Goal: Task Accomplishment & Management: Manage account settings

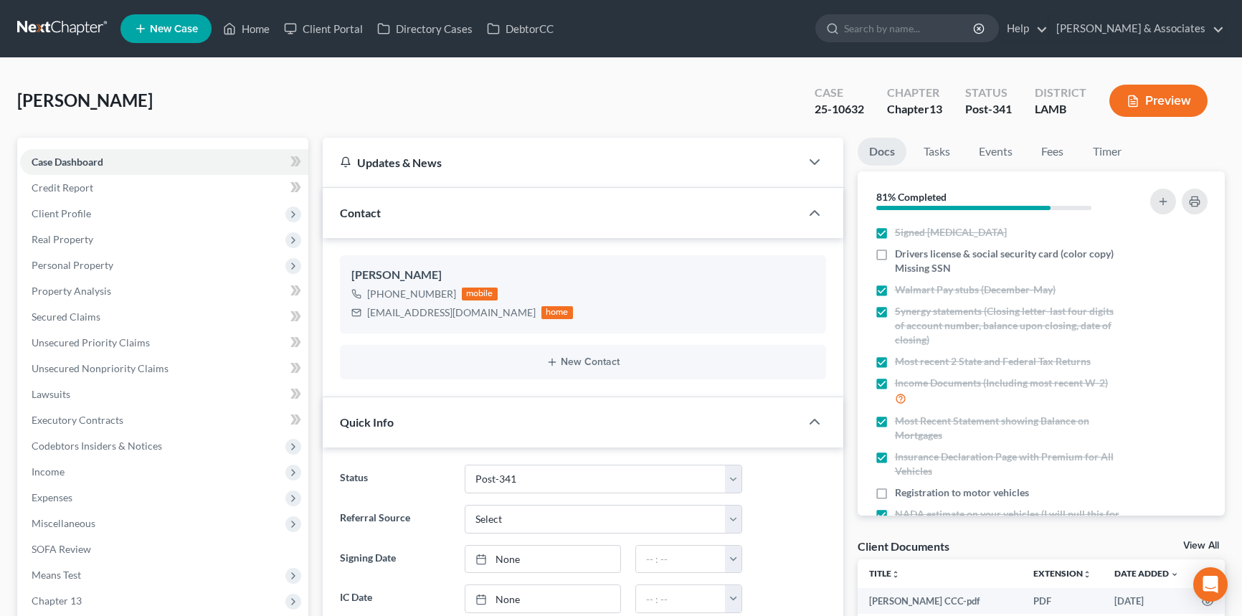
select select "19"
select select "0"
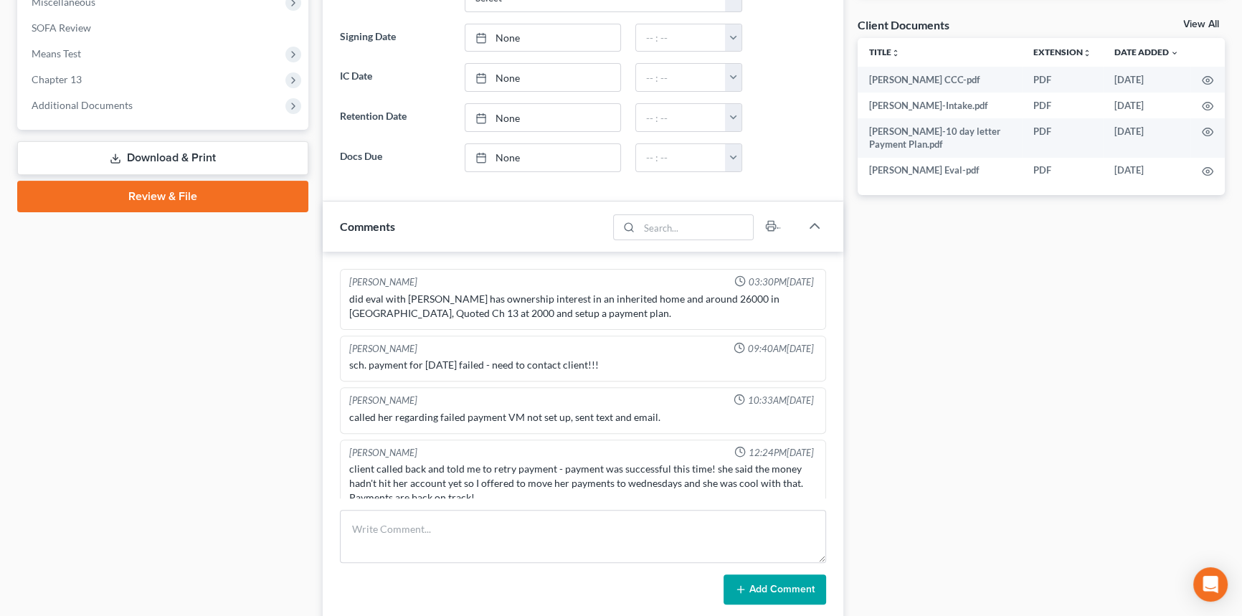
scroll to position [1772, 0]
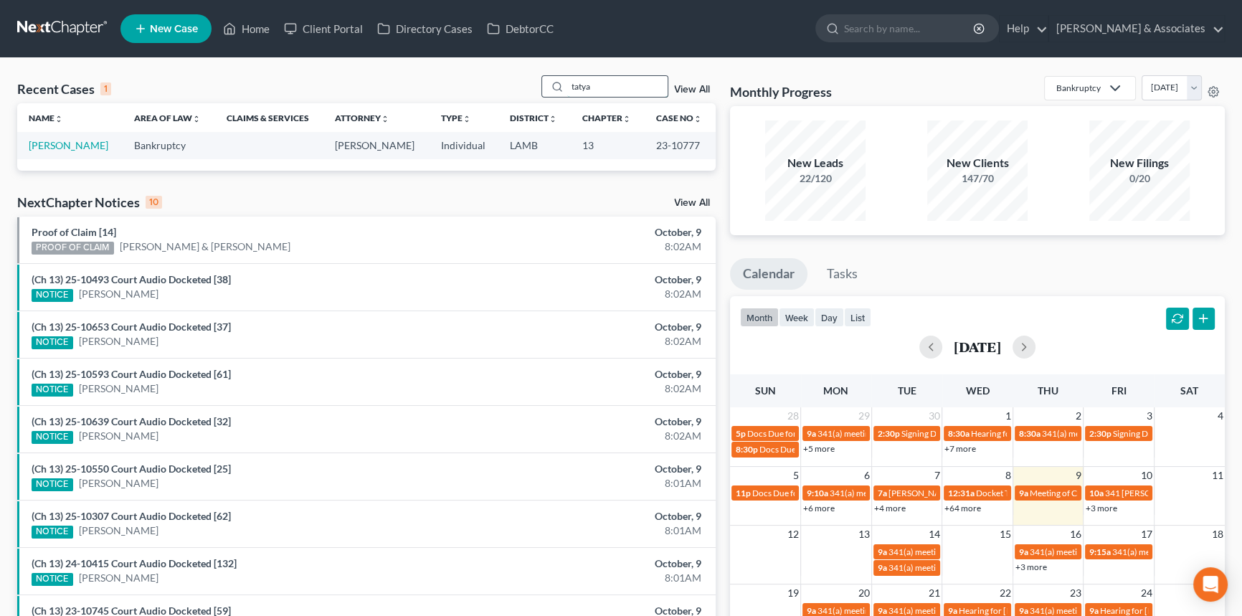
click at [645, 81] on input "tatya" at bounding box center [617, 86] width 100 height 21
type input "jasmine"
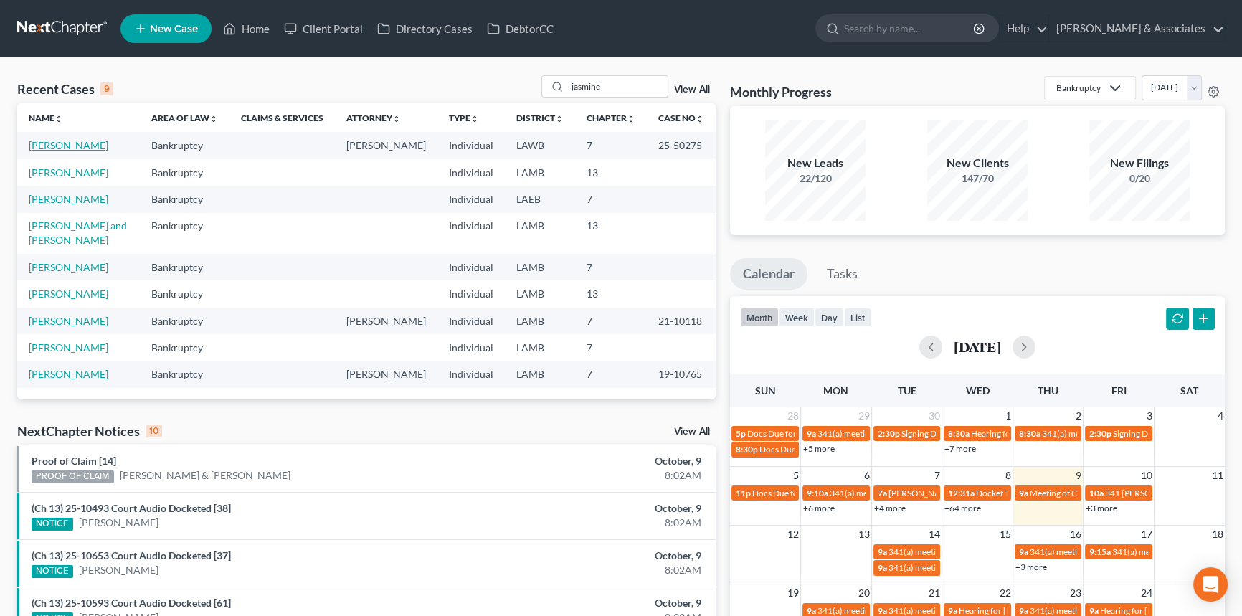
click at [55, 142] on link "[PERSON_NAME]" at bounding box center [69, 145] width 80 height 12
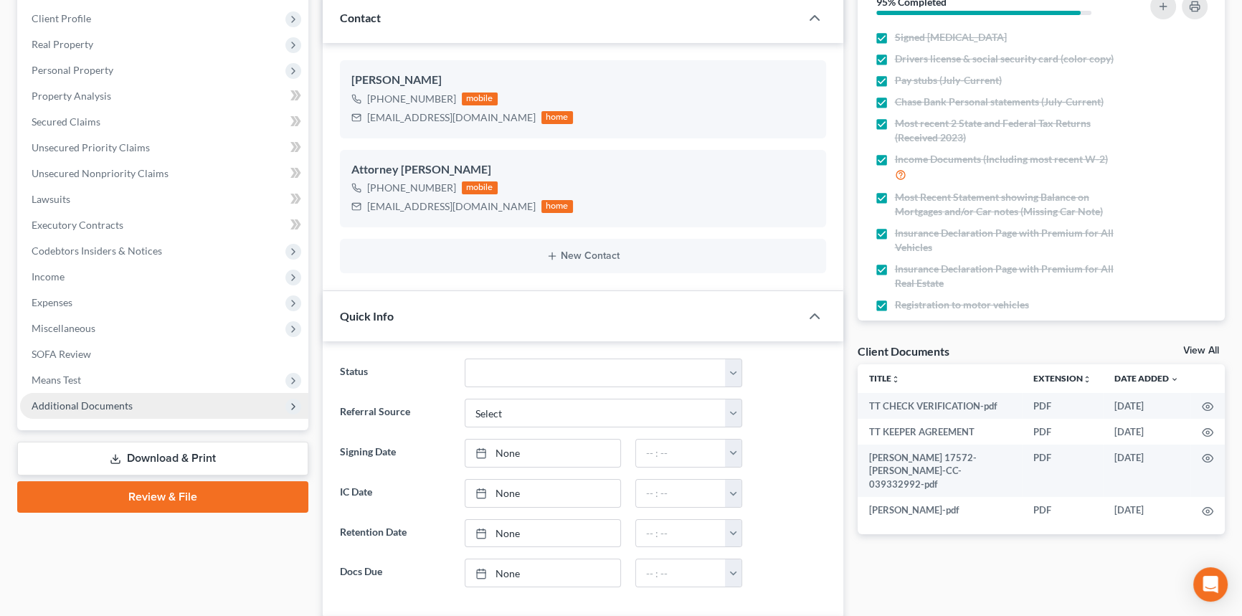
scroll to position [379, 0]
click at [130, 409] on span "Additional Documents" at bounding box center [164, 406] width 288 height 26
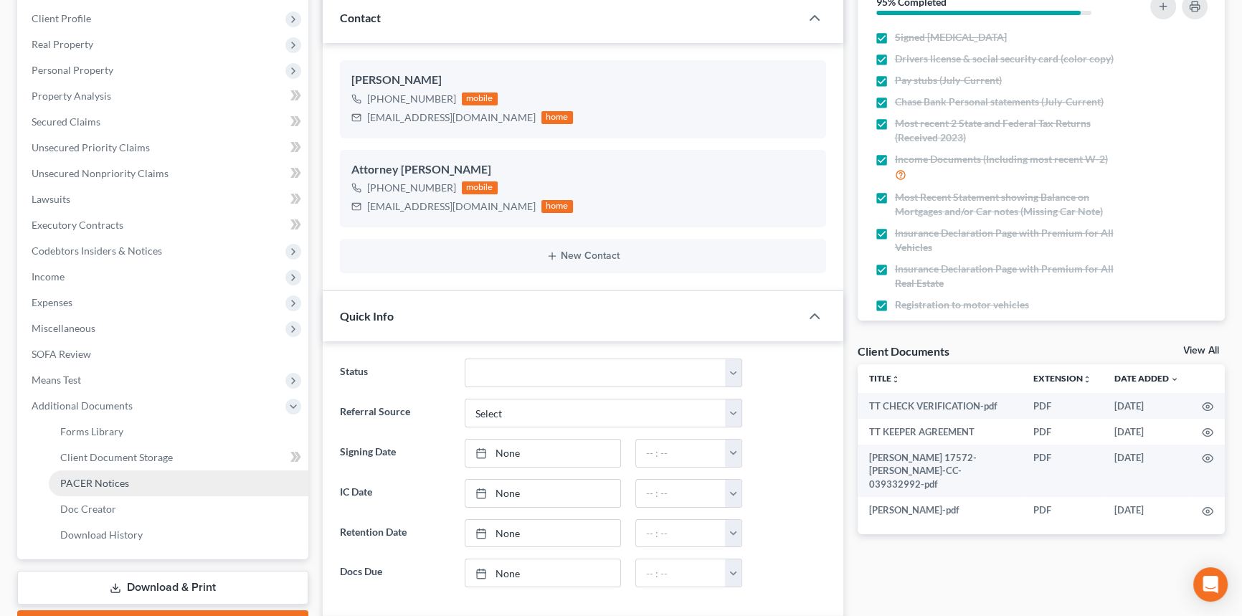
click at [133, 476] on link "PACER Notices" at bounding box center [179, 484] width 260 height 26
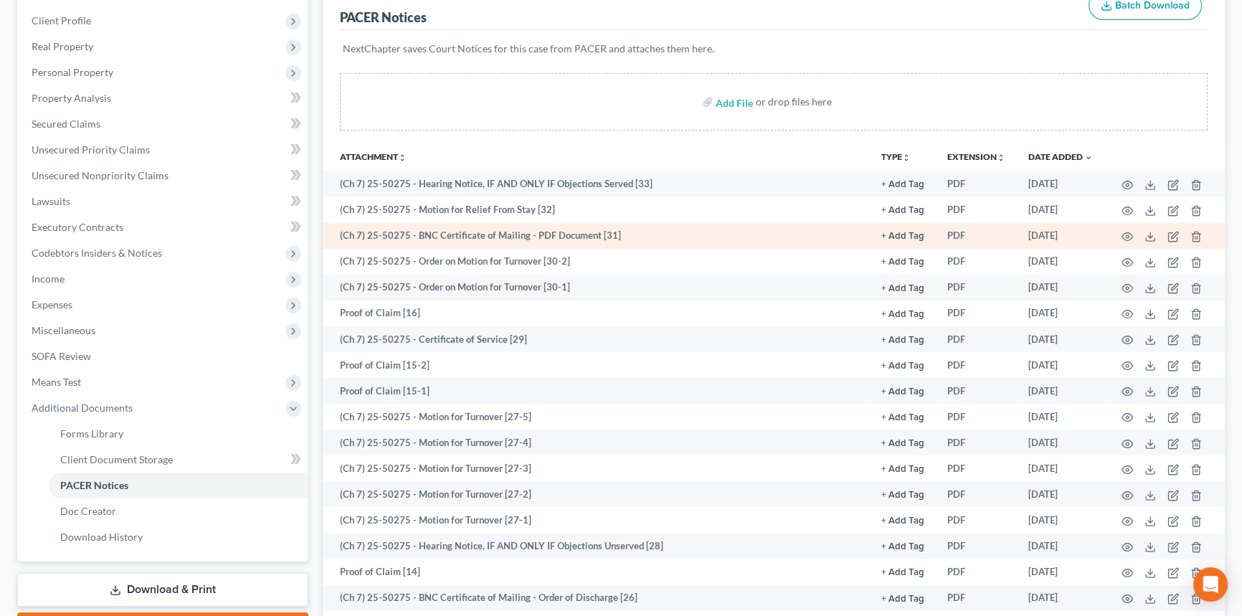
scroll to position [65, 0]
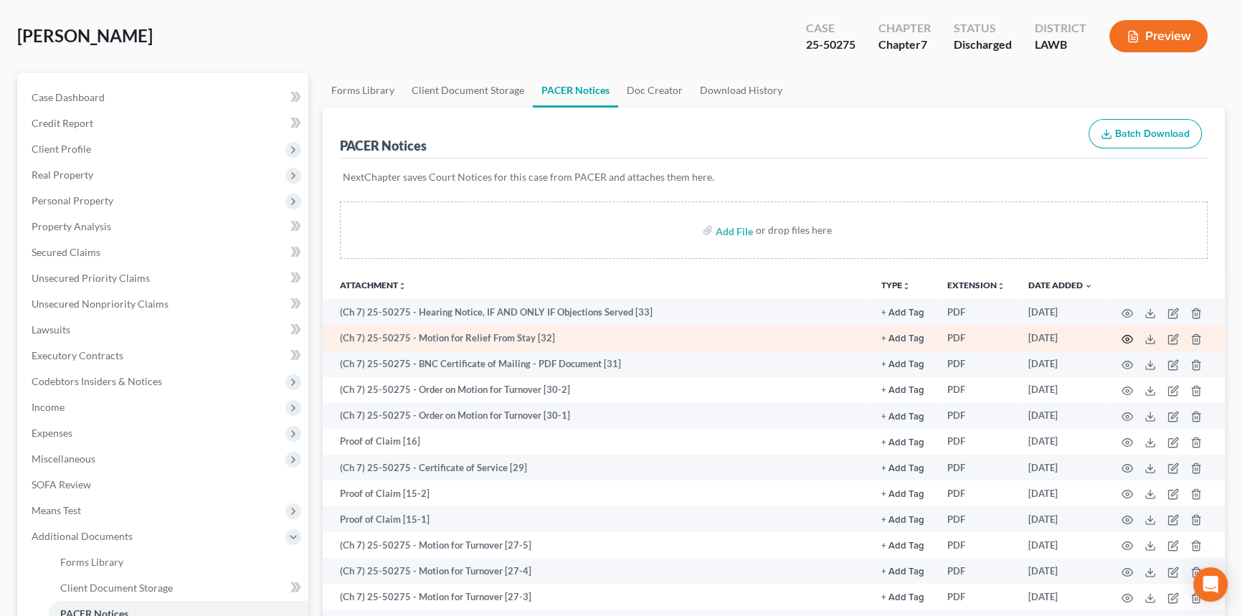
click at [1128, 337] on icon "button" at bounding box center [1127, 339] width 11 height 11
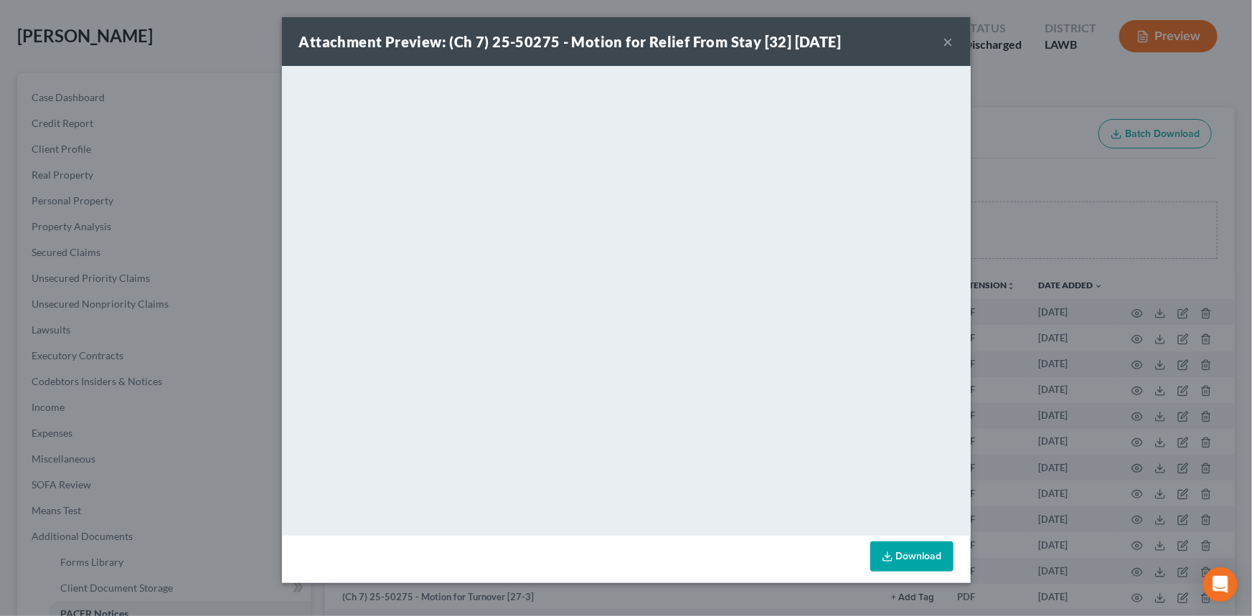
click at [948, 37] on button "×" at bounding box center [948, 41] width 10 height 17
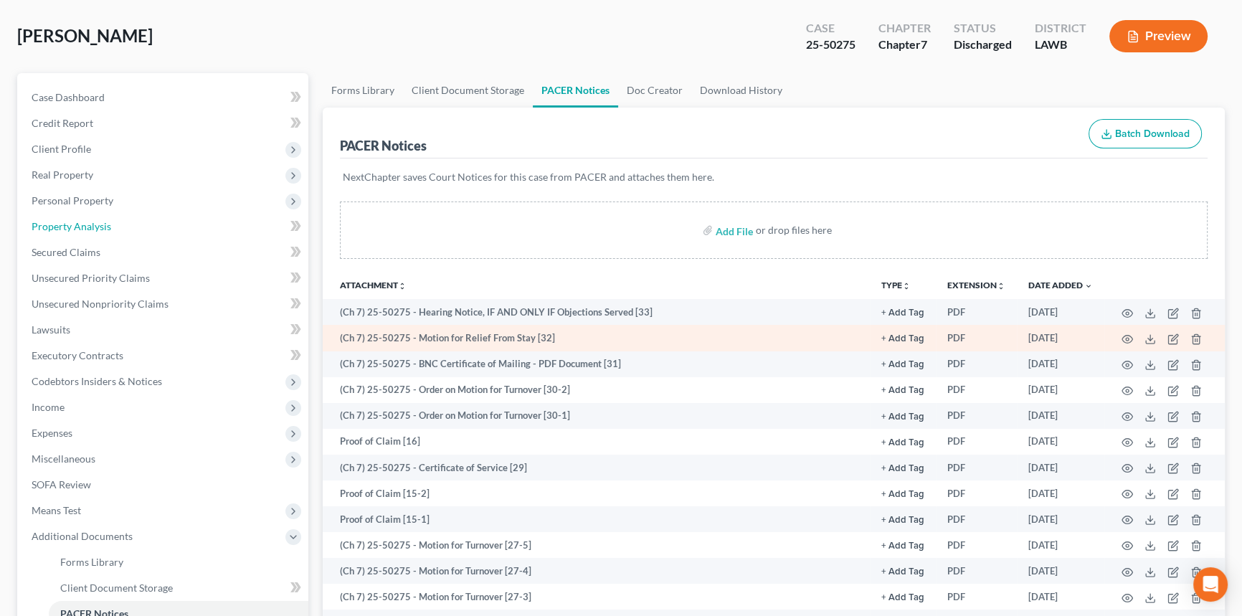
click at [137, 236] on link "Property Analysis" at bounding box center [164, 227] width 288 height 26
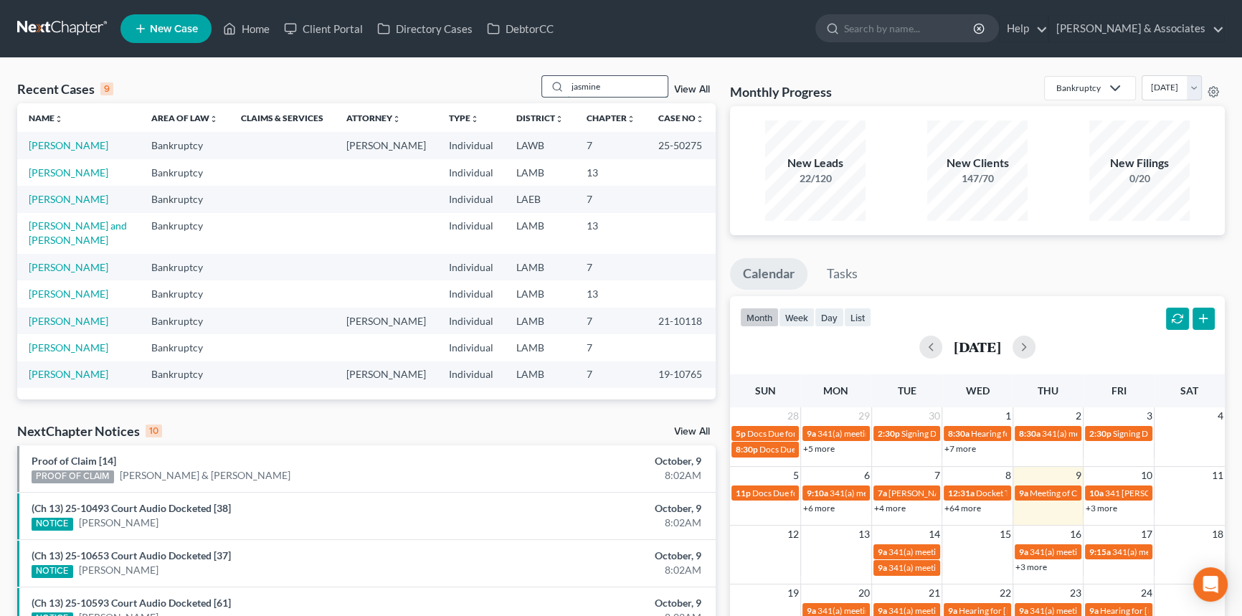
click at [630, 85] on input "jasmine" at bounding box center [617, 86] width 100 height 21
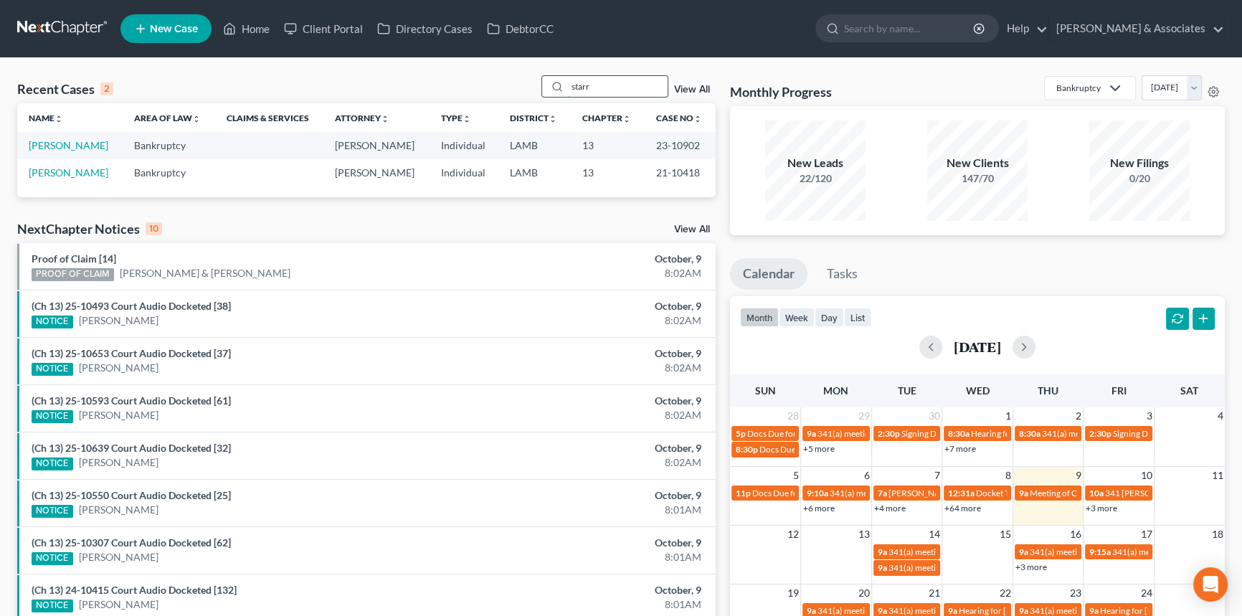
click at [627, 89] on input "starr" at bounding box center [617, 86] width 100 height 21
type input "toby"
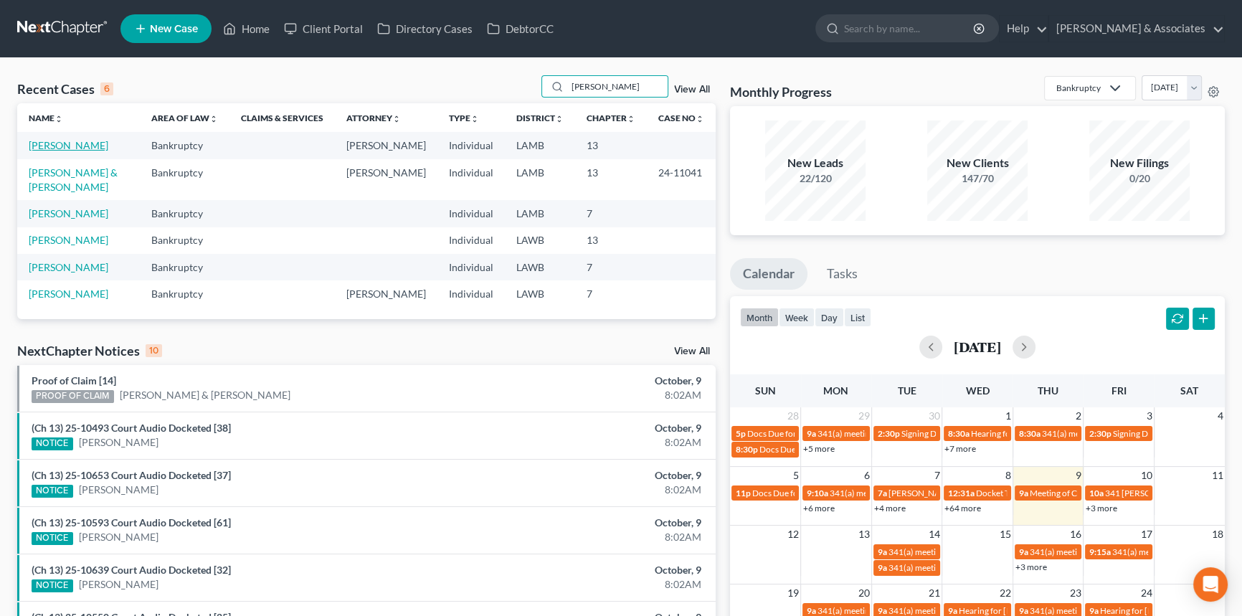
click at [85, 148] on link "[PERSON_NAME]" at bounding box center [69, 145] width 80 height 12
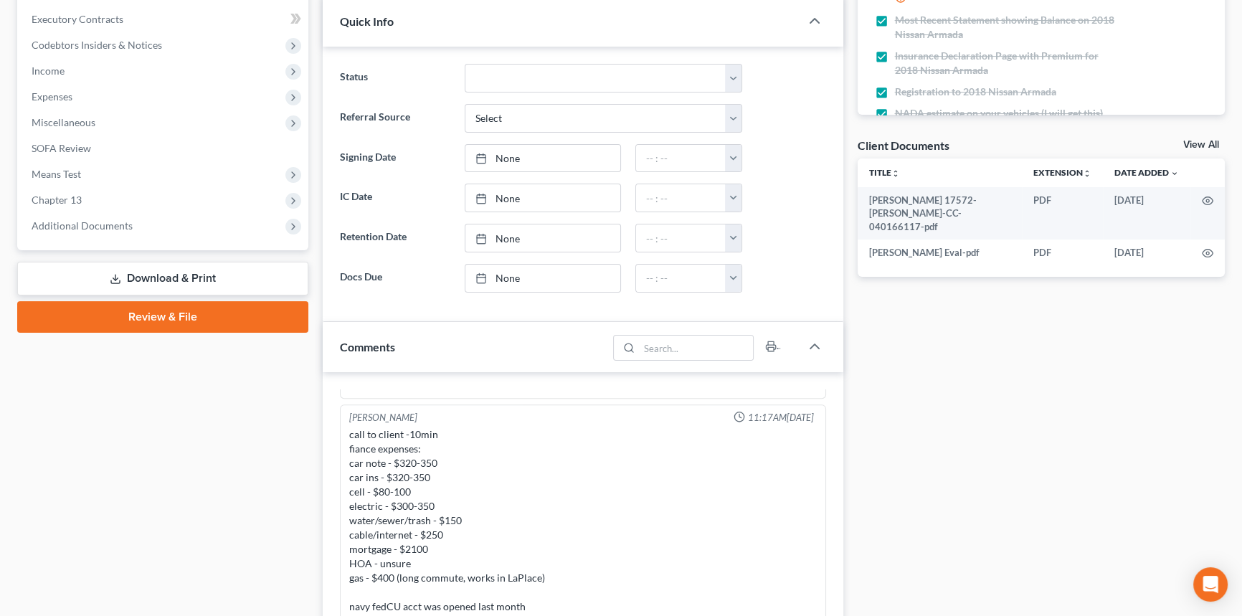
scroll to position [389, 0]
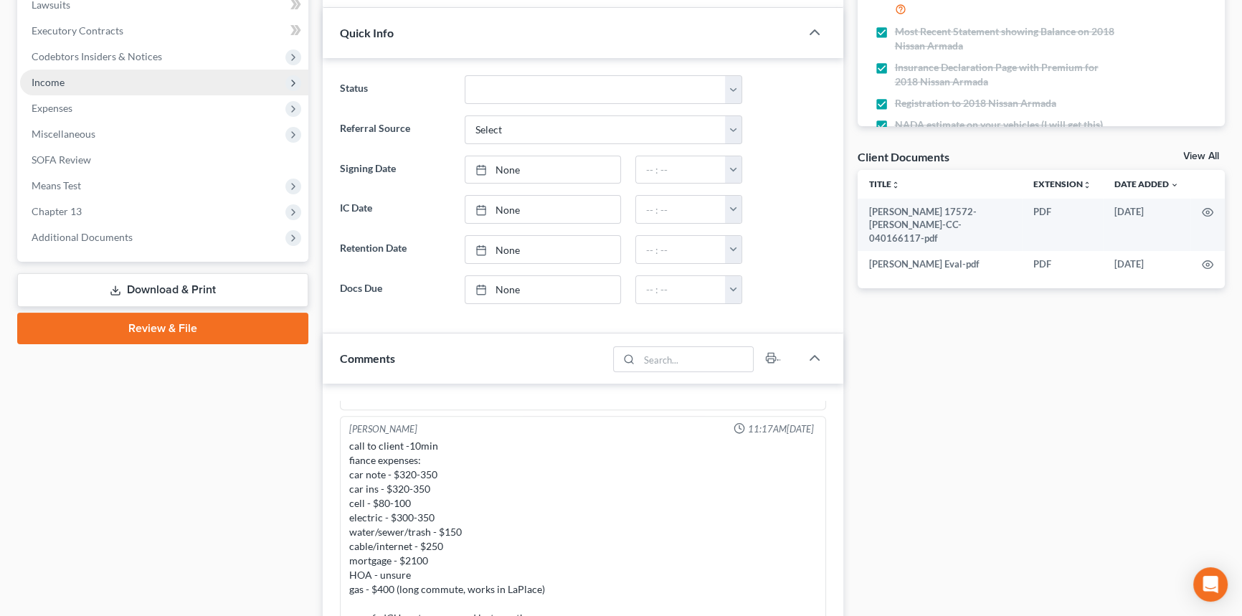
click at [91, 77] on span "Income" at bounding box center [164, 83] width 288 height 26
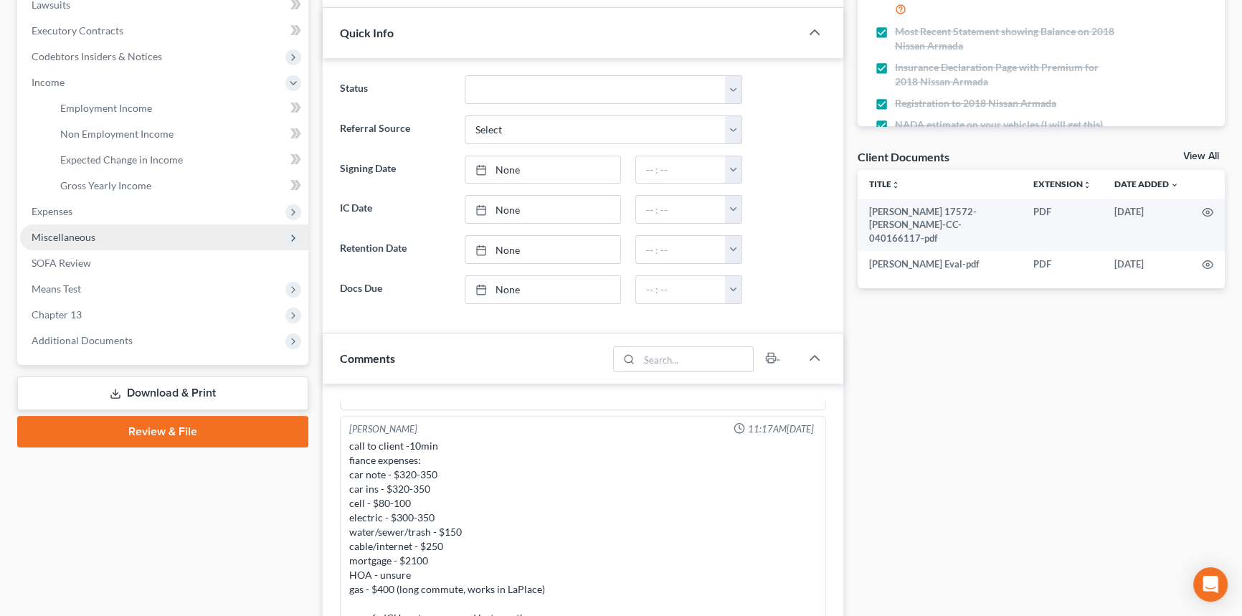
click at [61, 225] on span "Miscellaneous" at bounding box center [164, 238] width 288 height 26
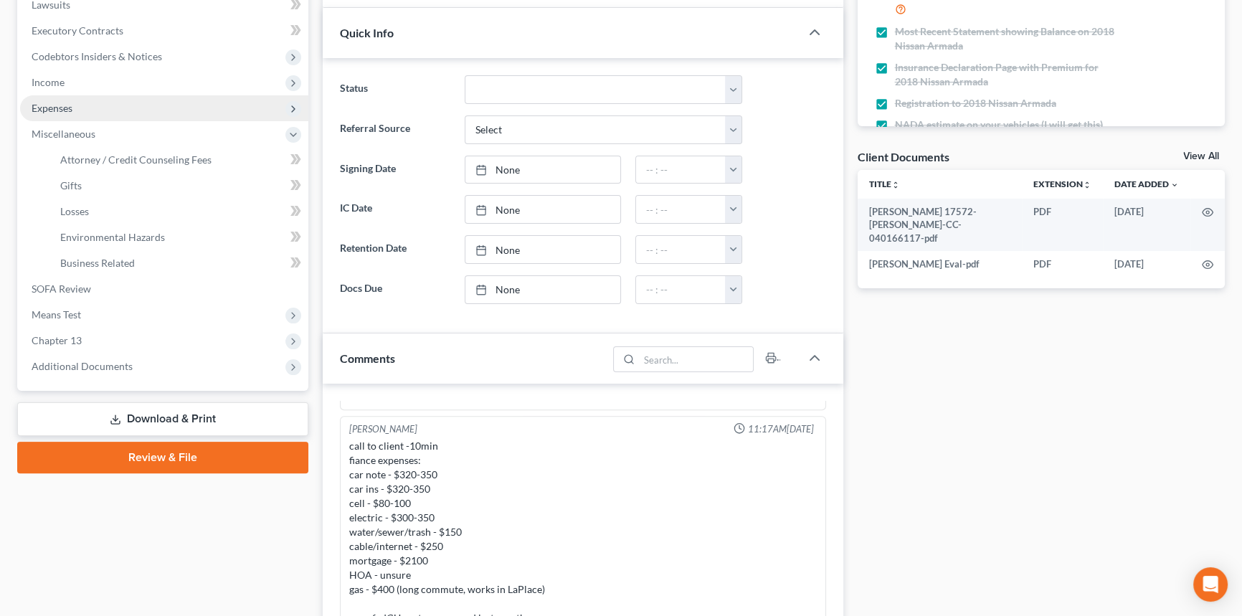
click at [85, 116] on span "Expenses" at bounding box center [164, 108] width 288 height 26
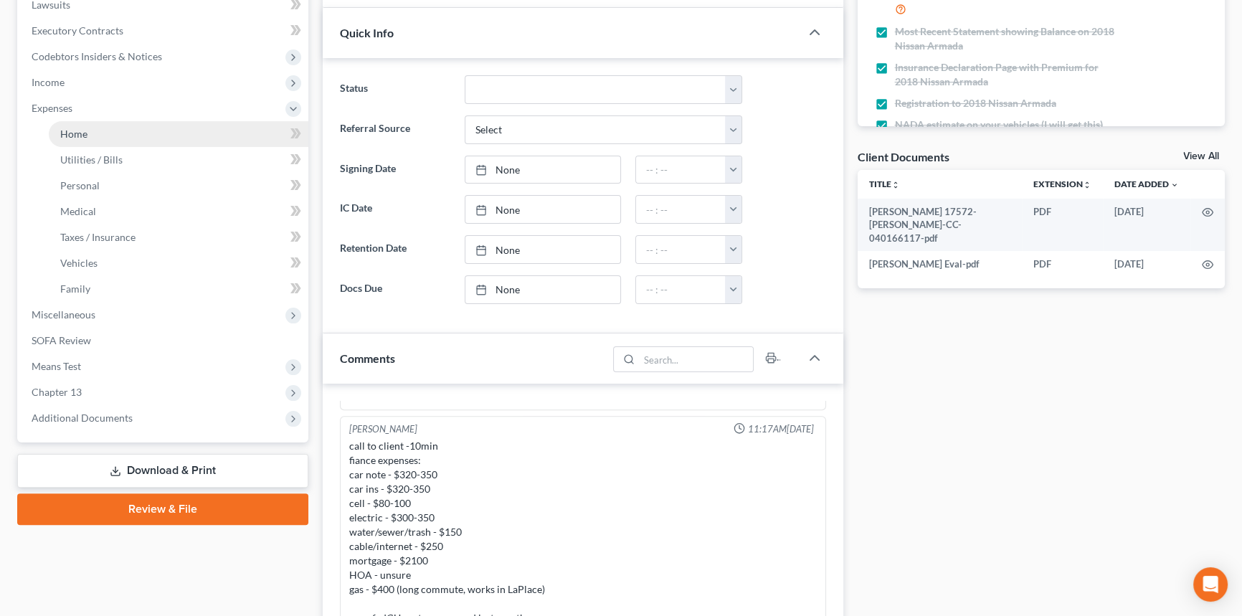
click at [89, 126] on link "Home" at bounding box center [179, 134] width 260 height 26
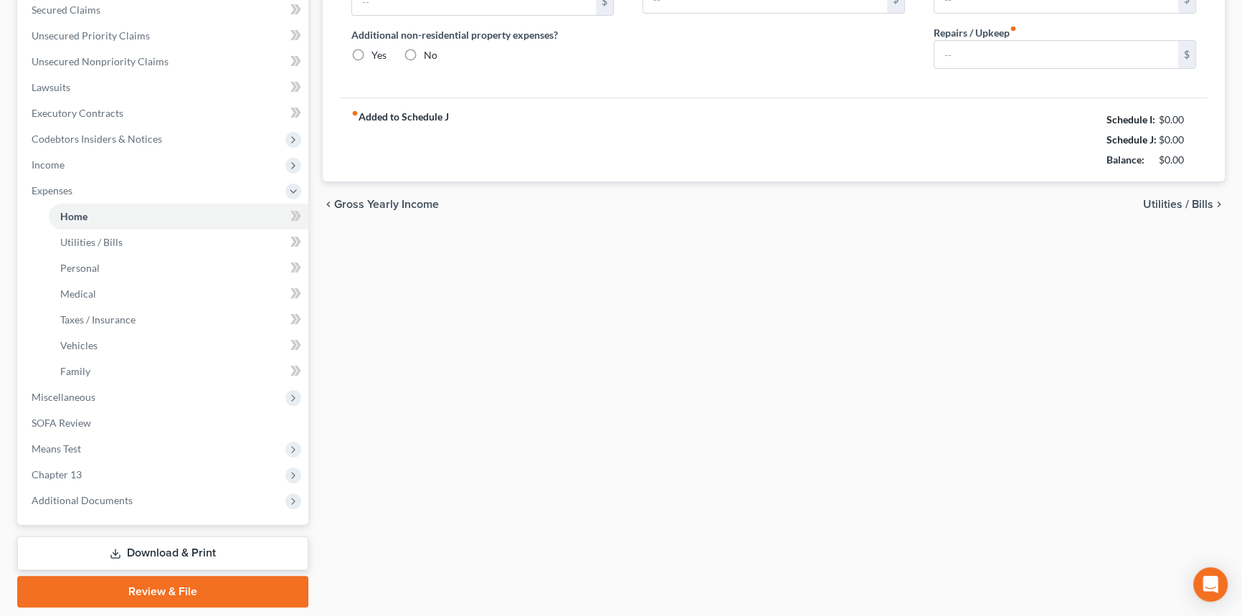
type input "1,200.00"
type input "0.00"
radio input "true"
type input "0.00"
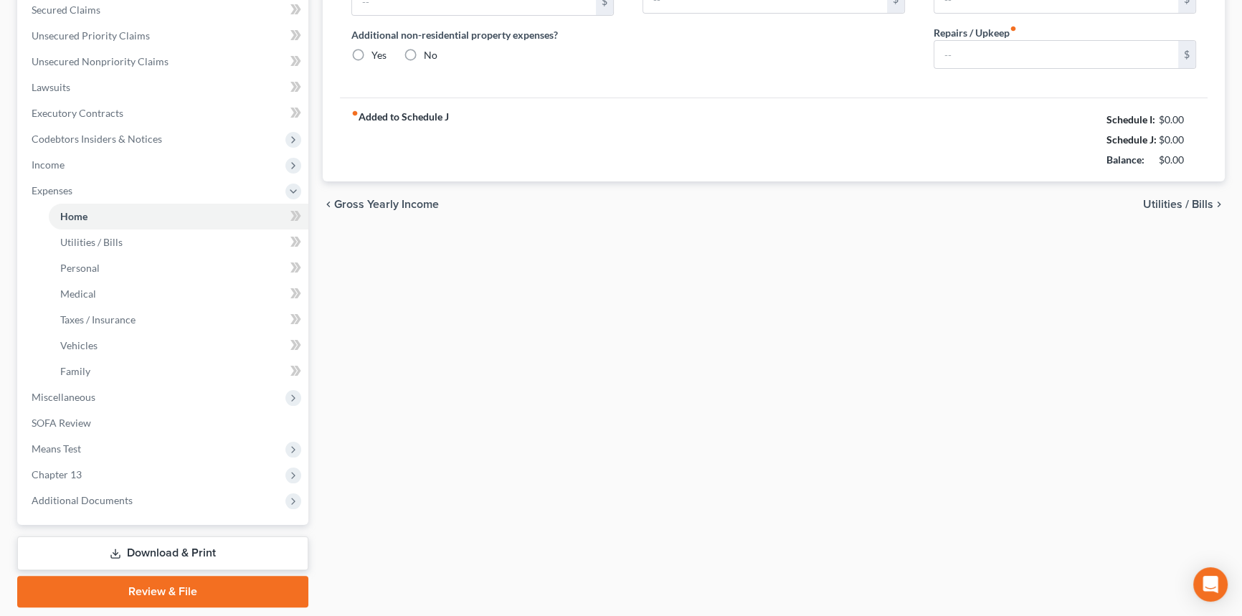
type input "0.00"
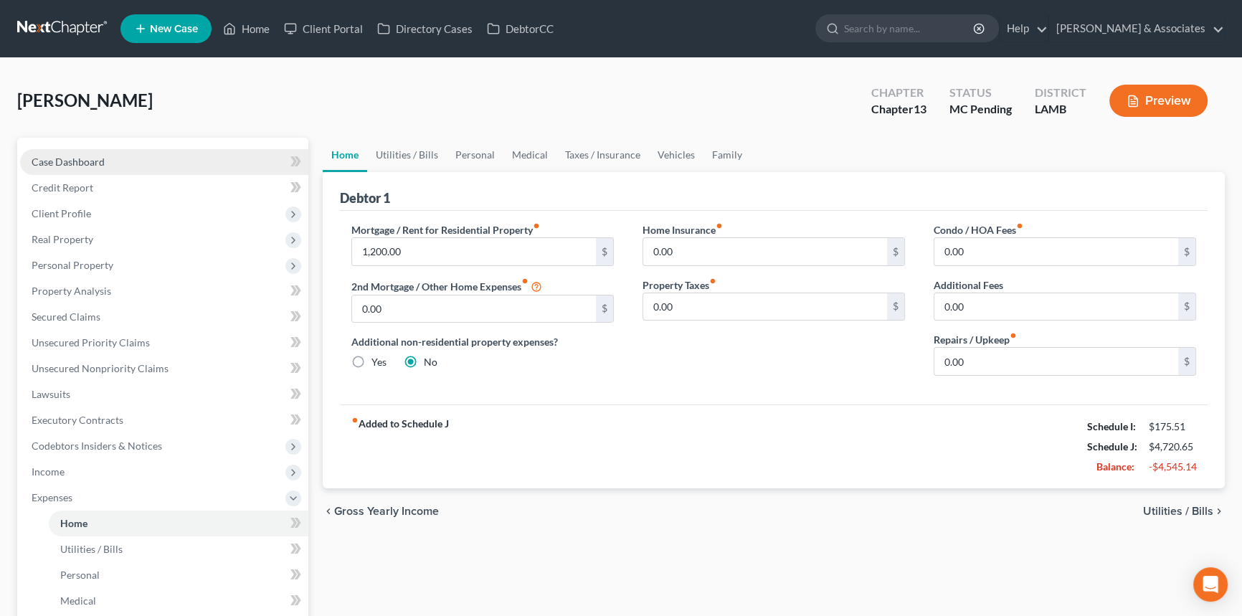
click at [55, 153] on link "Case Dashboard" at bounding box center [164, 162] width 288 height 26
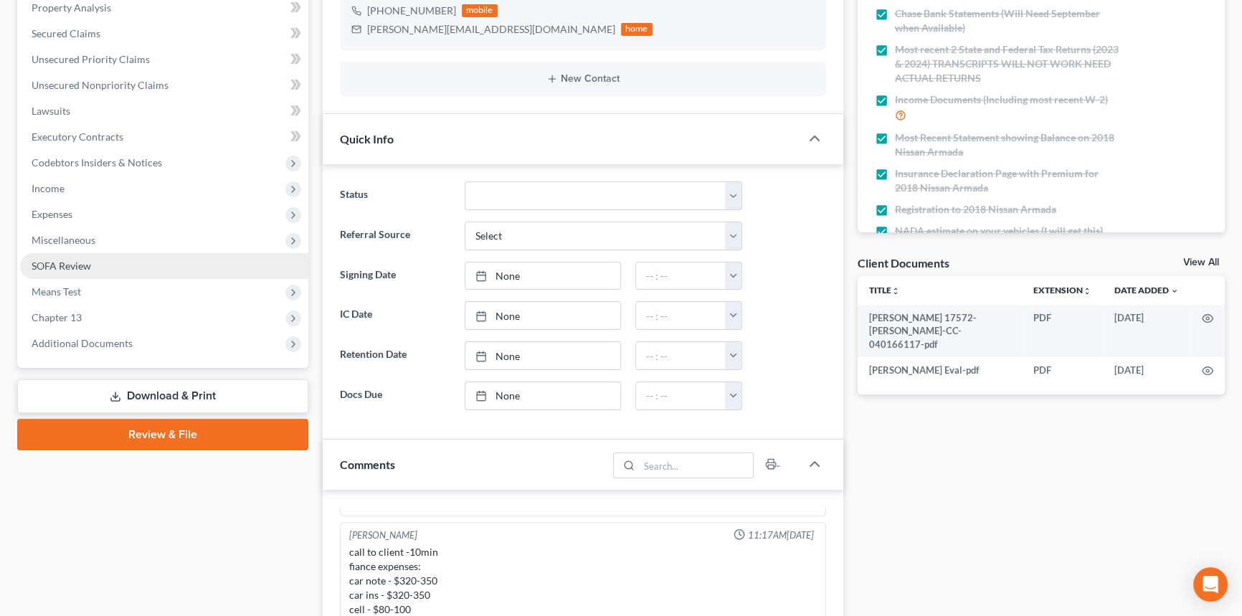
scroll to position [260, 0]
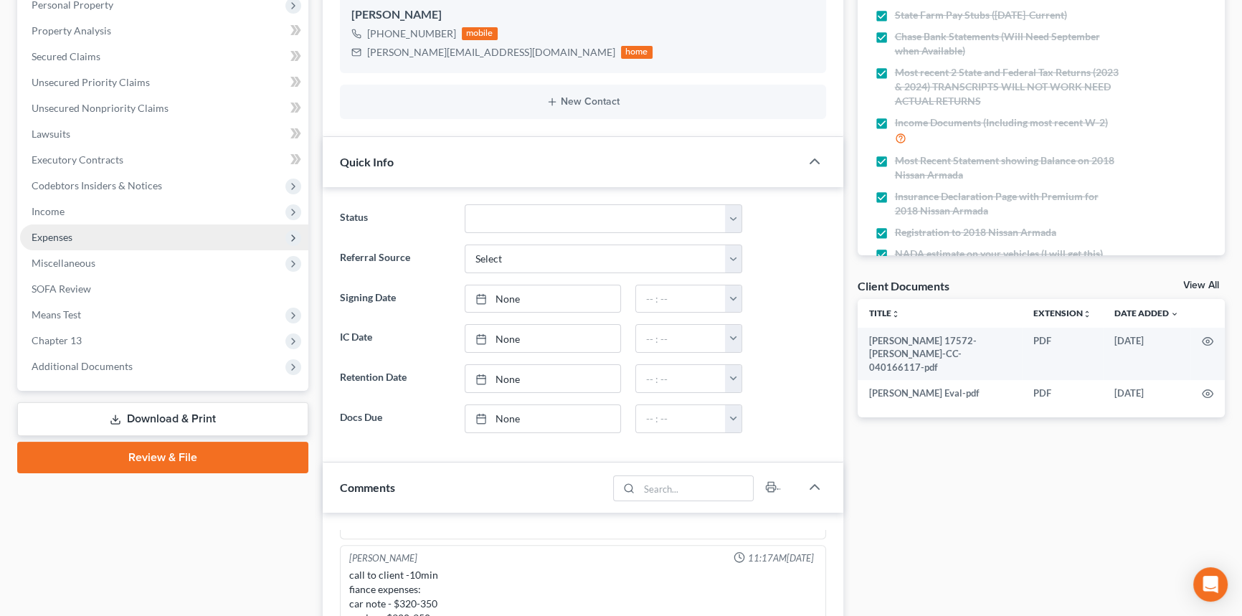
drag, startPoint x: 134, startPoint y: 230, endPoint x: 142, endPoint y: 238, distance: 11.2
click at [134, 230] on span "Expenses" at bounding box center [164, 238] width 288 height 26
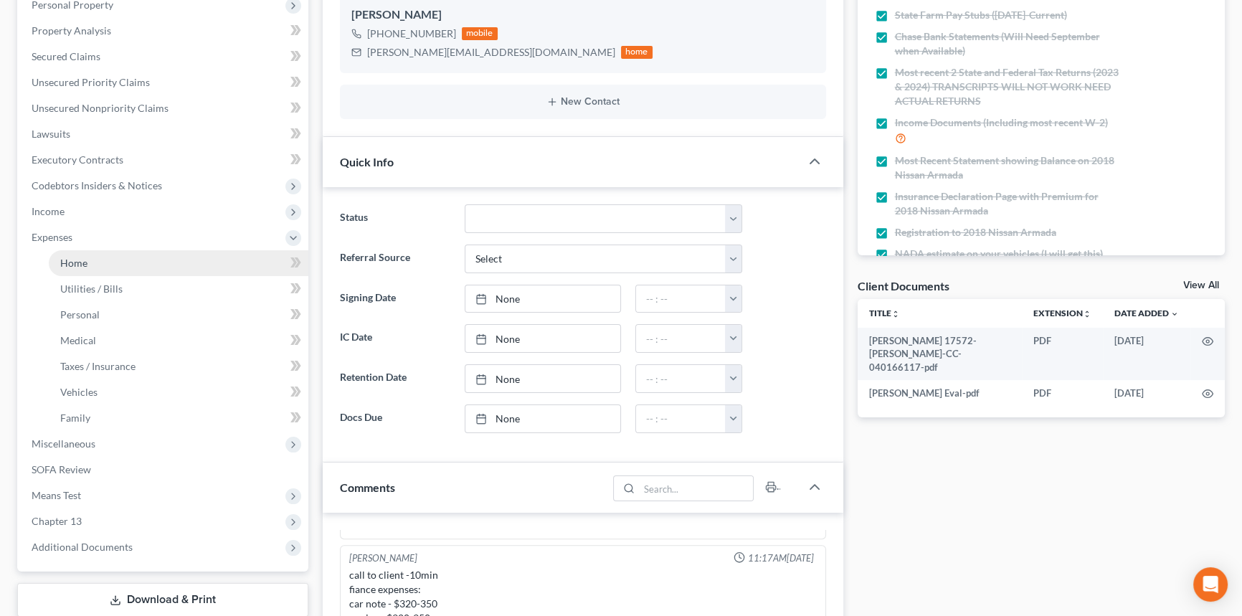
click at [157, 265] on link "Home" at bounding box center [179, 263] width 260 height 26
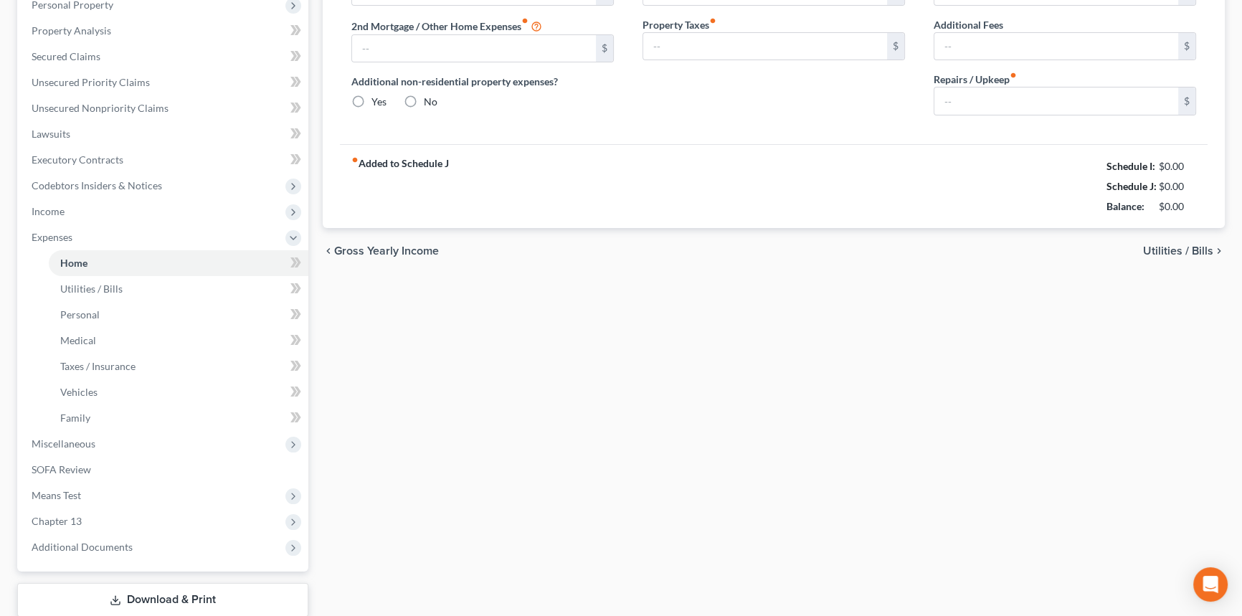
scroll to position [82, 0]
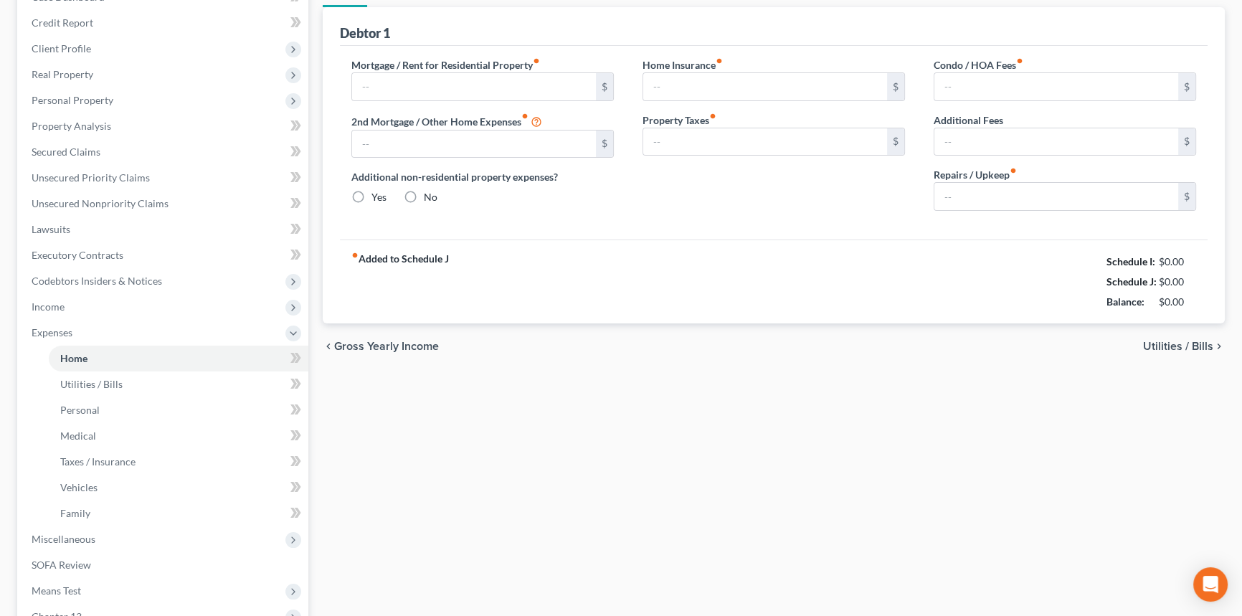
type input "1,200.00"
type input "0.00"
radio input "true"
type input "0.00"
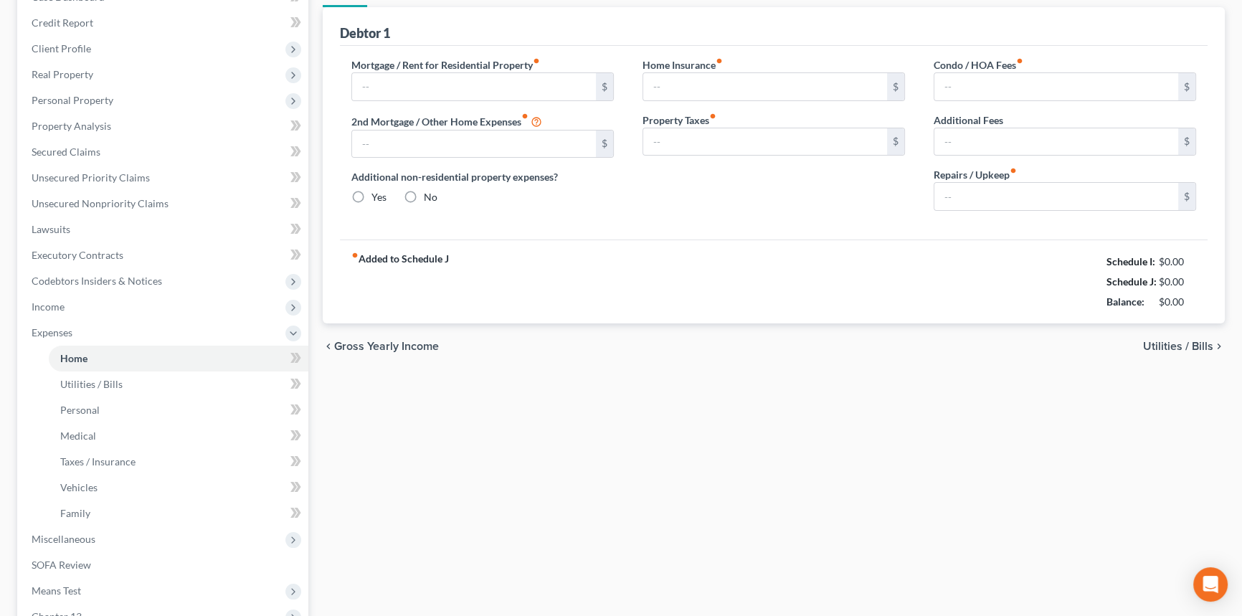
type input "0.00"
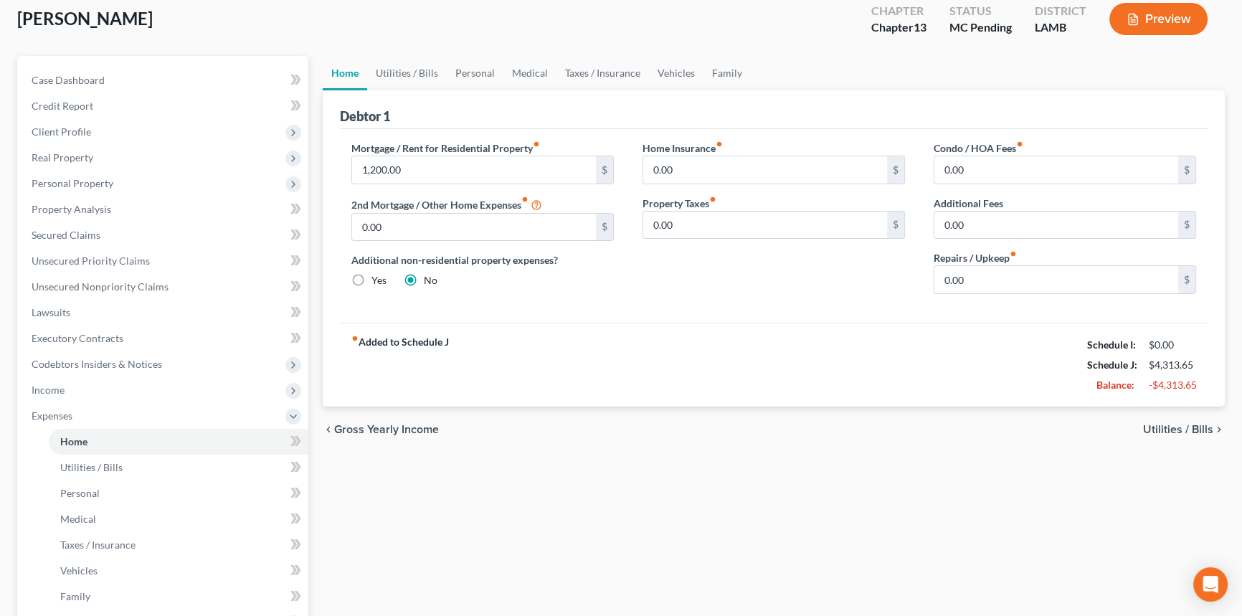
scroll to position [0, 0]
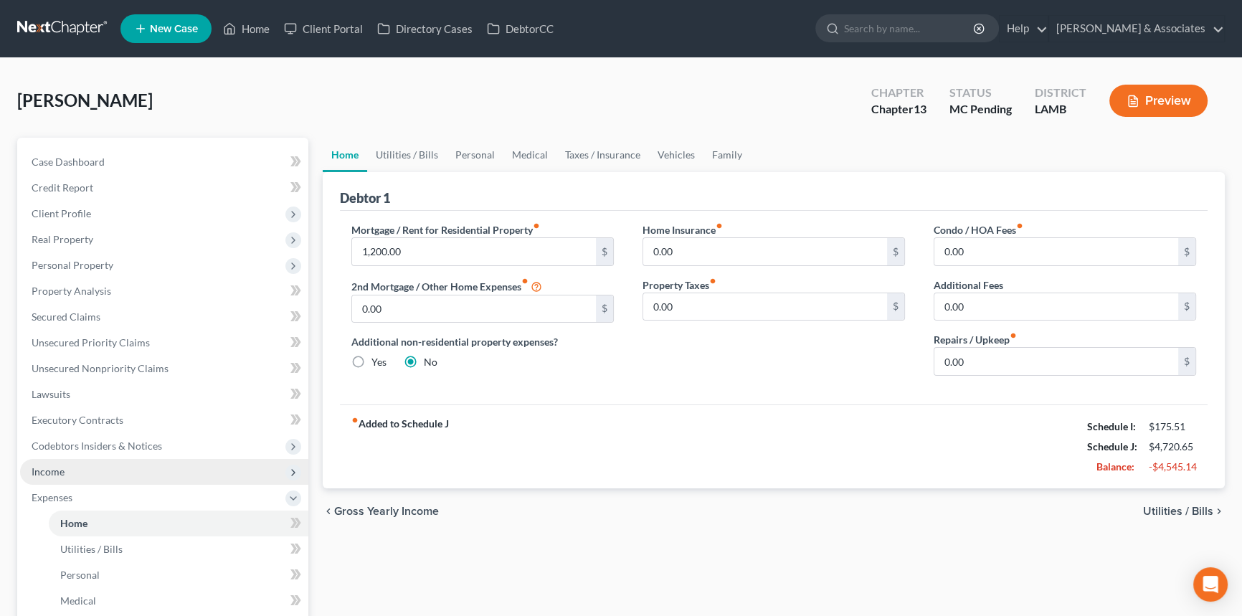
click at [50, 476] on span "Income" at bounding box center [48, 472] width 33 height 12
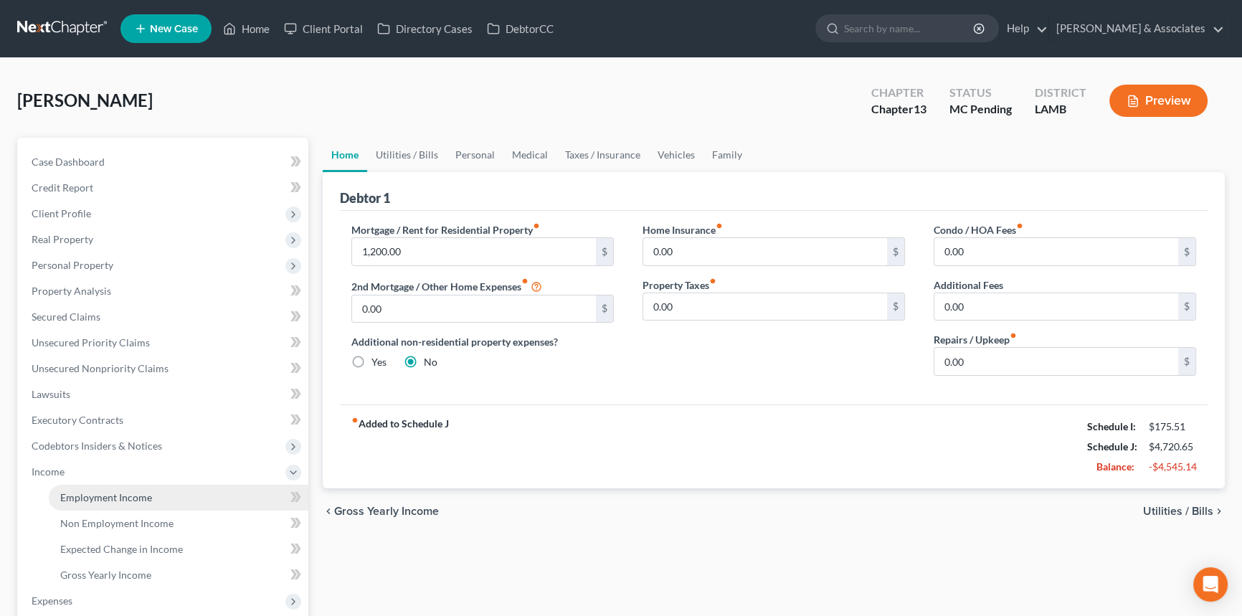
click at [82, 491] on span "Employment Income" at bounding box center [106, 497] width 92 height 12
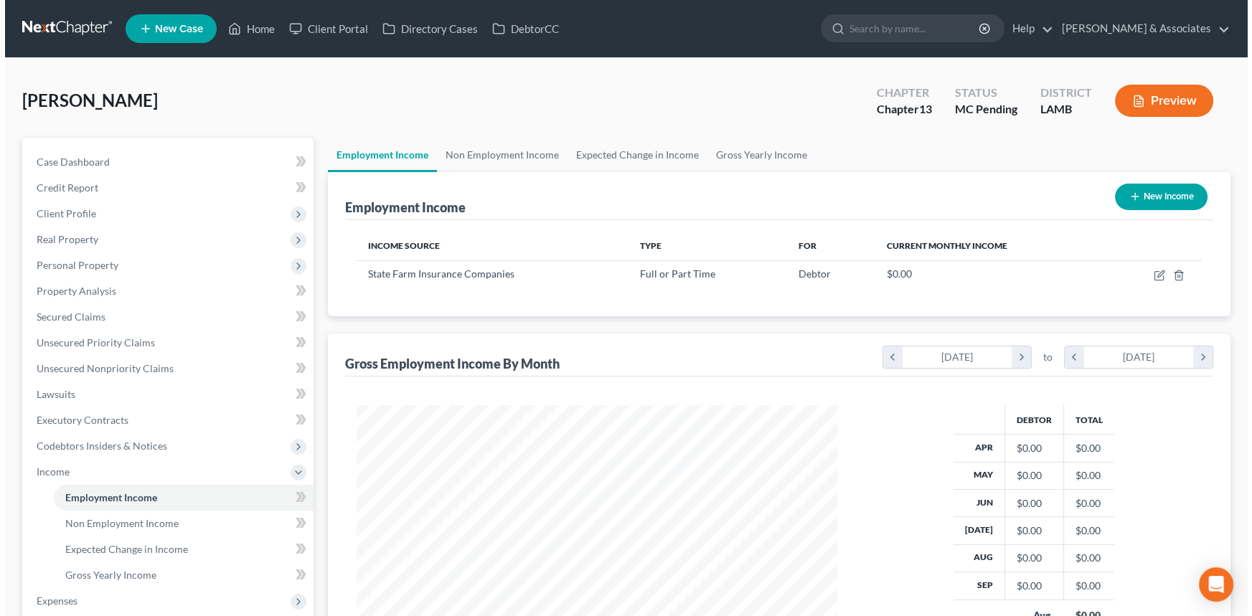
scroll to position [257, 509]
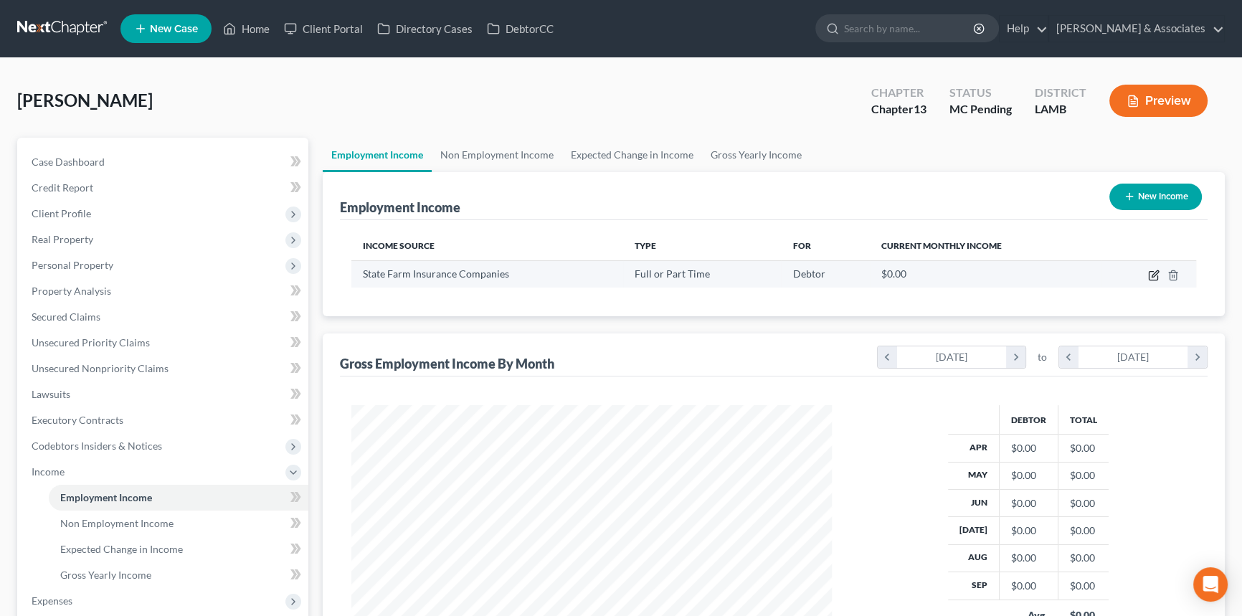
click at [1155, 272] on icon "button" at bounding box center [1155, 273] width 6 height 6
select select "0"
select select "14"
select select "2"
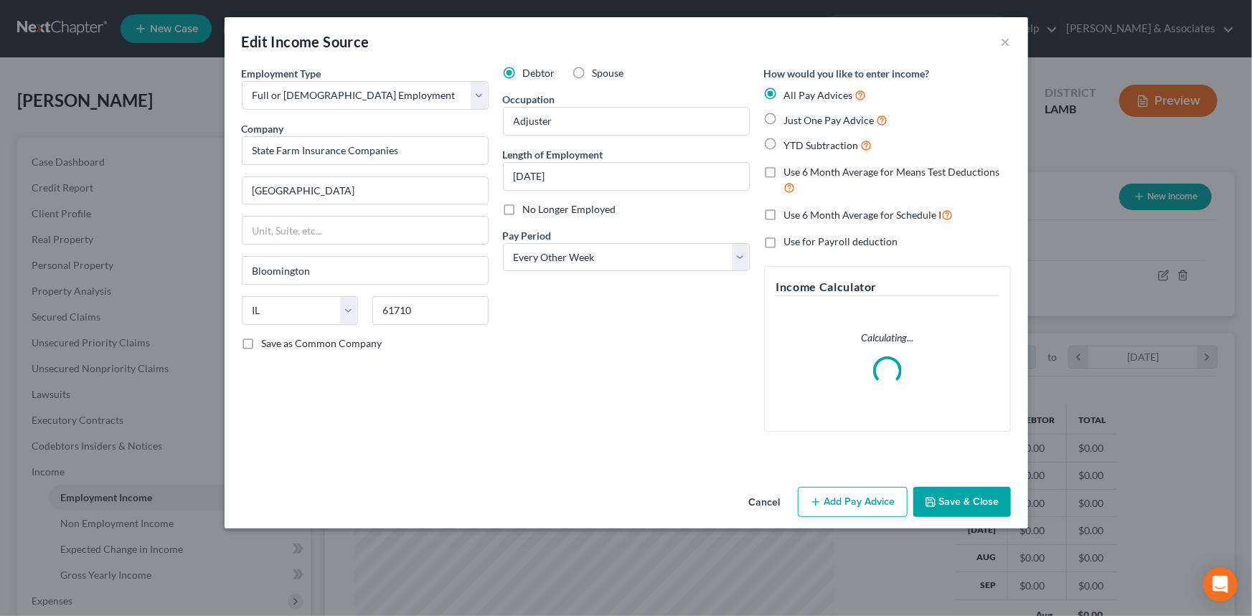
scroll to position [257, 514]
click at [845, 505] on button "Add Pay Advice" at bounding box center [853, 502] width 110 height 30
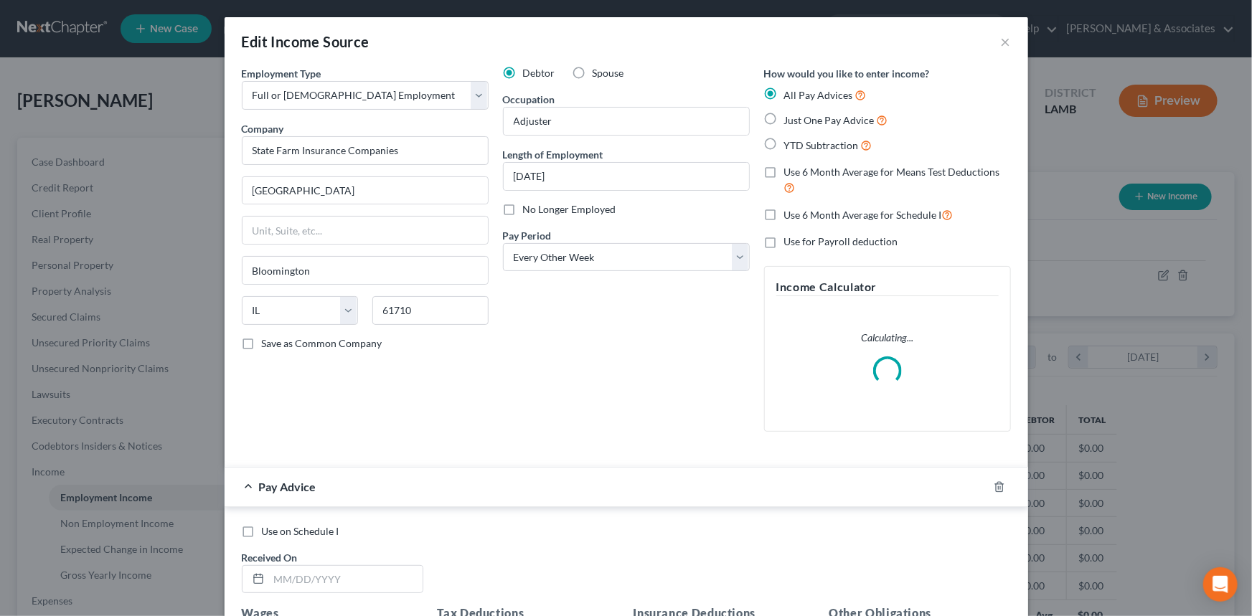
click at [308, 560] on div "Received On *" at bounding box center [333, 572] width 196 height 44
click at [308, 567] on input "text" at bounding box center [345, 579] width 153 height 27
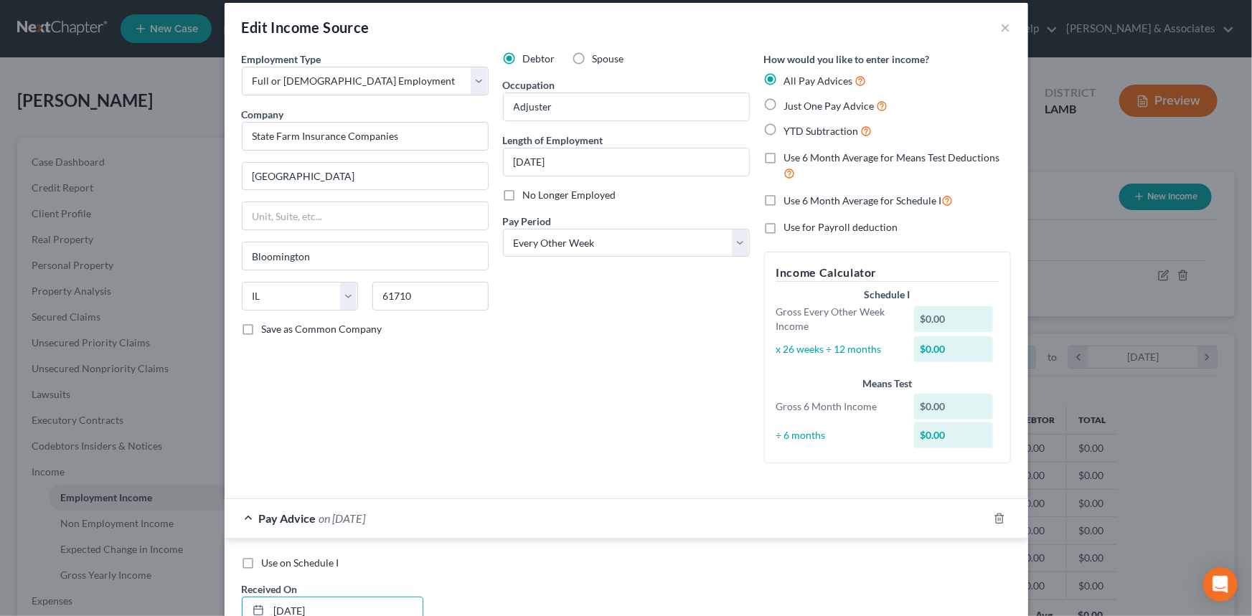
type input "3/1/2025"
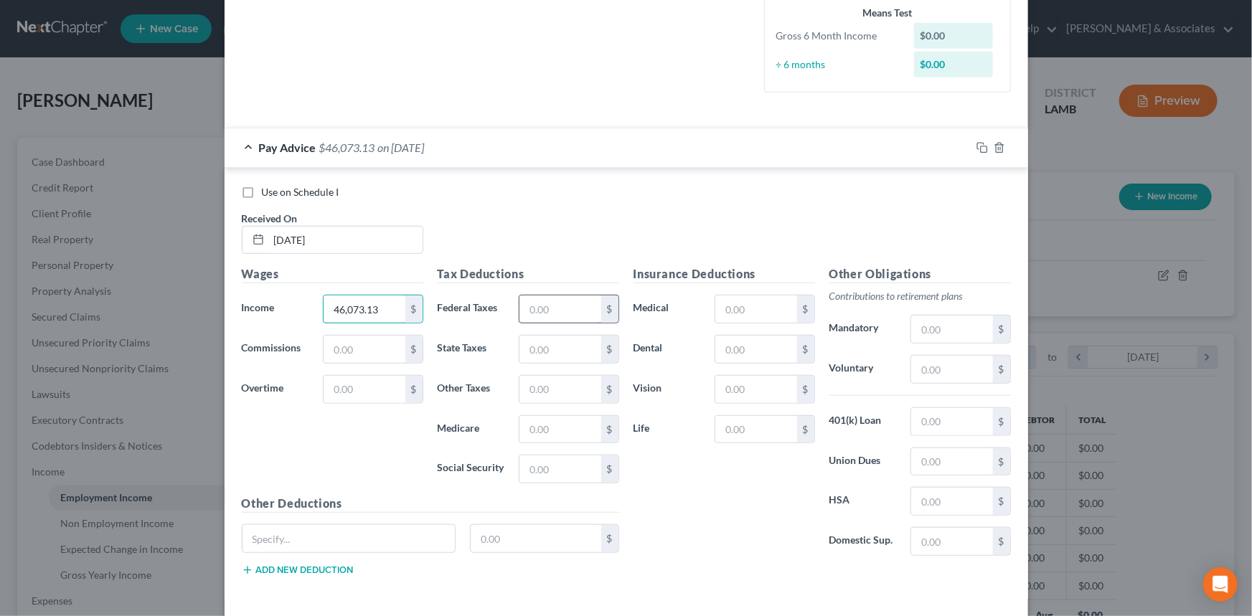
type input "46,073.13"
drag, startPoint x: 539, startPoint y: 306, endPoint x: 526, endPoint y: 315, distance: 16.1
click at [539, 306] on input "text" at bounding box center [559, 309] width 81 height 27
type input "7,040.79"
click at [746, 297] on input "text" at bounding box center [755, 309] width 81 height 27
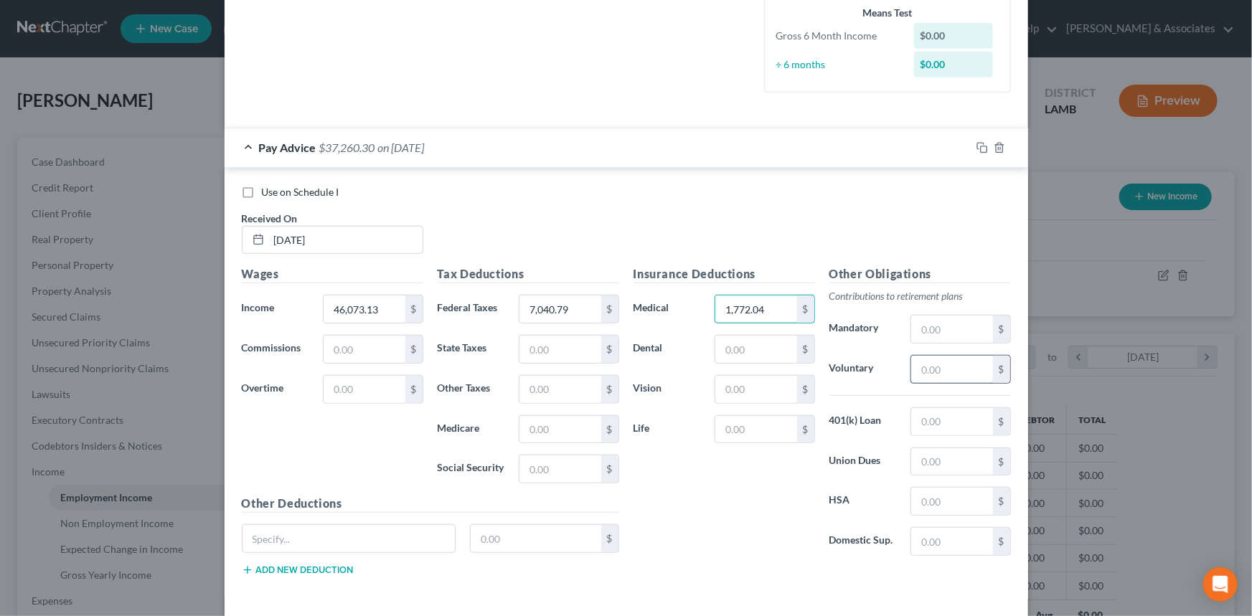
type input "1,772.04"
click at [923, 365] on input "text" at bounding box center [951, 369] width 81 height 27
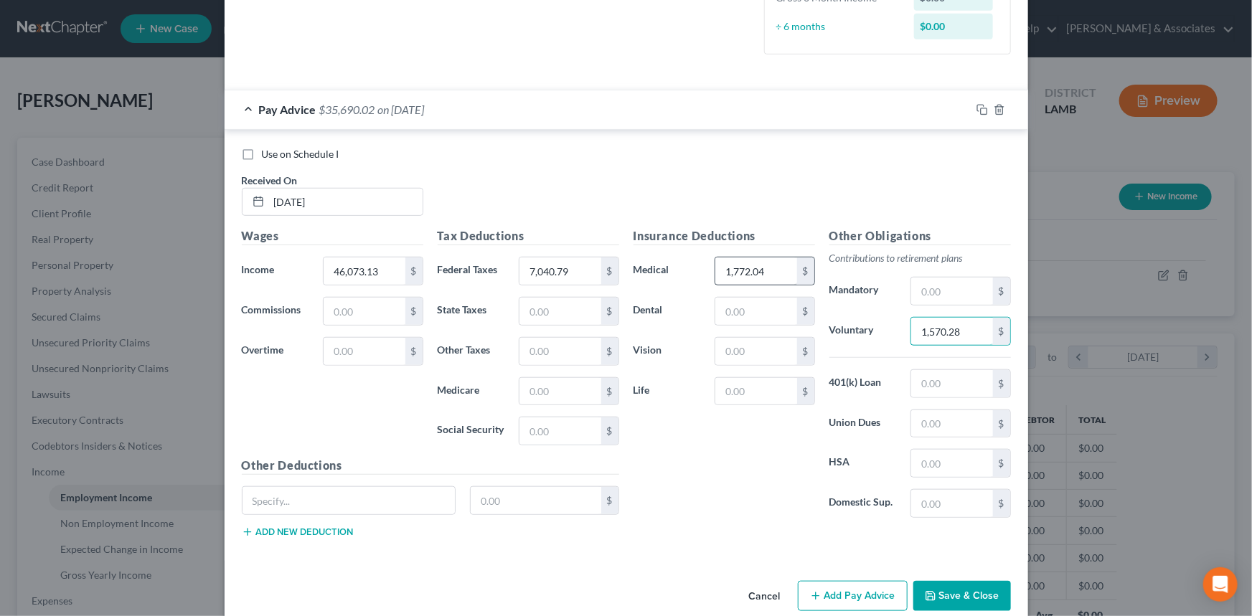
scroll to position [445, 0]
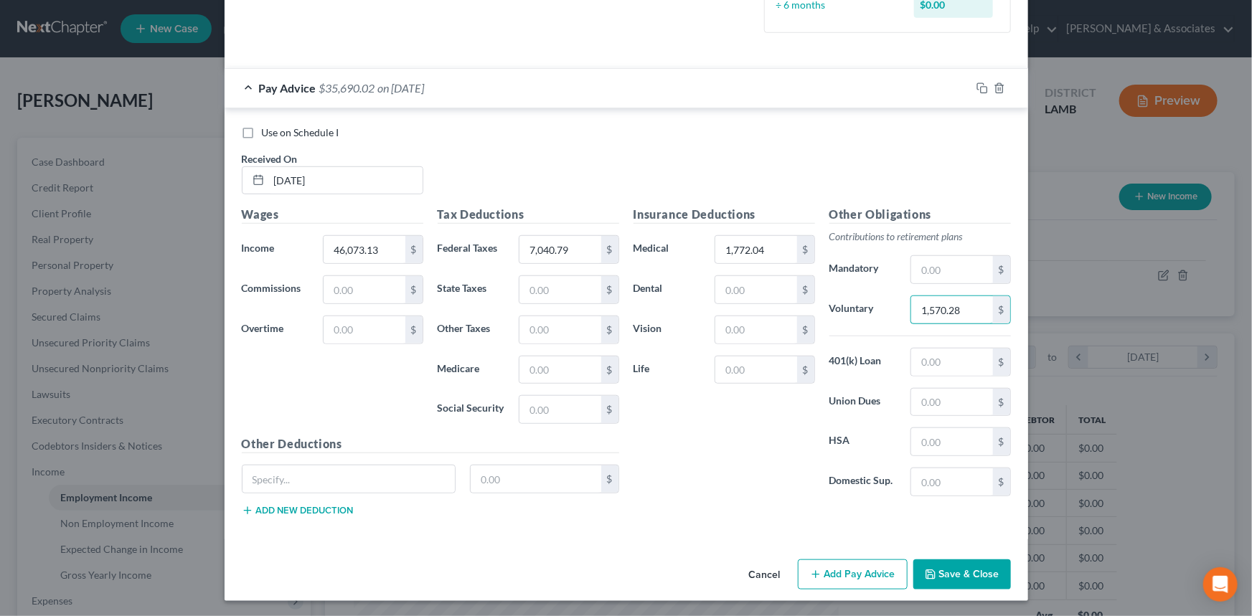
type input "1,570.28"
click at [864, 569] on button "Add Pay Advice" at bounding box center [853, 574] width 110 height 30
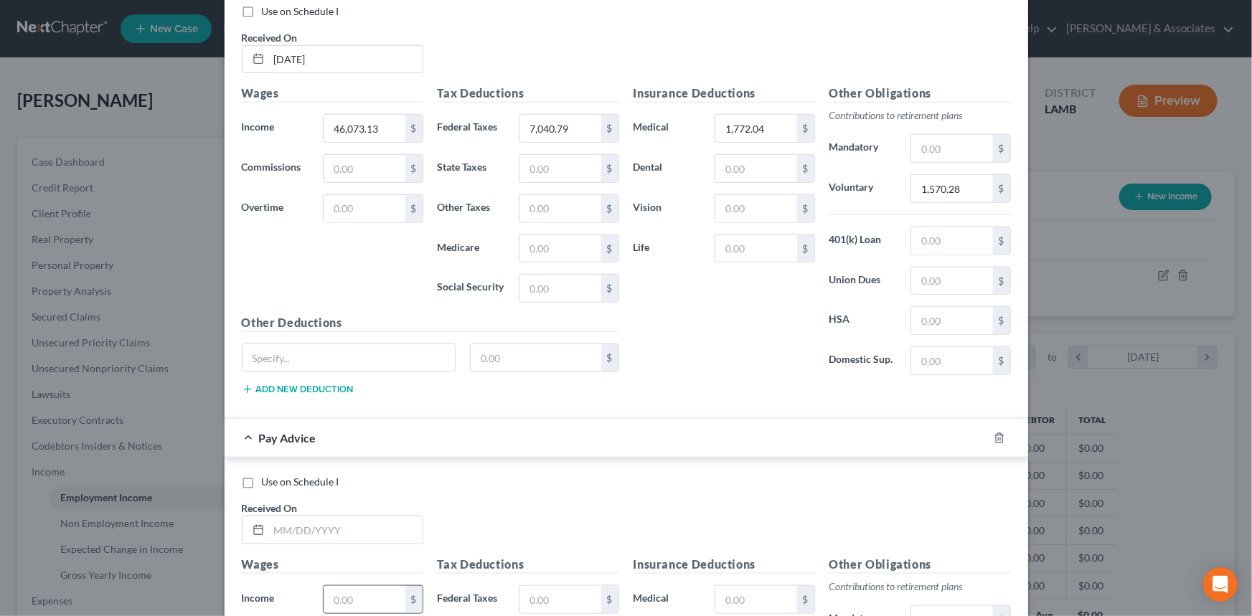
scroll to position [770, 0]
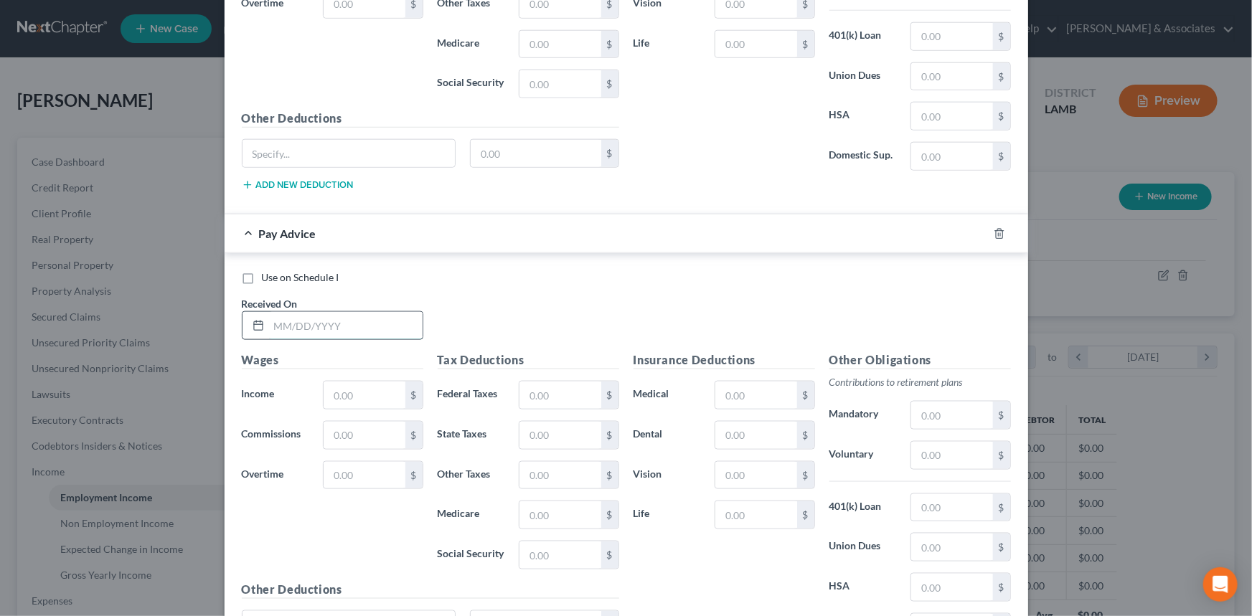
click at [301, 329] on input "text" at bounding box center [345, 325] width 153 height 27
type input "10/9/2021"
click at [279, 276] on span "Use on Schedule I" at bounding box center [300, 277] width 77 height 12
click at [262, 280] on label "Use on Schedule I" at bounding box center [300, 277] width 77 height 14
click at [268, 280] on input "Use on Schedule I" at bounding box center [272, 274] width 9 height 9
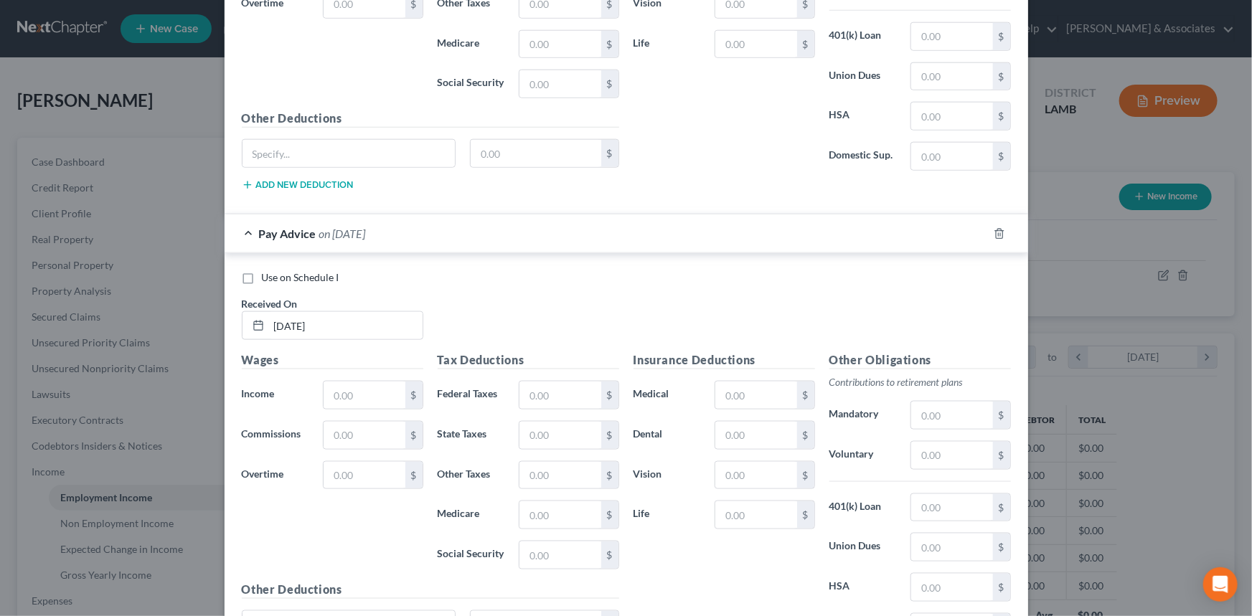
checkbox input "true"
click at [350, 387] on input "text" at bounding box center [363, 395] width 81 height 27
type input "8,572.09"
click at [557, 400] on input "text" at bounding box center [559, 395] width 81 height 27
type input "1,353.66"
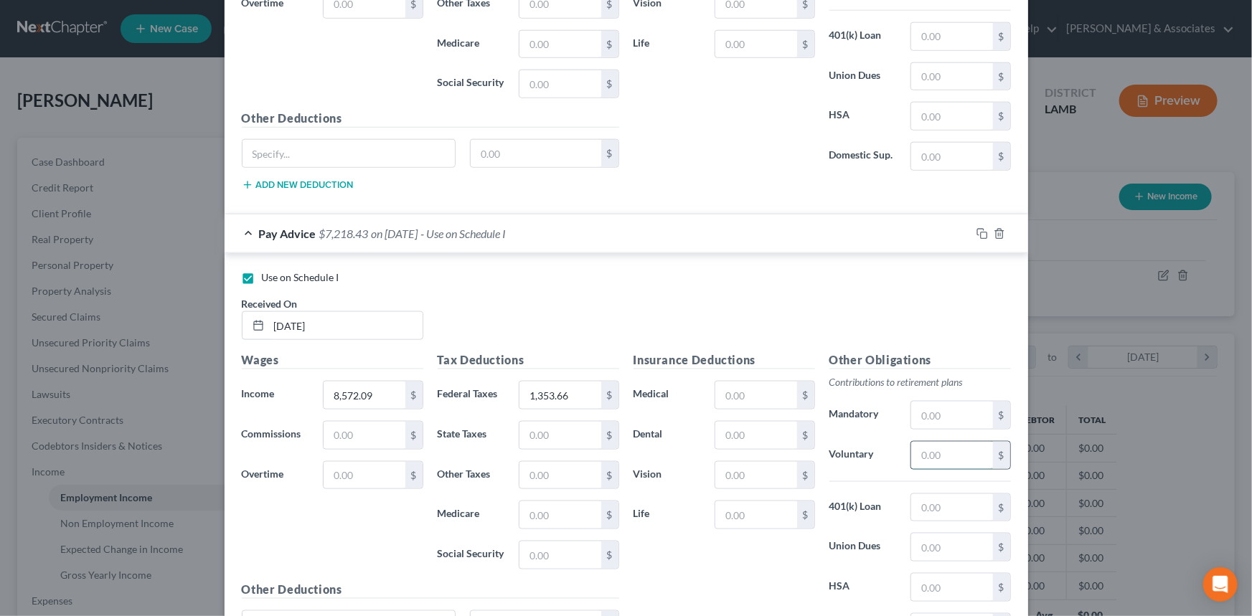
click at [948, 458] on input "text" at bounding box center [951, 455] width 81 height 27
type input "297.44"
click at [746, 392] on input "text" at bounding box center [755, 395] width 81 height 27
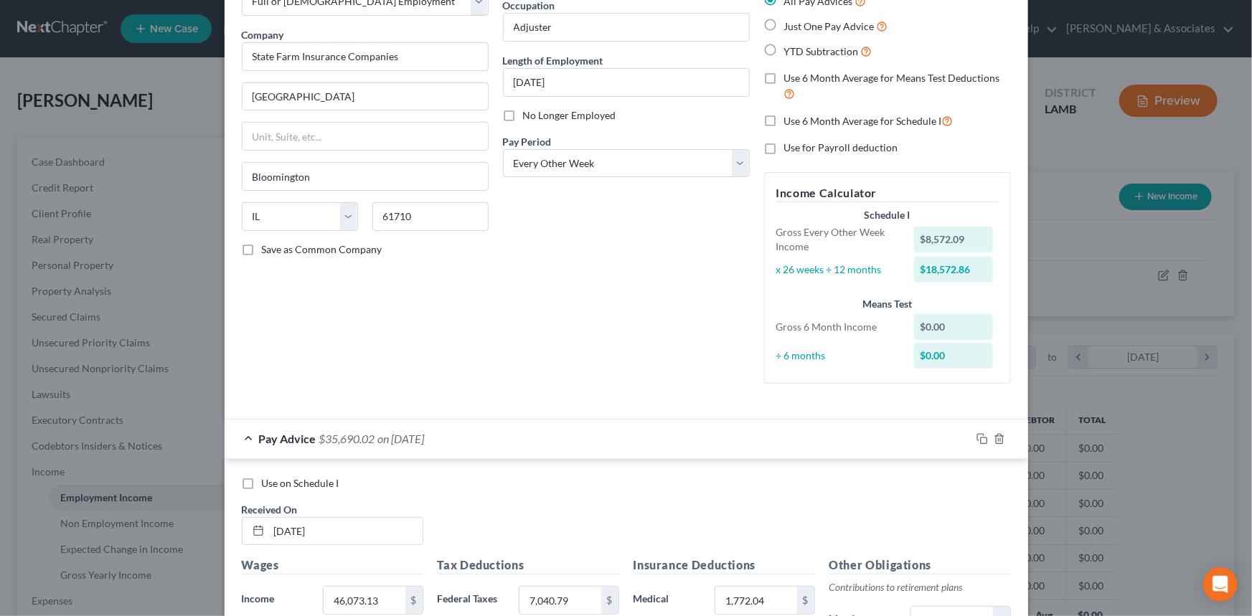
scroll to position [0, 0]
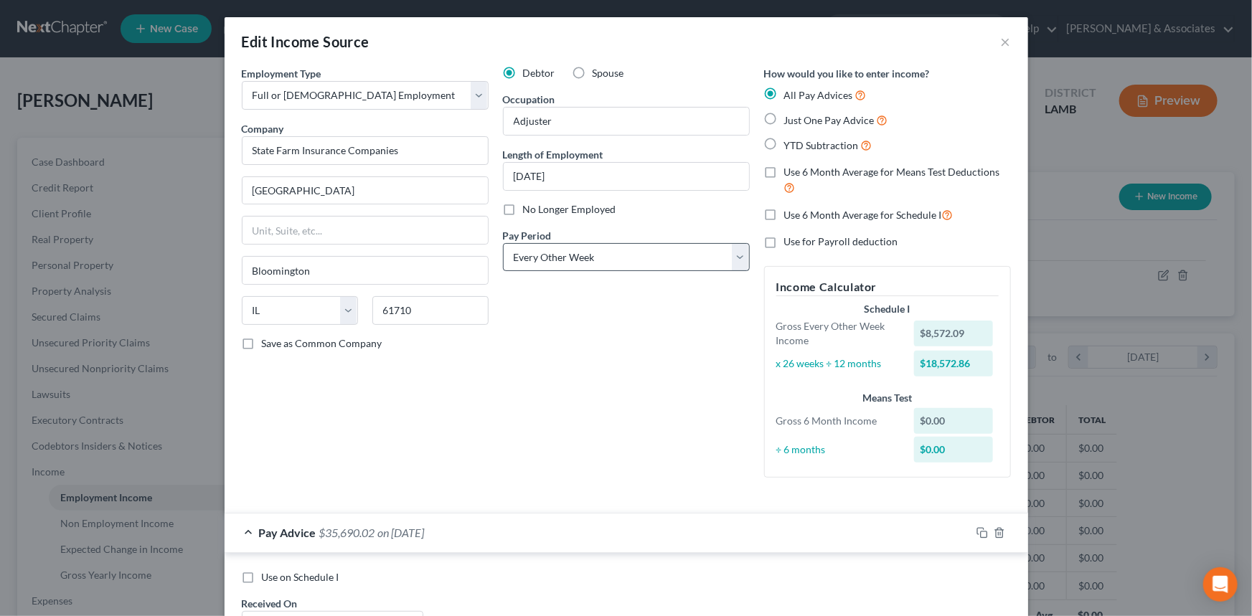
type input "319.95"
click at [603, 258] on select "Select Monthly Twice Monthly Every Other Week Weekly" at bounding box center [626, 257] width 247 height 29
select select "0"
click at [503, 243] on select "Select Monthly Twice Monthly Every Other Week Weekly" at bounding box center [626, 257] width 247 height 29
click at [605, 391] on div "Debtor Spouse Occupation Adjuster Length of Employment March 10, 2025 No Longer…" at bounding box center [626, 277] width 261 height 423
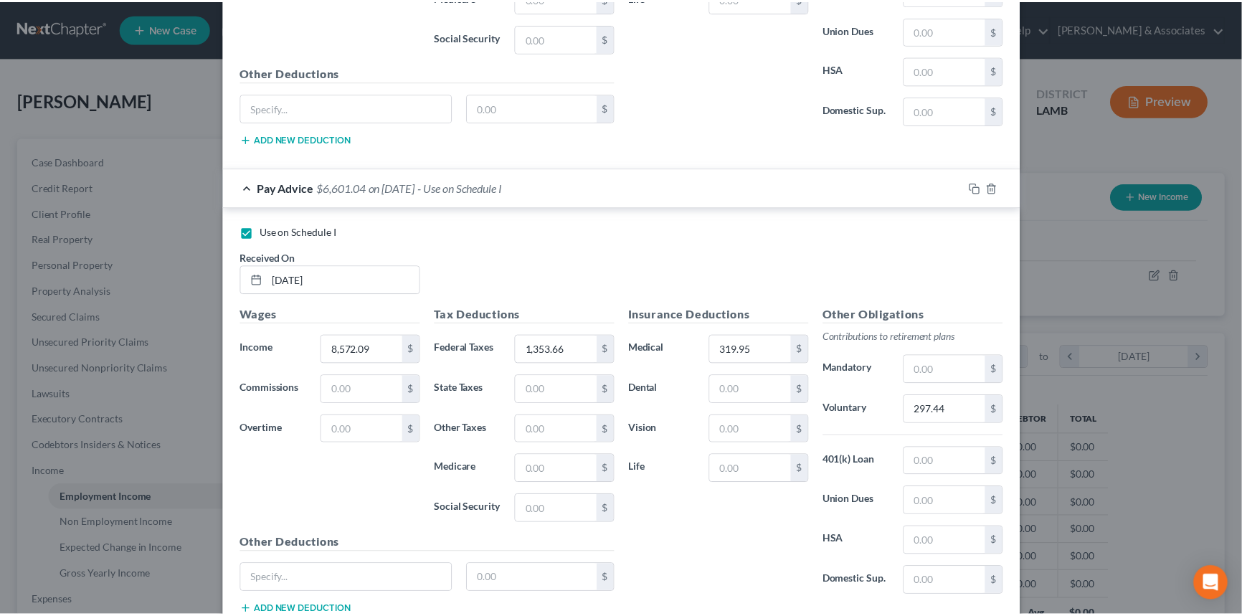
scroll to position [915, 0]
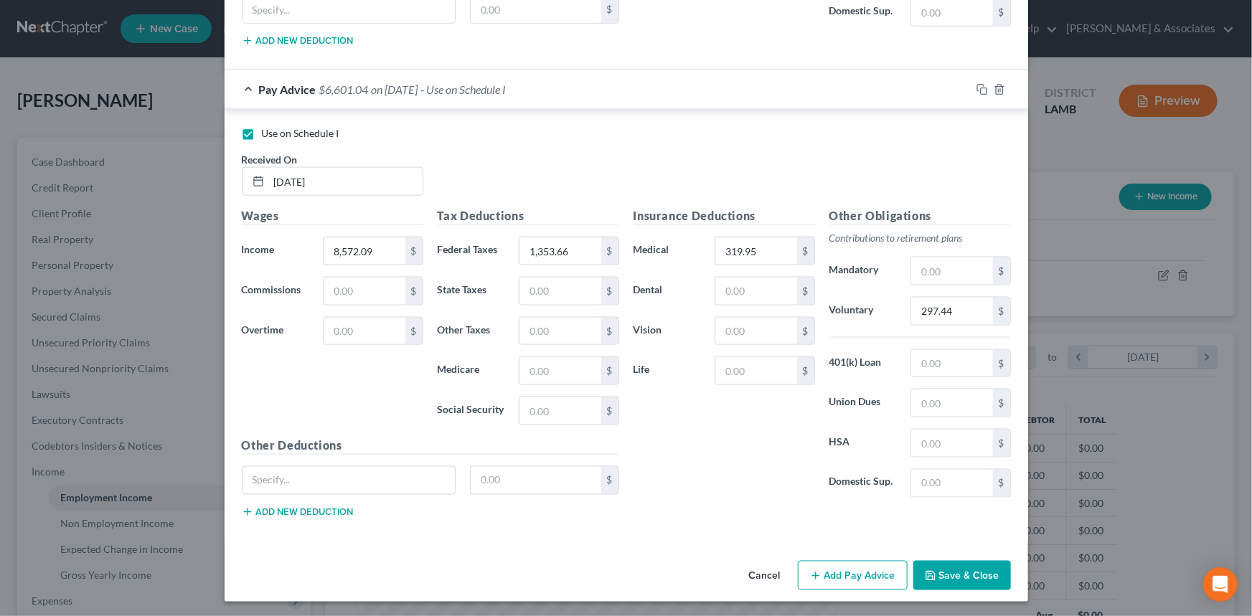
click at [950, 581] on button "Save & Close" at bounding box center [962, 576] width 98 height 30
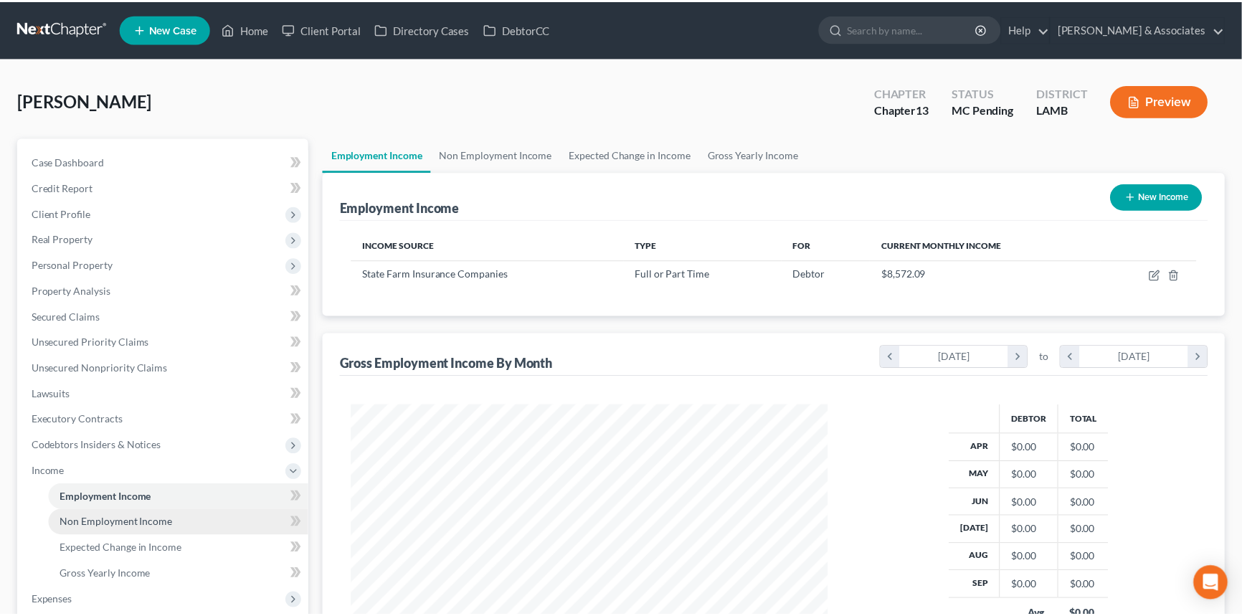
scroll to position [717015, 716763]
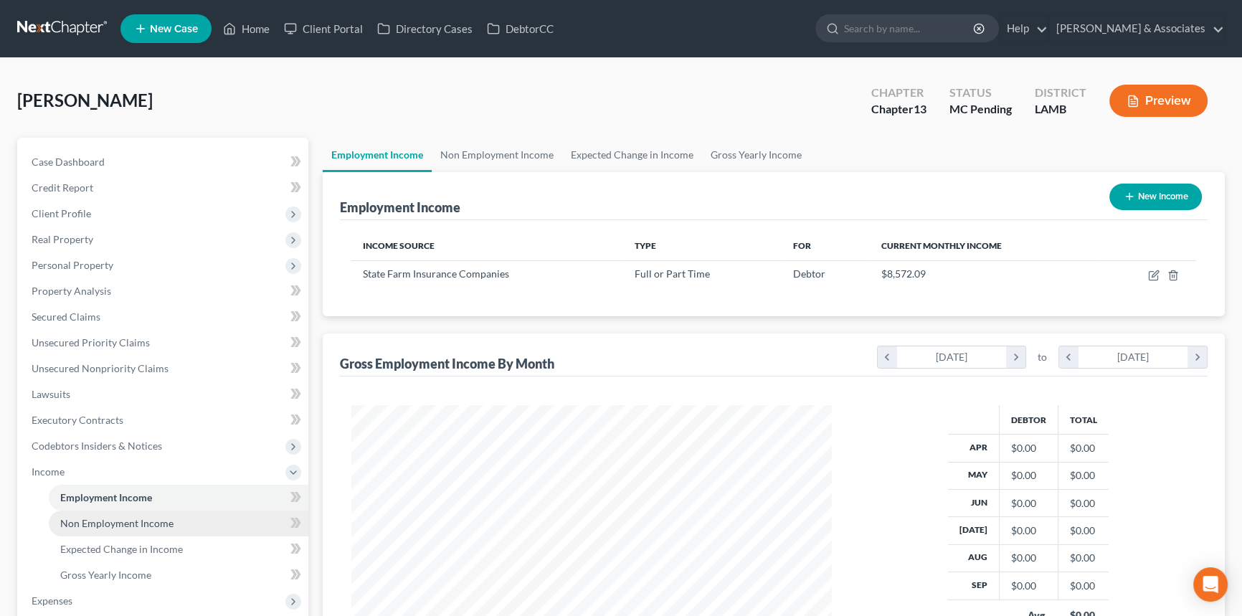
click at [159, 522] on span "Non Employment Income" at bounding box center [116, 523] width 113 height 12
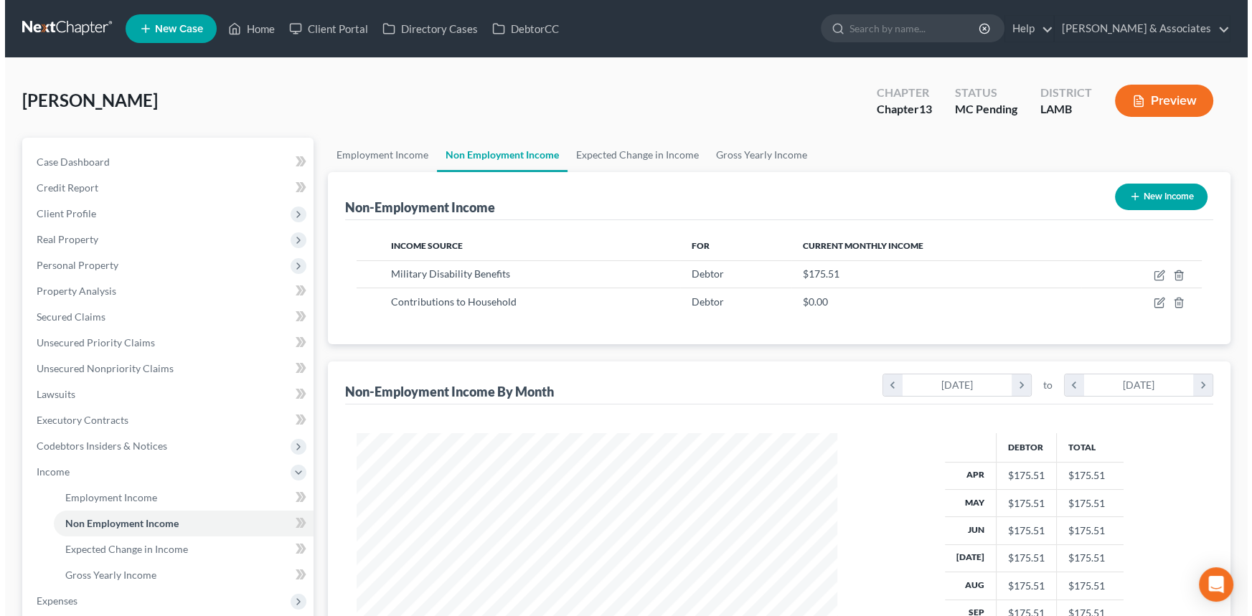
scroll to position [257, 509]
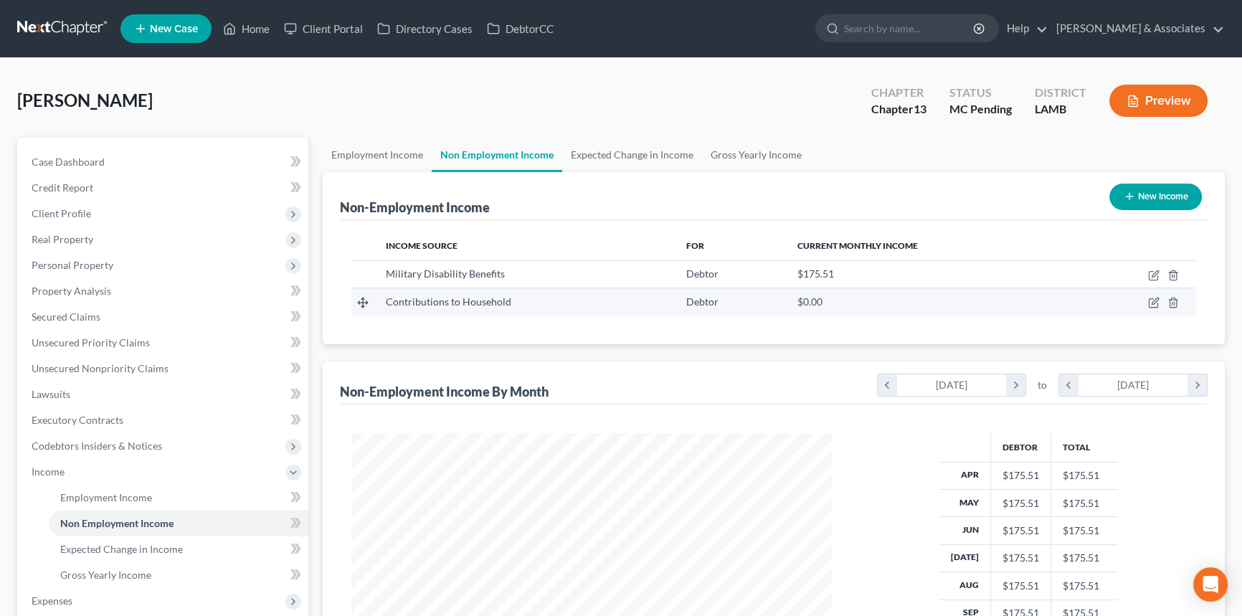
click at [1143, 294] on td at bounding box center [1136, 301] width 121 height 27
click at [1152, 299] on icon "button" at bounding box center [1153, 303] width 9 height 9
select select "8"
select select "0"
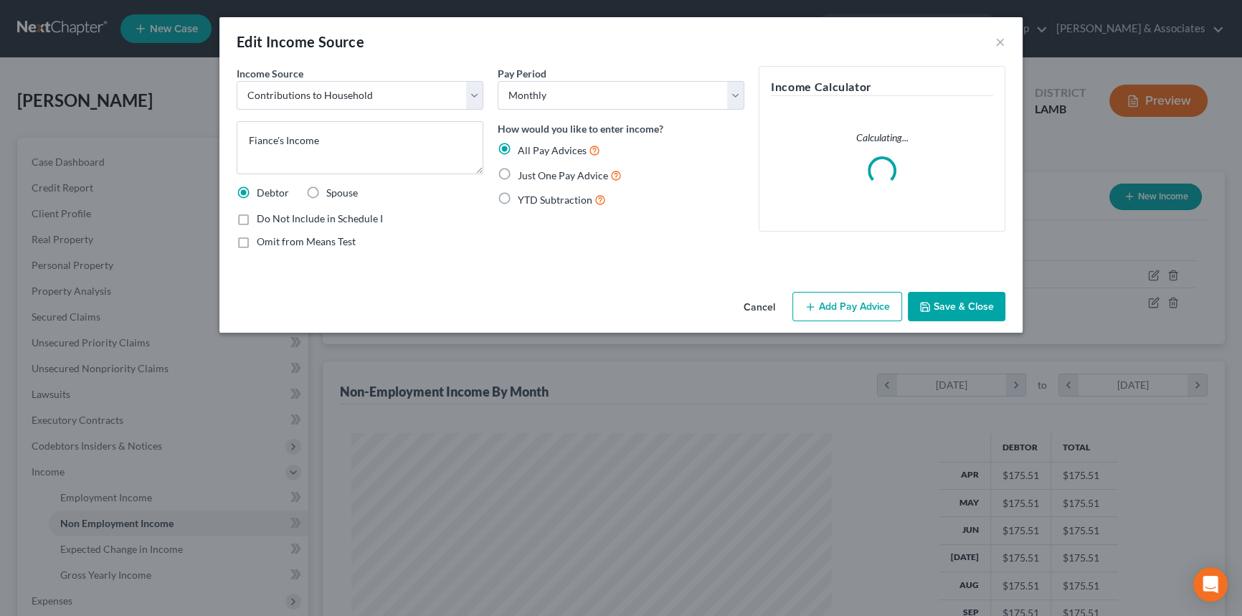
scroll to position [257, 514]
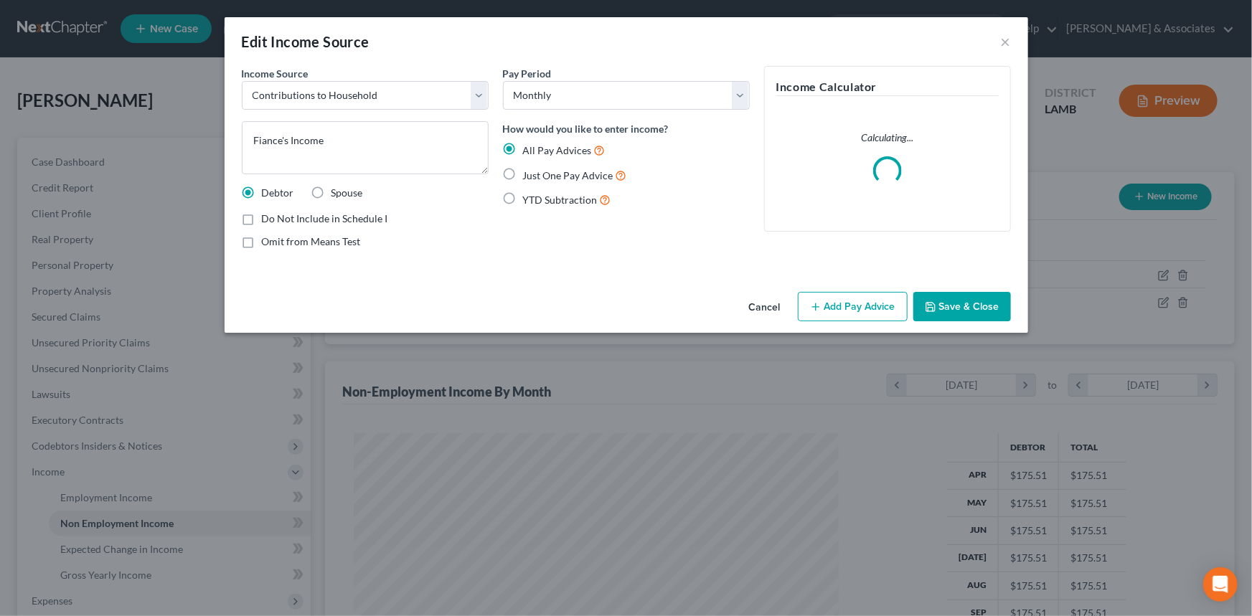
click at [853, 308] on button "Add Pay Advice" at bounding box center [853, 307] width 110 height 30
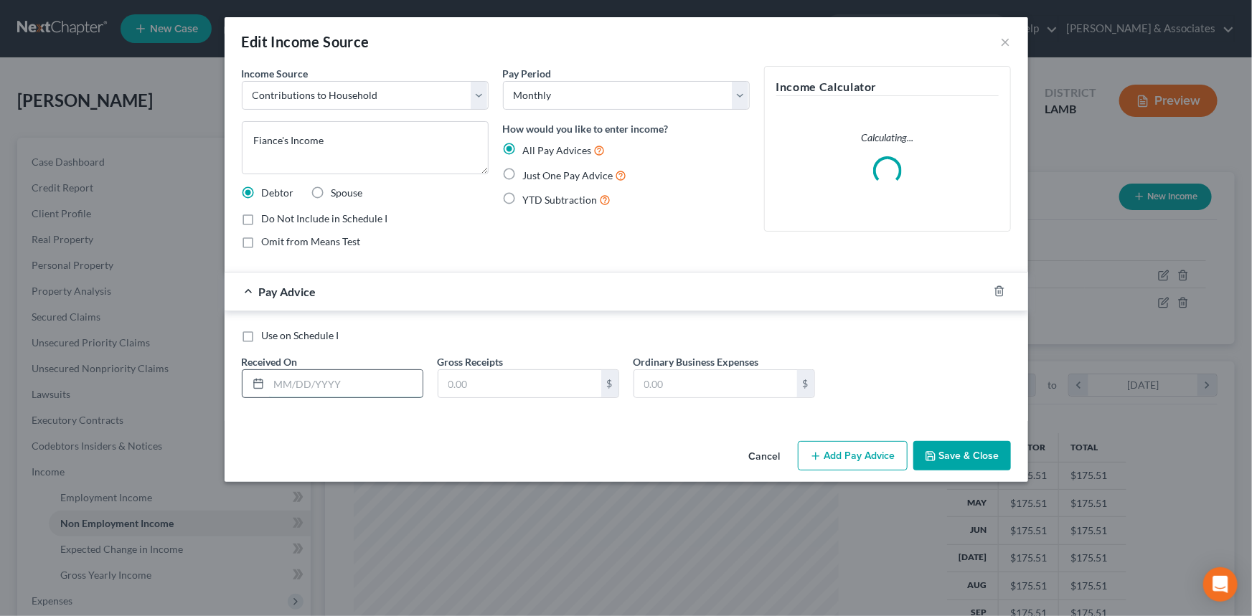
click at [308, 382] on input "text" at bounding box center [345, 383] width 153 height 27
click at [304, 336] on span "Use on Schedule I" at bounding box center [300, 335] width 77 height 12
click at [277, 336] on input "Use on Schedule I" at bounding box center [272, 333] width 9 height 9
checkbox input "true"
click at [313, 237] on span "Omit from Means Test" at bounding box center [311, 241] width 99 height 12
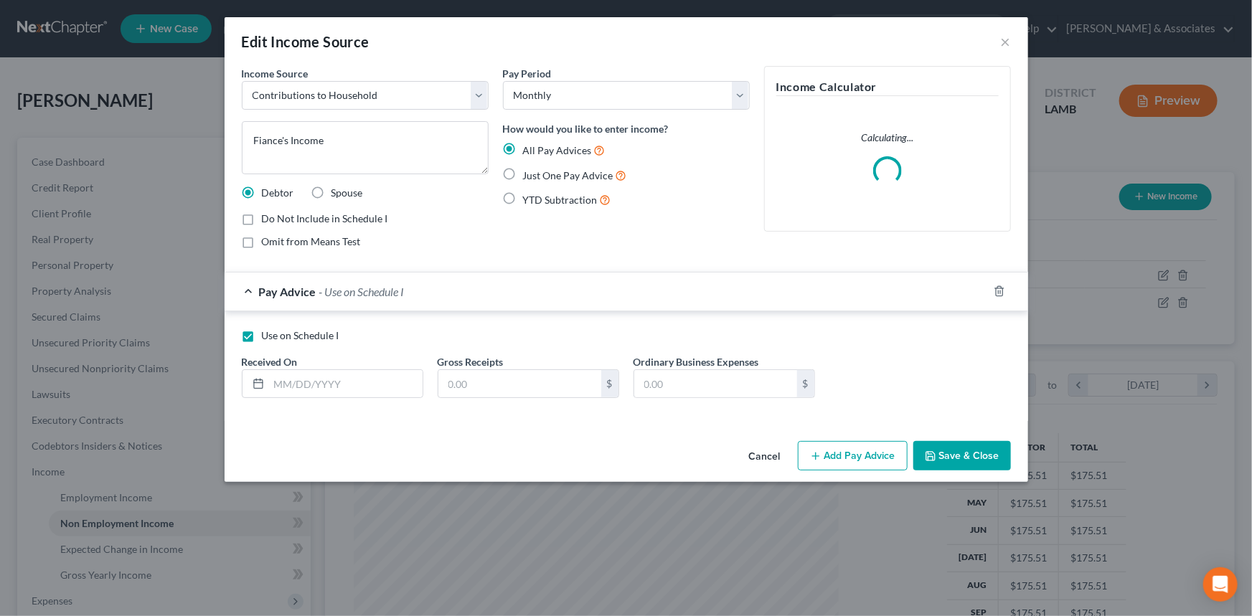
click at [277, 237] on input "Omit from Means Test" at bounding box center [272, 239] width 9 height 9
checkbox input "true"
click at [287, 378] on input "text" at bounding box center [345, 383] width 153 height 27
type input "10/9/2021"
type input "7,868.13"
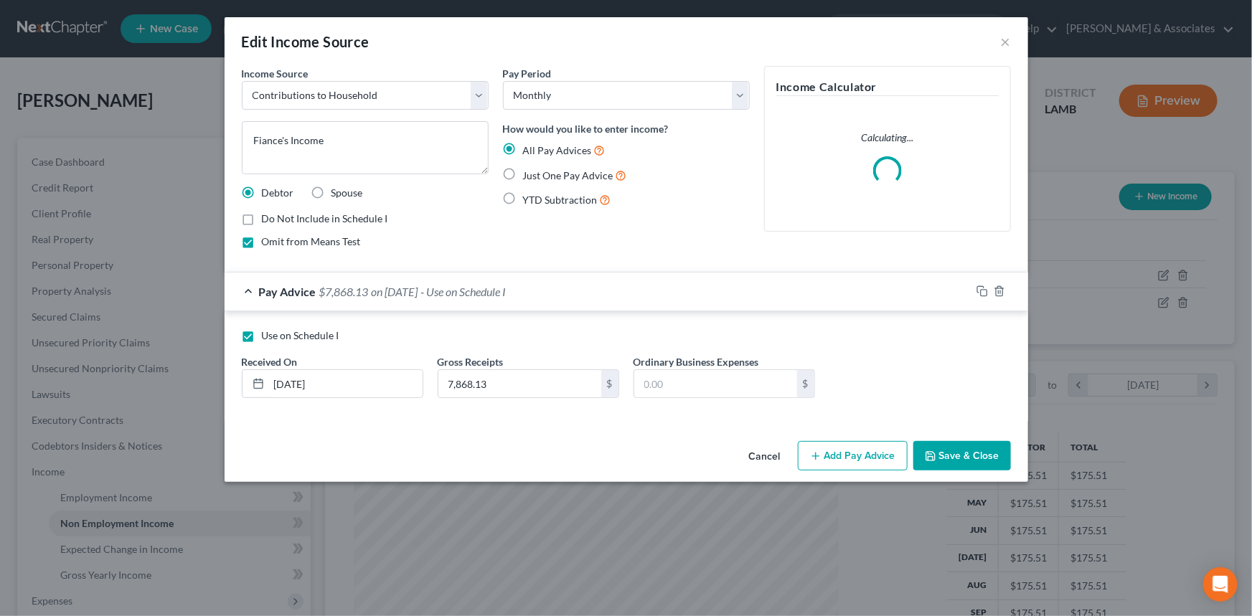
drag, startPoint x: 1004, startPoint y: 466, endPoint x: 993, endPoint y: 466, distance: 10.8
click at [1003, 466] on button "Save & Close" at bounding box center [962, 456] width 98 height 30
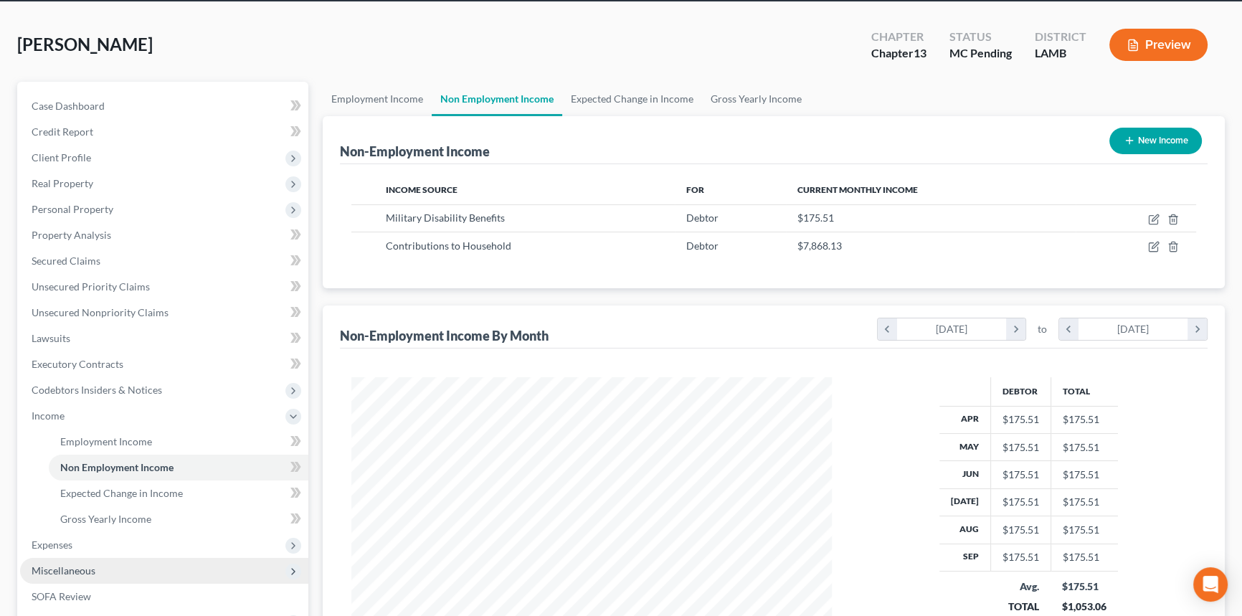
scroll to position [130, 0]
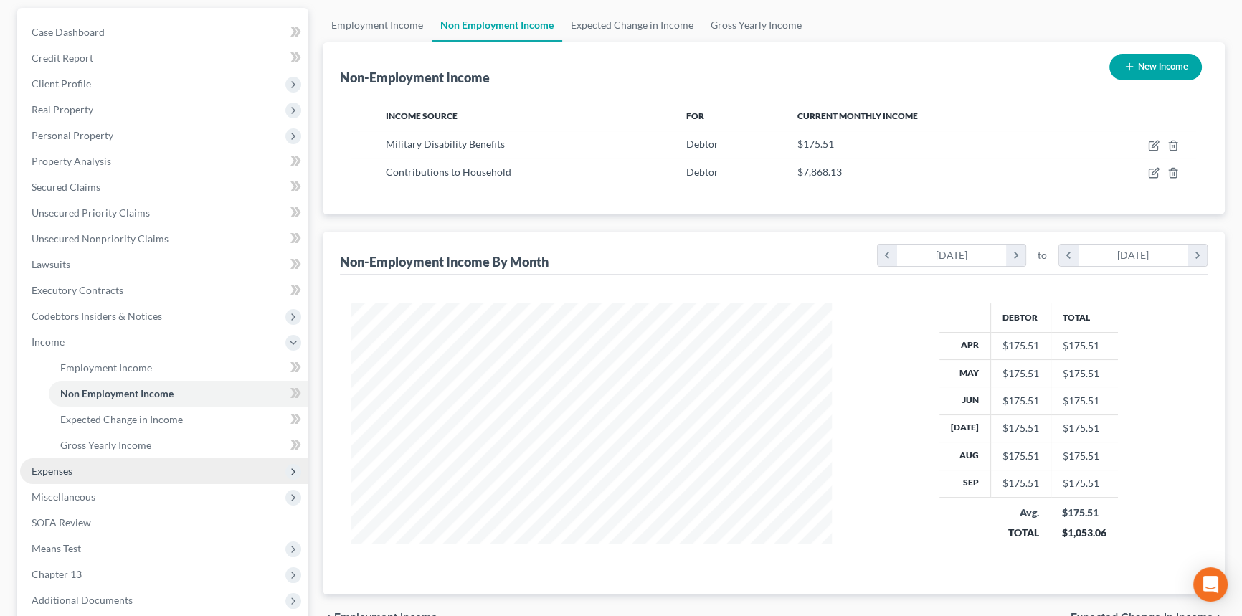
click at [65, 475] on span "Expenses" at bounding box center [164, 471] width 288 height 26
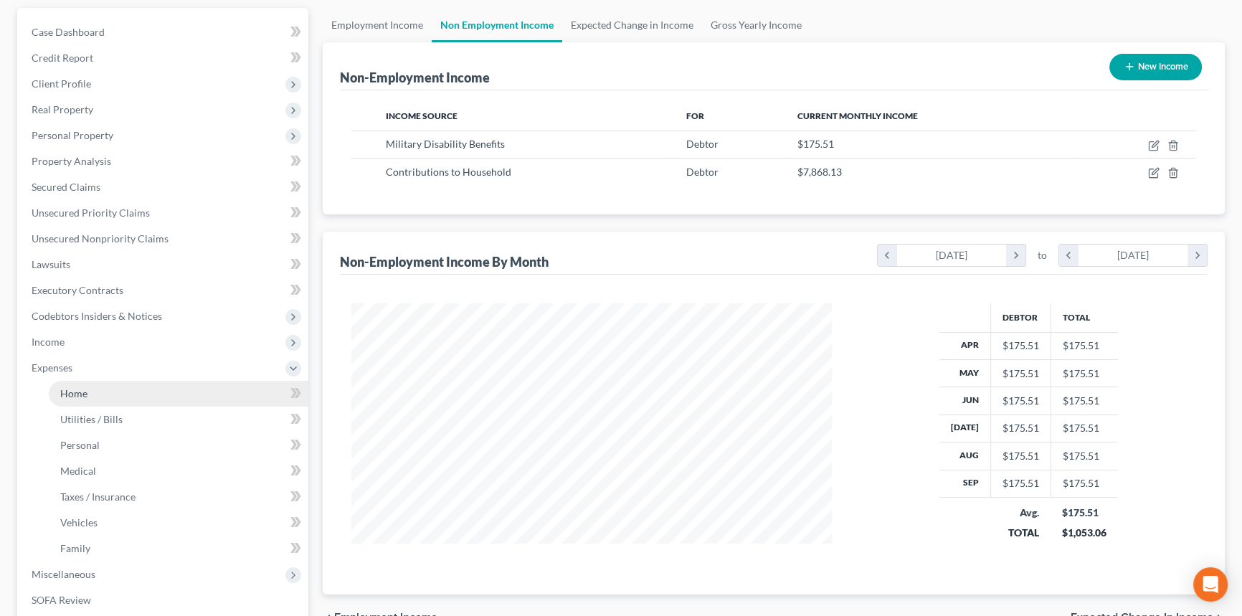
click at [70, 389] on span "Home" at bounding box center [73, 393] width 27 height 12
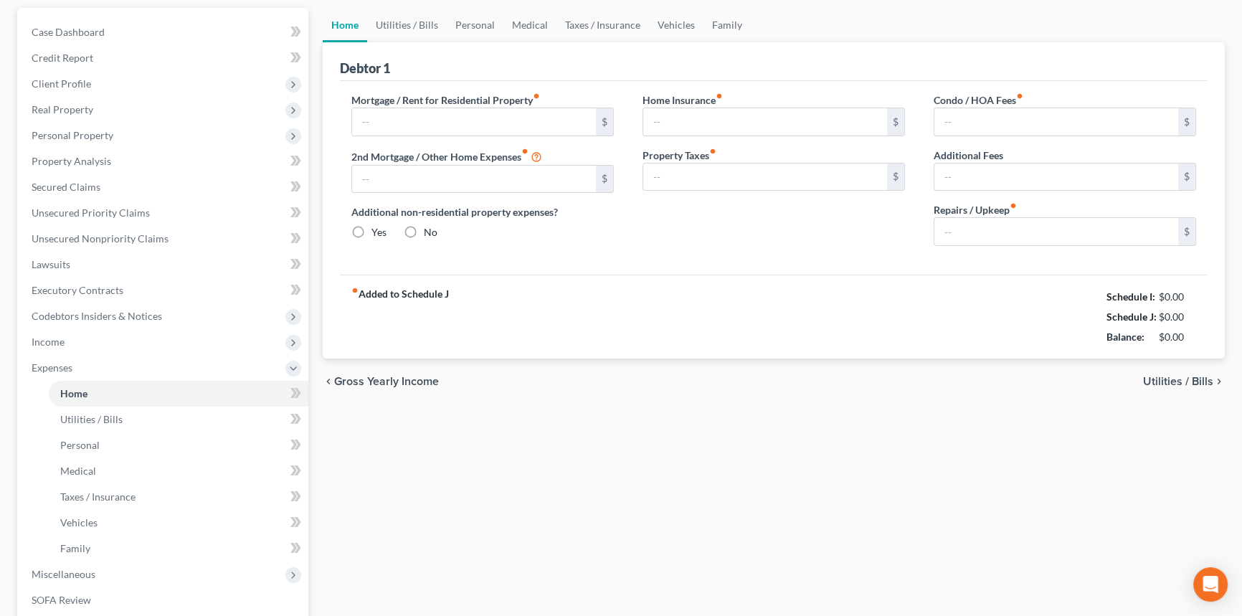
type input "1,200.00"
type input "0.00"
radio input "true"
type input "0.00"
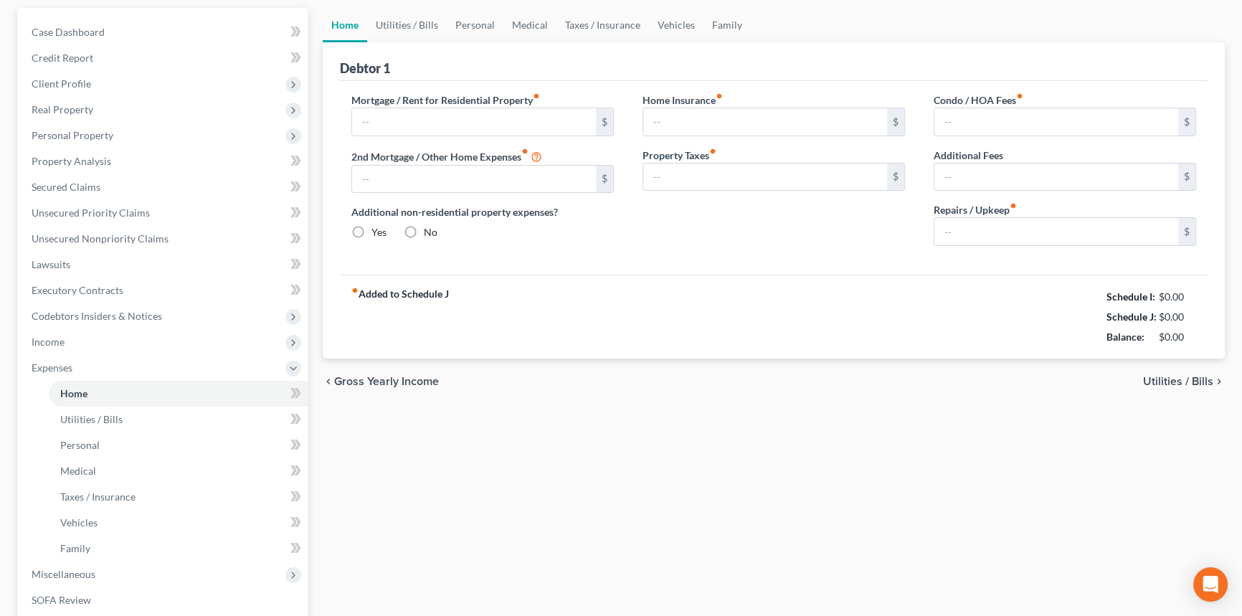
type input "0.00"
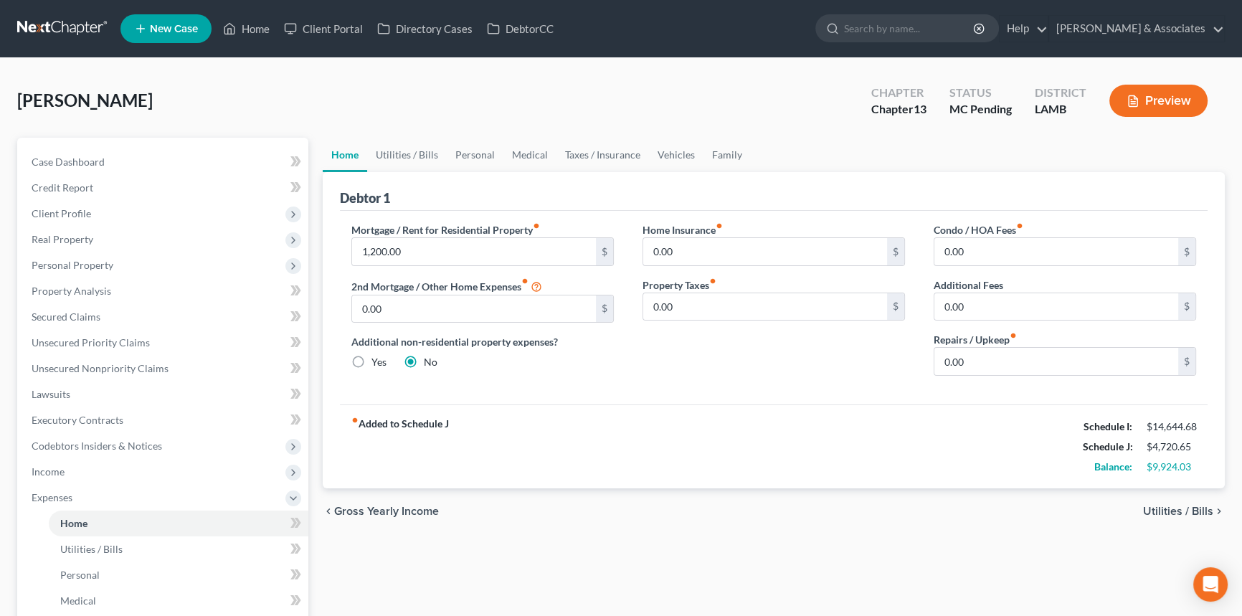
click at [633, 464] on div "fiber_manual_record Added to Schedule J Schedule I: $14,644.68 Schedule J: $4,7…" at bounding box center [774, 447] width 868 height 84
click at [508, 255] on input "1,200.00" at bounding box center [474, 251] width 244 height 27
click at [507, 255] on input "1,200.00" at bounding box center [474, 251] width 244 height 27
type input "2,100"
click at [1055, 372] on input "0.00" at bounding box center [1057, 361] width 244 height 27
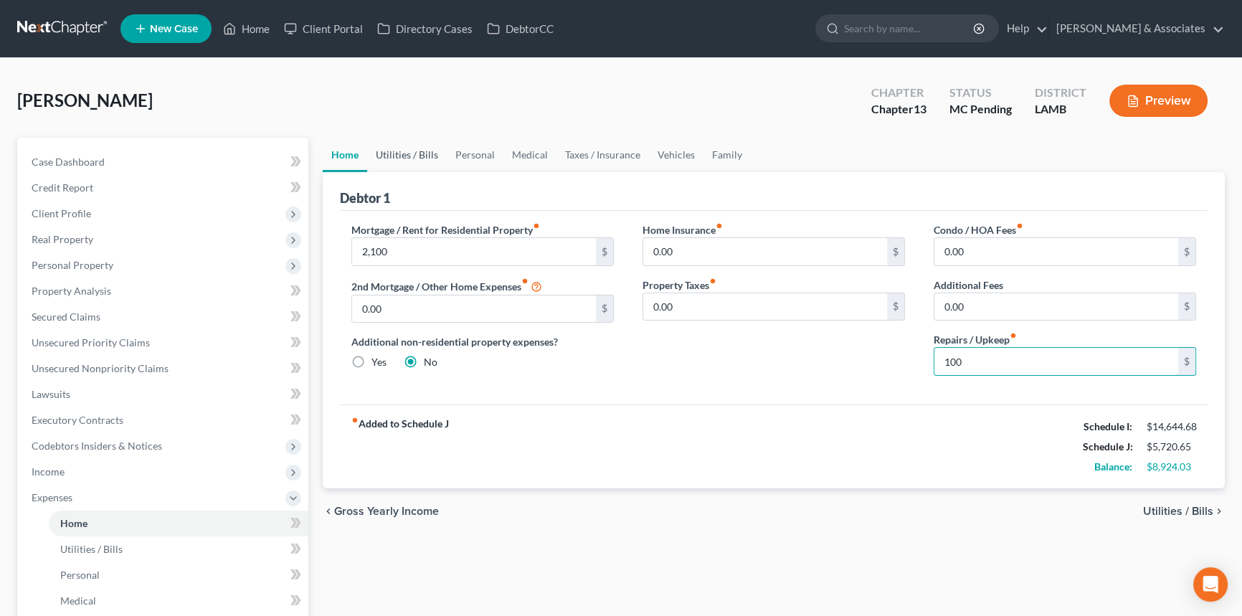
type input "100"
click at [397, 156] on link "Utilities / Bills" at bounding box center [407, 155] width 80 height 34
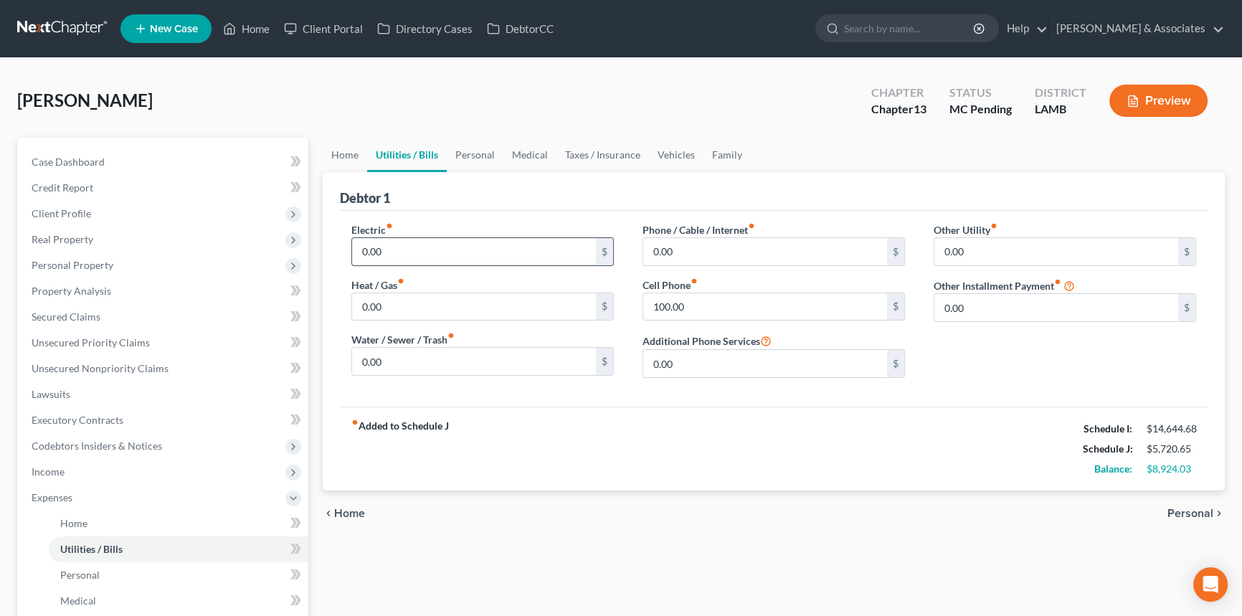
click at [476, 249] on input "0.00" at bounding box center [474, 251] width 244 height 27
type input "350"
type input "150"
click at [697, 251] on input "0.00" at bounding box center [765, 251] width 244 height 27
click at [696, 303] on input "100.00" at bounding box center [765, 306] width 244 height 27
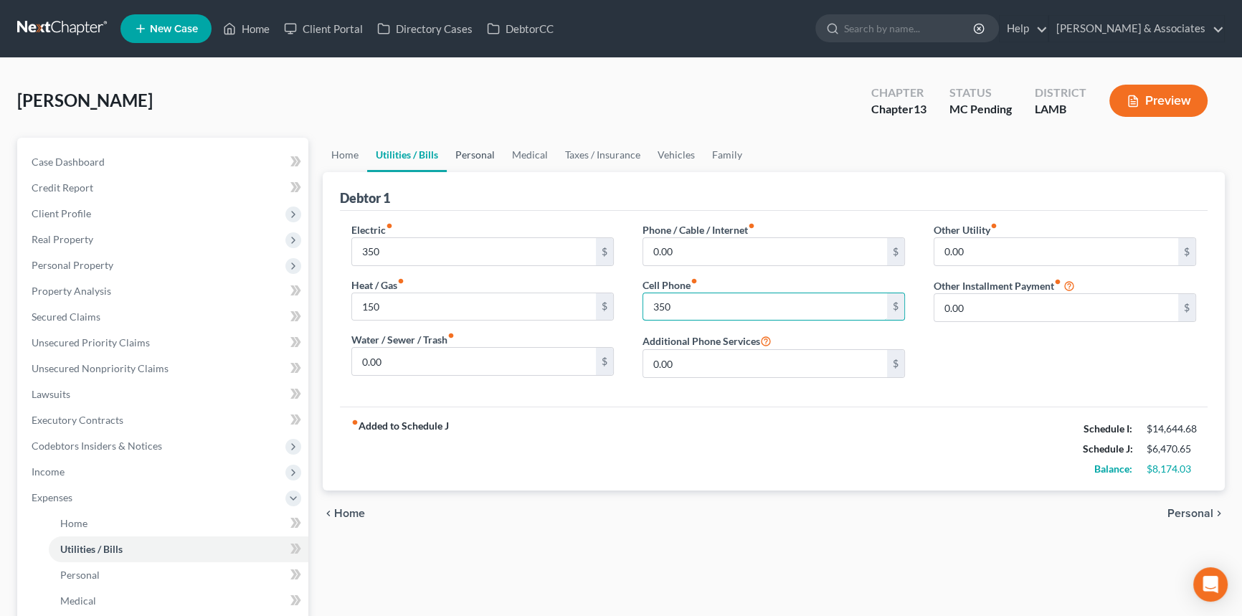
type input "350"
click at [495, 158] on link "Personal" at bounding box center [475, 155] width 57 height 34
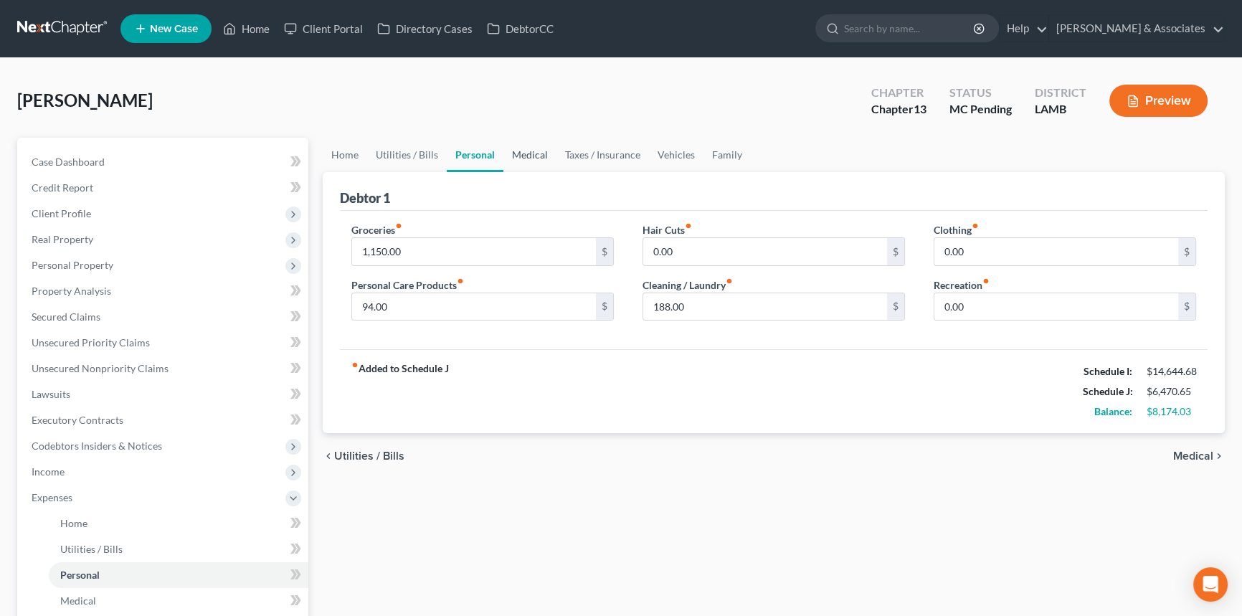
click at [529, 154] on link "Medical" at bounding box center [530, 155] width 53 height 34
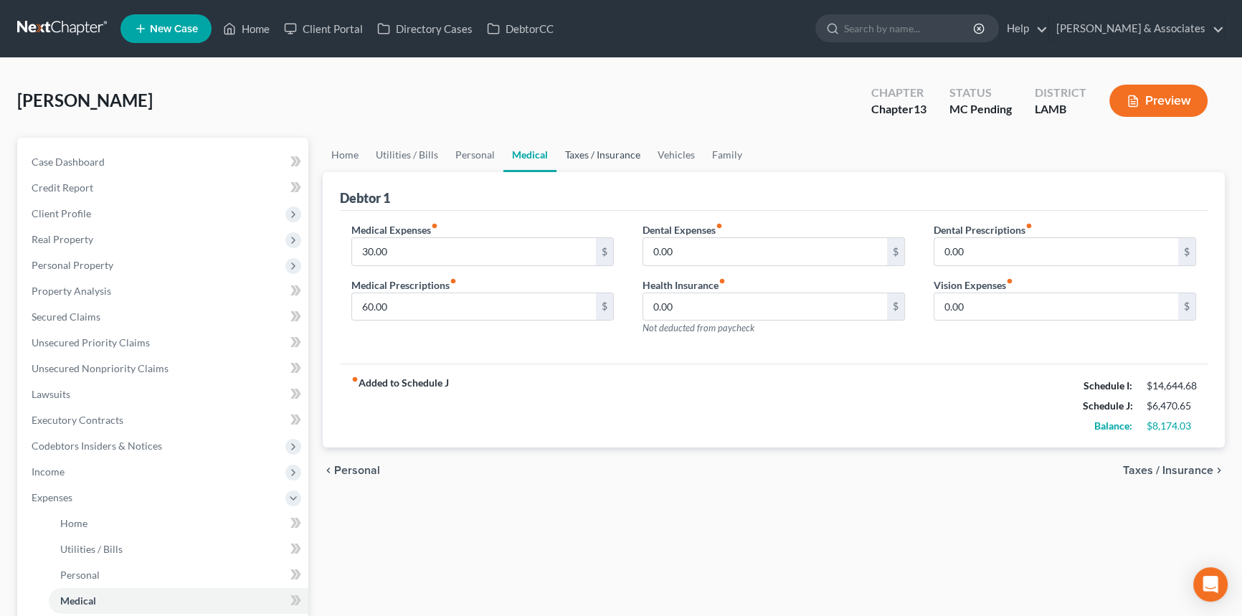
click at [562, 156] on link "Taxes / Insurance" at bounding box center [603, 155] width 93 height 34
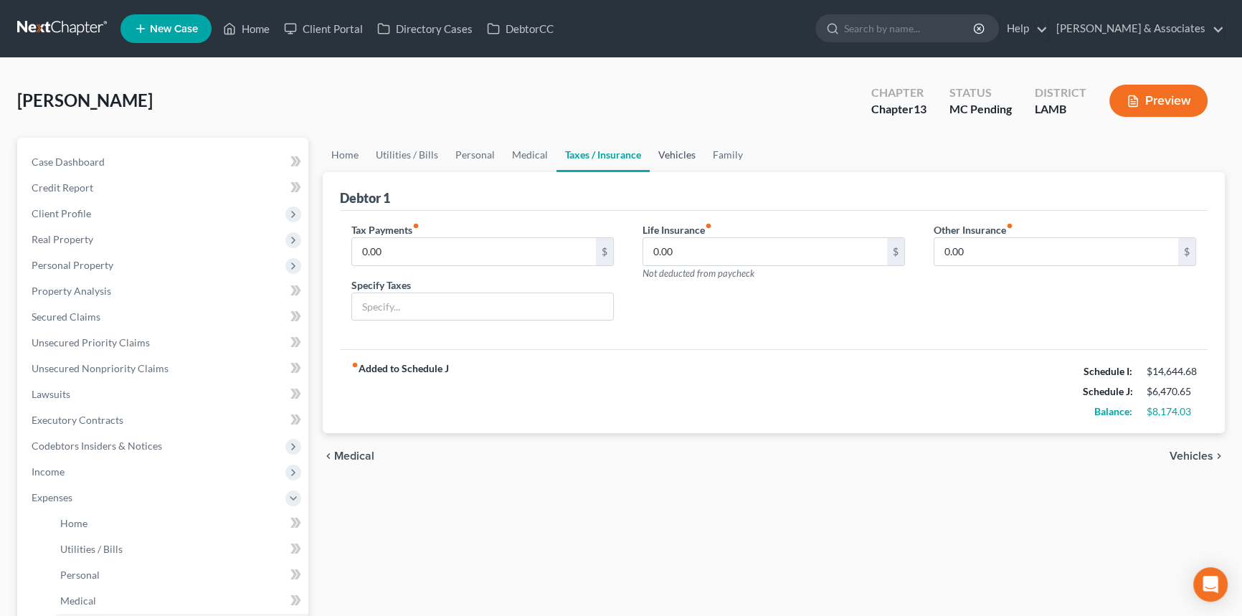
click at [657, 153] on link "Vehicles" at bounding box center [677, 155] width 55 height 34
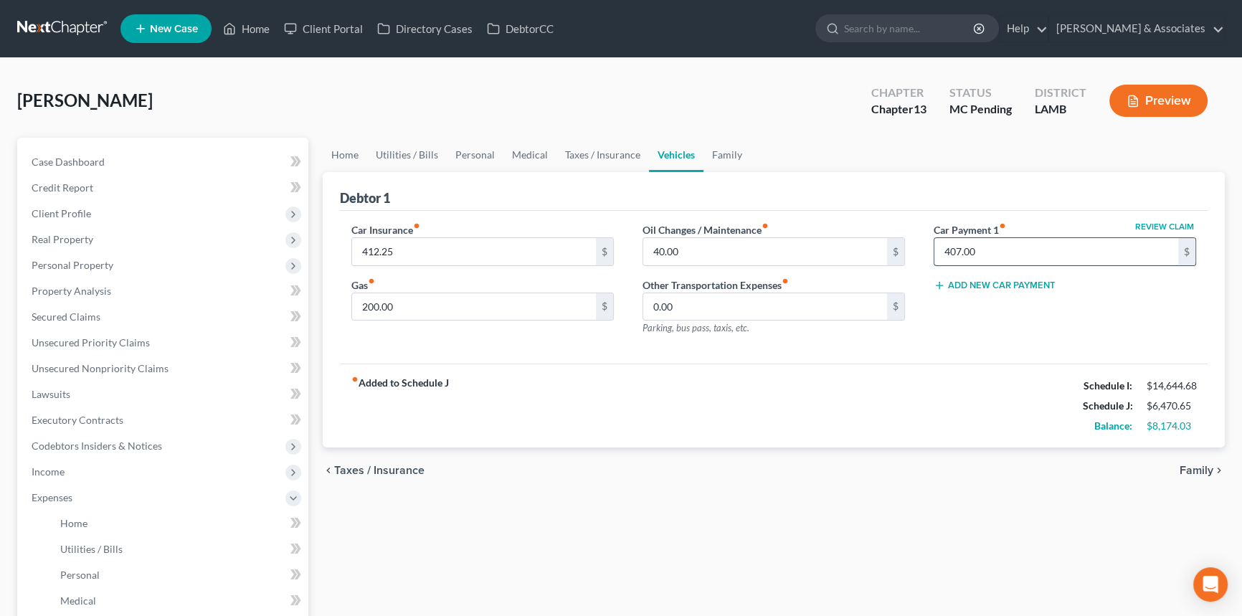
click at [1005, 250] on input "407.00" at bounding box center [1057, 251] width 244 height 27
type input "350"
click at [787, 409] on div "fiber_manual_record Added to Schedule J Schedule I: $14,644.68 Schedule J: $6,4…" at bounding box center [774, 406] width 868 height 84
click at [437, 306] on input "200.00" at bounding box center [474, 306] width 244 height 27
type input "600"
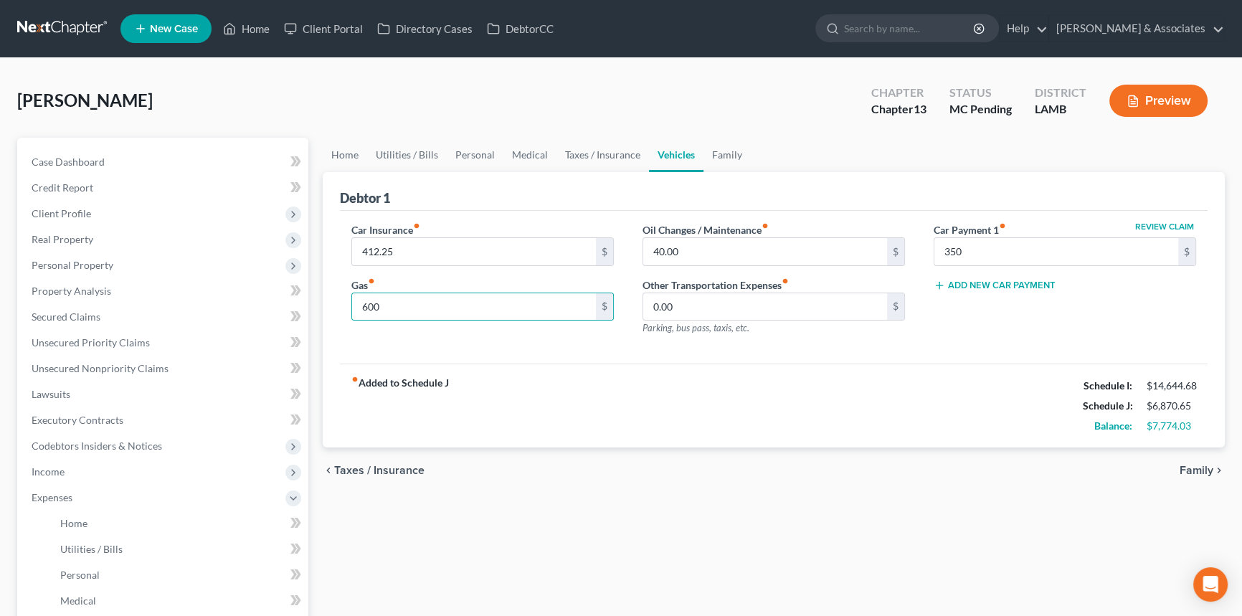
click at [674, 413] on div "fiber_manual_record Added to Schedule J Schedule I: $14,644.68 Schedule J: $6,8…" at bounding box center [774, 406] width 868 height 84
click at [504, 246] on input "412.25" at bounding box center [474, 251] width 244 height 27
click at [729, 151] on link "Family" at bounding box center [727, 155] width 47 height 34
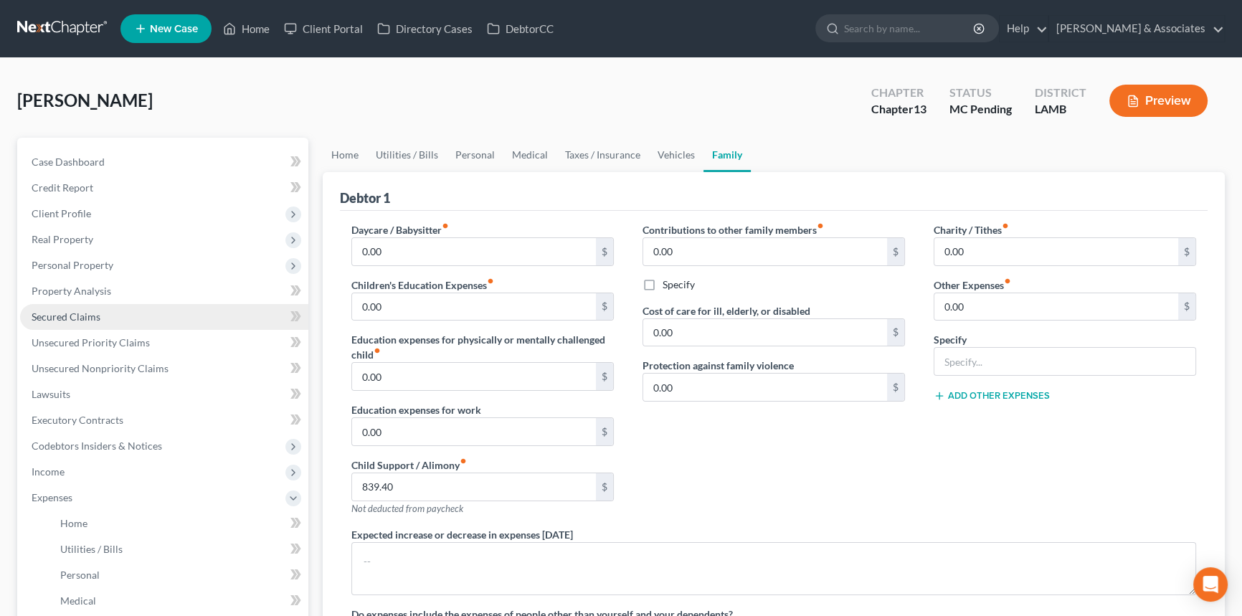
click at [125, 314] on link "Secured Claims" at bounding box center [164, 317] width 288 height 26
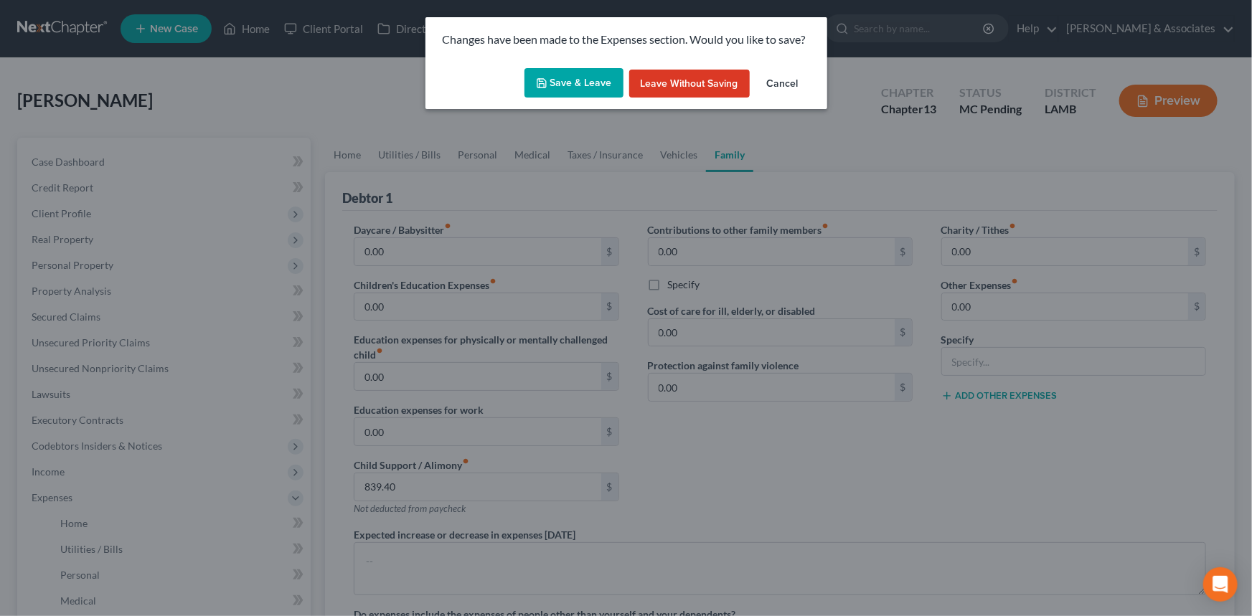
click at [570, 85] on button "Save & Leave" at bounding box center [573, 83] width 99 height 30
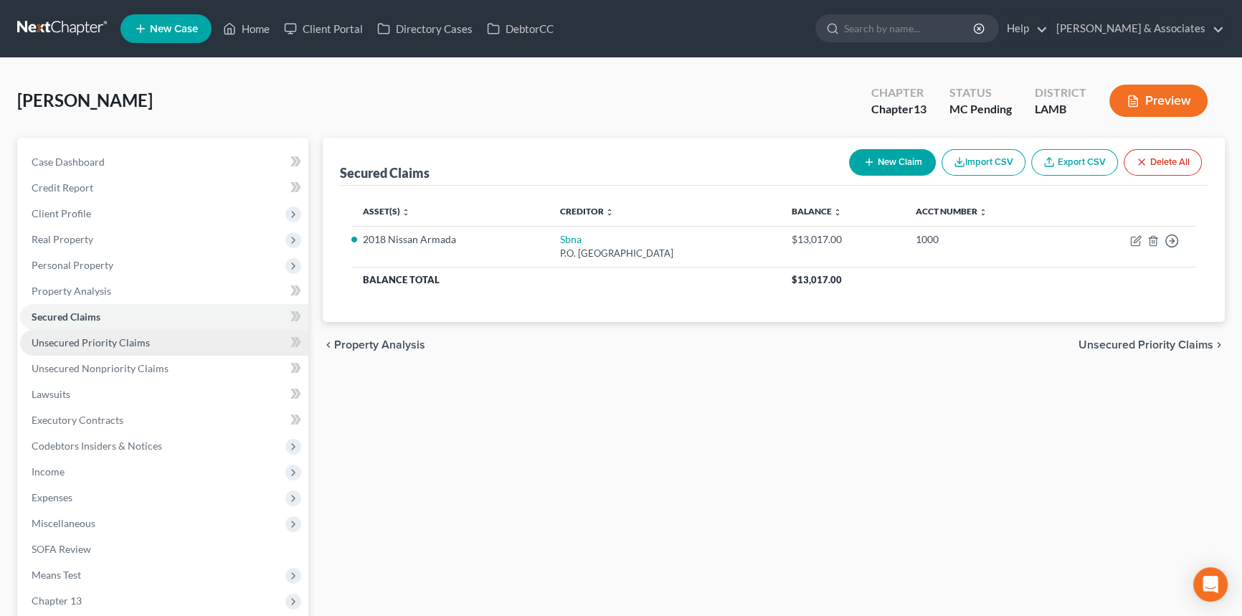
click at [189, 341] on link "Unsecured Priority Claims" at bounding box center [164, 343] width 288 height 26
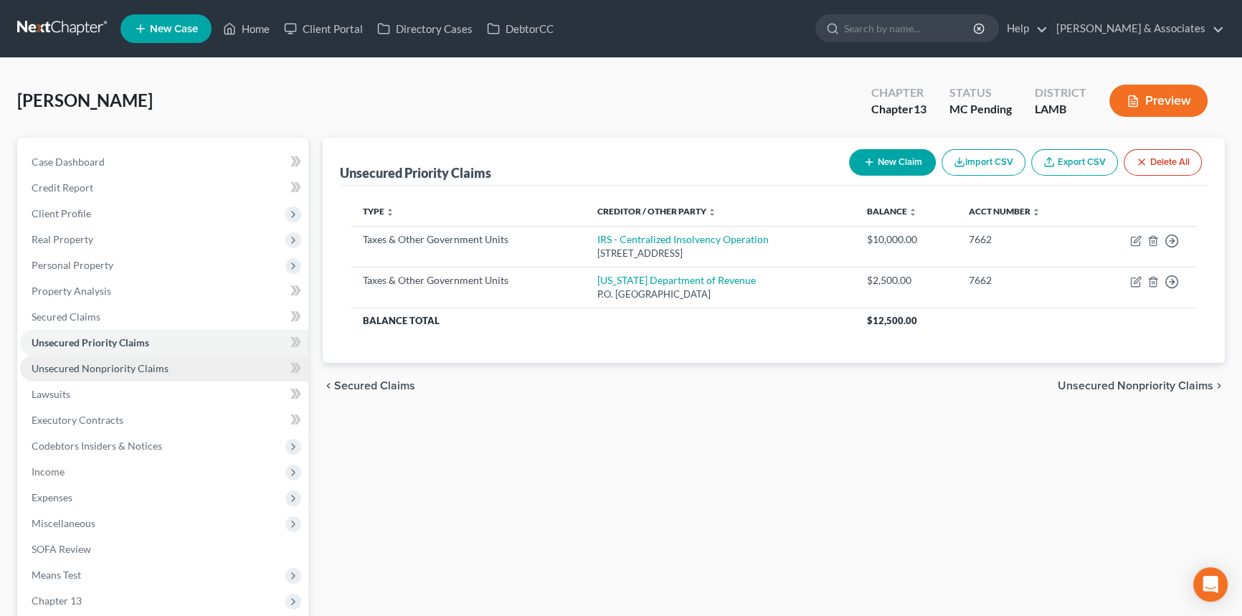
click at [135, 358] on link "Unsecured Nonpriority Claims" at bounding box center [164, 369] width 288 height 26
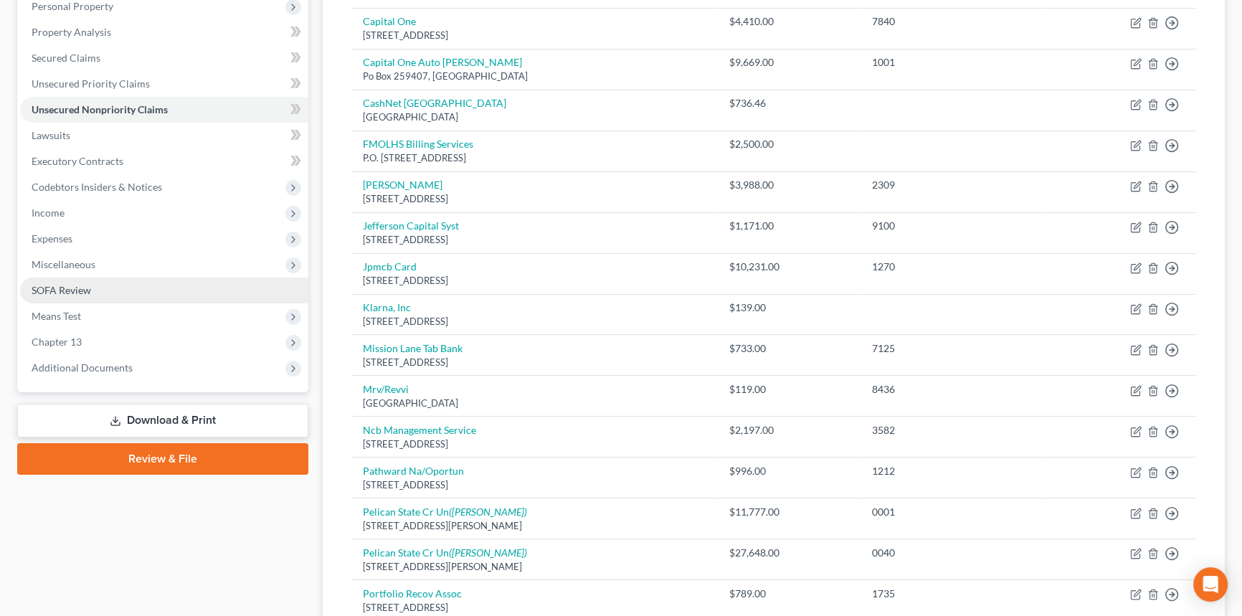
scroll to position [131, 0]
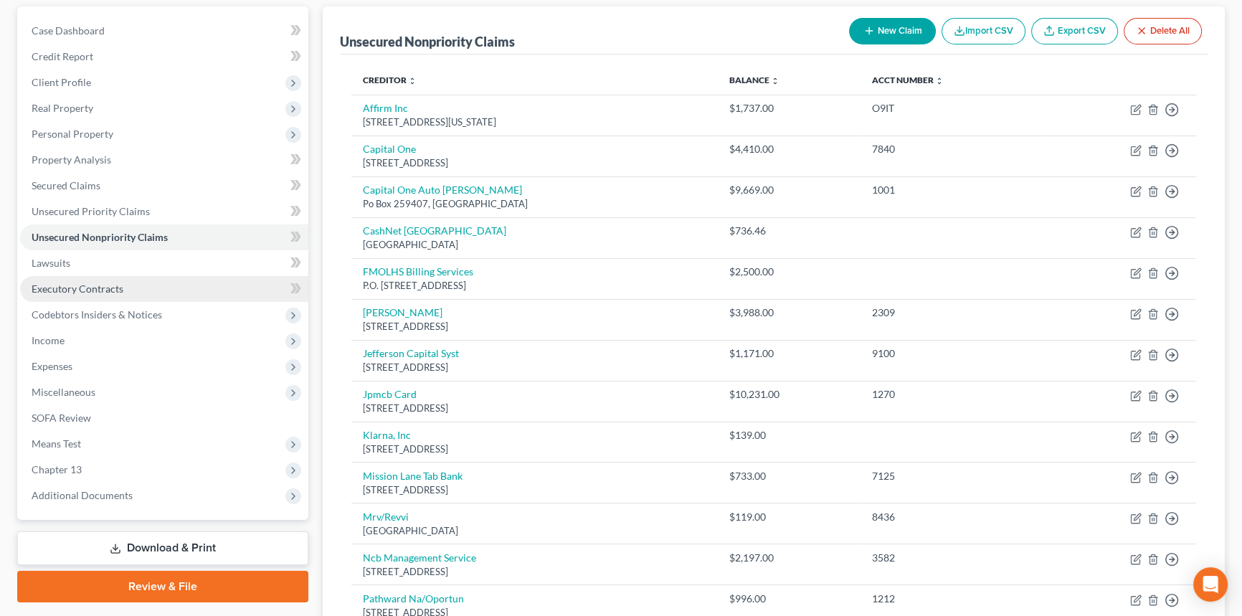
click at [166, 295] on link "Executory Contracts" at bounding box center [164, 289] width 288 height 26
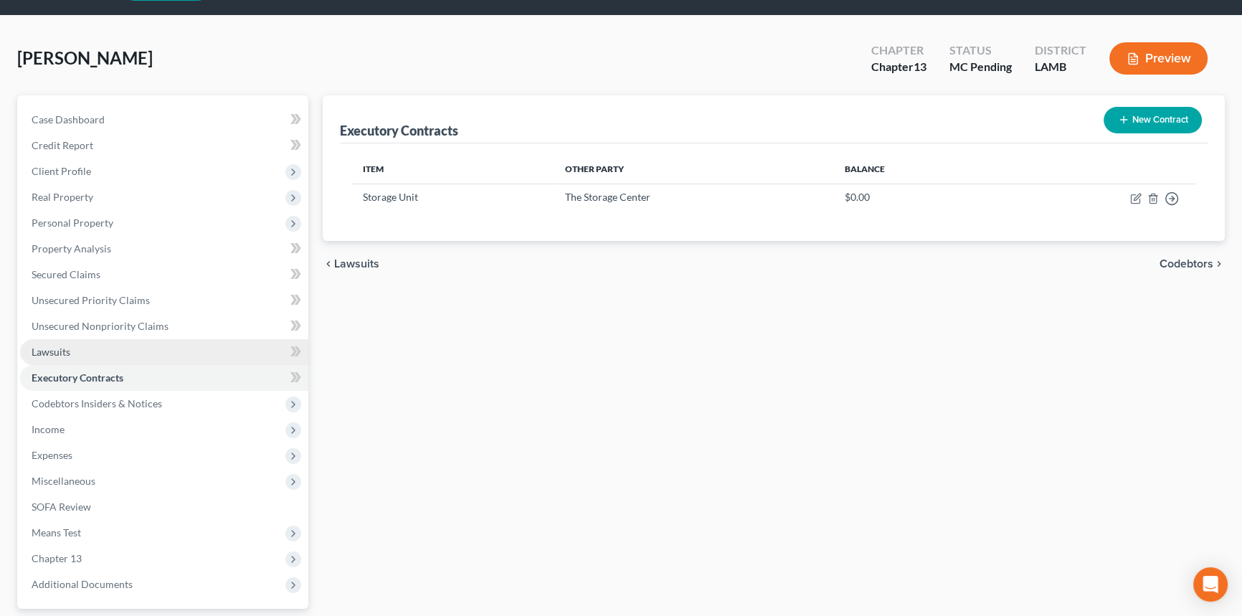
scroll to position [65, 0]
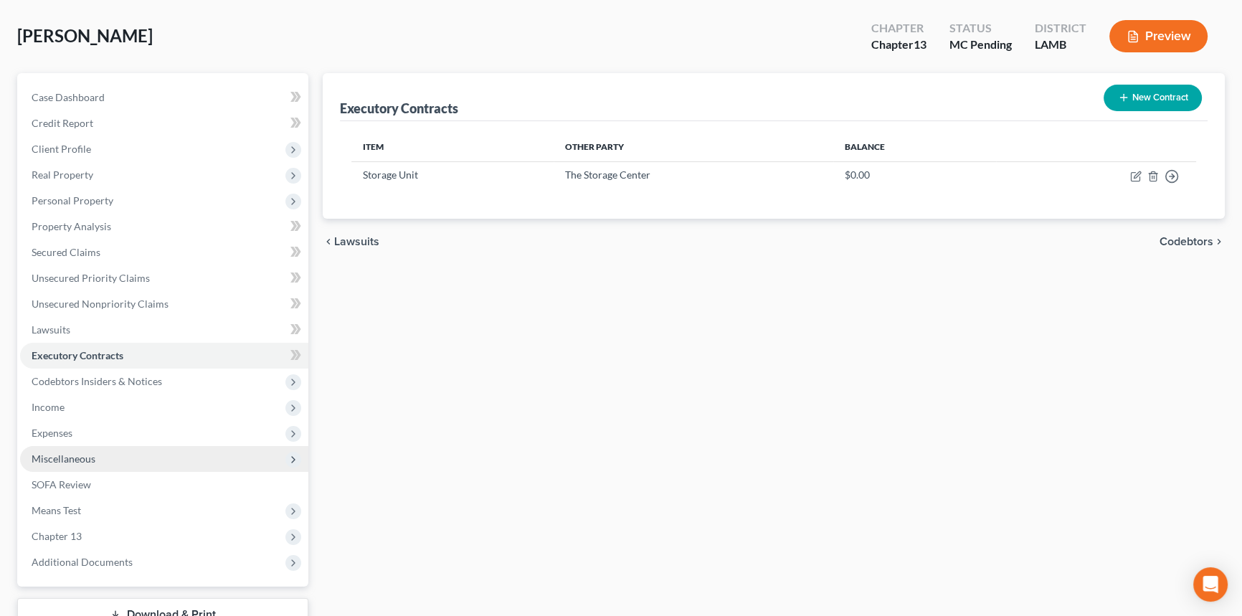
click at [90, 455] on span "Miscellaneous" at bounding box center [64, 459] width 64 height 12
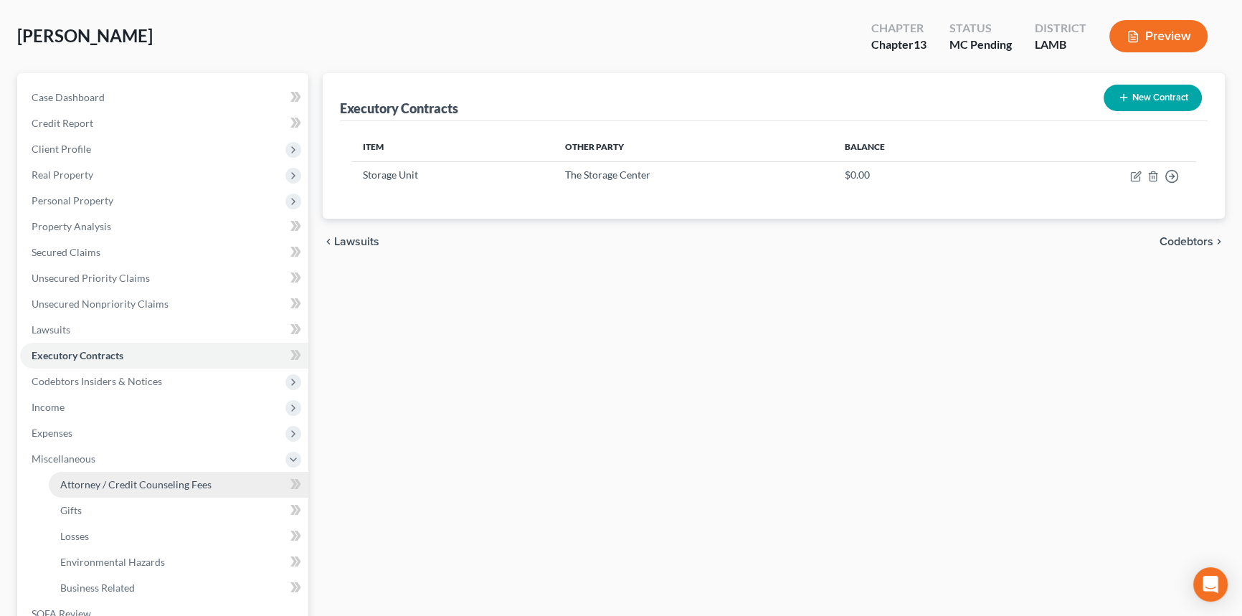
click at [100, 480] on span "Attorney / Credit Counseling Fees" at bounding box center [135, 484] width 151 height 12
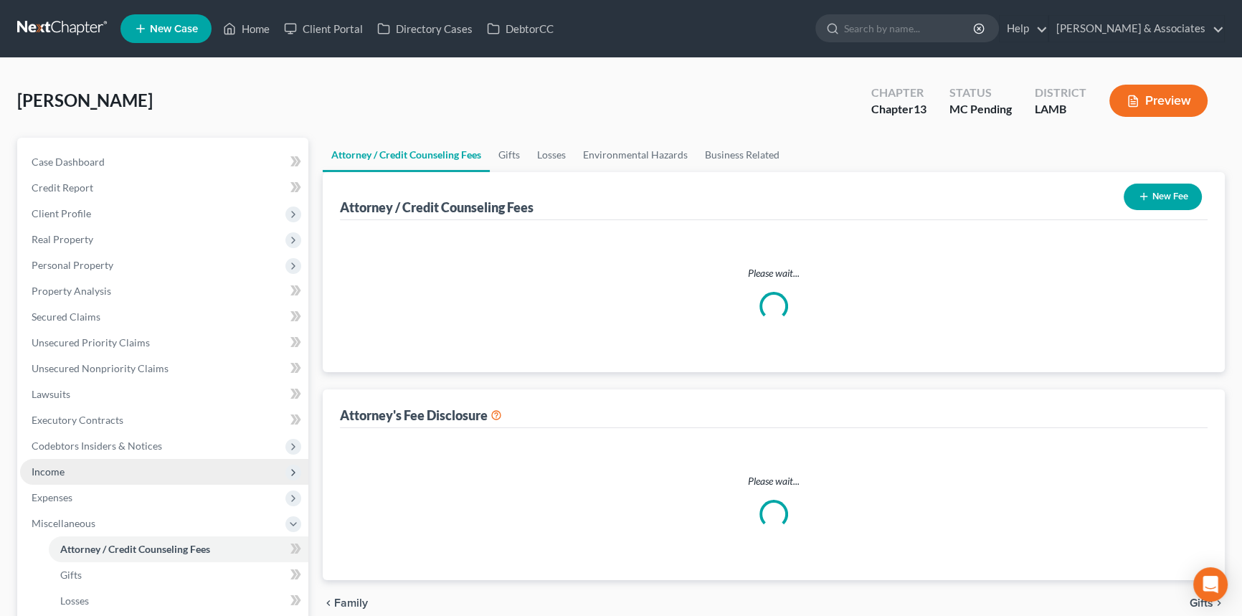
select select "3"
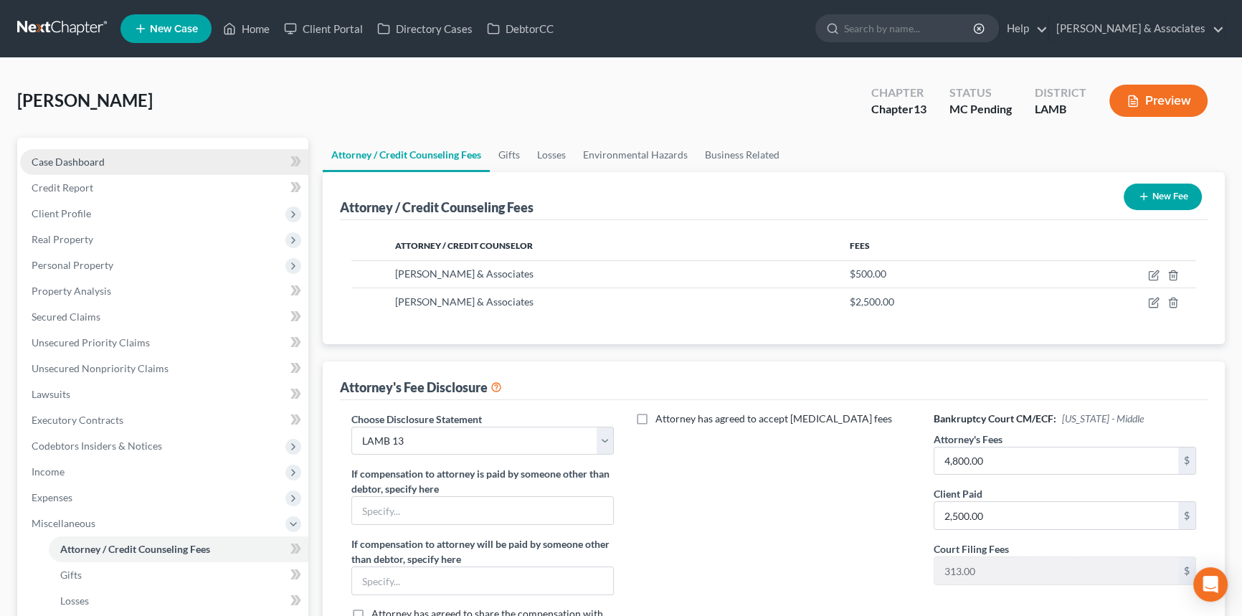
click at [170, 166] on link "Case Dashboard" at bounding box center [164, 162] width 288 height 26
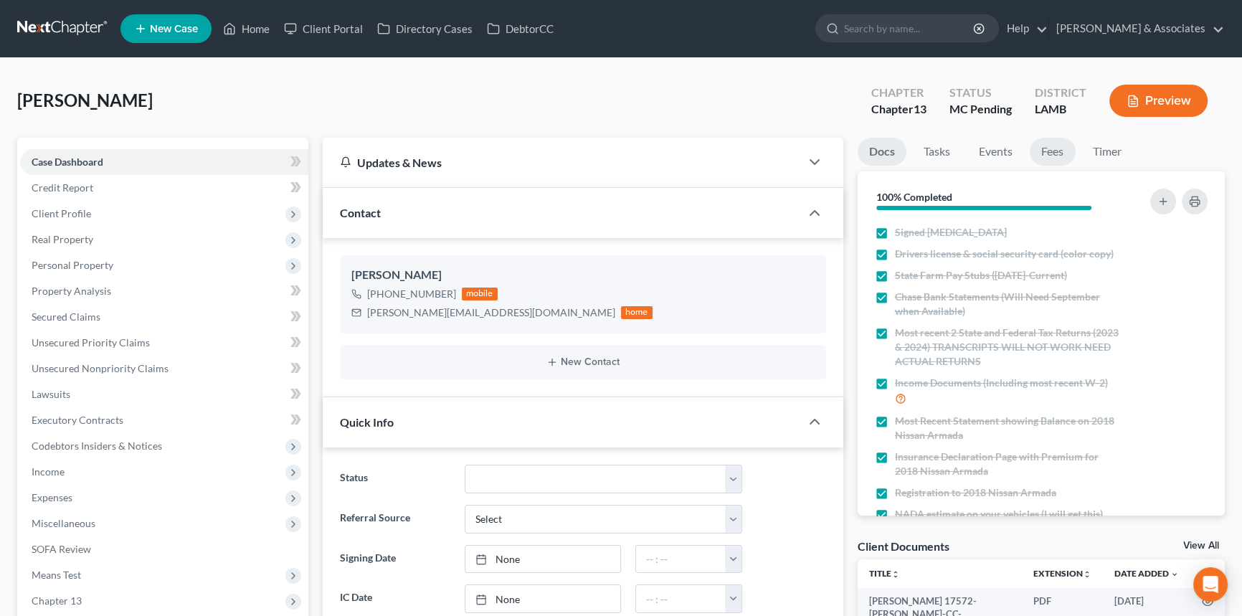
click at [1067, 156] on link "Fees" at bounding box center [1053, 152] width 46 height 28
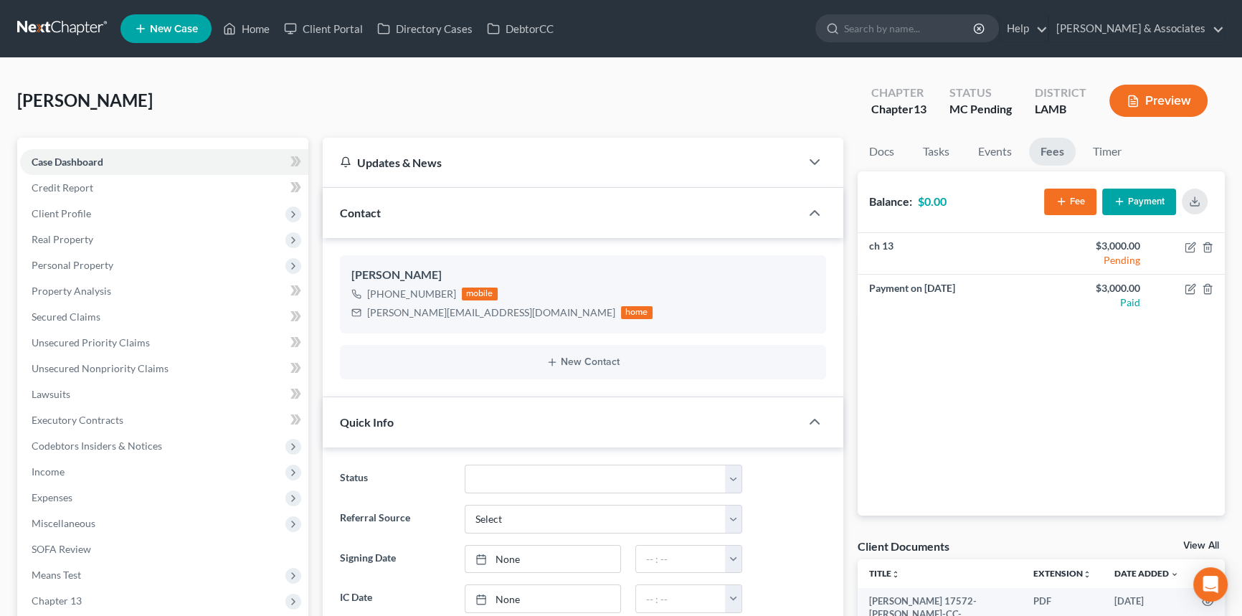
scroll to position [2301, 0]
drag, startPoint x: 147, startPoint y: 321, endPoint x: 1030, endPoint y: 549, distance: 911.9
click at [147, 321] on link "Secured Claims" at bounding box center [164, 317] width 288 height 26
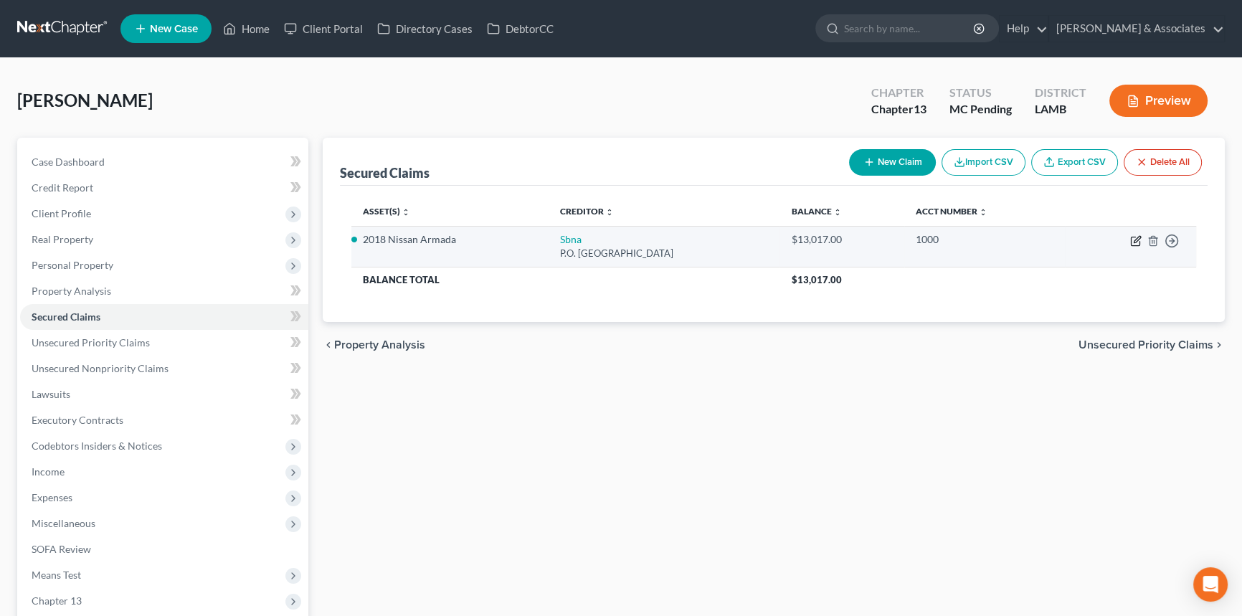
click at [1136, 240] on icon "button" at bounding box center [1137, 239] width 6 height 6
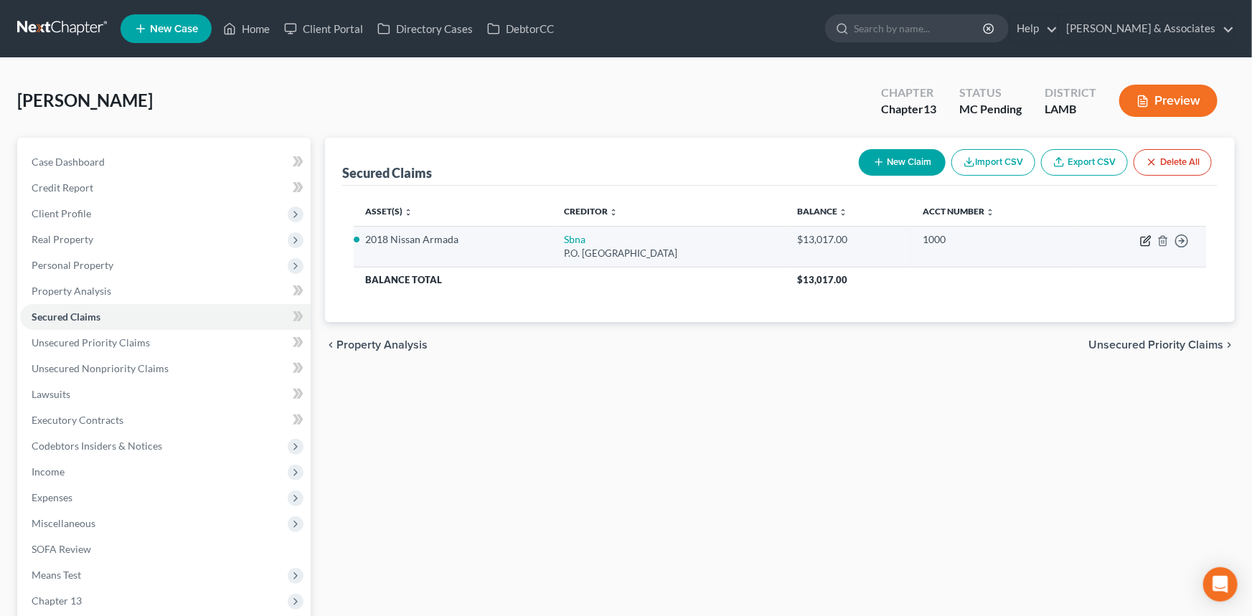
select select "45"
select select "2"
select select "0"
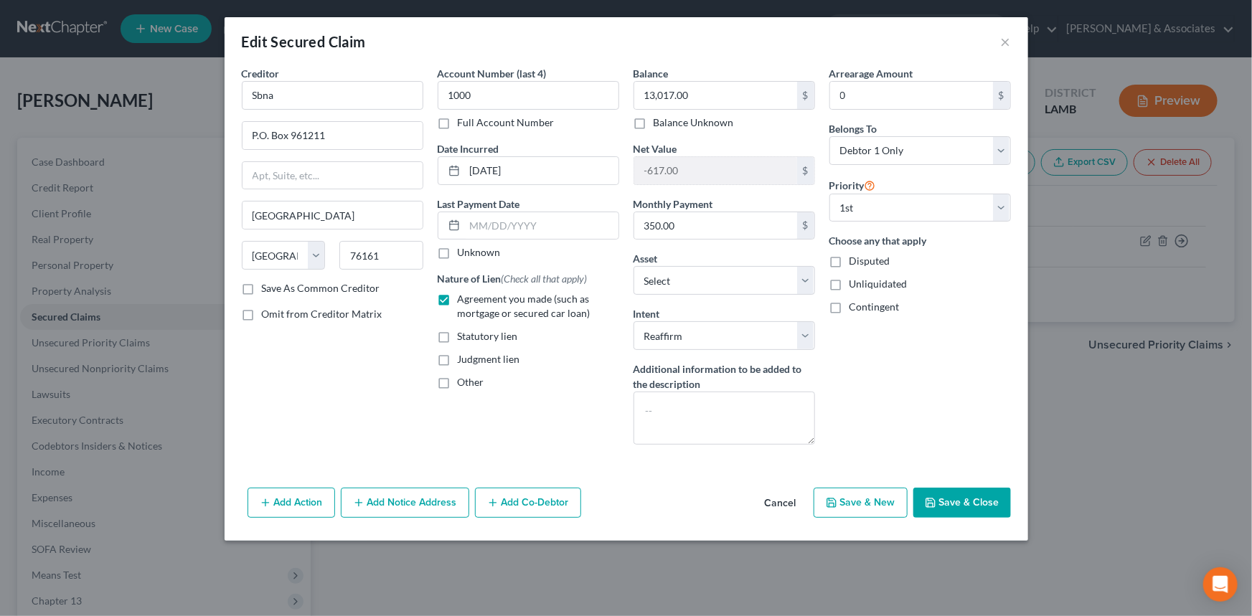
click at [790, 493] on button "Cancel" at bounding box center [780, 503] width 55 height 29
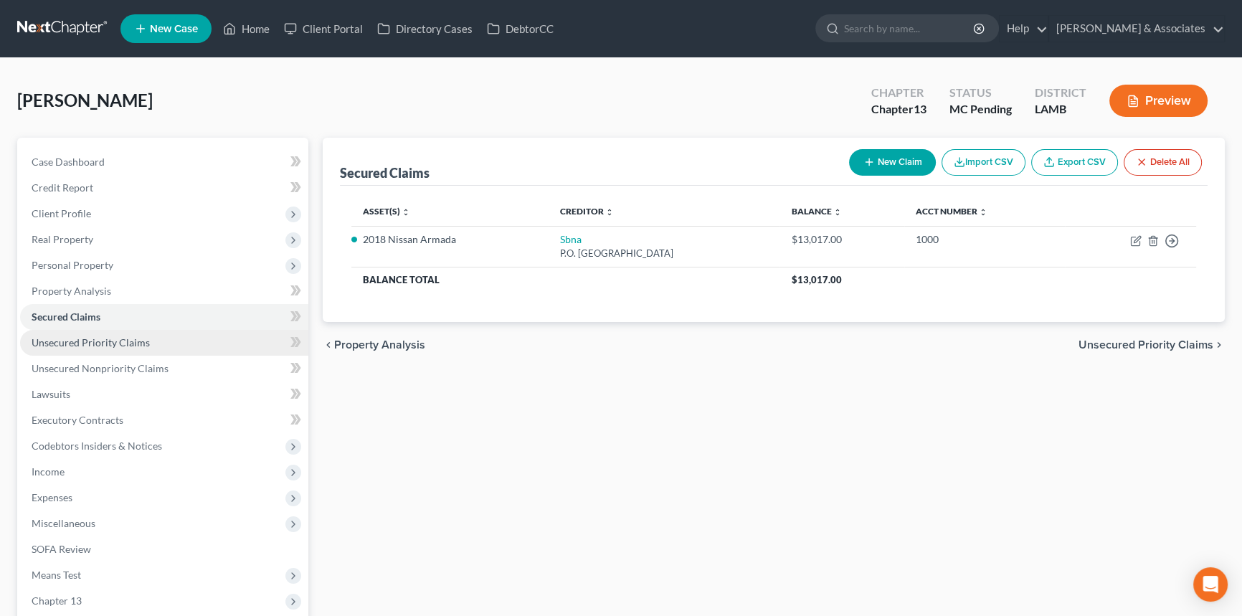
click at [67, 331] on link "Unsecured Priority Claims" at bounding box center [164, 343] width 288 height 26
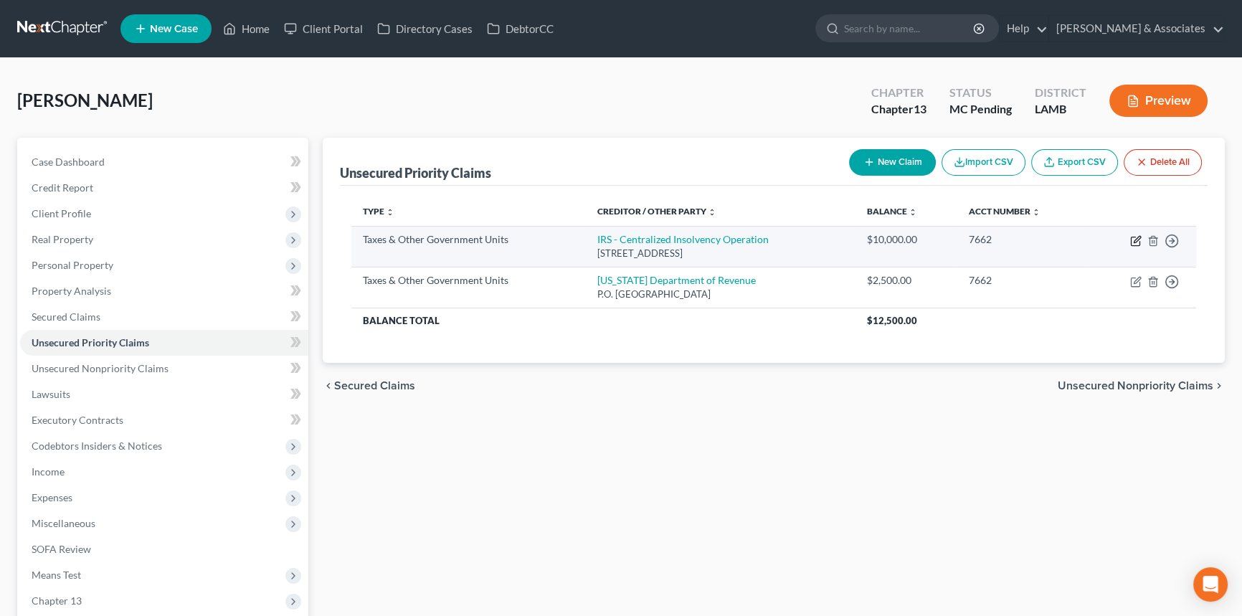
click at [1133, 241] on icon "button" at bounding box center [1135, 240] width 11 height 11
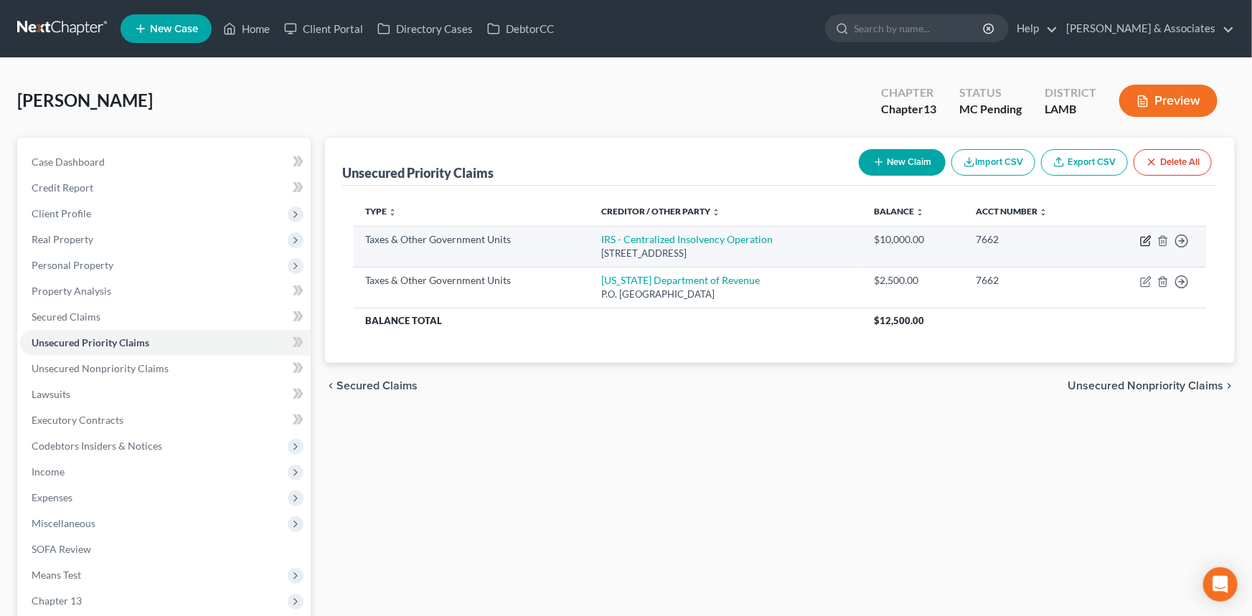
select select "0"
select select "39"
select select "0"
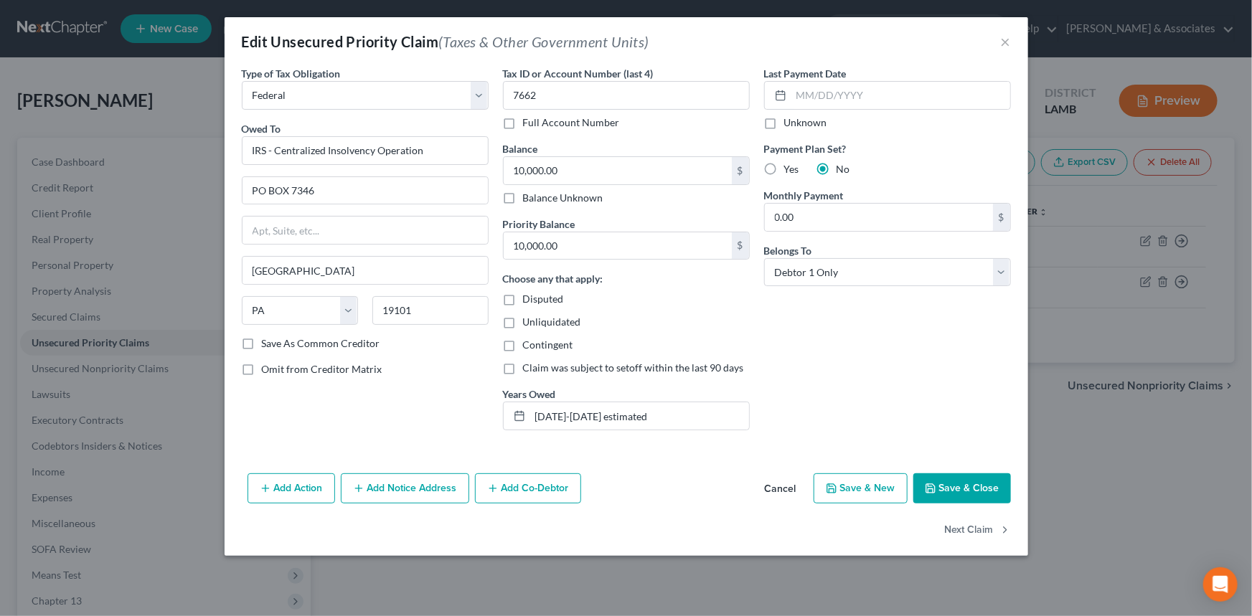
click at [760, 481] on button "Cancel" at bounding box center [780, 489] width 55 height 29
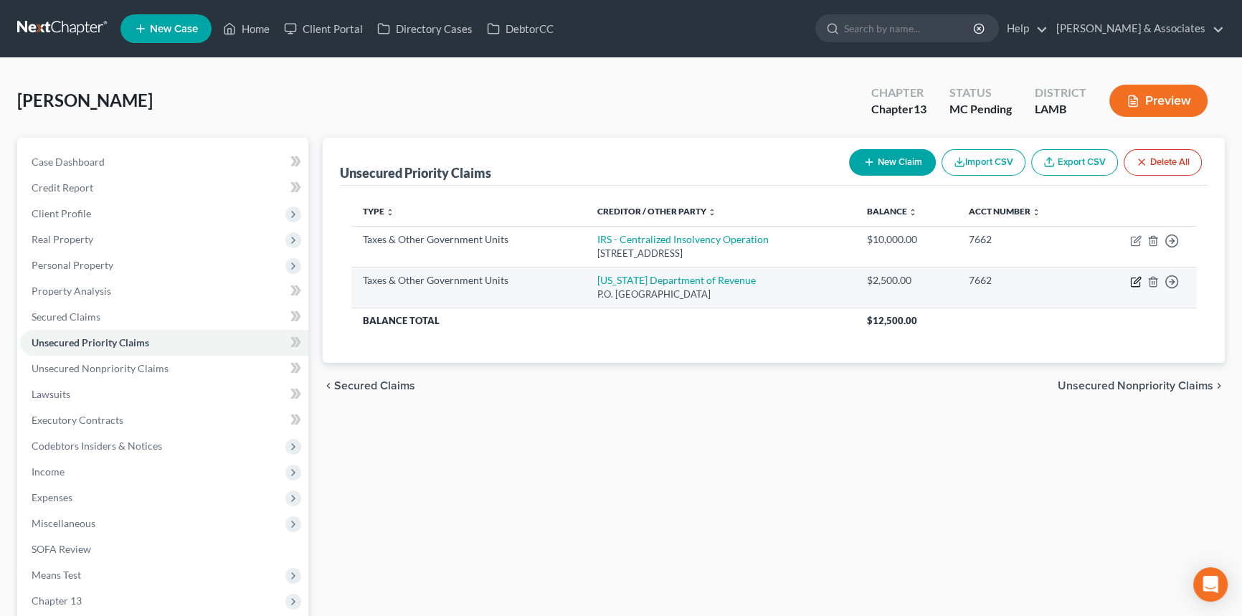
click at [1136, 285] on icon "button" at bounding box center [1135, 282] width 9 height 9
select select "2"
select select "19"
select select "0"
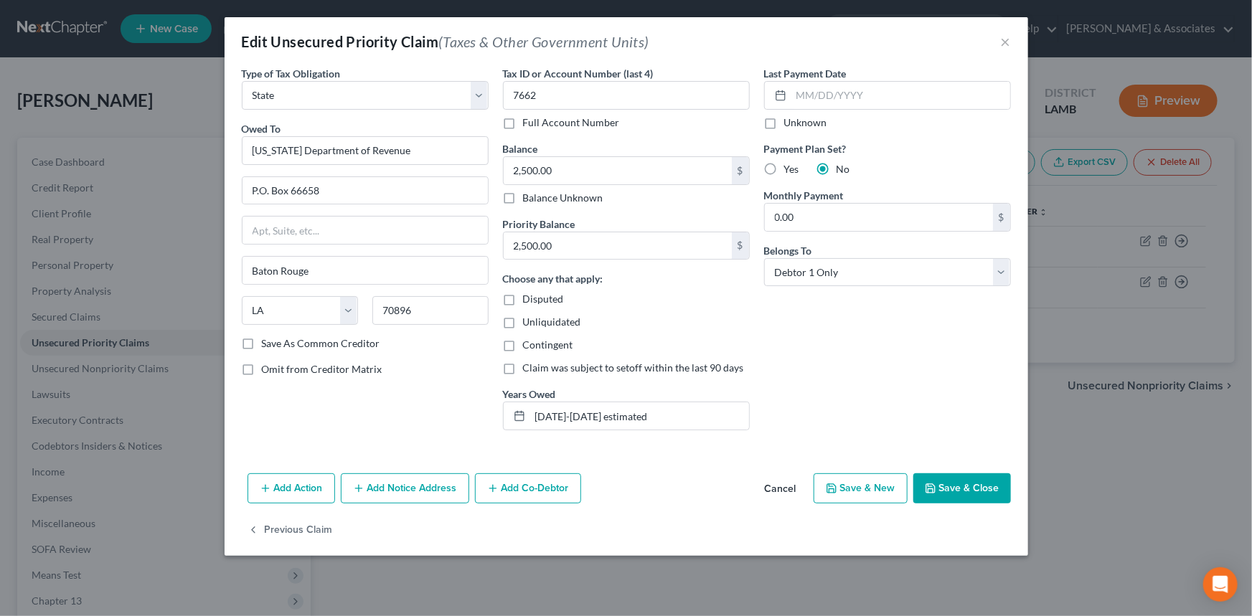
click at [787, 492] on button "Cancel" at bounding box center [780, 489] width 55 height 29
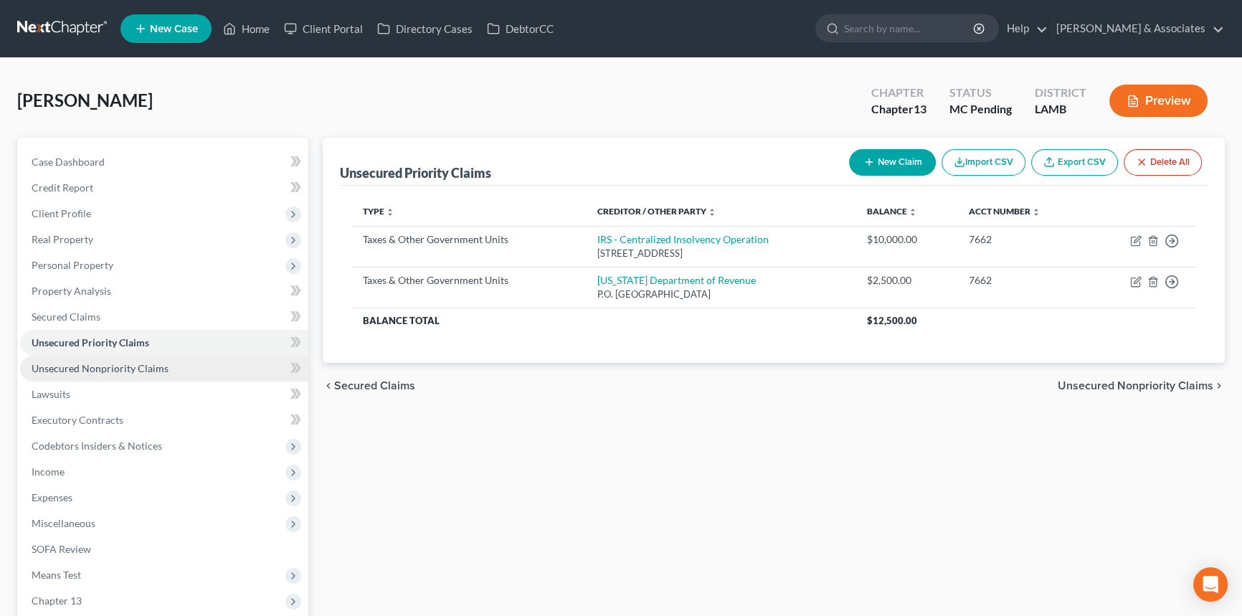
click at [133, 373] on link "Unsecured Nonpriority Claims" at bounding box center [164, 369] width 288 height 26
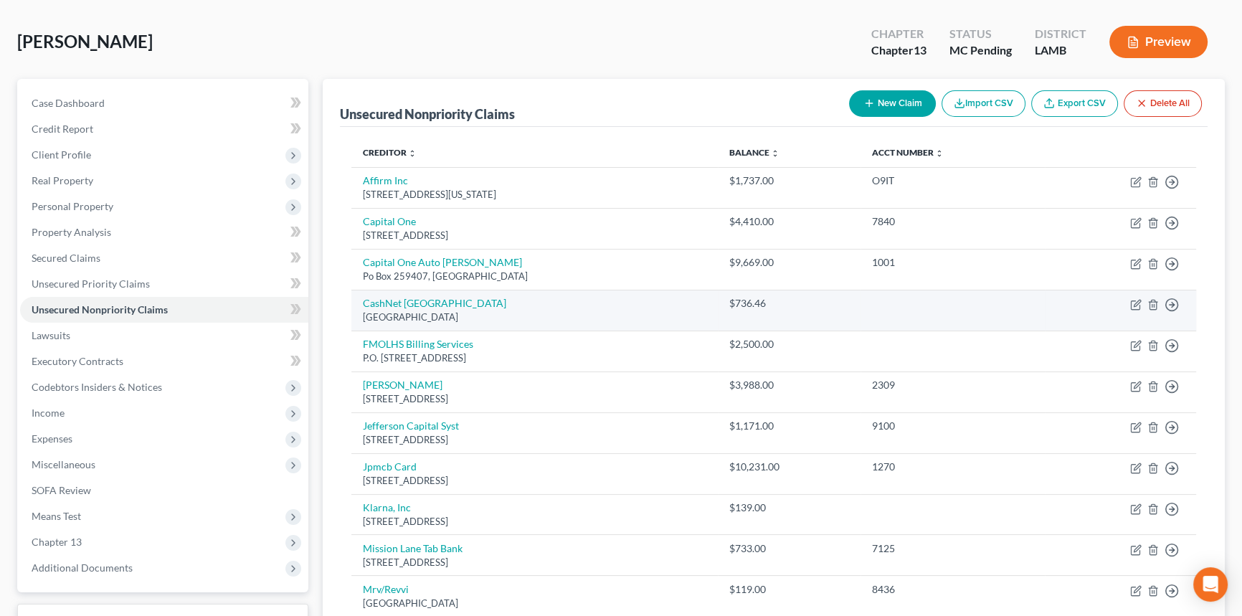
scroll to position [1, 0]
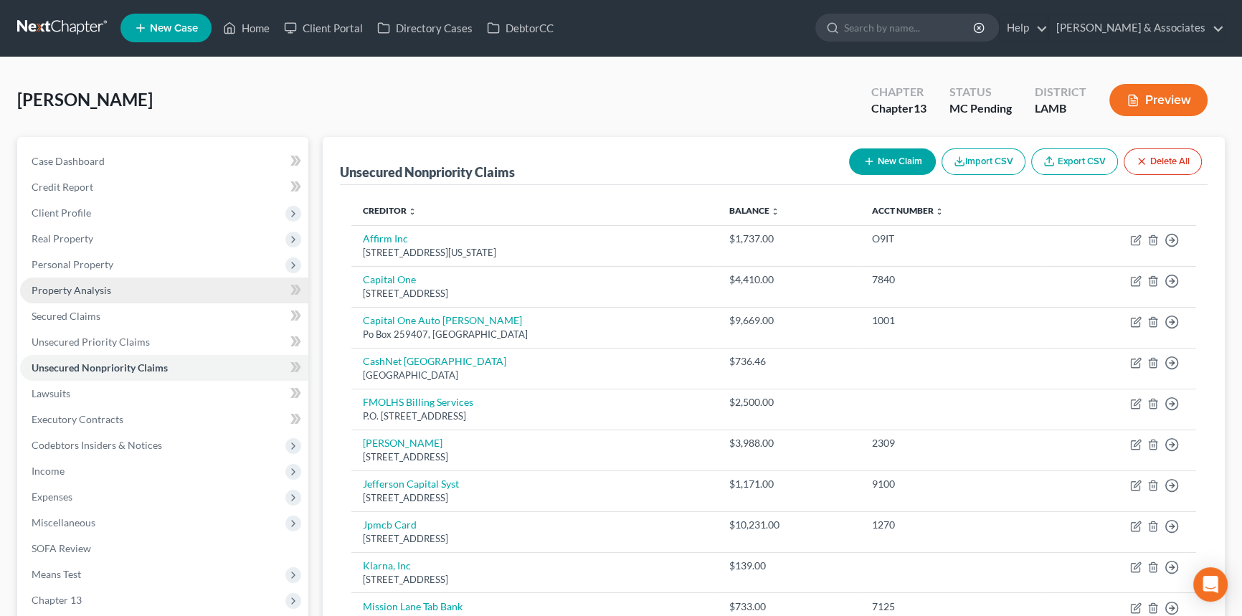
click at [138, 278] on link "Property Analysis" at bounding box center [164, 291] width 288 height 26
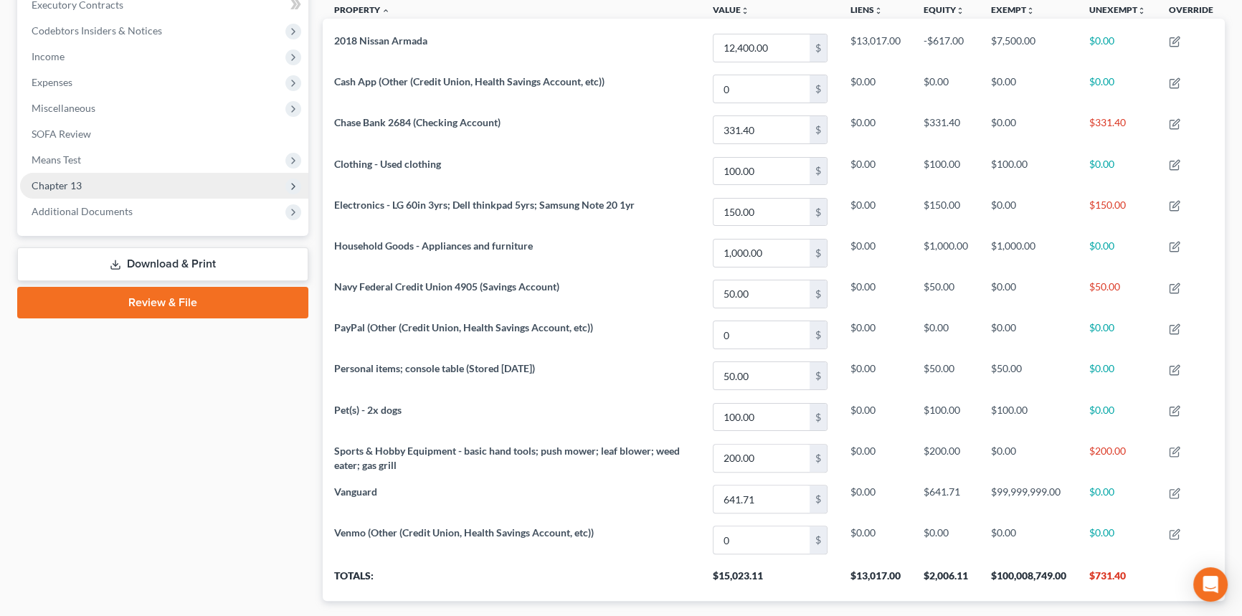
scroll to position [301, 0]
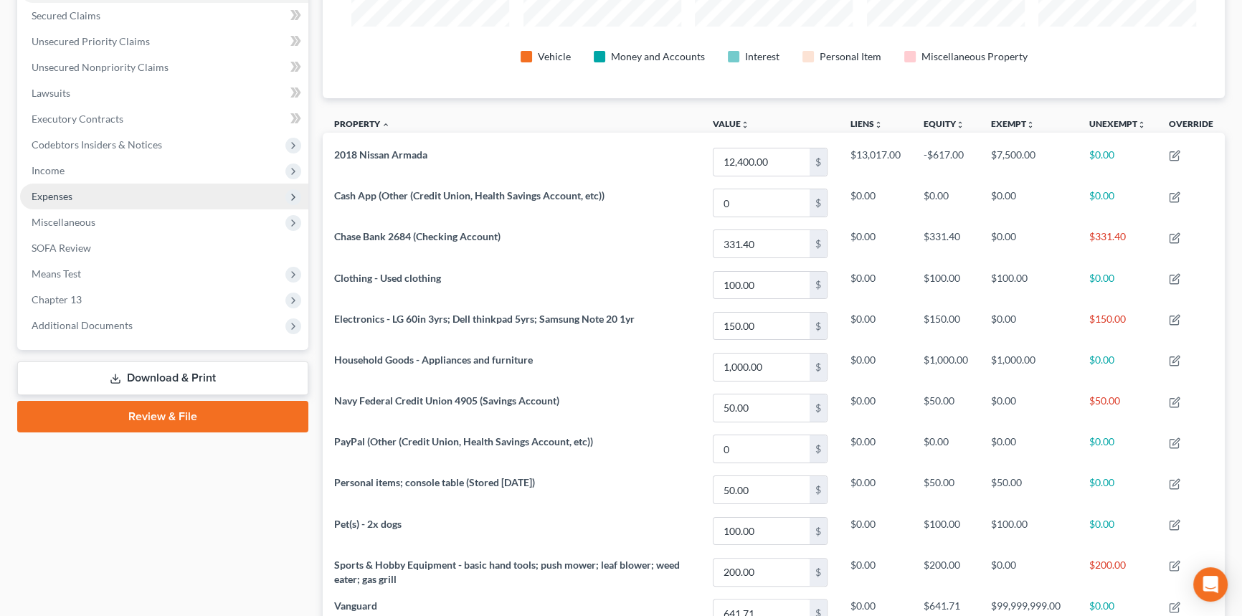
click at [98, 201] on span "Expenses" at bounding box center [164, 197] width 288 height 26
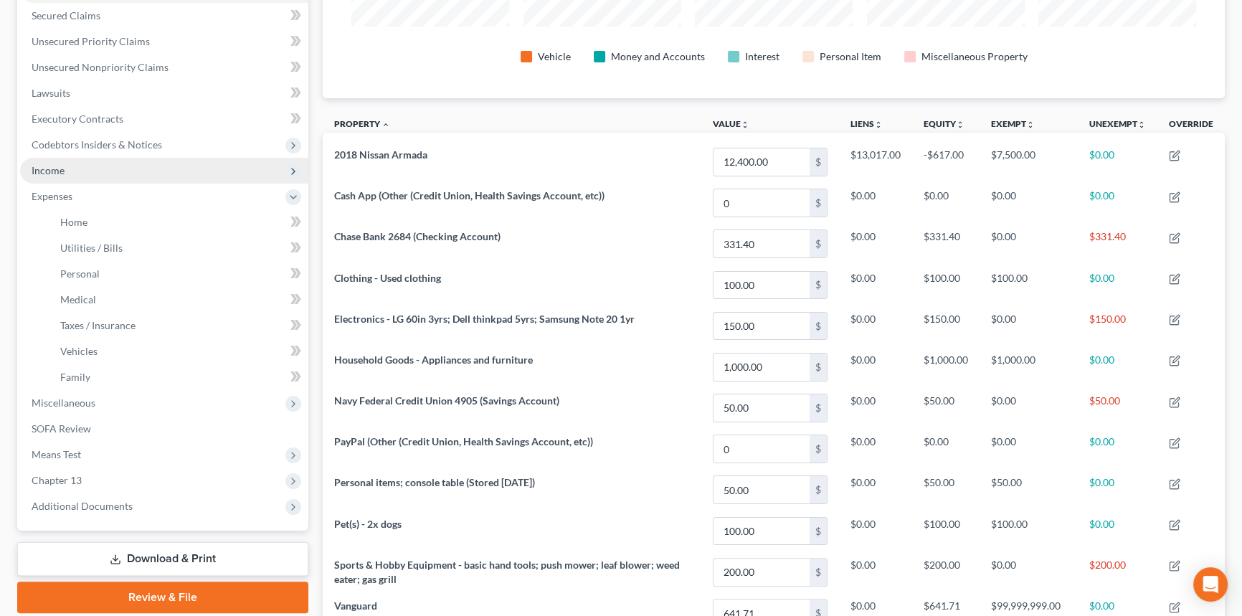
click at [90, 171] on span "Income" at bounding box center [164, 171] width 288 height 26
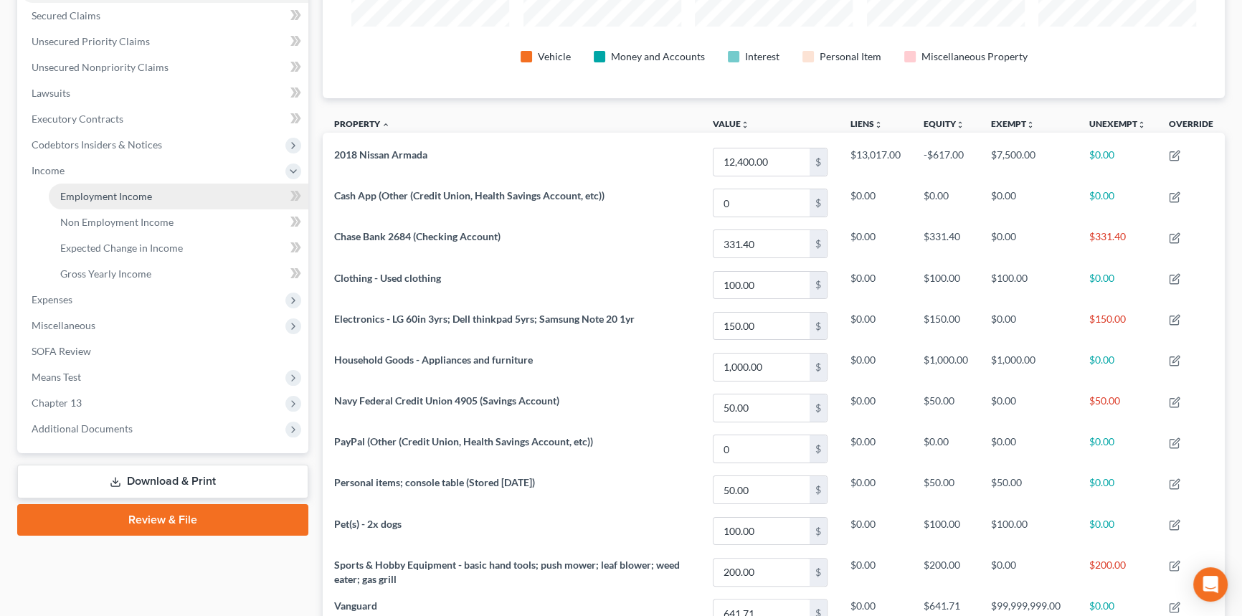
click at [110, 197] on span "Employment Income" at bounding box center [106, 196] width 92 height 12
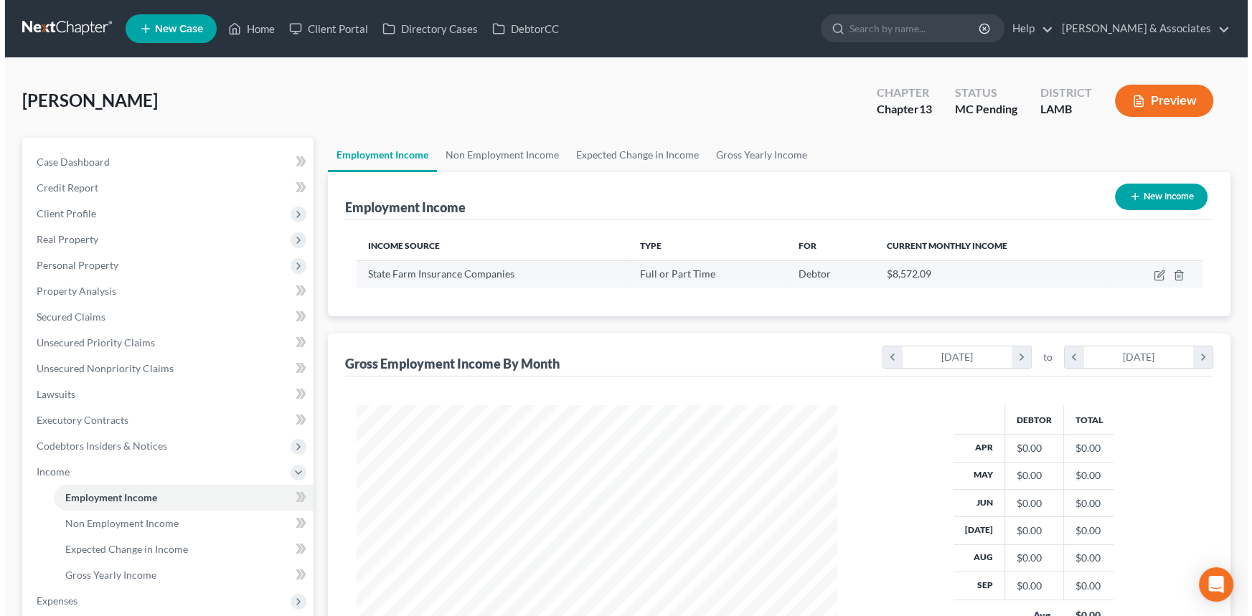
scroll to position [257, 509]
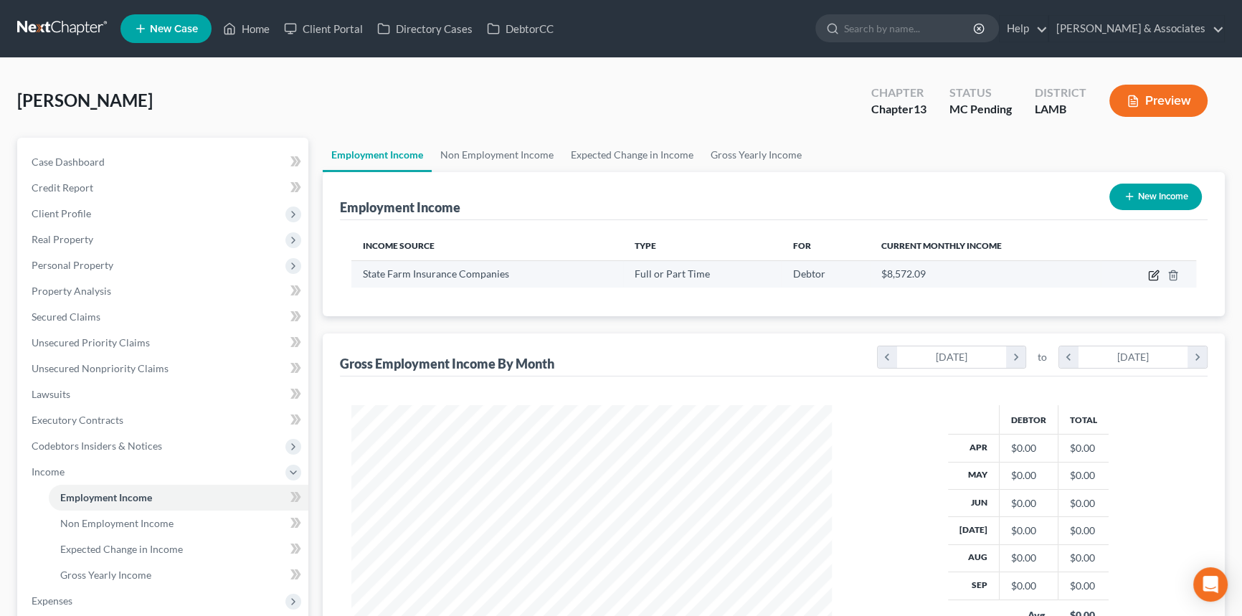
click at [1155, 278] on icon "button" at bounding box center [1153, 275] width 11 height 11
select select "0"
select select "14"
select select "0"
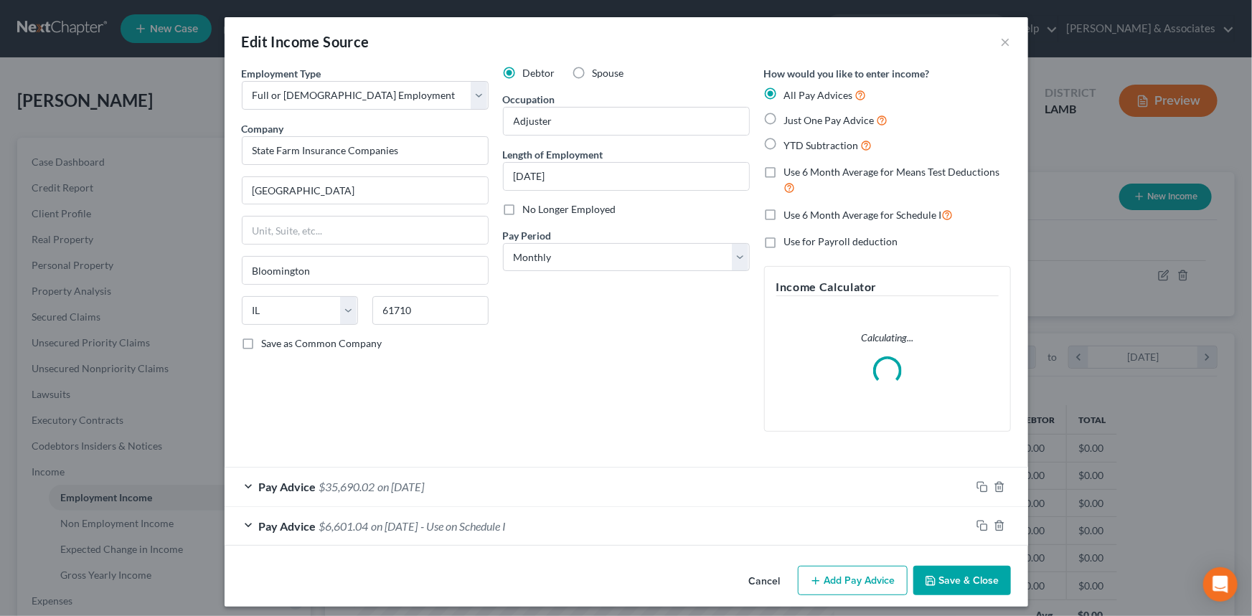
scroll to position [257, 514]
click at [656, 545] on div "Pay Advice $6,601.04 on 10/09/2021 - Use on Schedule I" at bounding box center [626, 526] width 803 height 39
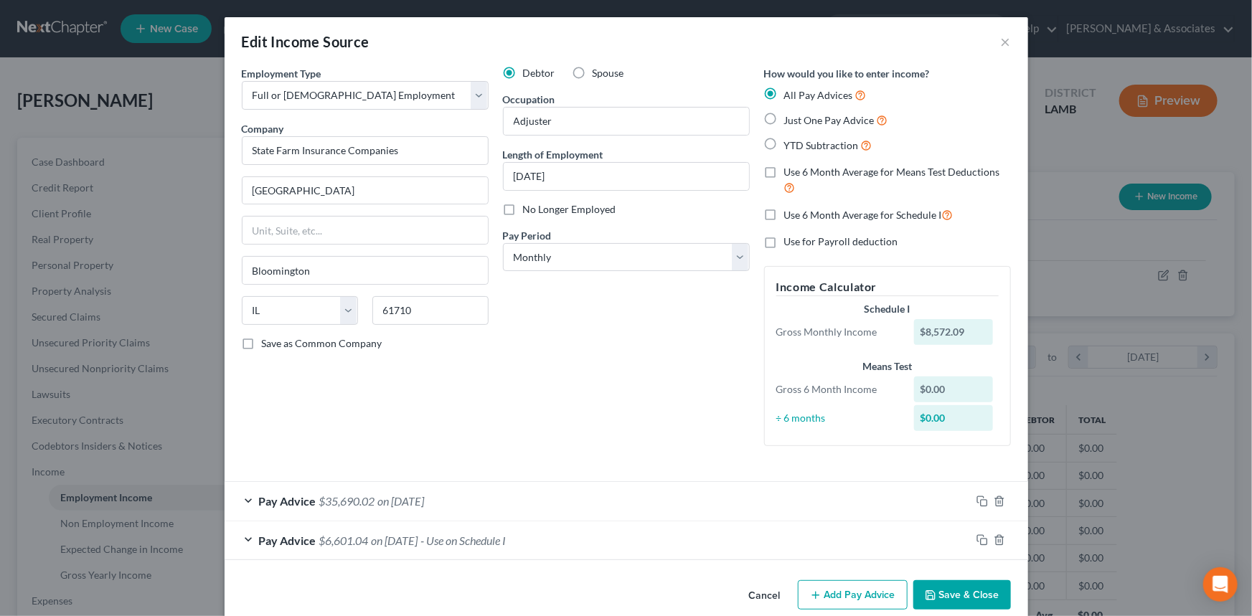
drag, startPoint x: 757, startPoint y: 577, endPoint x: 484, endPoint y: 552, distance: 273.8
click at [484, 552] on div "Edit Income Source × Employment Type * Select Full or Part Time Employment Self…" at bounding box center [626, 319] width 803 height 604
click at [488, 535] on span "- Use on Schedule I" at bounding box center [463, 541] width 85 height 14
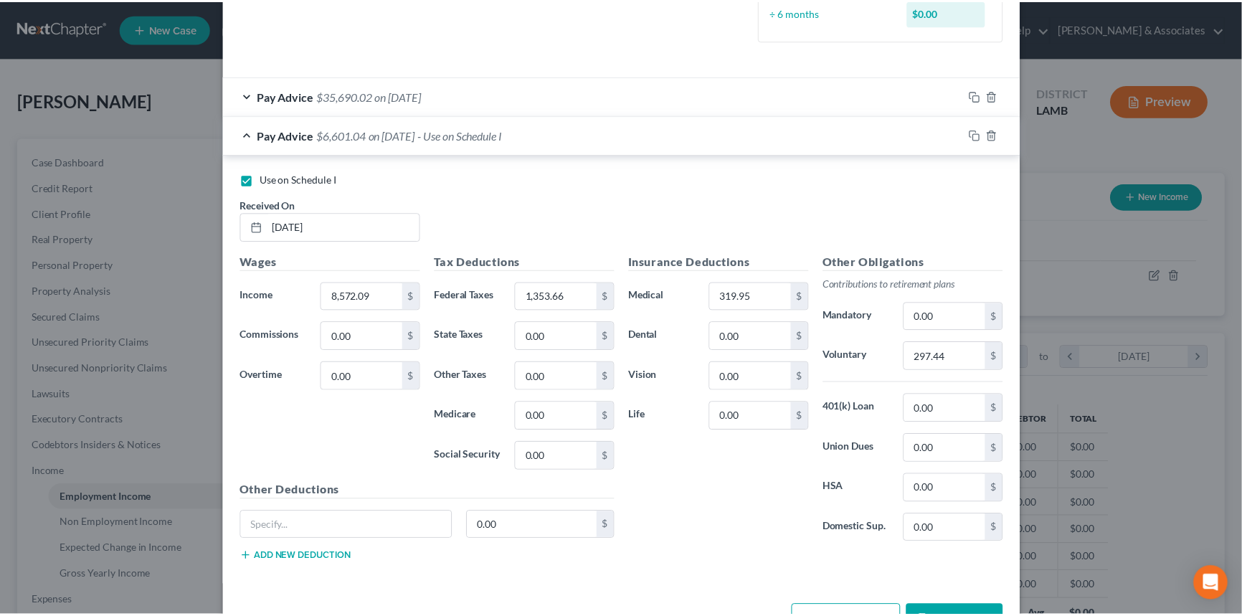
scroll to position [452, 0]
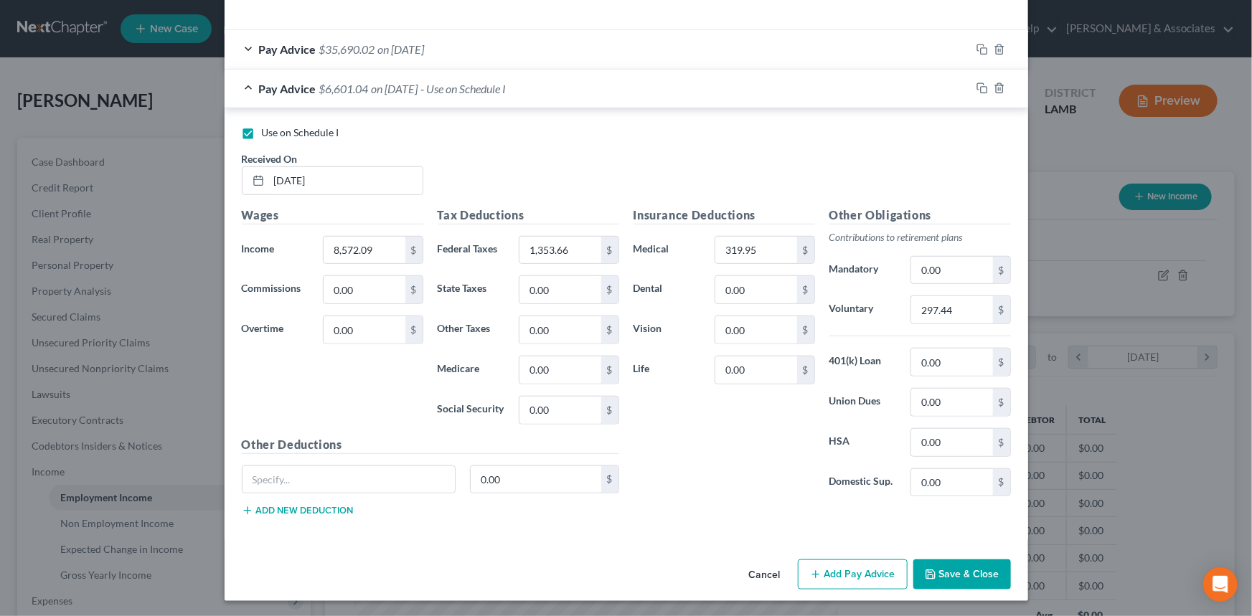
click at [767, 576] on button "Cancel" at bounding box center [764, 575] width 55 height 29
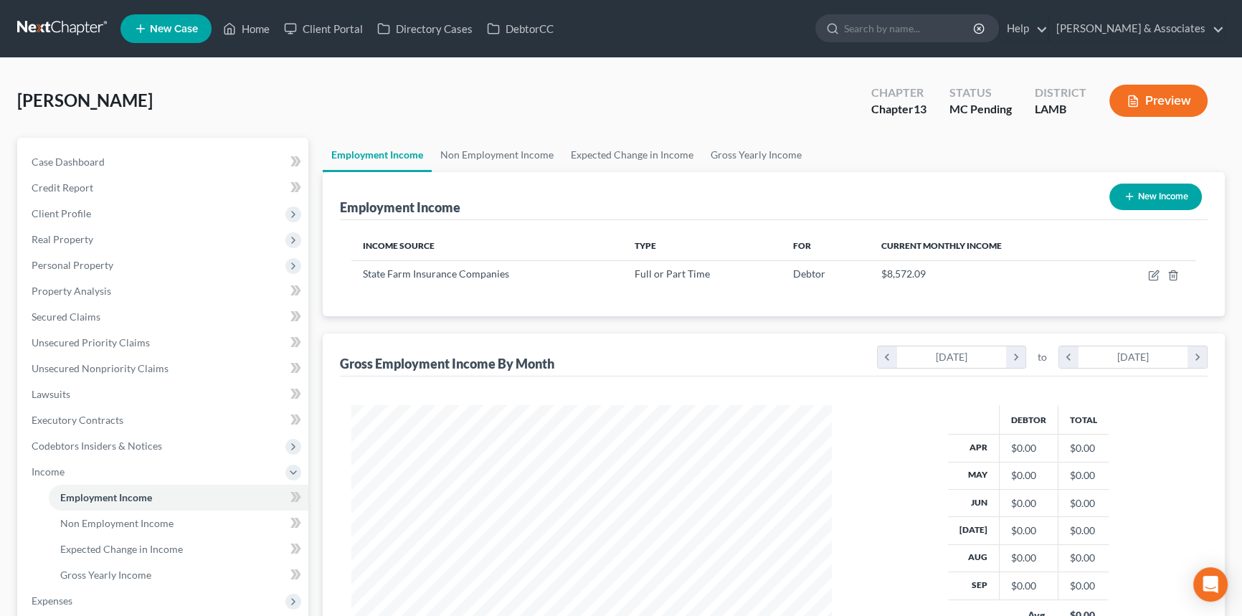
scroll to position [273, 0]
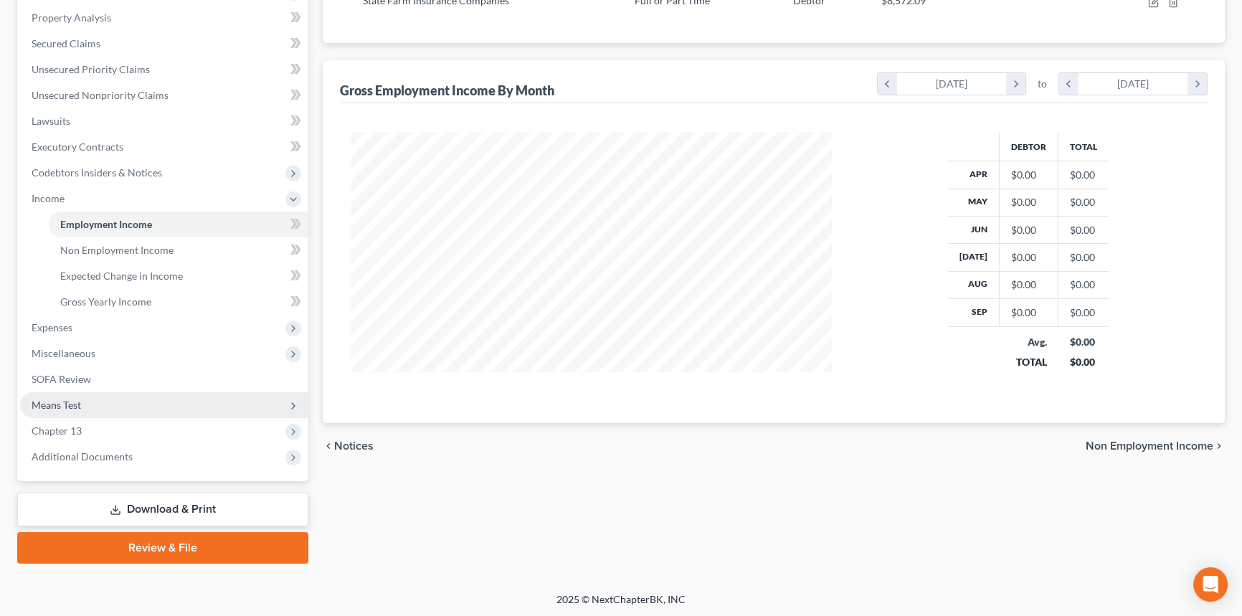
click at [98, 411] on span "Means Test" at bounding box center [164, 405] width 288 height 26
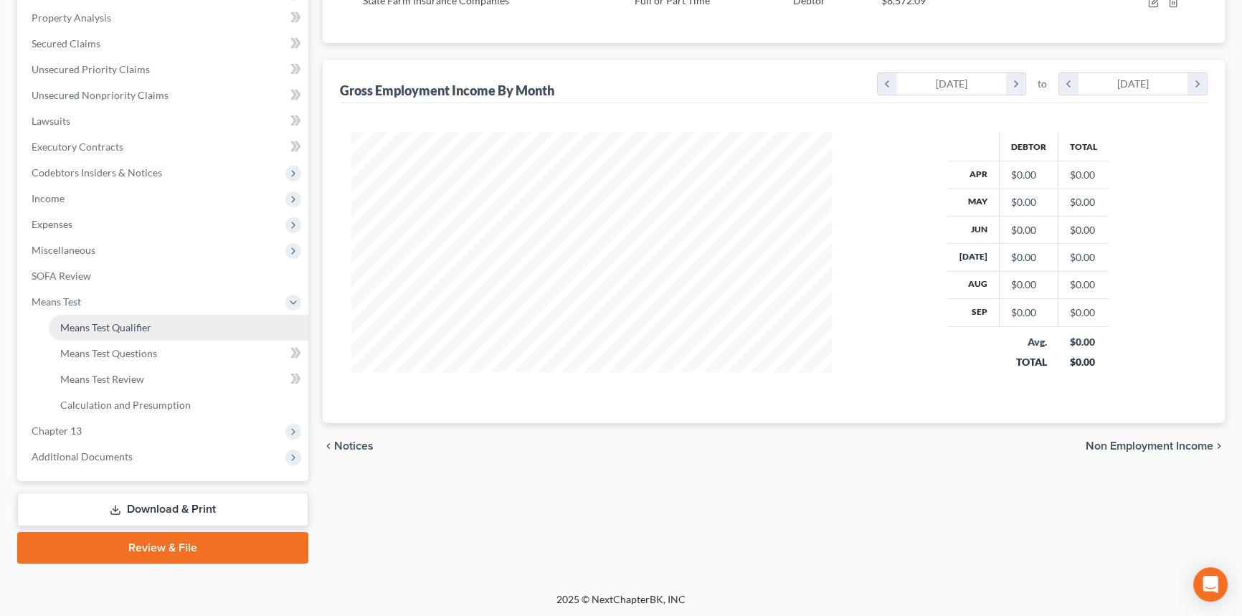
click at [123, 337] on link "Means Test Qualifier" at bounding box center [179, 328] width 260 height 26
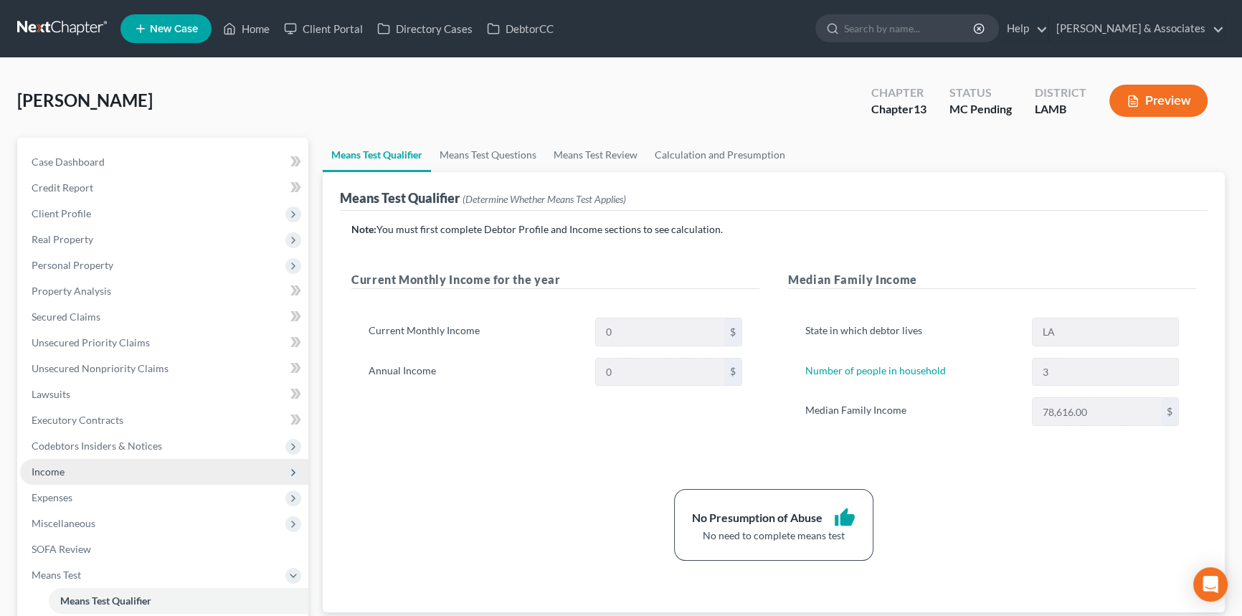
click at [88, 471] on span "Income" at bounding box center [164, 472] width 288 height 26
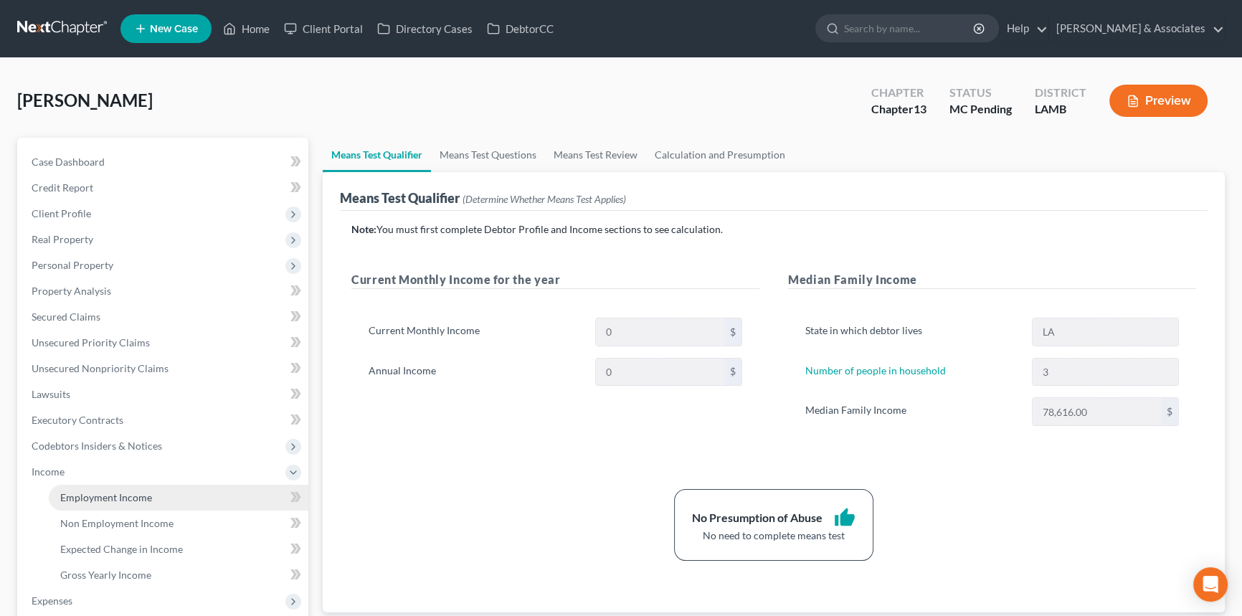
click at [87, 493] on span "Employment Income" at bounding box center [106, 497] width 92 height 12
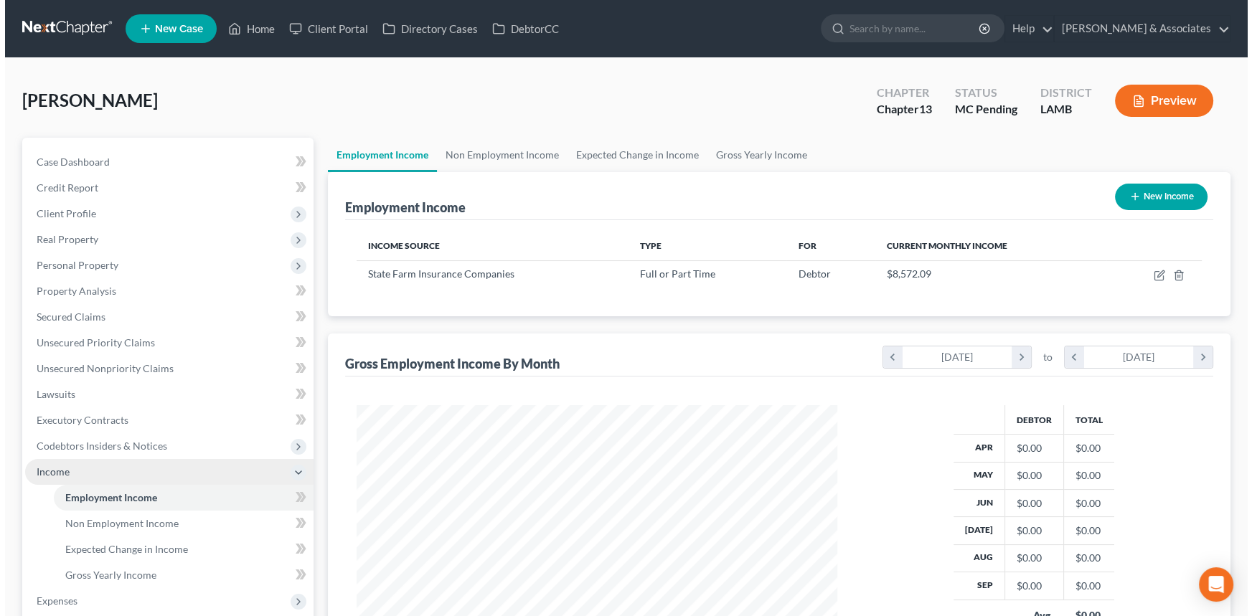
scroll to position [257, 509]
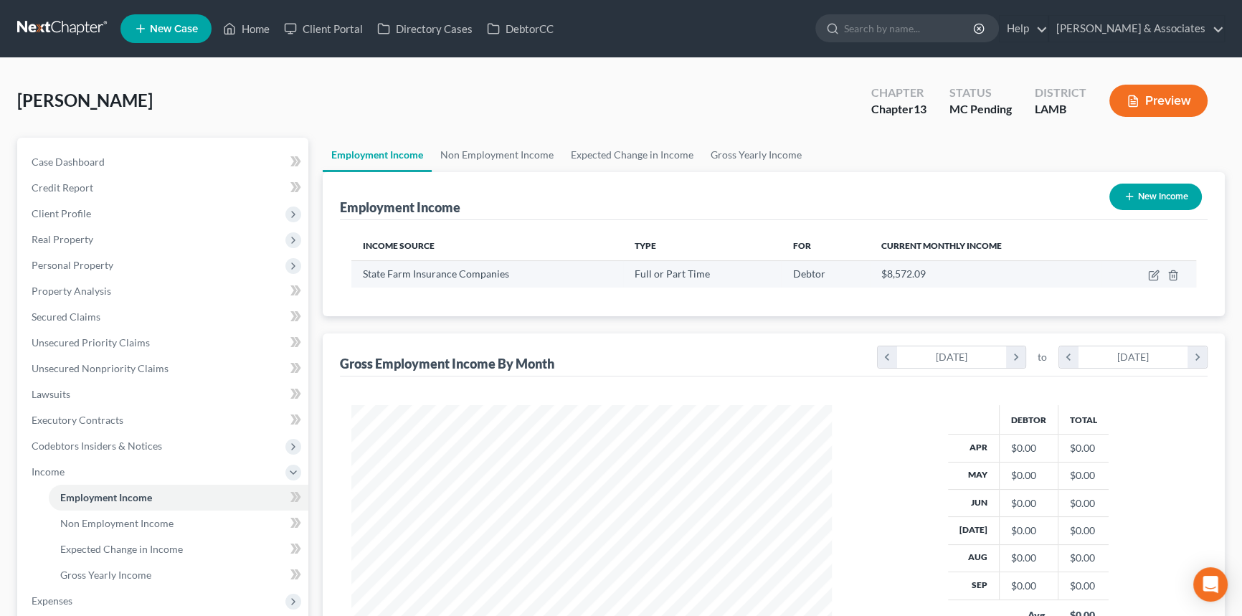
click at [1147, 275] on td at bounding box center [1148, 273] width 95 height 27
click at [1150, 275] on icon "button" at bounding box center [1153, 275] width 11 height 11
select select "0"
select select "14"
select select "0"
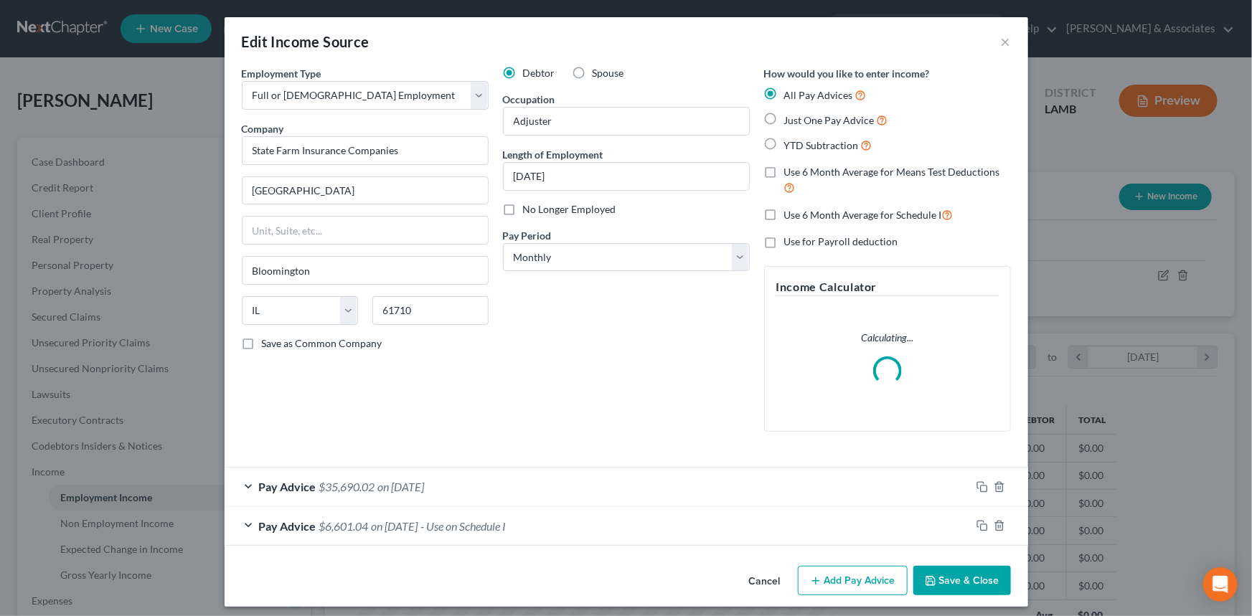
scroll to position [257, 514]
click at [425, 488] on span "on 03/01/2025" at bounding box center [401, 487] width 47 height 14
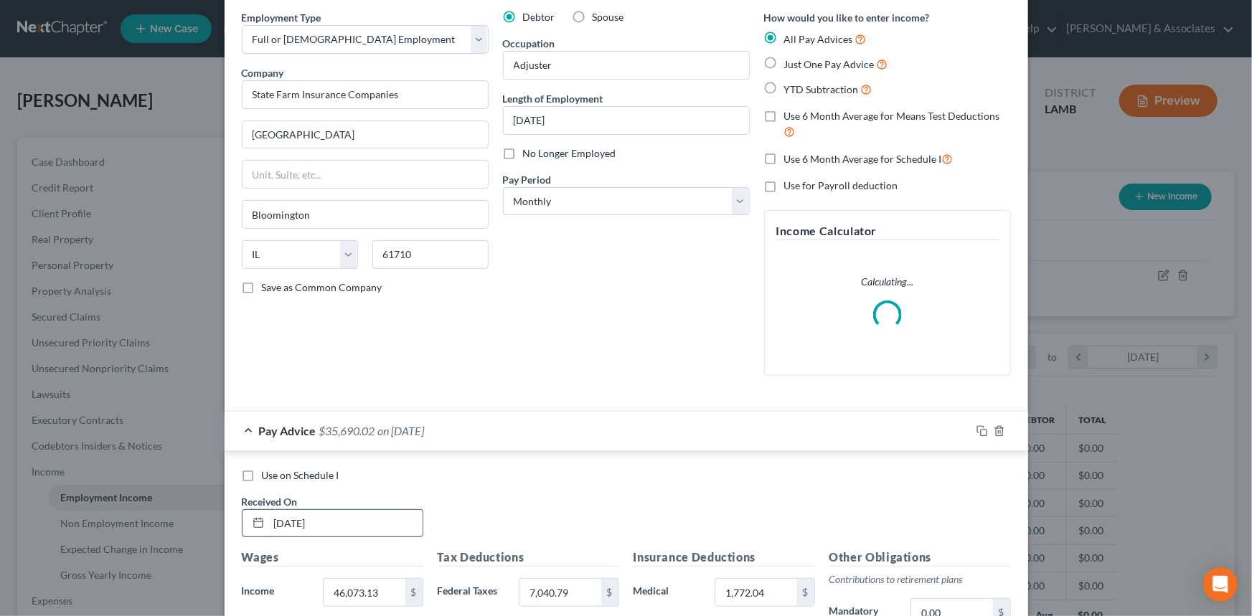
scroll to position [130, 0]
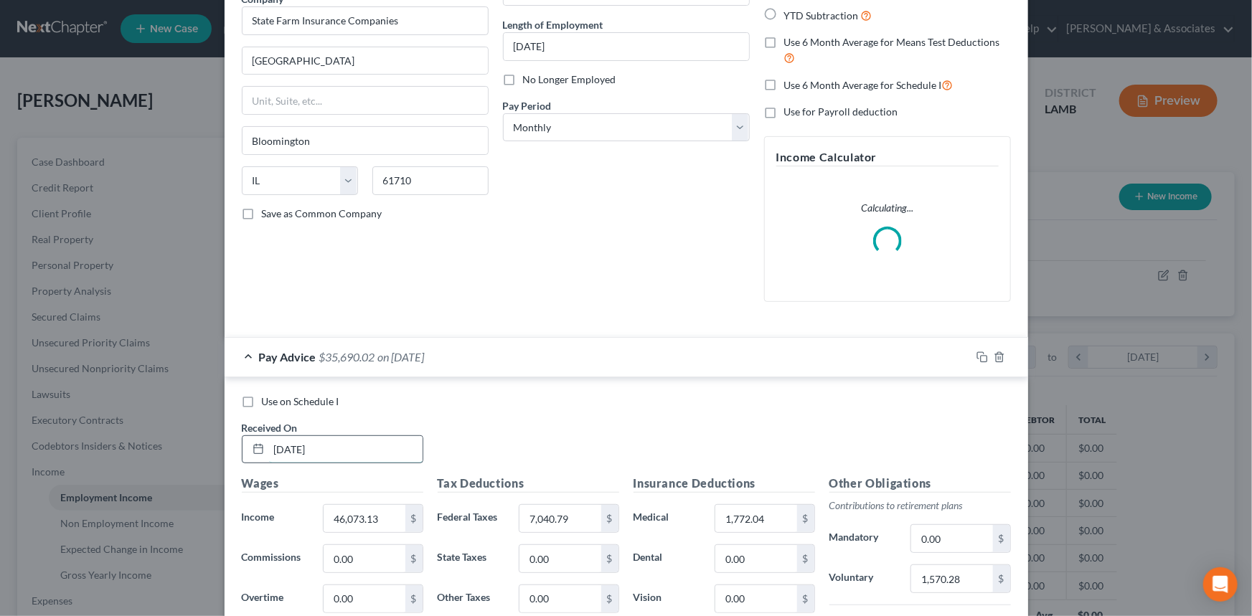
click at [275, 448] on input "03/01/2025" at bounding box center [345, 449] width 153 height 27
type input "04/01/2025"
click at [551, 416] on div "Use on Schedule I Received On * 04/01/2025" at bounding box center [626, 434] width 783 height 81
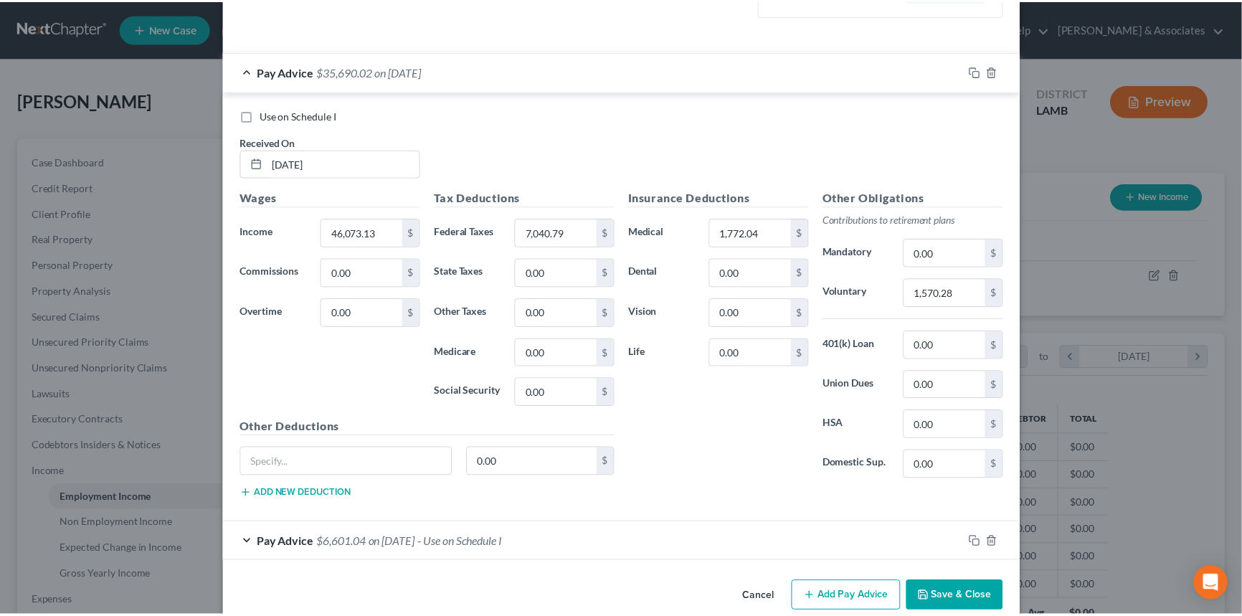
scroll to position [452, 0]
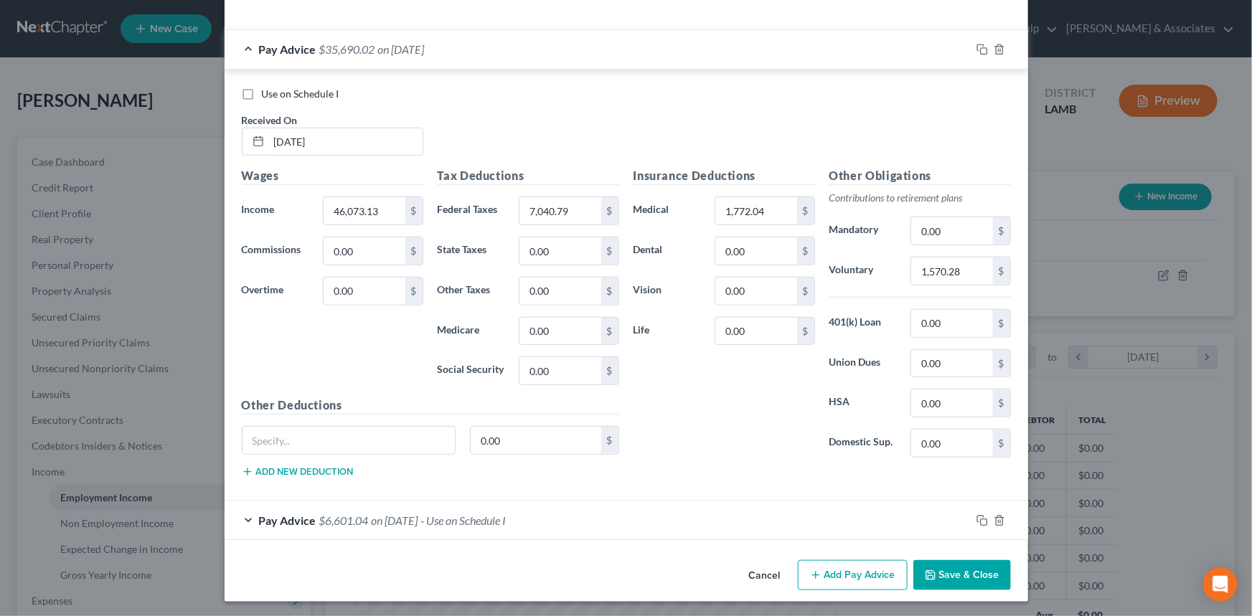
click at [962, 575] on button "Save & Close" at bounding box center [962, 575] width 98 height 30
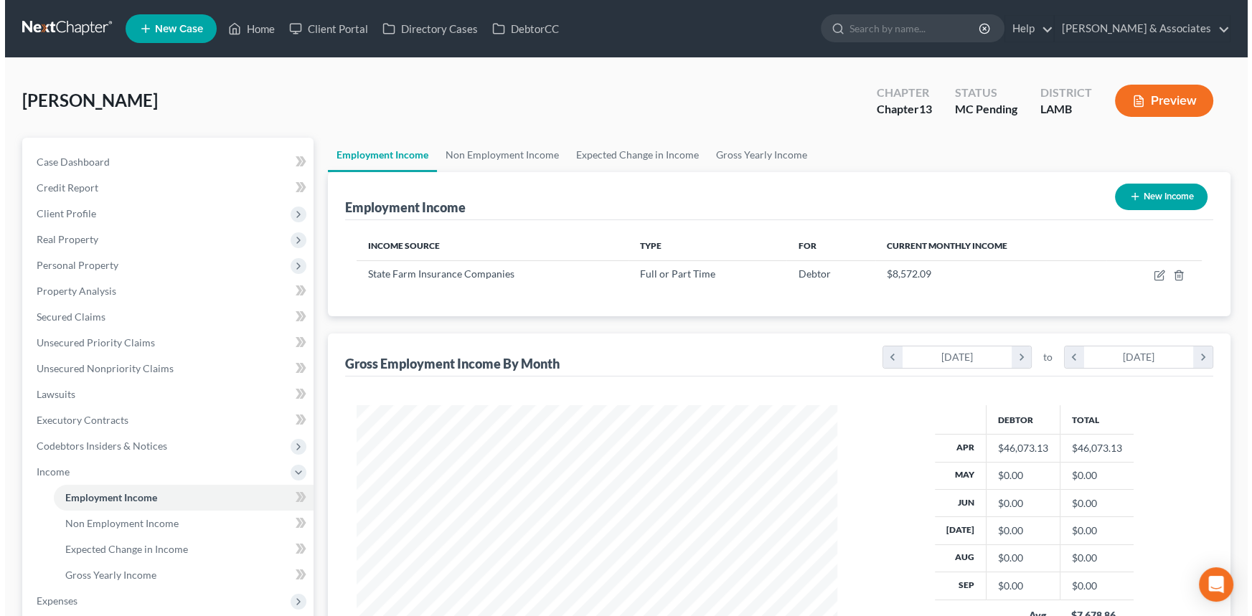
scroll to position [717015, 716763]
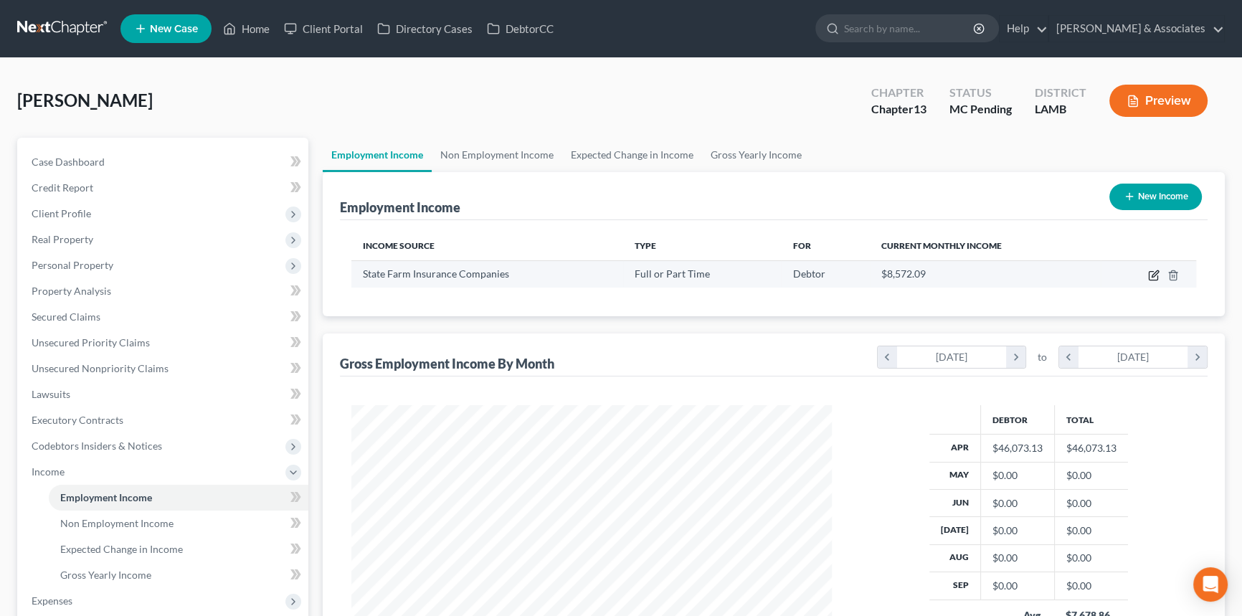
click at [1152, 280] on icon "button" at bounding box center [1153, 276] width 9 height 9
select select "0"
select select "14"
select select "0"
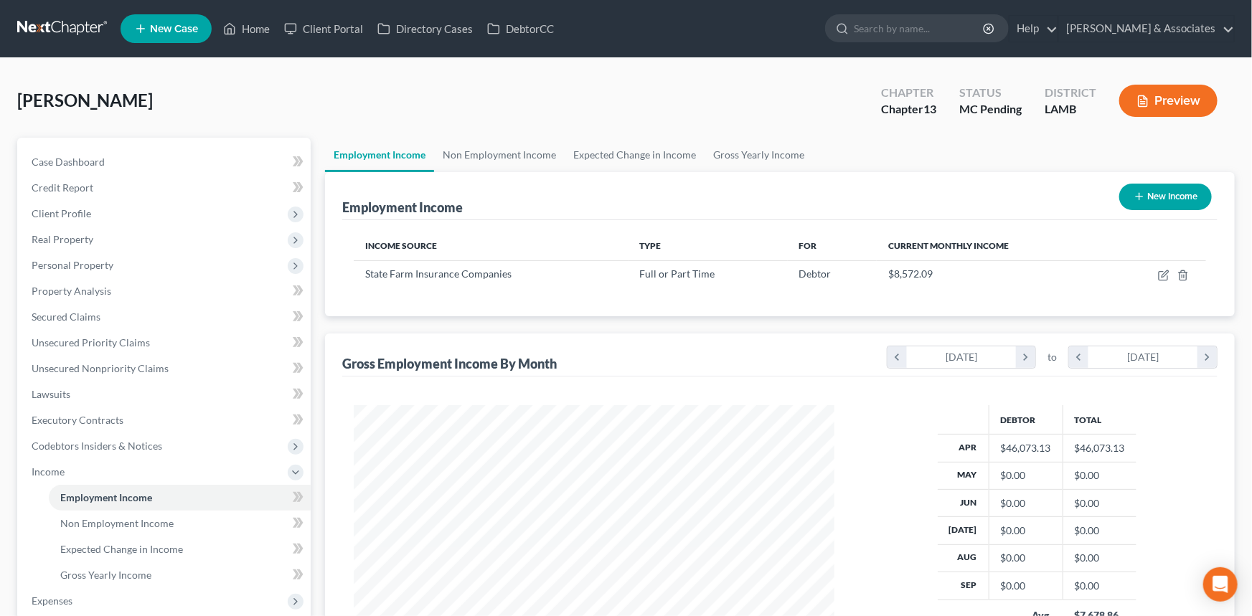
scroll to position [257, 514]
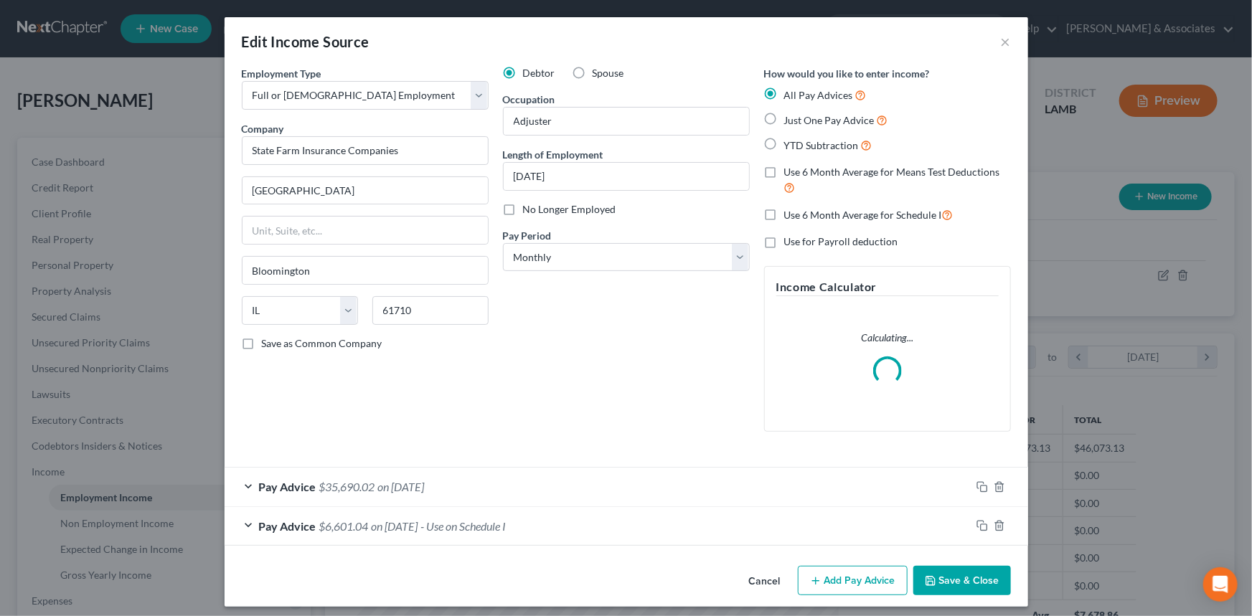
click at [481, 531] on span "- Use on Schedule I" at bounding box center [463, 526] width 85 height 14
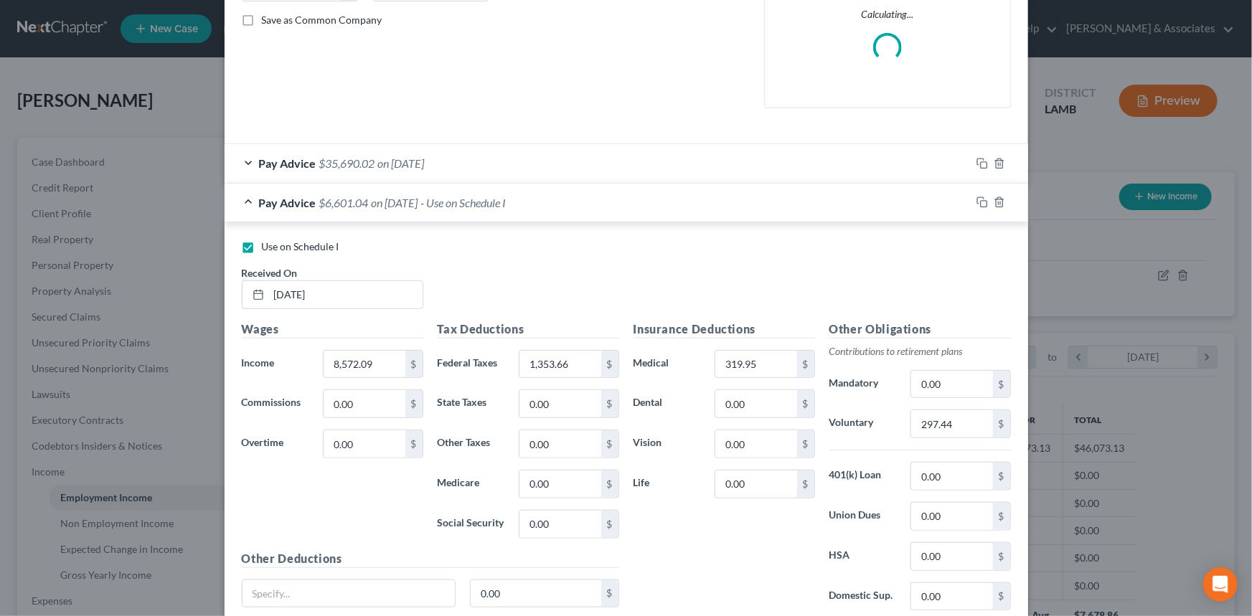
scroll to position [326, 0]
click at [409, 154] on span "on 04/01/2025" at bounding box center [401, 161] width 47 height 14
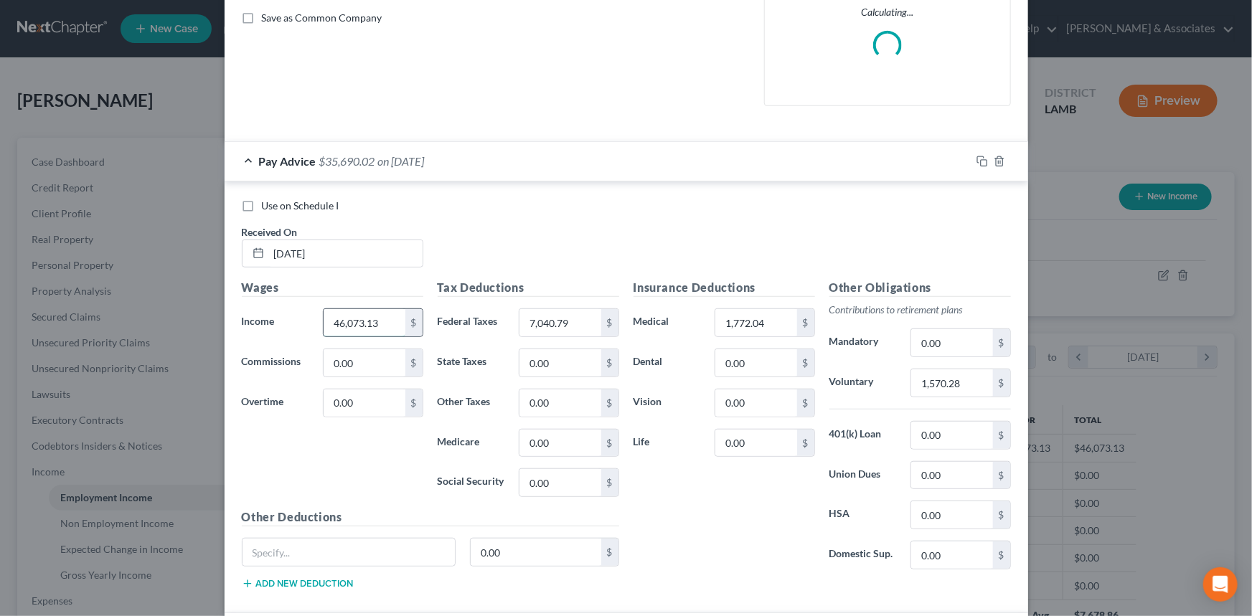
click at [380, 329] on input "46,073.13" at bounding box center [363, 322] width 81 height 27
type input "44,716.9"
click at [601, 328] on div "$" at bounding box center [609, 322] width 17 height 27
click at [587, 320] on input "7,040.79" at bounding box center [559, 322] width 81 height 27
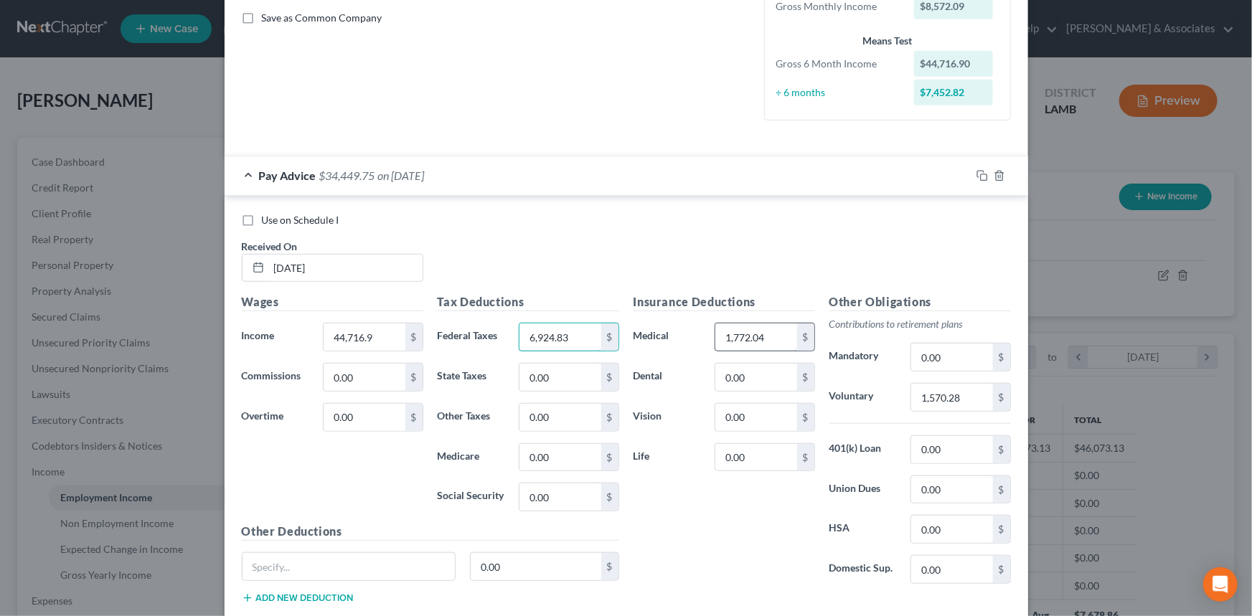
type input "6,924.83"
click at [742, 331] on input "1,772.04" at bounding box center [755, 336] width 81 height 27
click at [972, 399] on input "1,570.28" at bounding box center [951, 397] width 81 height 27
click at [727, 549] on div "Insurance Deductions Medical 1,772.04 $ Dental 0.00 $ Vision 0.00 $ Life 0.00 $" at bounding box center [724, 444] width 196 height 302
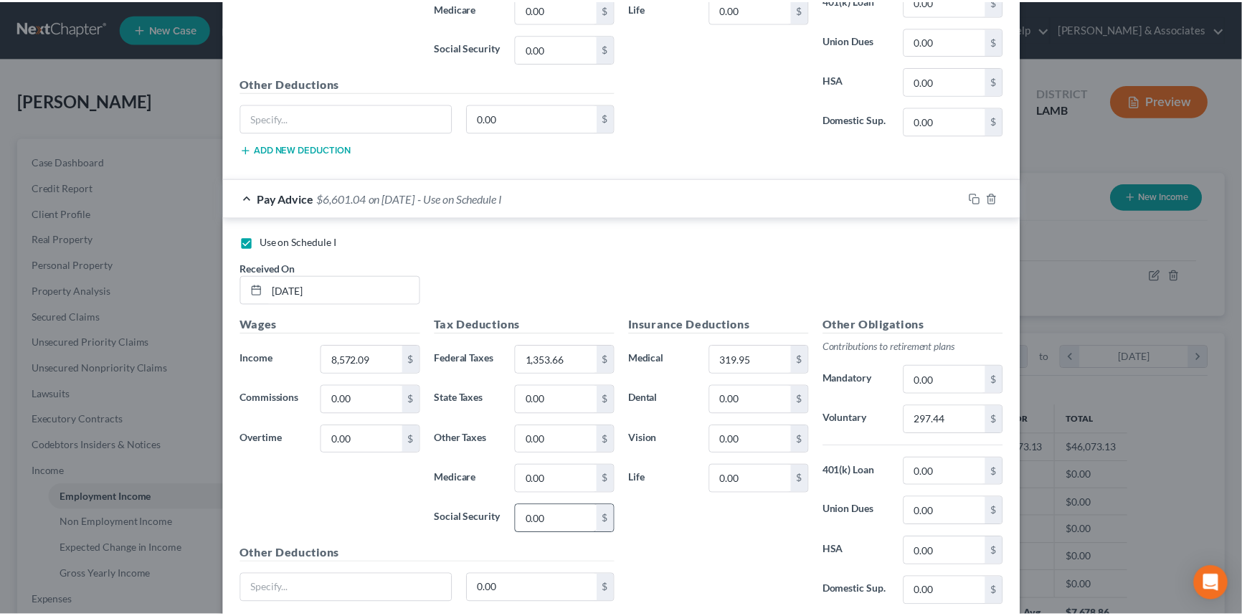
scroll to position [882, 0]
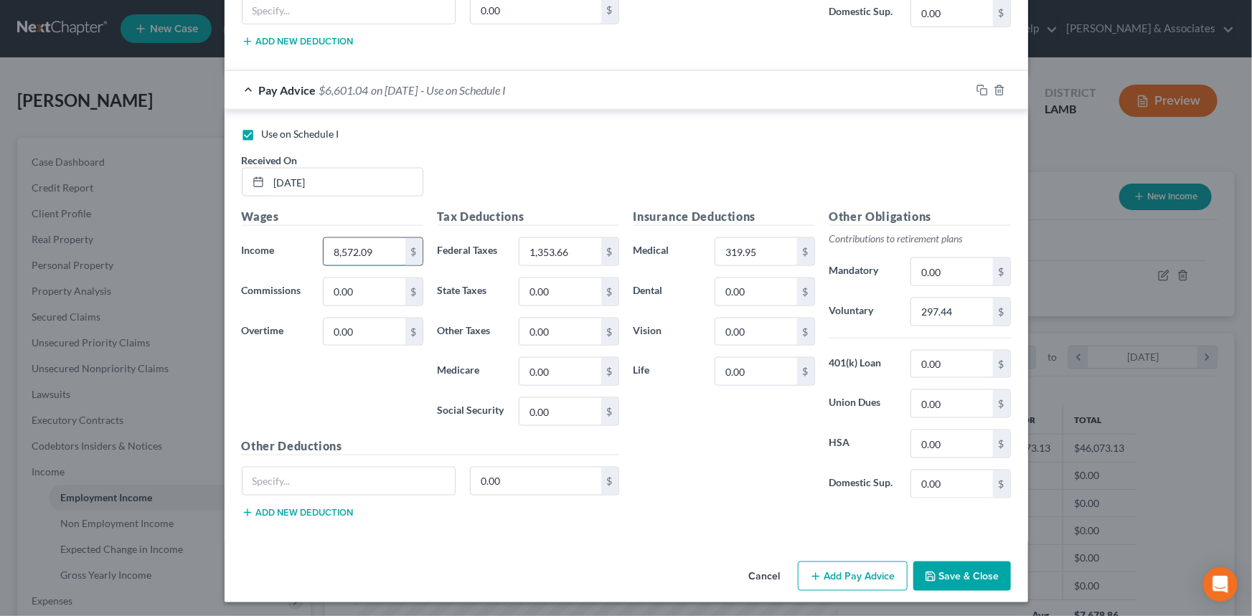
click at [380, 238] on input "8,572.09" at bounding box center [363, 251] width 81 height 27
type input "7,452.81"
click at [575, 237] on div "1,353.66 $" at bounding box center [569, 251] width 100 height 29
click at [577, 238] on input "1,353.66" at bounding box center [559, 251] width 81 height 27
type input "1,154.14"
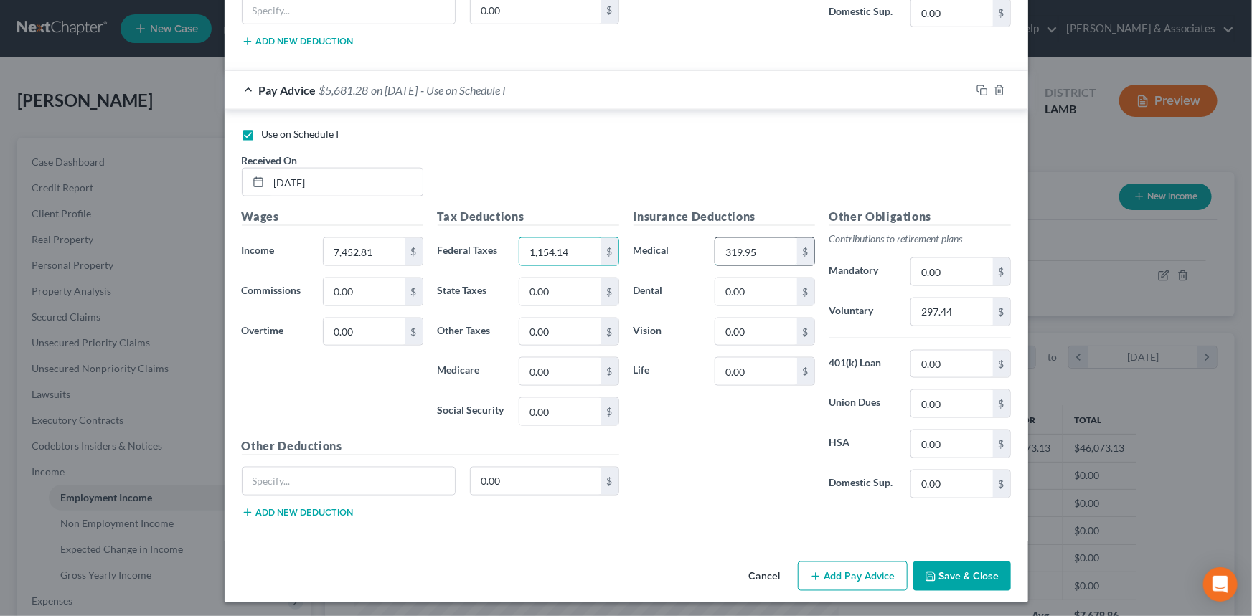
click at [752, 258] on input "319.95" at bounding box center [755, 251] width 81 height 27
type input "261.71"
click at [940, 302] on input "297.44" at bounding box center [951, 311] width 81 height 27
type input "295.34"
click at [970, 563] on button "Save & Close" at bounding box center [962, 577] width 98 height 30
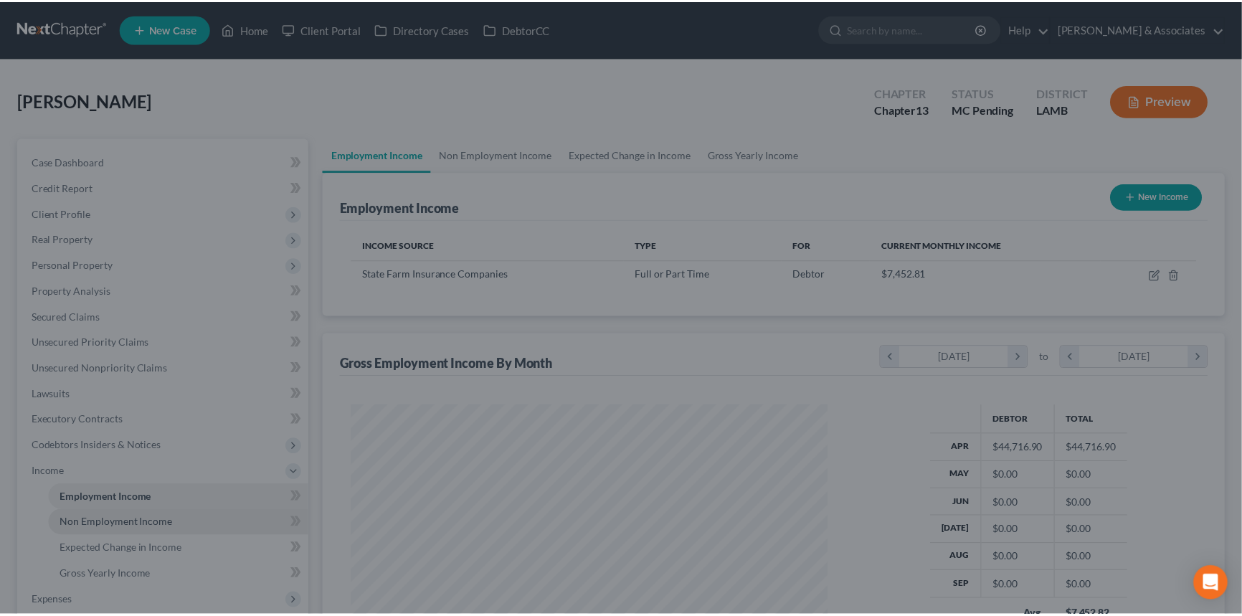
scroll to position [717015, 716763]
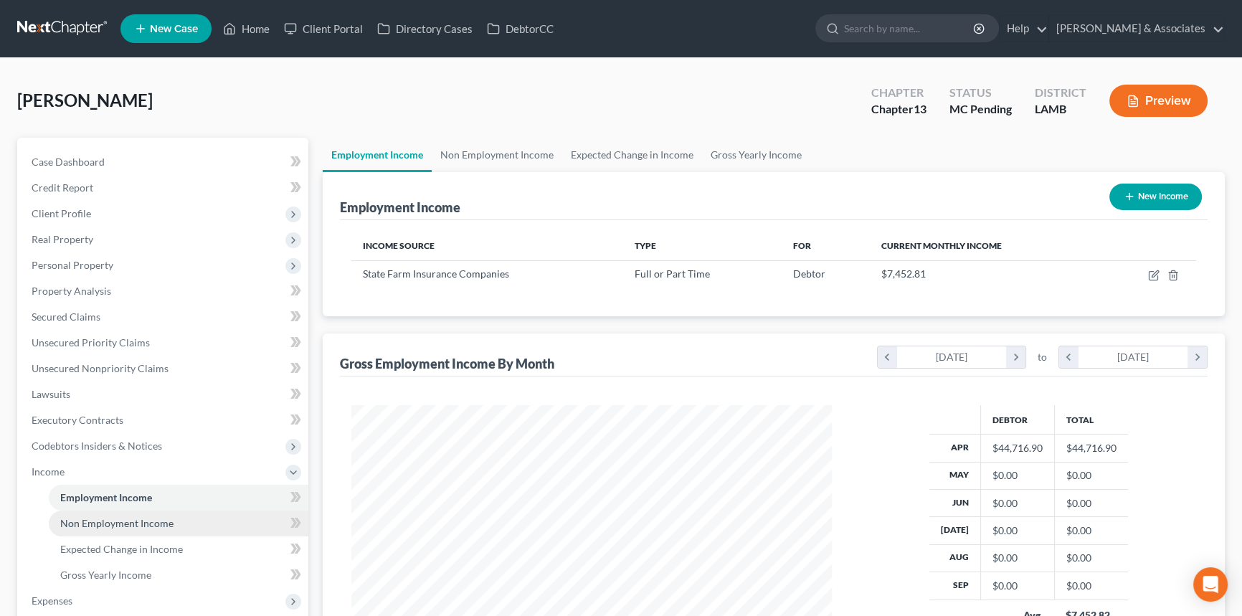
click at [133, 524] on span "Non Employment Income" at bounding box center [116, 523] width 113 height 12
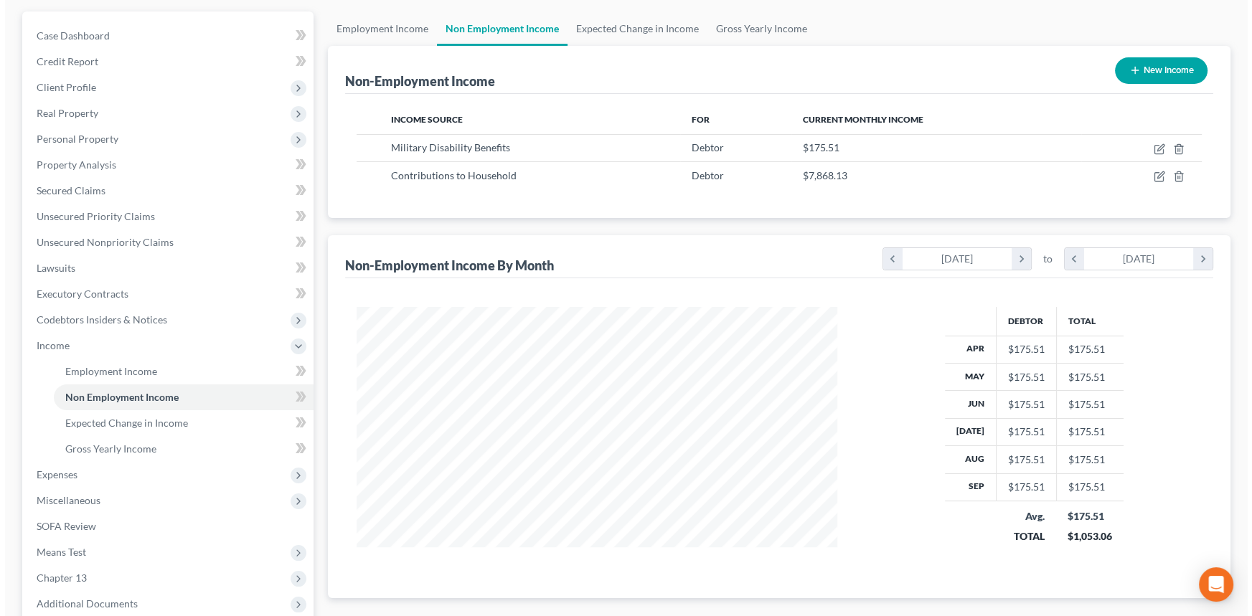
scroll to position [195, 0]
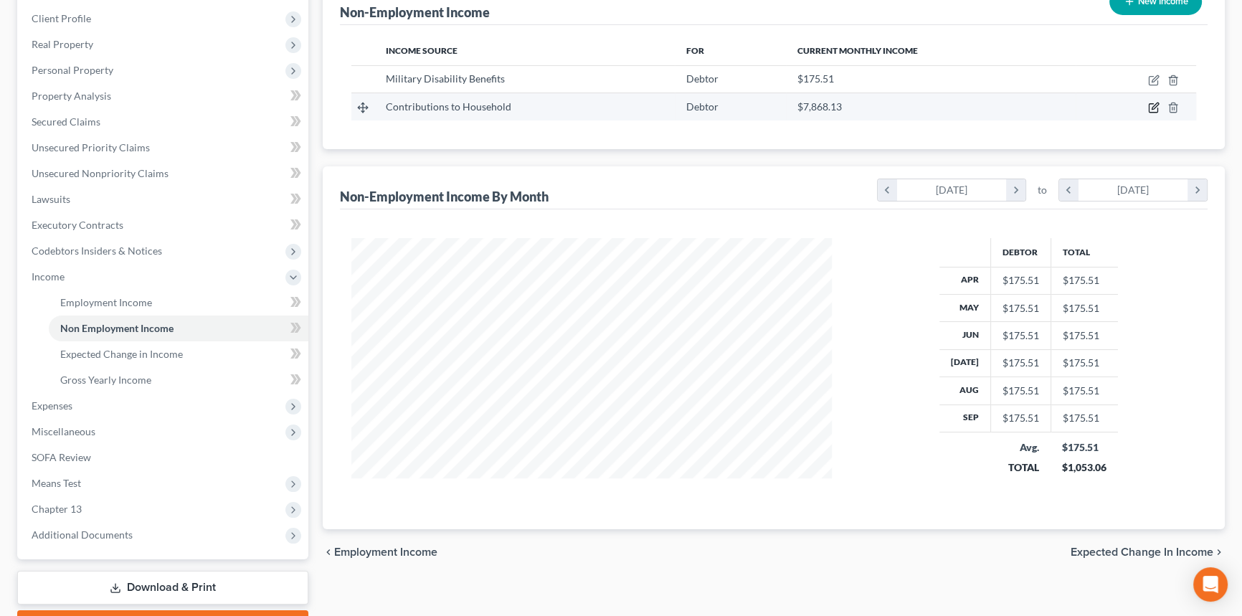
click at [1158, 106] on icon "button" at bounding box center [1153, 107] width 11 height 11
select select "8"
select select "0"
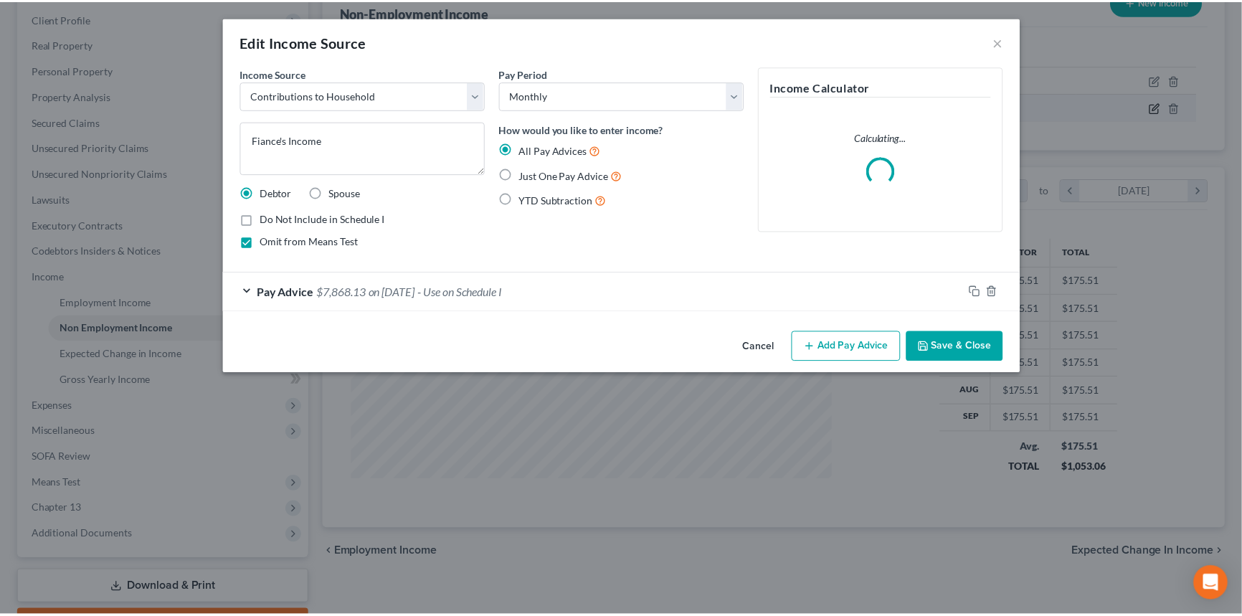
scroll to position [257, 514]
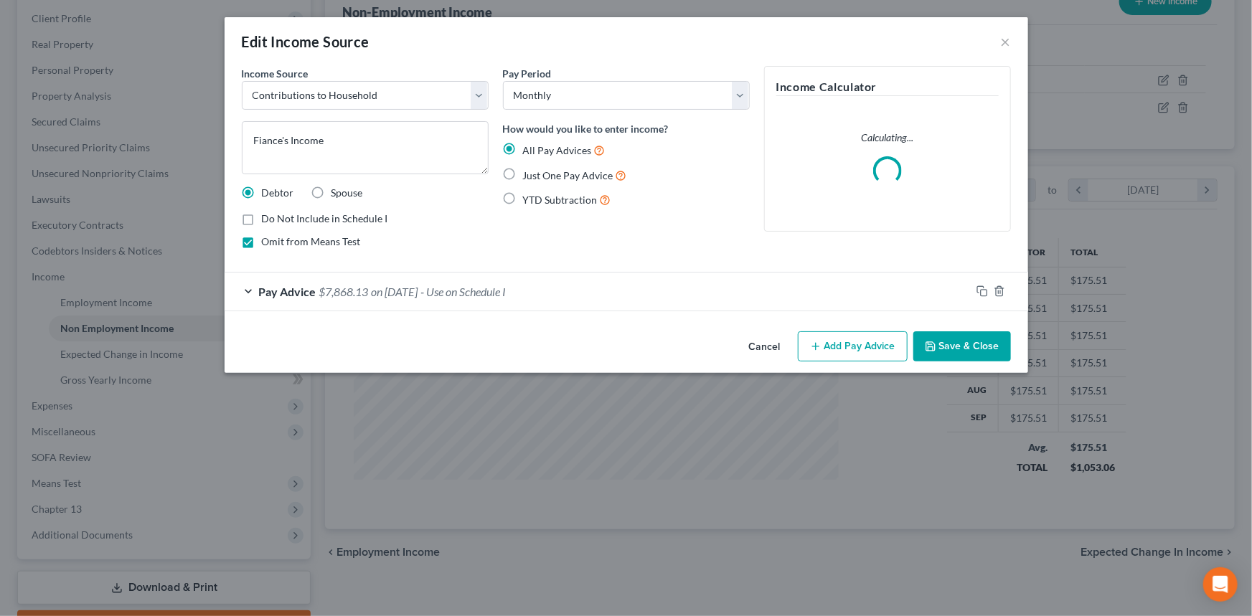
click at [437, 301] on div "Pay Advice $7,868.13 on 10/09/2021 - Use on Schedule I" at bounding box center [598, 292] width 746 height 38
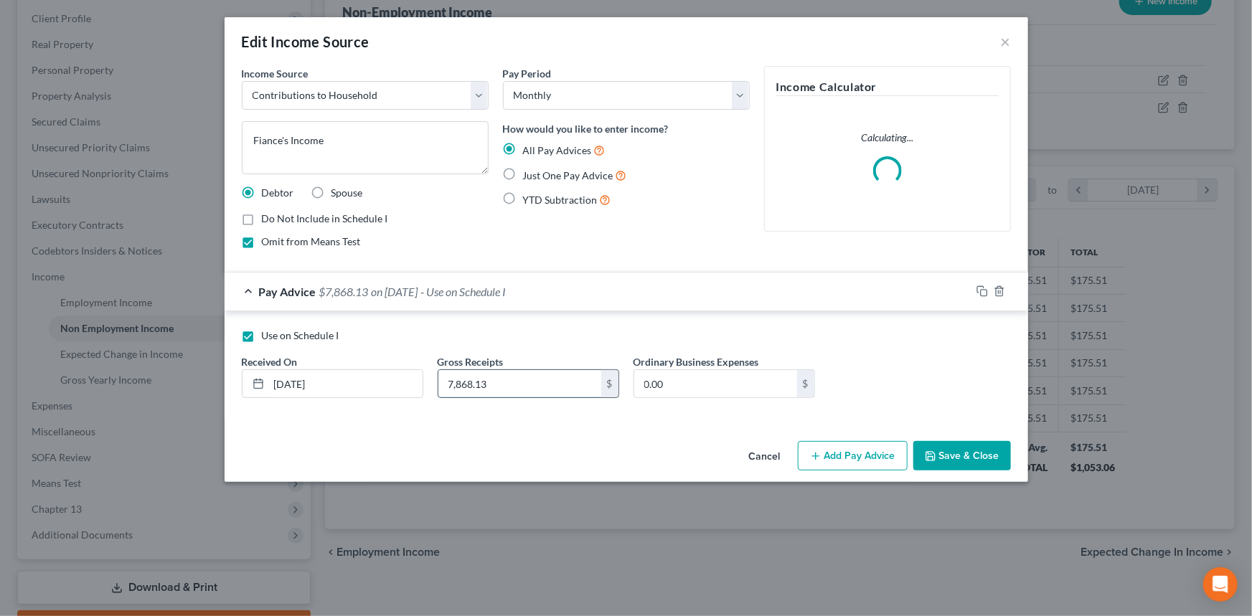
click at [499, 390] on input "7,868.13" at bounding box center [519, 383] width 163 height 27
type input "7,534.24"
click at [983, 450] on button "Save & Close" at bounding box center [962, 456] width 98 height 30
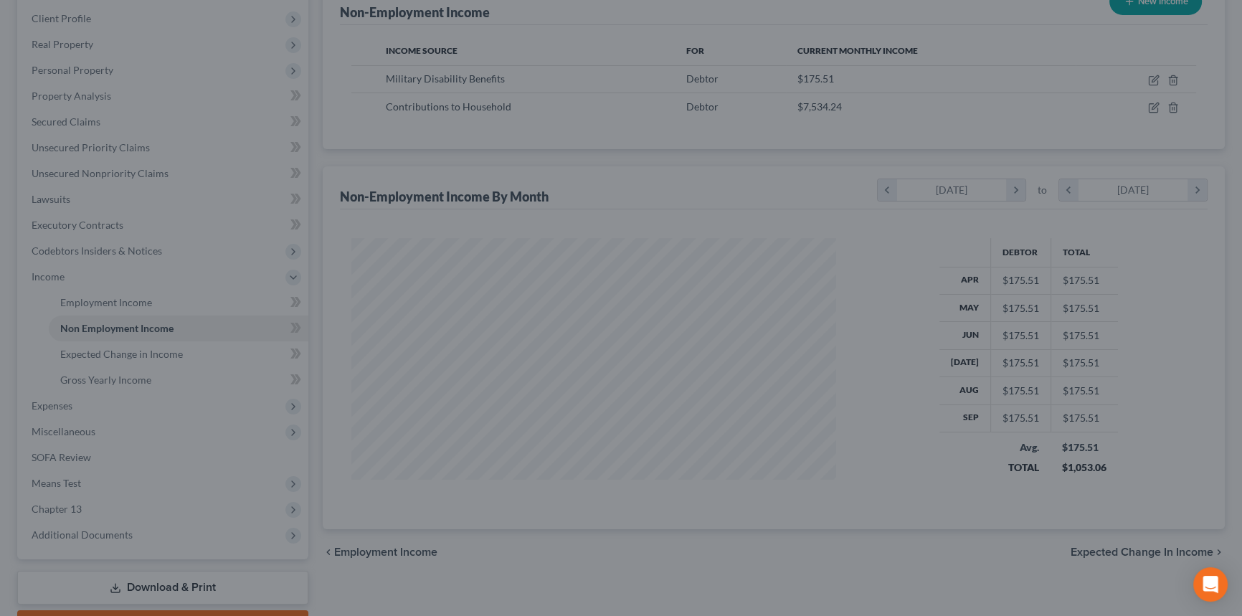
scroll to position [717015, 716763]
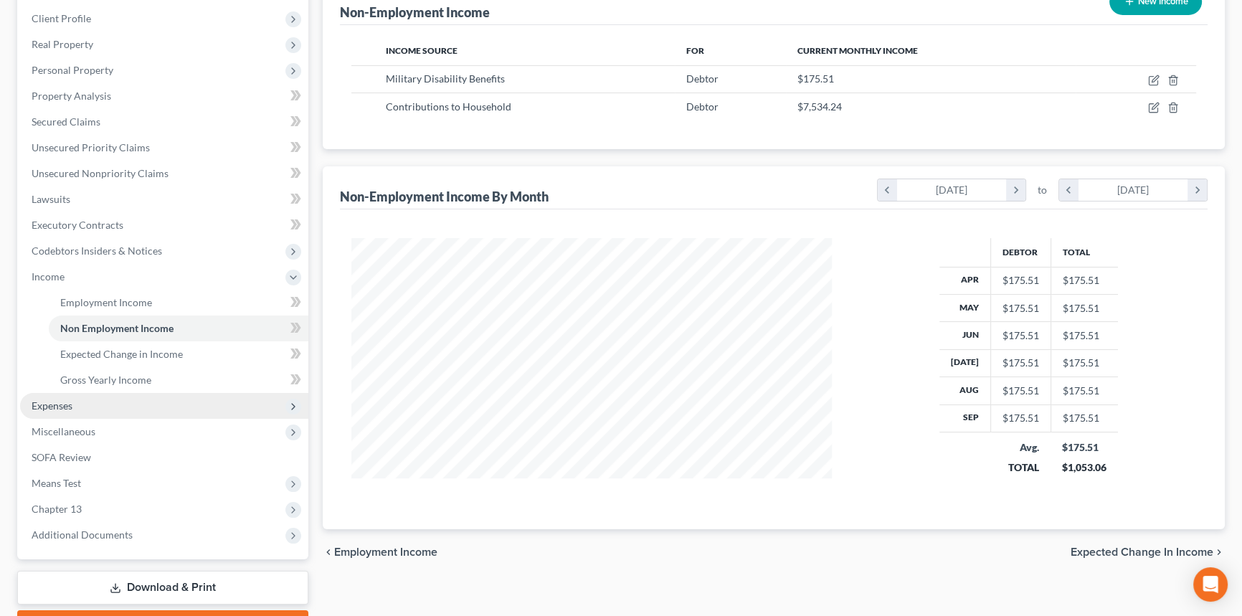
click at [102, 396] on span "Expenses" at bounding box center [164, 406] width 288 height 26
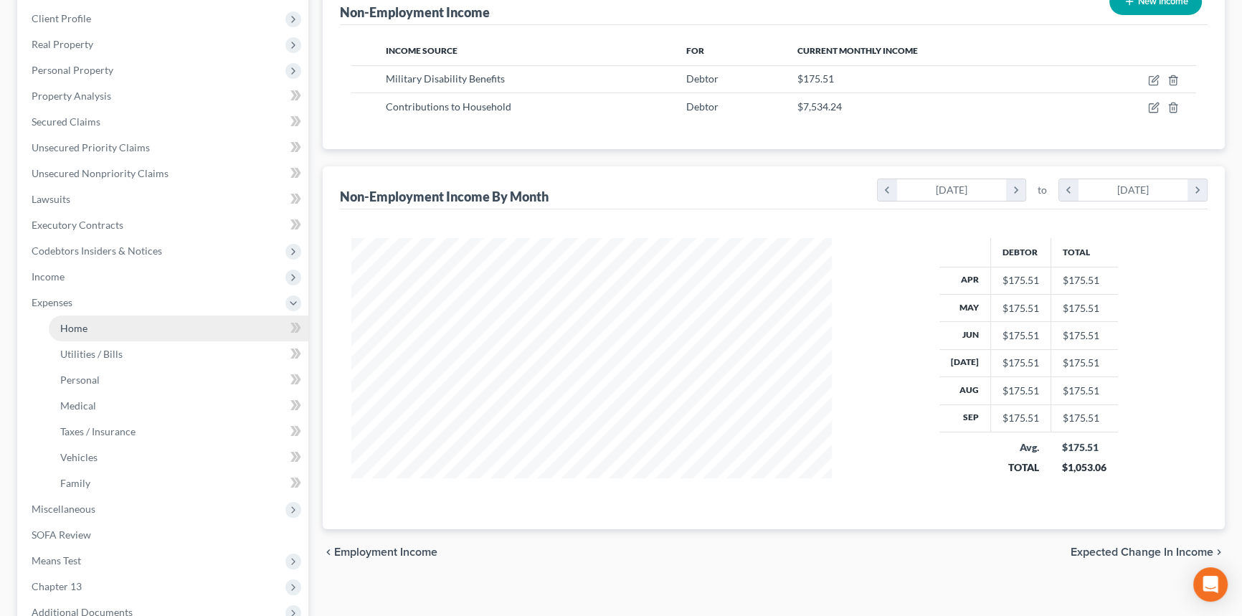
click at [118, 334] on link "Home" at bounding box center [179, 329] width 260 height 26
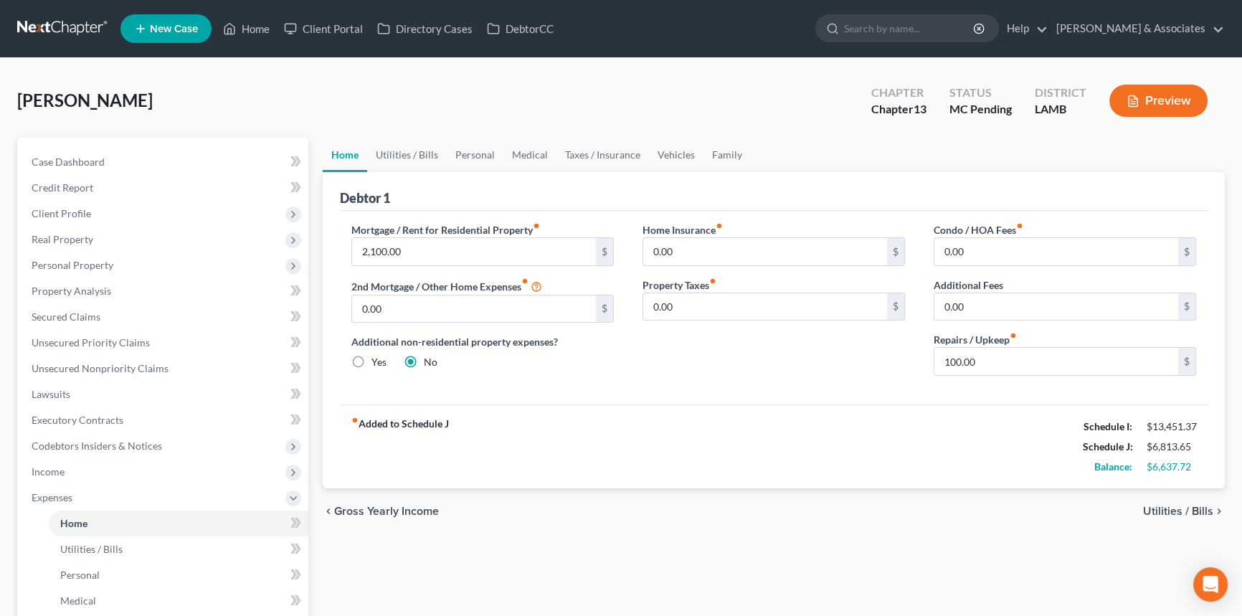
click at [872, 524] on div "chevron_left Gross Yearly Income Utilities / Bills chevron_right" at bounding box center [774, 511] width 902 height 46
click at [427, 157] on link "Utilities / Bills" at bounding box center [407, 155] width 80 height 34
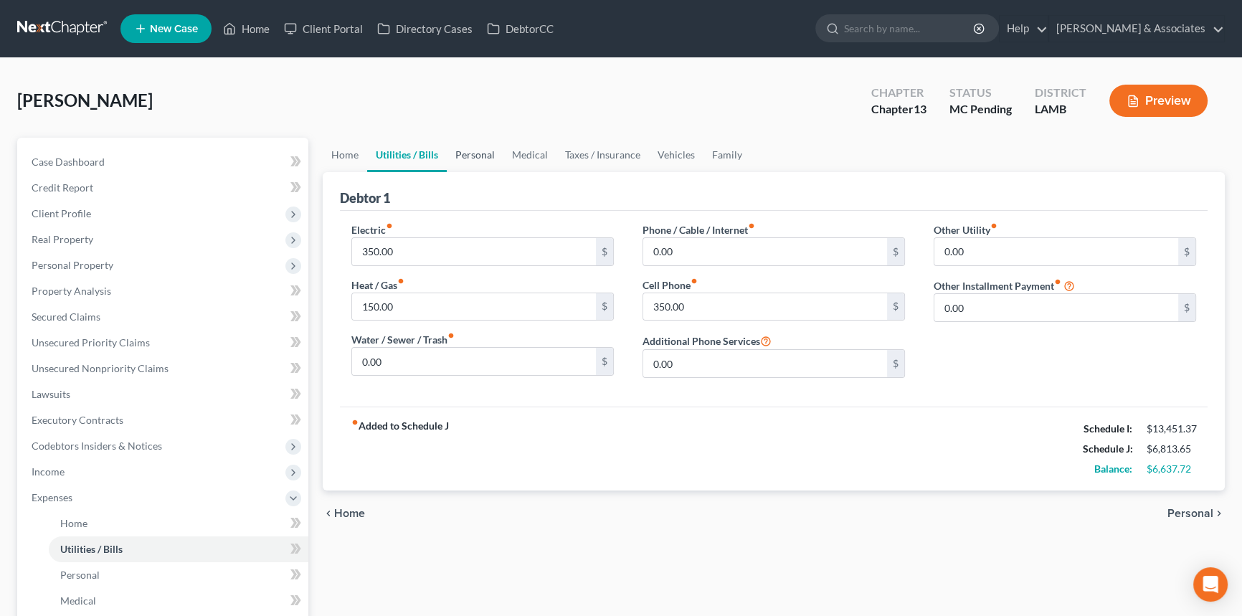
click at [477, 151] on link "Personal" at bounding box center [475, 155] width 57 height 34
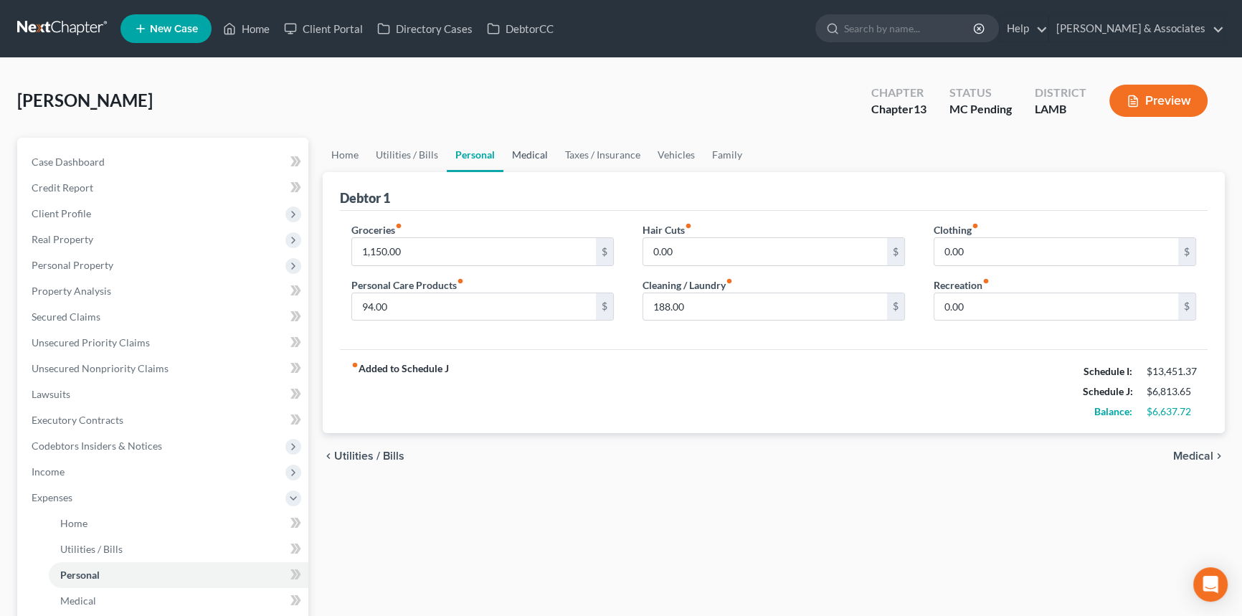
click at [534, 151] on link "Medical" at bounding box center [530, 155] width 53 height 34
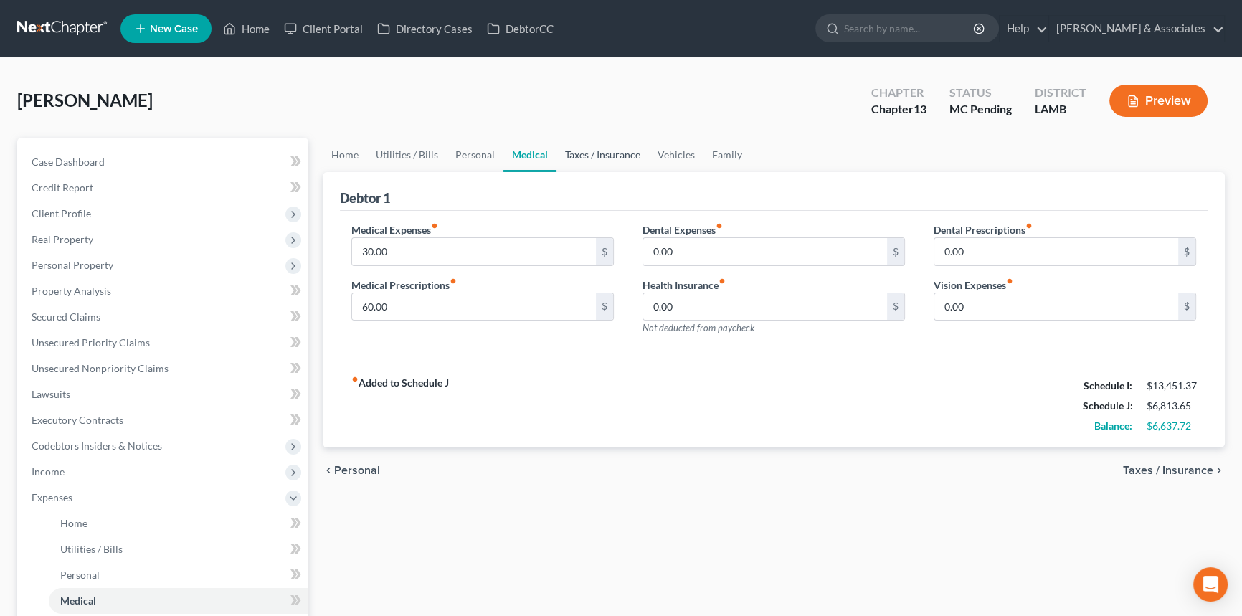
click at [588, 151] on link "Taxes / Insurance" at bounding box center [603, 155] width 93 height 34
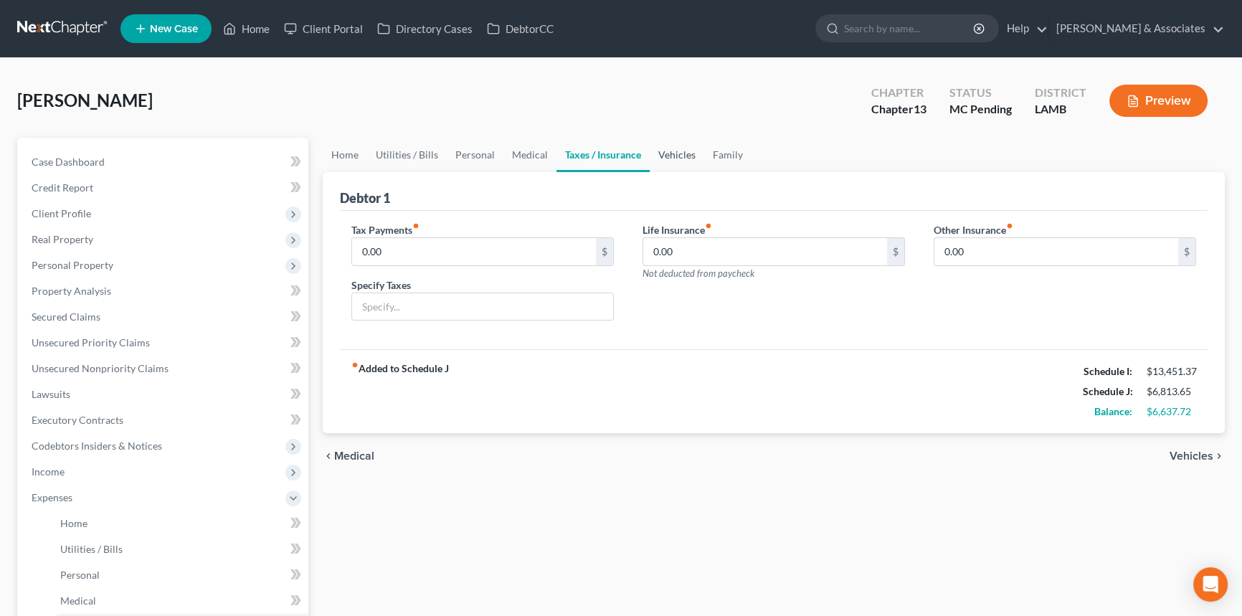
click at [652, 151] on link "Vehicles" at bounding box center [677, 155] width 55 height 34
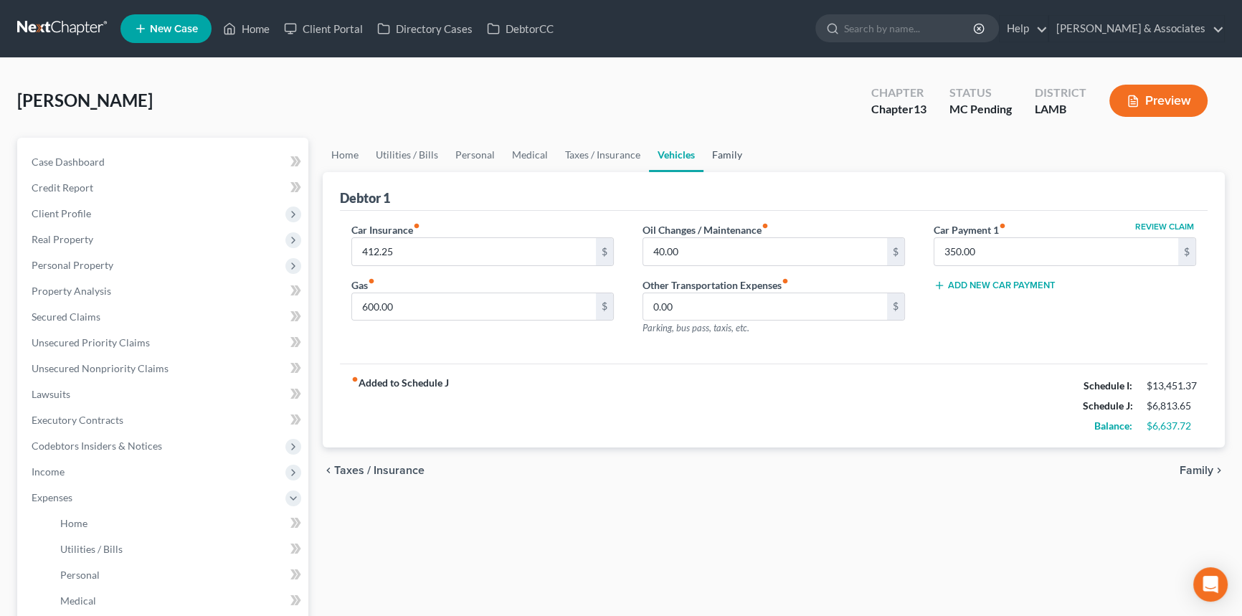
click at [727, 148] on link "Family" at bounding box center [727, 155] width 47 height 34
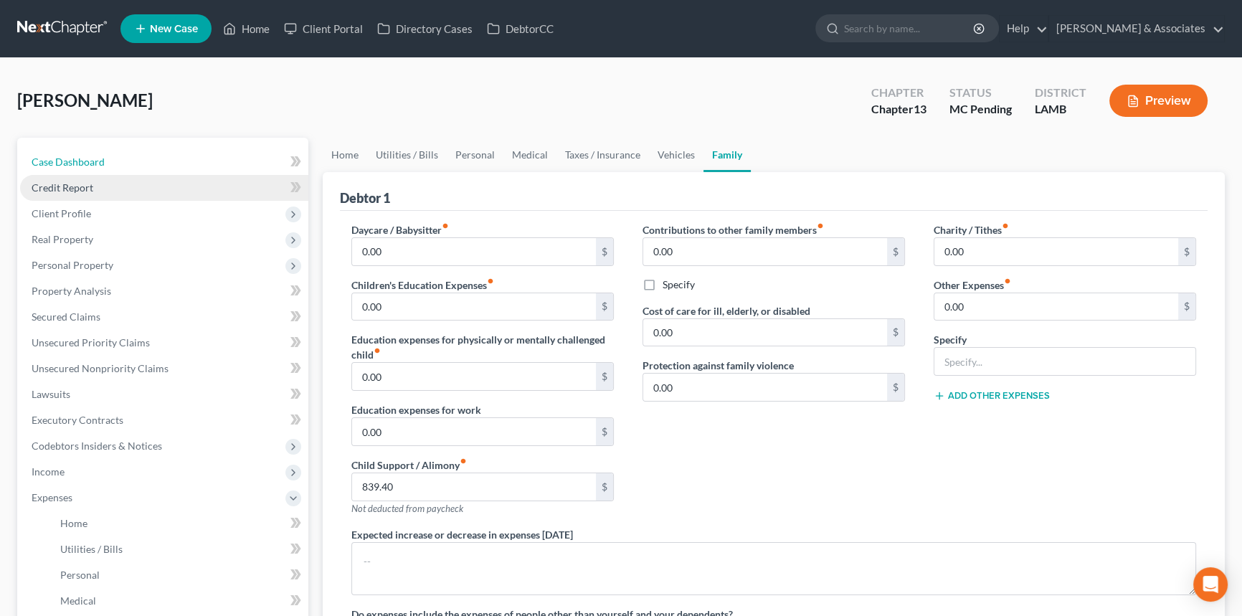
click at [83, 160] on span "Case Dashboard" at bounding box center [68, 162] width 73 height 12
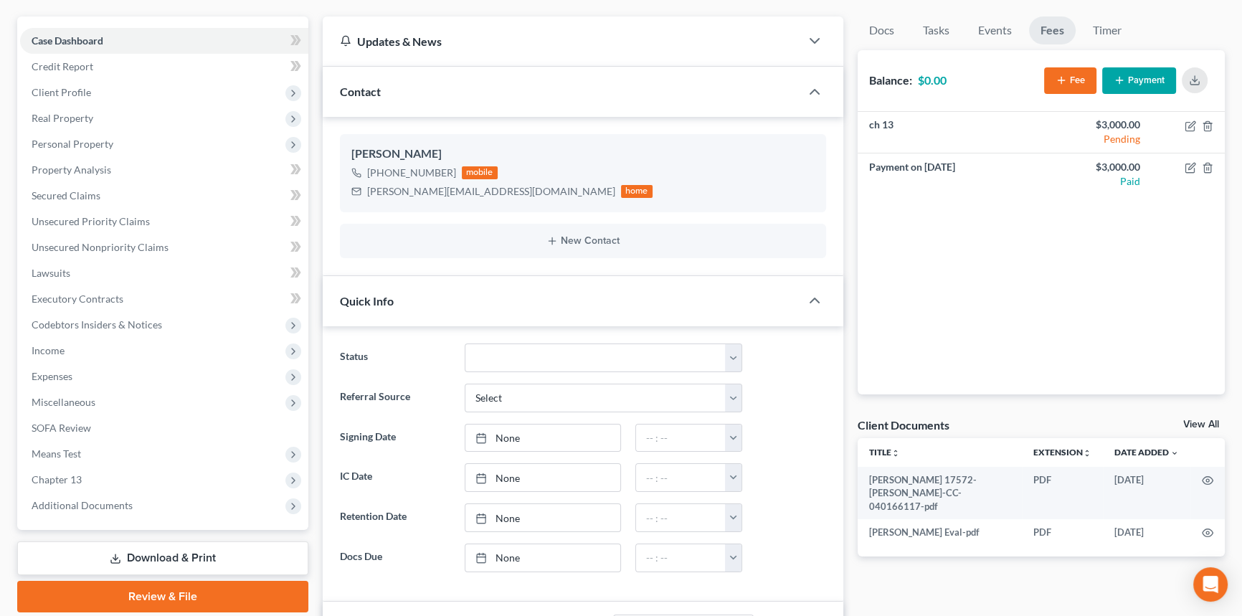
scroll to position [391, 0]
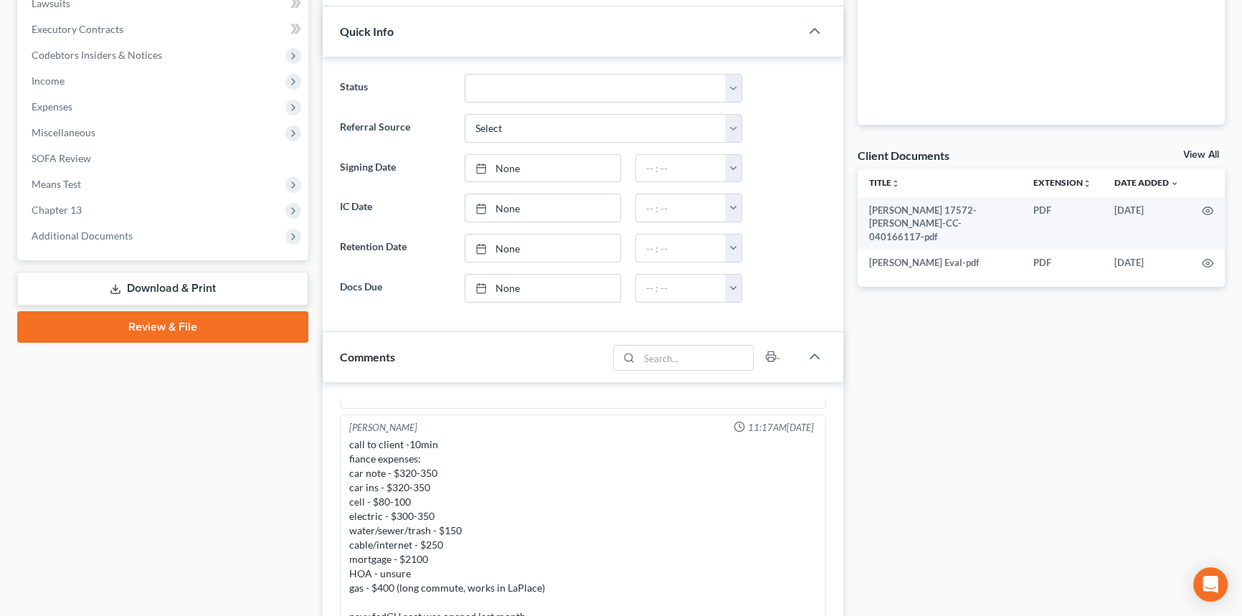
drag, startPoint x: 98, startPoint y: 179, endPoint x: 852, endPoint y: 380, distance: 780.1
click at [98, 179] on span "Means Test" at bounding box center [164, 184] width 288 height 26
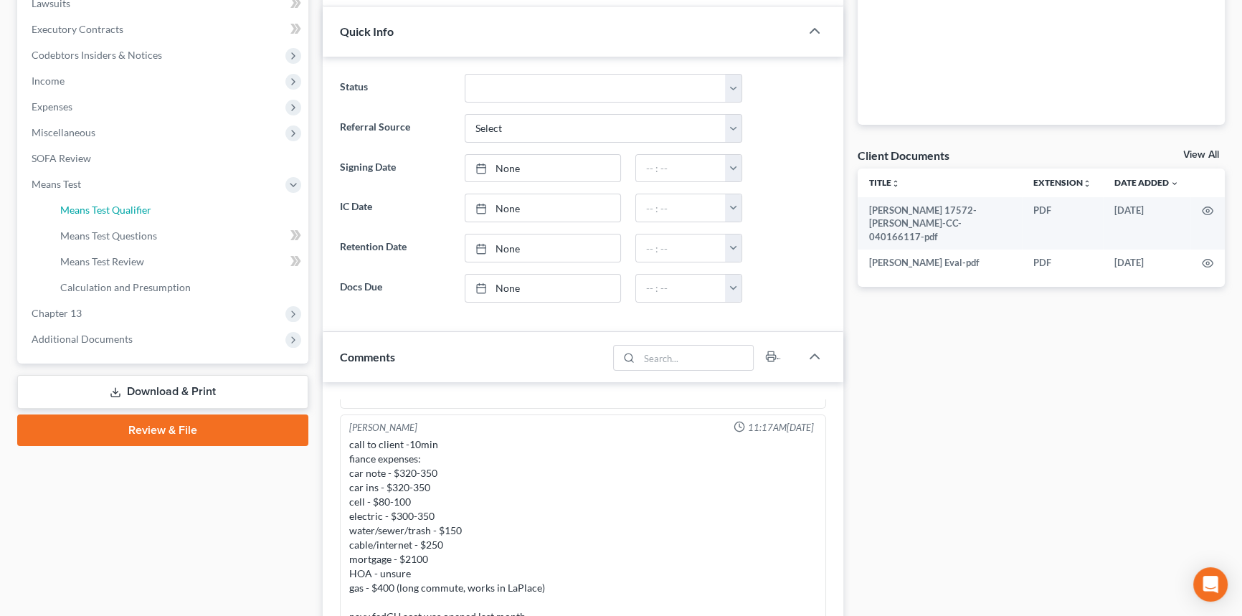
click at [128, 205] on span "Means Test Qualifier" at bounding box center [105, 210] width 91 height 12
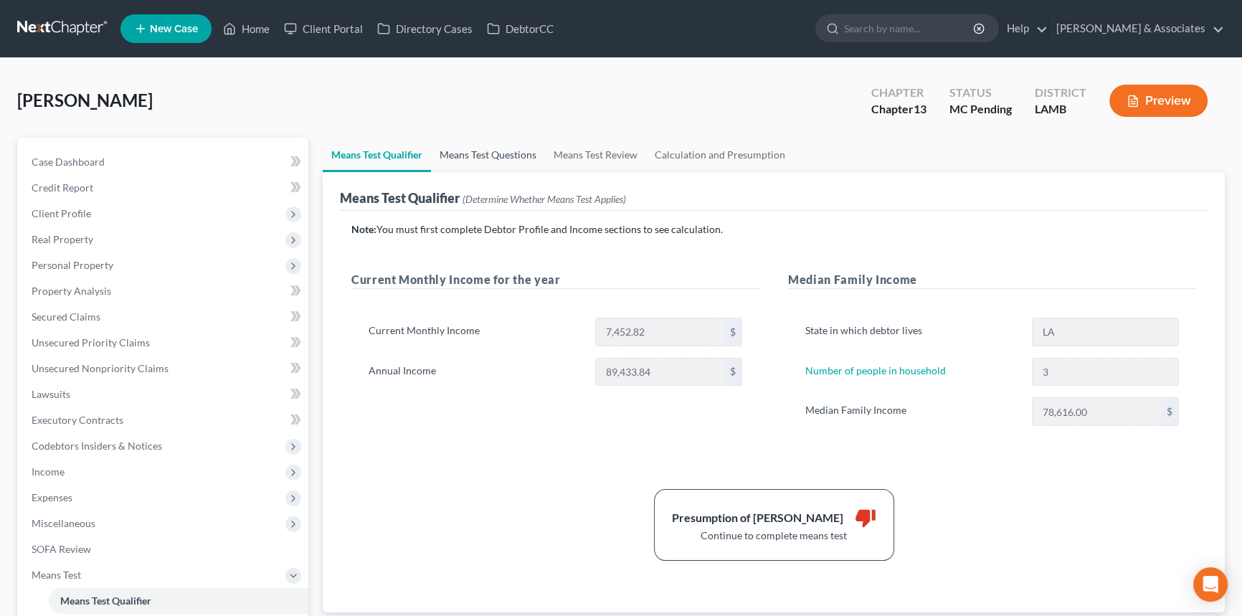
click at [476, 151] on link "Means Test Questions" at bounding box center [488, 155] width 114 height 34
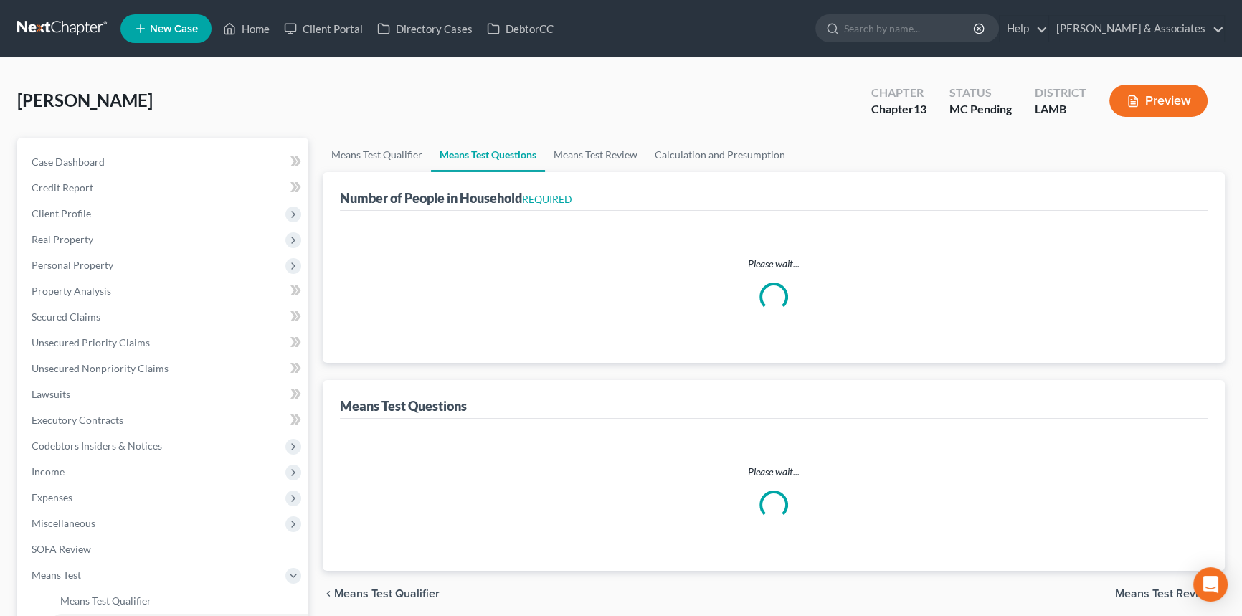
select select "1"
select select "60"
select select "1"
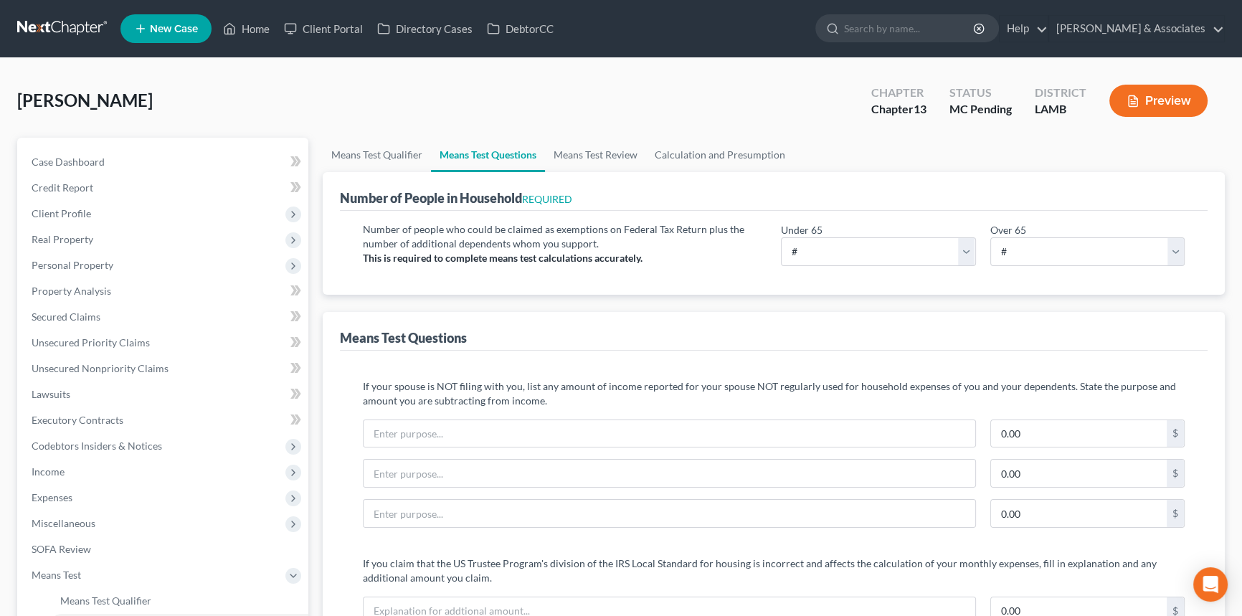
click at [846, 277] on div "Number of people who could be claimed as exemptions on Federal Tax Return plus …" at bounding box center [774, 253] width 868 height 84
click at [851, 260] on select "# 0 1 2 3 4 5 6 7 8 9 10" at bounding box center [878, 251] width 195 height 29
select select "3"
click at [781, 237] on select "# 0 1 2 3 4 5 6 7 8 9 10" at bounding box center [878, 251] width 195 height 29
click at [838, 339] on div "Means Test Questions" at bounding box center [774, 331] width 868 height 39
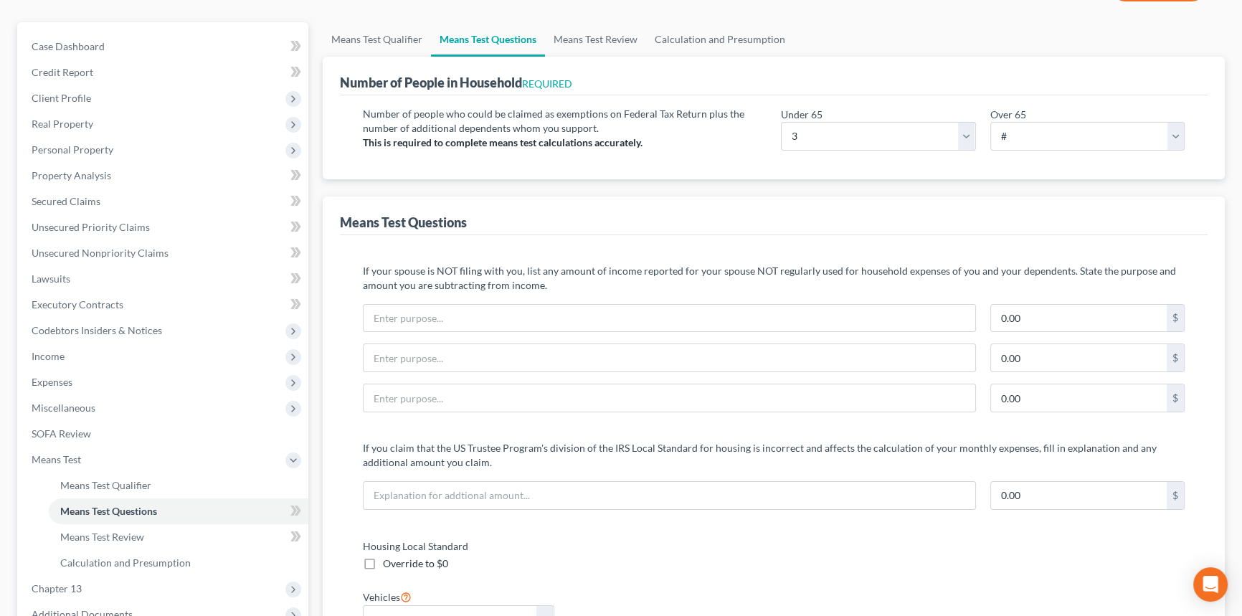
scroll to position [456, 0]
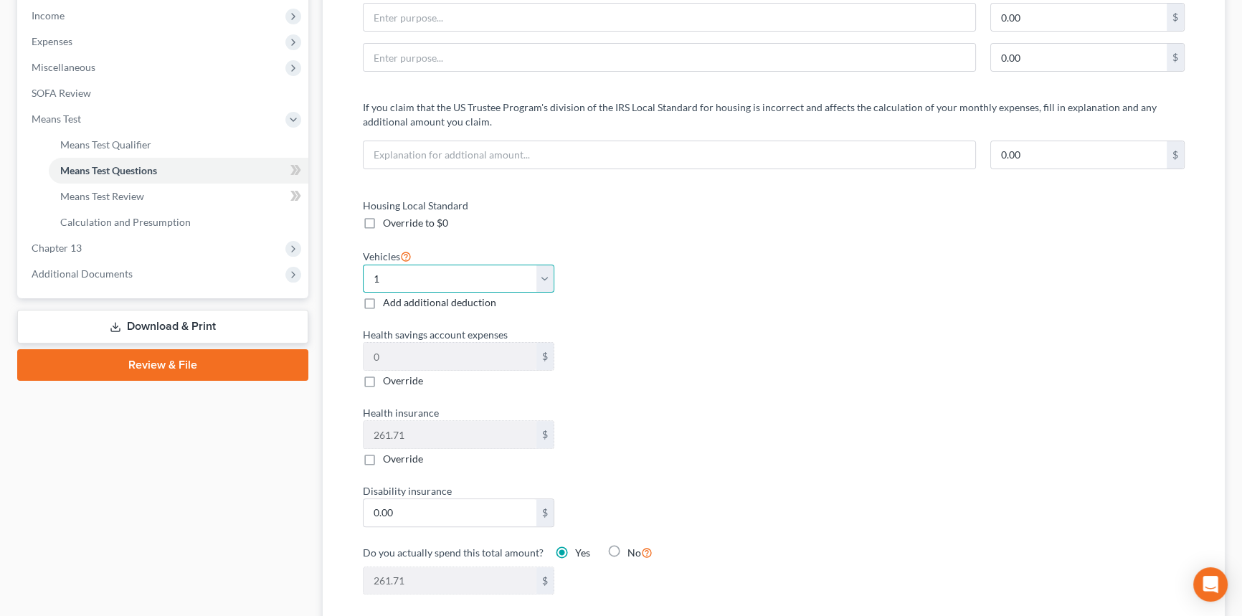
drag, startPoint x: 463, startPoint y: 273, endPoint x: 458, endPoint y: 288, distance: 15.7
click at [463, 273] on select "Select 0 1 2 3 4 5" at bounding box center [459, 279] width 192 height 29
select select "2"
click at [363, 265] on select "Select 0 1 2 3 4 5" at bounding box center [459, 279] width 192 height 29
click at [712, 362] on div "Health savings account expenses 0 $ Override" at bounding box center [561, 357] width 411 height 61
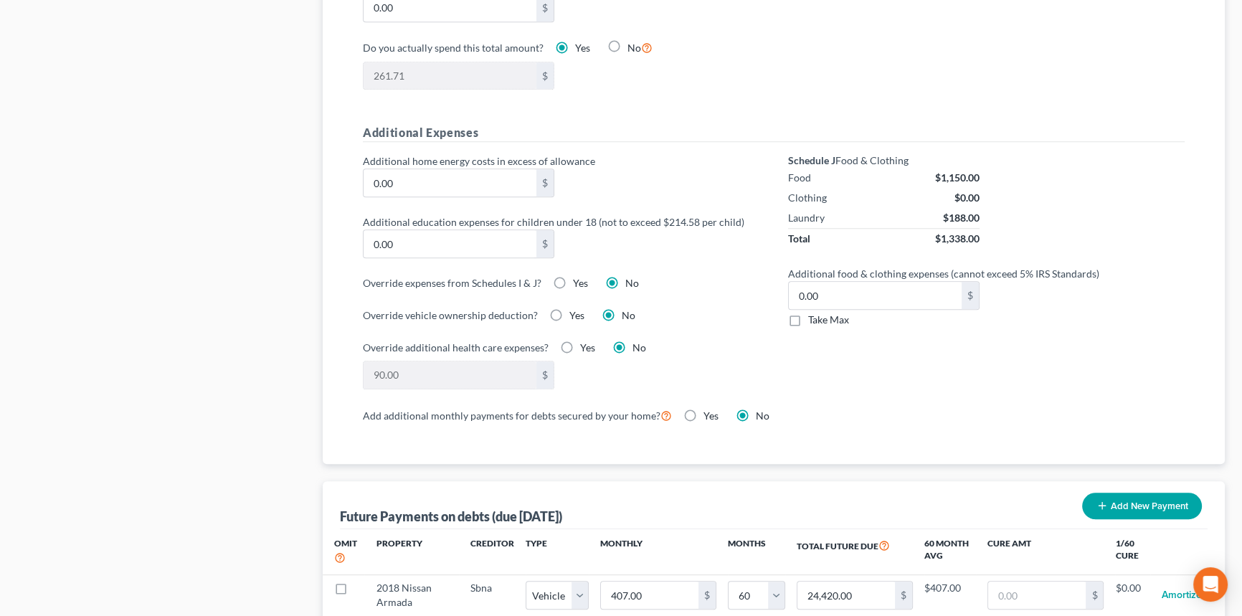
scroll to position [1108, 0]
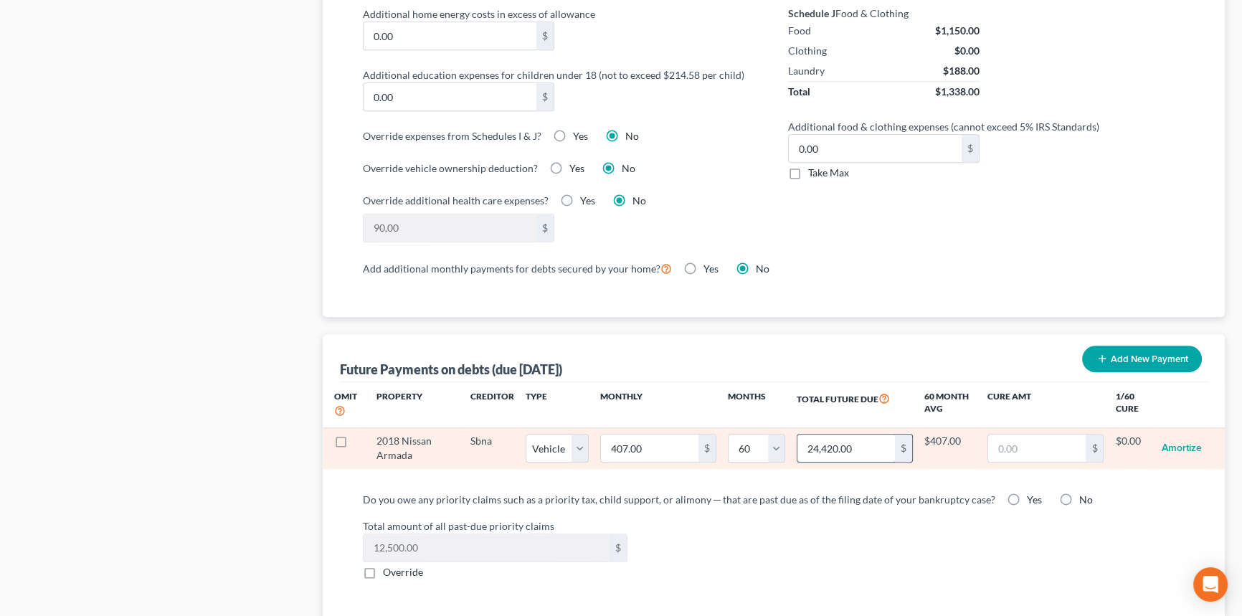
click at [871, 448] on input "24,420.00" at bounding box center [847, 448] width 98 height 27
type input "16,252."
select select "1"
select select "60"
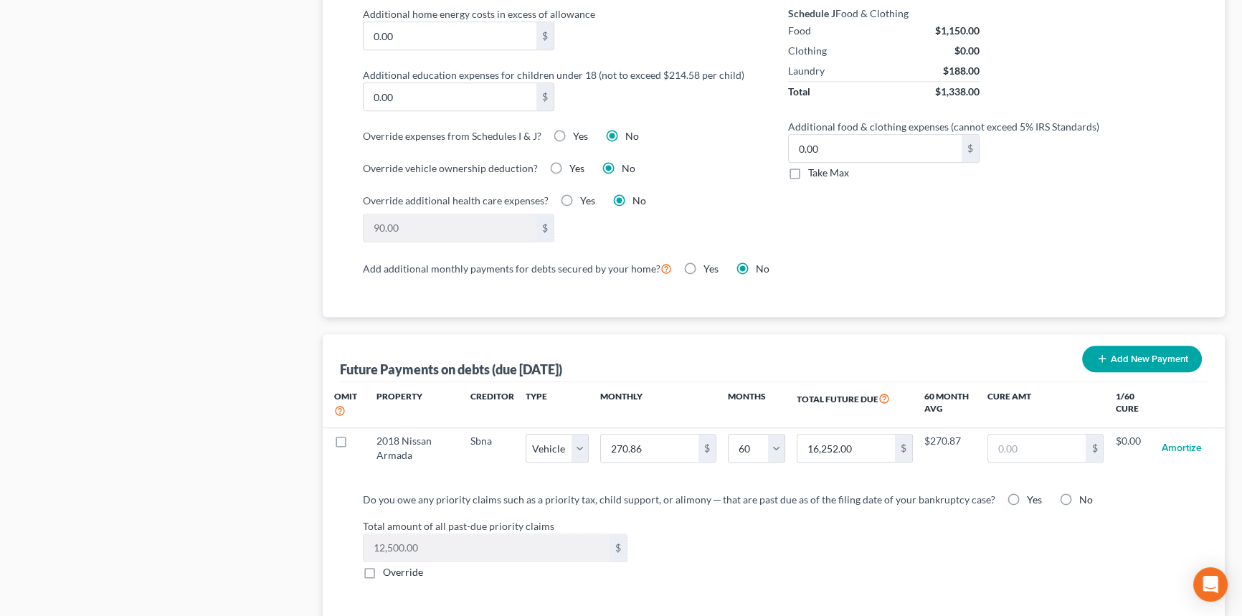
select select "1"
select select "60"
select select "1"
select select "60"
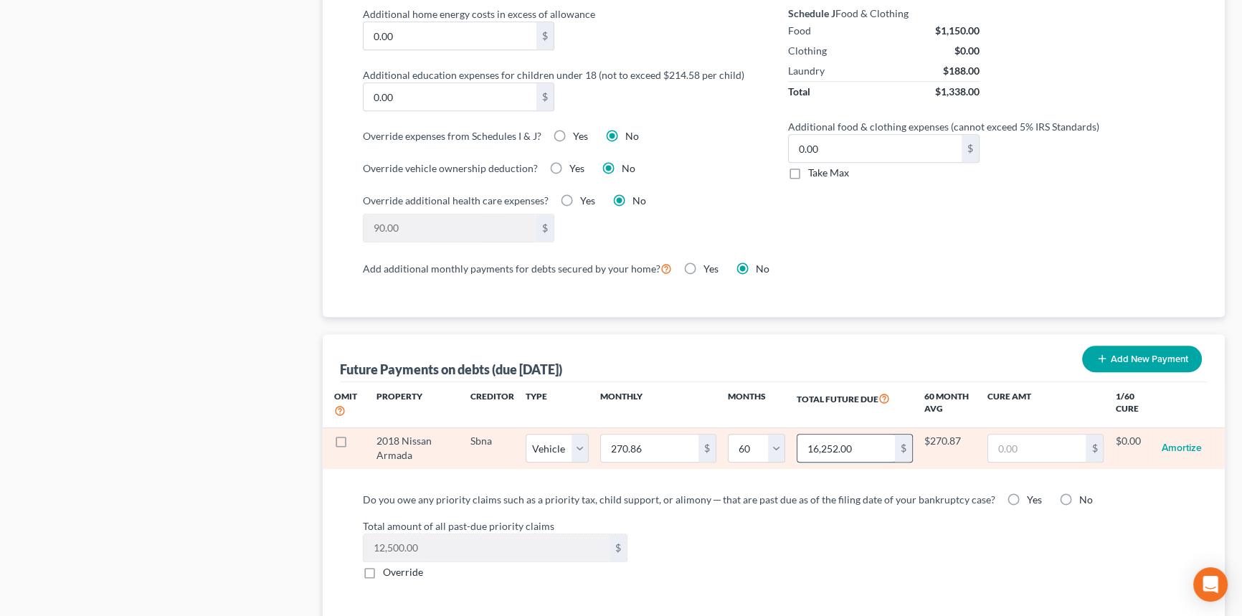
click at [875, 440] on input "16,252.00" at bounding box center [847, 448] width 98 height 27
click at [875, 446] on input "16,252.00" at bounding box center [847, 448] width 98 height 27
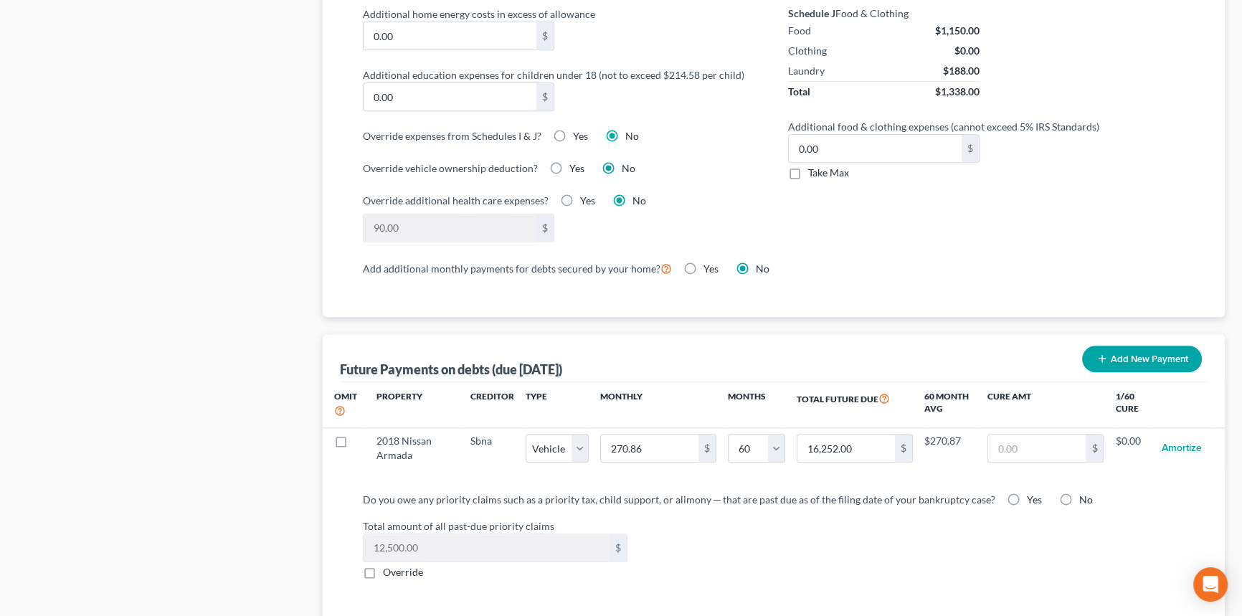
click at [1027, 497] on label "Yes" at bounding box center [1034, 500] width 15 height 14
click at [1033, 497] on input "Yes" at bounding box center [1037, 497] width 9 height 9
radio input "true"
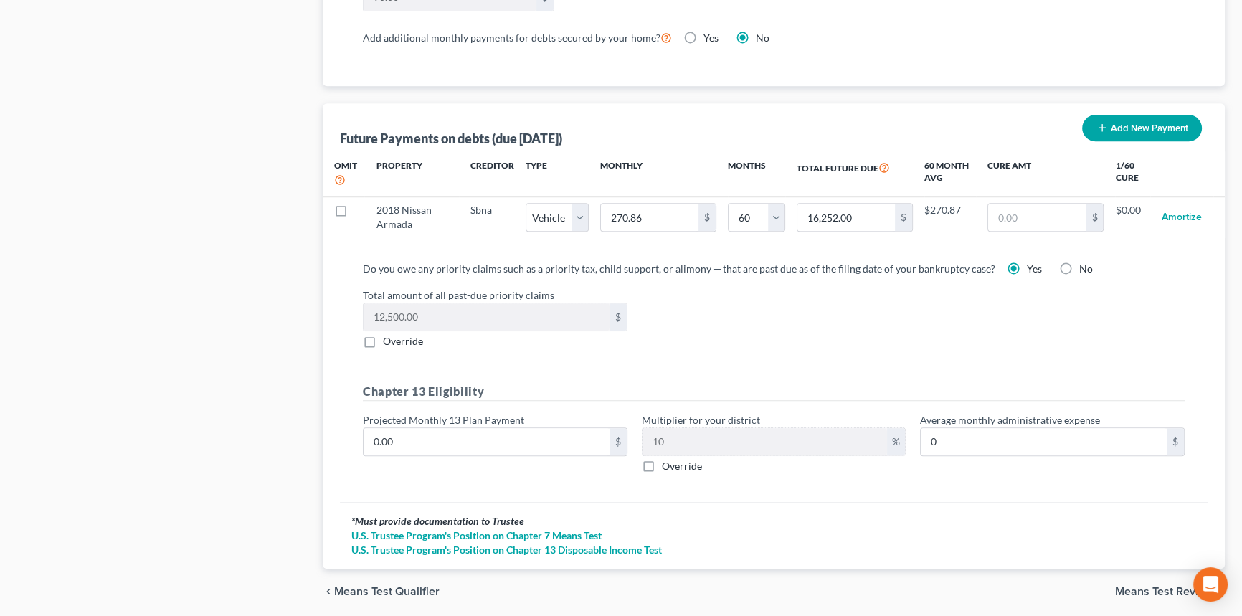
scroll to position [1369, 0]
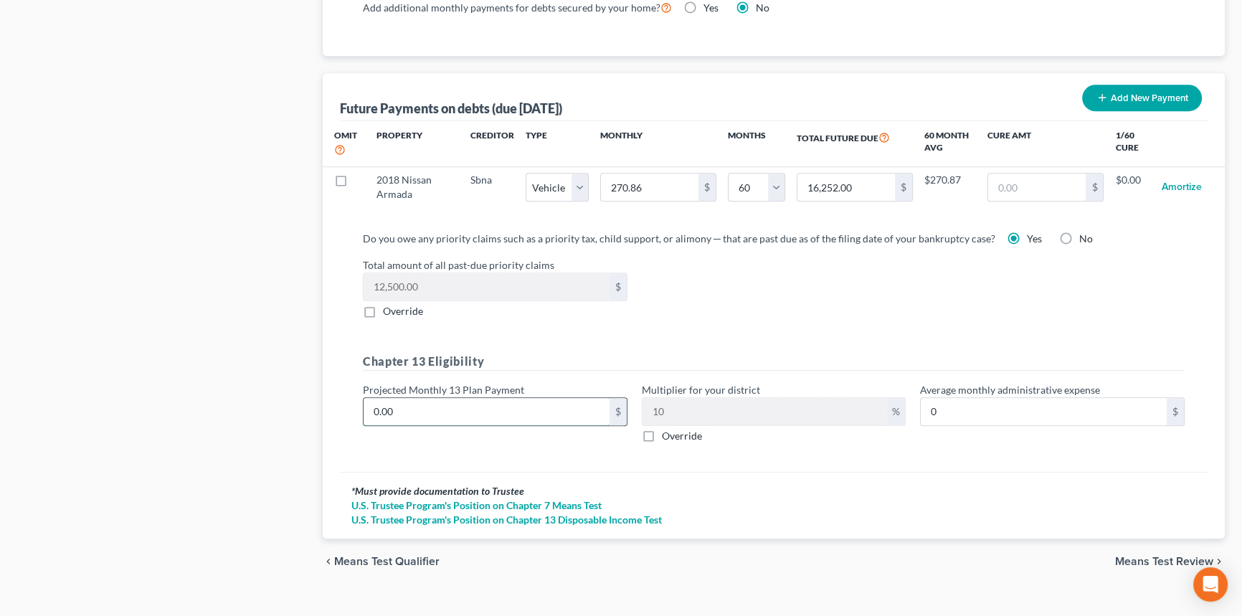
click at [427, 416] on input "0.00" at bounding box center [487, 411] width 246 height 27
type input "2"
type input "0.20"
type input "20"
type input "2.00"
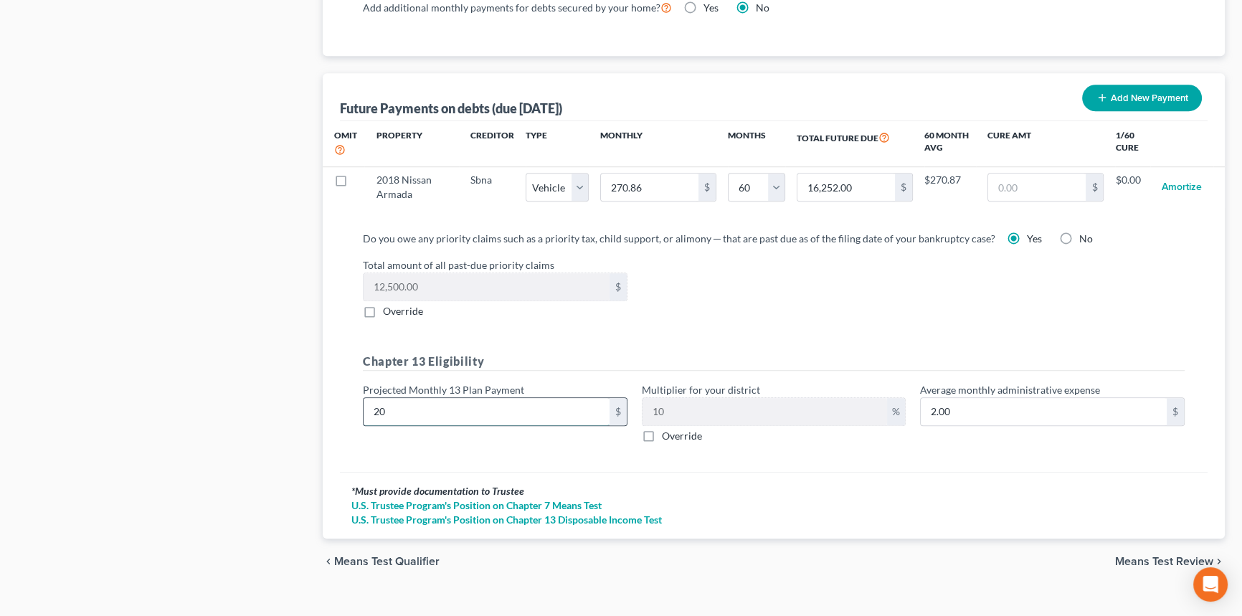
type input "208"
type input "20.80"
type input "2080"
type input "208.00"
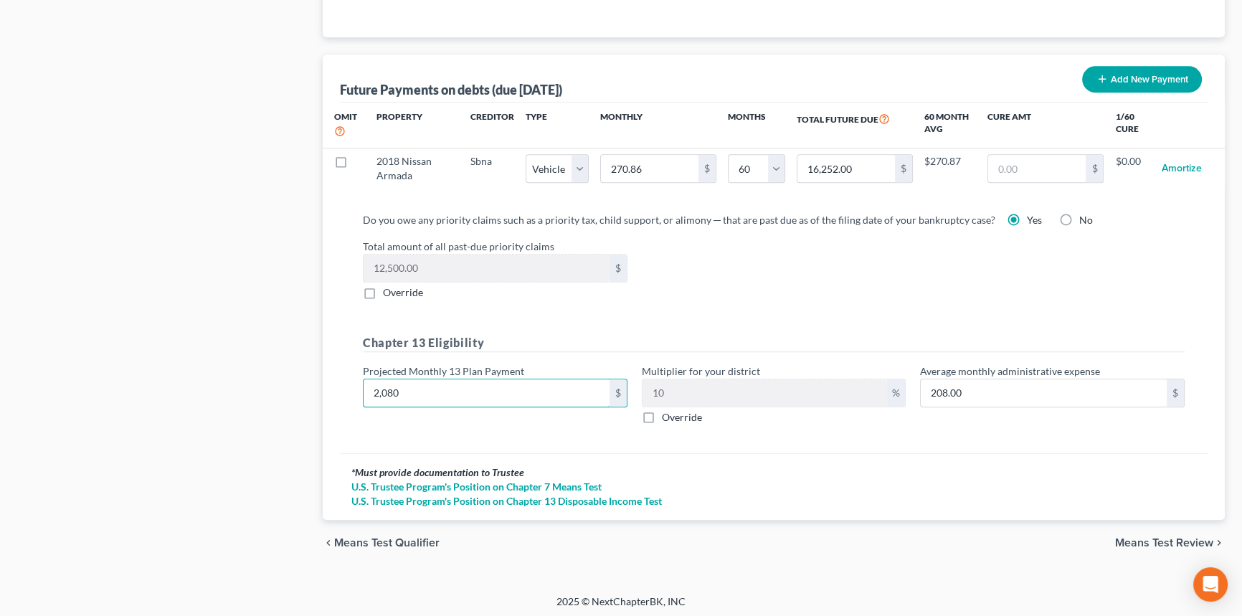
type input "2,080"
click at [1163, 537] on span "Means Test Review" at bounding box center [1164, 542] width 98 height 11
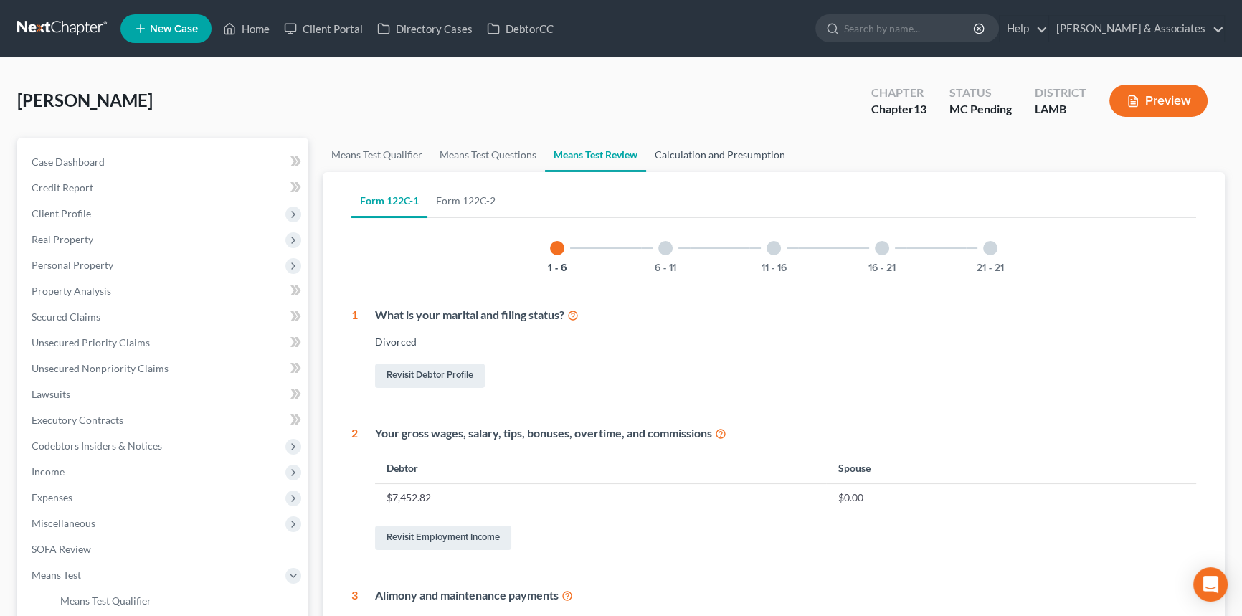
click at [744, 143] on link "Calculation and Presumption" at bounding box center [720, 155] width 148 height 34
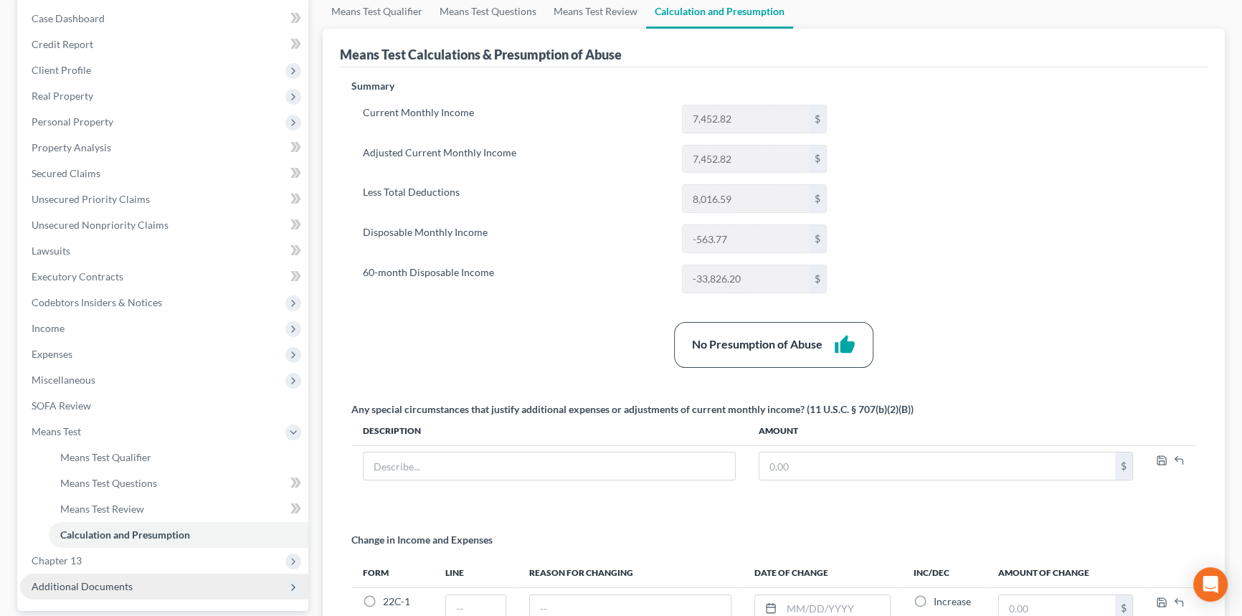
scroll to position [260, 0]
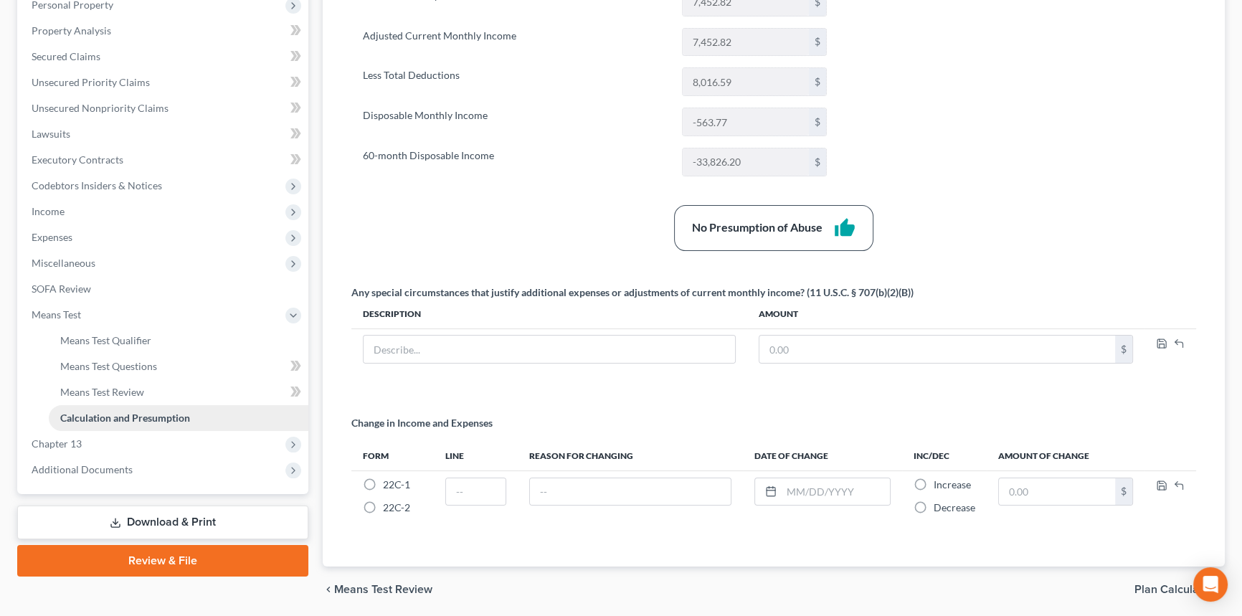
click at [90, 427] on link "Calculation and Presumption" at bounding box center [179, 418] width 260 height 26
click at [91, 442] on span "Chapter 13" at bounding box center [164, 444] width 288 height 26
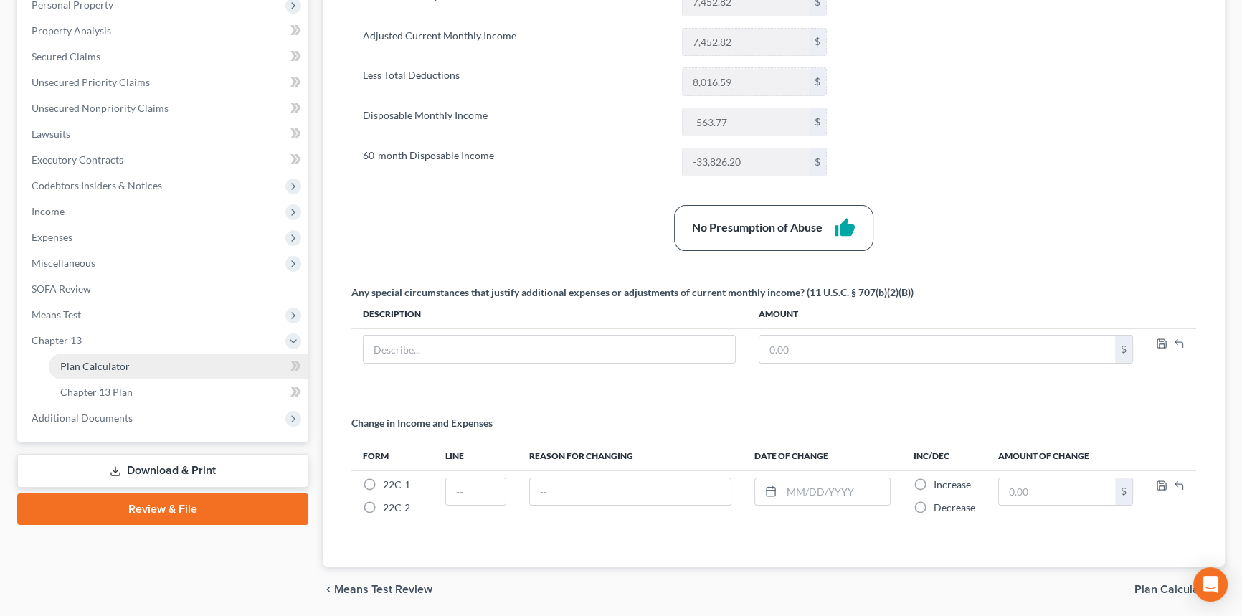
click at [108, 364] on span "Plan Calculator" at bounding box center [95, 366] width 70 height 12
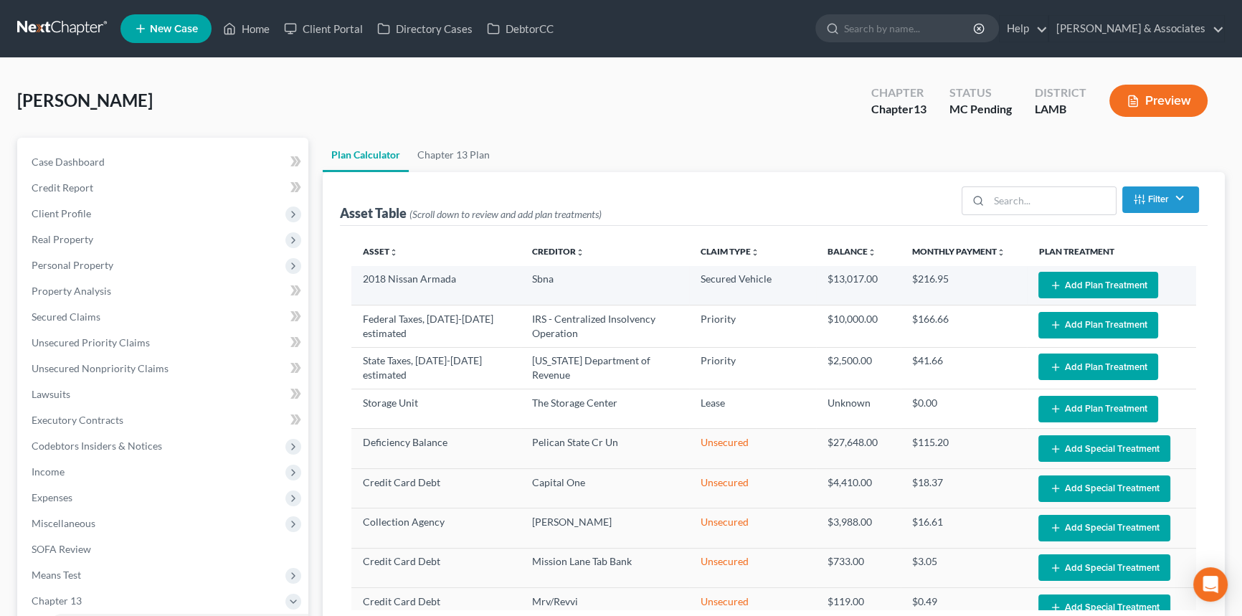
select select "59"
click at [1096, 283] on button "Add Plan Treatment" at bounding box center [1099, 285] width 120 height 27
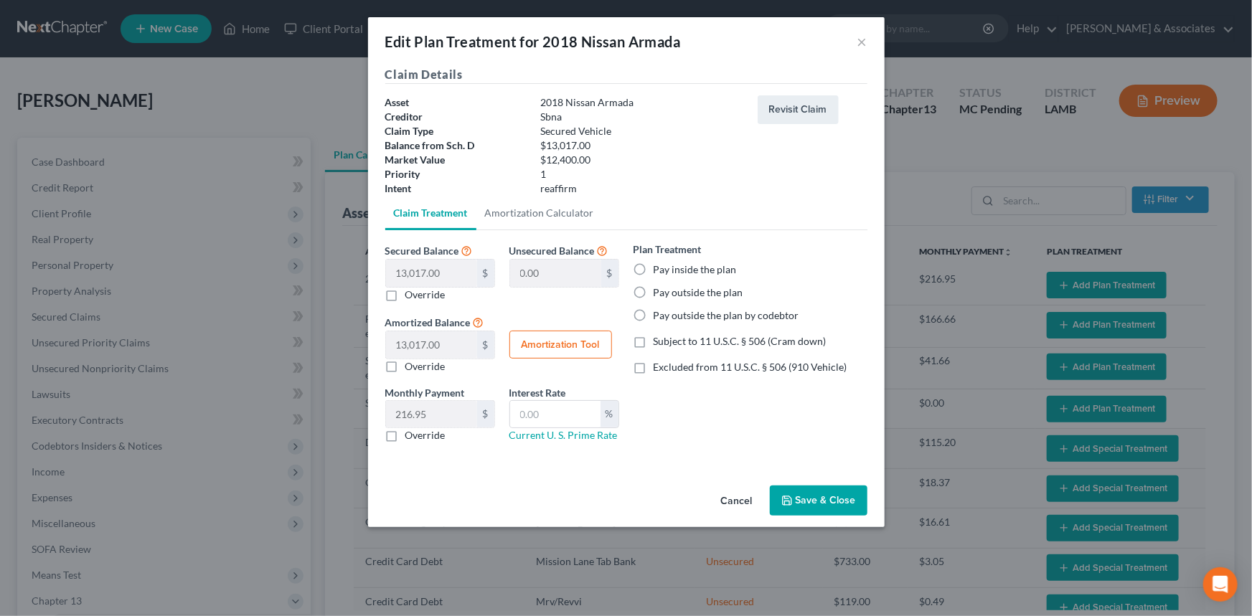
click at [653, 263] on label "Pay inside the plan" at bounding box center [694, 270] width 83 height 14
click at [659, 263] on input "Pay inside the plan" at bounding box center [663, 267] width 9 height 9
radio input "true"
click at [565, 402] on input "text" at bounding box center [555, 414] width 90 height 27
type input "8.5"
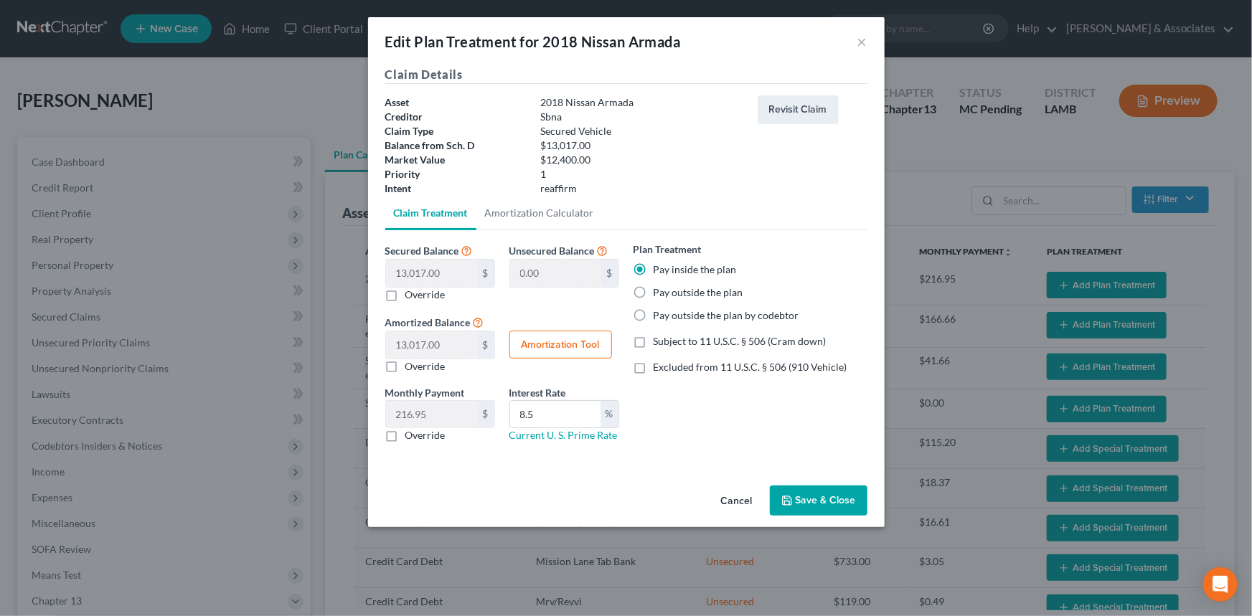
click at [429, 436] on label "Override" at bounding box center [425, 435] width 40 height 14
click at [420, 436] on input "Override" at bounding box center [415, 432] width 9 height 9
checkbox input "true"
click at [435, 420] on input "text" at bounding box center [431, 414] width 91 height 27
type input "289.87"
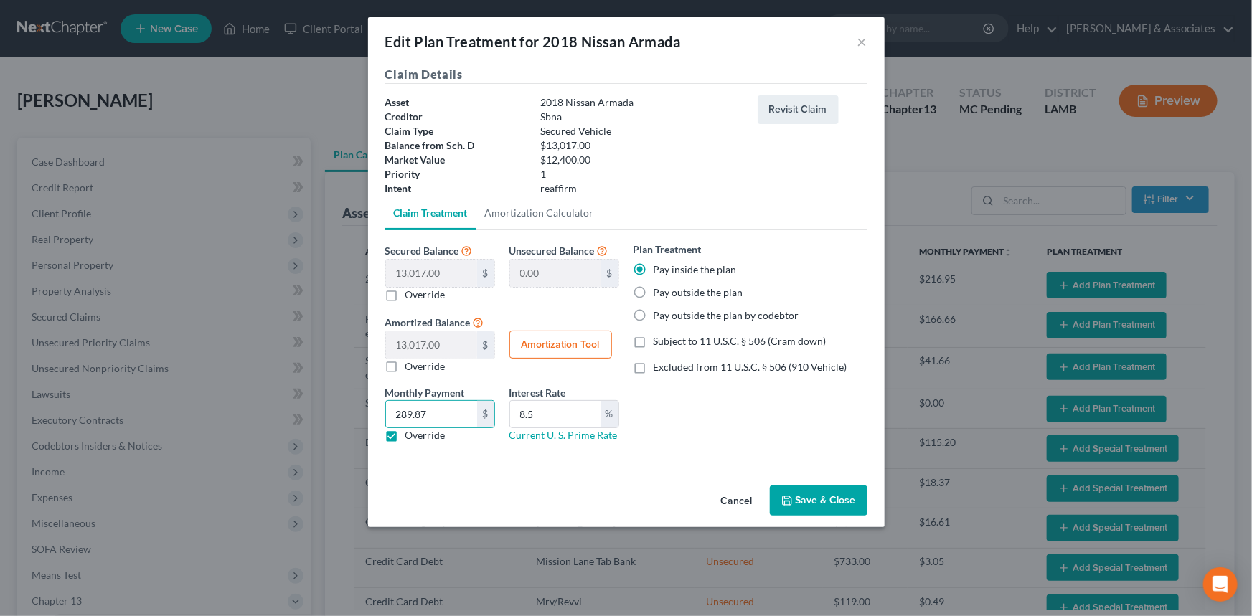
click at [720, 367] on span "Excluded from 11 U.S.C. § 506 (910 Vehicle)" at bounding box center [750, 367] width 194 height 12
click at [668, 367] on input "Excluded from 11 U.S.C. § 506 (910 Vehicle)" at bounding box center [663, 364] width 9 height 9
click at [727, 370] on span "Excluded from 11 U.S.C. § 506 (910 Vehicle)" at bounding box center [750, 367] width 194 height 12
click at [668, 369] on input "Excluded from 11 U.S.C. § 506 (910 Vehicle)" at bounding box center [663, 364] width 9 height 9
checkbox input "false"
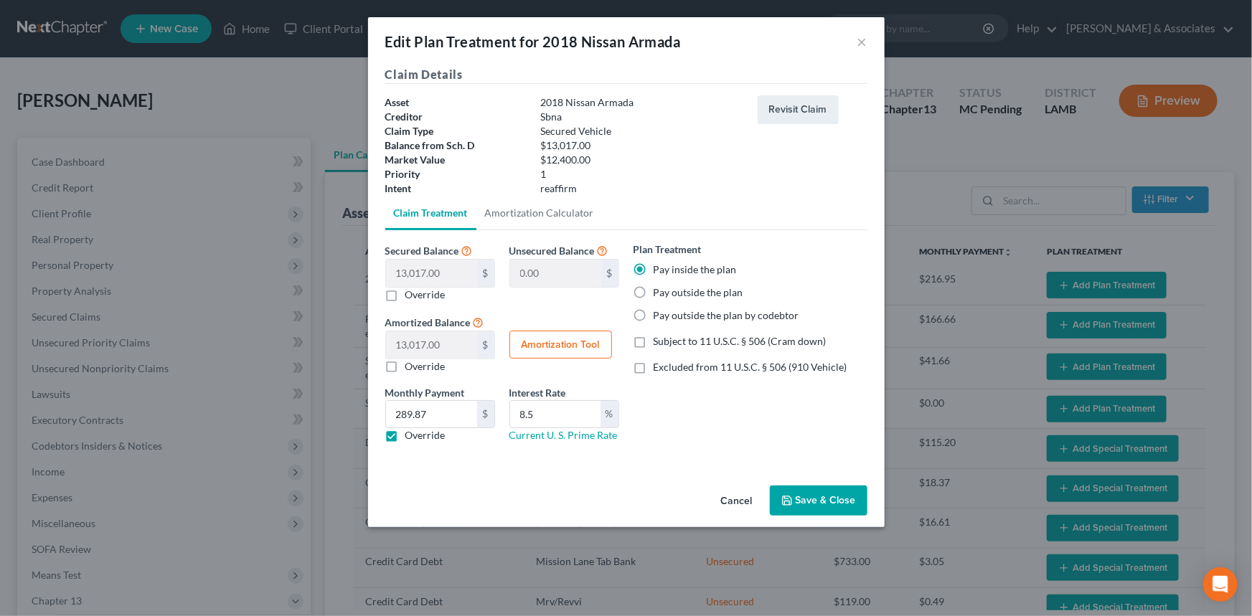
click at [747, 342] on span "Subject to 11 U.S.C. § 506 (Cram down)" at bounding box center [739, 341] width 173 height 12
click at [668, 342] on input "Subject to 11 U.S.C. § 506 (Cram down)" at bounding box center [663, 338] width 9 height 9
checkbox input "true"
click at [811, 501] on button "Save & Close" at bounding box center [819, 501] width 98 height 30
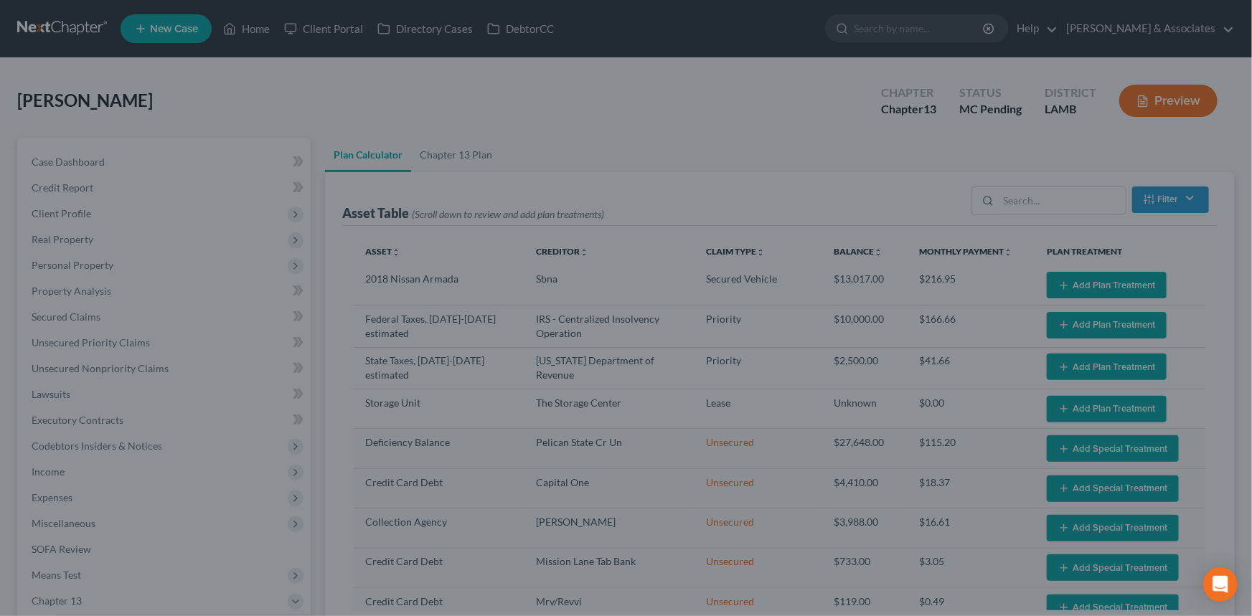
select select "59"
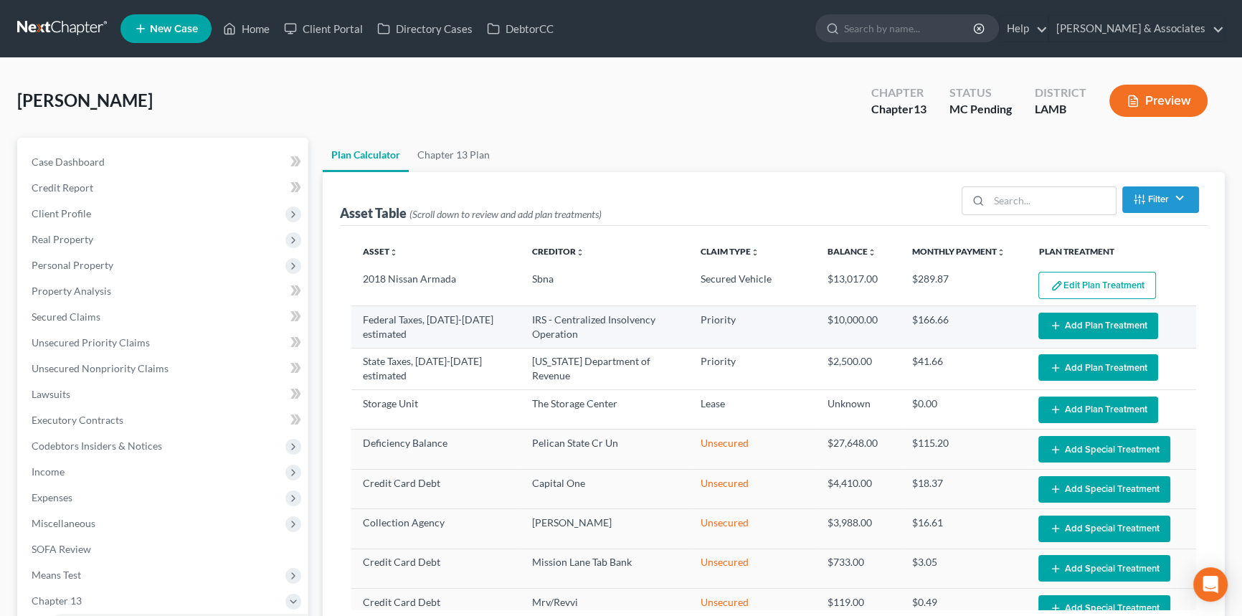
click at [1079, 321] on button "Add Plan Treatment" at bounding box center [1099, 326] width 120 height 27
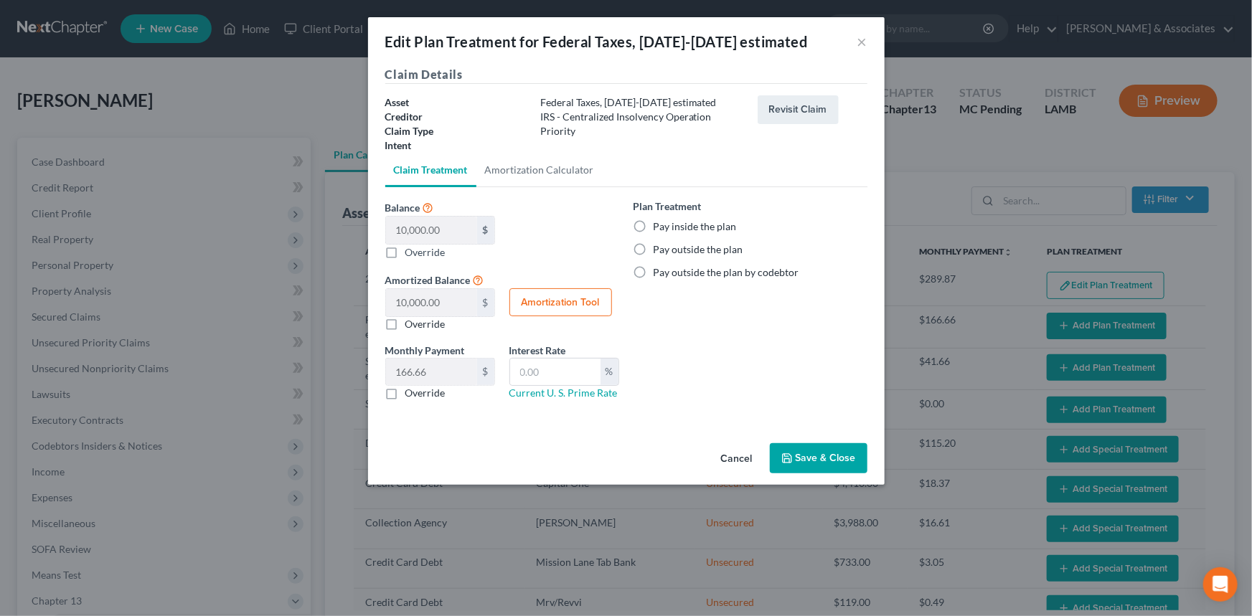
click at [703, 221] on label "Pay inside the plan" at bounding box center [694, 226] width 83 height 14
click at [668, 221] on input "Pay inside the plan" at bounding box center [663, 223] width 9 height 9
radio input "true"
click at [417, 391] on label "Override" at bounding box center [425, 393] width 40 height 14
click at [417, 391] on input "Override" at bounding box center [415, 390] width 9 height 9
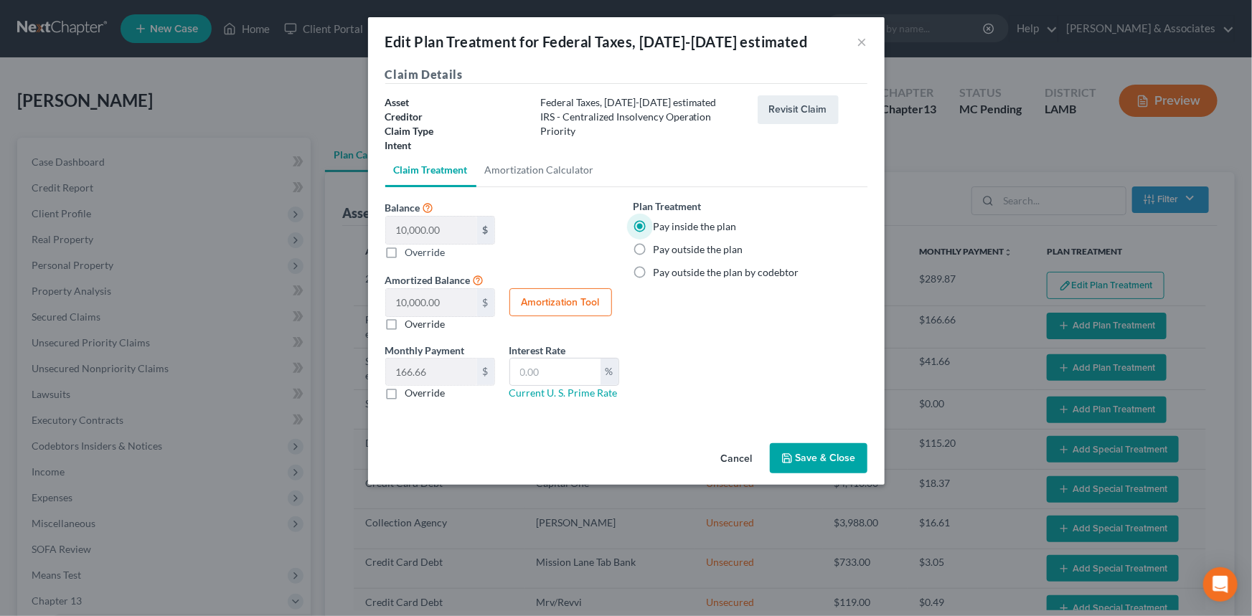
checkbox input "true"
click at [445, 368] on input "text" at bounding box center [431, 372] width 91 height 27
type input "185.19"
click at [803, 448] on button "Save & Close" at bounding box center [819, 458] width 98 height 30
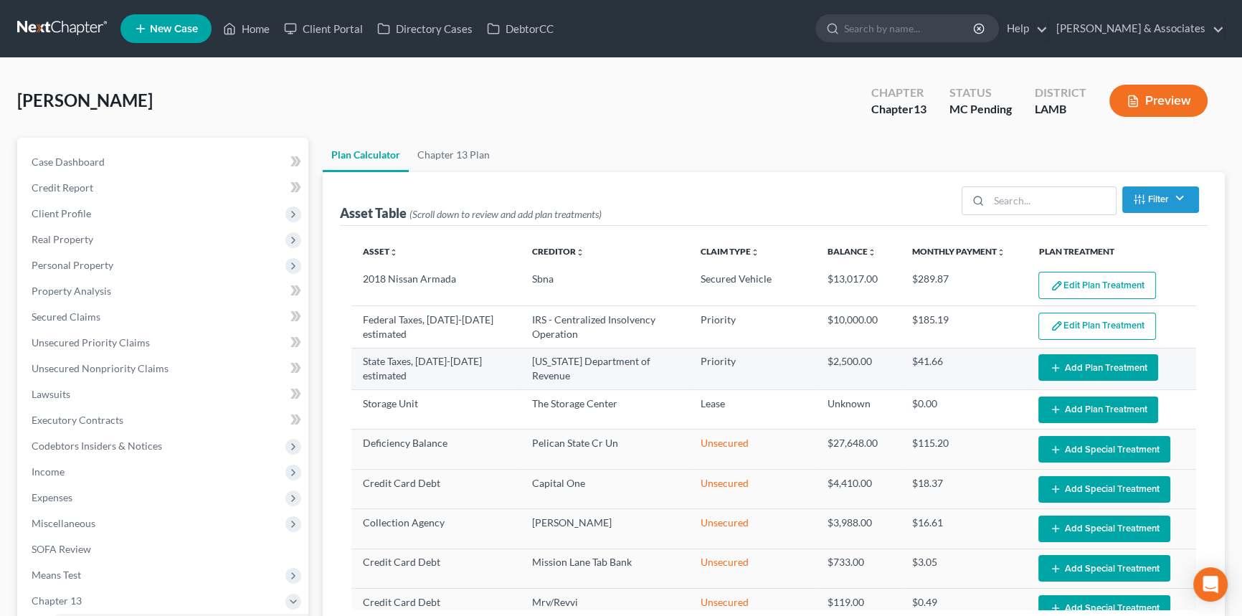
select select "59"
click at [1056, 365] on line "button" at bounding box center [1056, 367] width 0 height 6
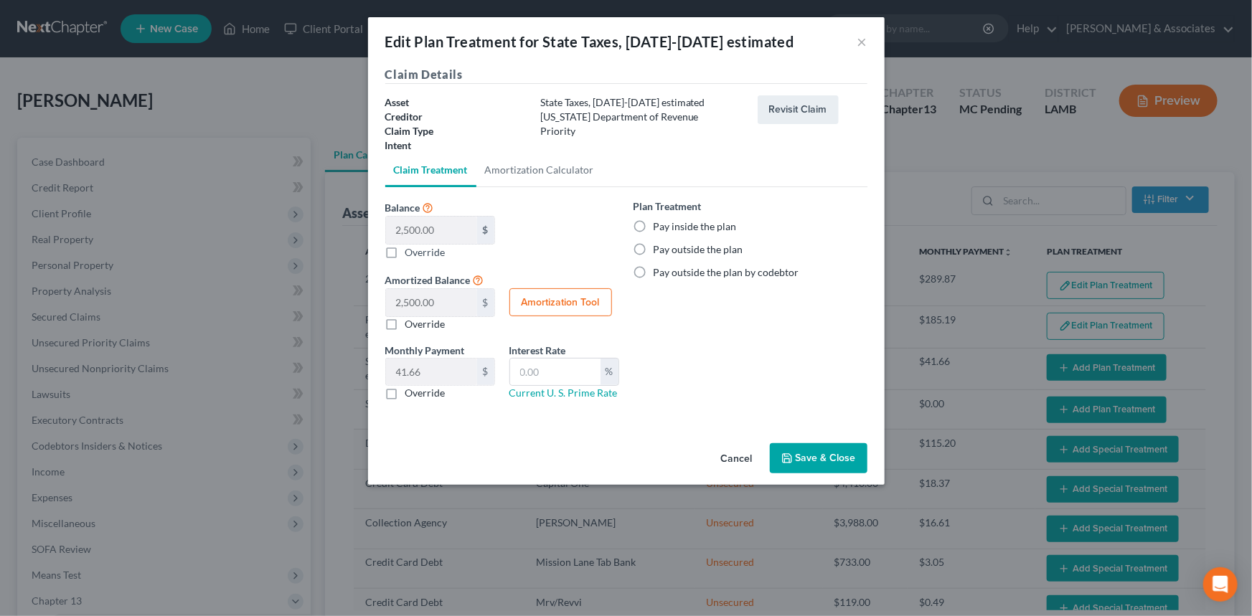
click at [709, 223] on label "Pay inside the plan" at bounding box center [694, 226] width 83 height 14
click at [668, 223] on input "Pay inside the plan" at bounding box center [663, 223] width 9 height 9
radio input "true"
click at [430, 396] on label "Override" at bounding box center [425, 393] width 40 height 14
click at [420, 395] on input "Override" at bounding box center [415, 390] width 9 height 9
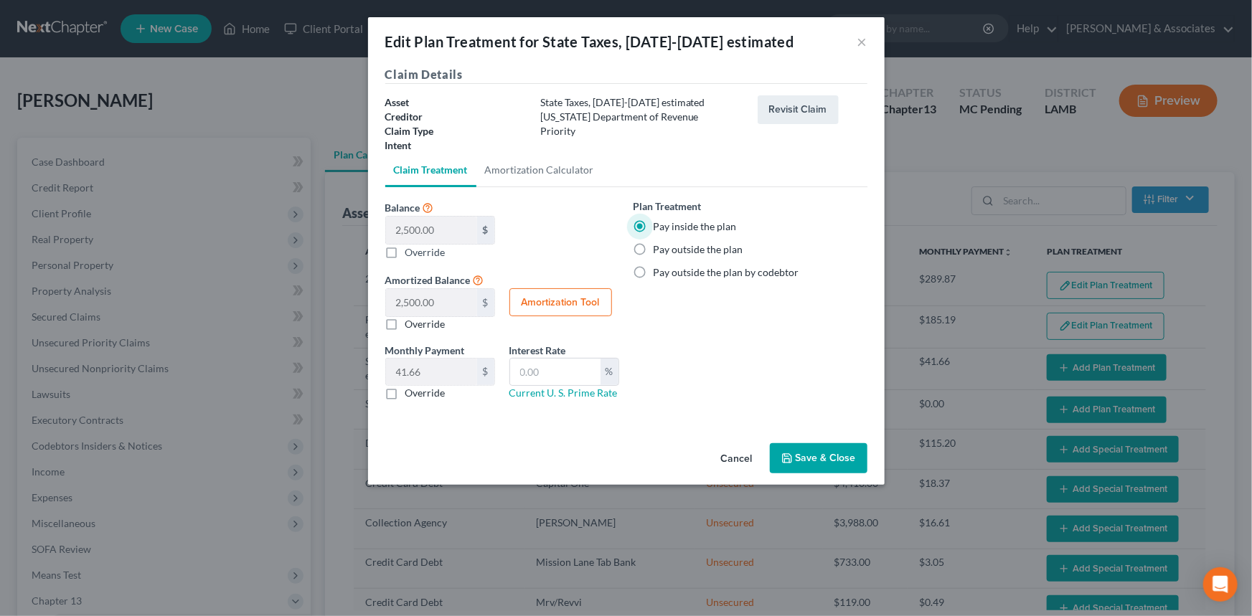
checkbox input "true"
click at [434, 382] on input "text" at bounding box center [431, 372] width 91 height 27
type input "46.3"
click at [832, 458] on button "Save & Close" at bounding box center [819, 458] width 98 height 30
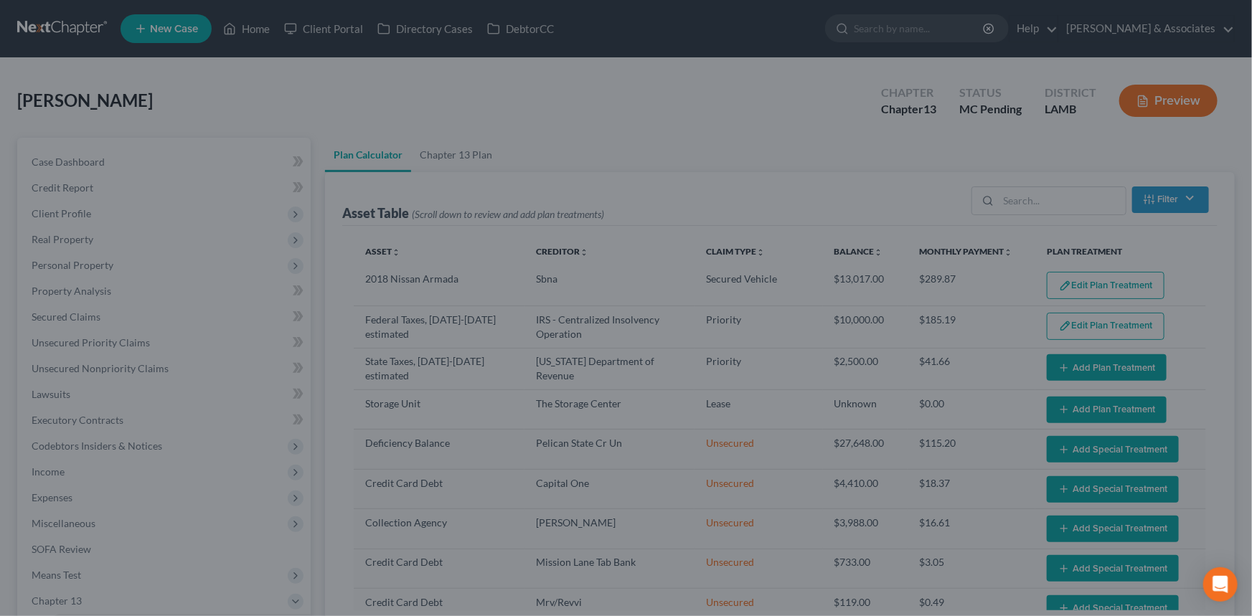
select select "59"
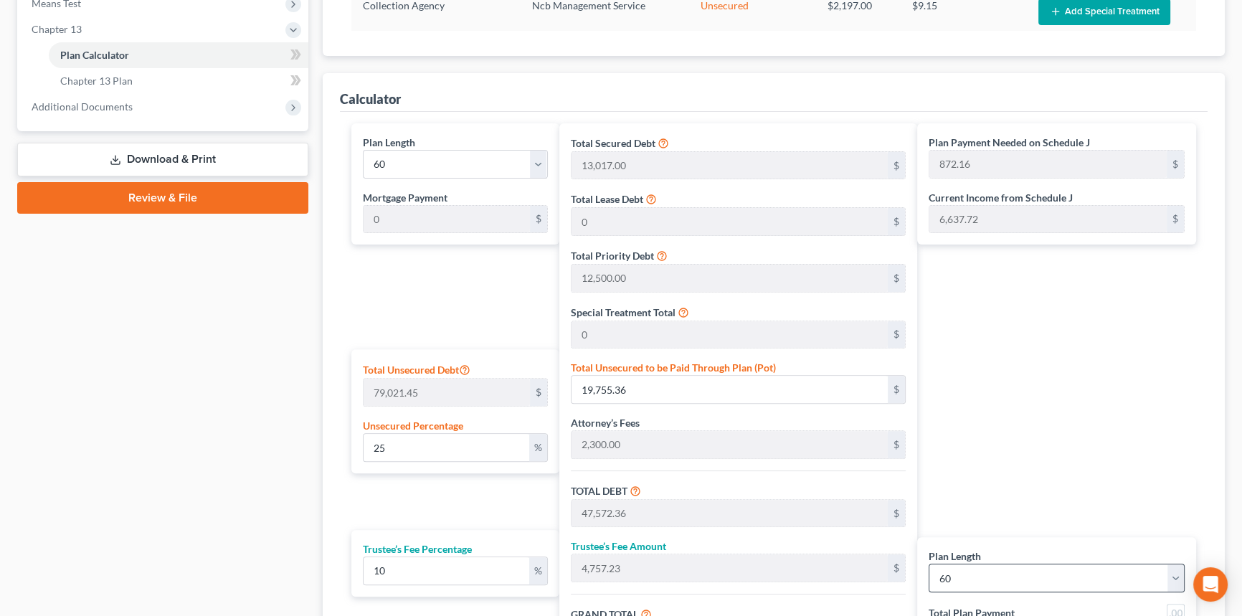
scroll to position [717, 0]
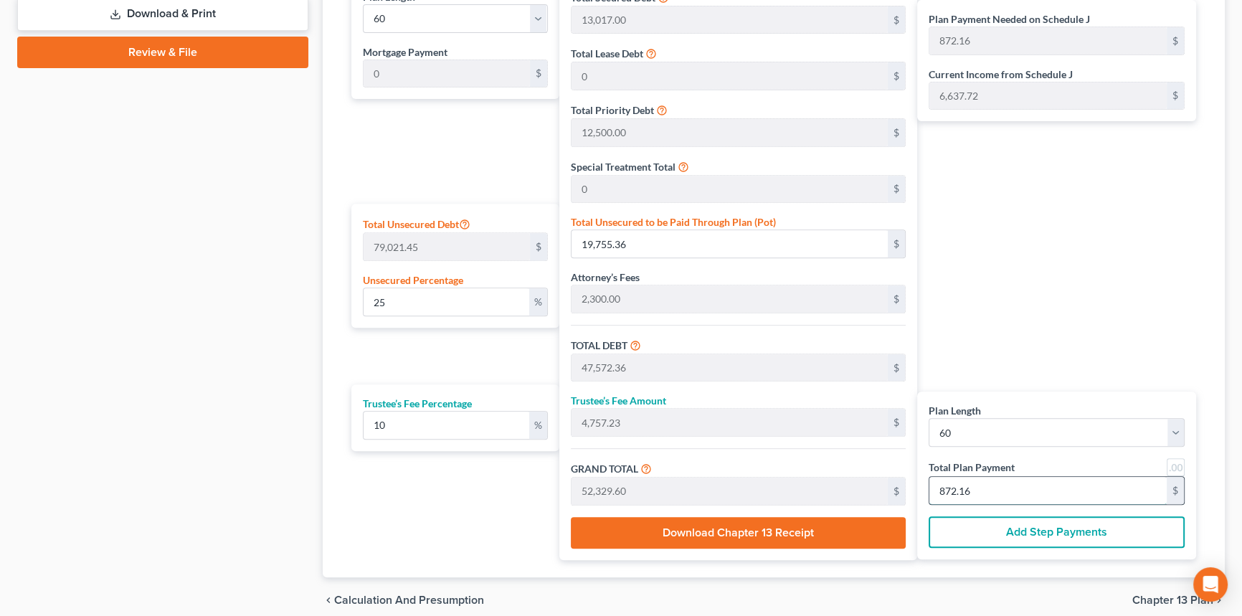
click at [1008, 501] on input "872.16" at bounding box center [1048, 490] width 237 height 27
type input "0"
type input "109.09"
type input "10.90"
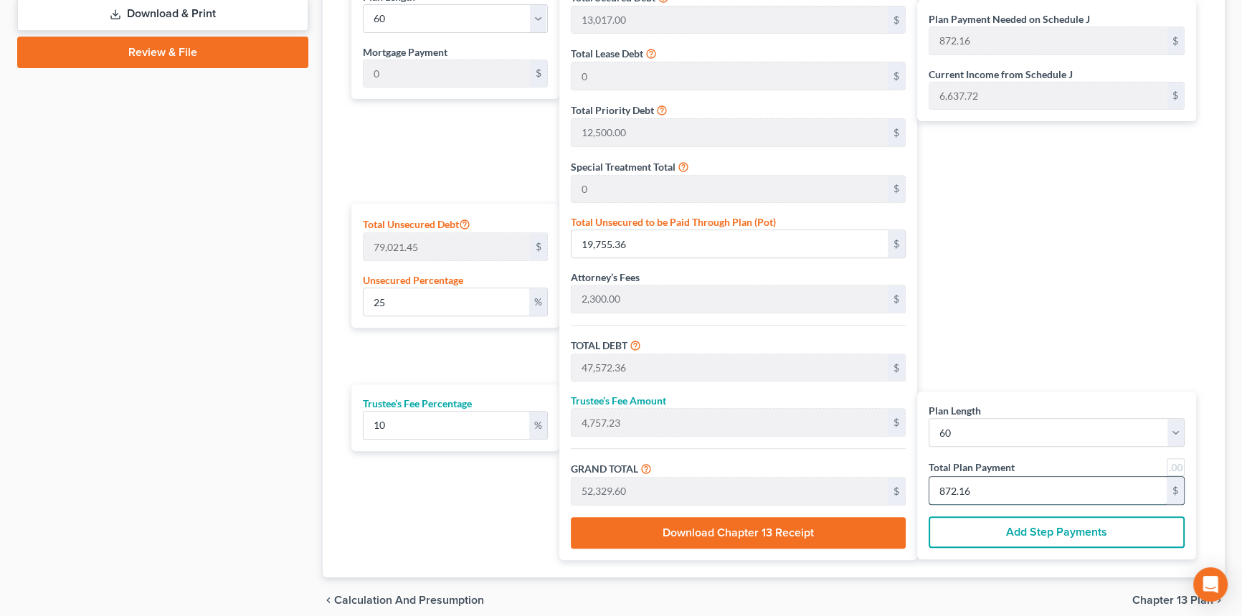
type input "120.00"
type input "2"
type input "1,090.90"
type input "109.09"
type input "1,200.00"
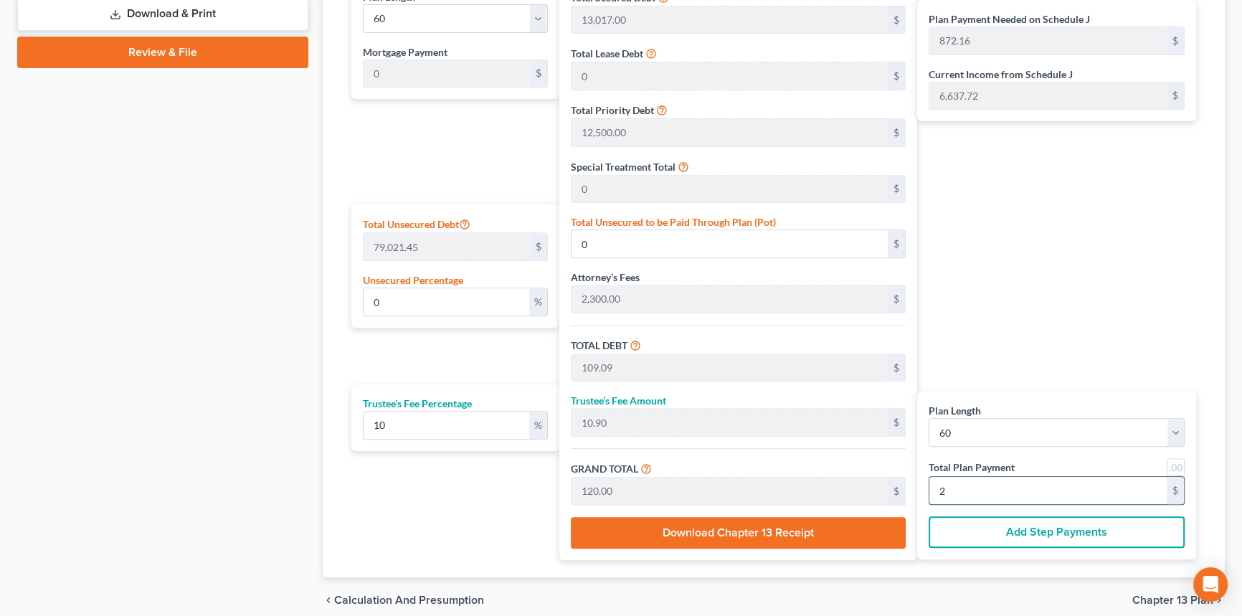
type input "20"
type input "11,345.45"
type input "1,134.54"
type input "12,480.00"
type input "208"
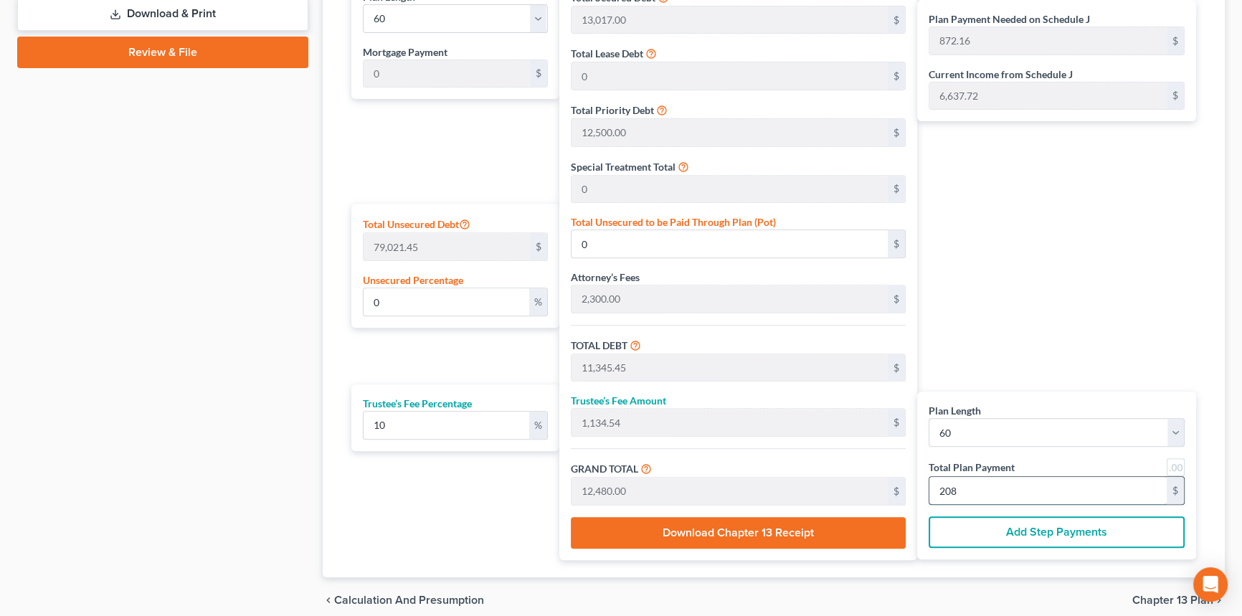
type input "108.37"
type input "85,637.54"
type input "113,454.54"
type input "11,345.45"
type input "124,800.00"
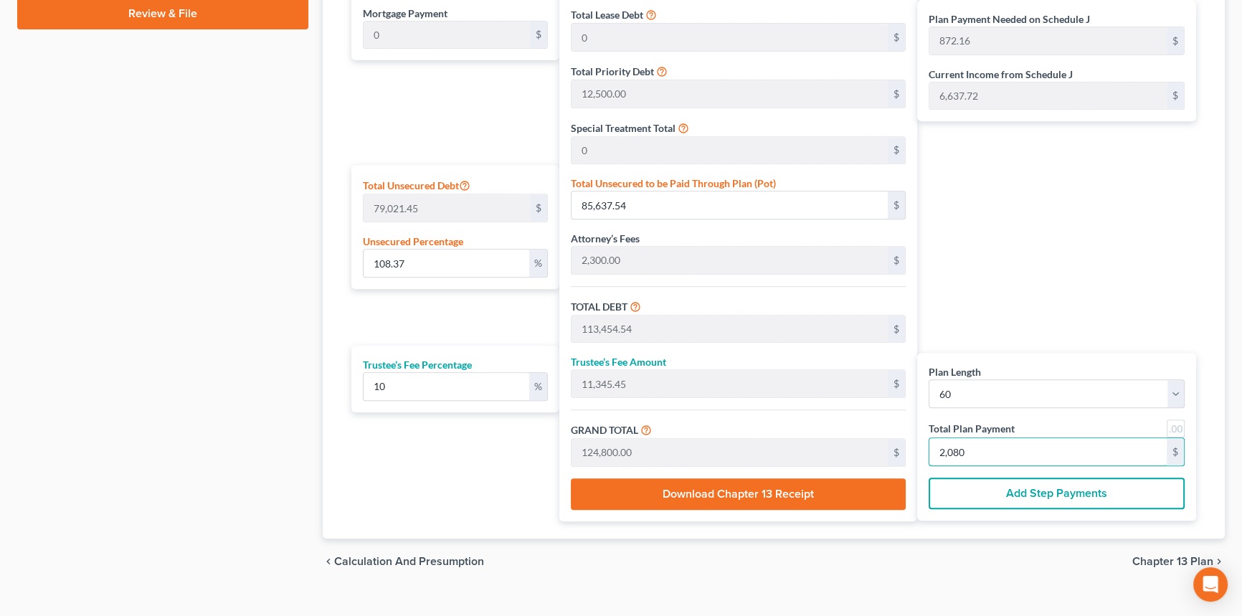
scroll to position [775, 0]
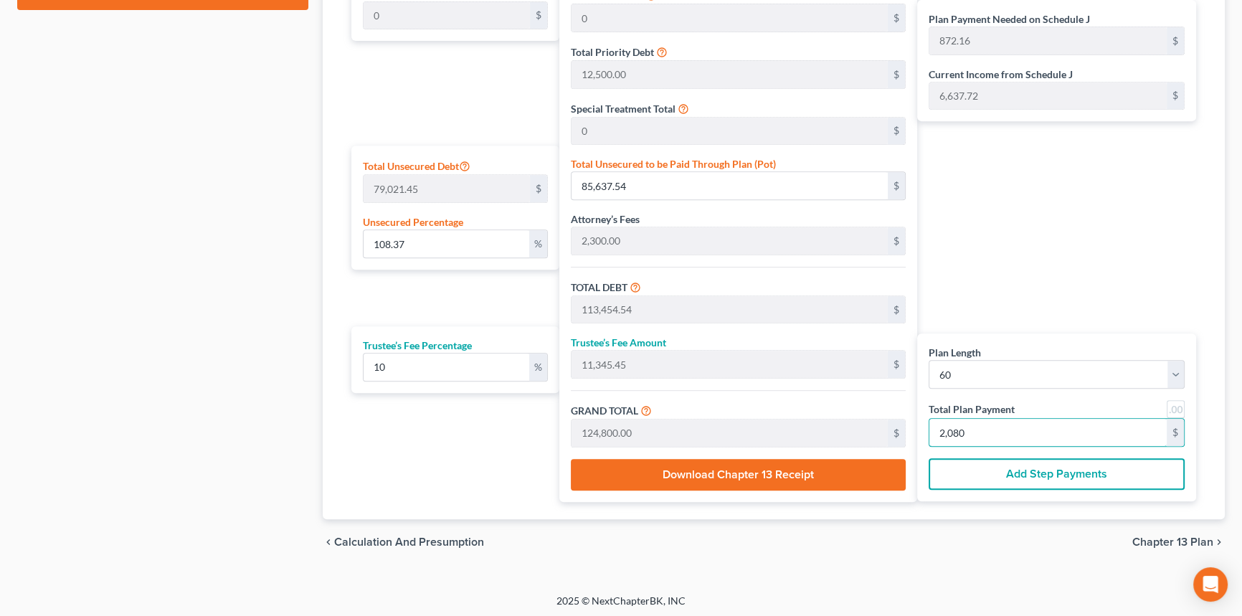
type input "2,080"
click at [1159, 547] on div "chevron_left Calculation and Presumption Chapter 13 Plan chevron_right" at bounding box center [774, 542] width 902 height 46
click at [1168, 540] on span "Chapter 13 Plan" at bounding box center [1173, 542] width 81 height 11
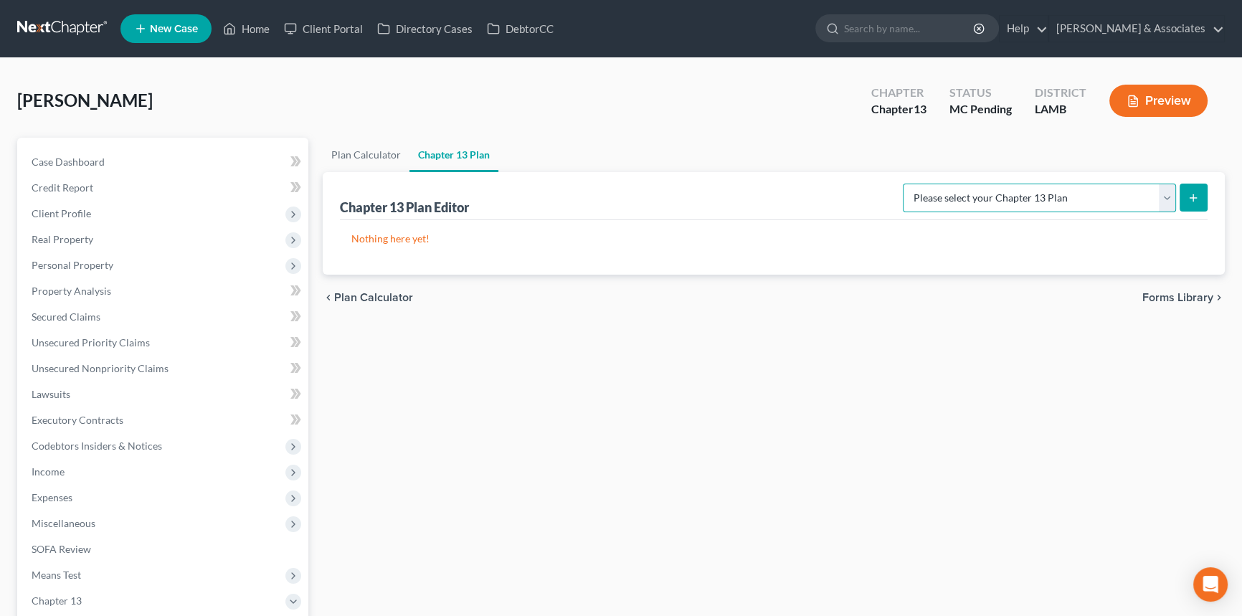
click at [1026, 192] on select "Please select your Chapter 13 Plan Middle District of Louisiana - Plan Effectiv…" at bounding box center [1039, 198] width 273 height 29
select select "0"
click at [911, 184] on select "Please select your Chapter 13 Plan Middle District of Louisiana - Plan Effectiv…" at bounding box center [1039, 198] width 273 height 29
click at [1194, 210] on form "Please select your Chapter 13 Plan Middle District of Louisiana - Plan Effectiv…" at bounding box center [1055, 198] width 305 height 29
click at [1195, 207] on button "submit" at bounding box center [1194, 198] width 28 height 28
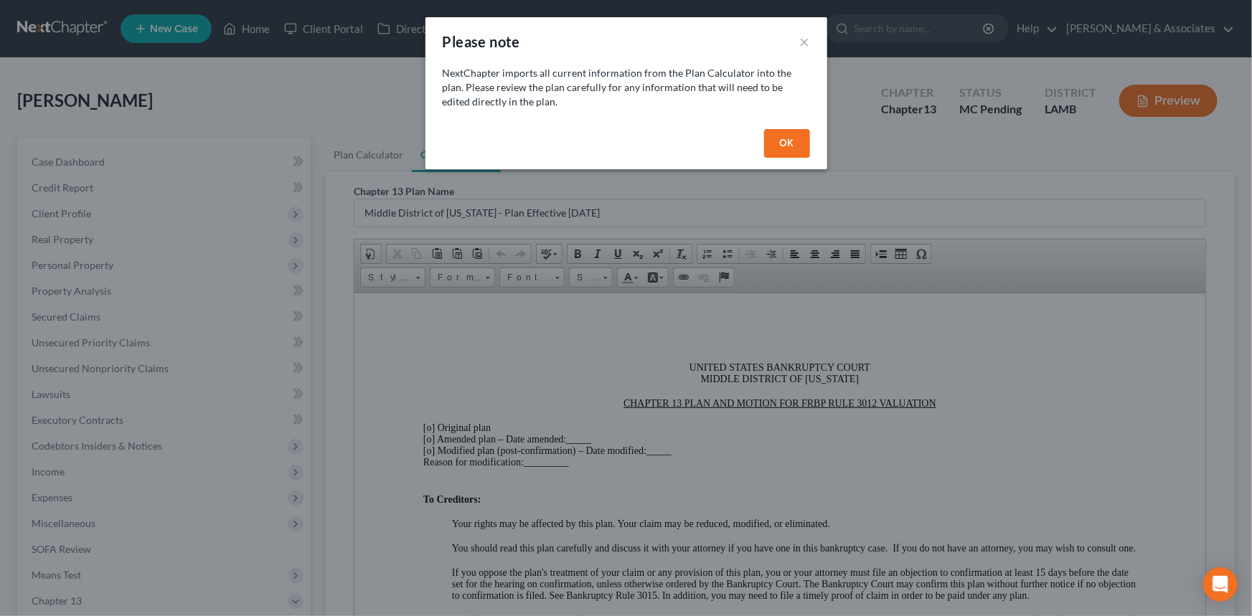
click at [788, 151] on button "OK" at bounding box center [787, 143] width 46 height 29
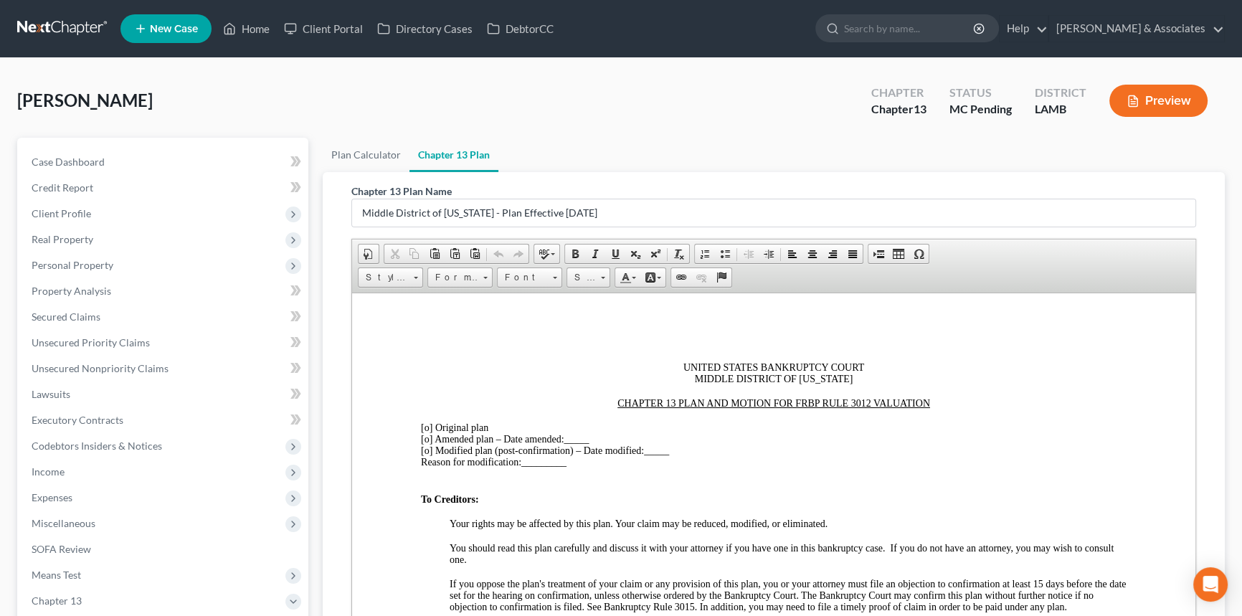
drag, startPoint x: 768, startPoint y: 390, endPoint x: 870, endPoint y: 400, distance: 102.3
click at [769, 391] on div at bounding box center [774, 390] width 706 height 13
click at [429, 433] on span "[o]" at bounding box center [426, 427] width 11 height 11
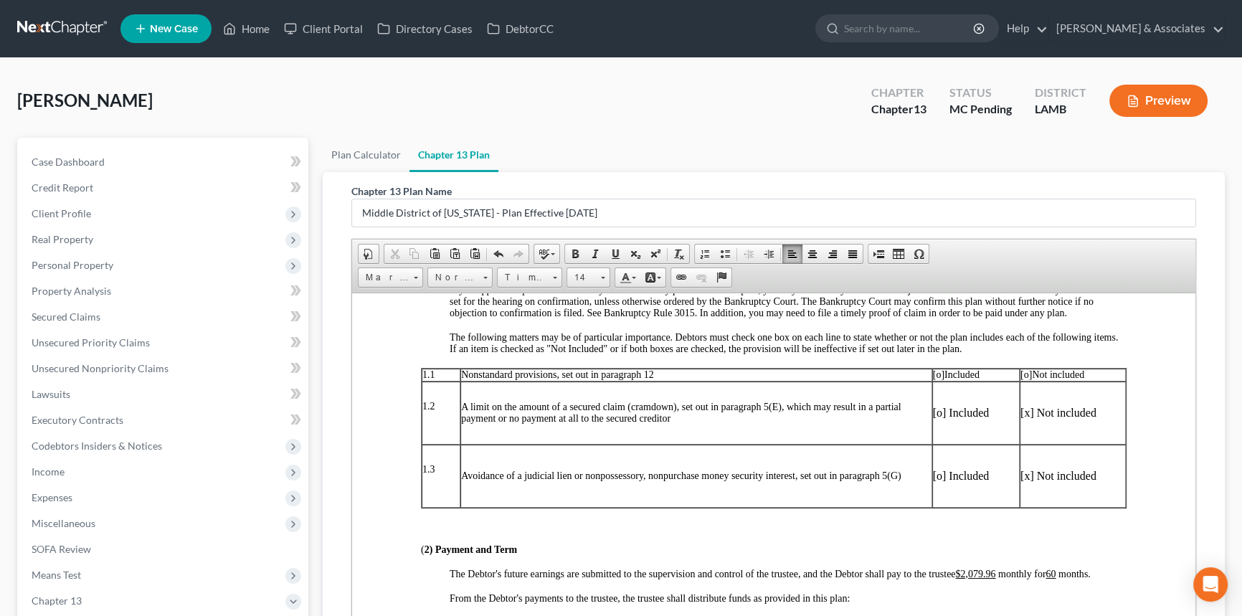
scroll to position [326, 0]
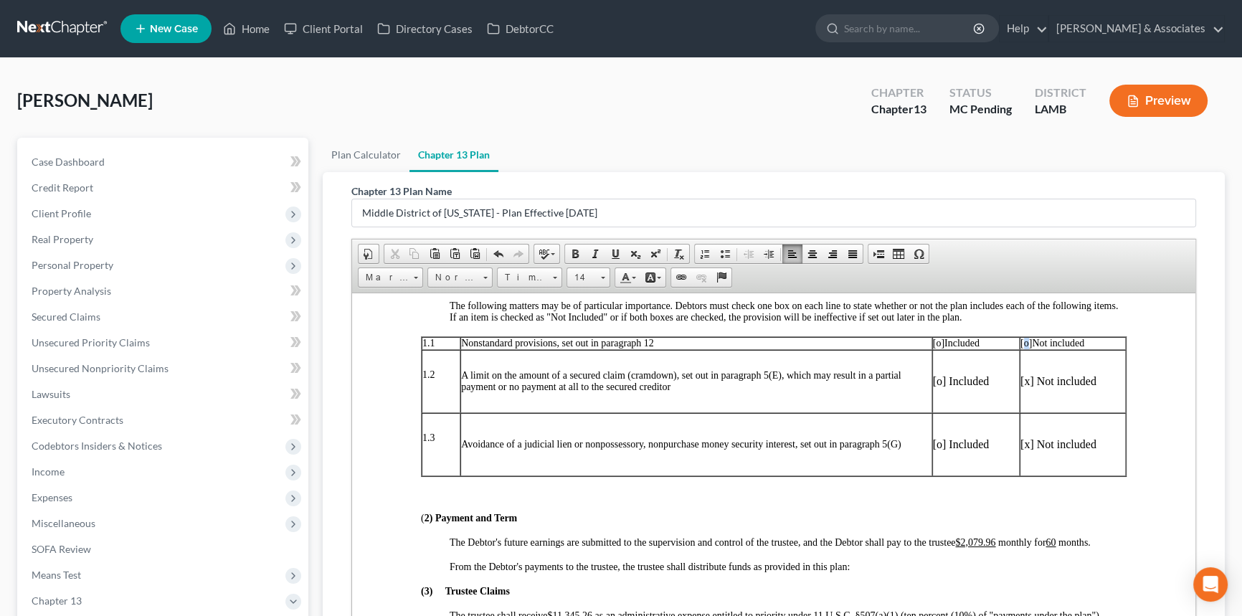
click at [1021, 348] on span "[o]" at bounding box center [1026, 342] width 11 height 11
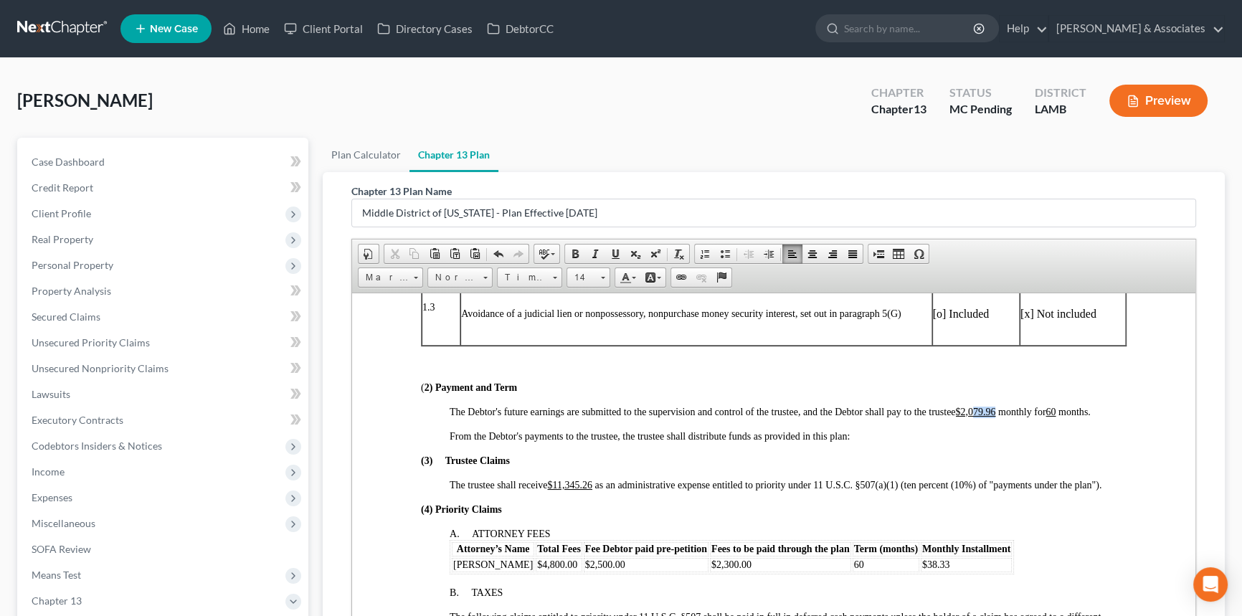
drag, startPoint x: 976, startPoint y: 427, endPoint x: 998, endPoint y: 430, distance: 21.8
click at [998, 417] on span "The Debtor's future earnings are submitted to the supervision and control of th…" at bounding box center [770, 411] width 641 height 11
drag, startPoint x: 553, startPoint y: 505, endPoint x: 592, endPoint y: 507, distance: 39.5
click at [592, 490] on u "$11,345.26" at bounding box center [569, 484] width 44 height 11
click at [507, 570] on span "[PERSON_NAME]" at bounding box center [493, 564] width 80 height 11
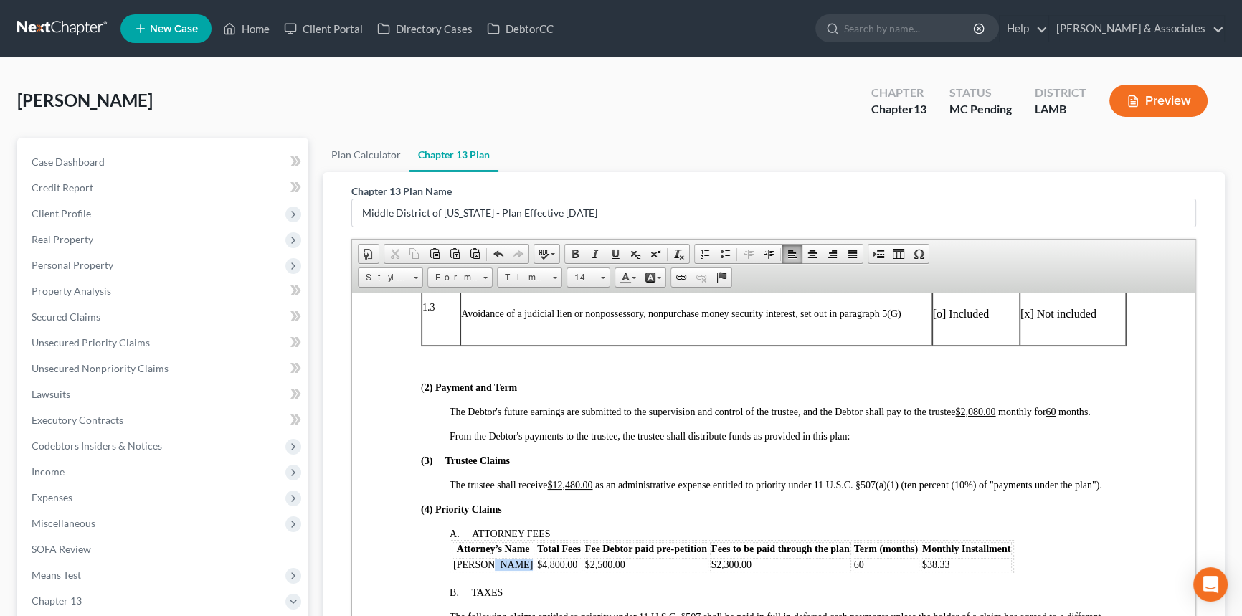
click at [507, 570] on span "[PERSON_NAME]" at bounding box center [493, 564] width 80 height 11
click at [510, 570] on span "[PERSON_NAME]" at bounding box center [493, 564] width 80 height 11
click at [511, 570] on span "[PERSON_NAME]" at bounding box center [493, 564] width 80 height 11
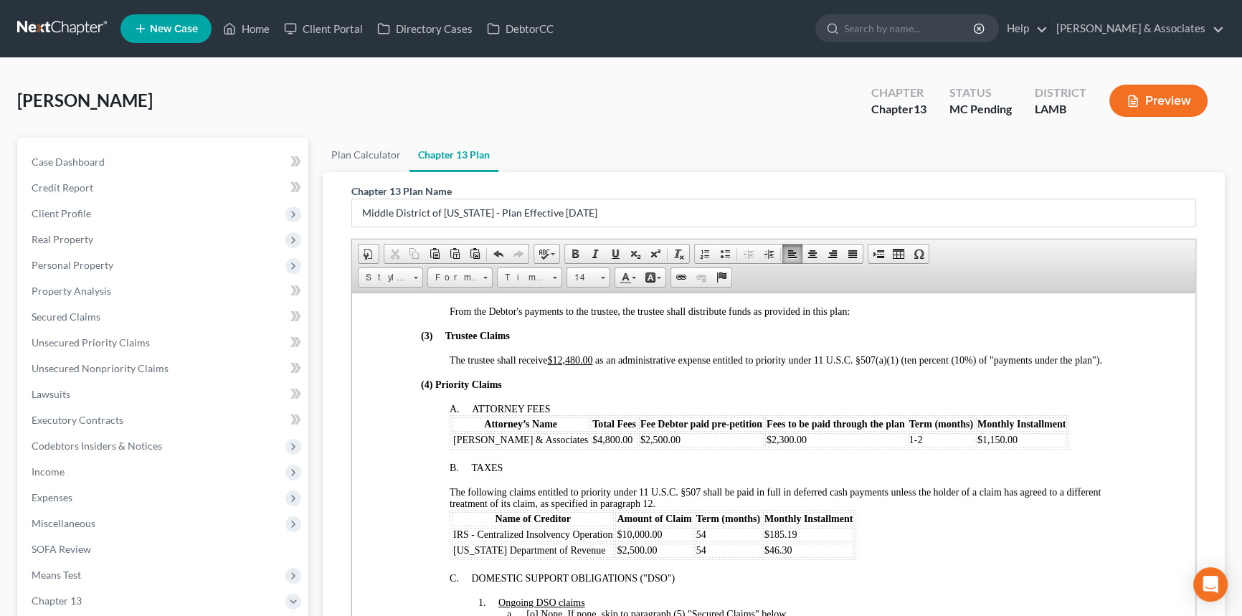
scroll to position [587, 0]
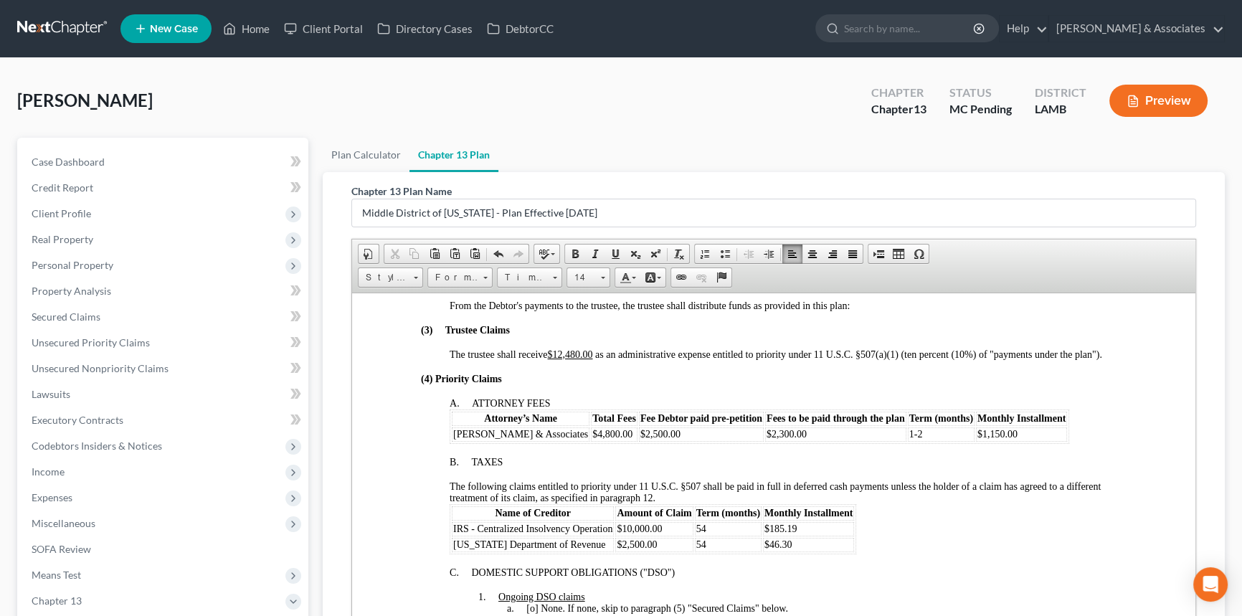
click at [983, 441] on td "$1,150.00" at bounding box center [1021, 434] width 91 height 14
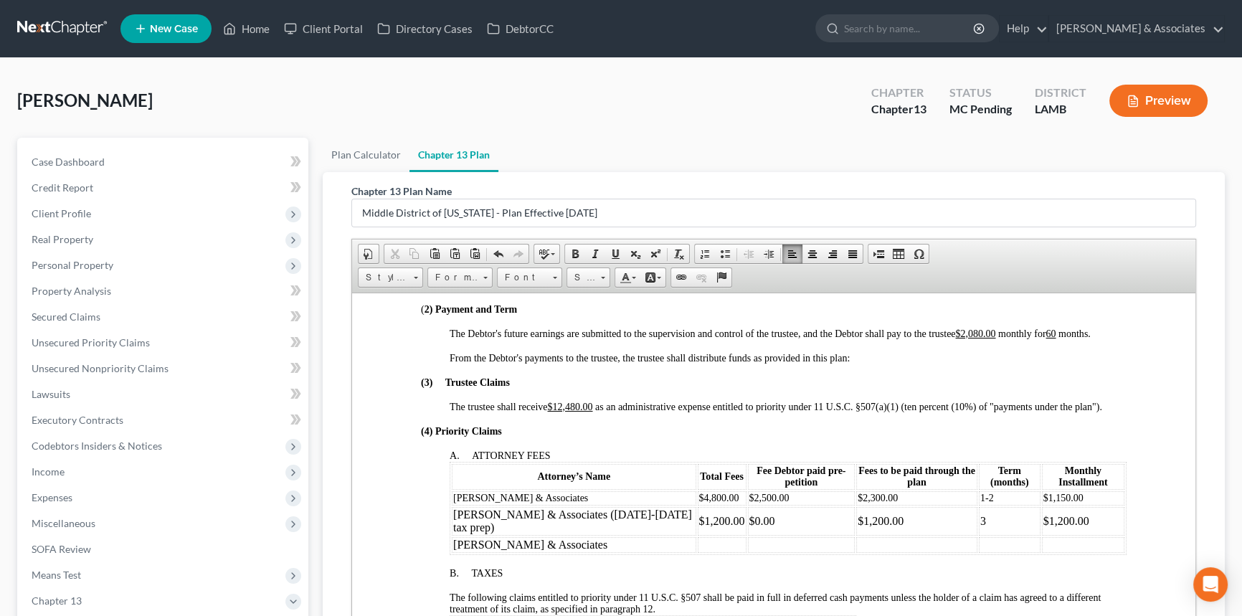
scroll to position [456, 0]
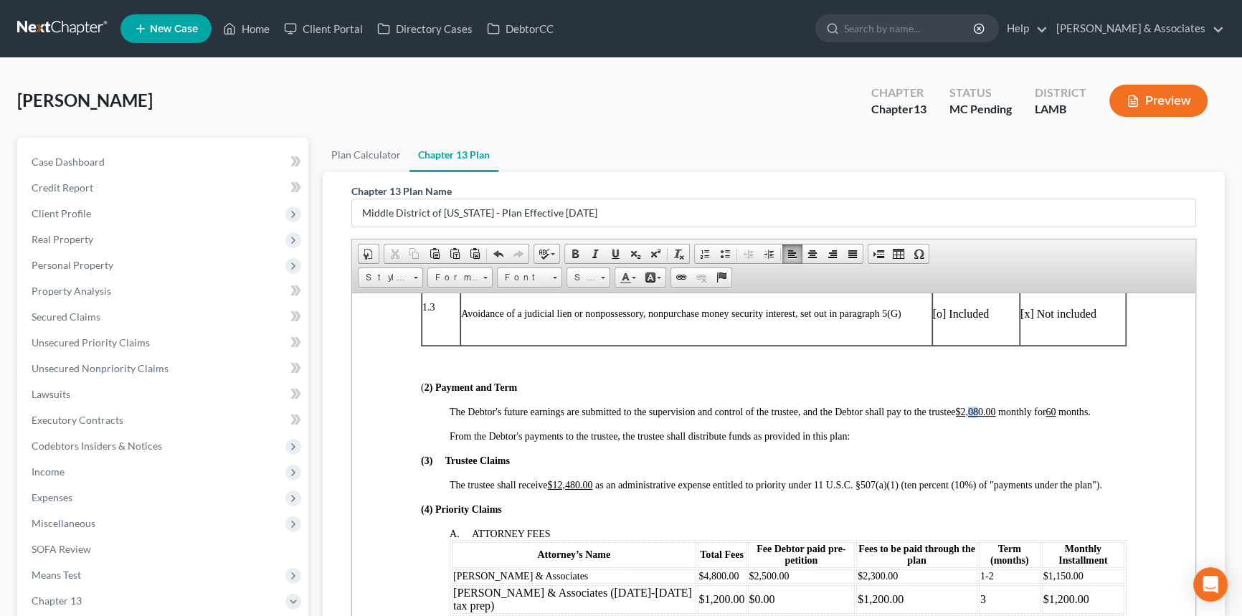
drag, startPoint x: 970, startPoint y: 429, endPoint x: 981, endPoint y: 429, distance: 11.5
click at [981, 417] on u "$2,080.00" at bounding box center [975, 411] width 40 height 11
drag, startPoint x: 567, startPoint y: 504, endPoint x: 577, endPoint y: 504, distance: 10.1
click at [577, 490] on u "$12,480.00" at bounding box center [569, 484] width 45 height 11
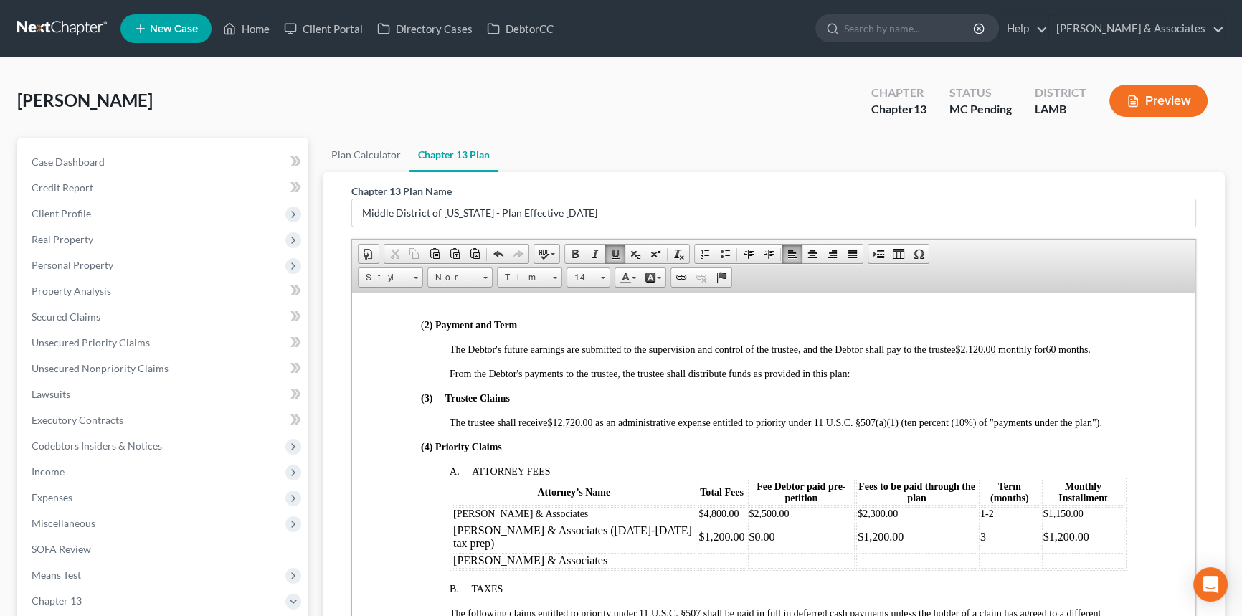
scroll to position [587, 0]
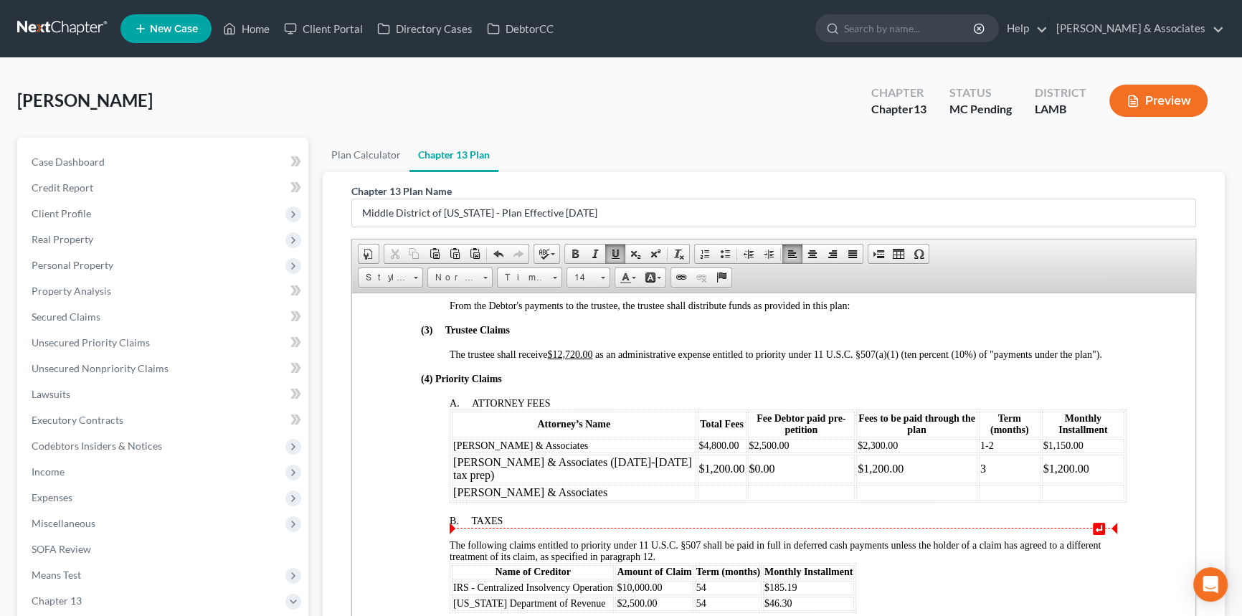
click at [572, 500] on td "[PERSON_NAME] & Associates" at bounding box center [574, 492] width 245 height 16
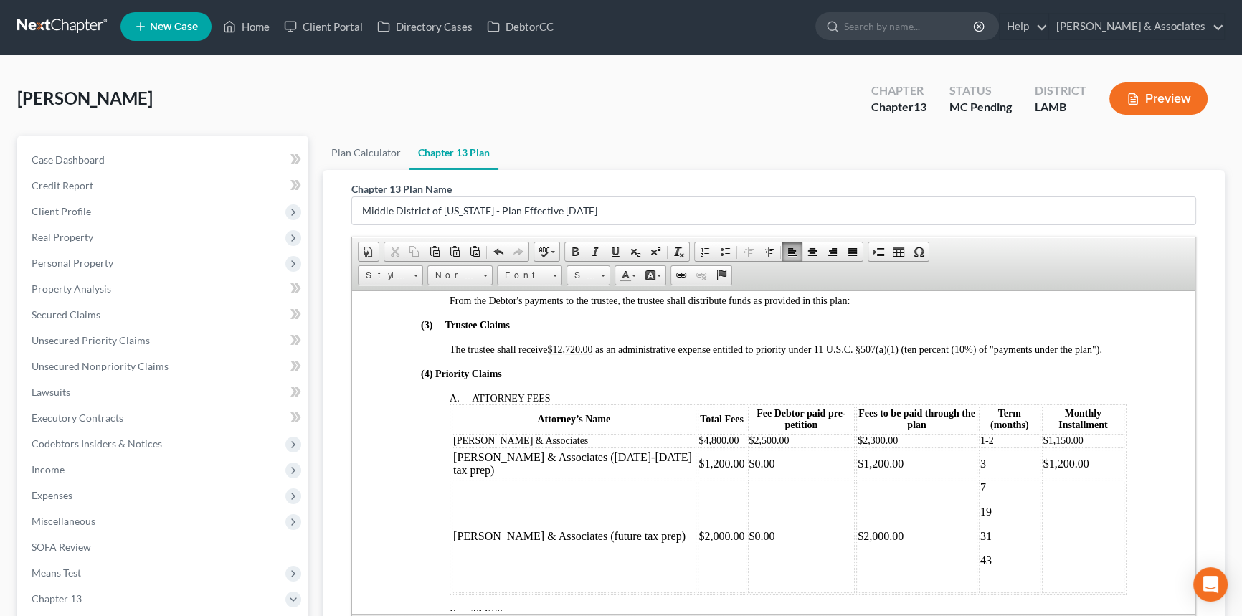
scroll to position [595, 0]
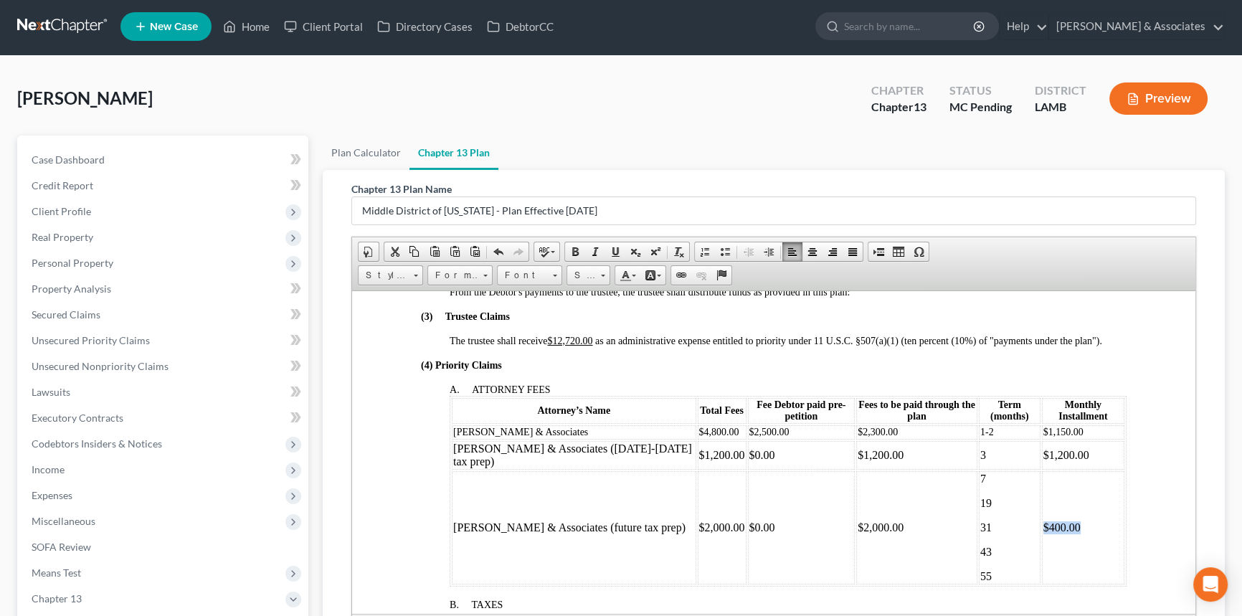
copy td "$400.00"
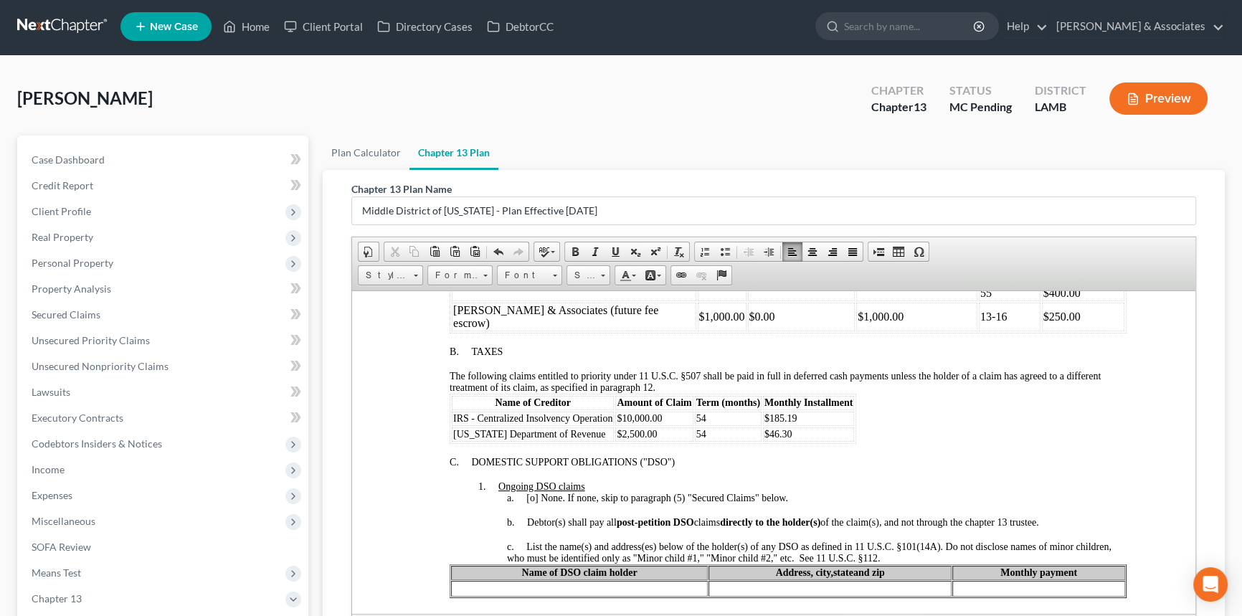
scroll to position [939, 0]
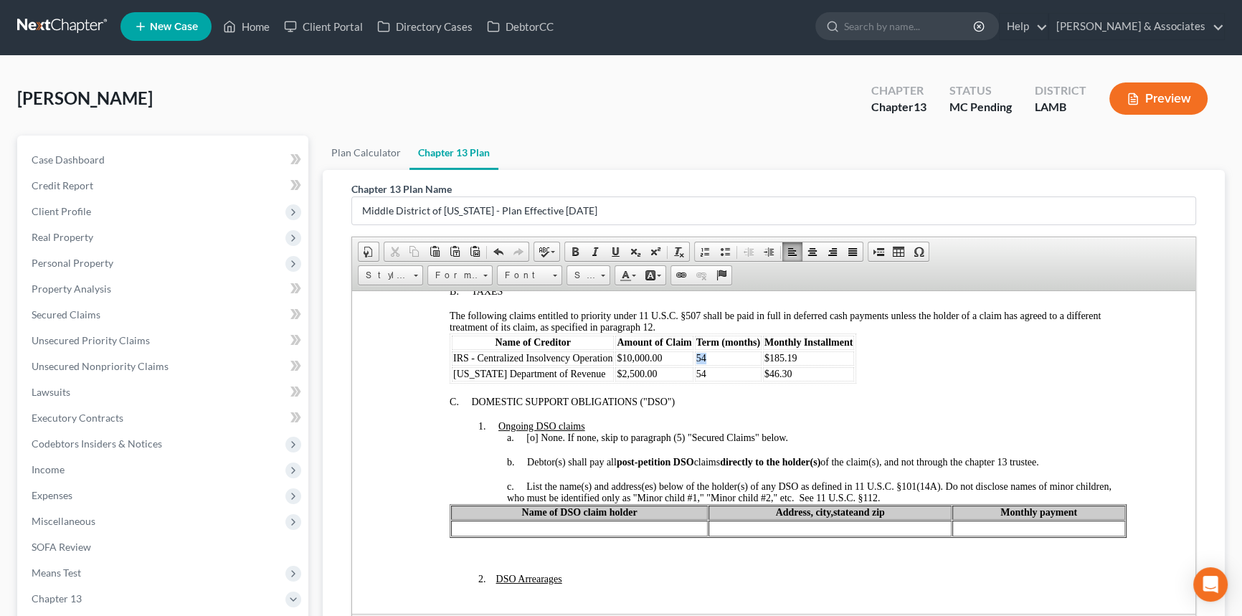
drag, startPoint x: 716, startPoint y: 379, endPoint x: 696, endPoint y: 377, distance: 19.4
click at [696, 365] on td "54" at bounding box center [728, 358] width 67 height 14
drag, startPoint x: 708, startPoint y: 392, endPoint x: 694, endPoint y: 390, distance: 14.5
click at [695, 381] on td "54" at bounding box center [728, 374] width 67 height 14
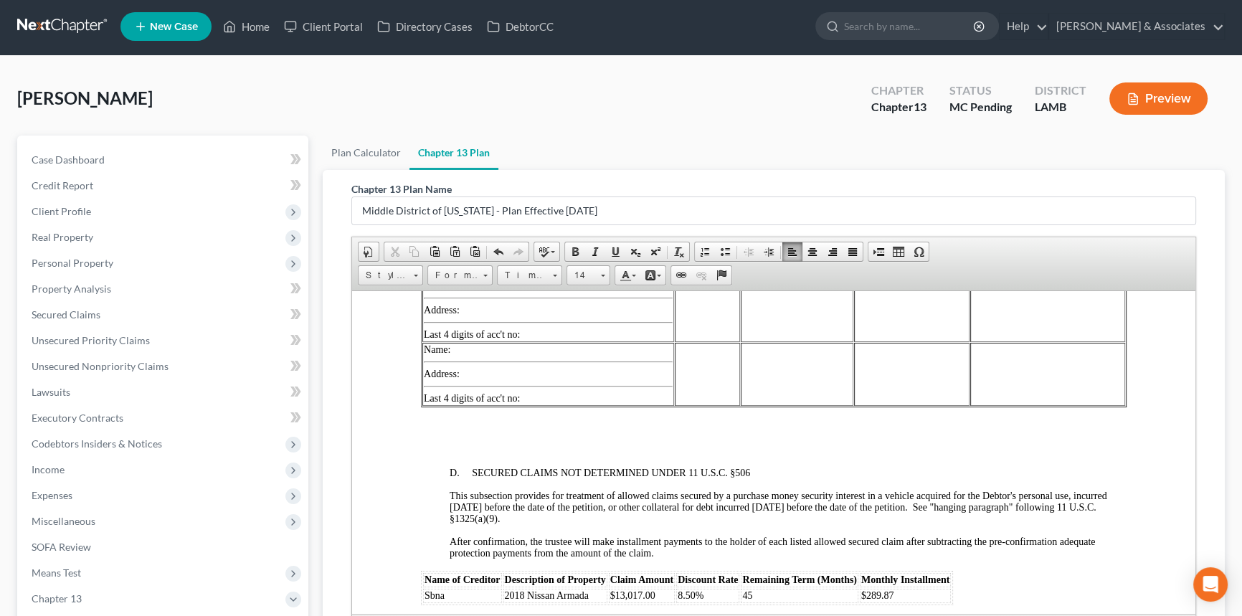
scroll to position [2308, 0]
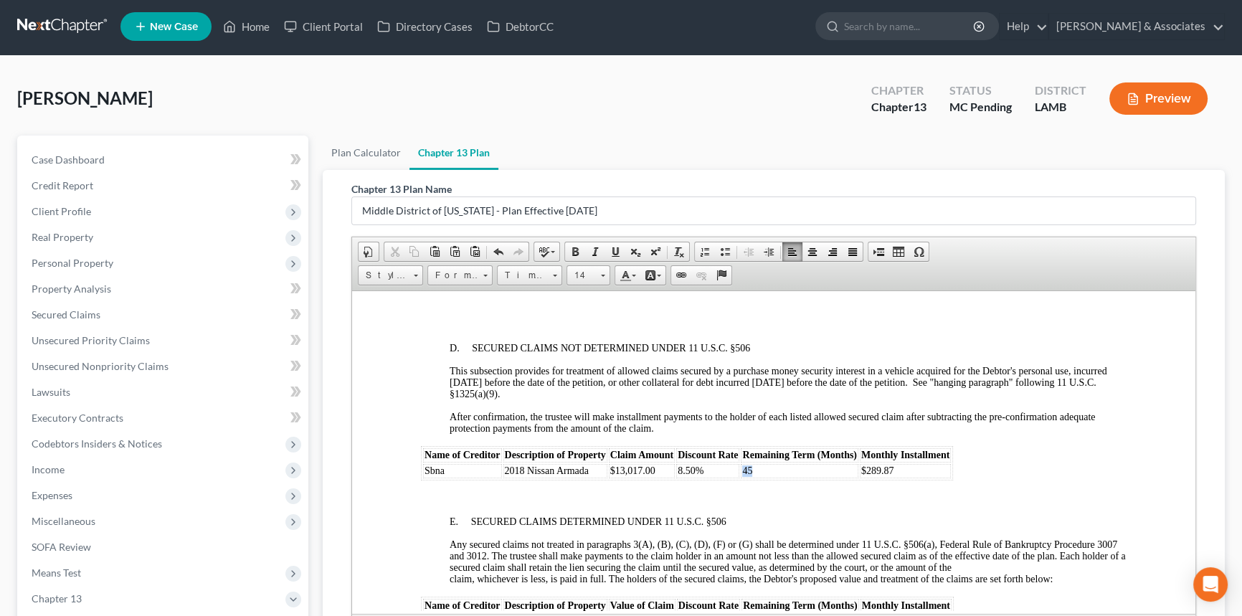
drag, startPoint x: 765, startPoint y: 519, endPoint x: 742, endPoint y: 519, distance: 23.0
click at [742, 478] on td "45" at bounding box center [799, 470] width 117 height 14
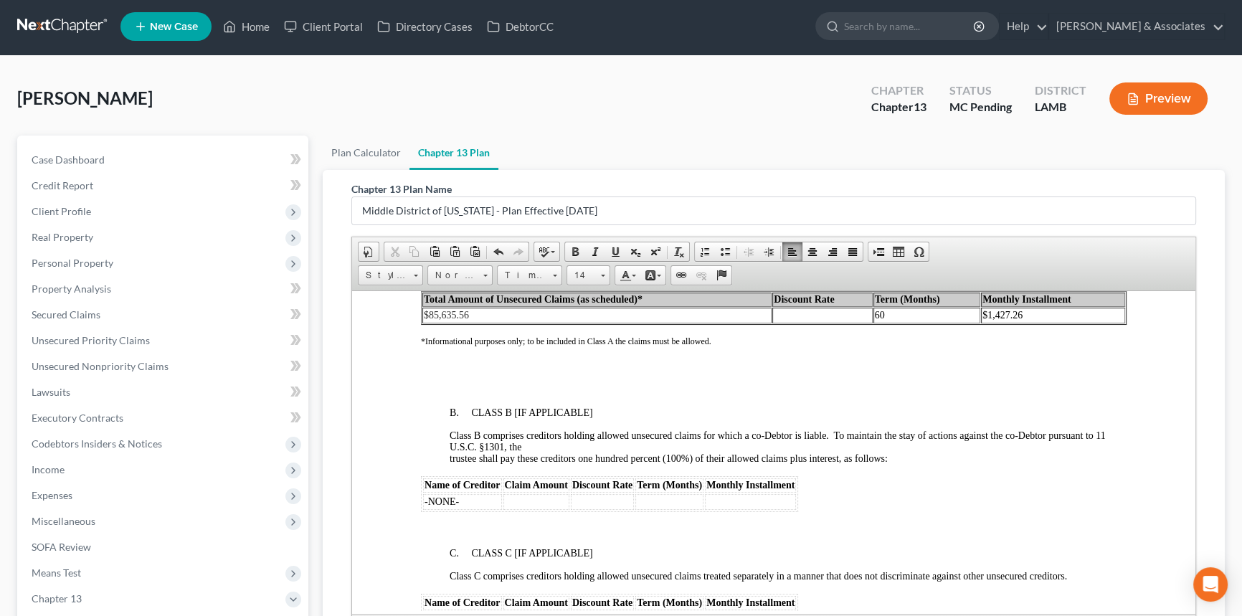
scroll to position [3091, 0]
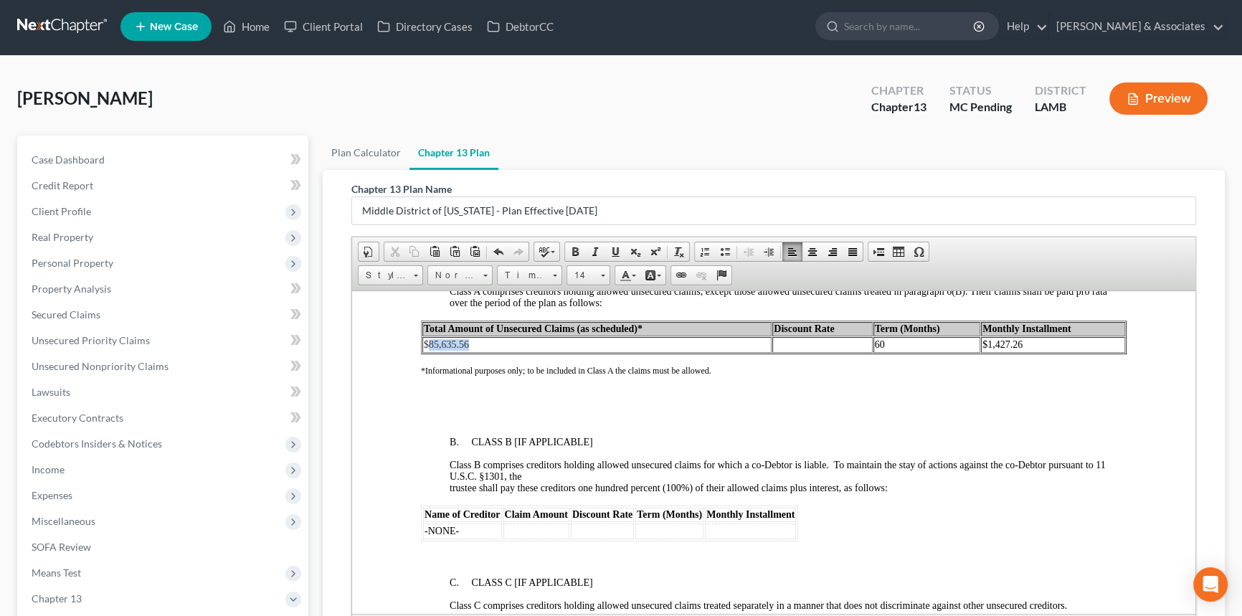
drag, startPoint x: 472, startPoint y: 403, endPoint x: 429, endPoint y: 402, distance: 43.1
click at [429, 352] on td "$85,635.56" at bounding box center [596, 344] width 349 height 16
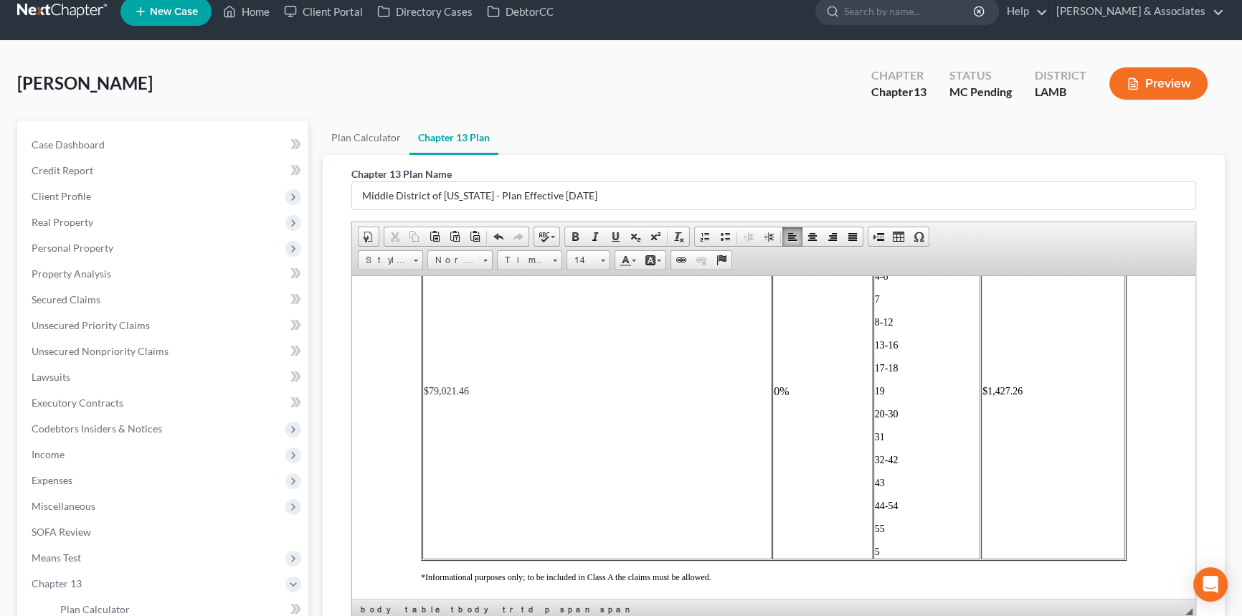
scroll to position [3213, 0]
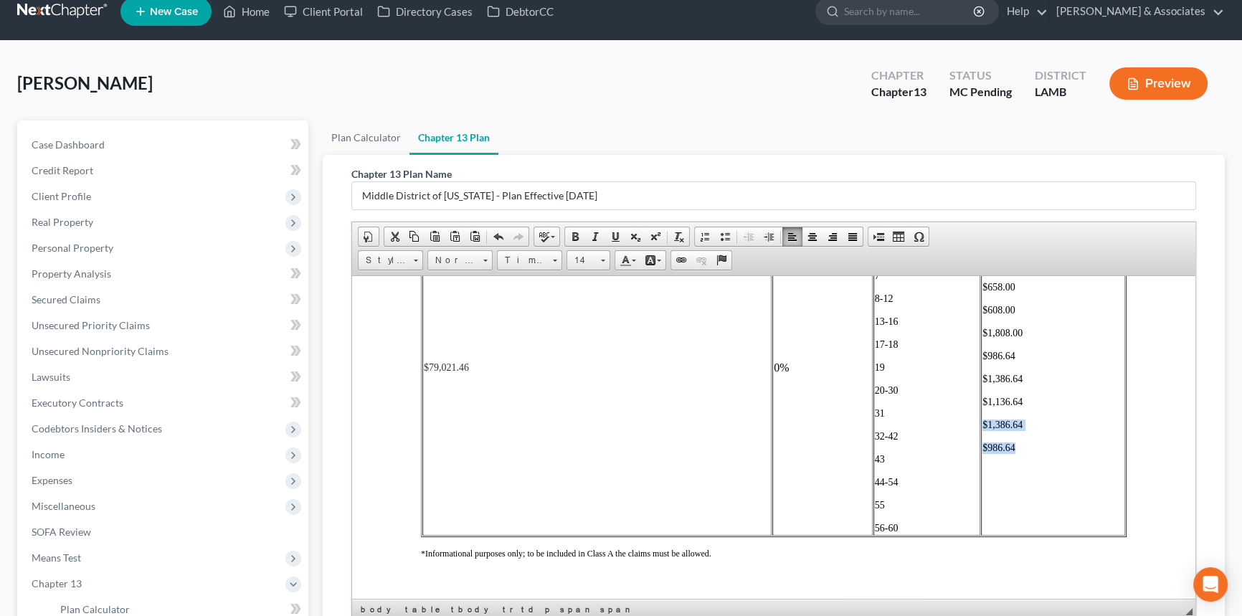
copy td "$1,386.64 $986.64"
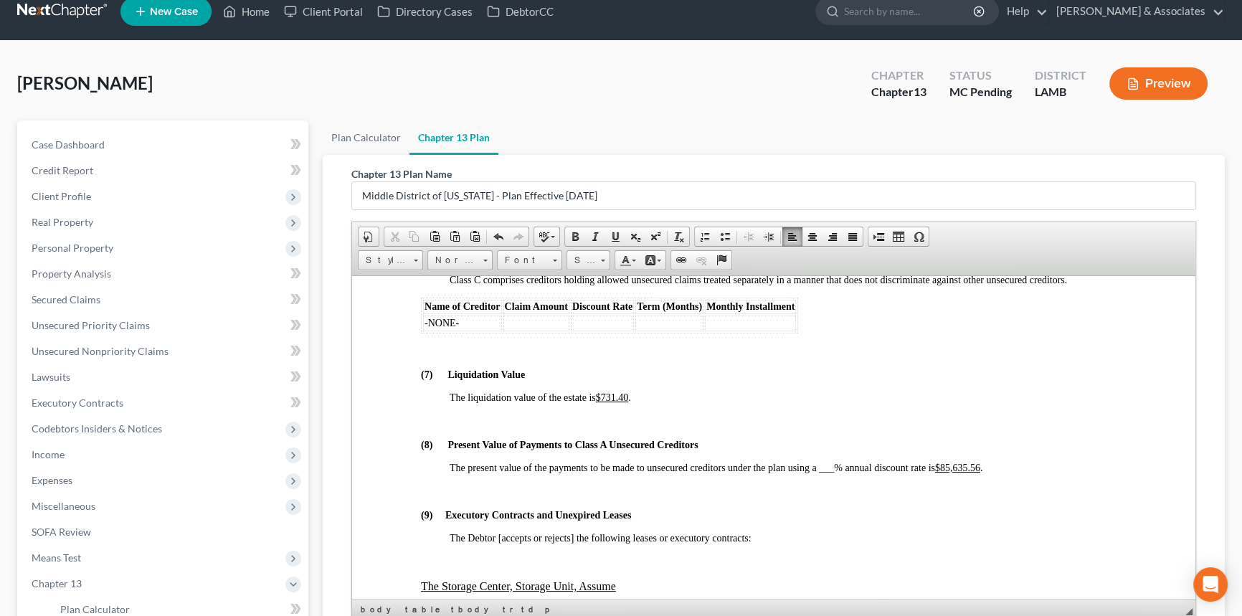
scroll to position [3746, 0]
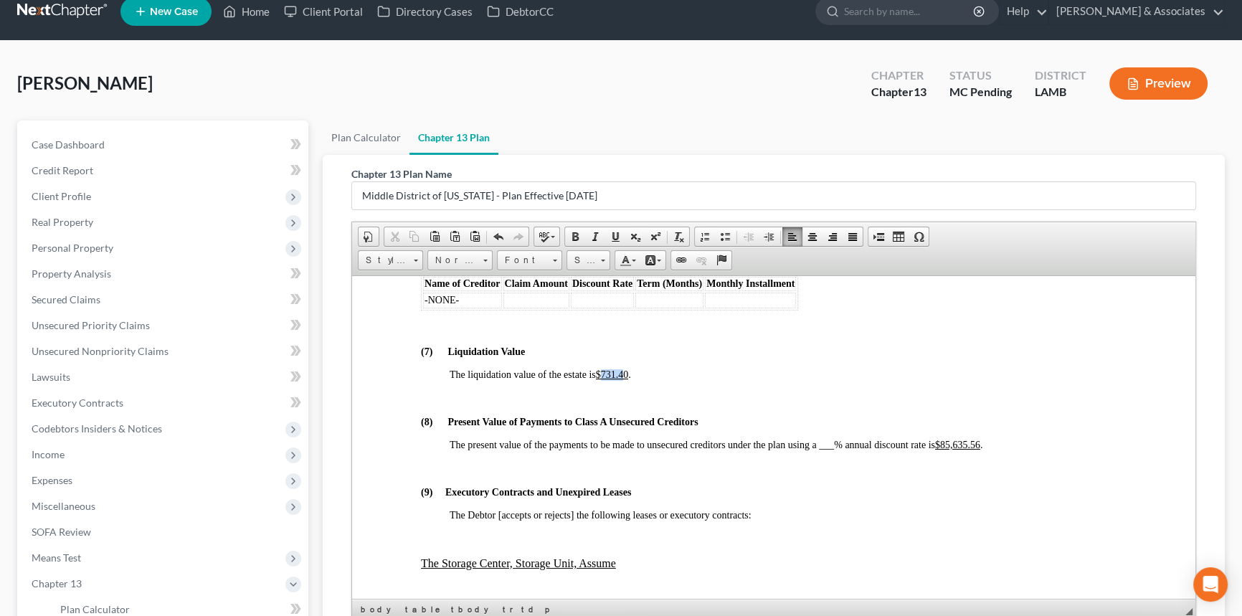
drag, startPoint x: 603, startPoint y: 441, endPoint x: 626, endPoint y: 439, distance: 23.1
click at [626, 379] on u "$731.40" at bounding box center [612, 374] width 33 height 11
click at [830, 450] on span "___" at bounding box center [826, 444] width 15 height 11
drag, startPoint x: 949, startPoint y: 512, endPoint x: 988, endPoint y: 512, distance: 38.7
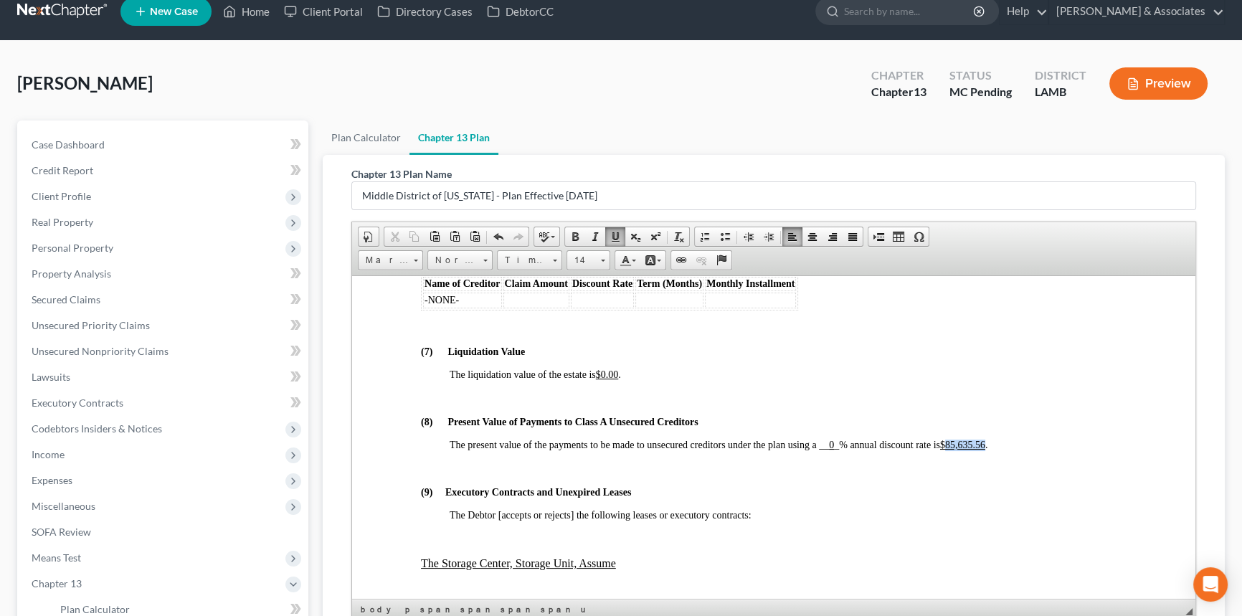
click at [986, 450] on u "$85,635.56" at bounding box center [962, 444] width 45 height 11
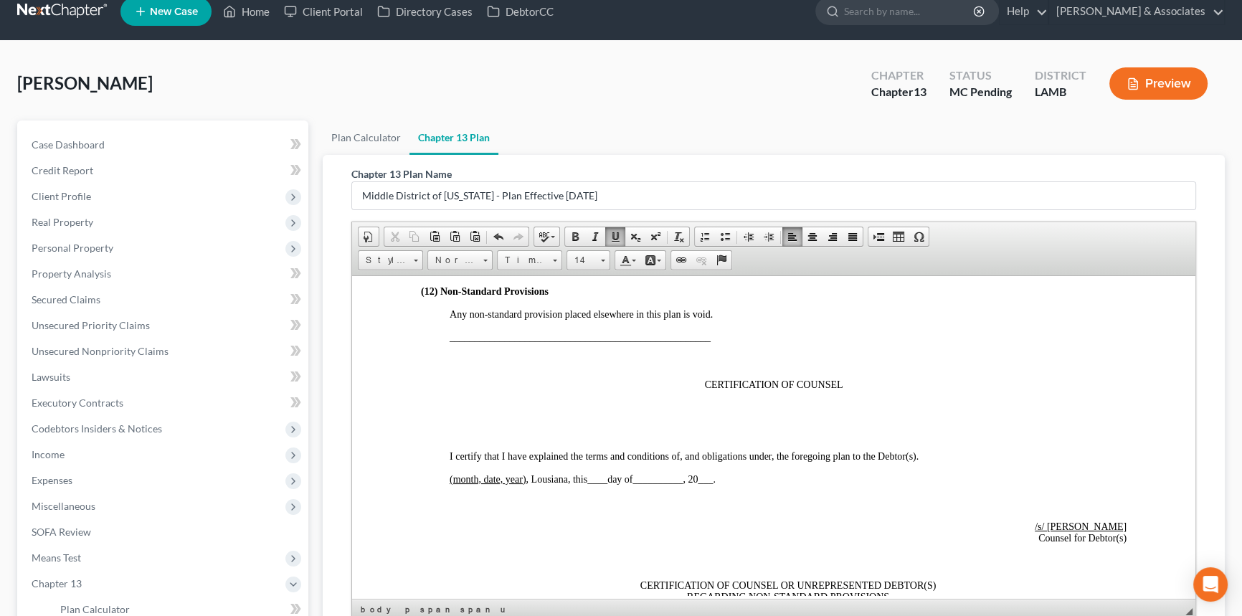
scroll to position [4331, 0]
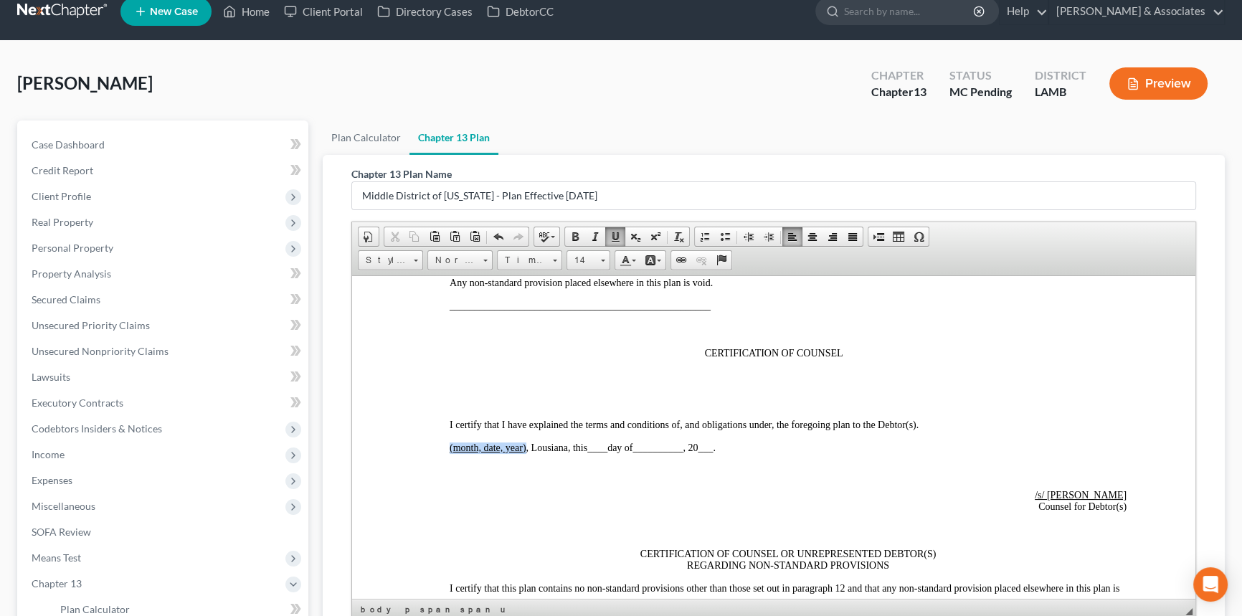
drag, startPoint x: 447, startPoint y: 527, endPoint x: 526, endPoint y: 527, distance: 79.6
drag, startPoint x: 578, startPoint y: 527, endPoint x: 608, endPoint y: 525, distance: 29.5
click at [578, 453] on span "____" at bounding box center [574, 447] width 20 height 11
drag, startPoint x: 628, startPoint y: 528, endPoint x: 668, endPoint y: 528, distance: 39.4
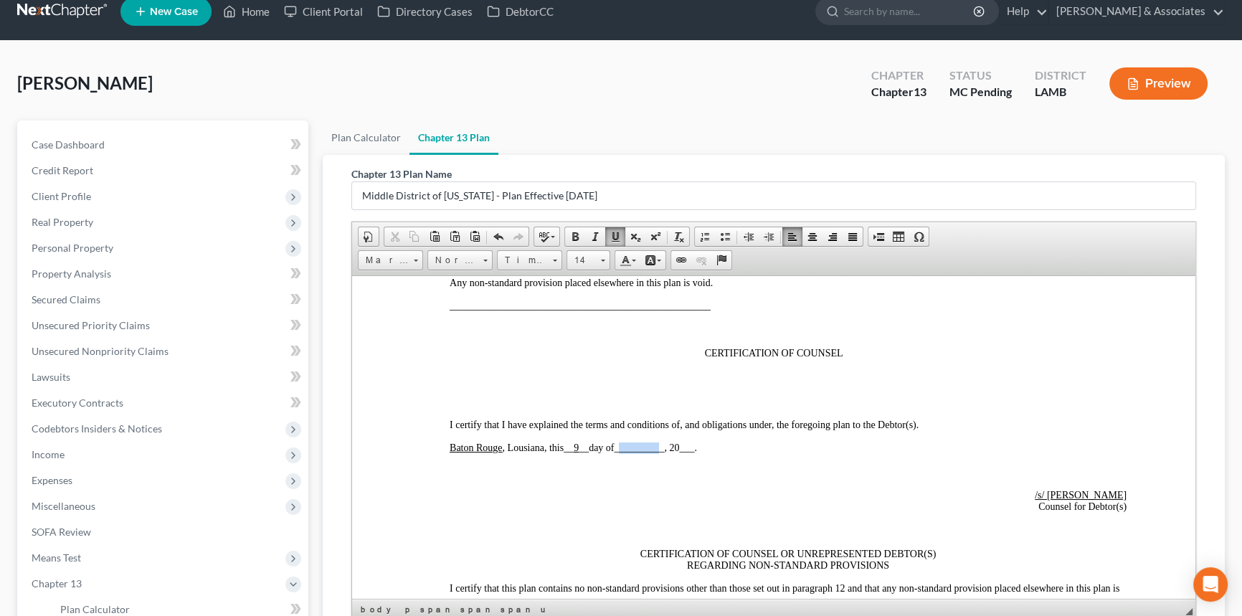
click at [664, 453] on span "__________" at bounding box center [639, 447] width 50 height 11
click at [686, 453] on span "___" at bounding box center [679, 447] width 15 height 11
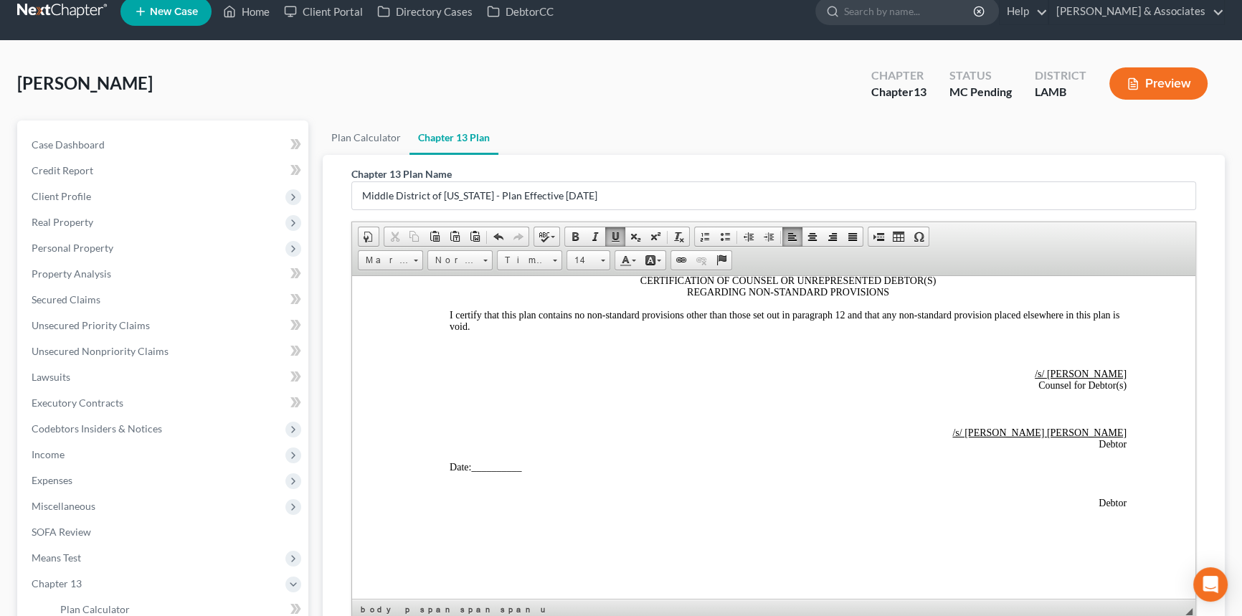
scroll to position [4657, 0]
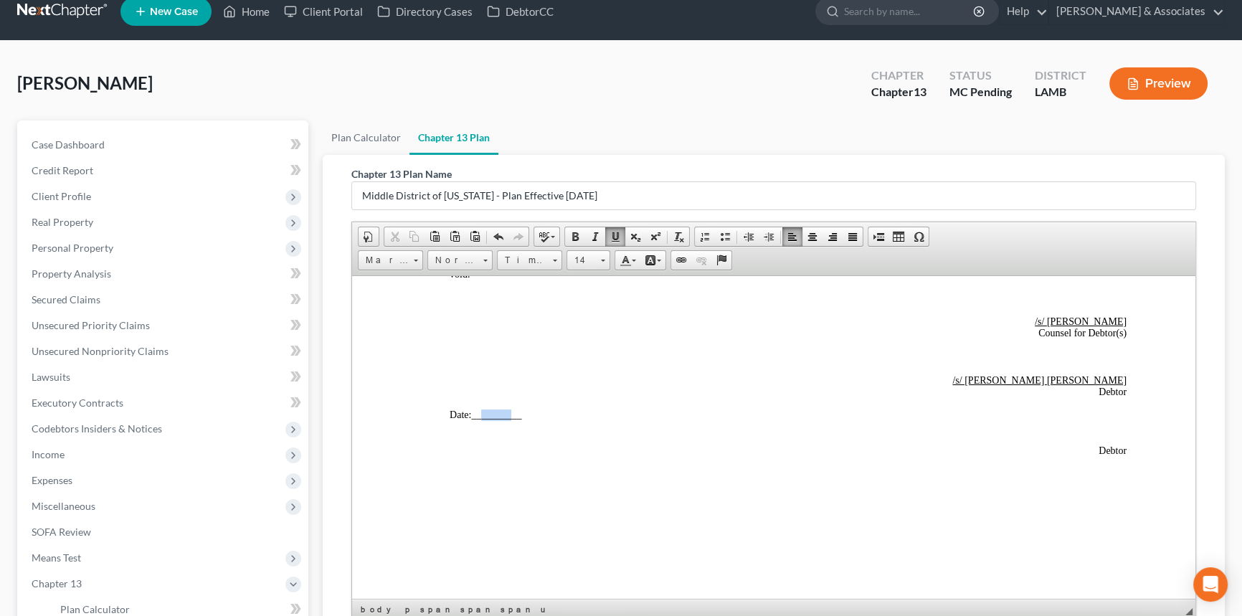
drag, startPoint x: 484, startPoint y: 501, endPoint x: 516, endPoint y: 501, distance: 31.6
click at [516, 420] on span "__________" at bounding box center [496, 414] width 50 height 11
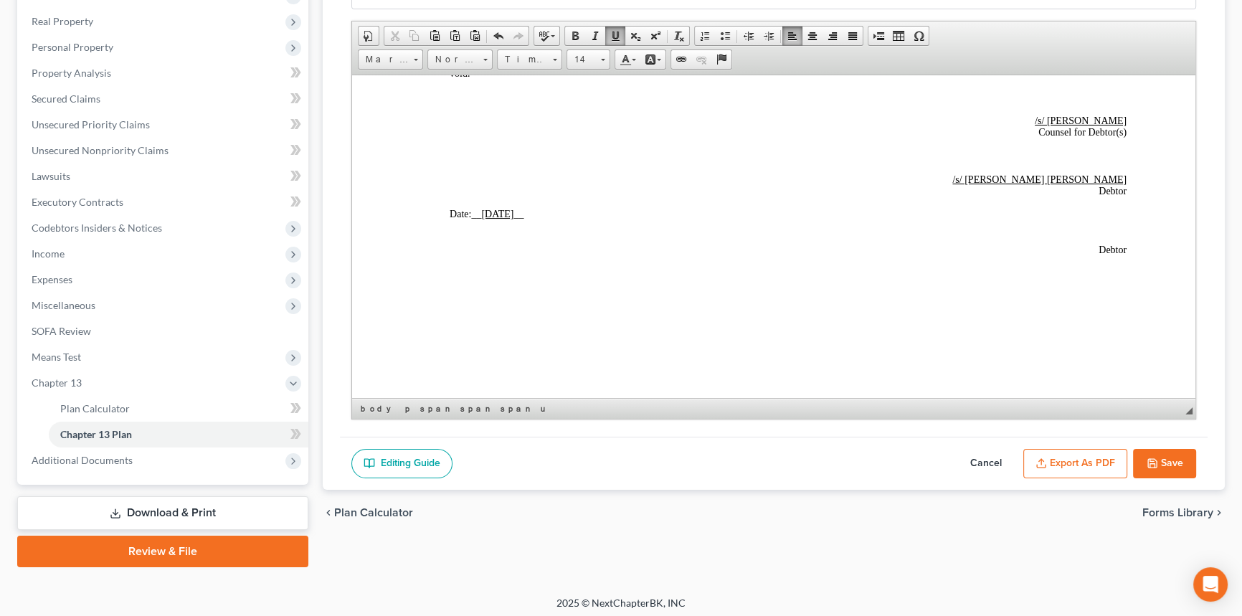
scroll to position [222, 0]
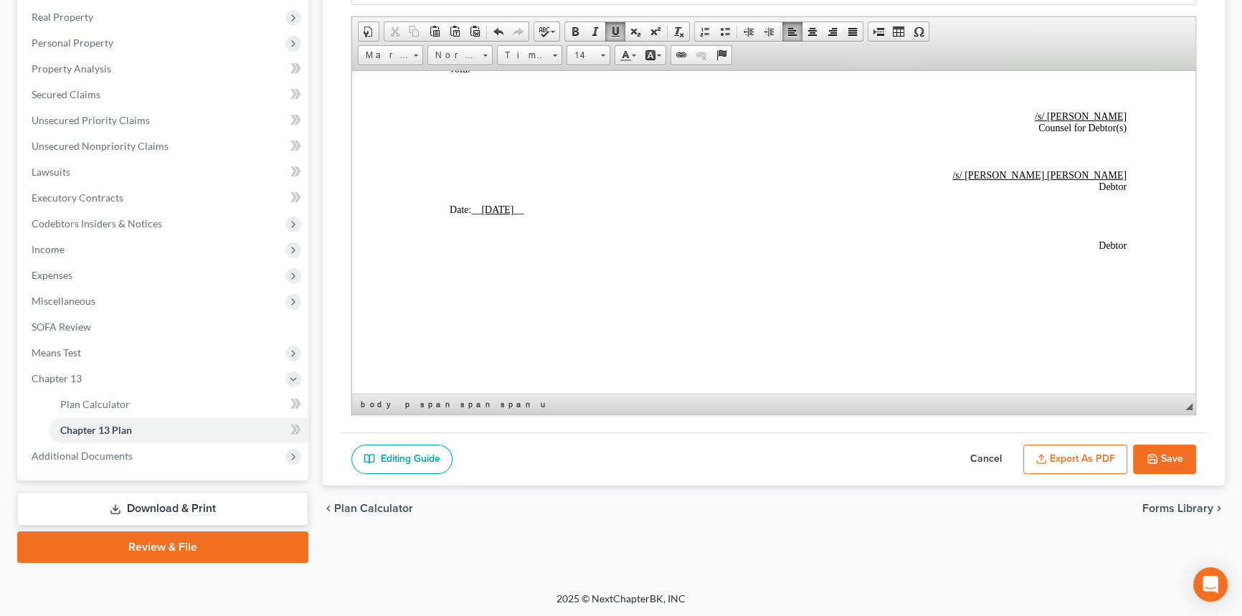
click at [1153, 460] on icon "button" at bounding box center [1152, 458] width 11 height 11
select select "0"
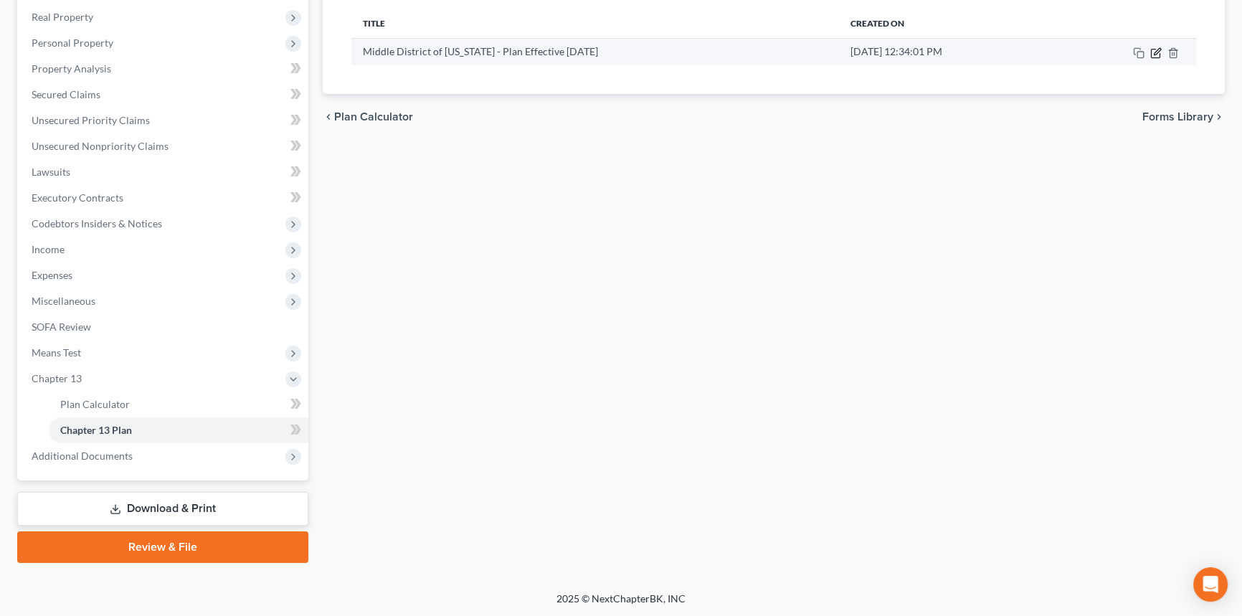
click at [1156, 56] on icon "button" at bounding box center [1156, 52] width 11 height 11
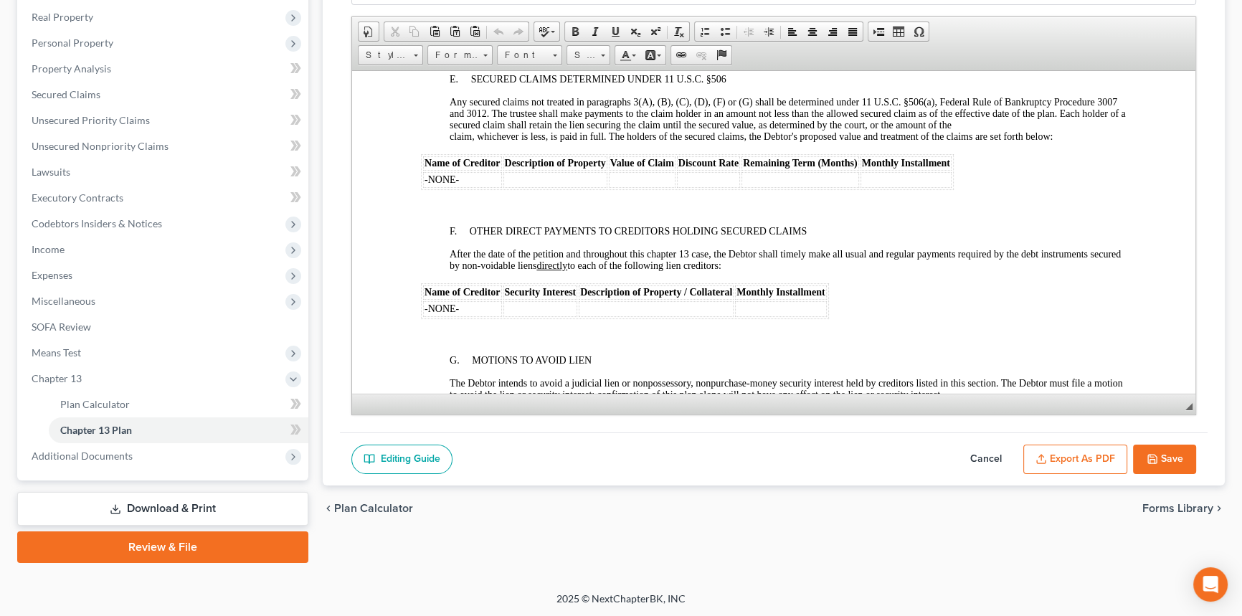
scroll to position [2412, 0]
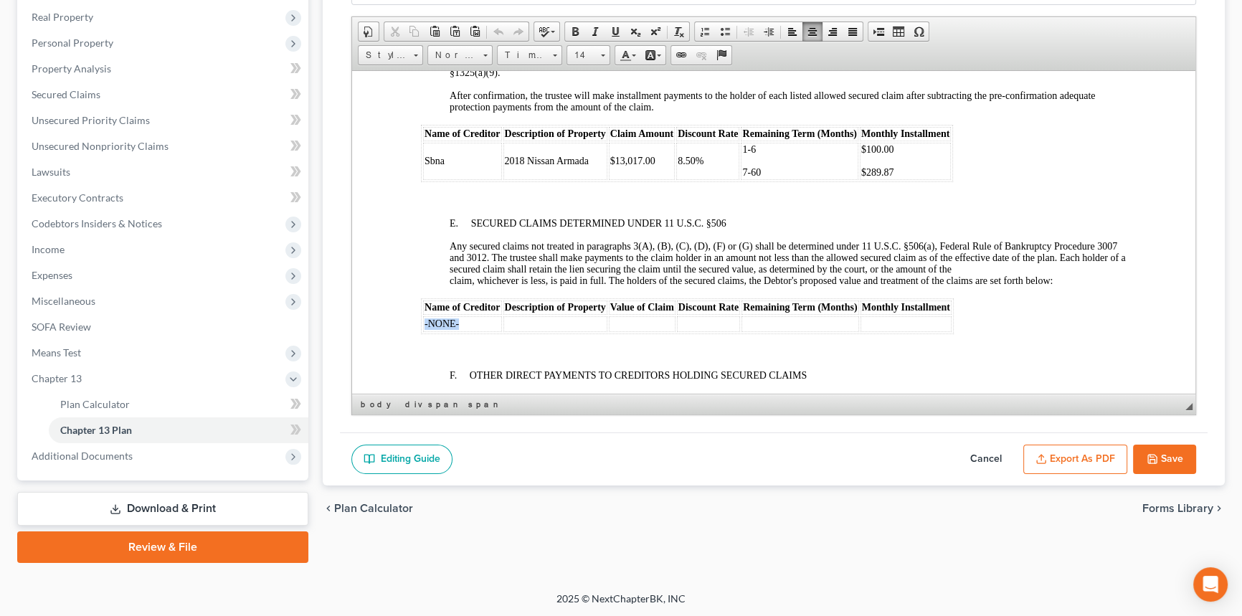
drag, startPoint x: 460, startPoint y: 374, endPoint x: 423, endPoint y: 376, distance: 37.3
click at [423, 331] on td "-NONE-" at bounding box center [462, 324] width 79 height 16
click at [1080, 286] on p "Any secured claims not treated in paragraphs 3(A), (B), (C), (D), (F) or (G) sh…" at bounding box center [788, 263] width 677 height 46
click at [1153, 466] on button "Save" at bounding box center [1164, 460] width 63 height 30
select select "0"
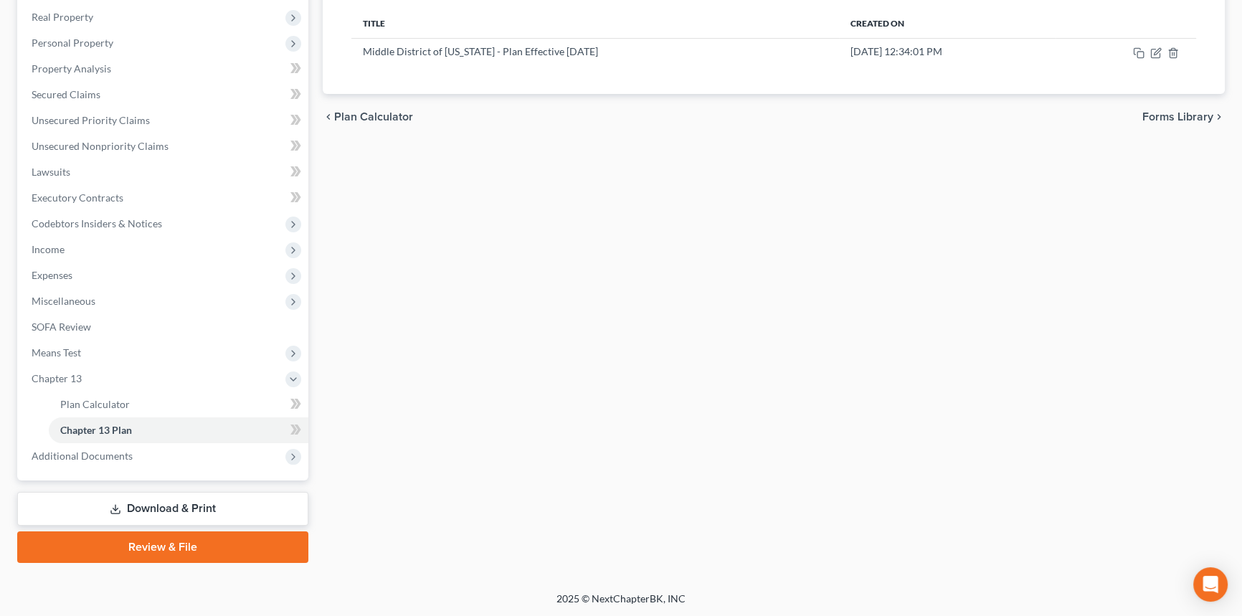
scroll to position [0, 0]
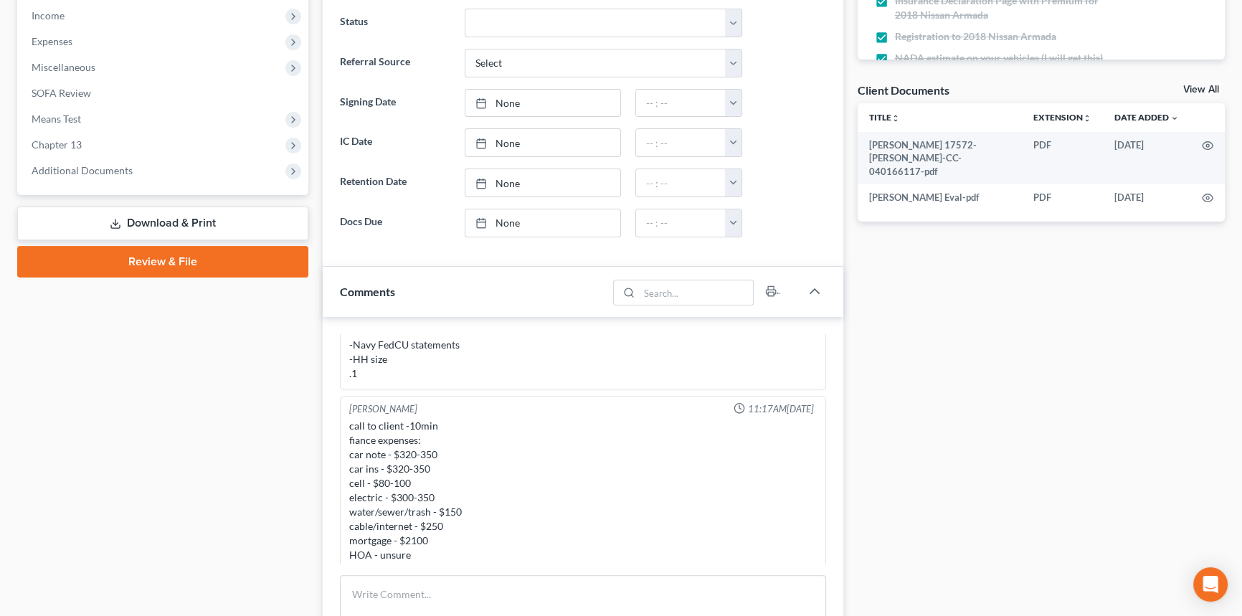
scroll to position [2236, 0]
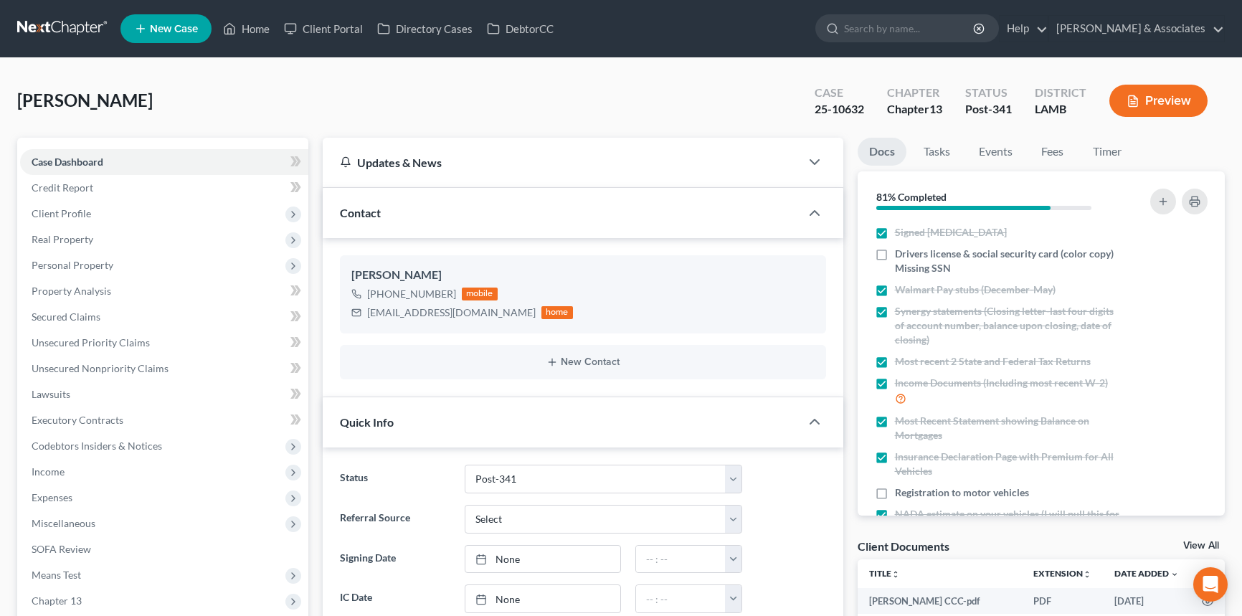
select select "19"
select select "0"
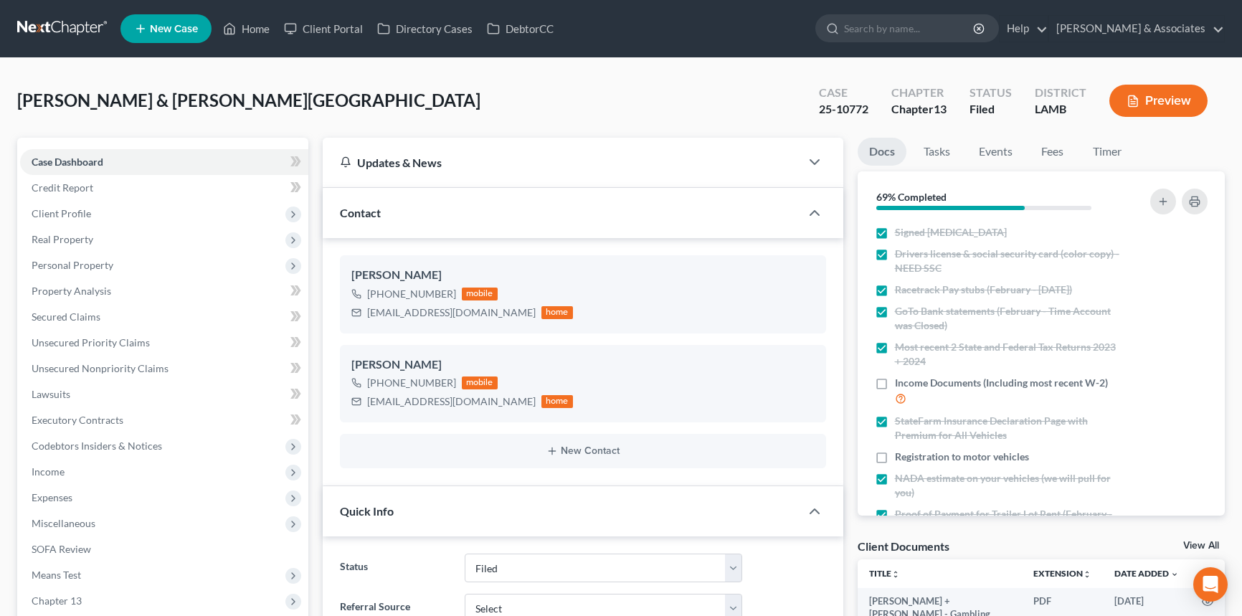
select select "8"
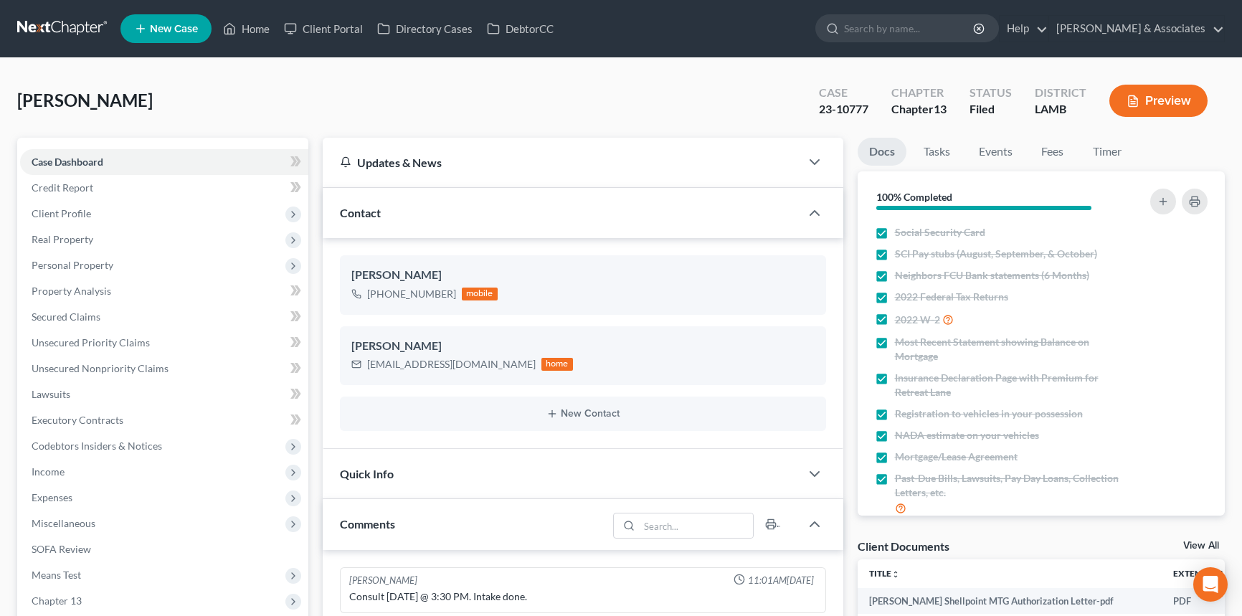
select select "0"
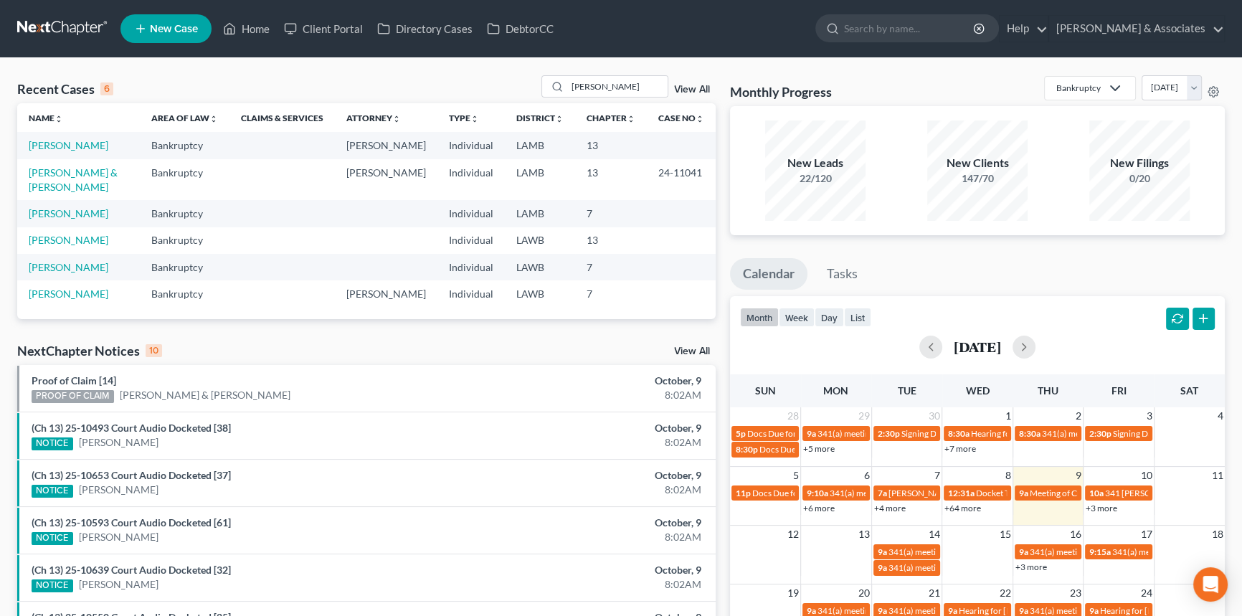
click at [690, 86] on link "View All" at bounding box center [692, 90] width 36 height 10
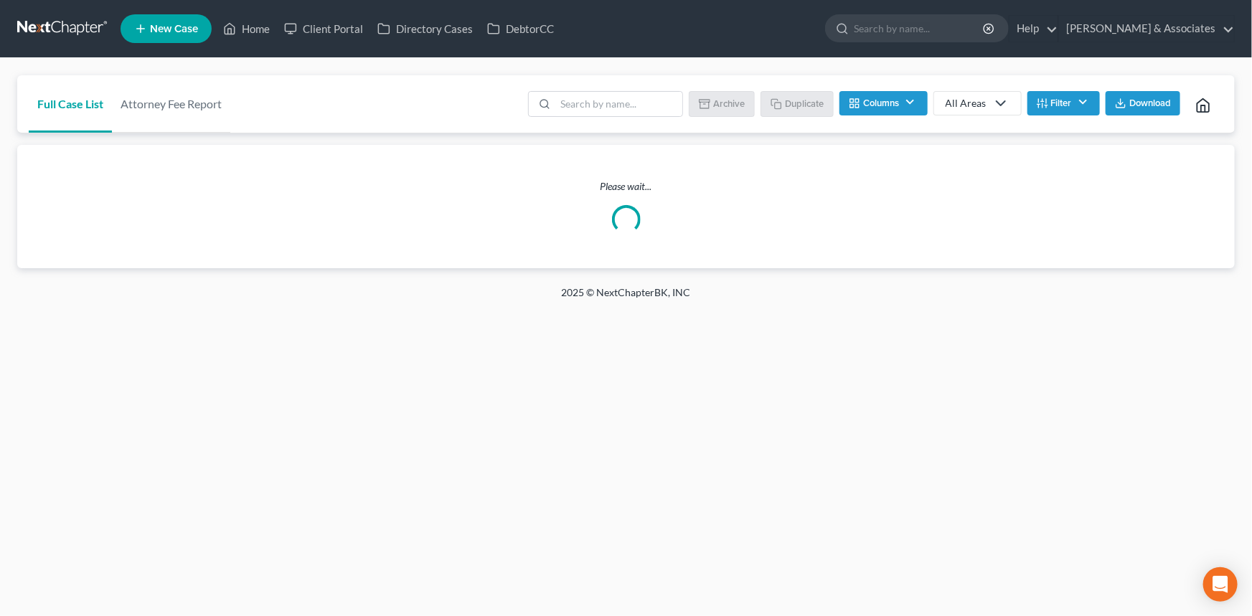
click at [1067, 110] on button "Filter" at bounding box center [1063, 103] width 72 height 24
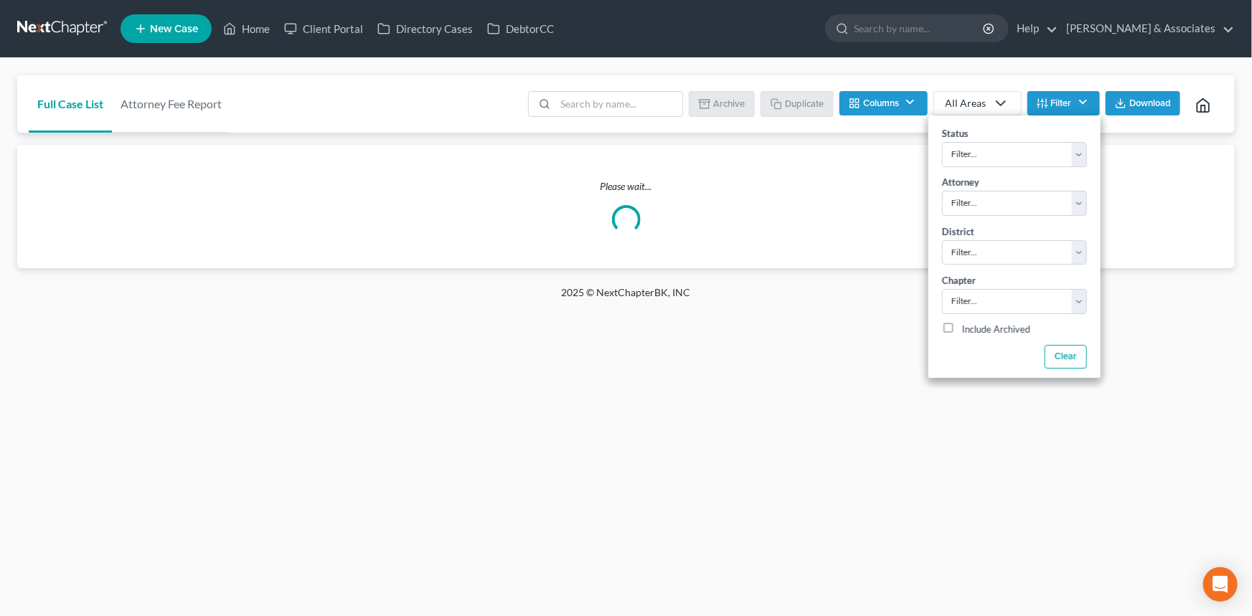
click at [963, 102] on div "All Areas" at bounding box center [965, 103] width 41 height 14
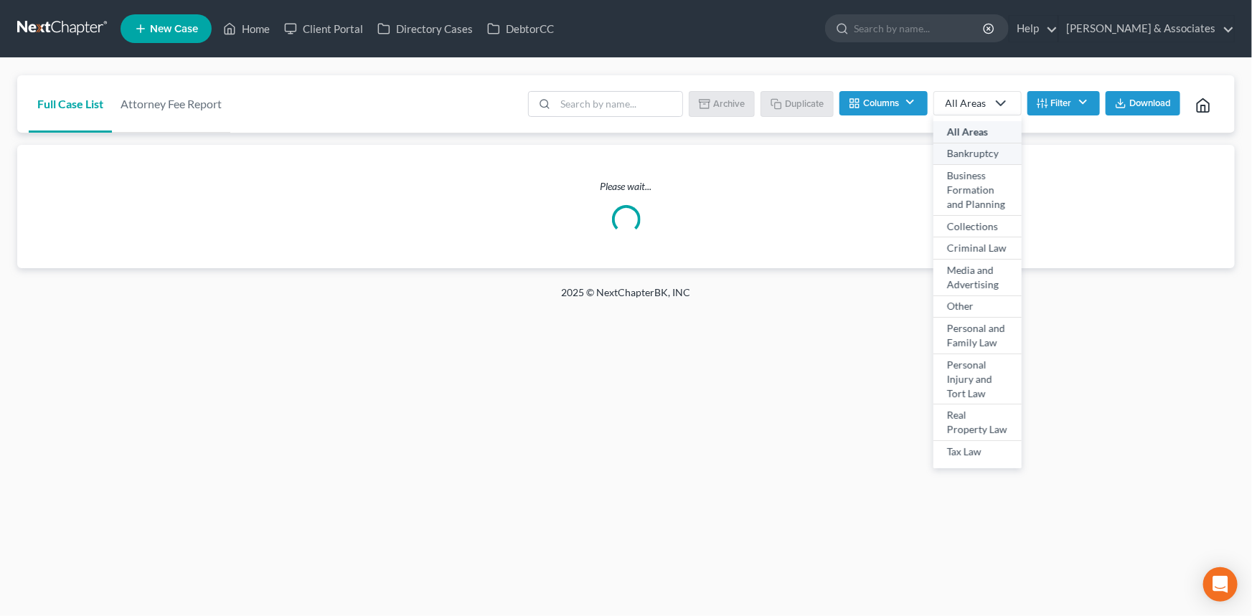
click at [962, 154] on div "Bankruptcy" at bounding box center [977, 153] width 61 height 14
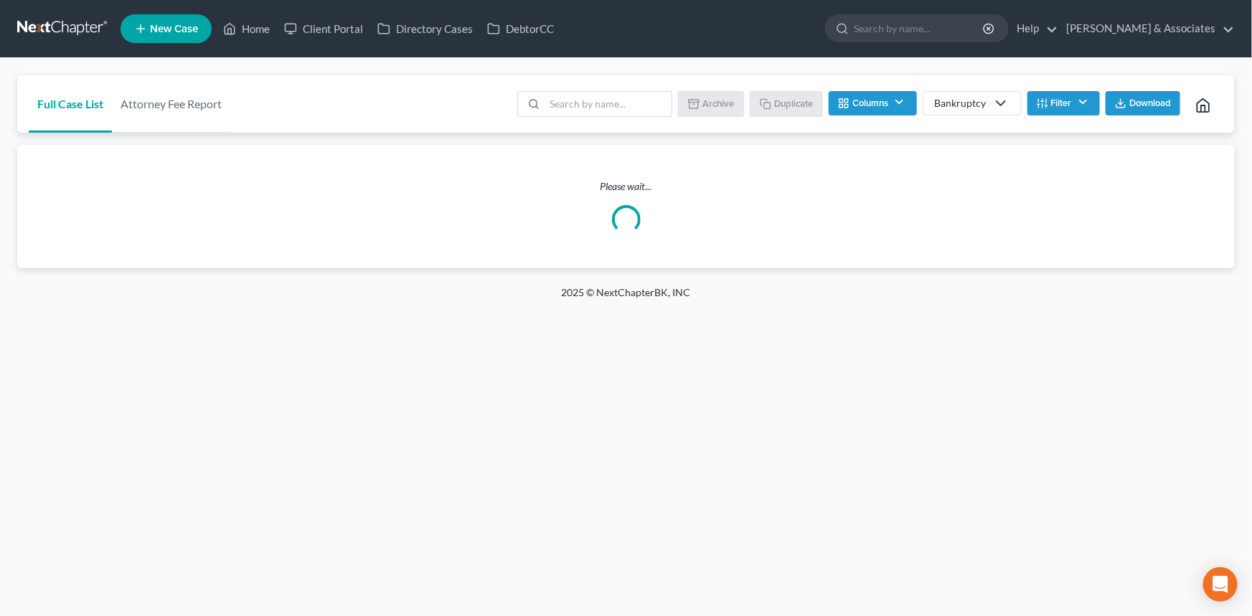
click at [1070, 69] on div "Full Case List Attorney Fee Report Batch Download Archive Un-archive Duplicate …" at bounding box center [626, 171] width 1252 height 227
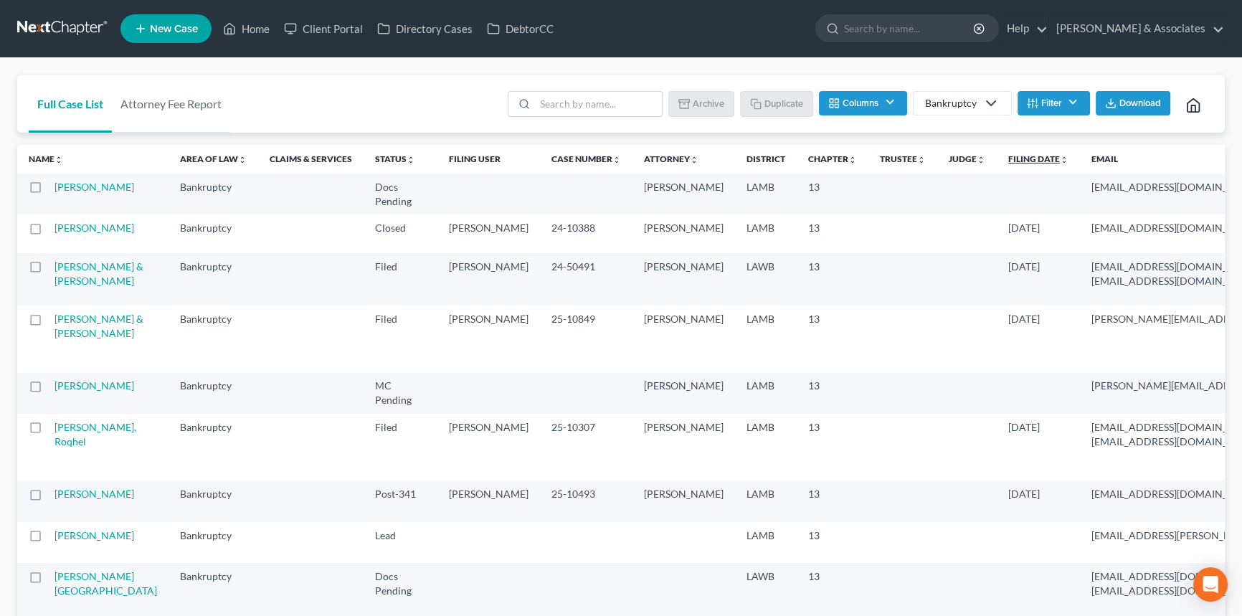
click at [1008, 160] on link "Filing Date unfold_more expand_more expand_less" at bounding box center [1038, 158] width 60 height 11
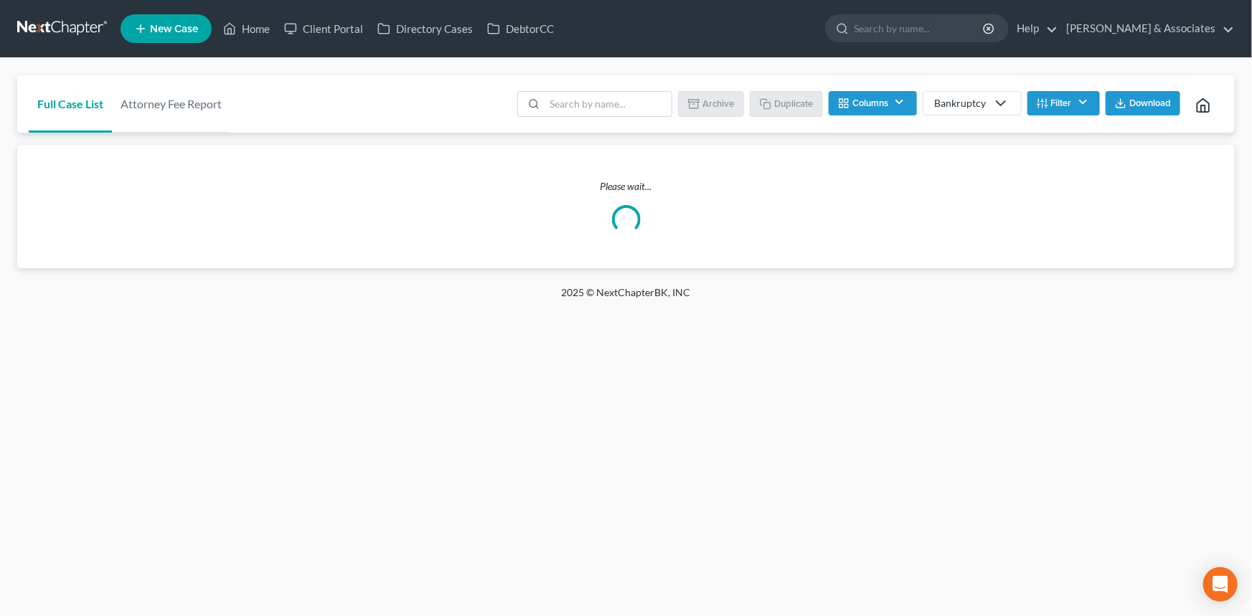
click at [1127, 100] on span "Download" at bounding box center [1143, 103] width 56 height 11
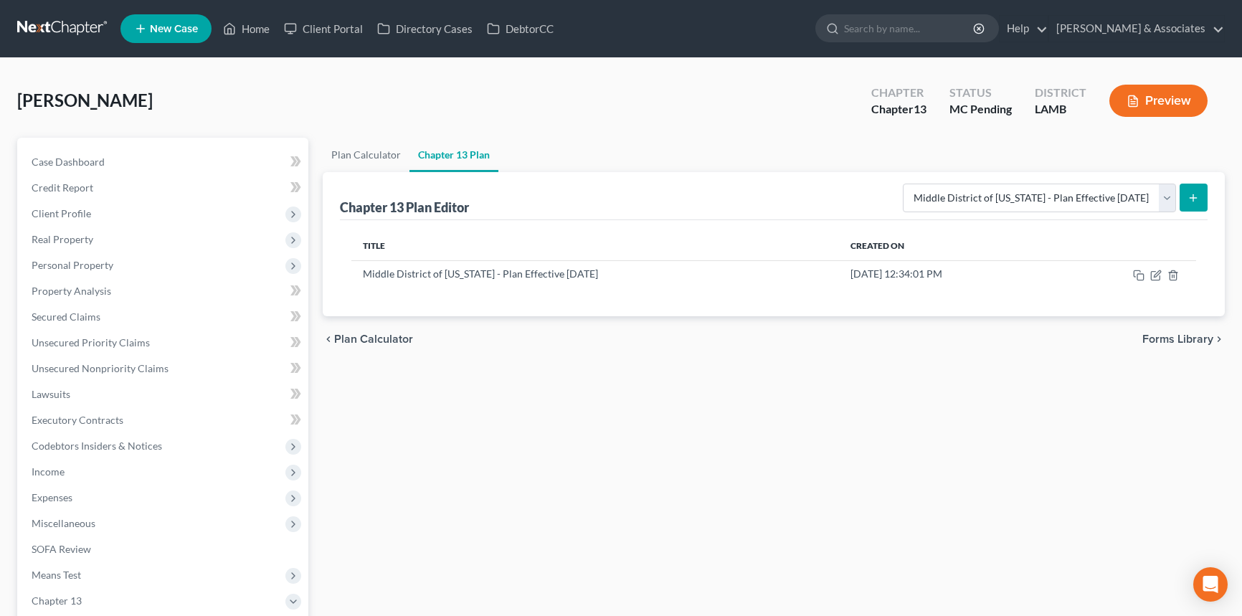
select select "0"
click at [38, 18] on link at bounding box center [63, 29] width 92 height 26
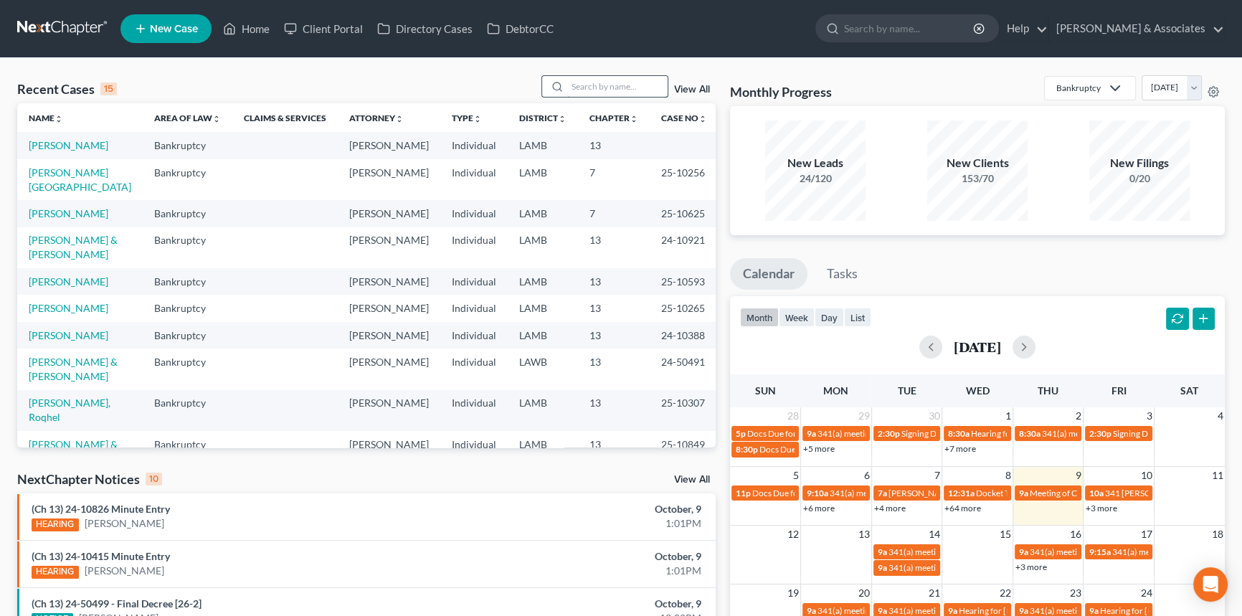
click at [626, 79] on input "search" at bounding box center [617, 86] width 100 height 21
type input "steven"
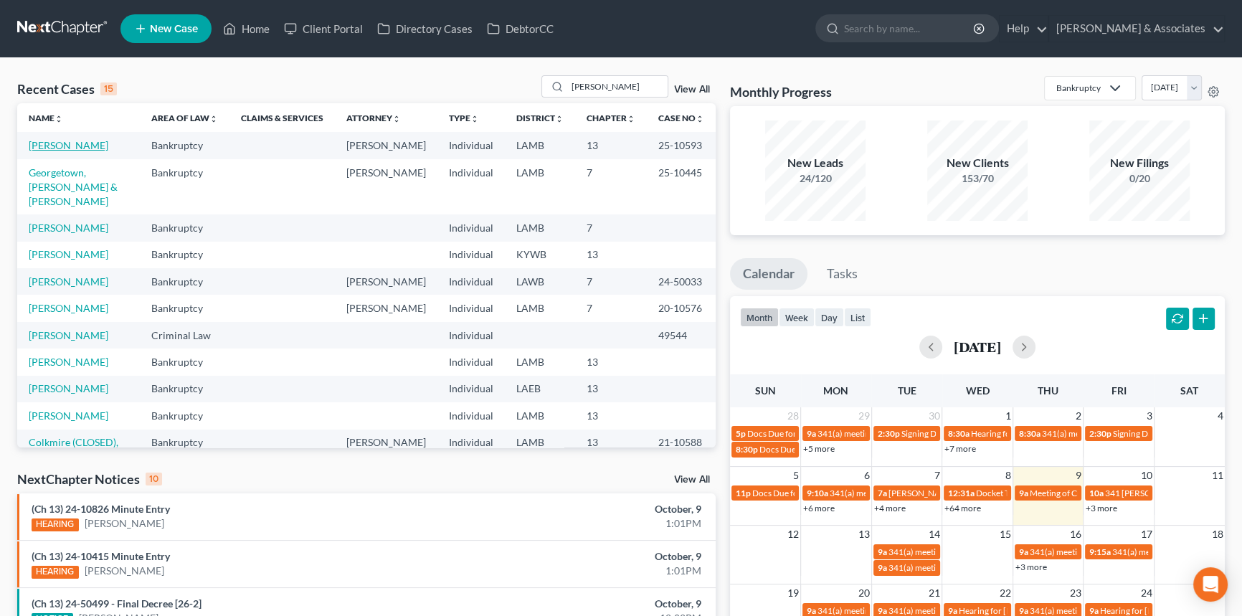
click at [42, 139] on link "Stevens, Tiffany" at bounding box center [69, 145] width 80 height 12
click at [49, 148] on link "Stevens, Tiffany" at bounding box center [69, 145] width 80 height 12
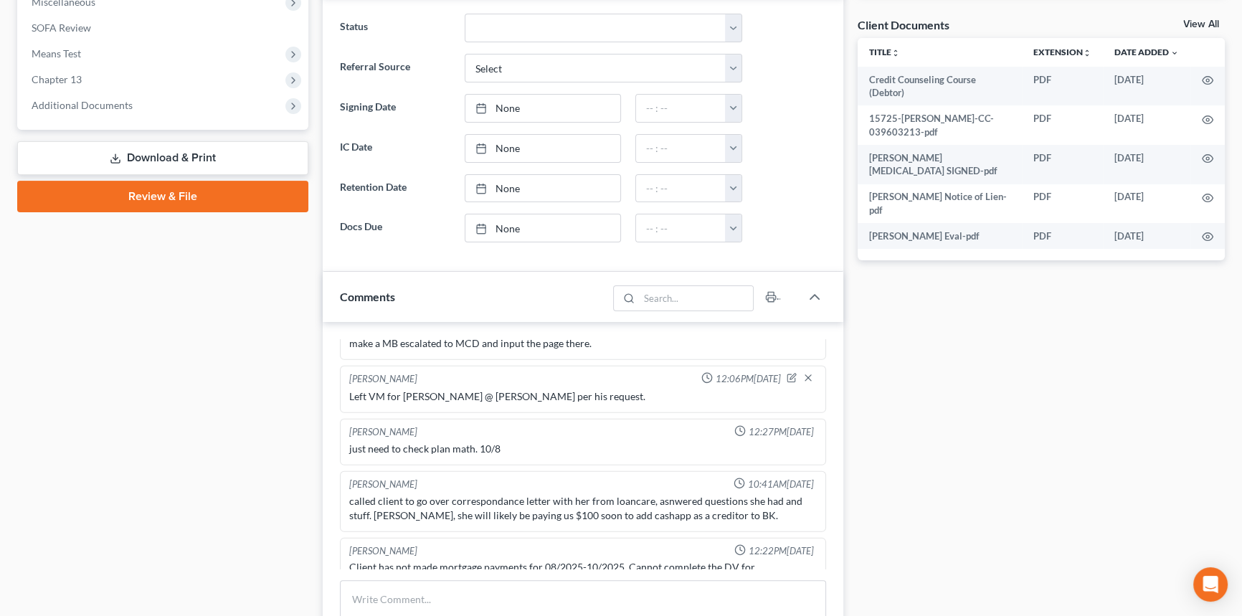
scroll to position [260, 0]
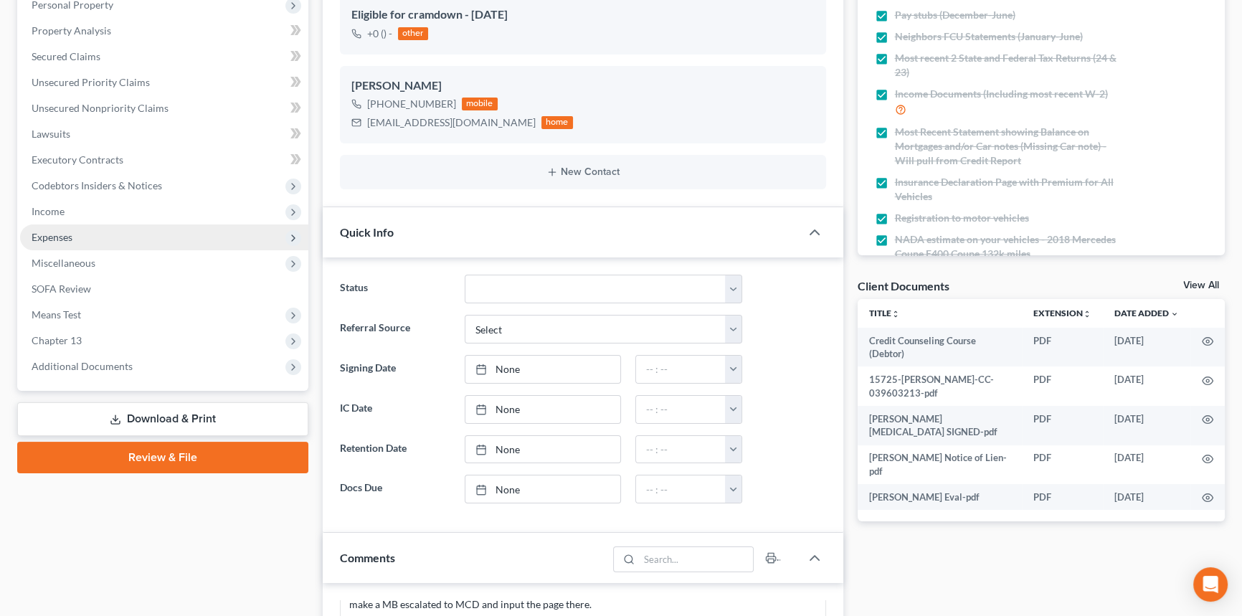
click at [115, 237] on span "Expenses" at bounding box center [164, 238] width 288 height 26
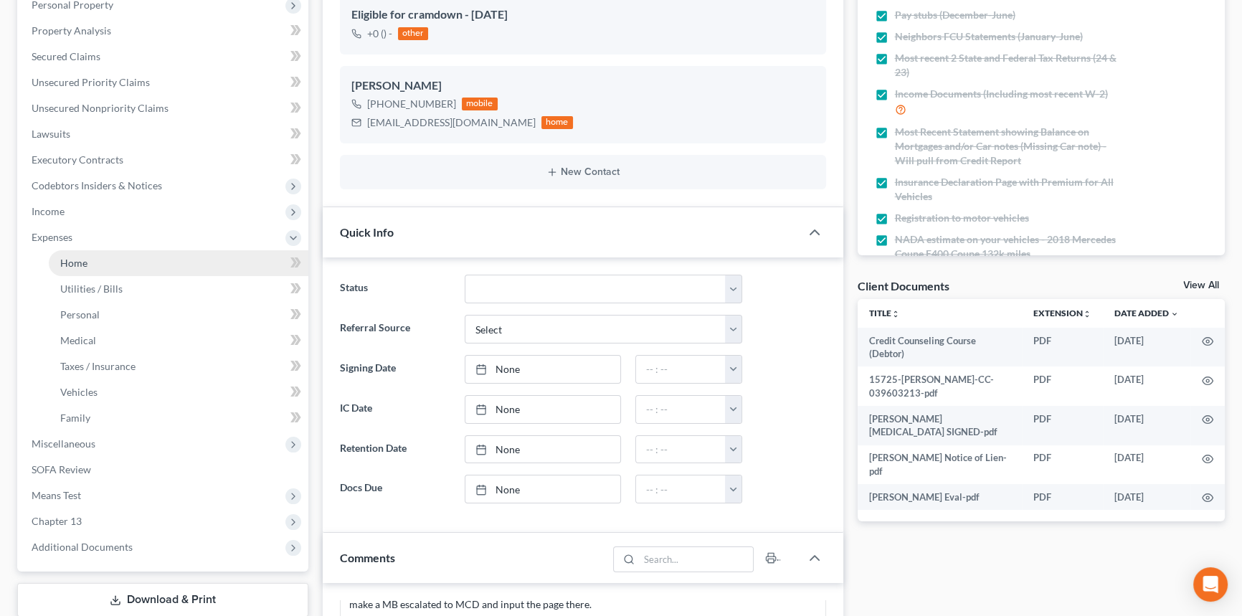
click at [104, 257] on link "Home" at bounding box center [179, 263] width 260 height 26
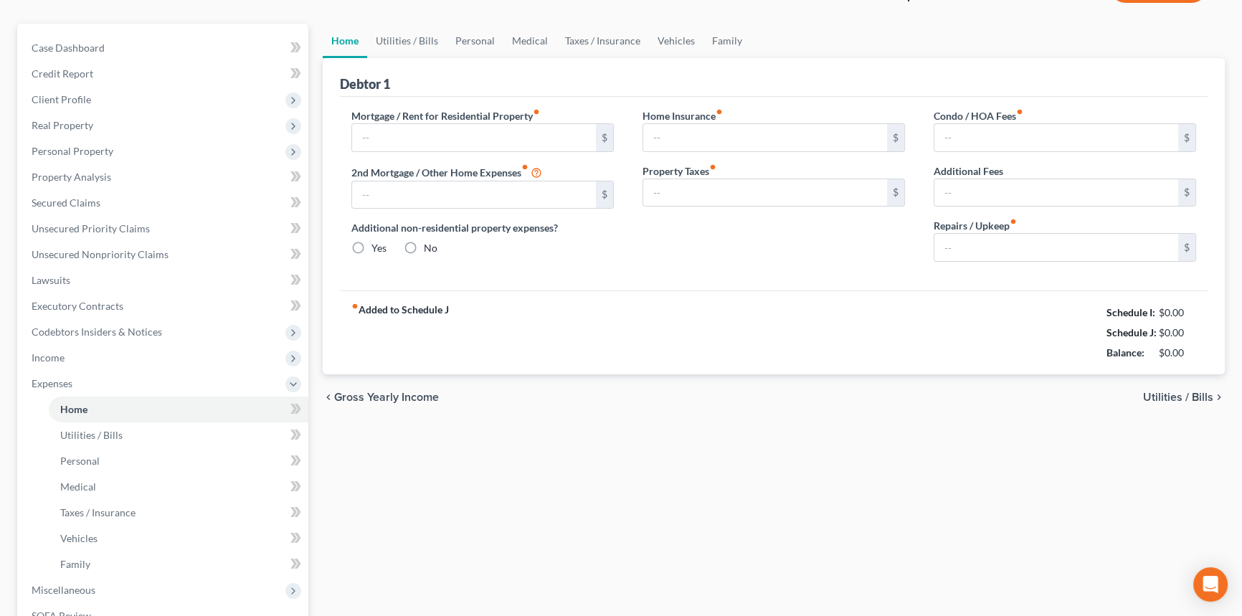
type input "1,842.63"
type input "0.00"
radio input "true"
type input "0.00"
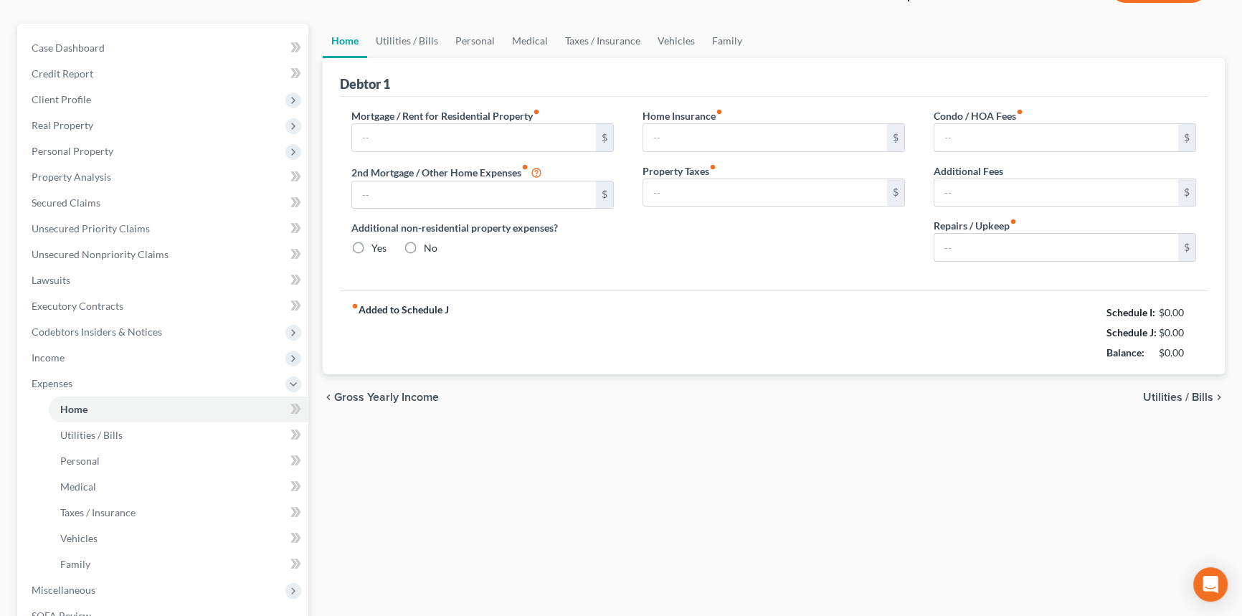
type input "25.00"
type input "0.00"
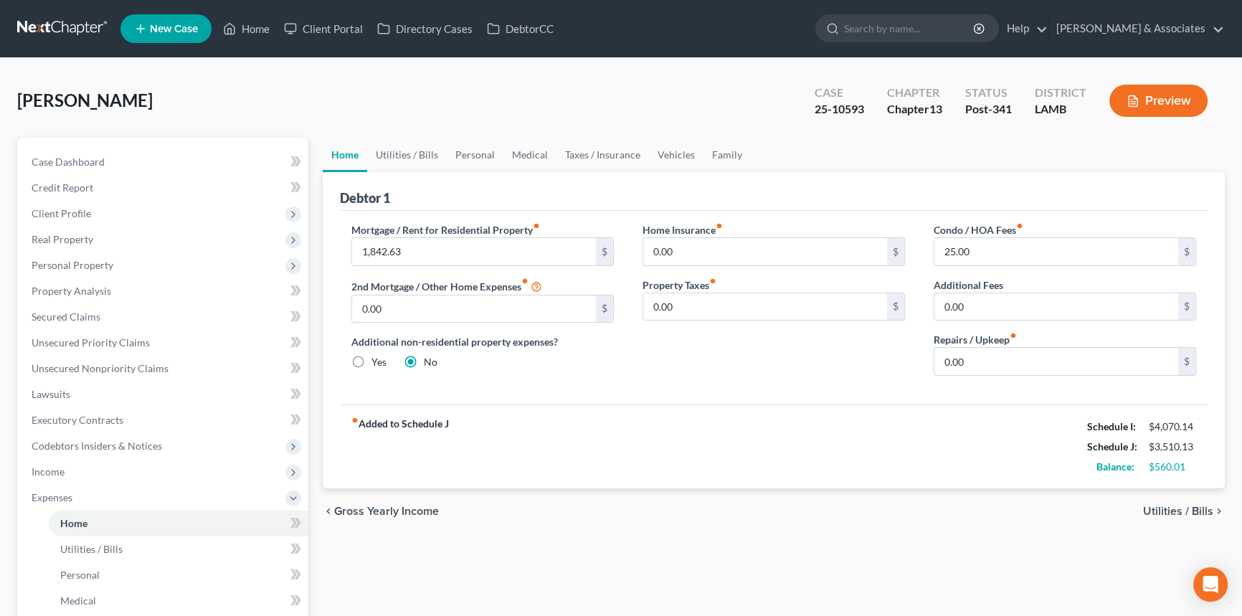
click at [138, 113] on div "Stevens, Tiffany Upgraded Case 25-10593 Chapter Chapter 13 Status Post-341 Dist…" at bounding box center [621, 106] width 1208 height 62
click at [136, 166] on link "Case Dashboard" at bounding box center [164, 162] width 288 height 26
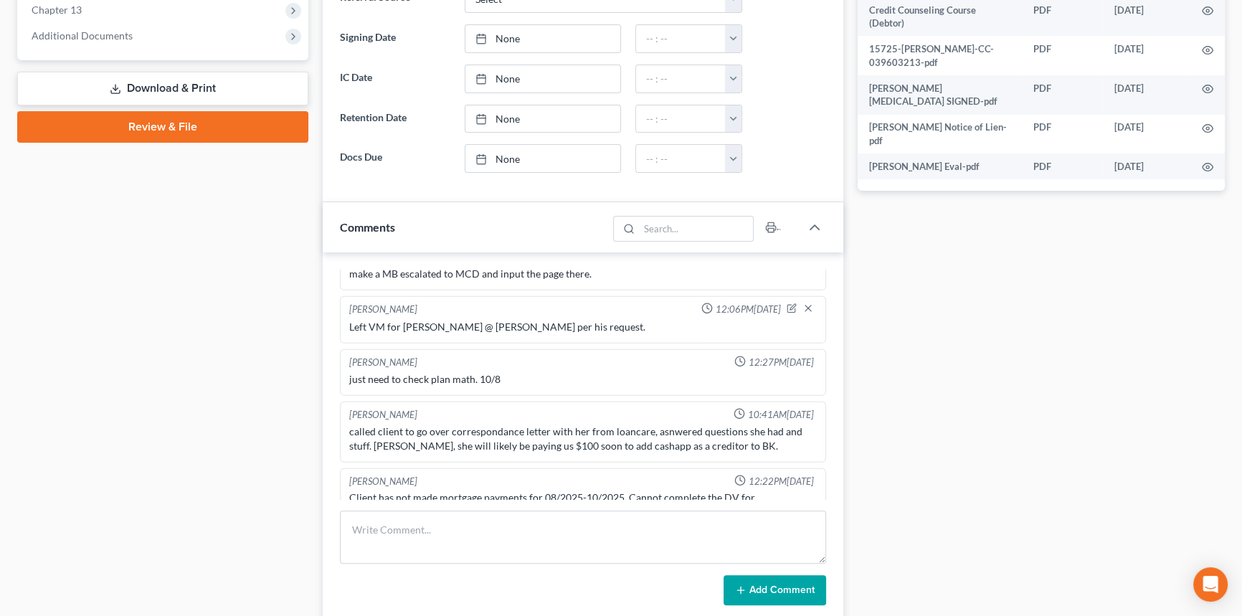
scroll to position [652, 0]
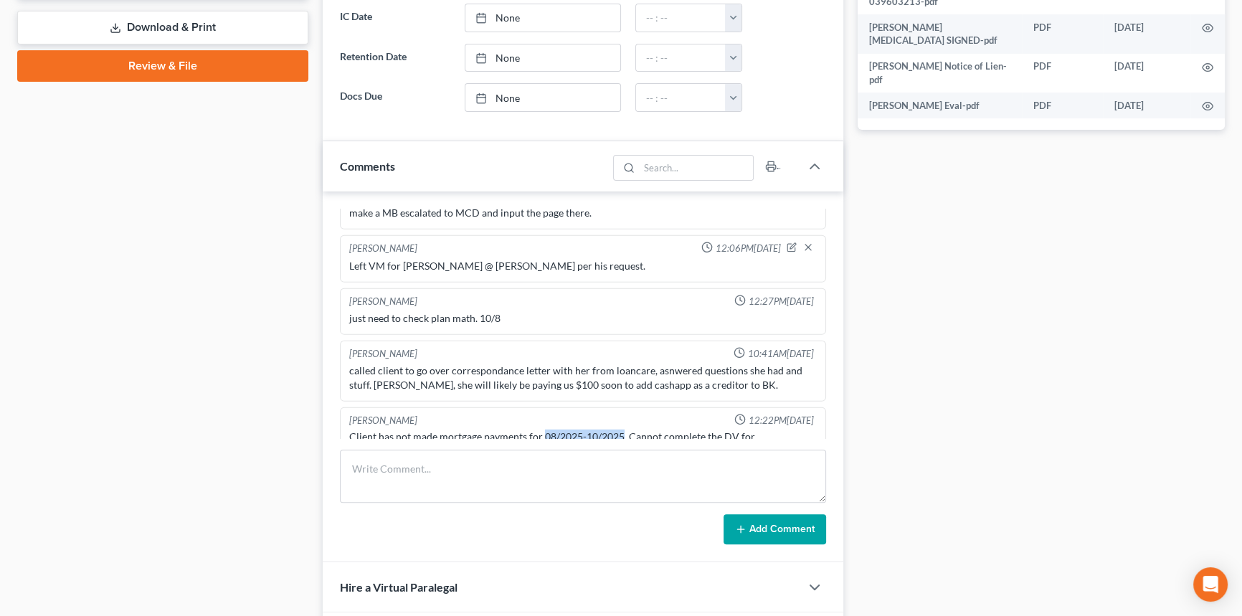
drag, startPoint x: 544, startPoint y: 356, endPoint x: 623, endPoint y: 356, distance: 78.9
click at [623, 430] on div "Client has not made mortgage payments for 08/2025-10/2025. Cannot complete the …" at bounding box center [583, 444] width 468 height 29
drag, startPoint x: 374, startPoint y: 360, endPoint x: 344, endPoint y: 337, distance: 37.9
click at [344, 407] on div "Tiffany Slaton 12:22PM, 10/07/2025 Client has not made mortgage payments for 08…" at bounding box center [583, 437] width 486 height 61
click at [238, 344] on div "Case Dashboard Payments Invoices Payments Payments Credit Report Client Profile" at bounding box center [163, 125] width 306 height 1279
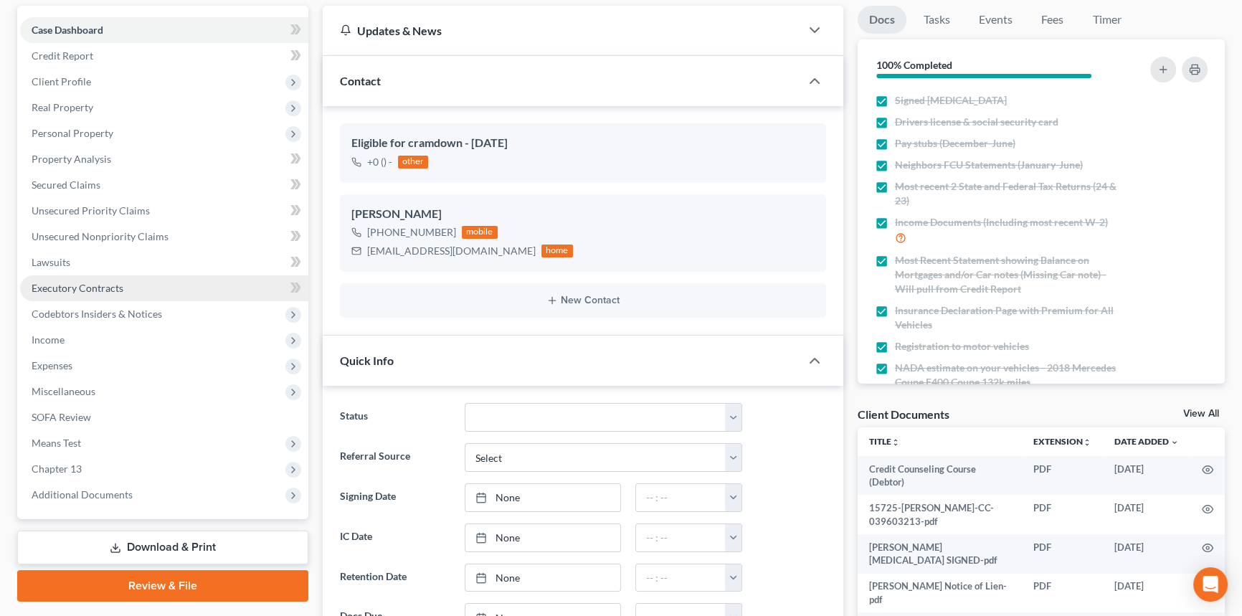
scroll to position [130, 0]
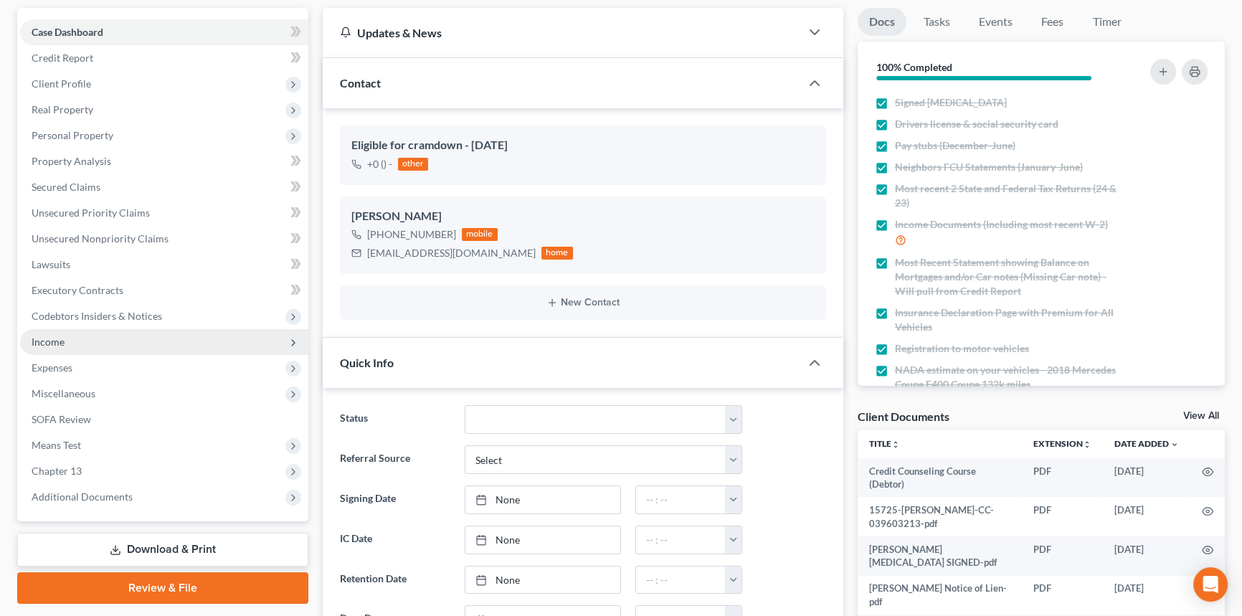
click at [80, 349] on span "Income" at bounding box center [164, 342] width 288 height 26
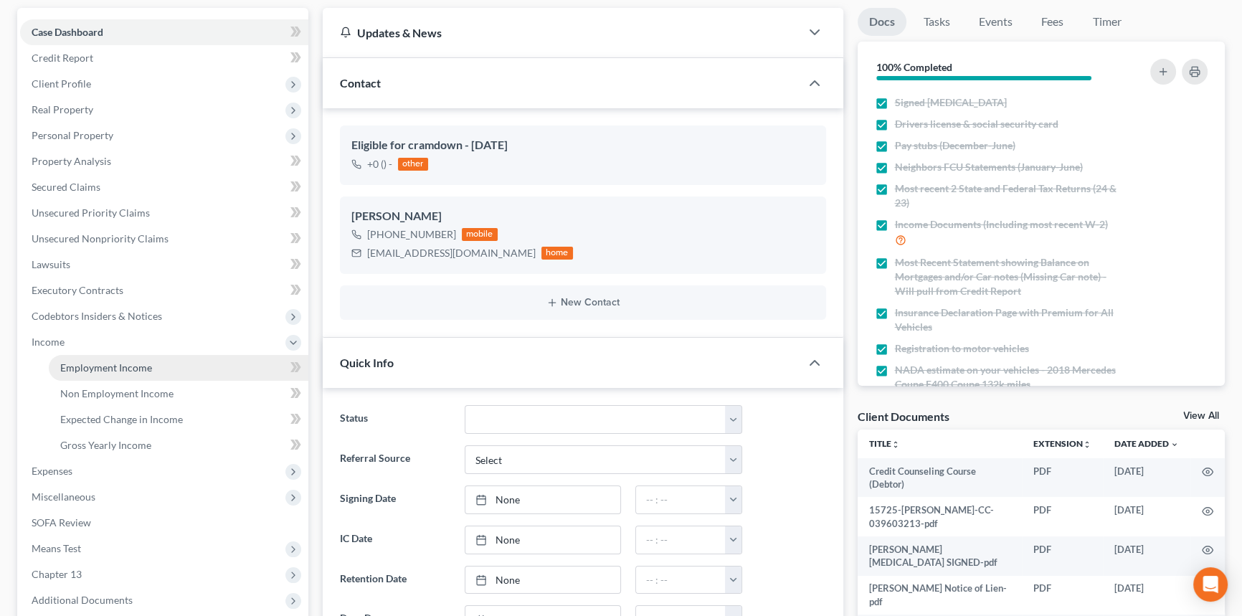
click at [82, 366] on span "Employment Income" at bounding box center [106, 368] width 92 height 12
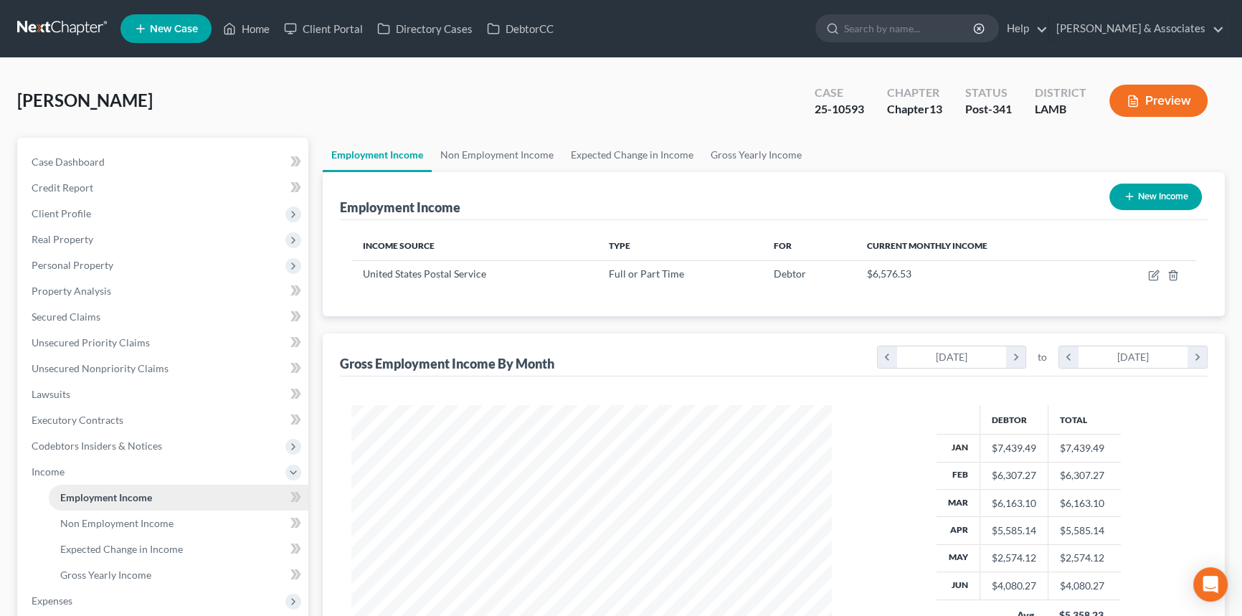
scroll to position [257, 509]
click at [119, 465] on span "Income" at bounding box center [164, 472] width 288 height 26
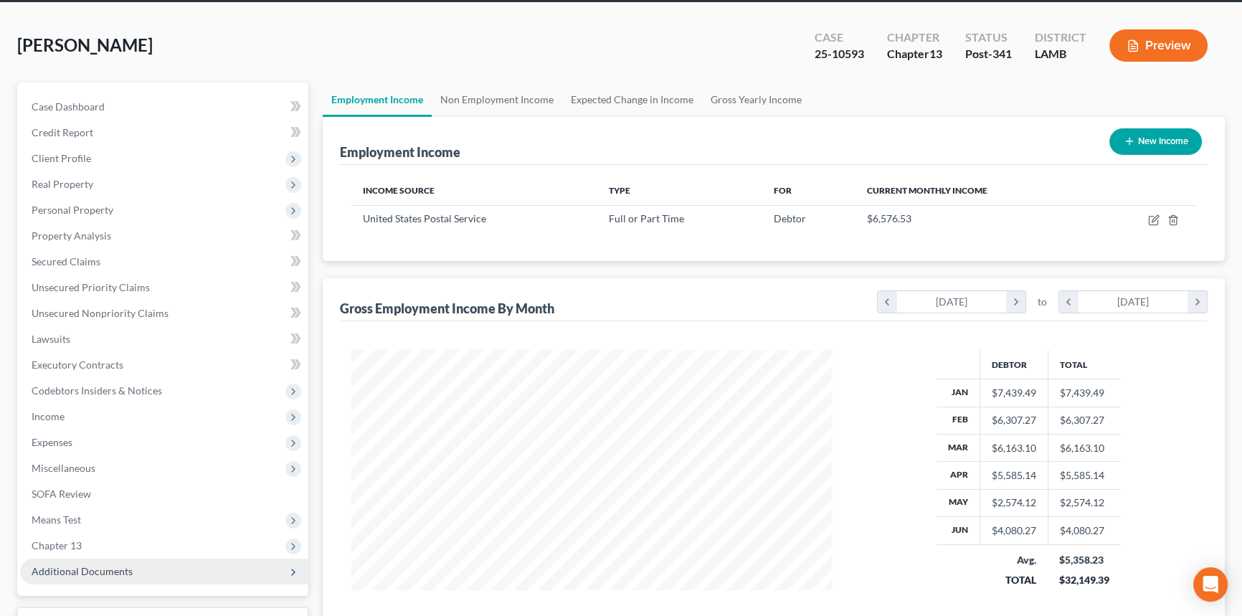
scroll to position [130, 0]
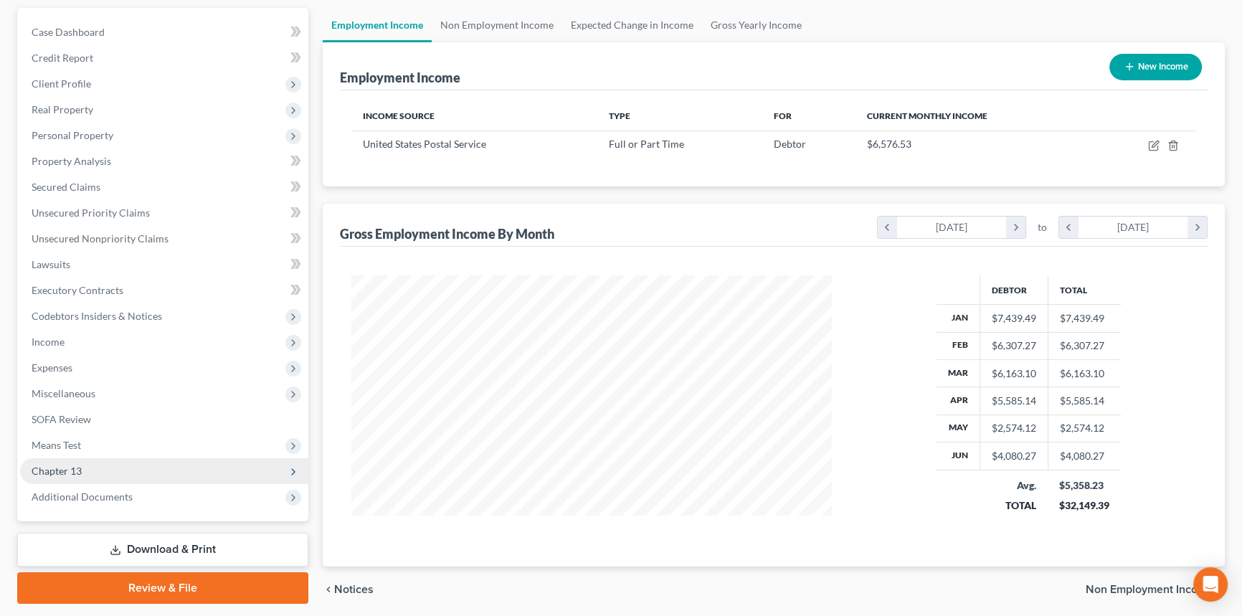
click at [138, 466] on span "Chapter 13" at bounding box center [164, 471] width 288 height 26
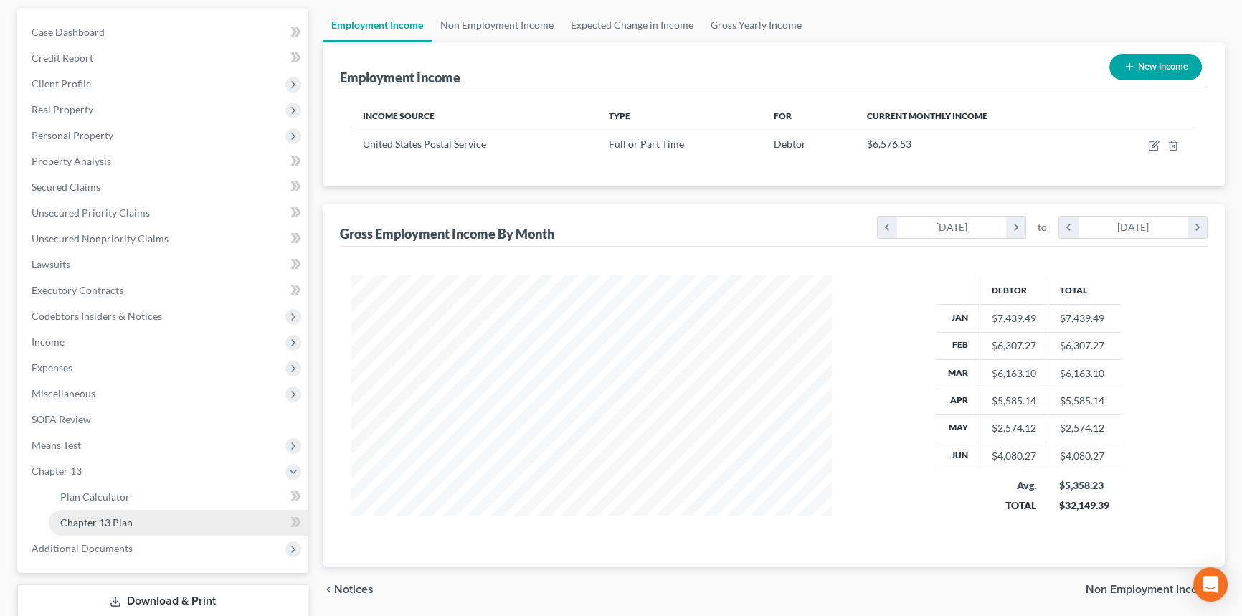
click at [136, 522] on link "Chapter 13 Plan" at bounding box center [179, 523] width 260 height 26
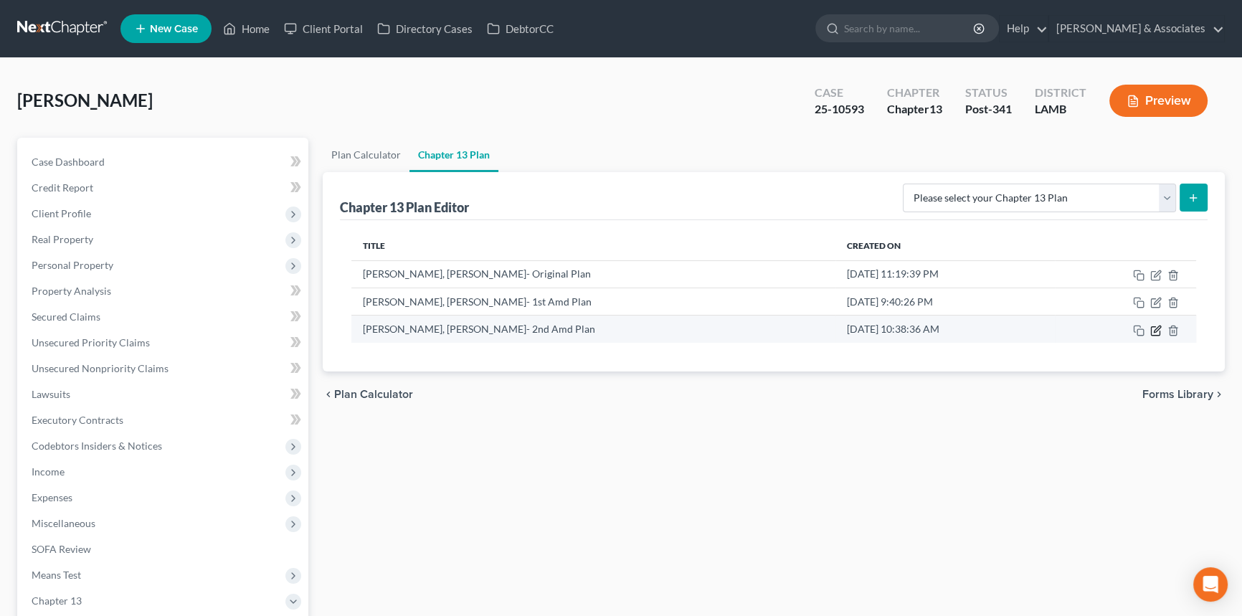
click at [1155, 331] on icon "button" at bounding box center [1157, 329] width 6 height 6
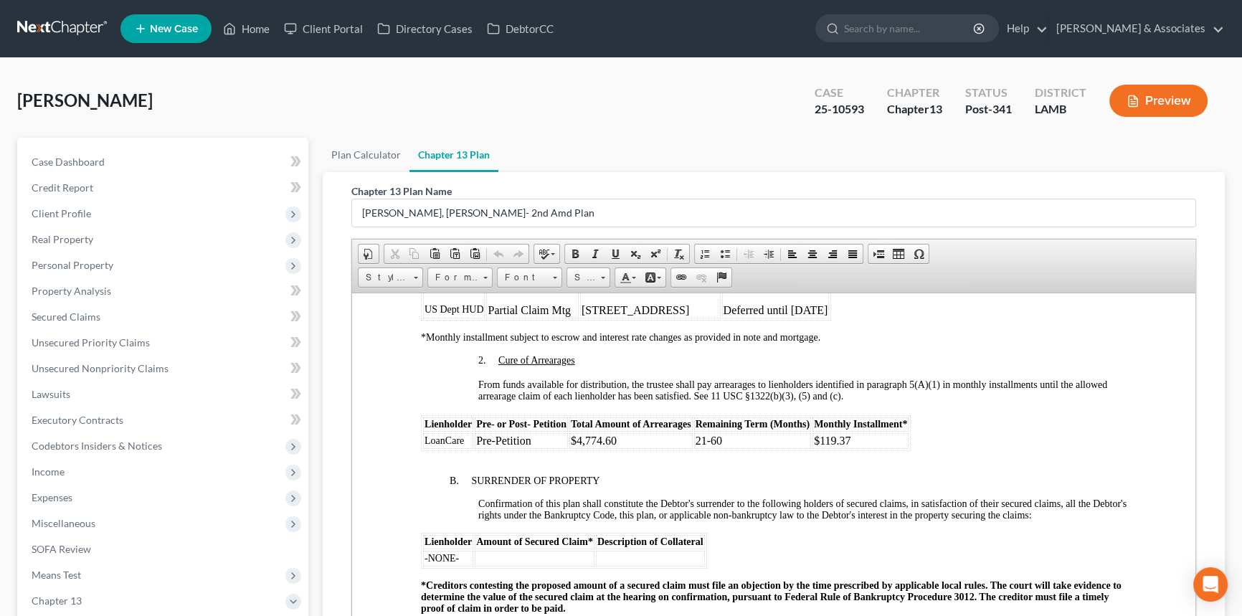
scroll to position [1369, 0]
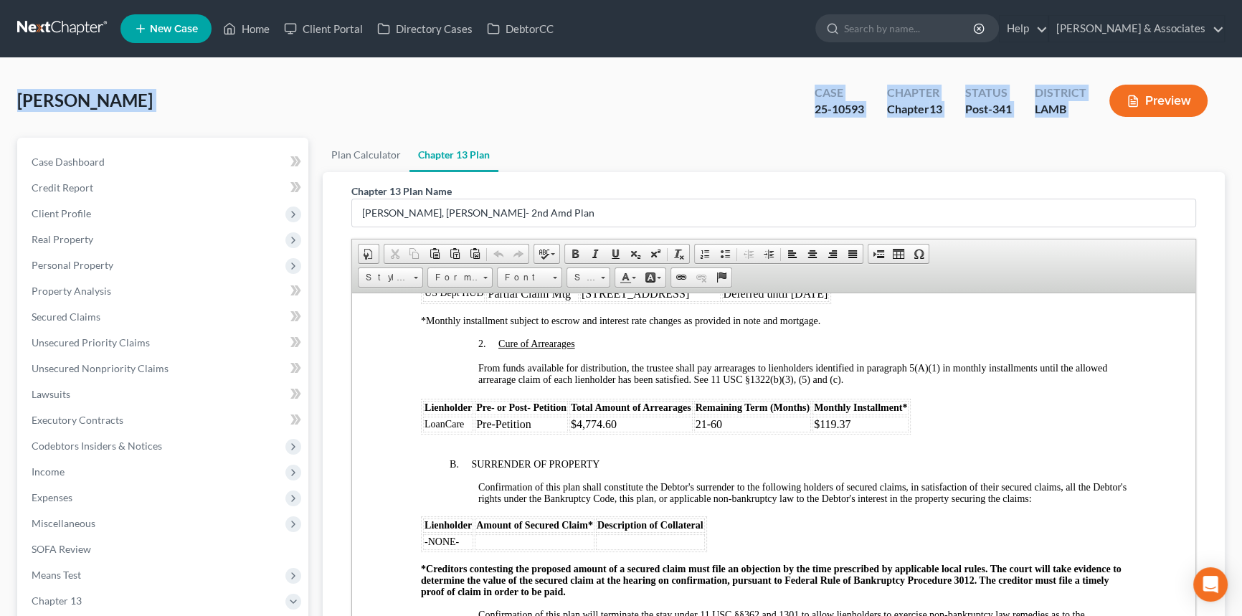
drag, startPoint x: 18, startPoint y: 101, endPoint x: 1118, endPoint y: 116, distance: 1100.4
click at [1118, 116] on div "Stevens, Tiffany Upgraded Case 25-10593 Chapter Chapter 13 Status Post-341 Dist…" at bounding box center [621, 106] width 1208 height 62
click at [1097, 128] on div "Stevens, Tiffany Upgraded Case 25-10593 Chapter Chapter 13 Status Post-341 Dist…" at bounding box center [621, 106] width 1208 height 62
drag, startPoint x: 1100, startPoint y: 118, endPoint x: 18, endPoint y: 109, distance: 1082.4
click at [18, 109] on div "Stevens, Tiffany Upgraded Case 25-10593 Chapter Chapter 13 Status Post-341 Dist…" at bounding box center [621, 106] width 1208 height 62
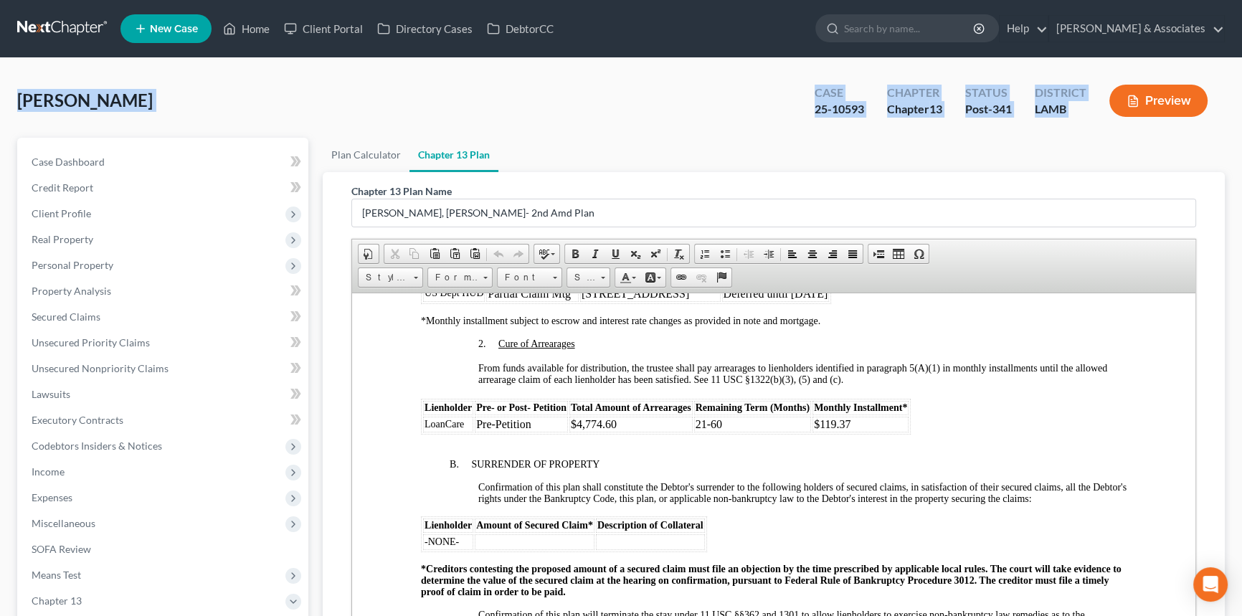
click at [18, 109] on span "[PERSON_NAME]" at bounding box center [85, 100] width 136 height 21
drag, startPoint x: 202, startPoint y: 100, endPoint x: 1100, endPoint y: 125, distance: 897.6
click at [1100, 125] on div "Stevens, Tiffany Upgraded Case 25-10593 Chapter Chapter 13 Status Post-341 Dist…" at bounding box center [621, 106] width 1208 height 62
click at [745, 128] on div "Stevens, Tiffany Upgraded Case 25-10593 Chapter Chapter 13 Status Post-341 Dist…" at bounding box center [621, 106] width 1208 height 62
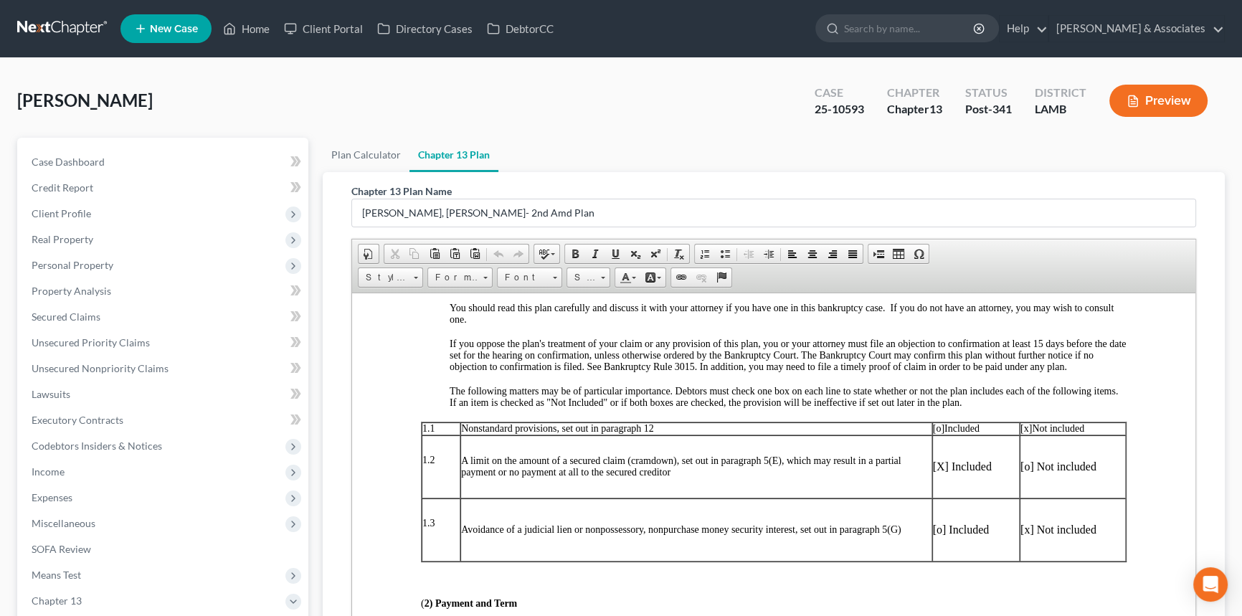
scroll to position [521, 0]
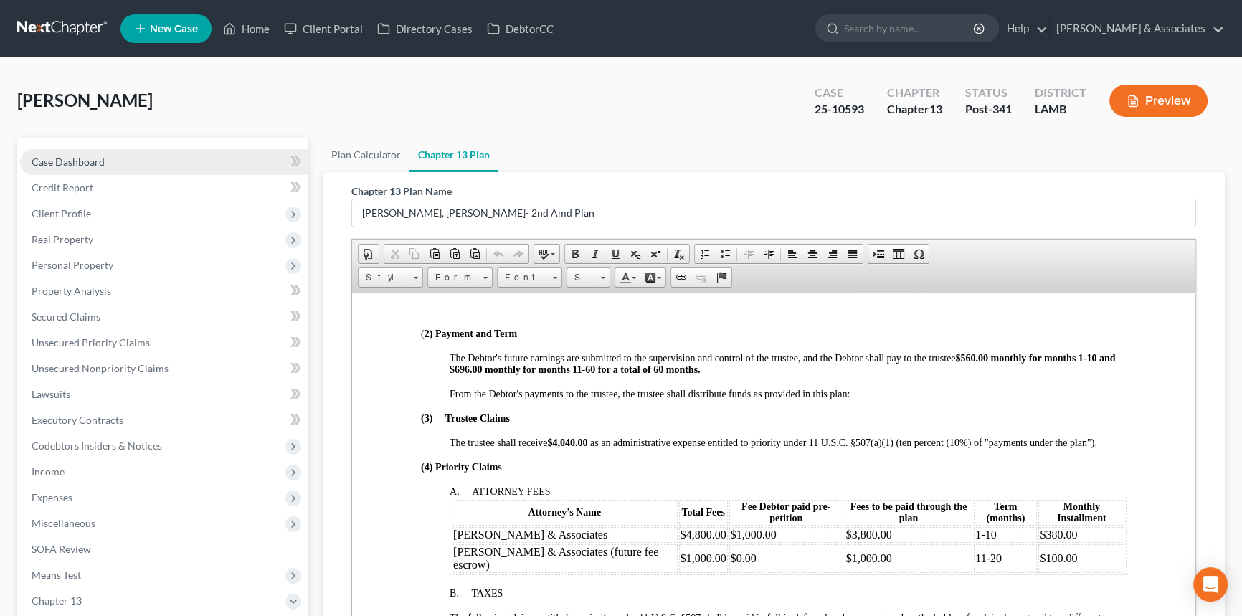
click at [214, 162] on link "Case Dashboard" at bounding box center [164, 162] width 288 height 26
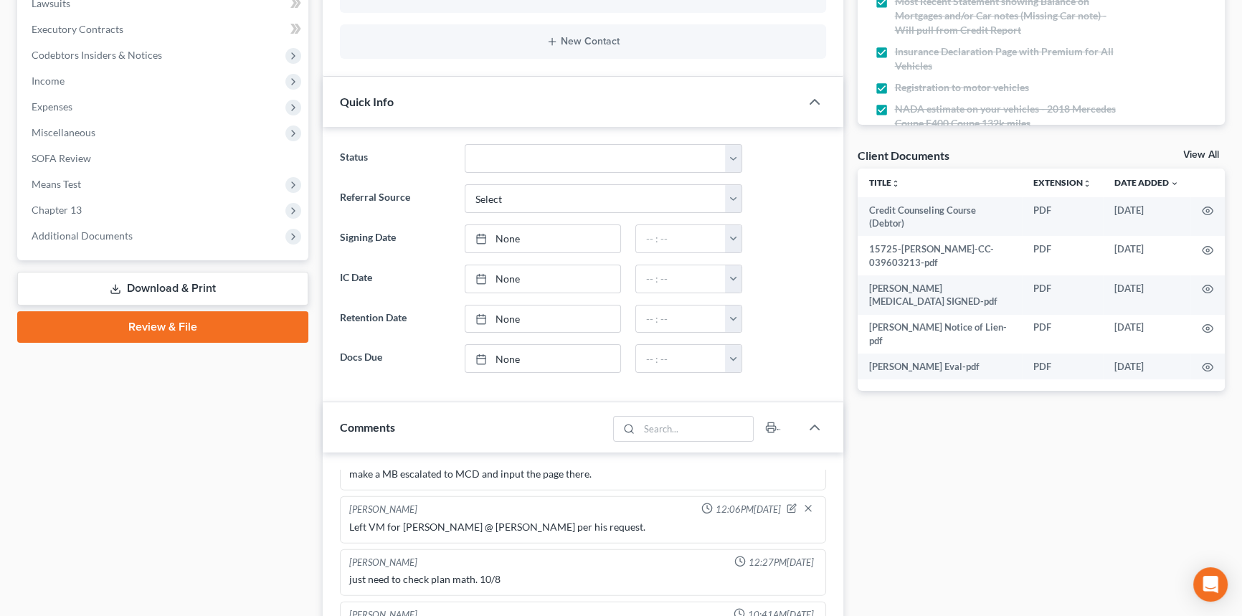
scroll to position [652, 0]
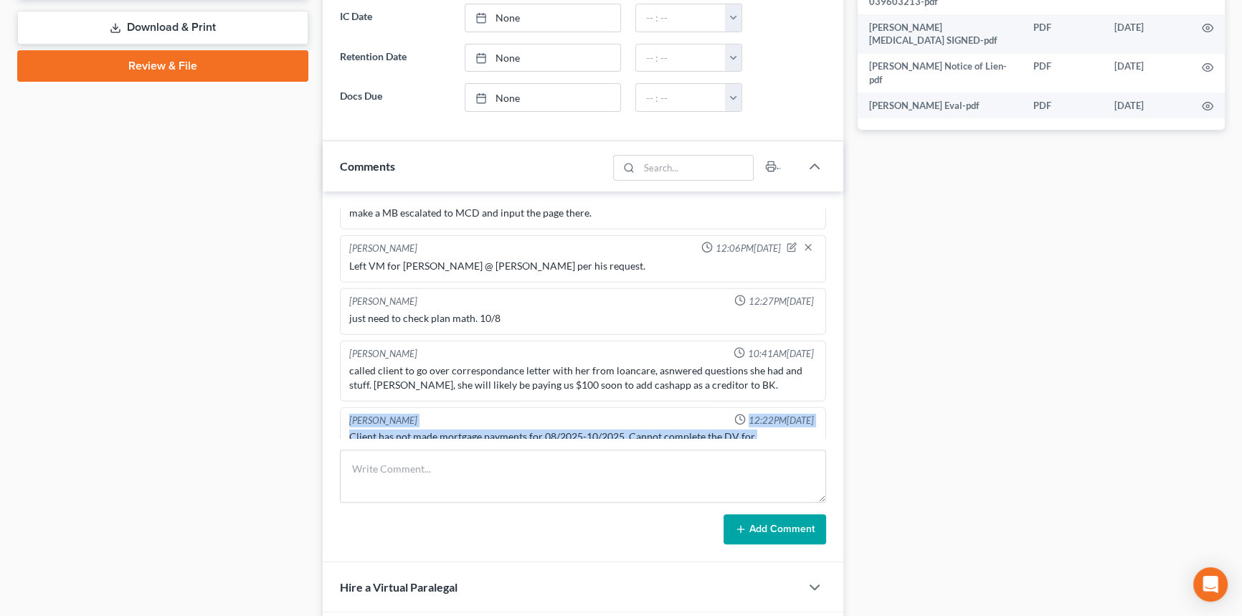
drag, startPoint x: 423, startPoint y: 379, endPoint x: 323, endPoint y: 330, distance: 111.6
click at [336, 329] on div "Richard Prunick 10:55AM, 04/04/2025 Did eval with tiffany, income is too high f…" at bounding box center [583, 377] width 521 height 371
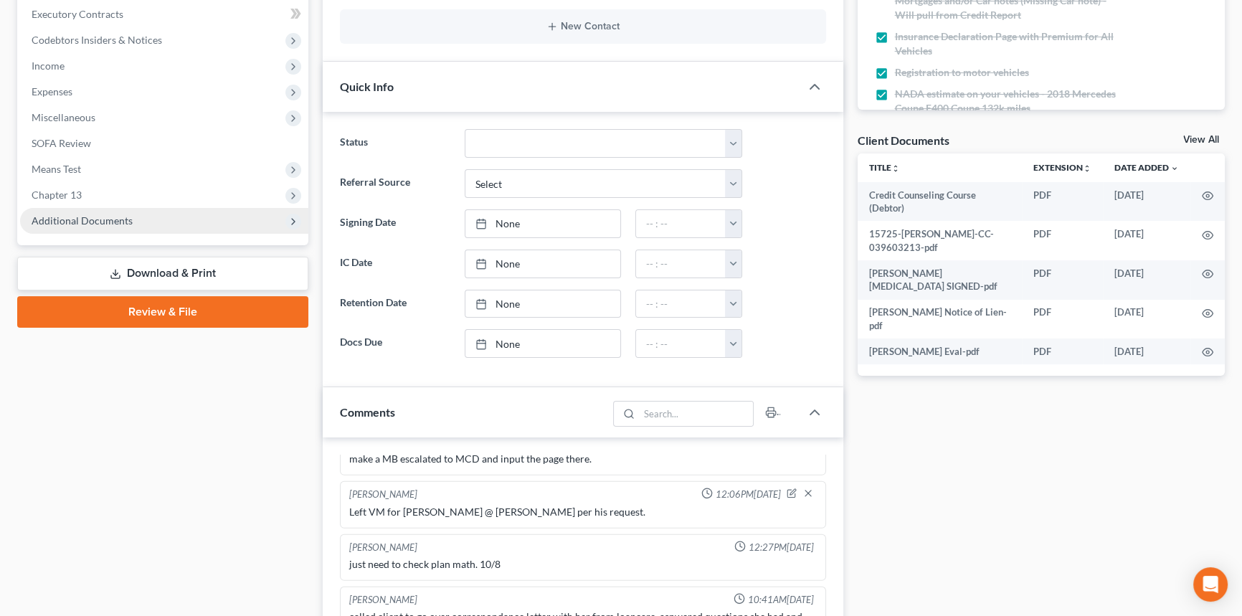
scroll to position [260, 0]
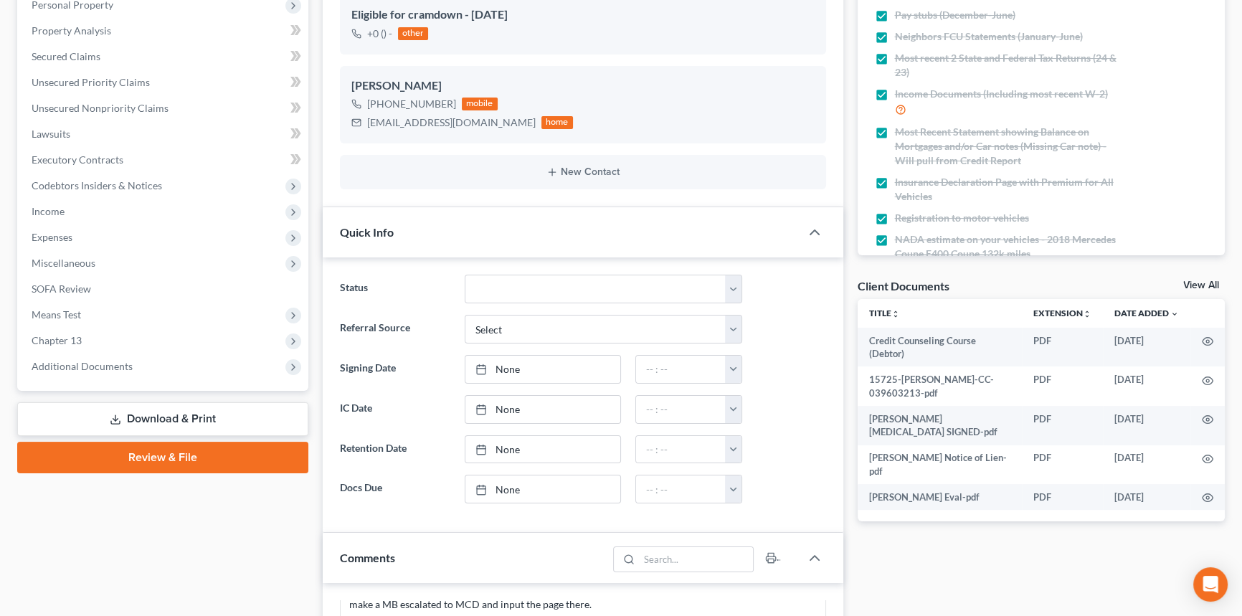
click at [80, 554] on div "Case Dashboard Payments Invoices Payments Payments Credit Report Client Profile" at bounding box center [163, 516] width 306 height 1279
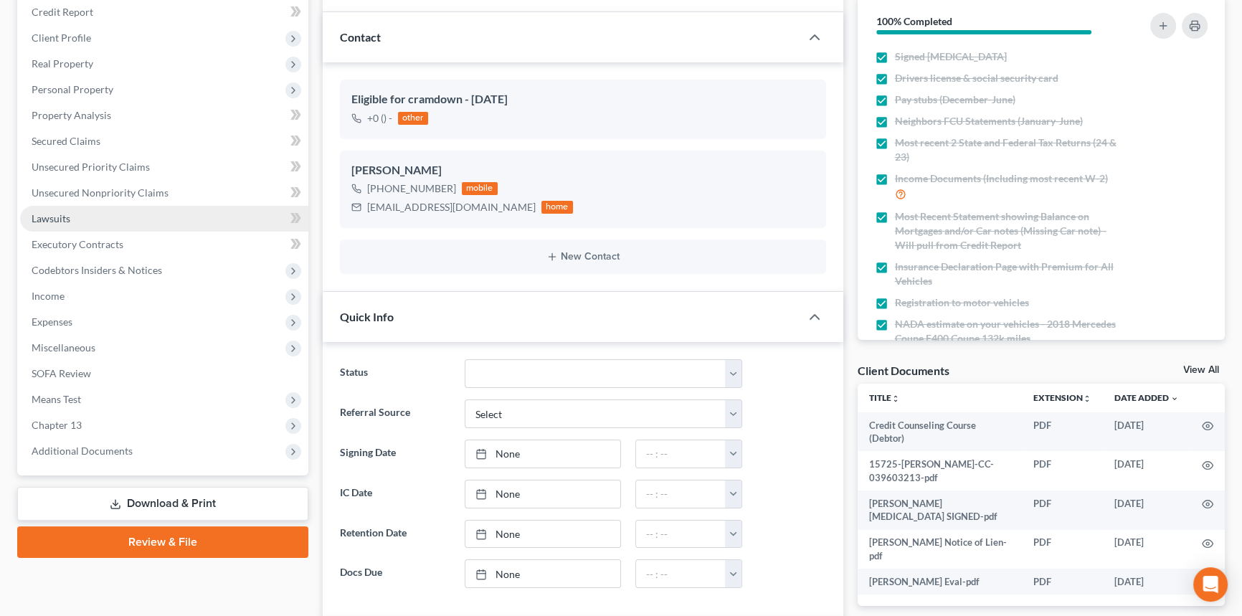
scroll to position [0, 0]
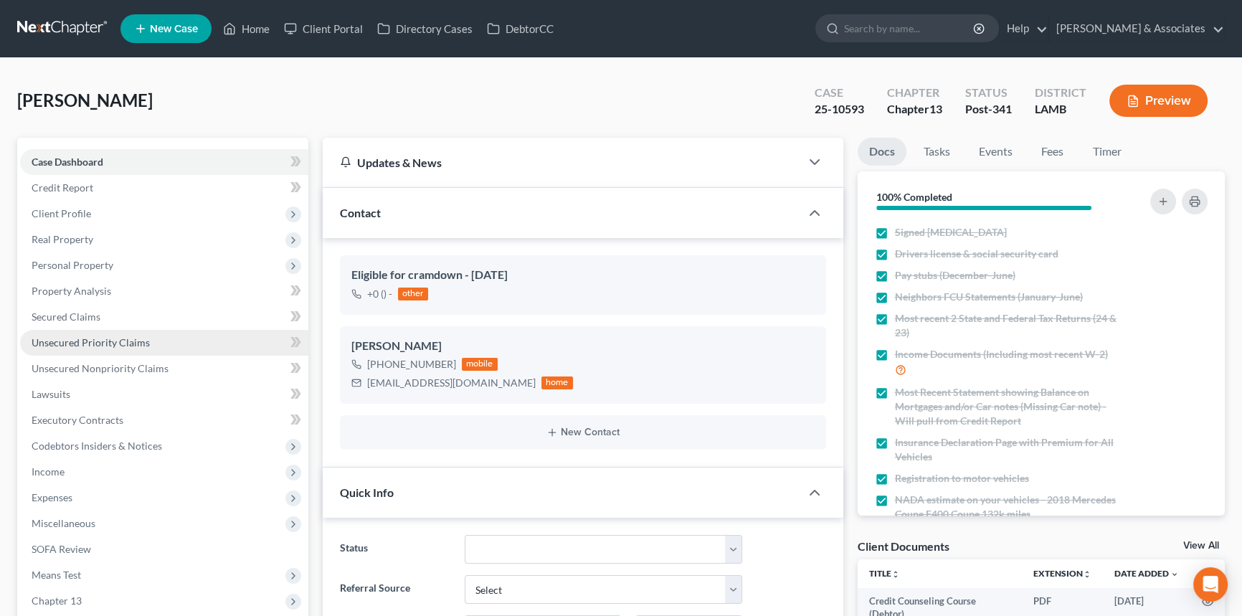
click at [120, 336] on span "Unsecured Priority Claims" at bounding box center [91, 342] width 118 height 12
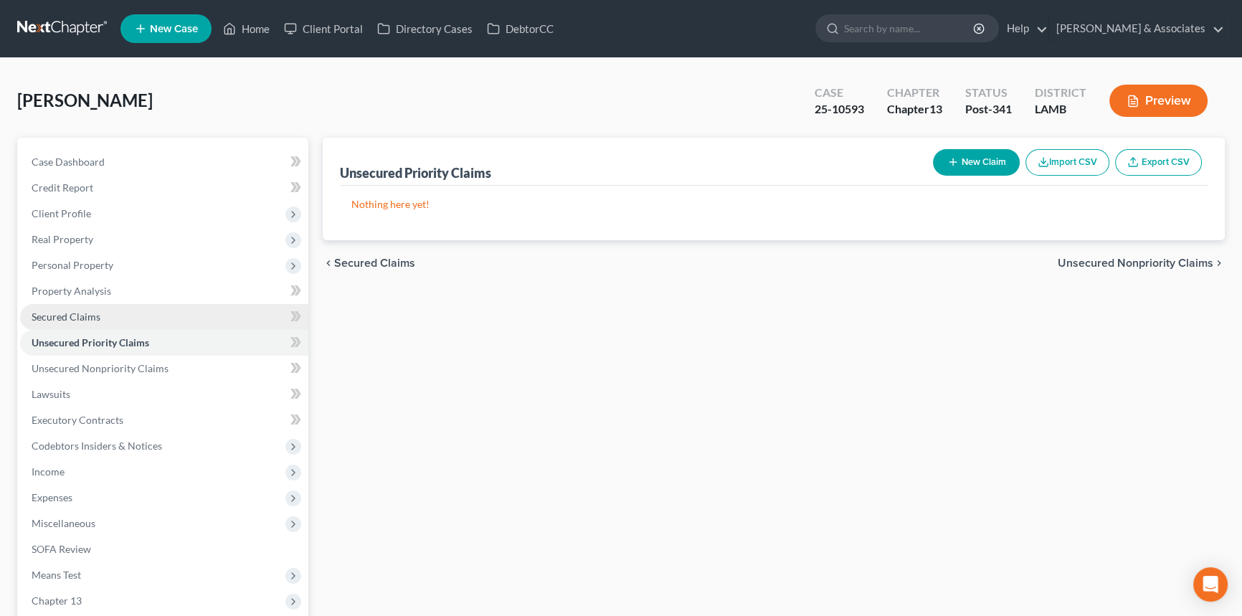
click at [131, 316] on link "Secured Claims" at bounding box center [164, 317] width 288 height 26
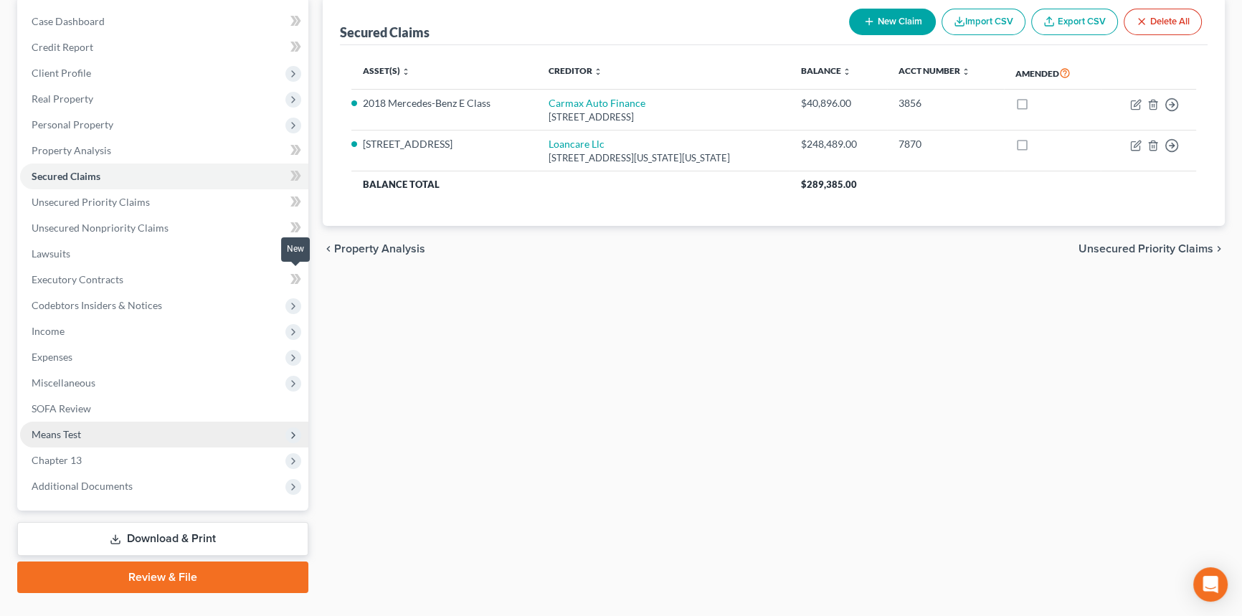
scroll to position [170, 0]
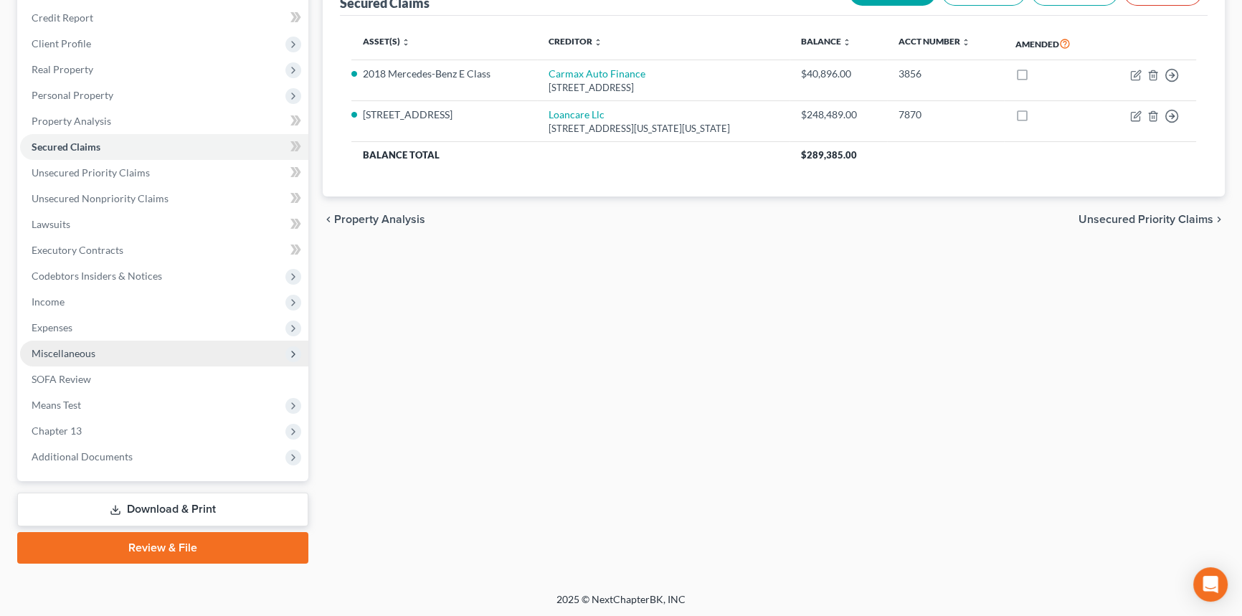
click at [129, 353] on span "Miscellaneous" at bounding box center [164, 354] width 288 height 26
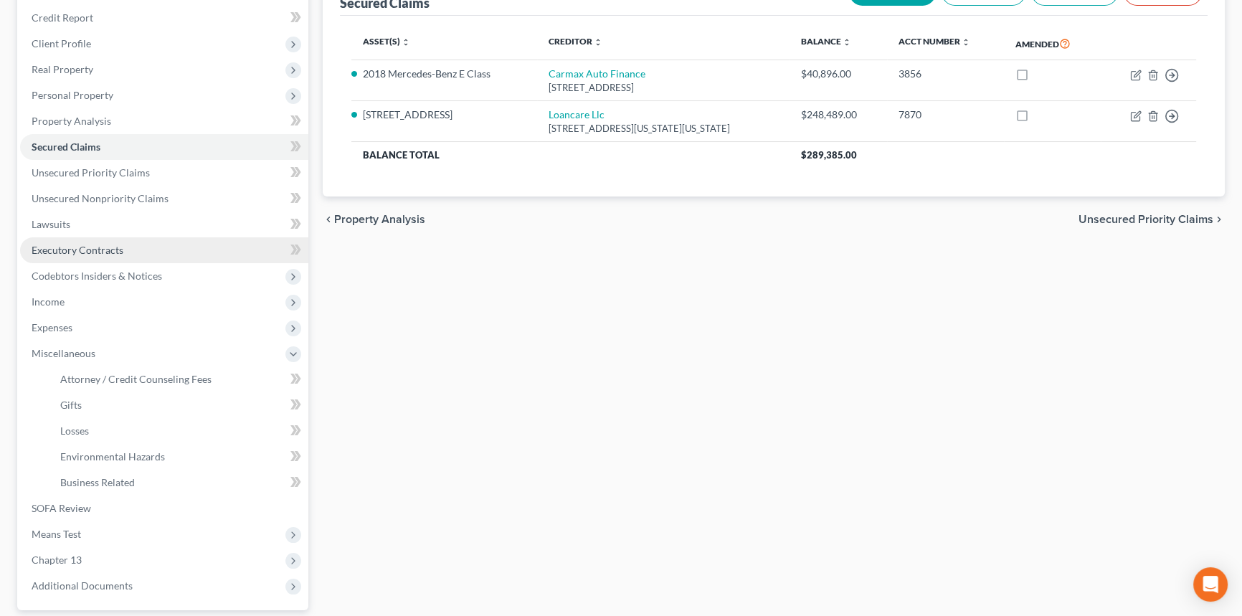
click at [124, 252] on link "Executory Contracts" at bounding box center [164, 250] width 288 height 26
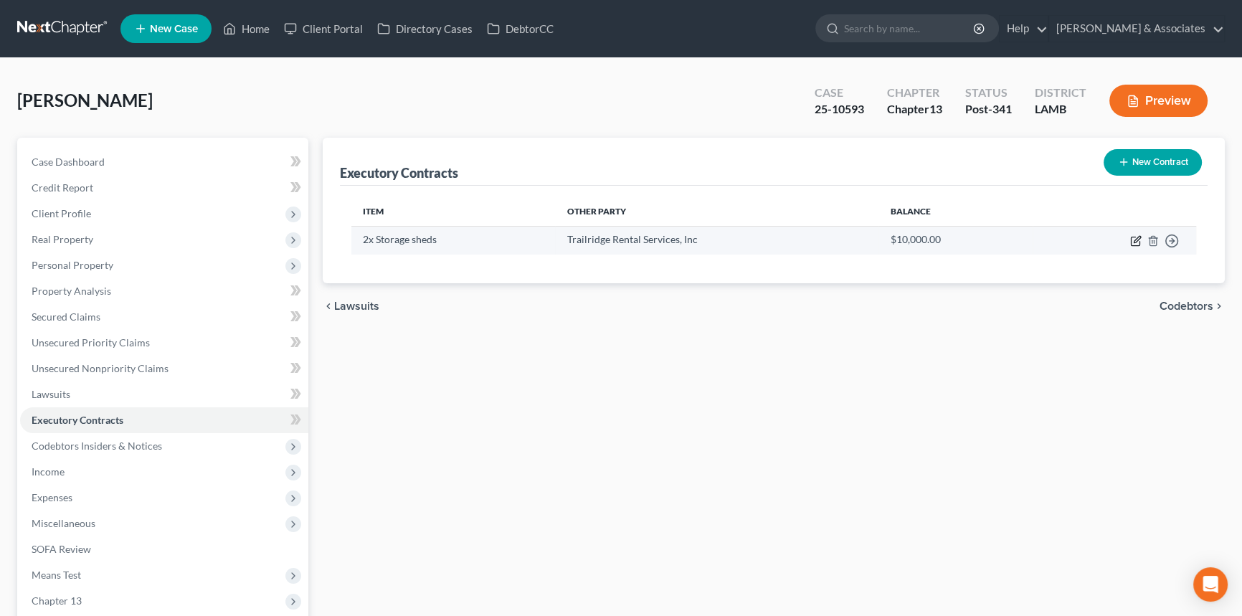
click at [1133, 241] on icon "button" at bounding box center [1135, 240] width 11 height 11
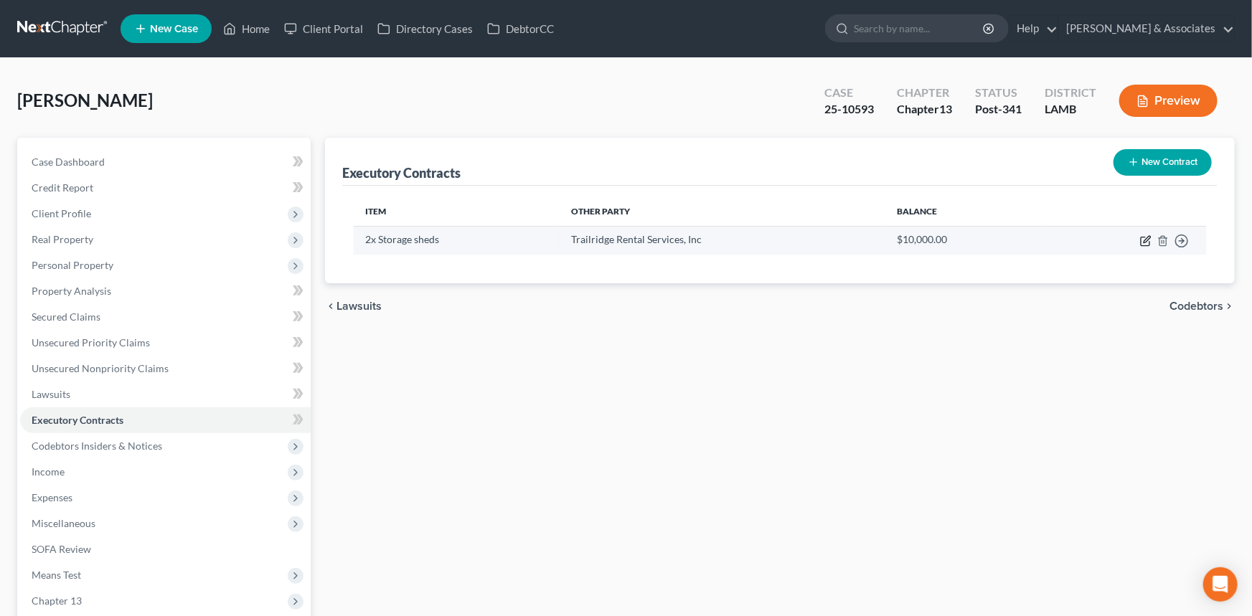
select select "3"
select select "18"
select select "0"
select select "2"
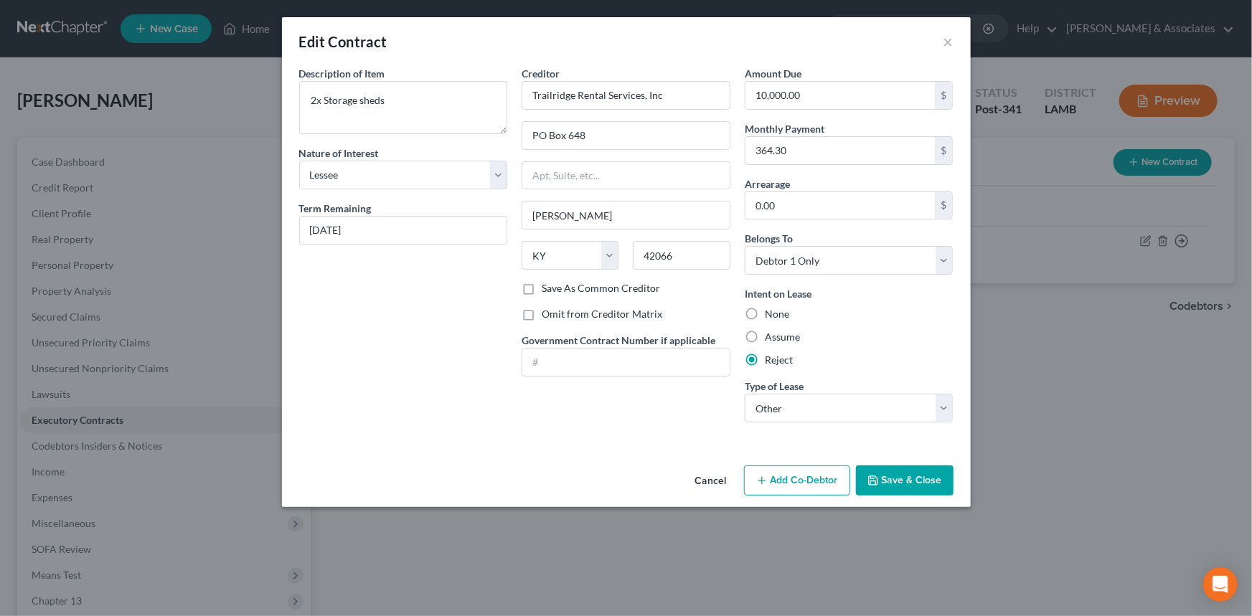
click at [410, 430] on div "Description of non-residential real property * Description of Item * 2x Storage…" at bounding box center [403, 250] width 223 height 368
click at [704, 478] on button "Cancel" at bounding box center [711, 481] width 55 height 29
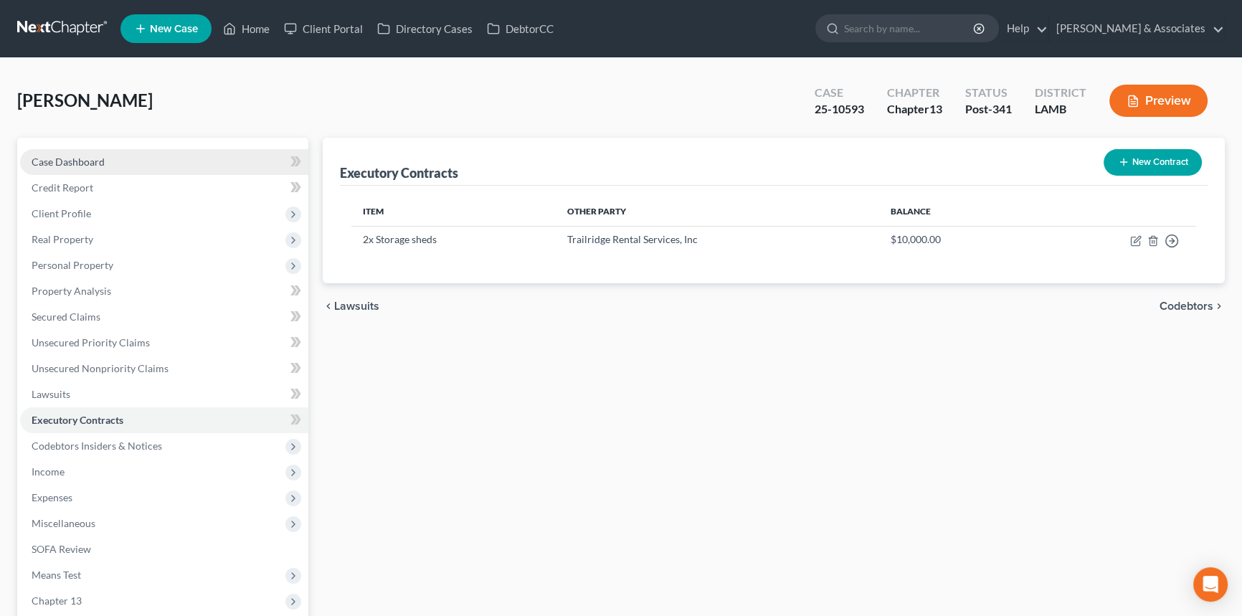
click at [153, 159] on link "Case Dashboard" at bounding box center [164, 162] width 288 height 26
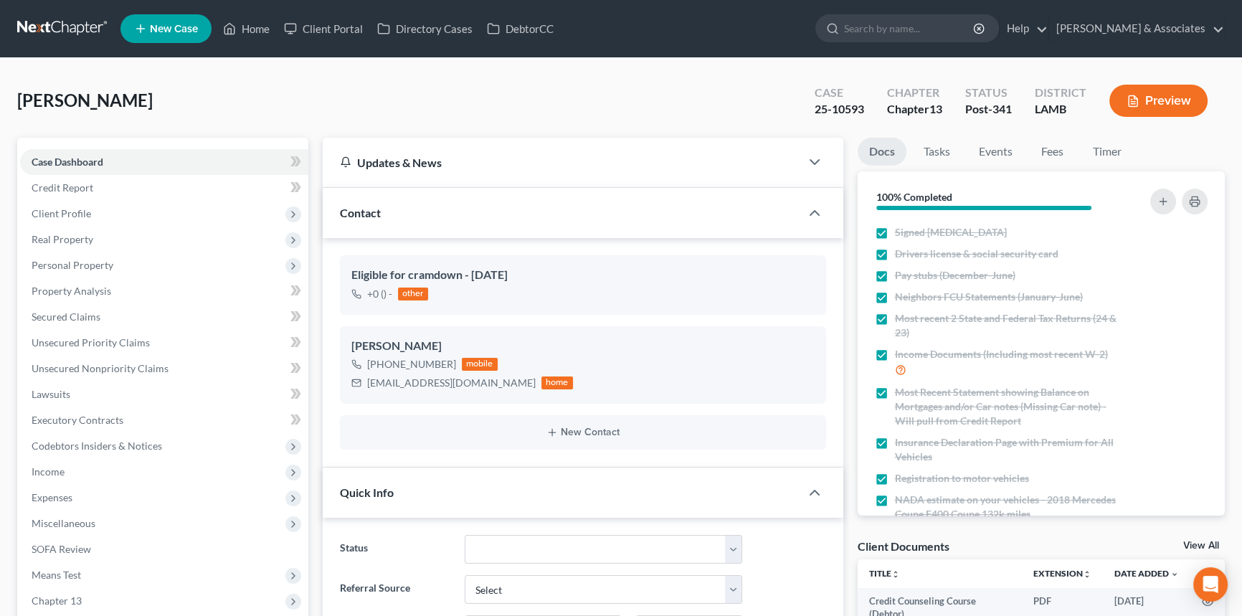
scroll to position [5765, 0]
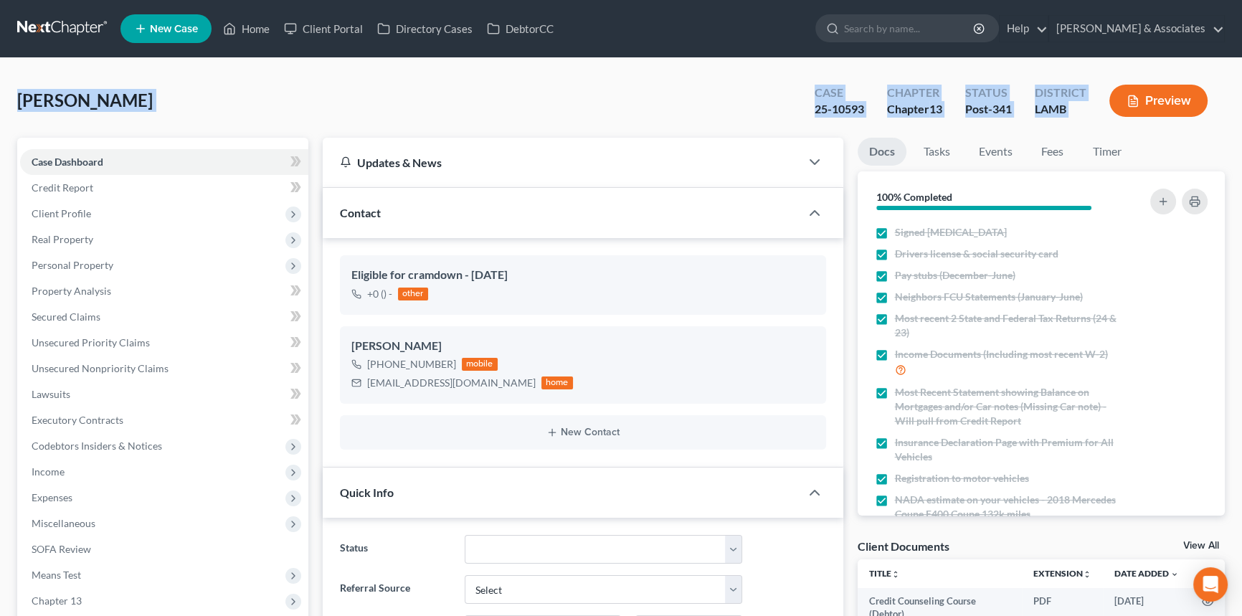
drag, startPoint x: 11, startPoint y: 98, endPoint x: 1136, endPoint y: 115, distance: 1124.8
click at [334, 117] on div "Stevens, Tiffany Upgraded Case 25-10593 Chapter Chapter 13 Status Post-341 Dist…" at bounding box center [621, 106] width 1208 height 62
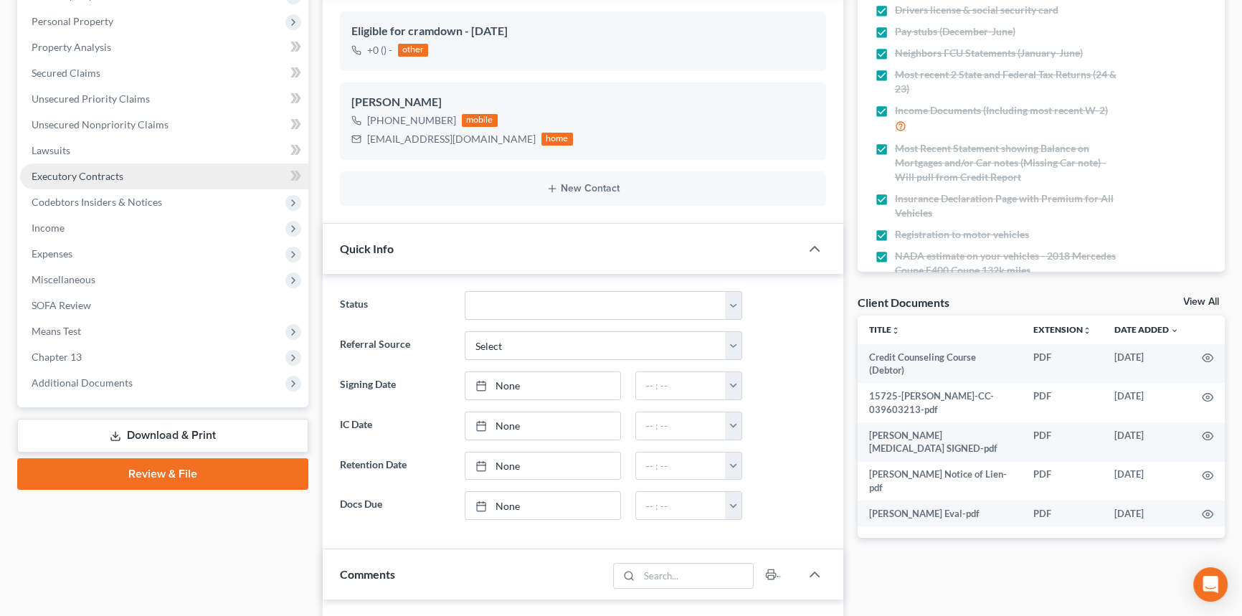
scroll to position [260, 0]
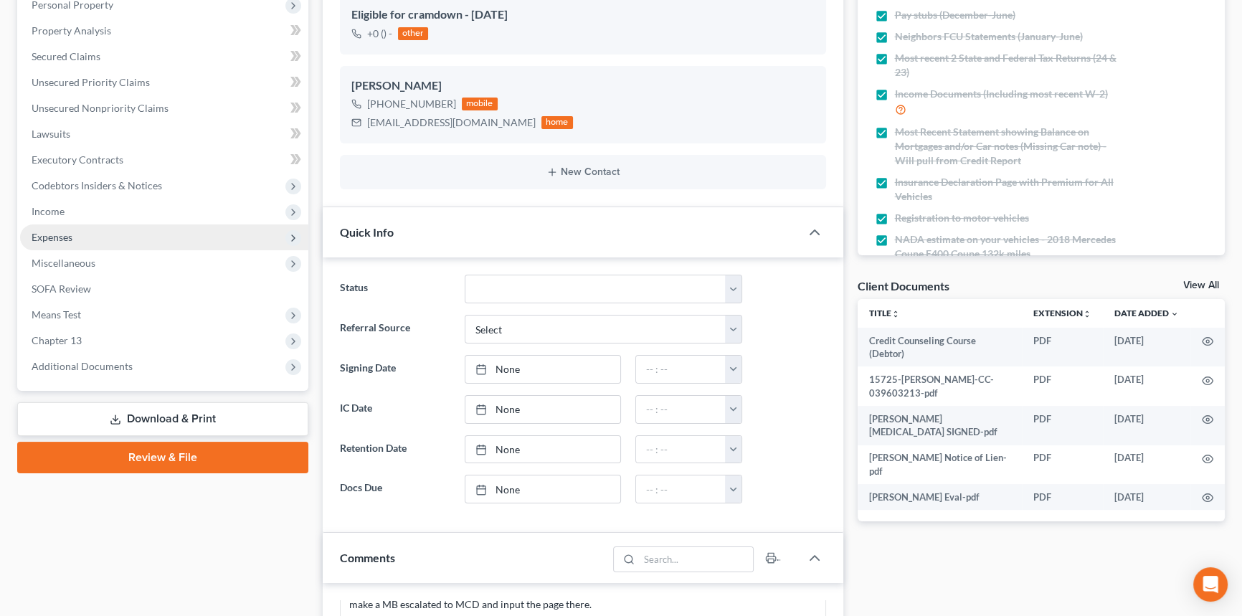
click at [72, 237] on span "Expenses" at bounding box center [52, 237] width 41 height 12
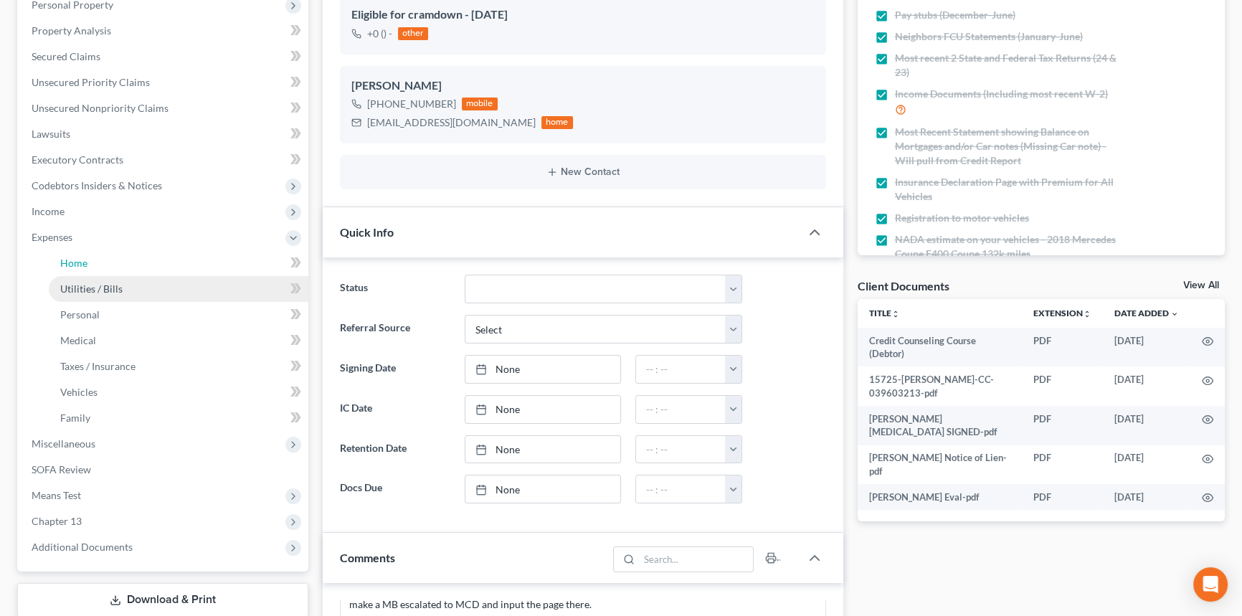
click at [75, 261] on span "Home" at bounding box center [73, 263] width 27 height 12
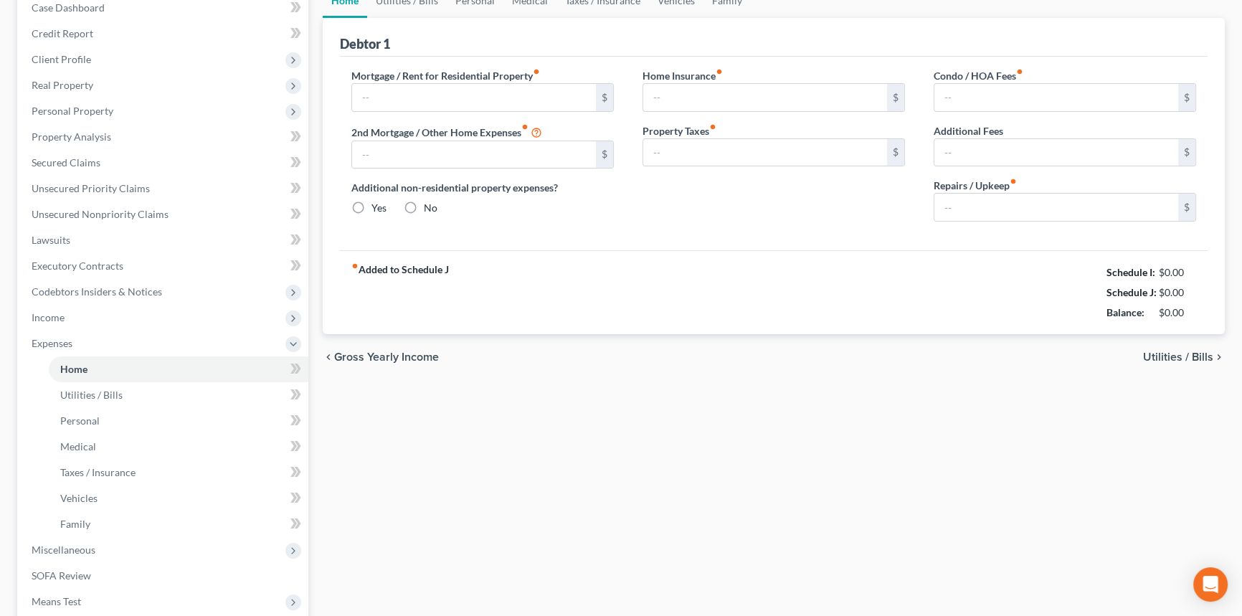
type input "1,842.63"
type input "0.00"
radio input "true"
type input "0.00"
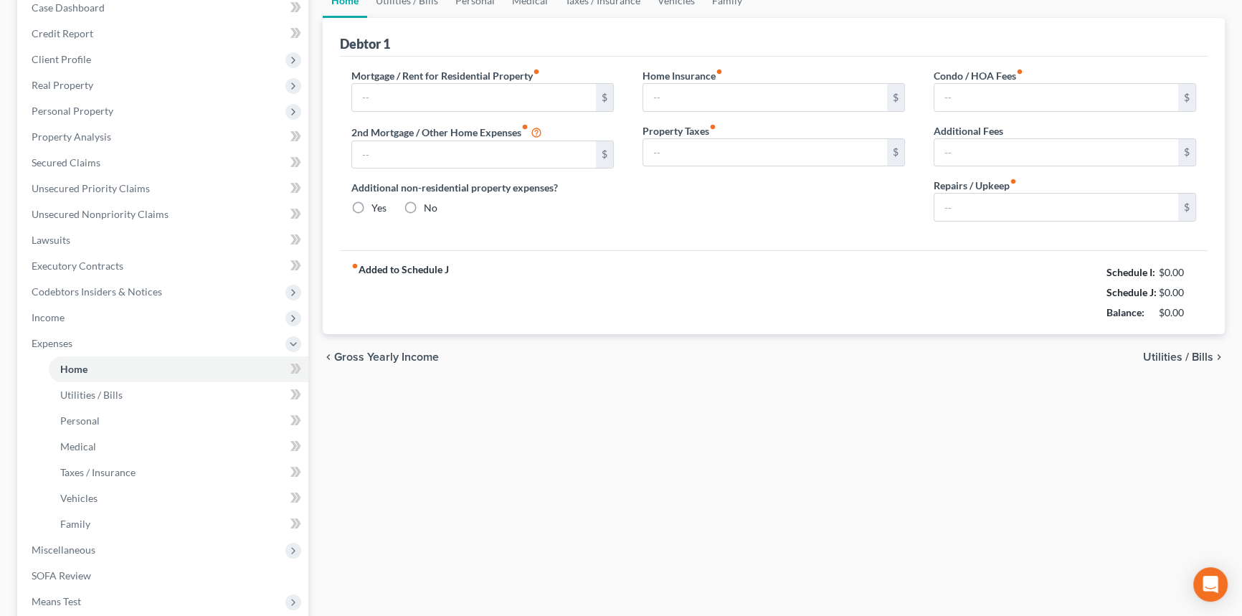
type input "25.00"
type input "0.00"
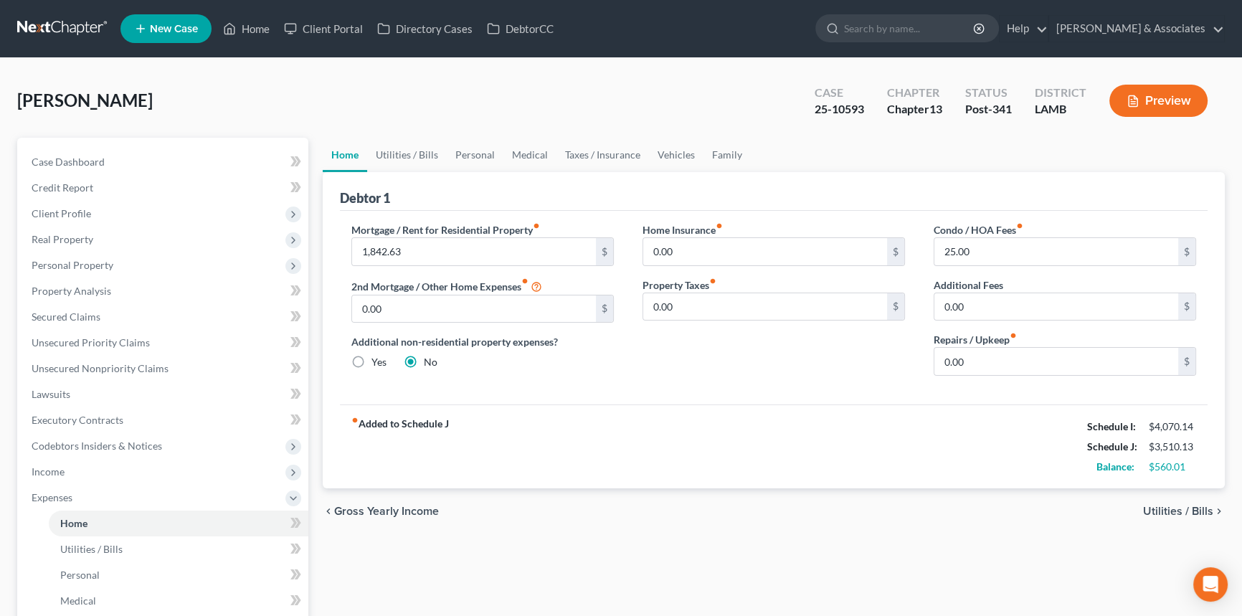
click at [674, 465] on div "fiber_manual_record Added to Schedule J Schedule I: $4,070.14 Schedule J: $3,51…" at bounding box center [774, 447] width 868 height 84
drag, startPoint x: 1185, startPoint y: 466, endPoint x: 1075, endPoint y: 425, distance: 117.4
click at [1075, 425] on div "fiber_manual_record Added to Schedule J Schedule I: $4,070.14 Schedule J: $3,51…" at bounding box center [774, 447] width 868 height 84
click at [882, 432] on div "fiber_manual_record Added to Schedule J Schedule I: $4,070.14 Schedule J: $3,51…" at bounding box center [774, 447] width 868 height 84
click at [724, 153] on link "Family" at bounding box center [727, 155] width 47 height 34
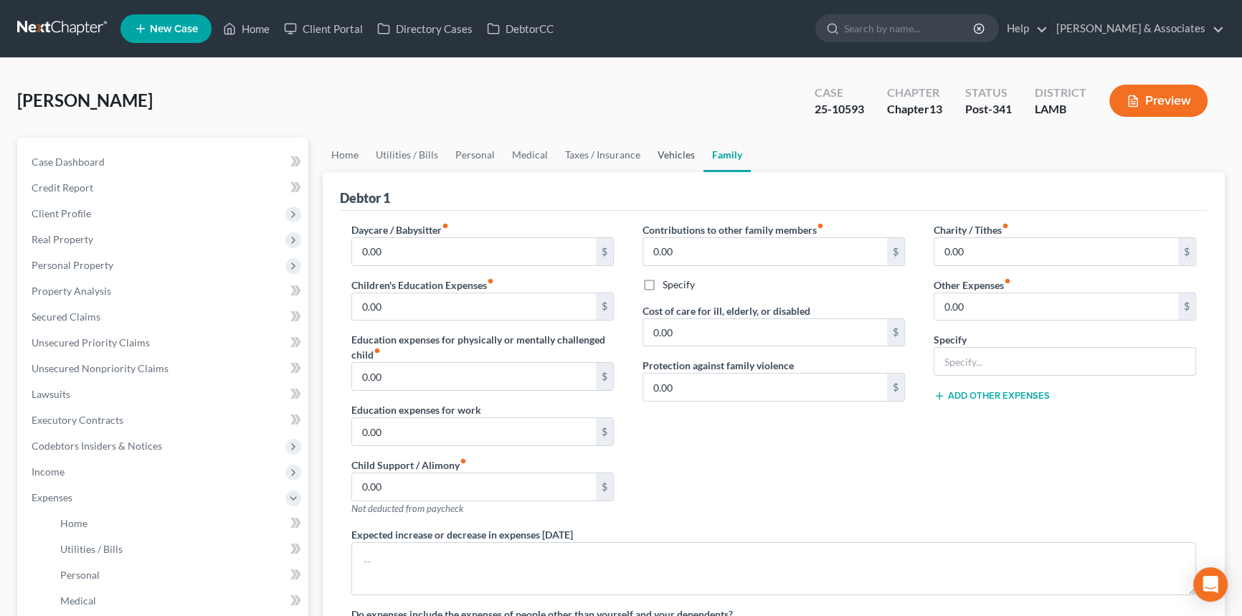
click at [673, 160] on link "Vehicles" at bounding box center [676, 155] width 55 height 34
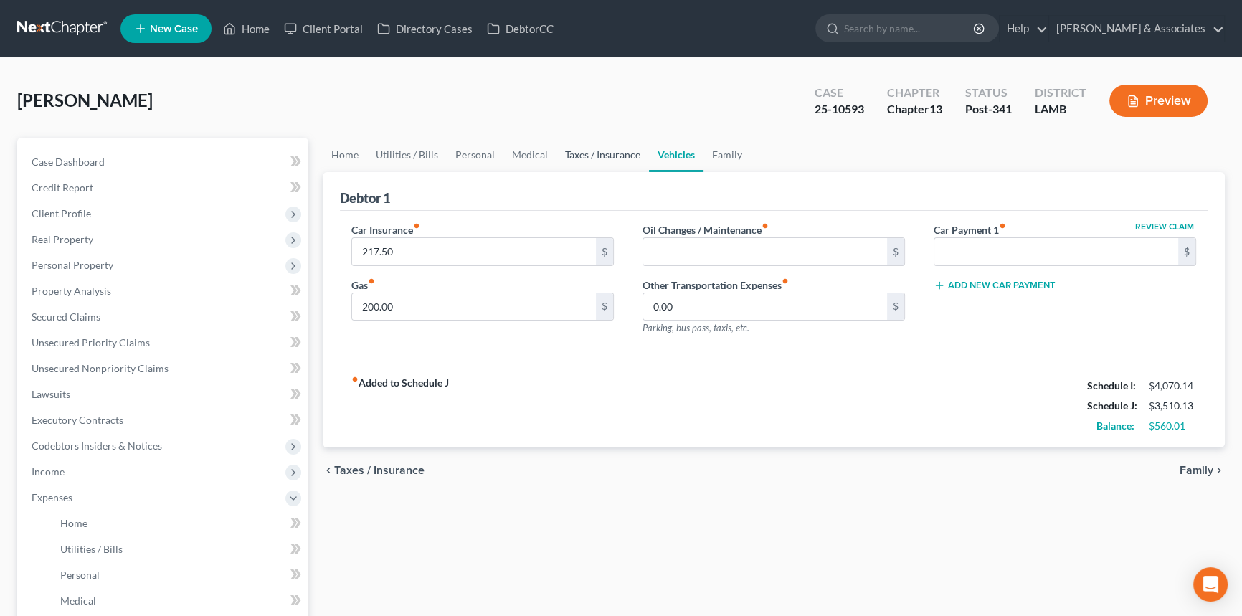
click at [615, 164] on link "Taxes / Insurance" at bounding box center [603, 155] width 93 height 34
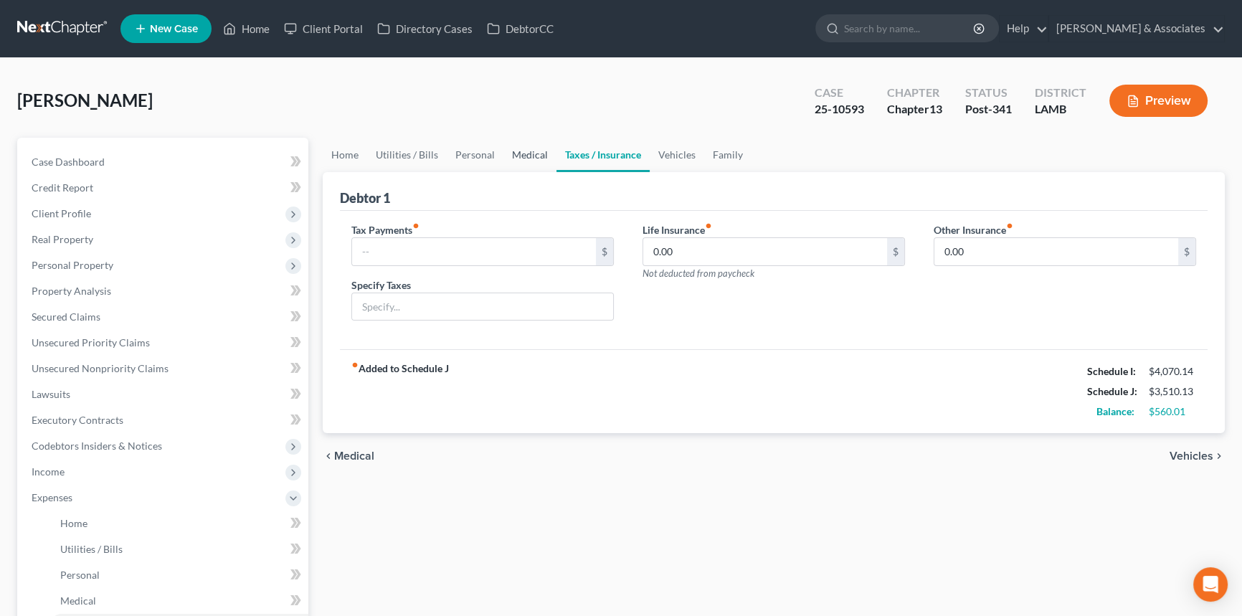
click at [524, 169] on link "Medical" at bounding box center [530, 155] width 53 height 34
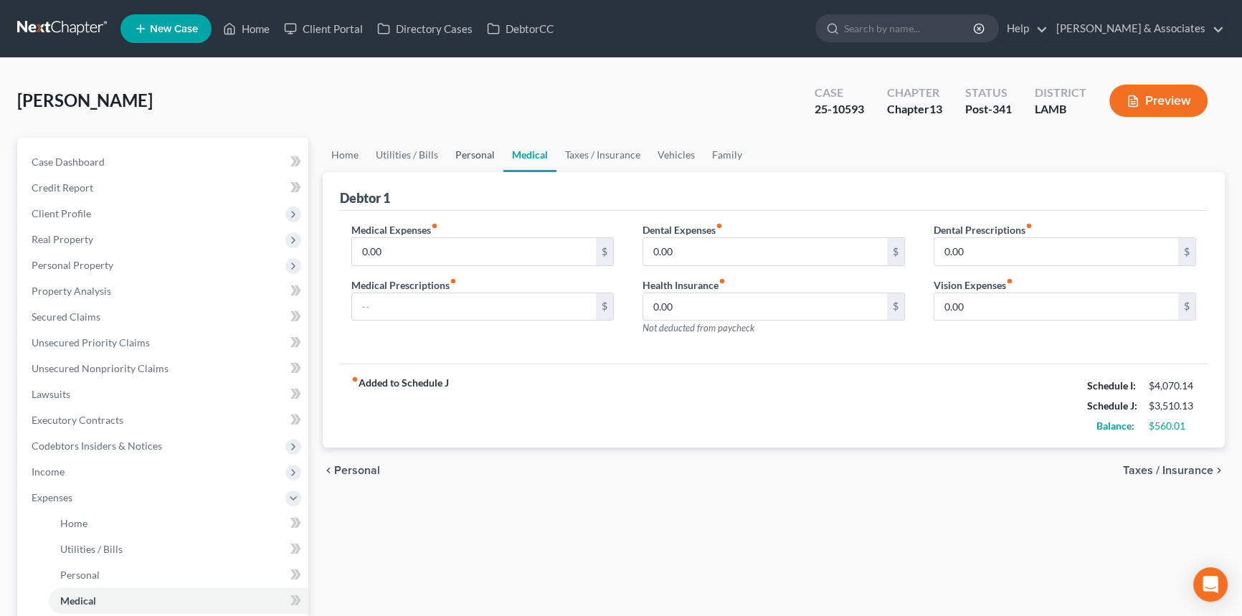
click at [468, 157] on link "Personal" at bounding box center [475, 155] width 57 height 34
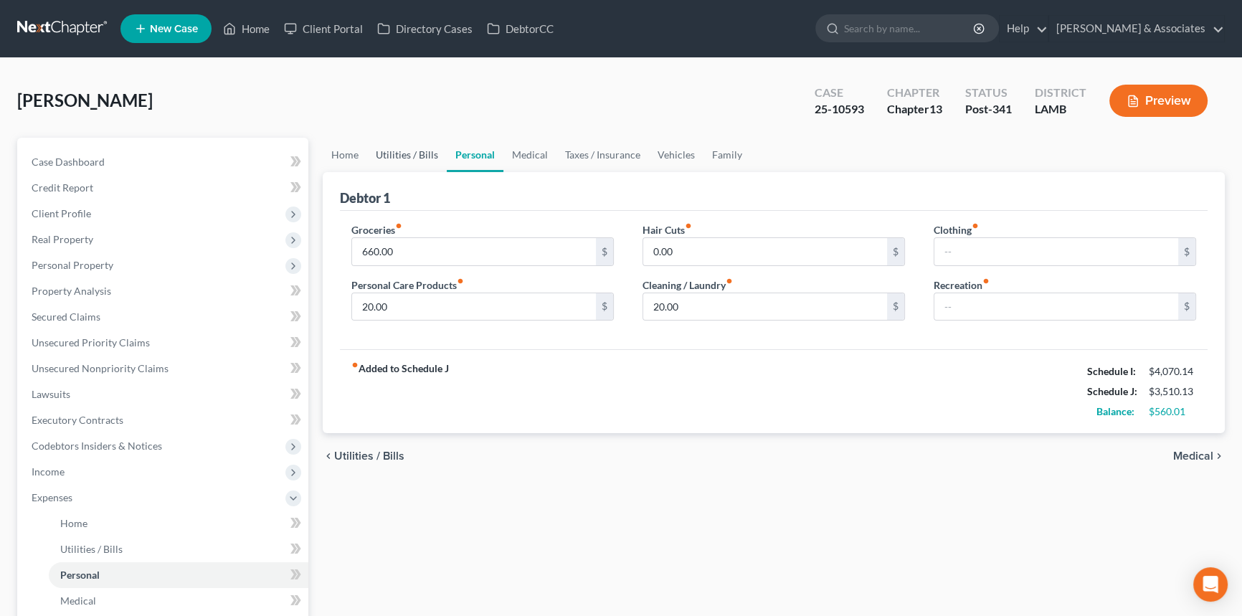
click at [420, 164] on link "Utilities / Bills" at bounding box center [407, 155] width 80 height 34
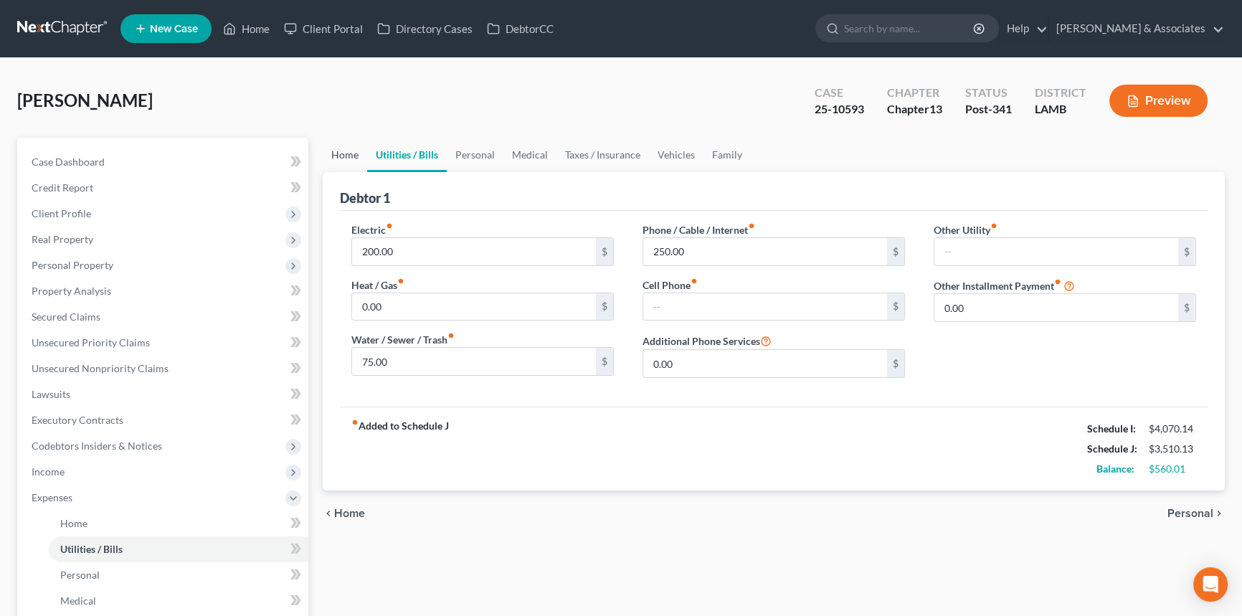
click at [341, 145] on link "Home" at bounding box center [345, 155] width 44 height 34
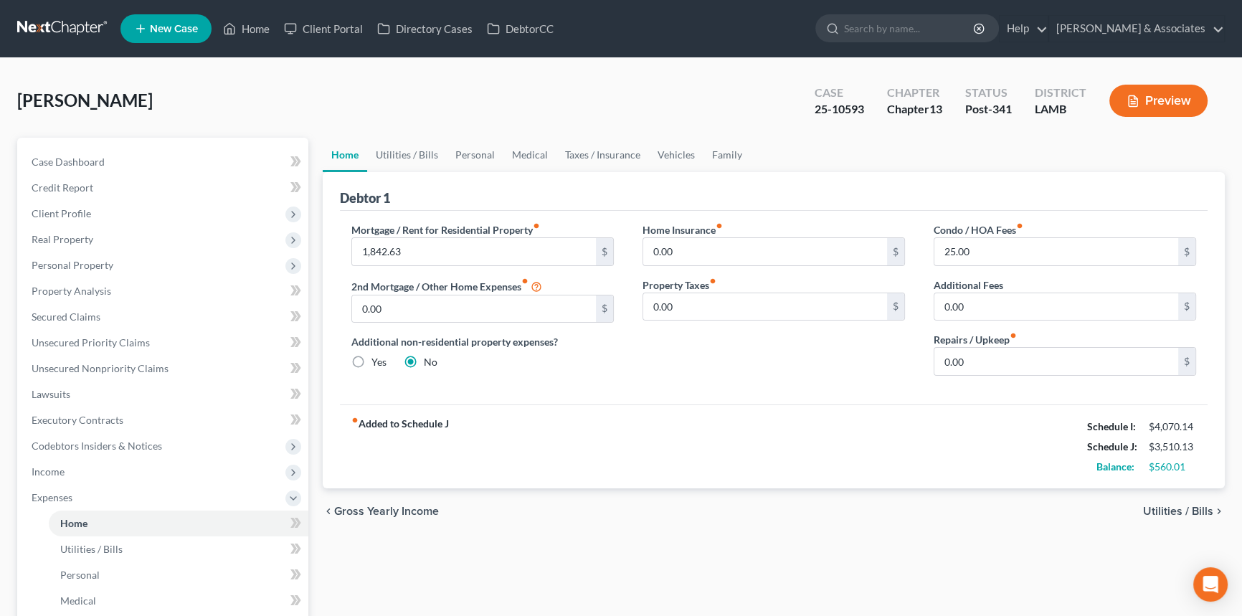
scroll to position [65, 0]
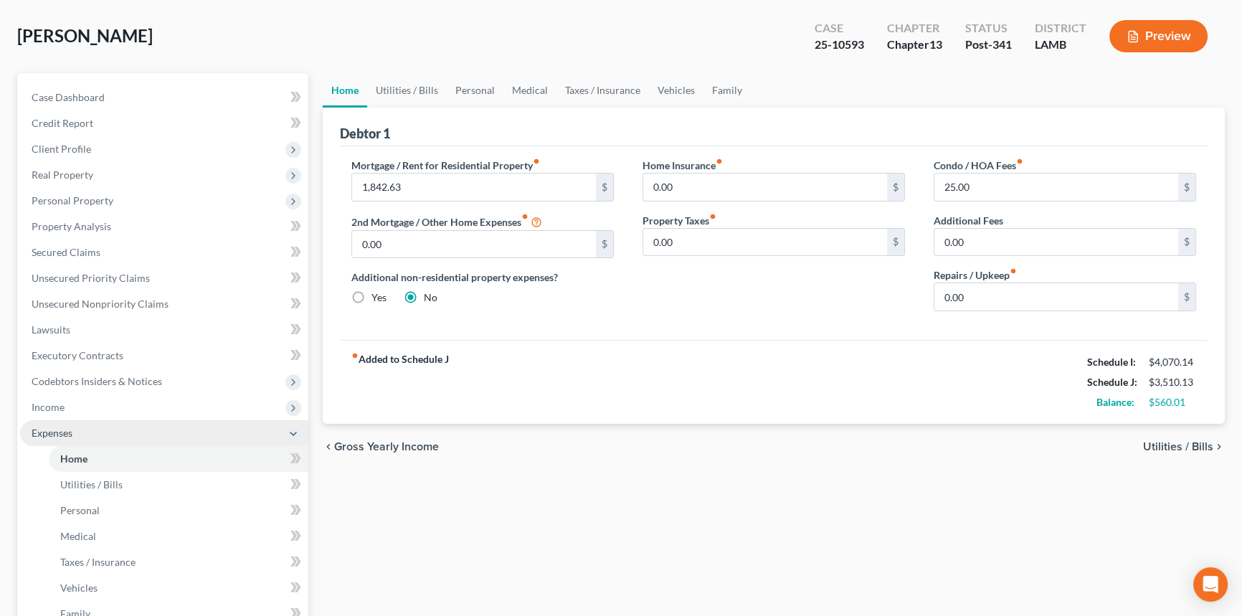
click at [114, 436] on span "Expenses" at bounding box center [164, 433] width 288 height 26
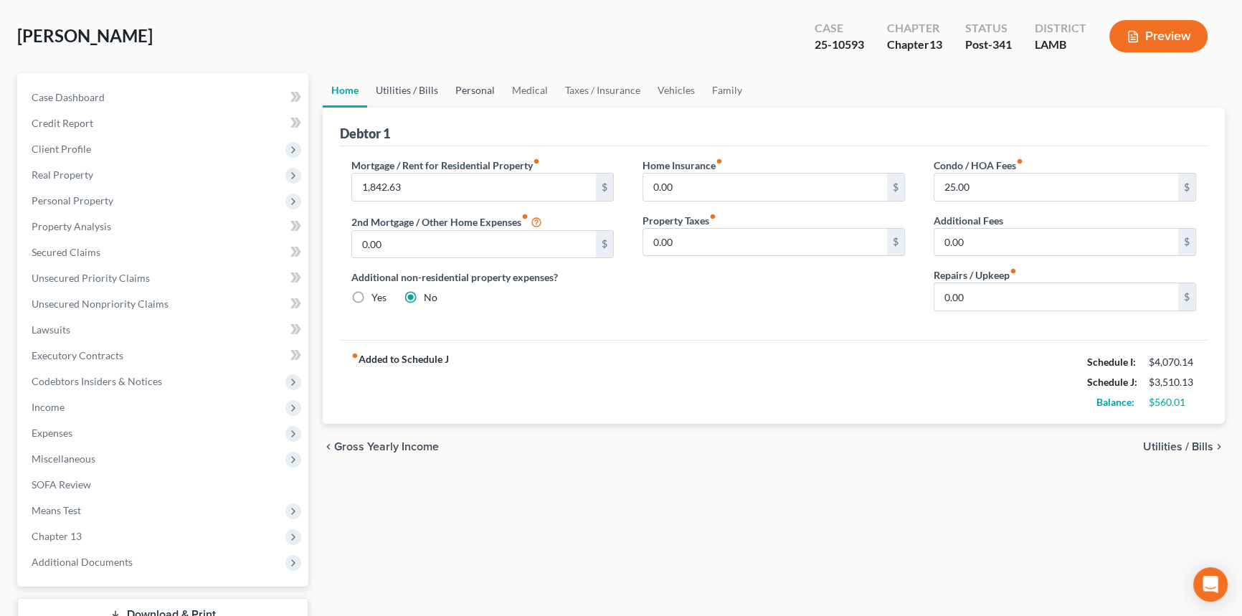
click at [399, 96] on link "Utilities / Bills" at bounding box center [407, 90] width 80 height 34
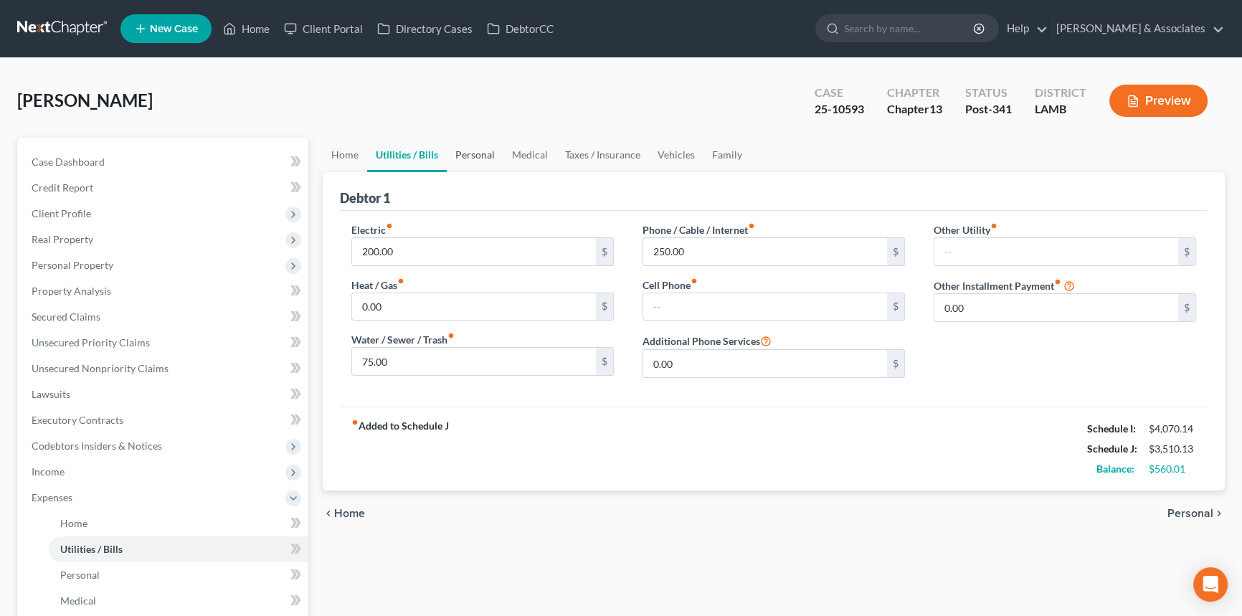
click at [477, 147] on link "Personal" at bounding box center [475, 155] width 57 height 34
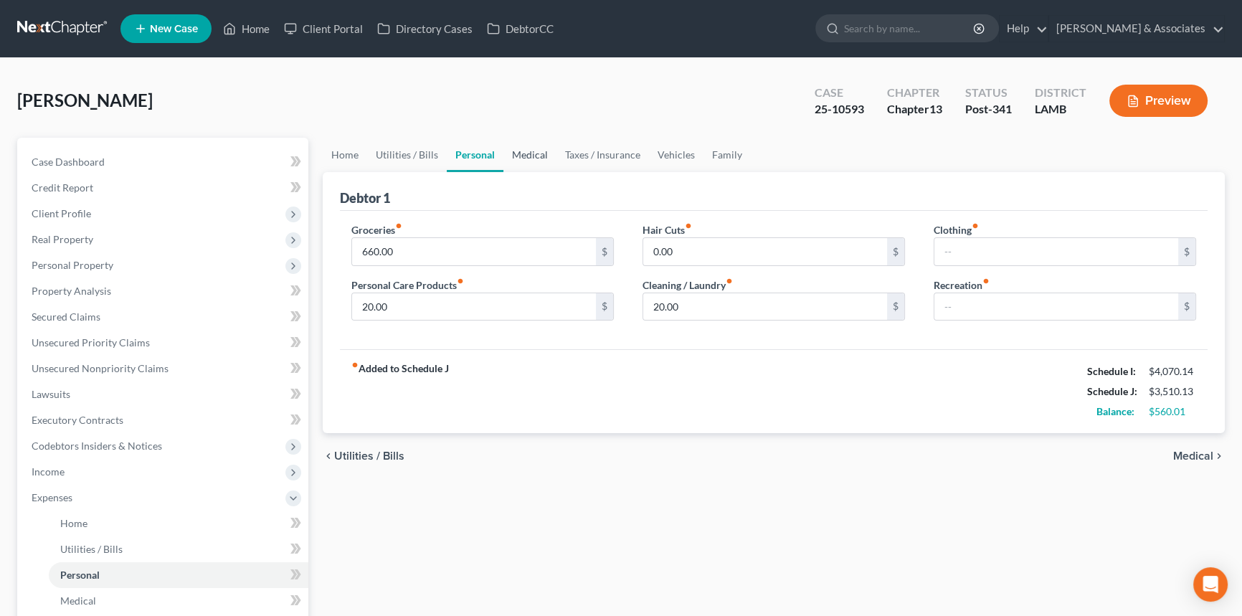
click at [524, 153] on link "Medical" at bounding box center [530, 155] width 53 height 34
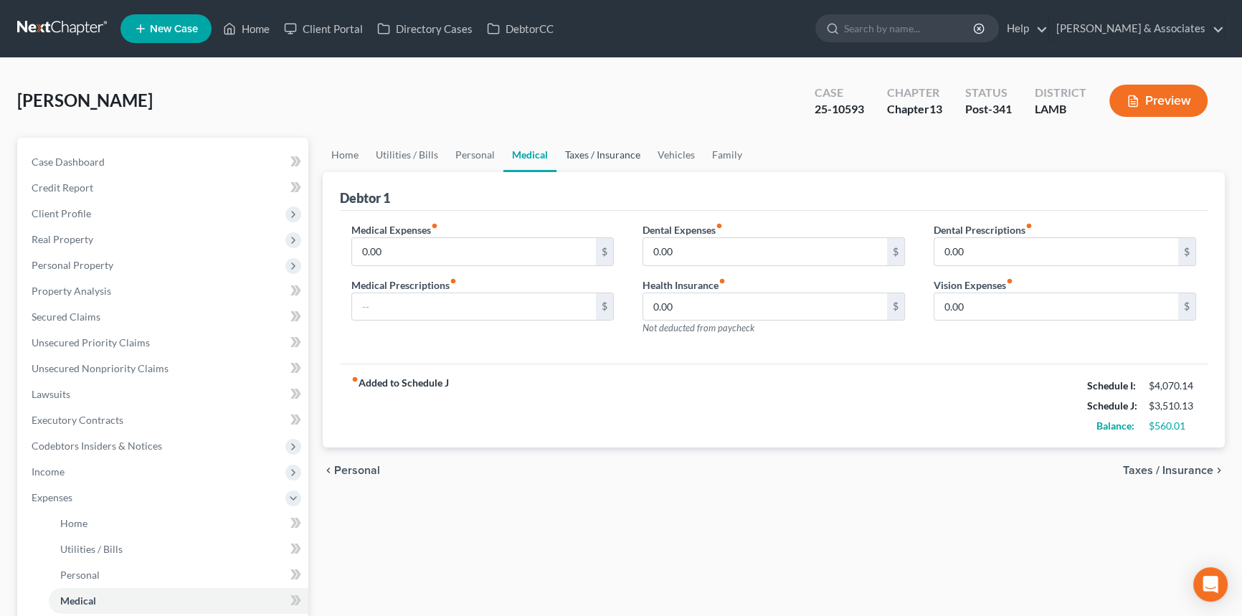
click at [580, 160] on link "Taxes / Insurance" at bounding box center [603, 155] width 93 height 34
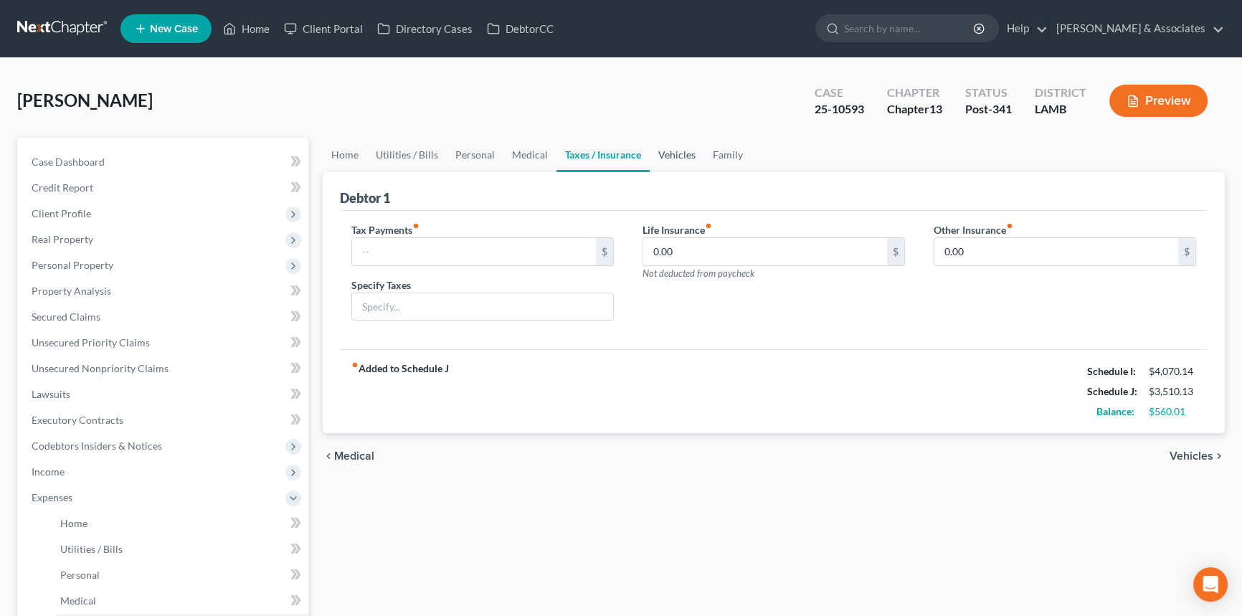
click at [664, 164] on link "Vehicles" at bounding box center [677, 155] width 55 height 34
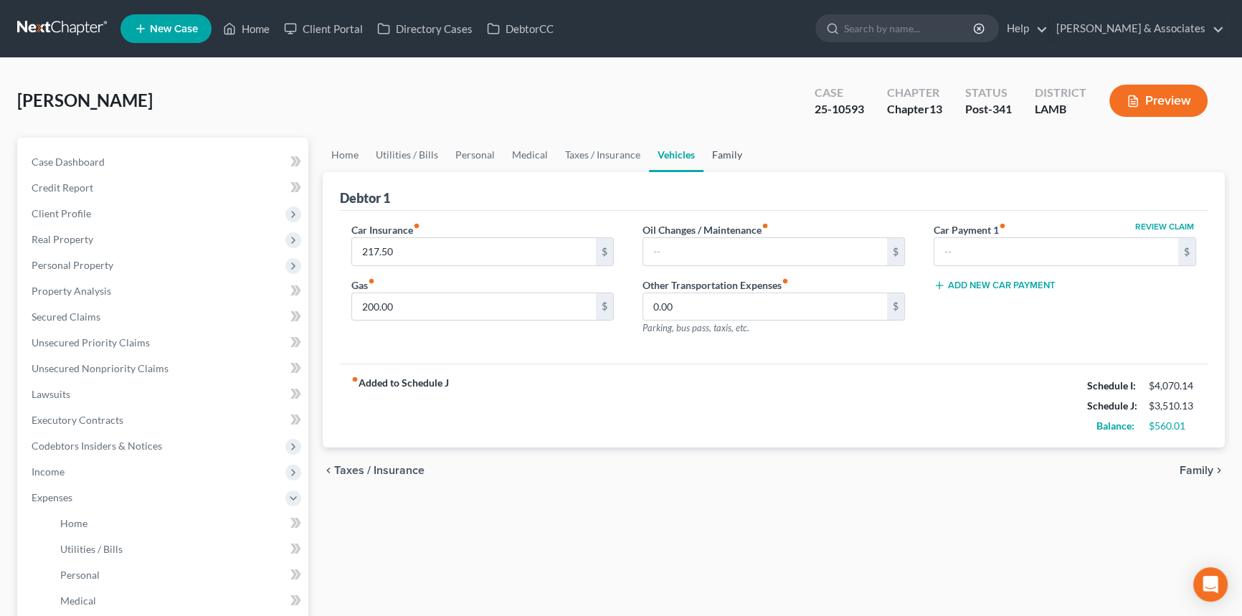
click at [739, 160] on link "Family" at bounding box center [727, 155] width 47 height 34
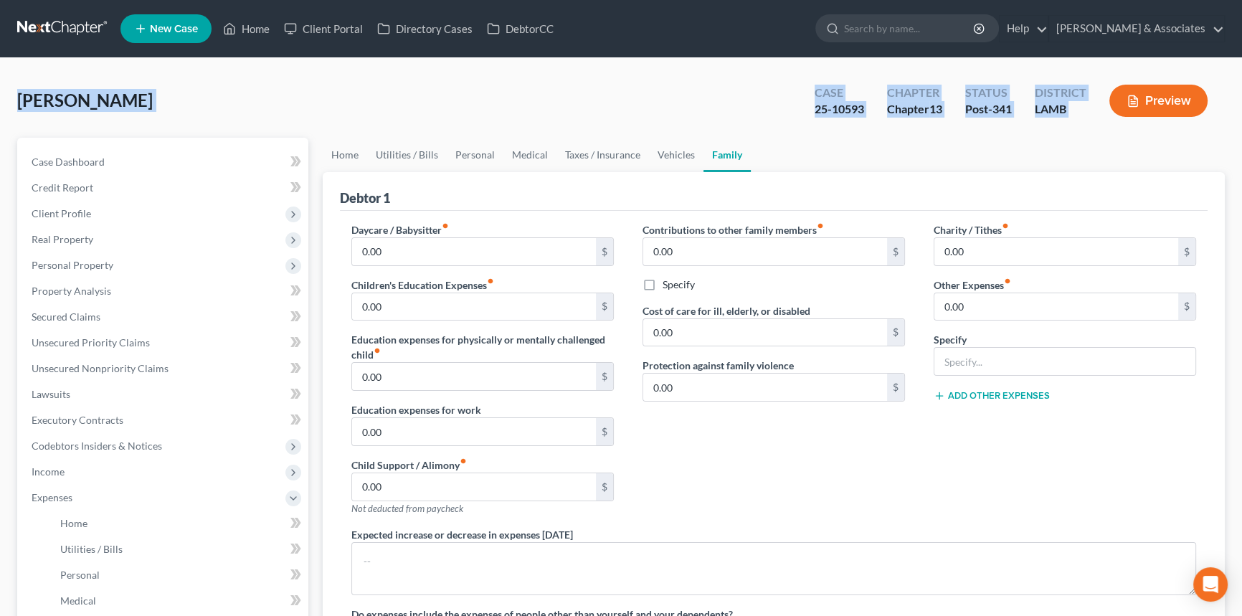
drag, startPoint x: 23, startPoint y: 101, endPoint x: 1148, endPoint y: 131, distance: 1125.1
click at [1148, 131] on div "Stevens, Tiffany Upgraded Case 25-10593 Chapter Chapter 13 Status Post-341 Dist…" at bounding box center [621, 106] width 1208 height 62
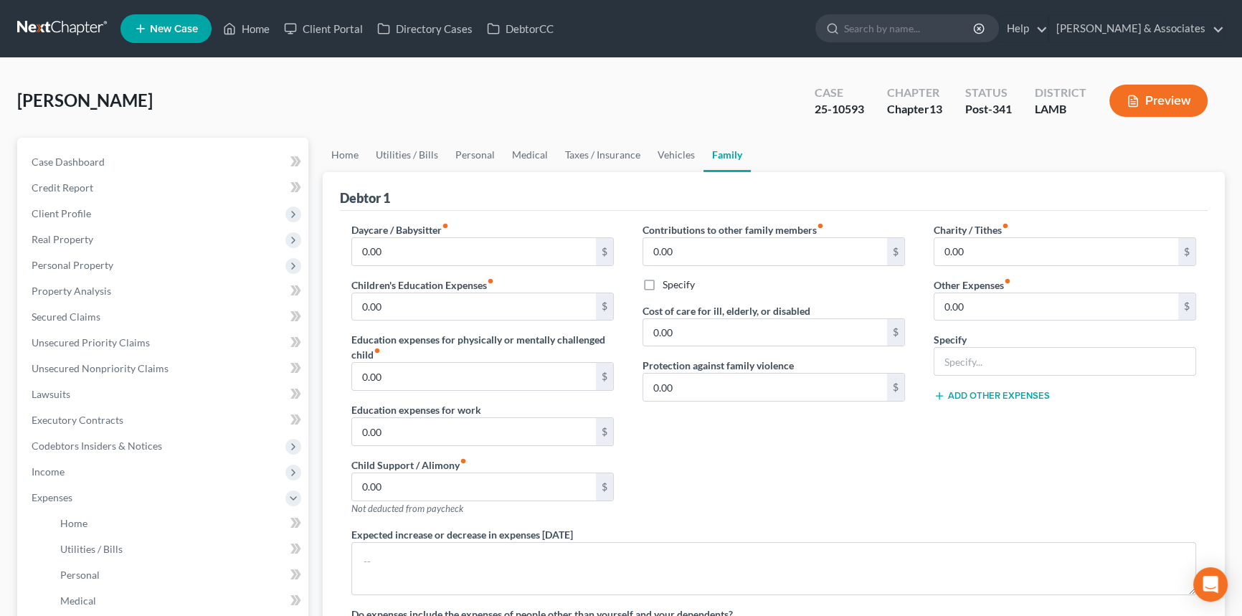
click at [1099, 146] on ul "Home Utilities / Bills Personal Medical Taxes / Insurance Vehicles Family" at bounding box center [774, 155] width 902 height 34
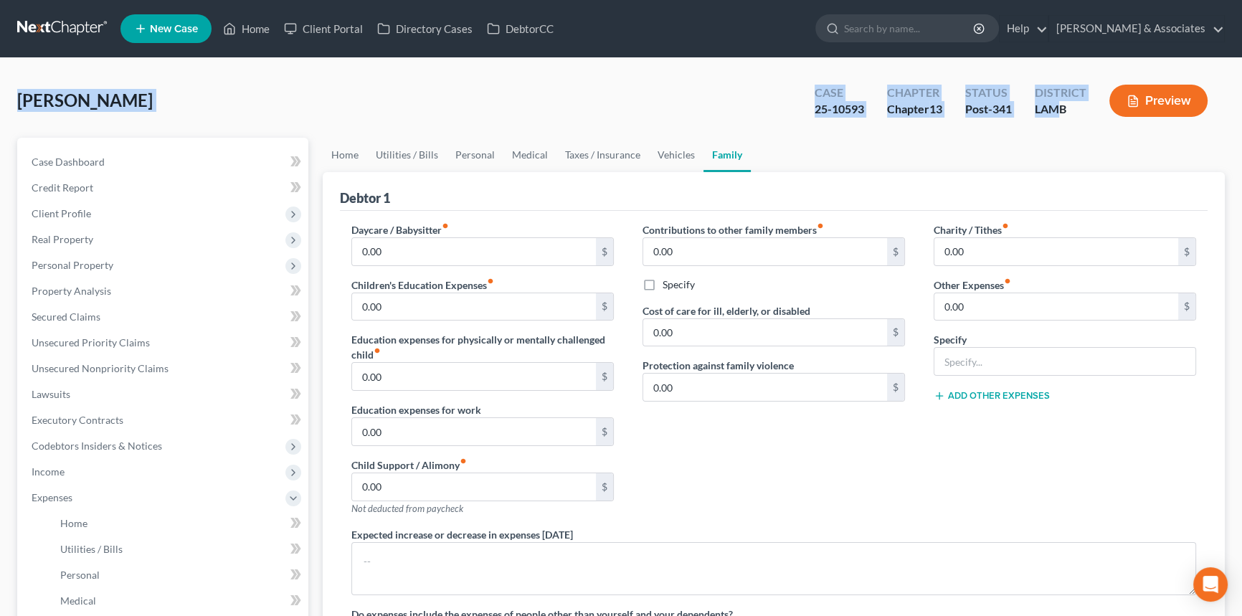
drag, startPoint x: 924, startPoint y: 108, endPoint x: 14, endPoint y: 101, distance: 910.2
click at [14, 101] on div "Stevens, Tiffany Upgraded Case 25-10593 Chapter Chapter 13 Status Post-341 Dist…" at bounding box center [621, 500] width 1242 height 885
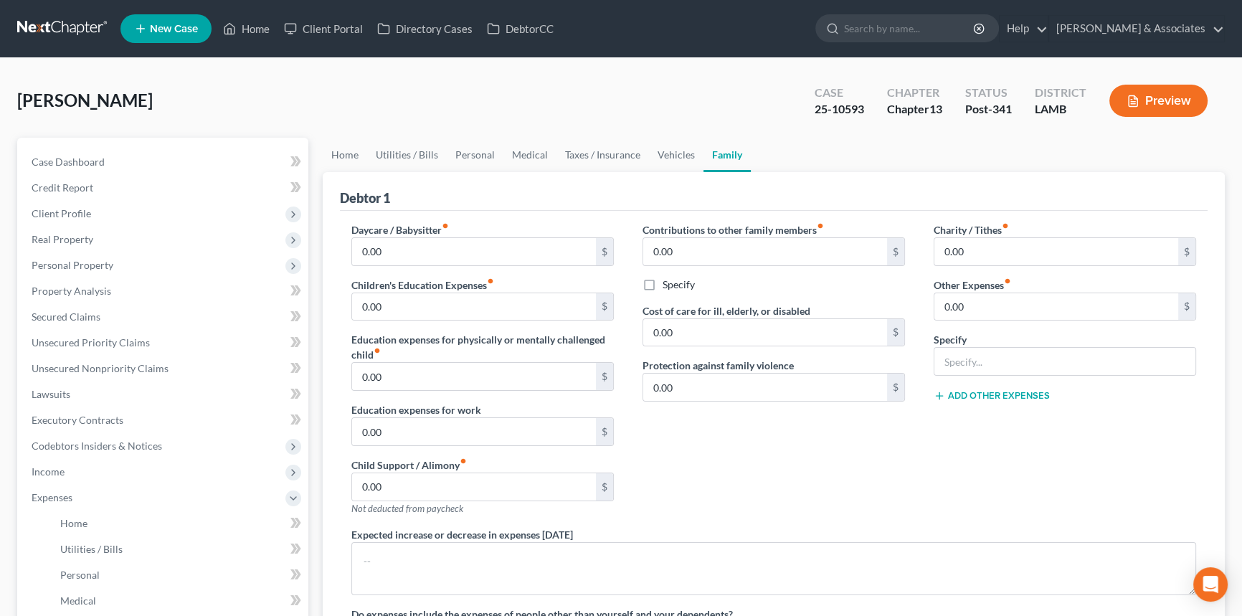
click at [331, 118] on div "Stevens, Tiffany Upgraded Case 25-10593 Chapter Chapter 13 Status Post-341 Dist…" at bounding box center [621, 106] width 1208 height 62
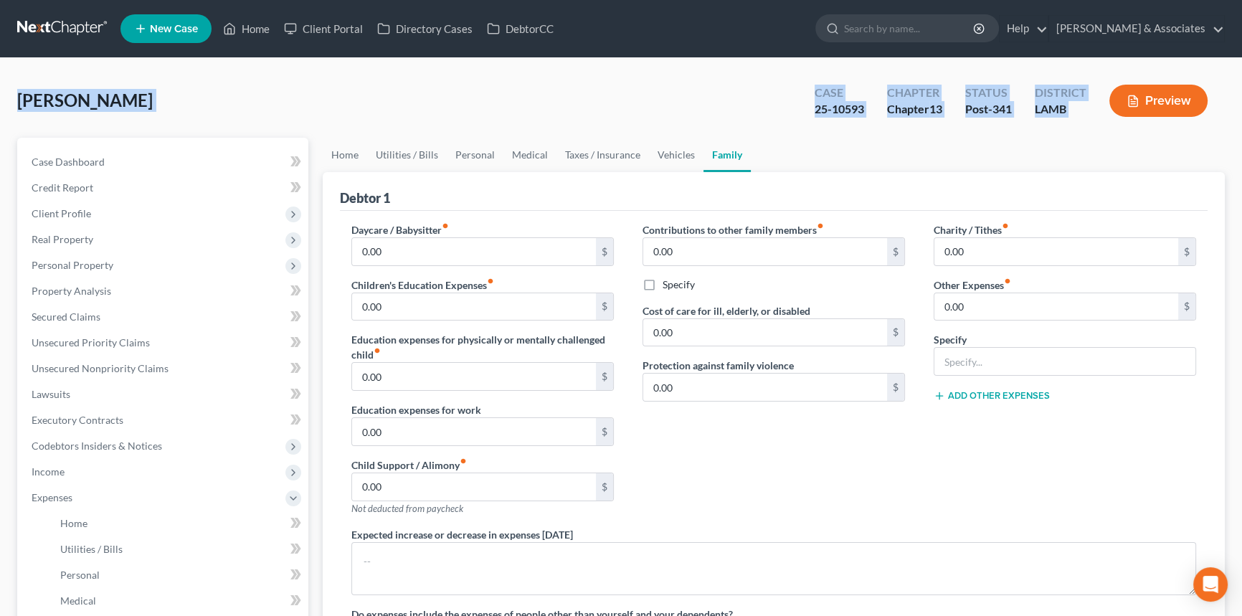
drag, startPoint x: 15, startPoint y: 100, endPoint x: 1122, endPoint y: 123, distance: 1107.0
click at [1122, 123] on div "Stevens, Tiffany Upgraded Case 25-10593 Chapter Chapter 13 Status Post-341 Dist…" at bounding box center [621, 500] width 1242 height 885
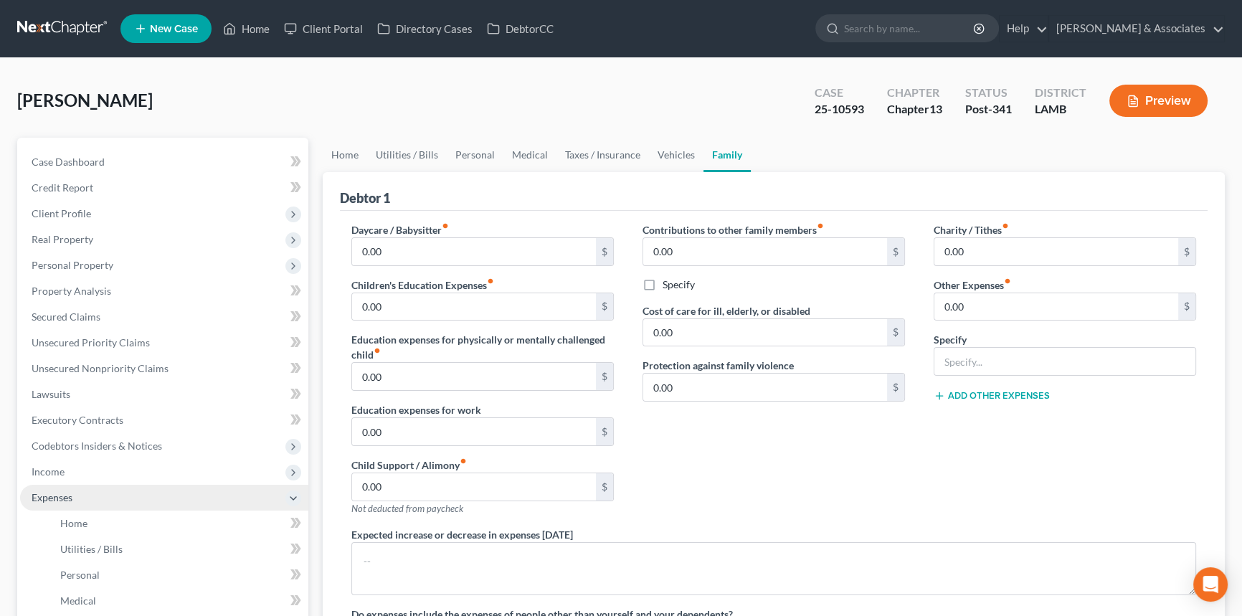
click at [119, 498] on span "Expenses" at bounding box center [164, 498] width 288 height 26
click at [127, 129] on div "Stevens, Tiffany Upgraded Case 25-10593 Chapter Chapter 13 Status Post-341 Dist…" at bounding box center [621, 106] width 1208 height 62
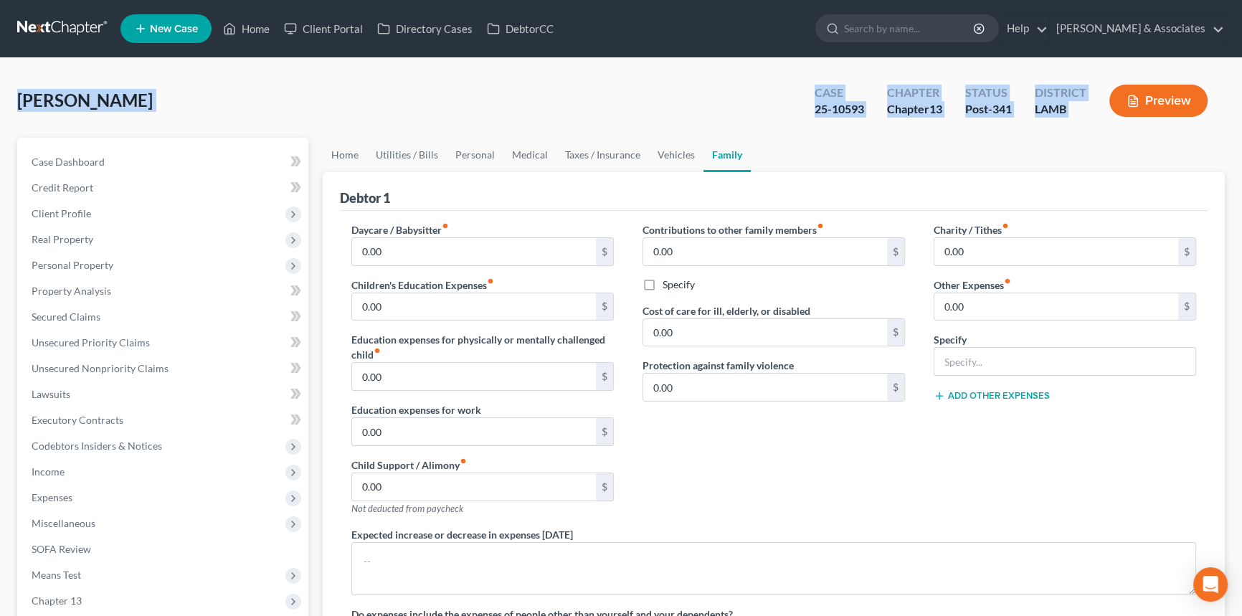
drag, startPoint x: 12, startPoint y: 97, endPoint x: 1169, endPoint y: 124, distance: 1157.3
click at [1169, 124] on div "Stevens, Tiffany Upgraded Case 25-10593 Chapter Chapter 13 Status Post-341 Dist…" at bounding box center [621, 443] width 1242 height 771
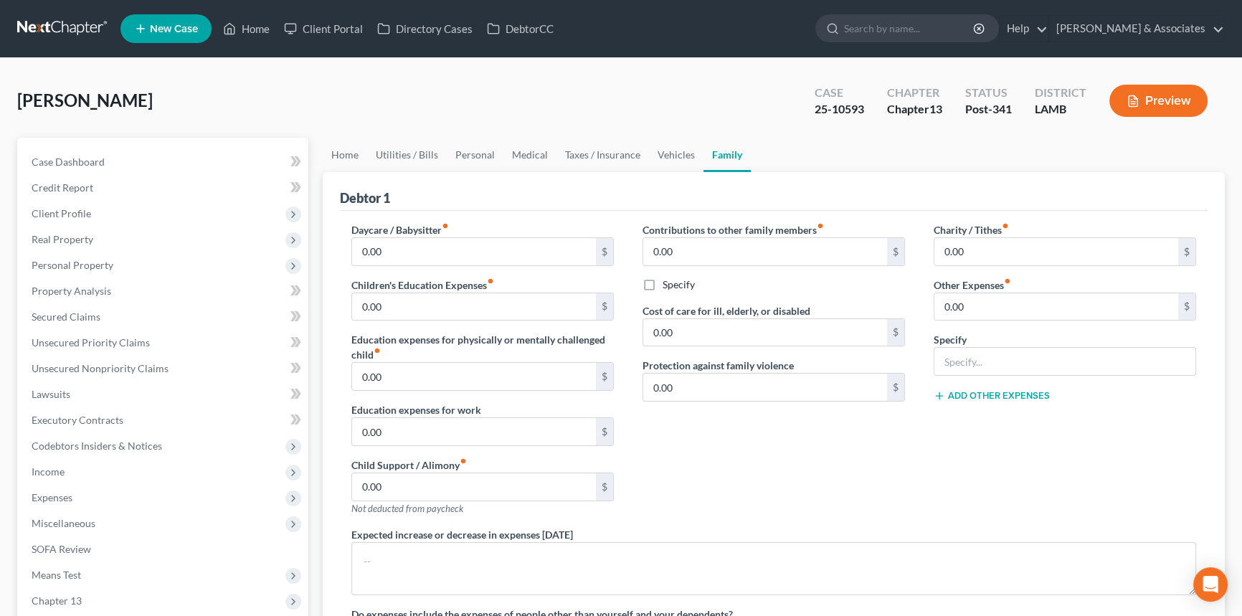
click at [309, 141] on div "Case Dashboard Payments Invoices Payments Payments Credit Report Client Profile" at bounding box center [163, 469] width 306 height 663
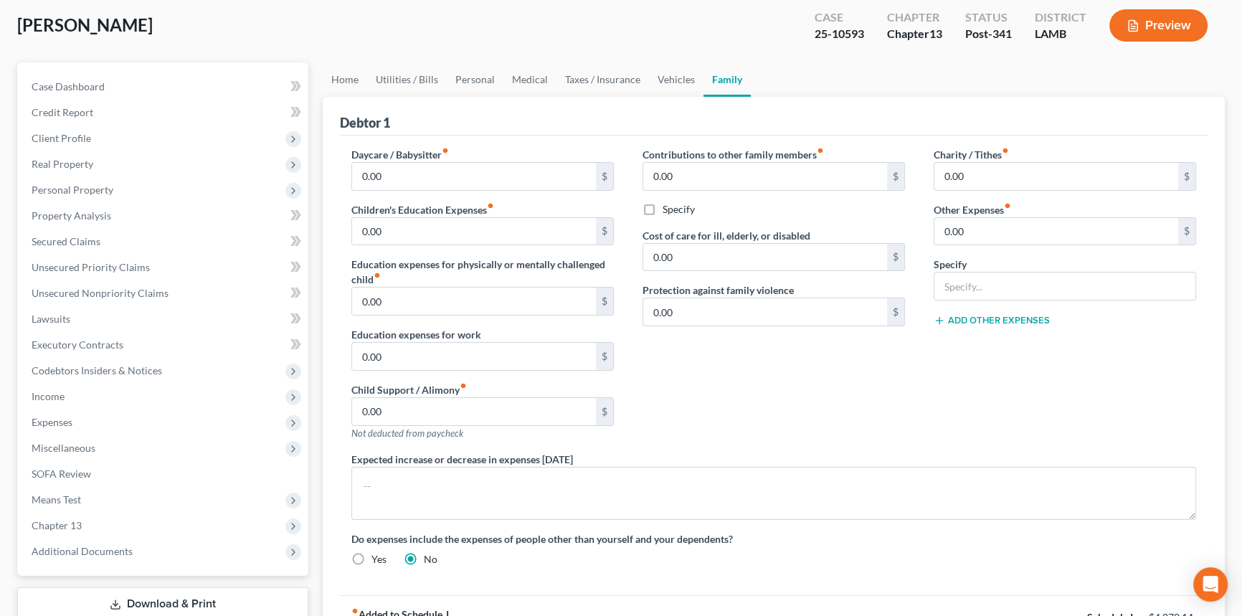
scroll to position [237, 0]
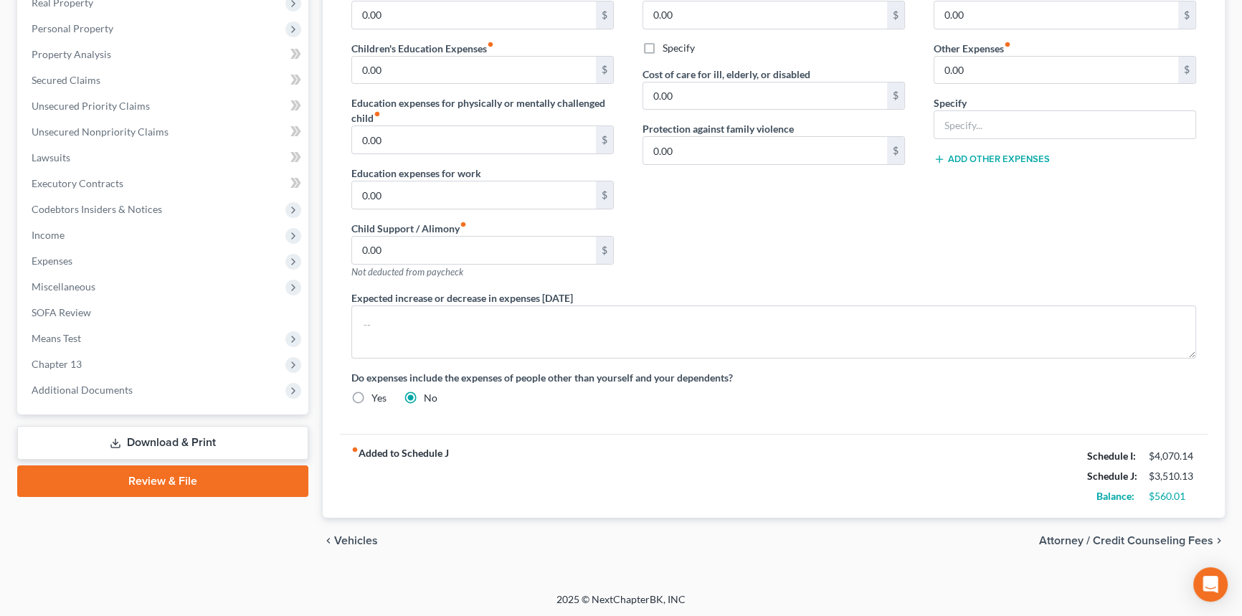
click at [687, 500] on div "fiber_manual_record Added to Schedule J Schedule I: $4,070.14 Schedule J: $3,51…" at bounding box center [774, 476] width 868 height 84
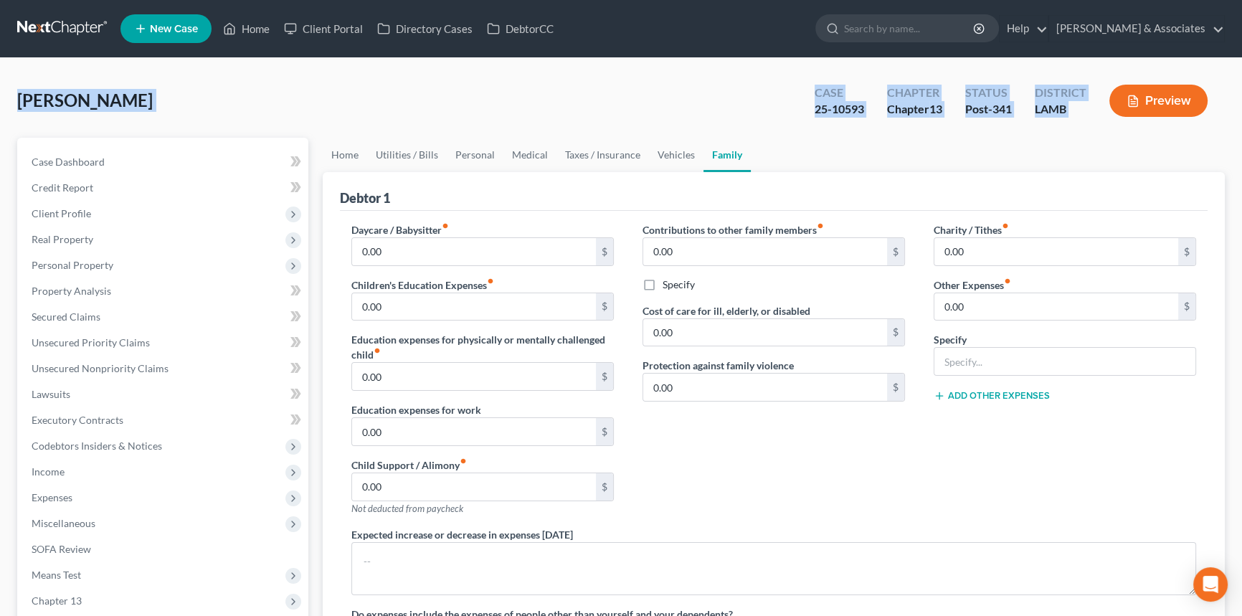
drag, startPoint x: 16, startPoint y: 100, endPoint x: 1212, endPoint y: 133, distance: 1196.2
click at [1212, 133] on div "Stevens, Tiffany Upgraded Case 25-10593 Chapter Chapter 13 Status Post-341 Dist…" at bounding box center [621, 106] width 1208 height 62
click at [531, 104] on div "Stevens, Tiffany Upgraded Case 25-10593 Chapter Chapter 13 Status Post-341 Dist…" at bounding box center [621, 106] width 1208 height 62
drag, startPoint x: 13, startPoint y: 101, endPoint x: 1186, endPoint y: 125, distance: 1173.7
click at [1186, 125] on div "Stevens, Tiffany Upgraded Case 25-10593 Chapter Chapter 13 Status Post-341 Dist…" at bounding box center [621, 443] width 1242 height 771
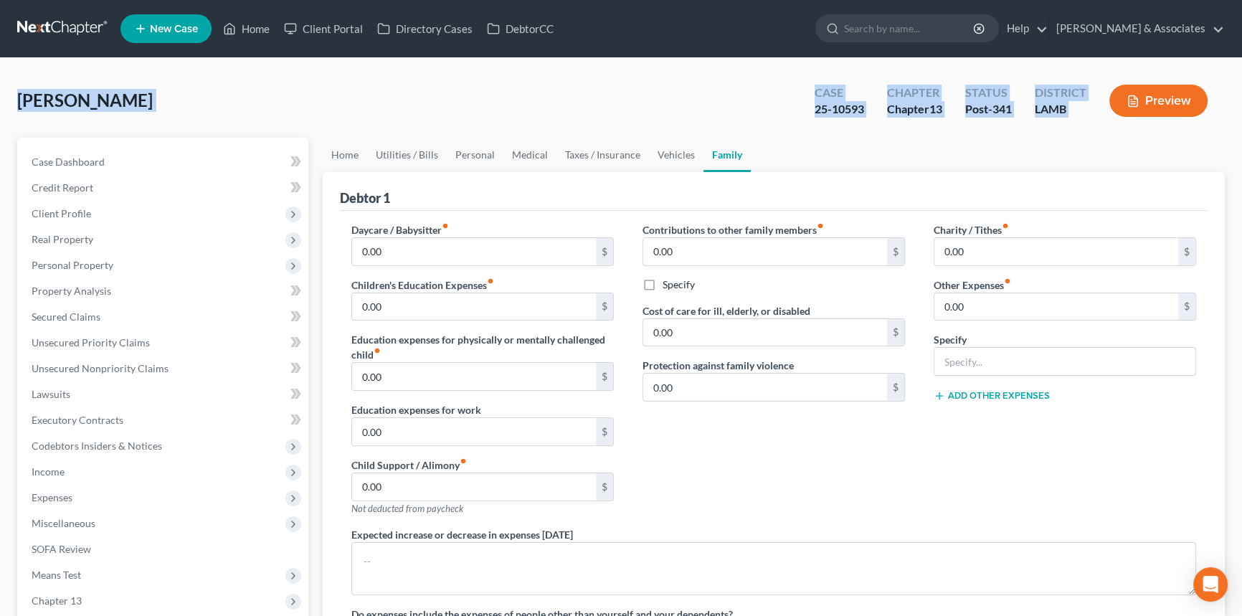
click at [416, 78] on div "Stevens, Tiffany Upgraded Case 25-10593 Chapter Chapter 13 Status Post-341 Dist…" at bounding box center [621, 106] width 1208 height 62
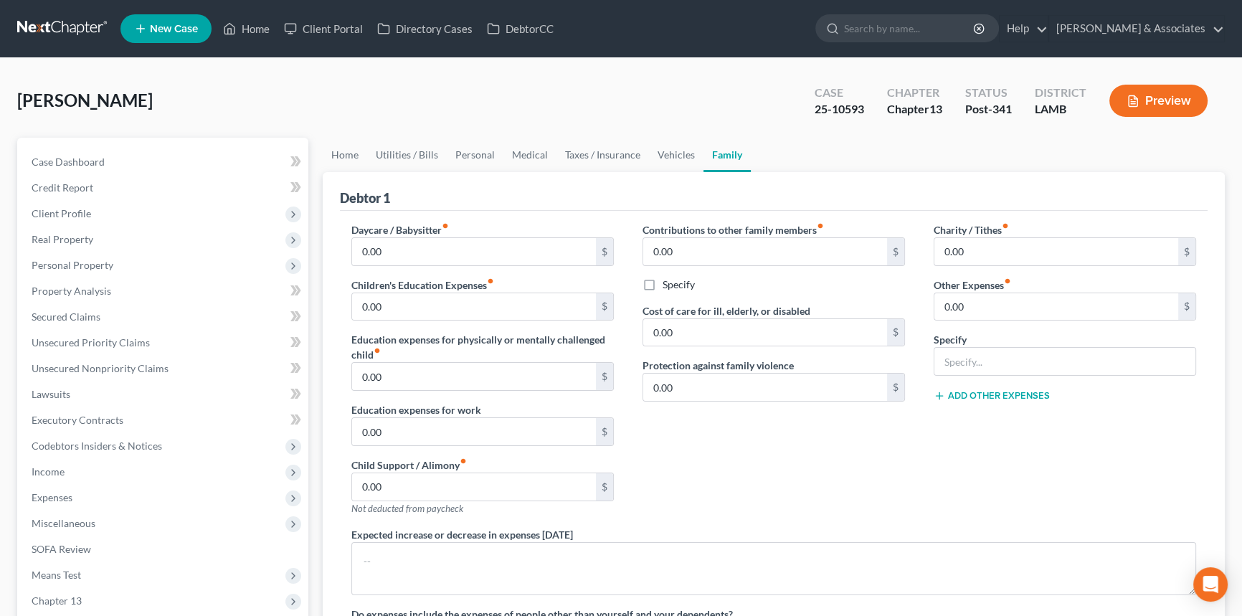
click at [26, 104] on span "[PERSON_NAME]" at bounding box center [85, 100] width 136 height 21
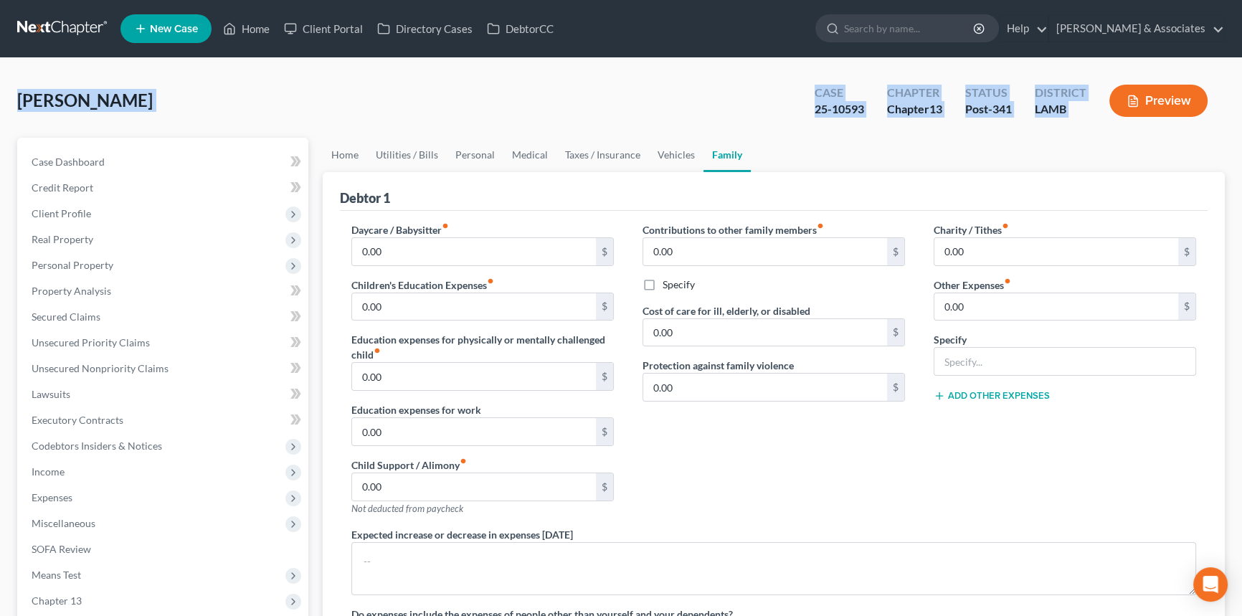
drag, startPoint x: 29, startPoint y: 97, endPoint x: 1052, endPoint y: 113, distance: 1023.7
click at [1128, 113] on div "Stevens, Tiffany Upgraded Case 25-10593 Chapter Chapter 13 Status Post-341 Dist…" at bounding box center [621, 443] width 1242 height 771
click at [315, 101] on div "Stevens, Tiffany Upgraded Case 25-10593 Chapter Chapter 13 Status Post-341 Dist…" at bounding box center [621, 106] width 1208 height 62
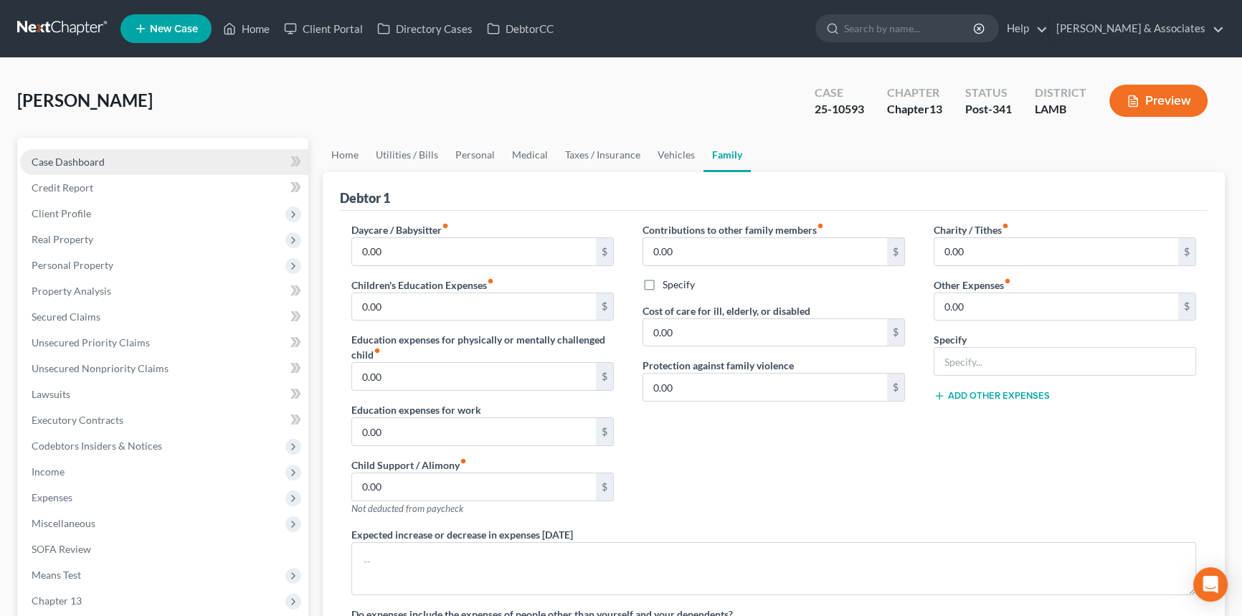
click at [112, 164] on link "Case Dashboard" at bounding box center [164, 162] width 288 height 26
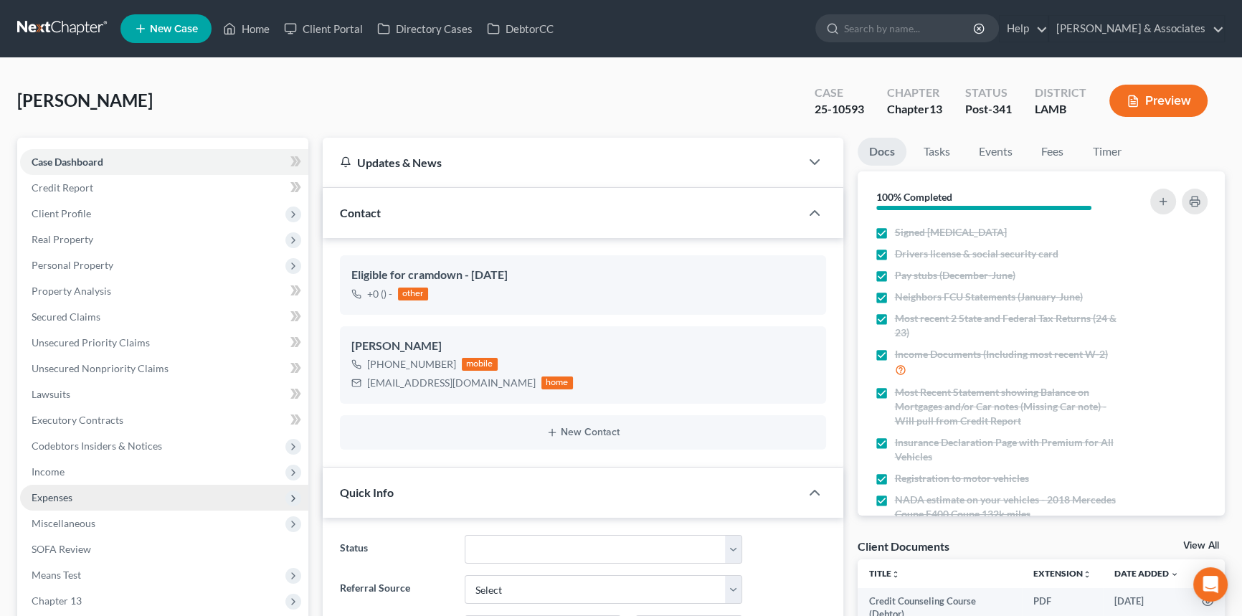
click at [141, 493] on span "Expenses" at bounding box center [164, 498] width 288 height 26
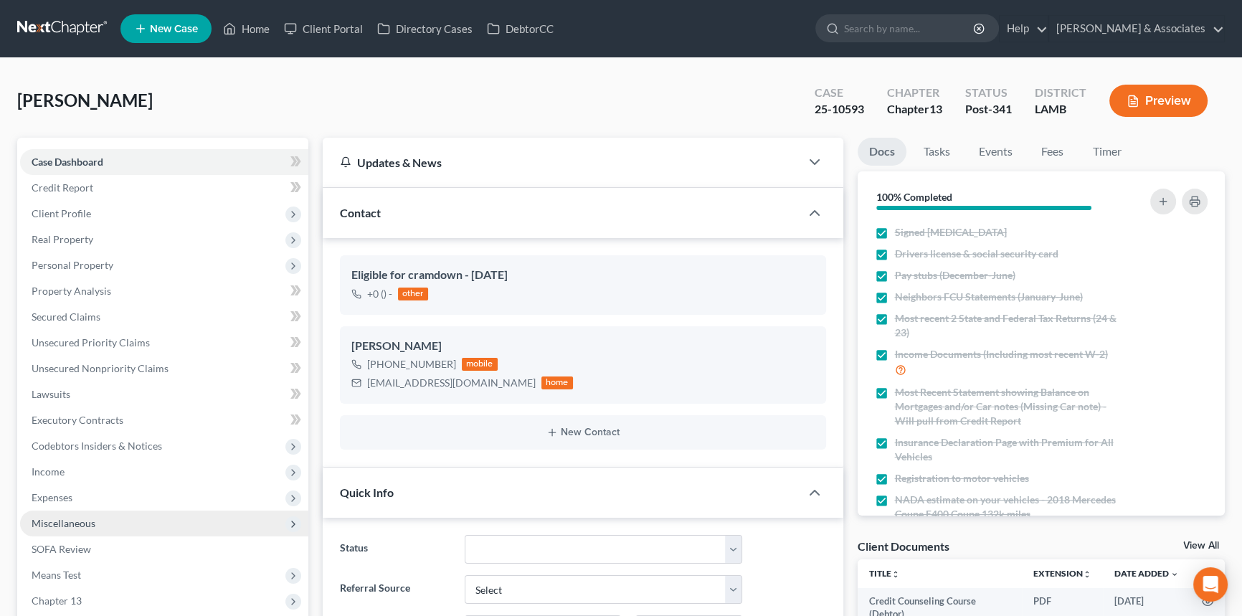
click at [129, 514] on span "Miscellaneous" at bounding box center [164, 524] width 288 height 26
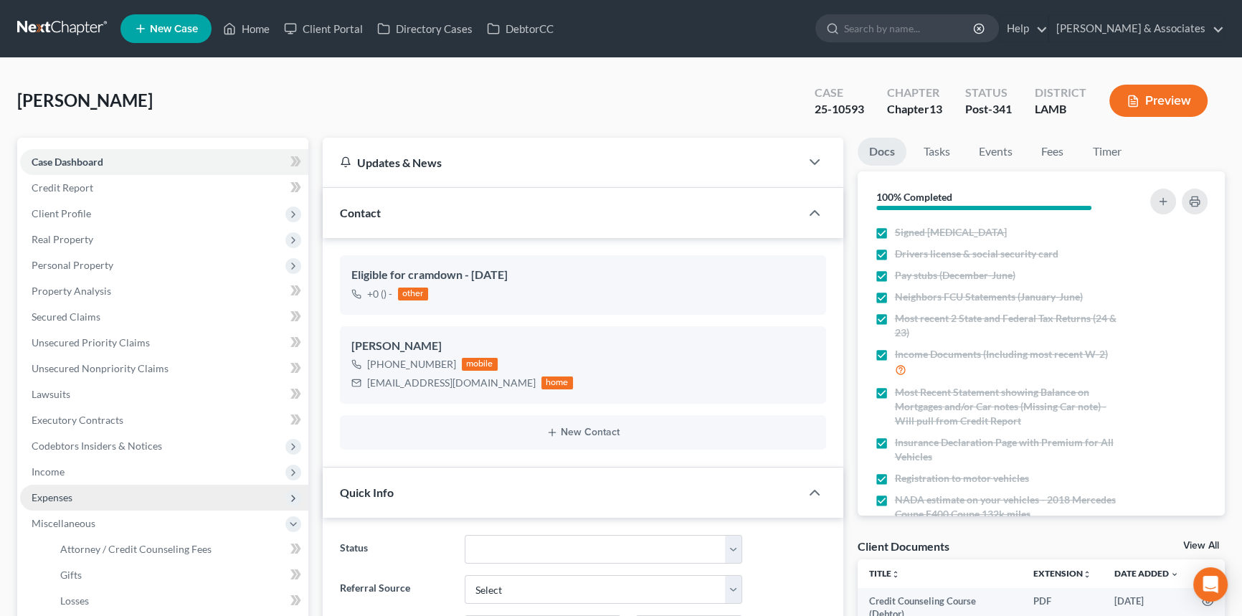
click at [124, 498] on span "Expenses" at bounding box center [164, 498] width 288 height 26
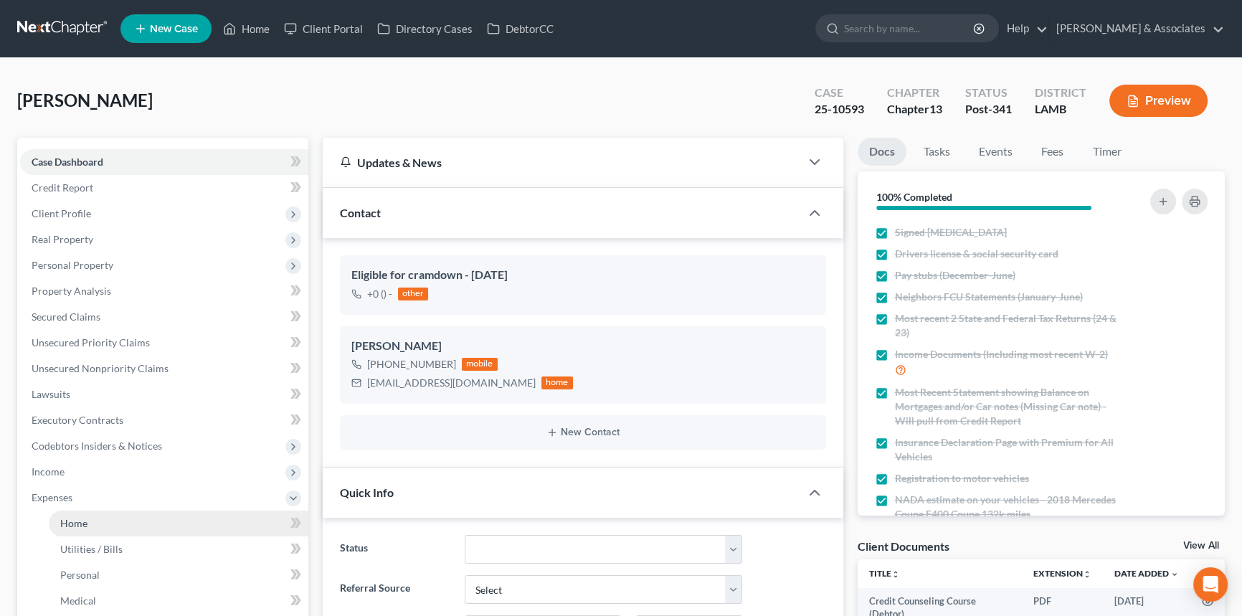
click at [115, 521] on link "Home" at bounding box center [179, 524] width 260 height 26
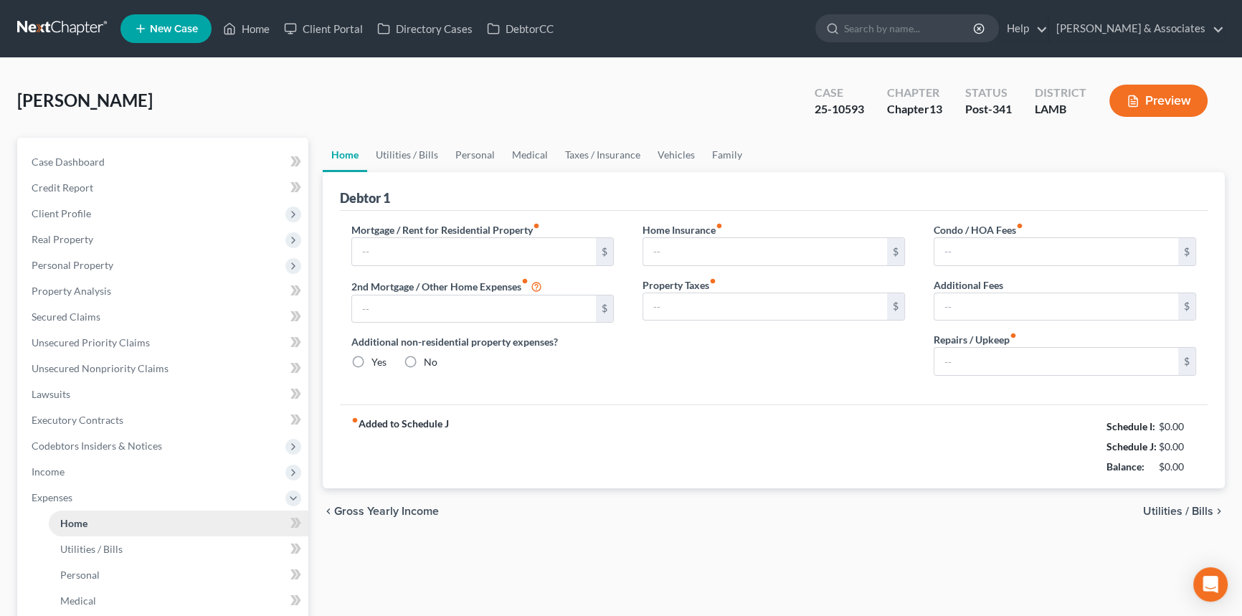
type input "1,842.63"
type input "0.00"
radio input "true"
type input "0.00"
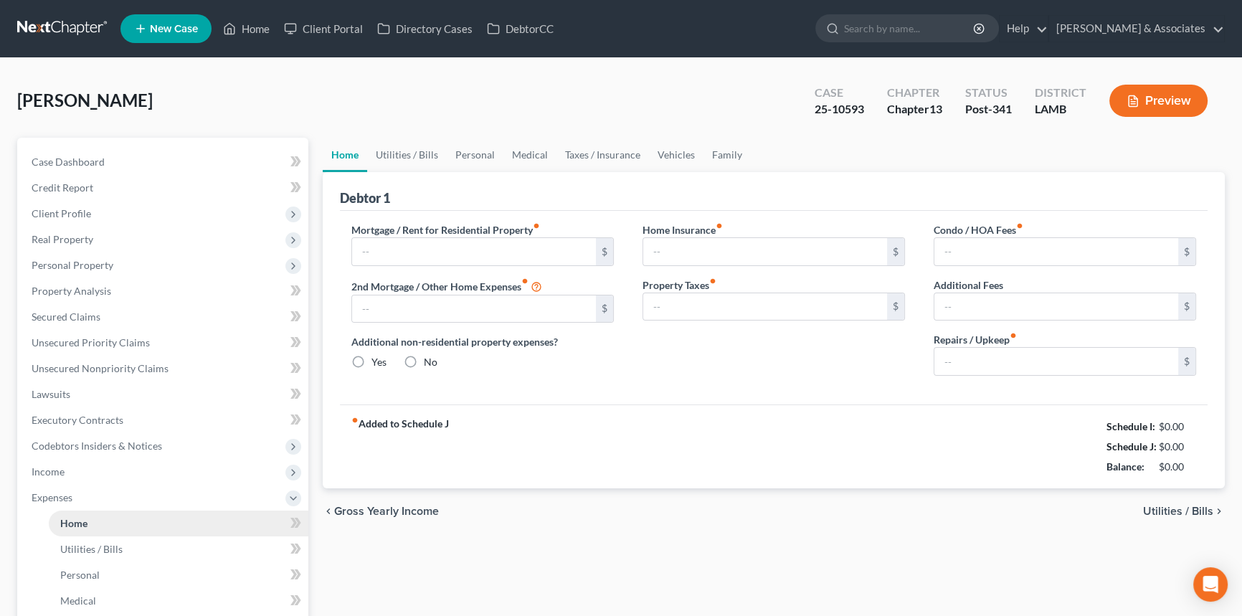
type input "25.00"
type input "0.00"
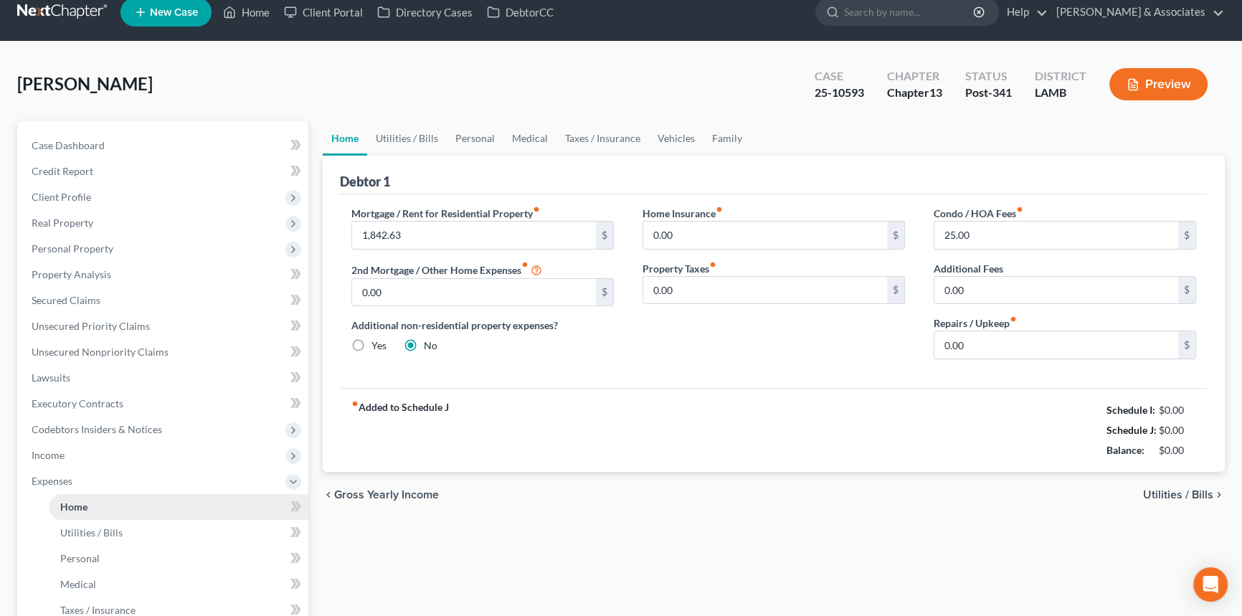
scroll to position [260, 0]
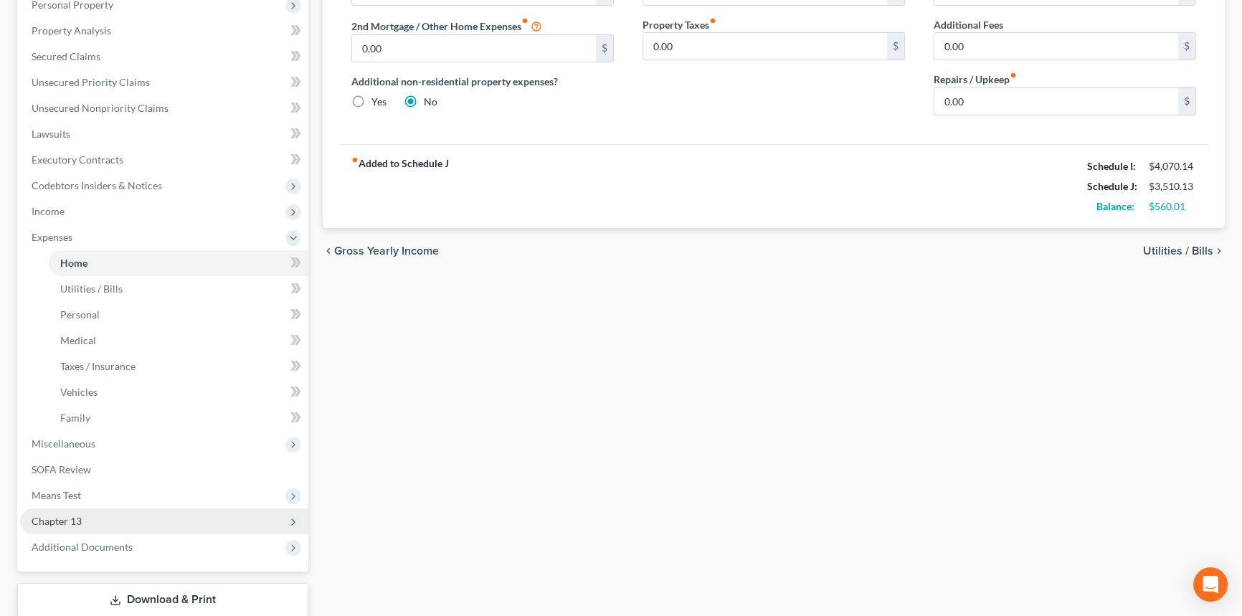
click at [78, 523] on span "Chapter 13" at bounding box center [57, 521] width 50 height 12
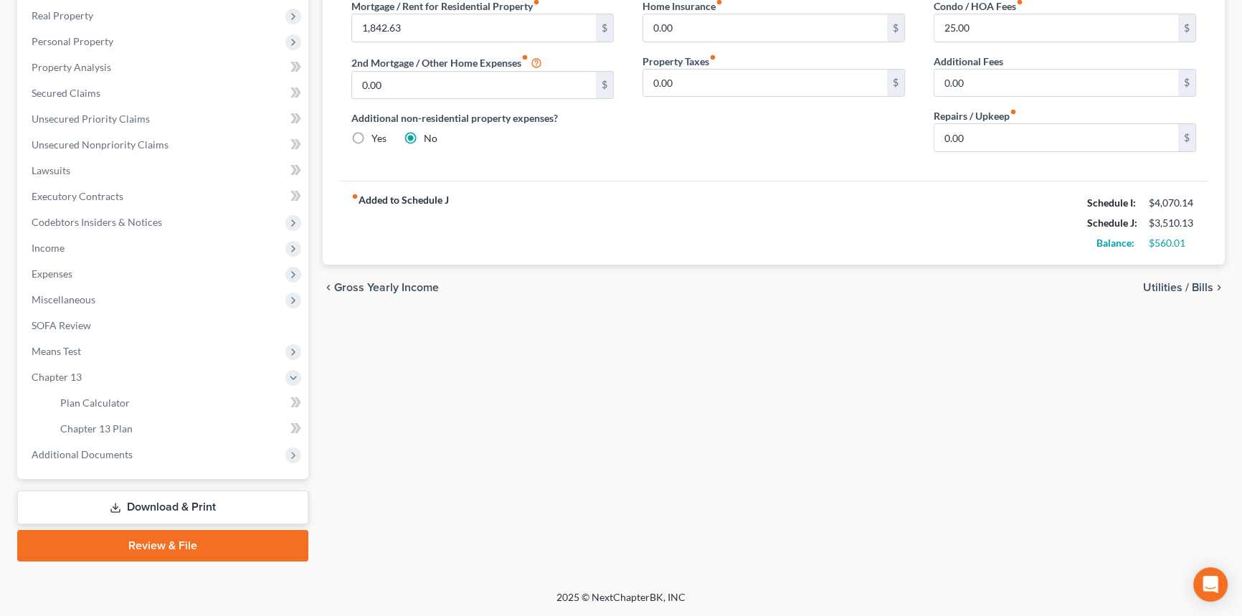
scroll to position [222, 0]
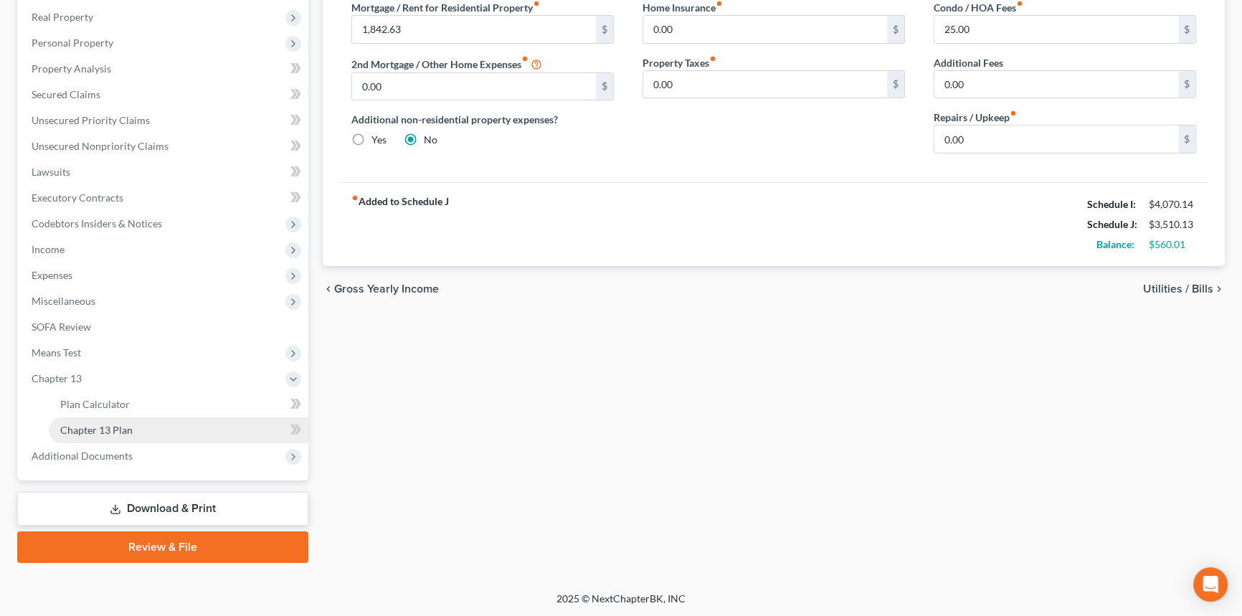
click at [131, 419] on link "Chapter 13 Plan" at bounding box center [179, 430] width 260 height 26
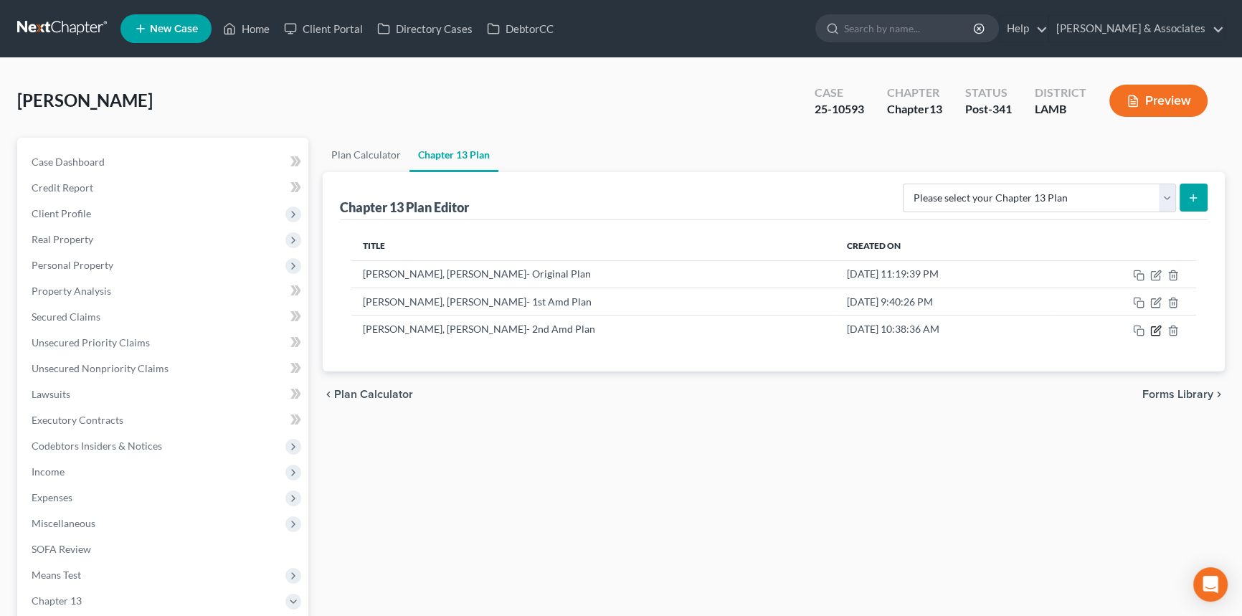
click at [1151, 331] on icon "button" at bounding box center [1155, 330] width 9 height 9
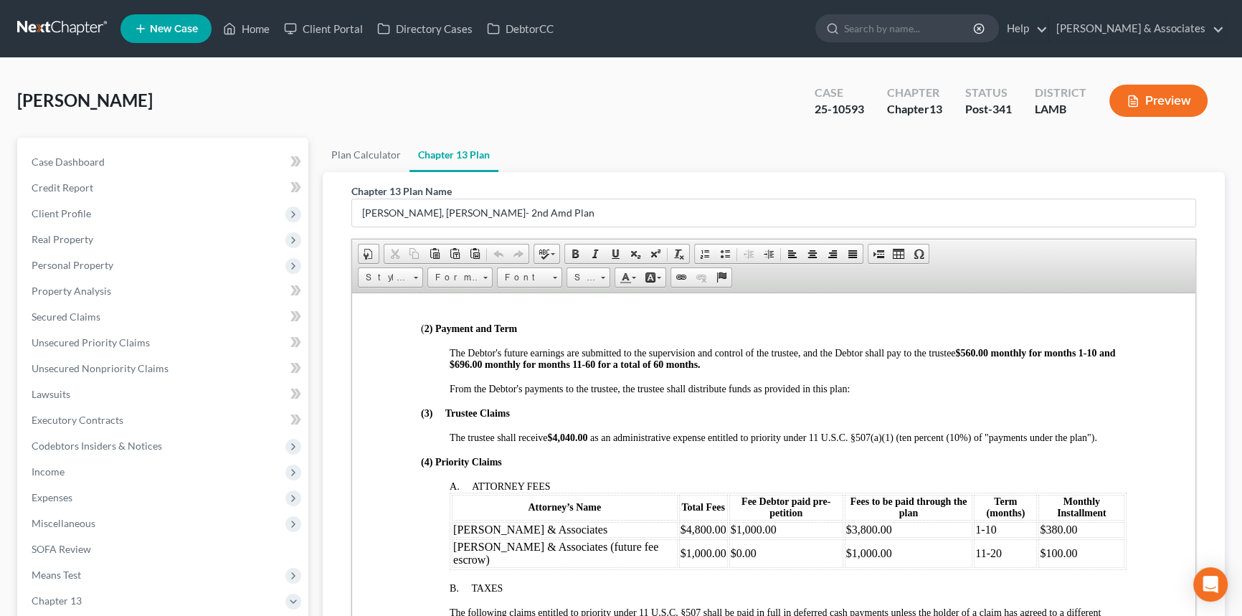
scroll to position [521, 0]
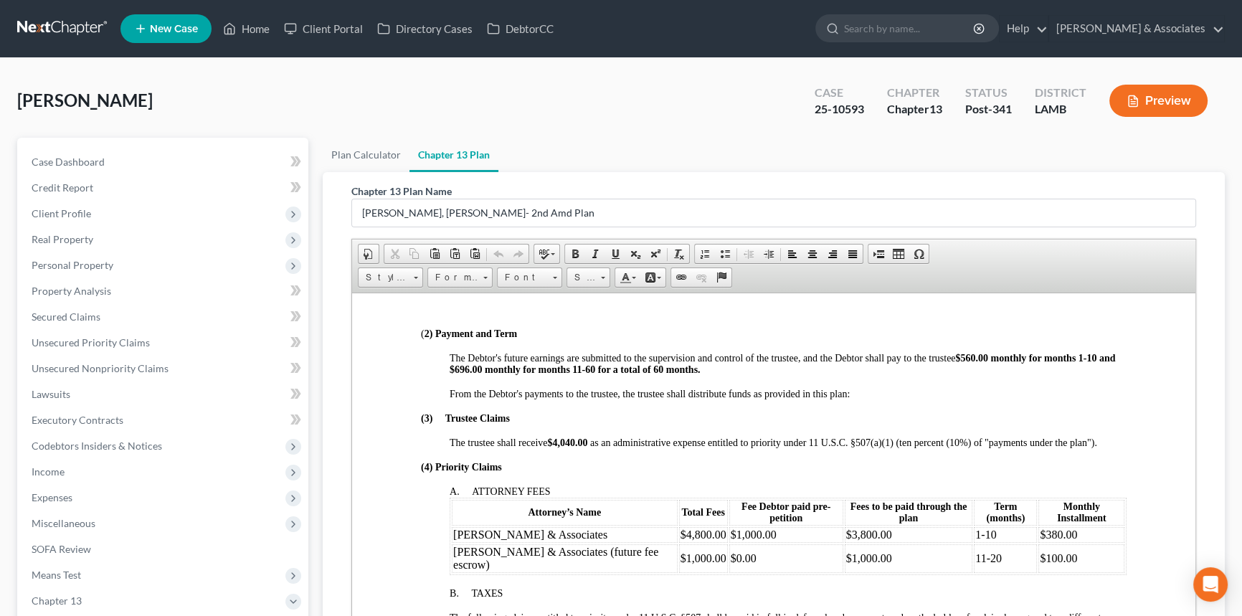
click at [310, 155] on div "Case Dashboard Payments Invoices Payments Payments Credit Report Client Profile" at bounding box center [163, 462] width 306 height 648
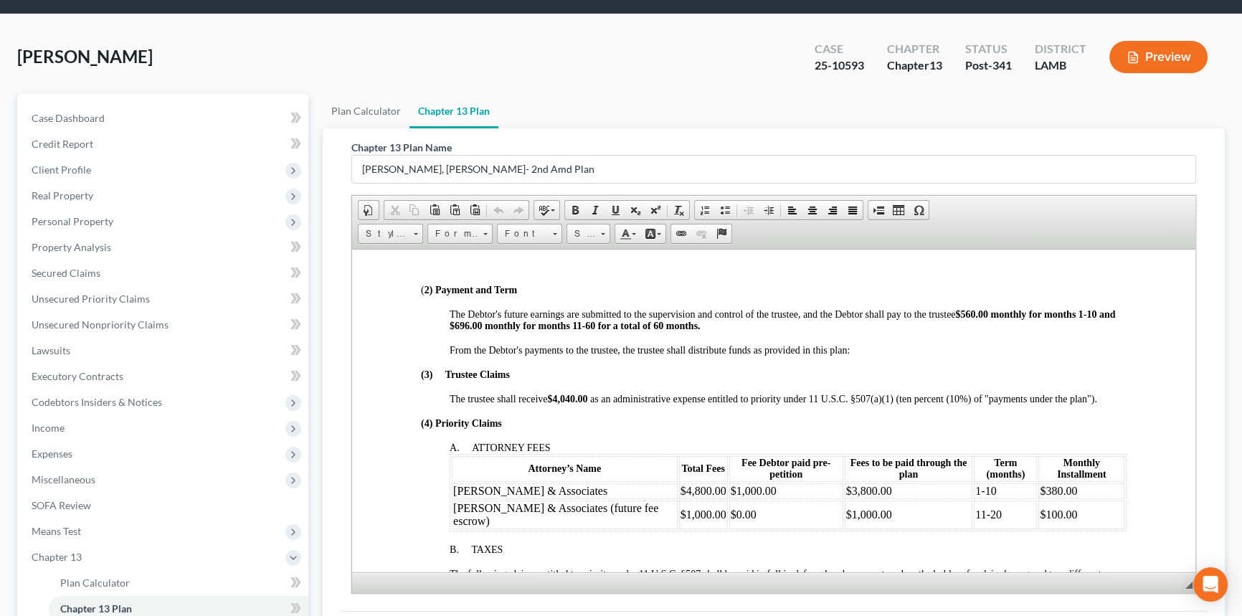
scroll to position [0, 0]
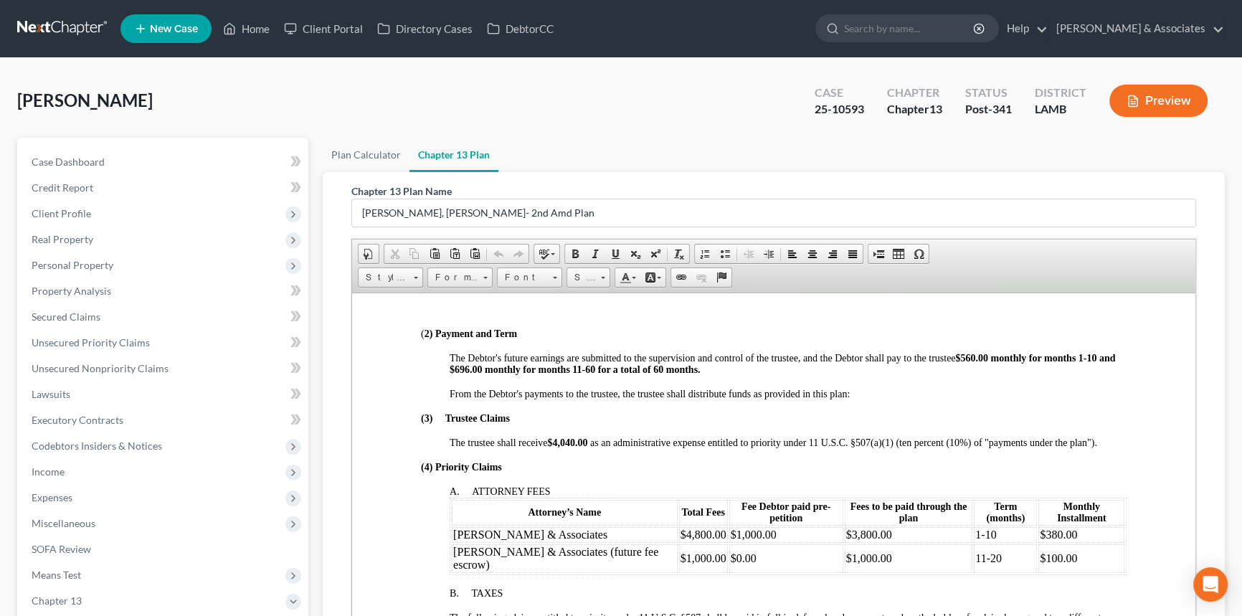
click at [344, 113] on div "Stevens, Tiffany Upgraded Case 25-10593 Chapter Chapter 13 Status Post-341 Dist…" at bounding box center [621, 106] width 1208 height 62
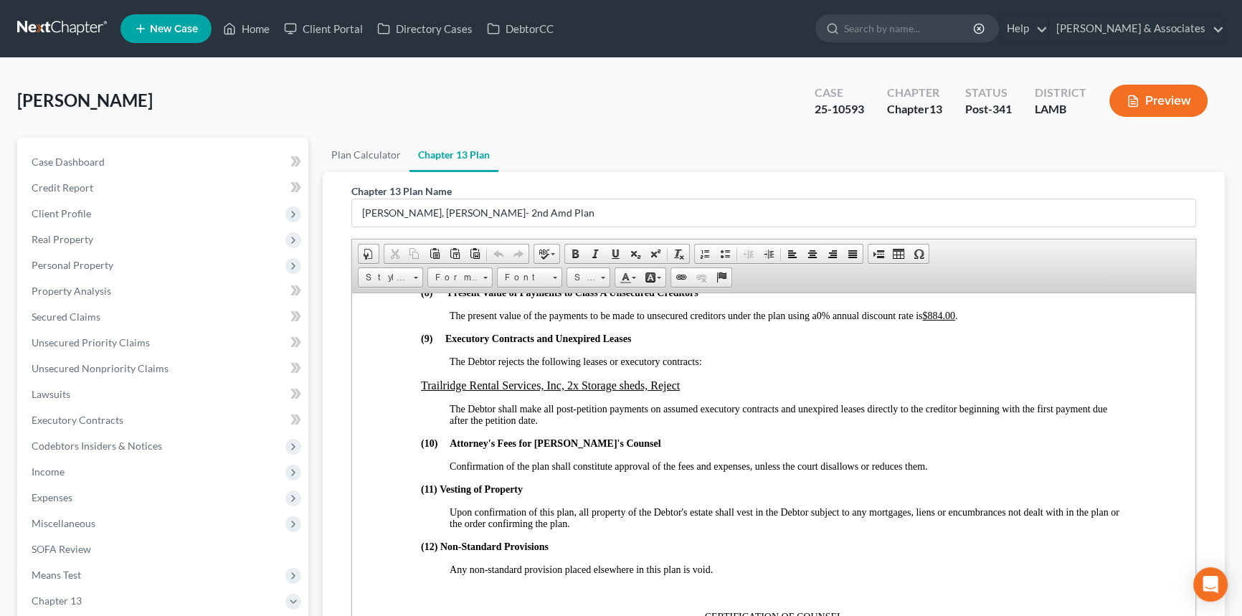
scroll to position [2934, 0]
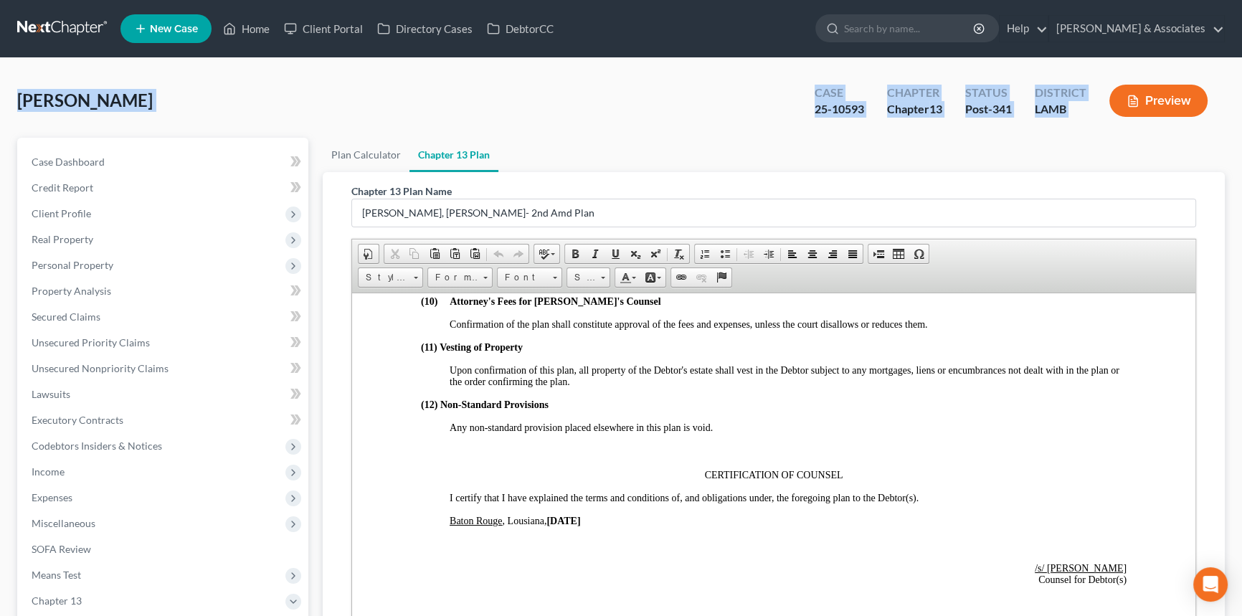
drag, startPoint x: 14, startPoint y: 95, endPoint x: 1103, endPoint y: 122, distance: 1089.9
click at [1103, 122] on div "Stevens, Tiffany Upgraded Case 25-10593 Chapter Chapter 13 Status Post-341 Dist…" at bounding box center [621, 436] width 1242 height 756
click at [1100, 120] on div "Preview" at bounding box center [1161, 102] width 127 height 42
drag, startPoint x: 1100, startPoint y: 120, endPoint x: 12, endPoint y: 103, distance: 1087.5
click at [6, 105] on div "Stevens, Tiffany Upgraded Case 25-10593 Chapter Chapter 13 Status Post-341 Dist…" at bounding box center [621, 436] width 1242 height 756
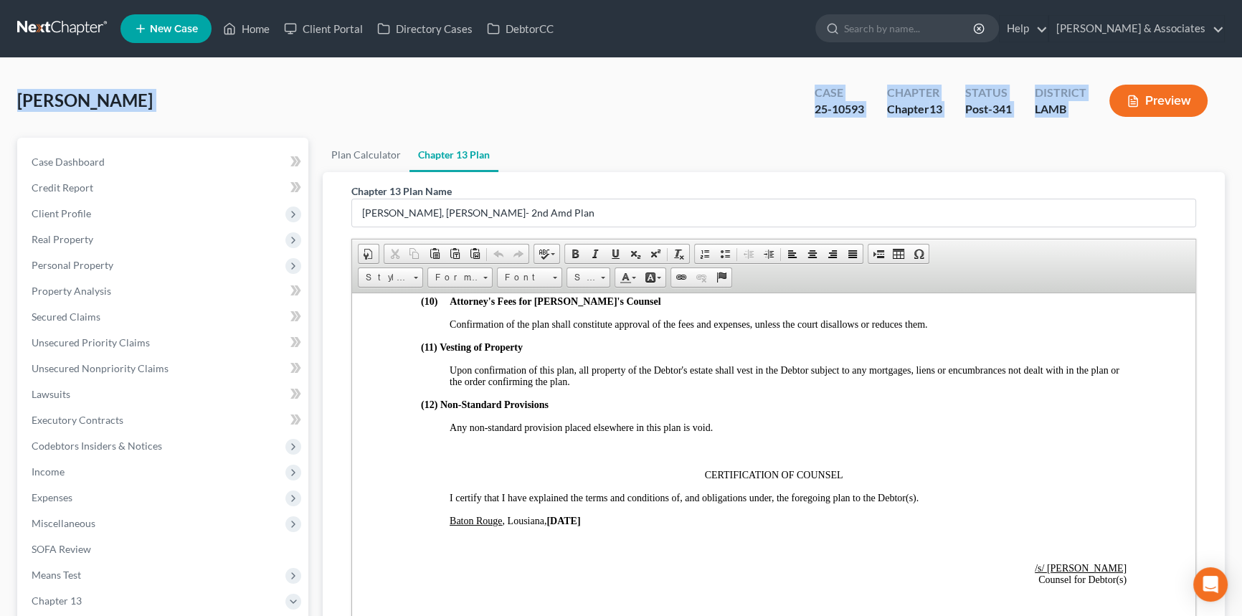
click at [16, 101] on div "Stevens, Tiffany Upgraded Case 25-10593 Chapter Chapter 13 Status Post-341 Dist…" at bounding box center [621, 436] width 1242 height 756
drag, startPoint x: 16, startPoint y: 101, endPoint x: 1129, endPoint y: 119, distance: 1113.4
click at [1129, 119] on div "Stevens, Tiffany Upgraded Case 25-10593 Chapter Chapter 13 Status Post-341 Dist…" at bounding box center [621, 436] width 1242 height 756
click at [762, 112] on div "Stevens, Tiffany Upgraded Case 25-10593 Chapter Chapter 13 Status Post-341 Dist…" at bounding box center [621, 106] width 1208 height 62
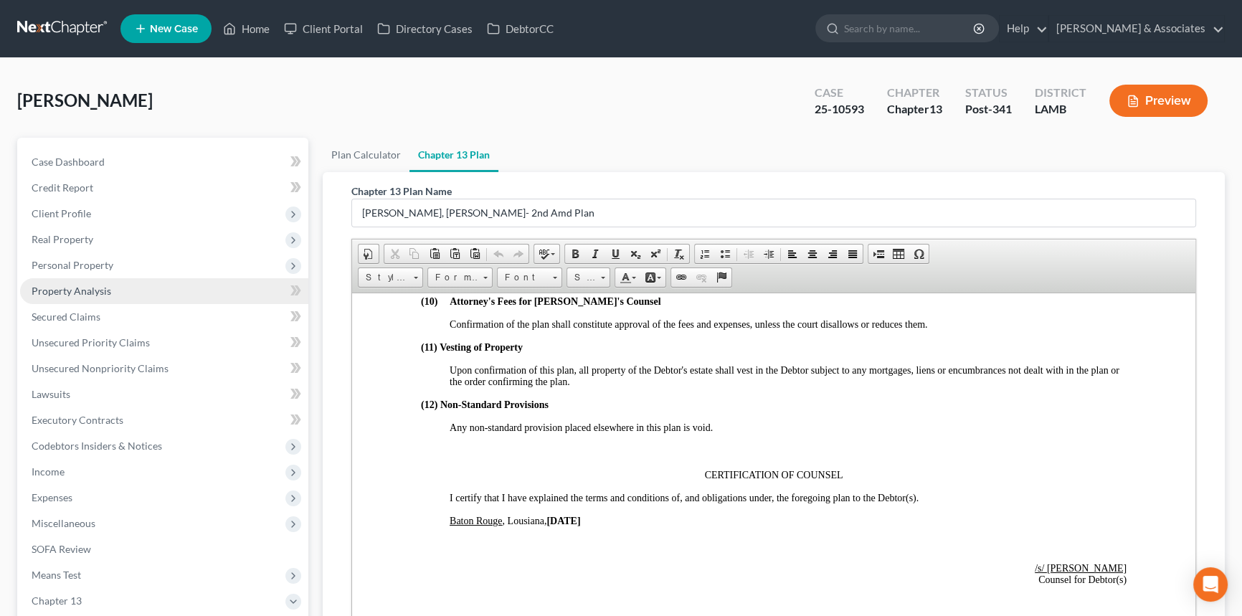
click at [141, 287] on link "Property Analysis" at bounding box center [164, 291] width 288 height 26
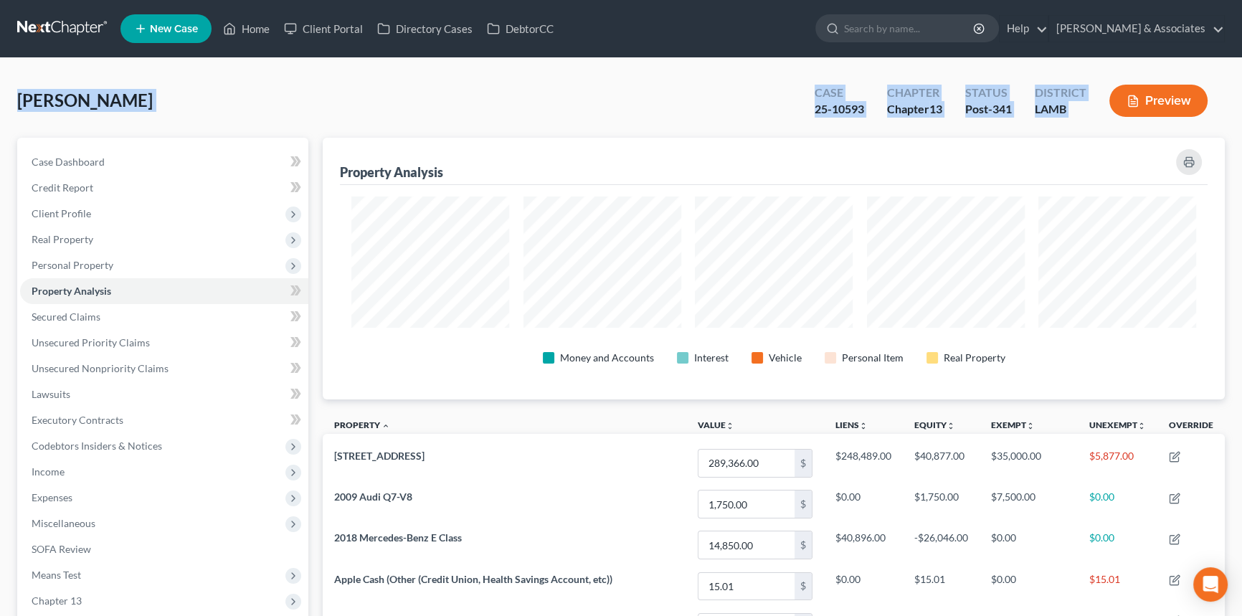
drag, startPoint x: 19, startPoint y: 101, endPoint x: 1113, endPoint y: 125, distance: 1094.1
click at [1113, 125] on div "Stevens, Tiffany Upgraded Case 25-10593 Chapter Chapter 13 Status Post-341 Dist…" at bounding box center [621, 106] width 1208 height 62
click at [107, 103] on span "[PERSON_NAME]" at bounding box center [85, 100] width 136 height 21
drag, startPoint x: 17, startPoint y: 100, endPoint x: 1107, endPoint y: 126, distance: 1089.8
click at [1107, 126] on div "Stevens, Tiffany Upgraded Case 25-10593 Chapter Chapter 13 Status Post-341 Dist…" at bounding box center [621, 106] width 1208 height 62
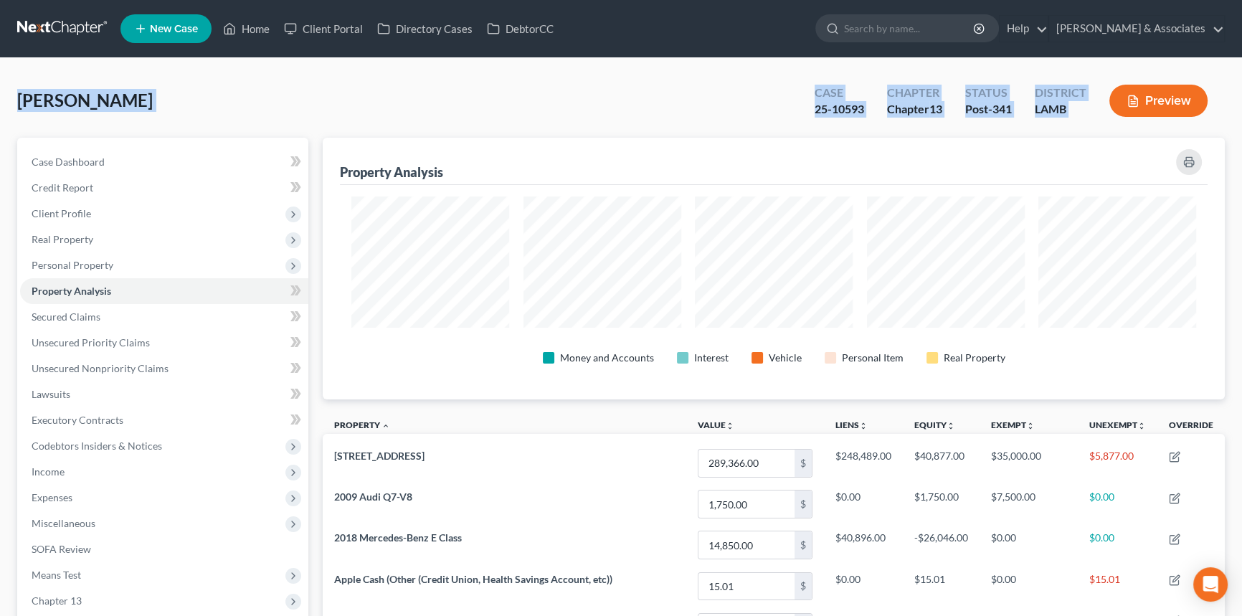
click at [1085, 124] on div "Case 25-10593 Chapter Chapter 13 Status Post-341 District LAMB Preview" at bounding box center [1011, 100] width 427 height 51
drag, startPoint x: 1102, startPoint y: 123, endPoint x: 2, endPoint y: 109, distance: 1100.4
drag, startPoint x: 42, startPoint y: 103, endPoint x: 1293, endPoint y: 106, distance: 1250.9
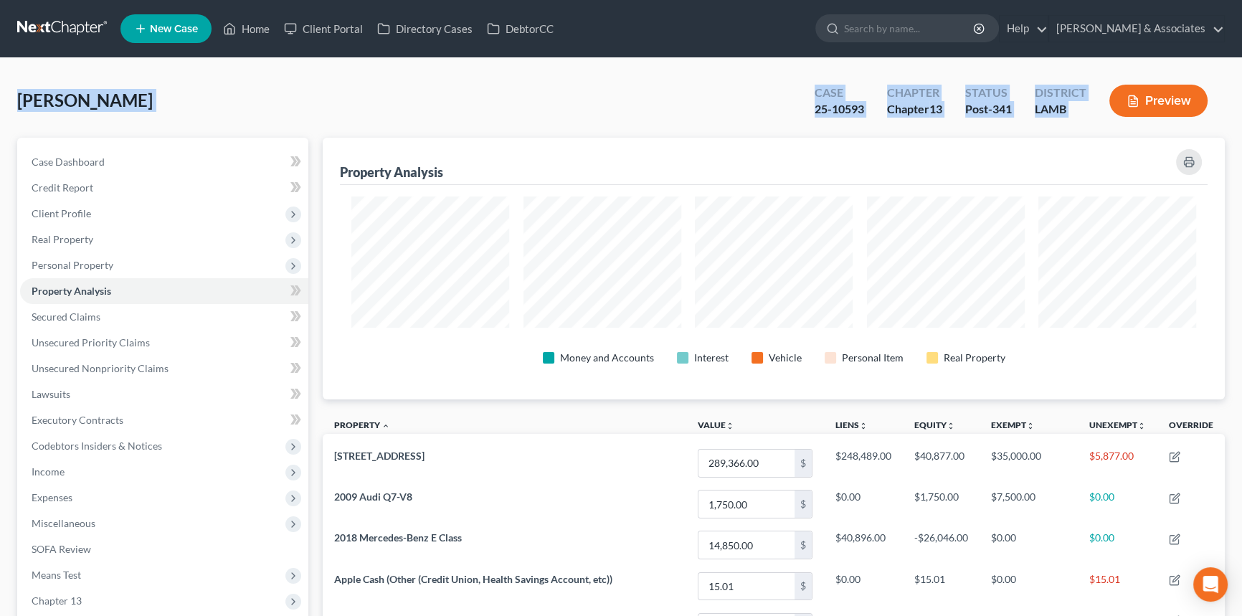
click at [215, 92] on div "Stevens, Tiffany Upgraded Case 25-10593 Chapter Chapter 13 Status Post-341 Dist…" at bounding box center [621, 106] width 1208 height 62
drag, startPoint x: 21, startPoint y: 100, endPoint x: 1123, endPoint y: 124, distance: 1102.0
click at [127, 108] on span "[PERSON_NAME]" at bounding box center [85, 100] width 136 height 21
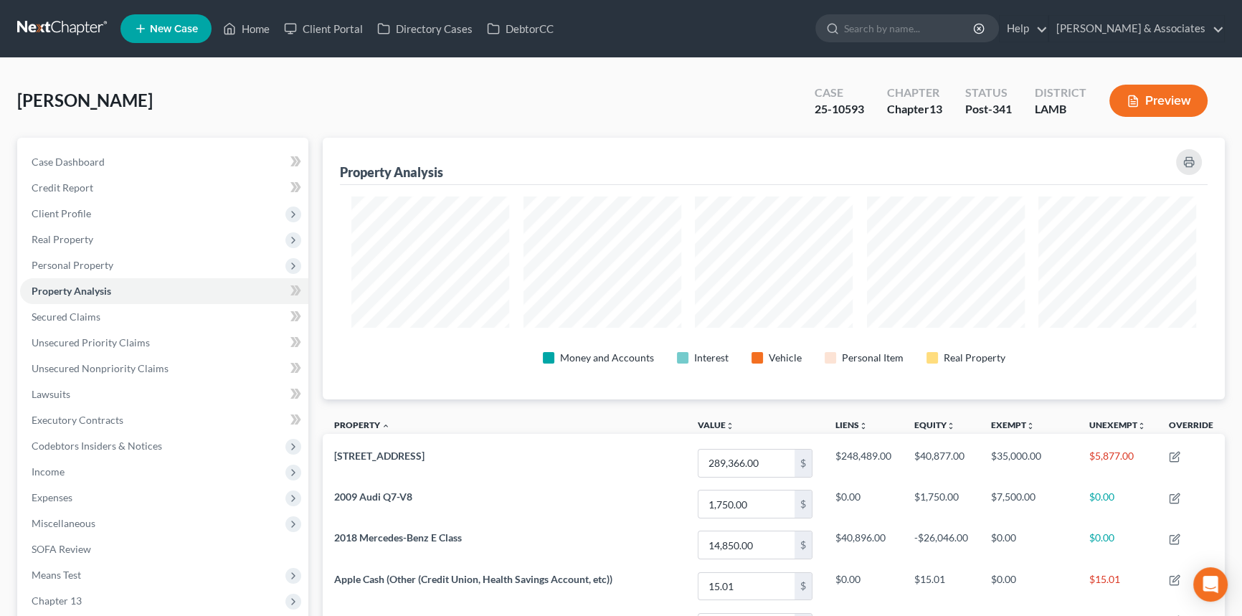
click at [39, 114] on div "Stevens, Tiffany Upgraded Case 25-10593 Chapter Chapter 13 Status Post-341 Dist…" at bounding box center [621, 106] width 1208 height 62
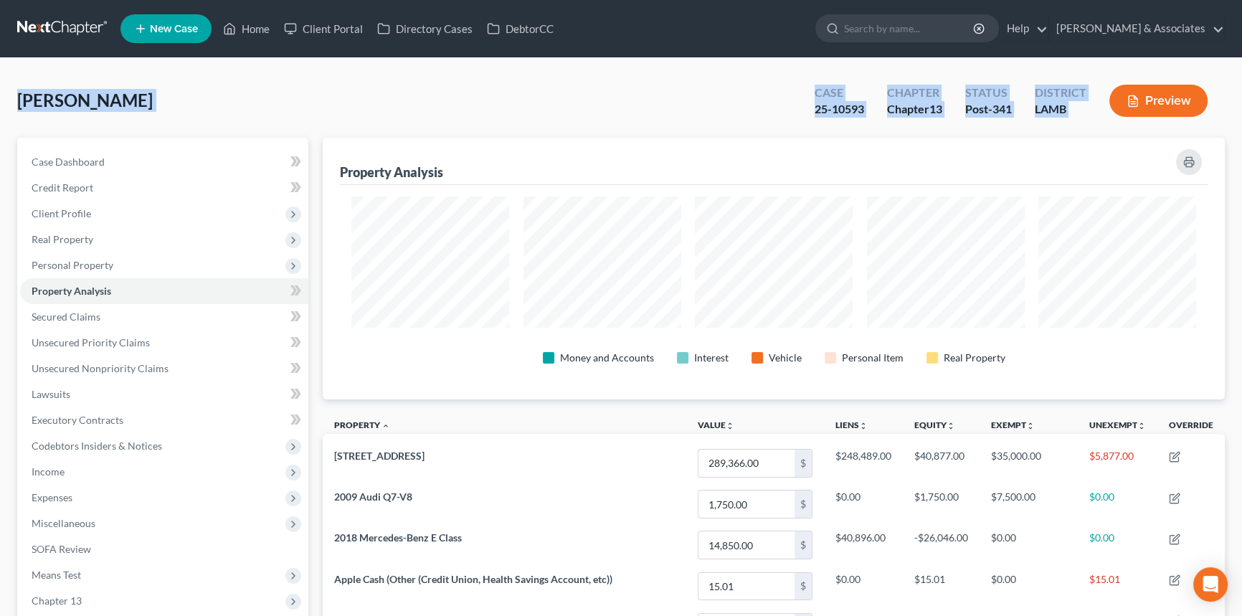
drag, startPoint x: 16, startPoint y: 100, endPoint x: 1178, endPoint y: 124, distance: 1162.2
click at [1178, 124] on div "Stevens, Tiffany Upgraded Case 25-10593 Chapter Chapter 13 Status Post-341 Dist…" at bounding box center [621, 106] width 1208 height 62
click at [323, 101] on div "Stevens, Tiffany Upgraded Case 25-10593 Chapter Chapter 13 Status Post-341 Dist…" at bounding box center [621, 106] width 1208 height 62
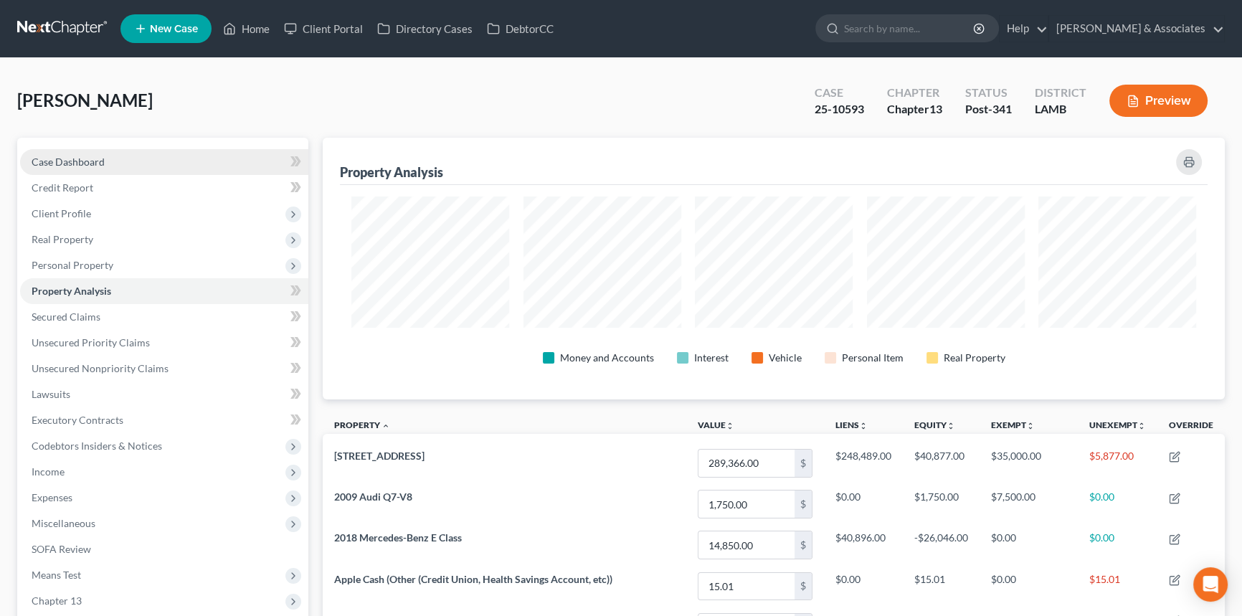
click at [202, 157] on link "Case Dashboard" at bounding box center [164, 162] width 288 height 26
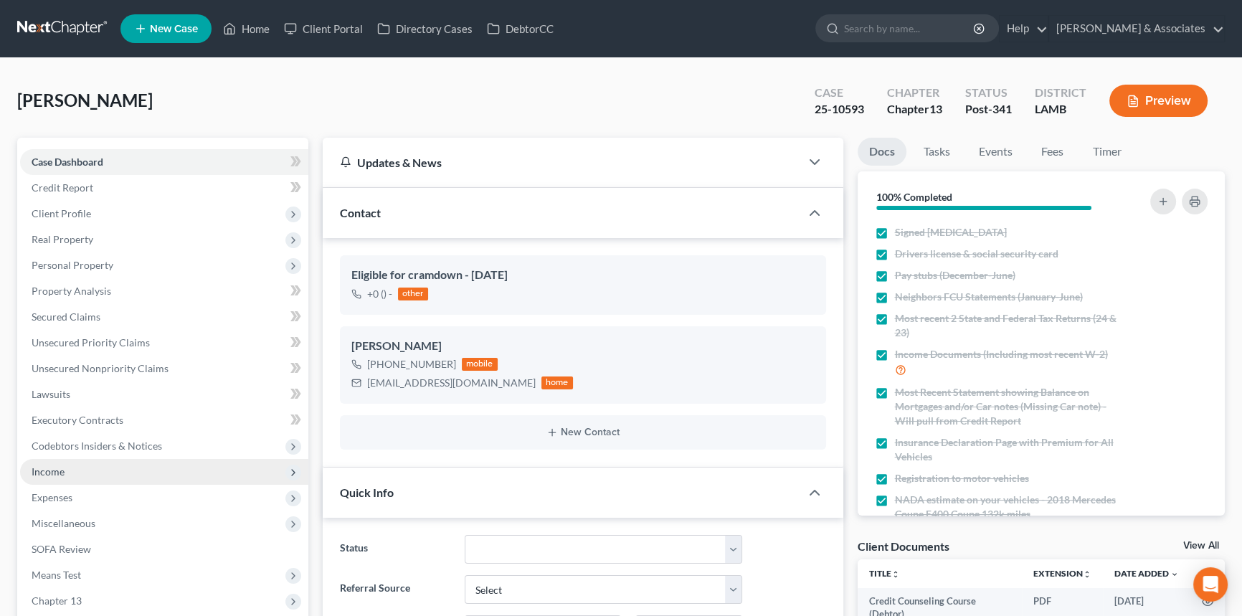
scroll to position [5765, 0]
click at [115, 481] on span "Income" at bounding box center [164, 472] width 288 height 26
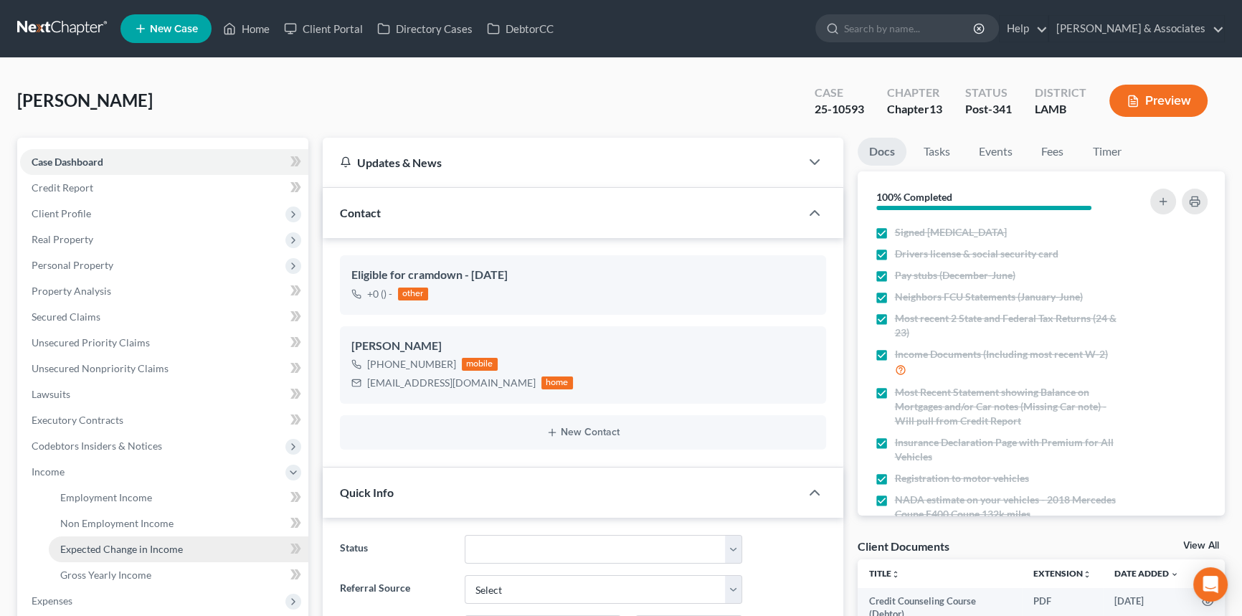
click at [98, 538] on link "Expected Change in Income" at bounding box center [179, 550] width 260 height 26
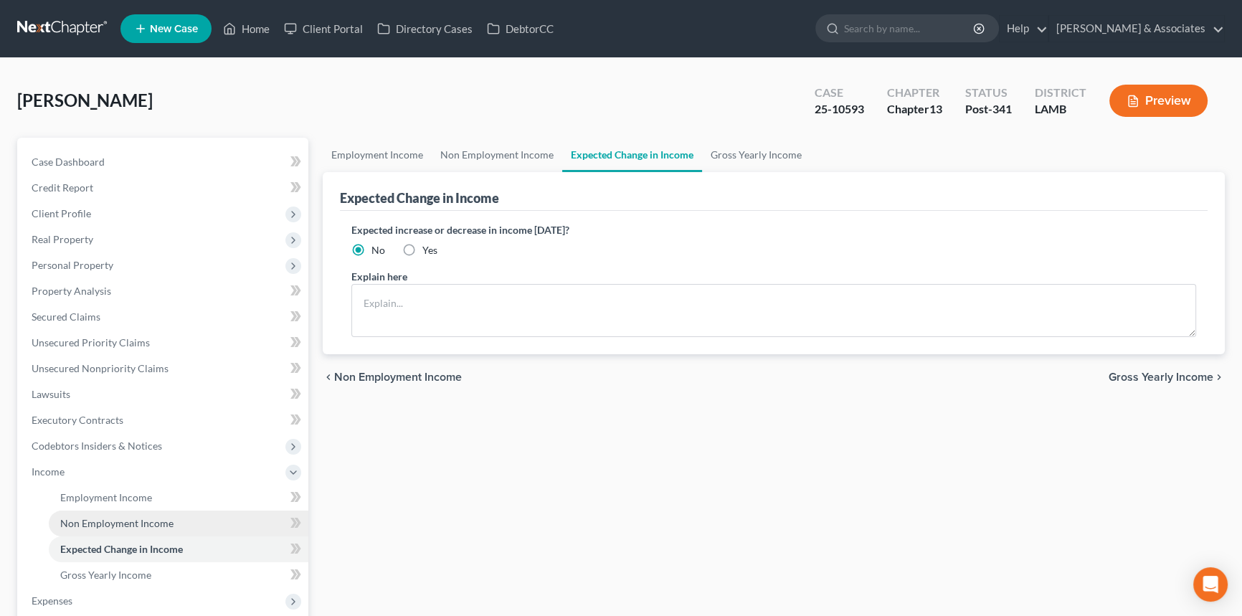
click at [110, 524] on span "Non Employment Income" at bounding box center [116, 523] width 113 height 12
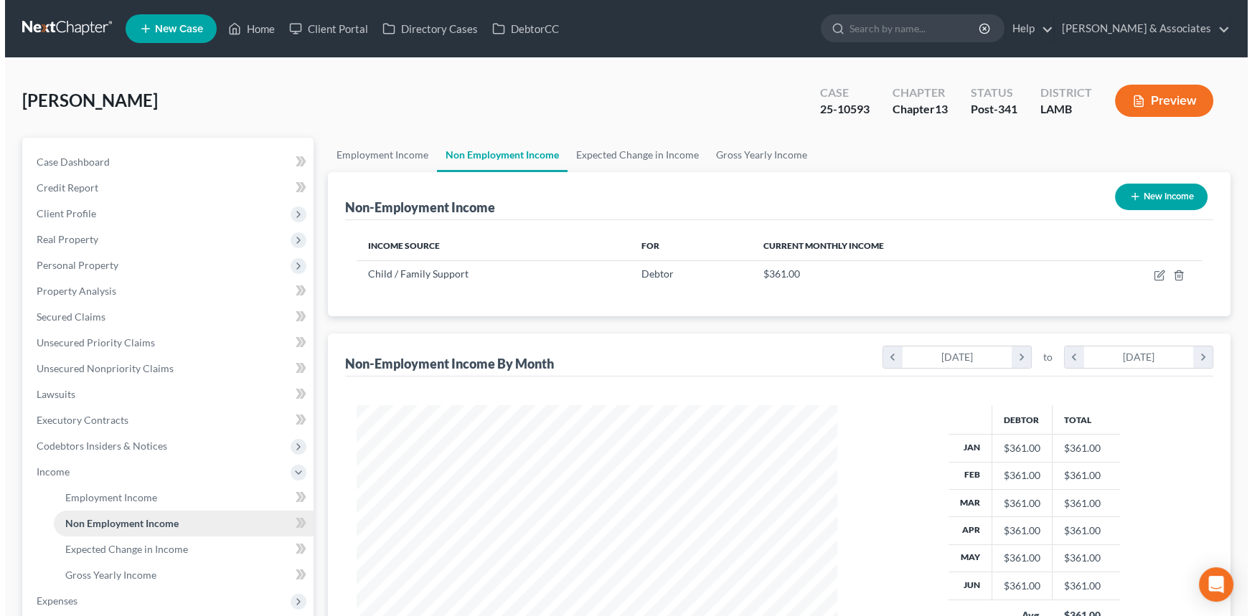
scroll to position [257, 509]
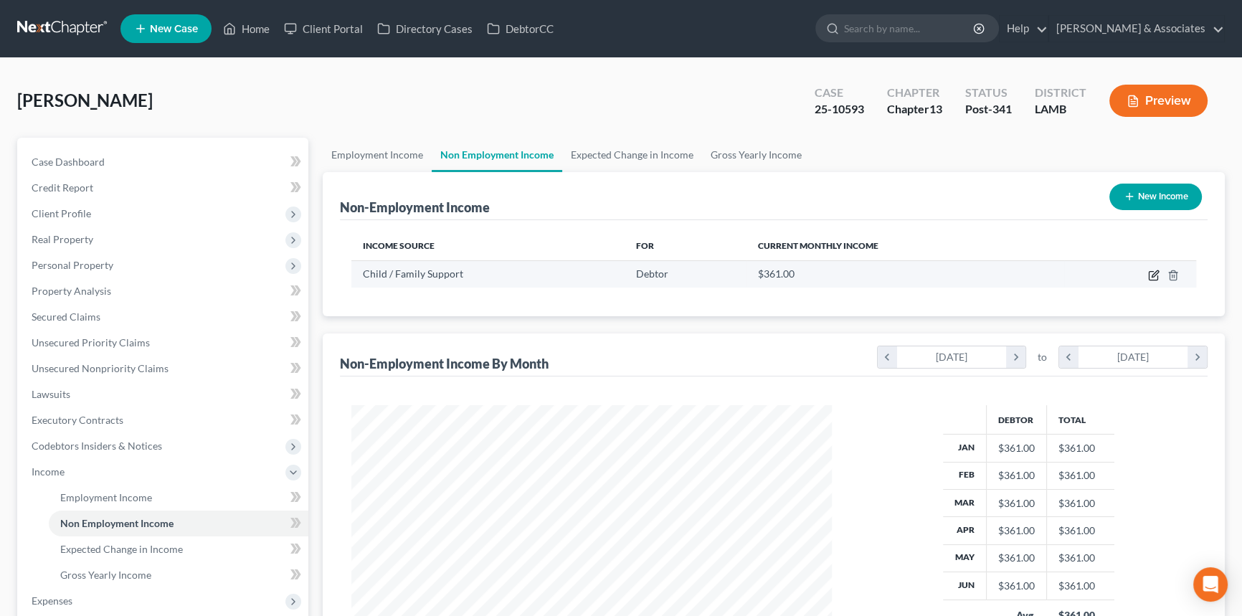
click at [1152, 277] on icon "button" at bounding box center [1153, 275] width 11 height 11
select select "7"
select select "0"
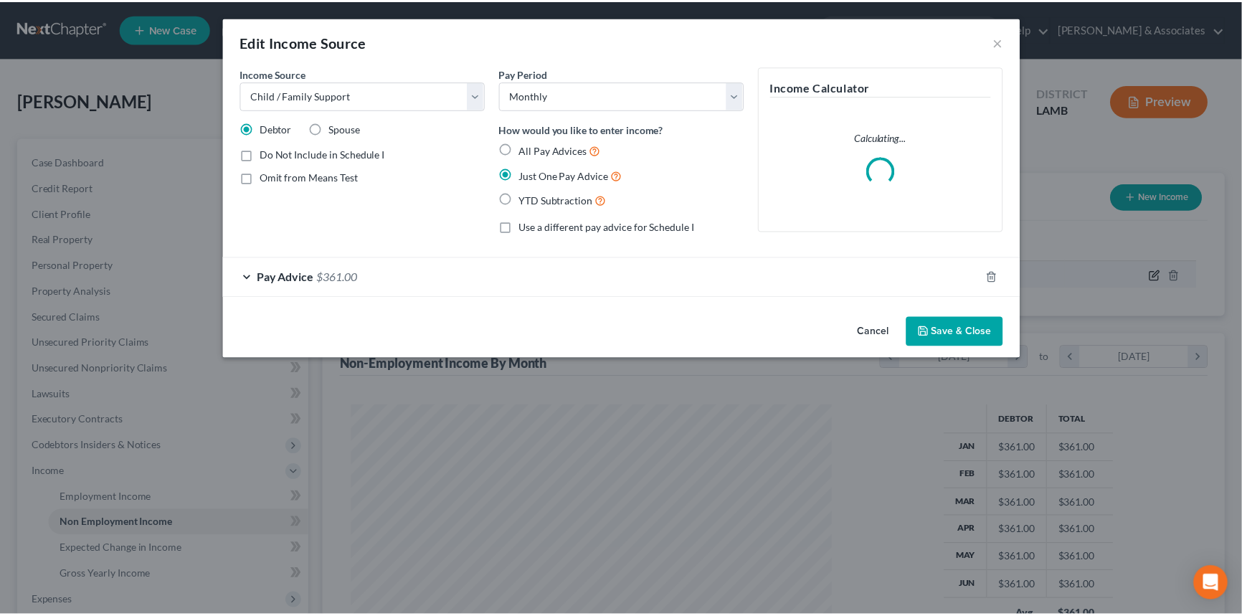
scroll to position [257, 514]
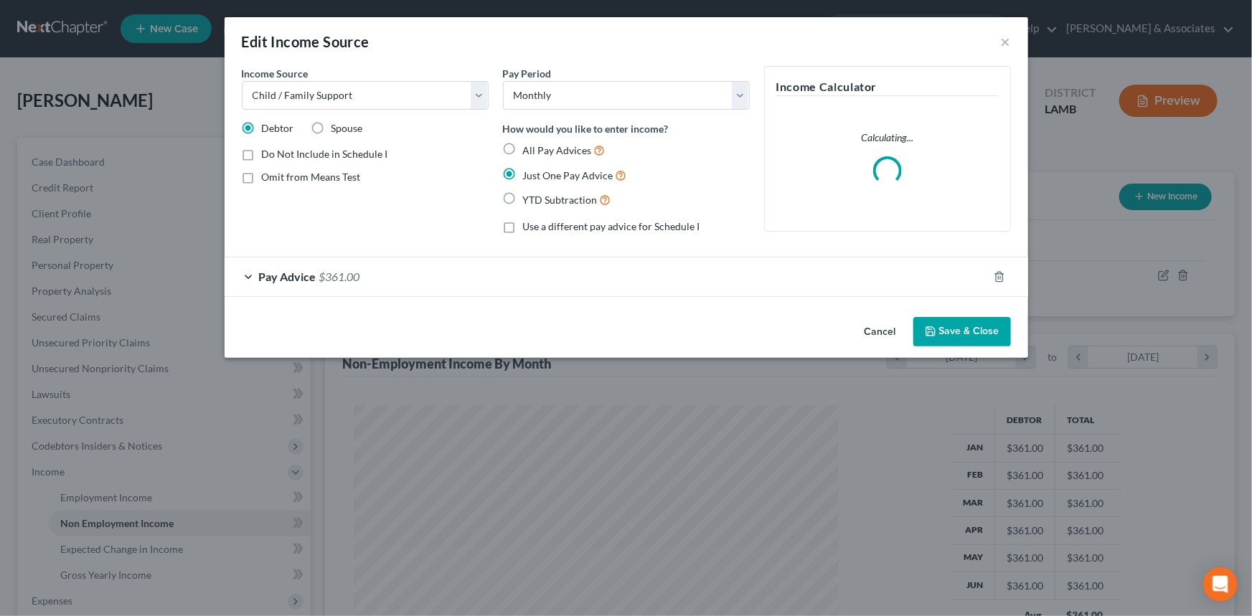
click at [884, 335] on button "Cancel" at bounding box center [880, 332] width 55 height 29
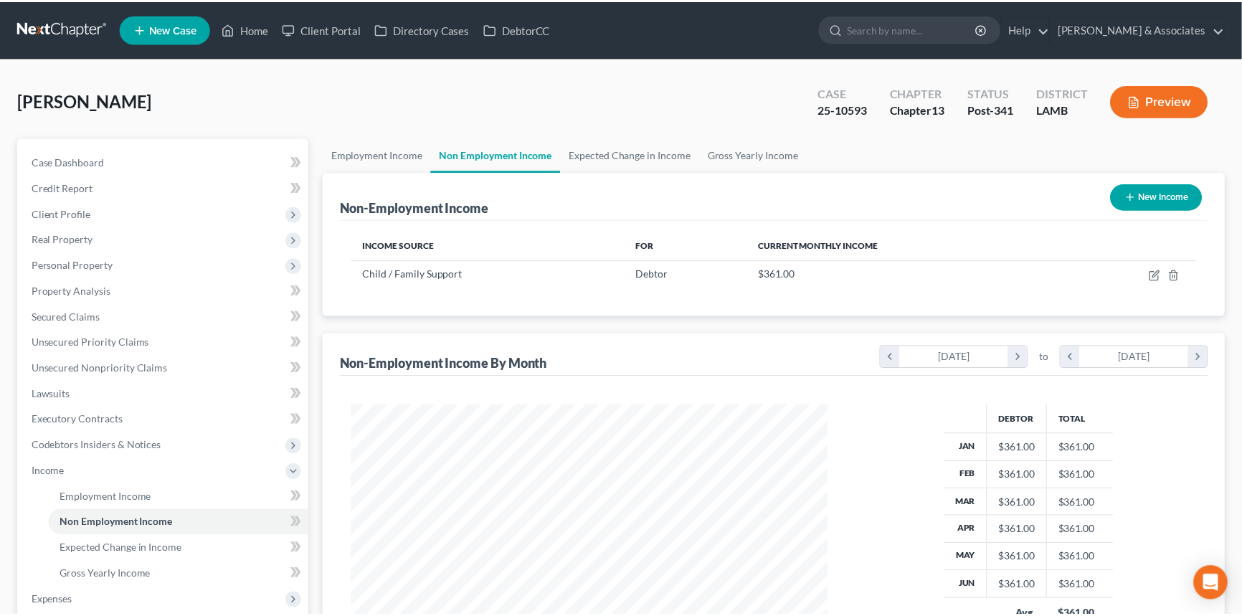
scroll to position [717015, 716763]
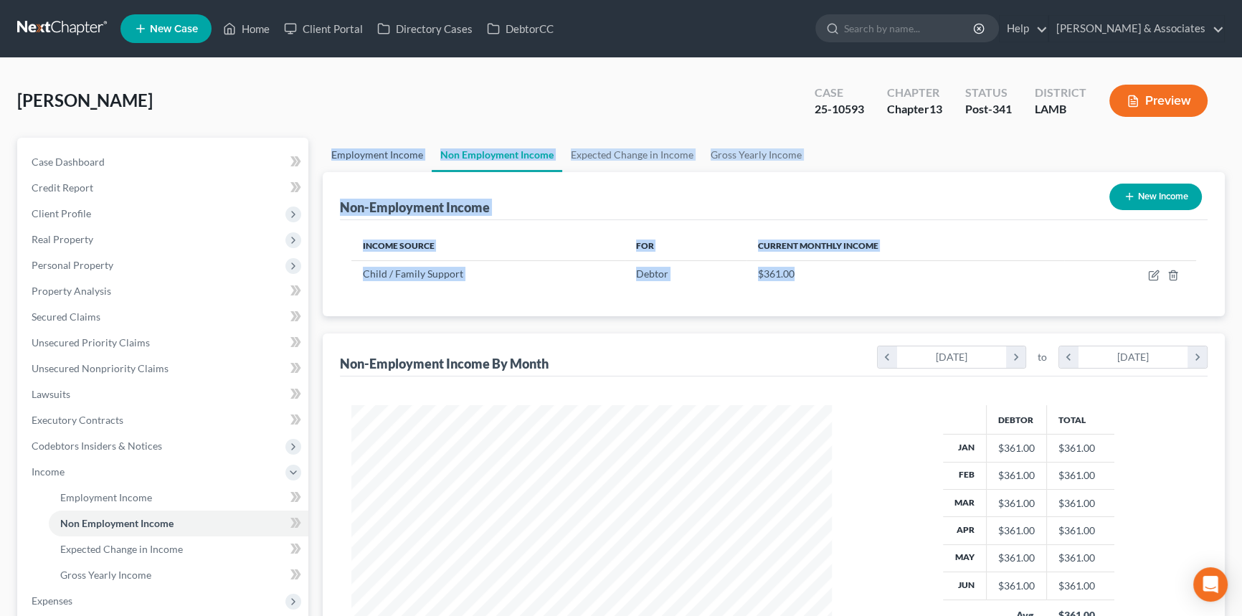
drag, startPoint x: 753, startPoint y: 279, endPoint x: 328, endPoint y: 153, distance: 443.7
click at [328, 153] on ui-view "Employment Income Non Employment Income Expected Change in Income Gross Yearly …" at bounding box center [774, 440] width 902 height 605
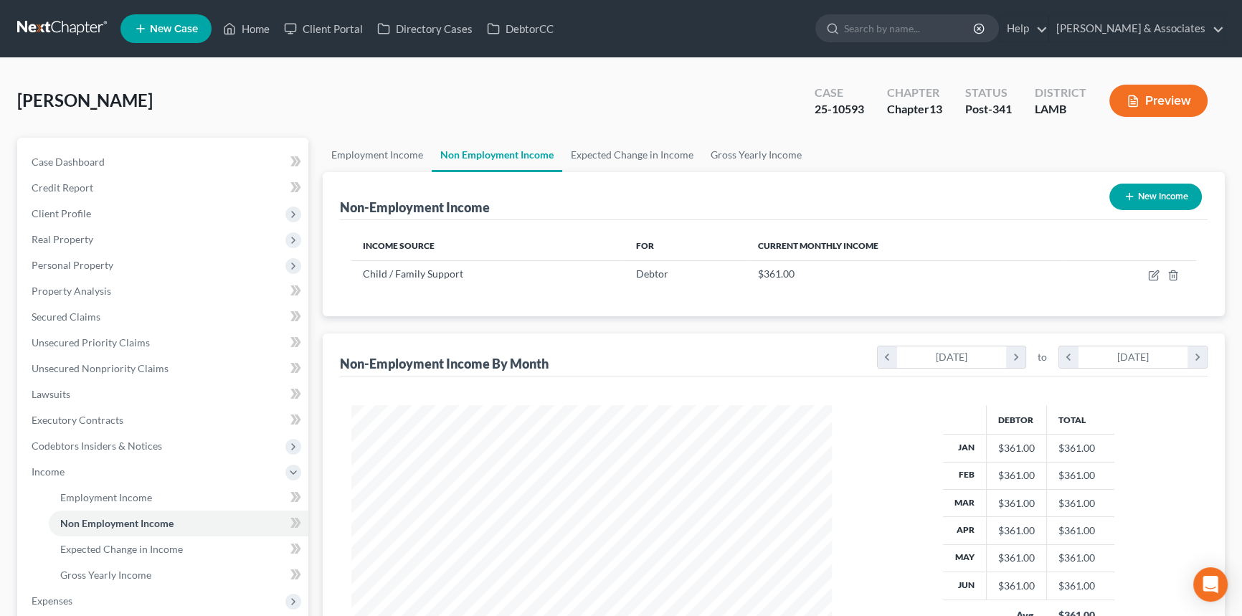
click at [324, 98] on div "Stevens, Tiffany Upgraded Case 25-10593 Chapter Chapter 13 Status Post-341 Dist…" at bounding box center [621, 106] width 1208 height 62
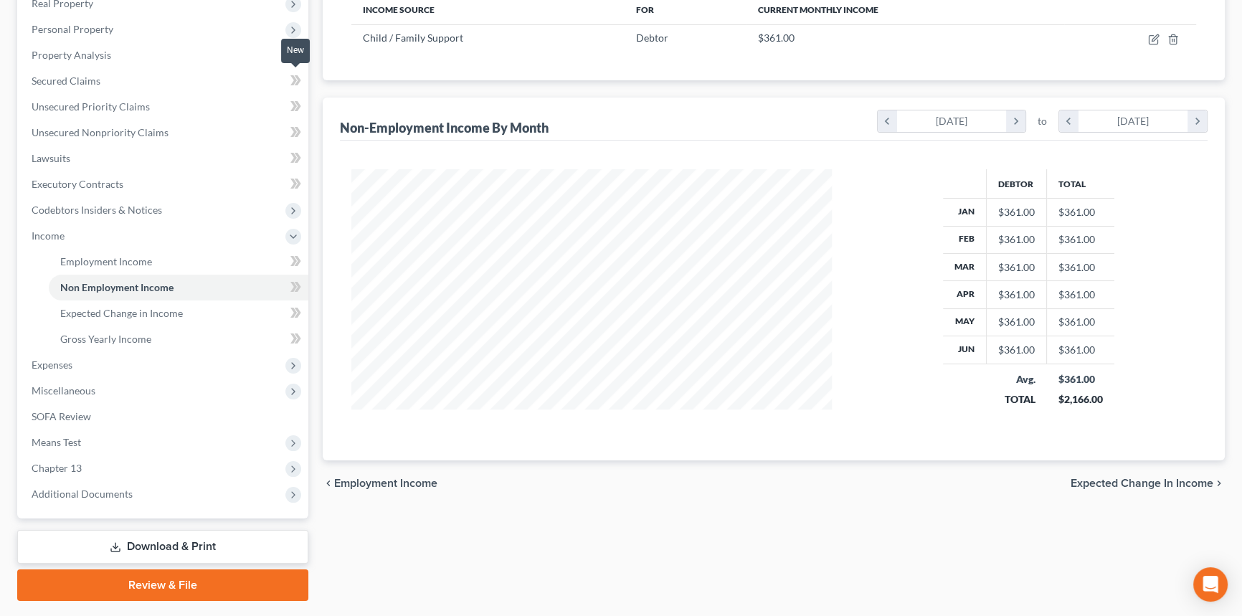
scroll to position [273, 0]
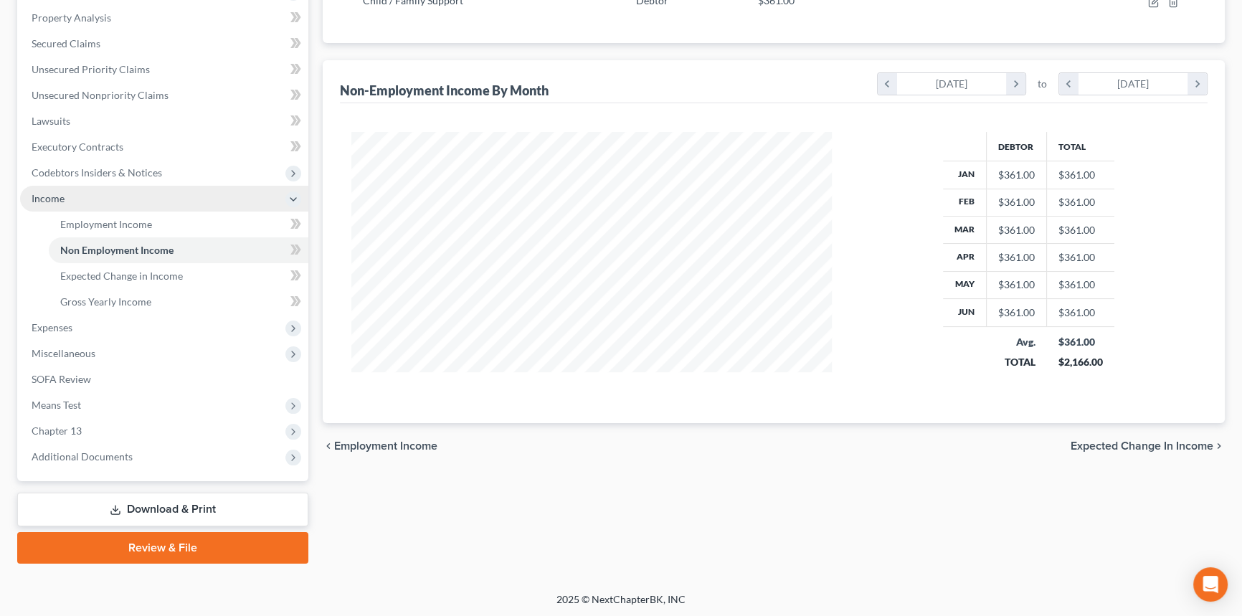
click at [84, 189] on span "Income" at bounding box center [164, 199] width 288 height 26
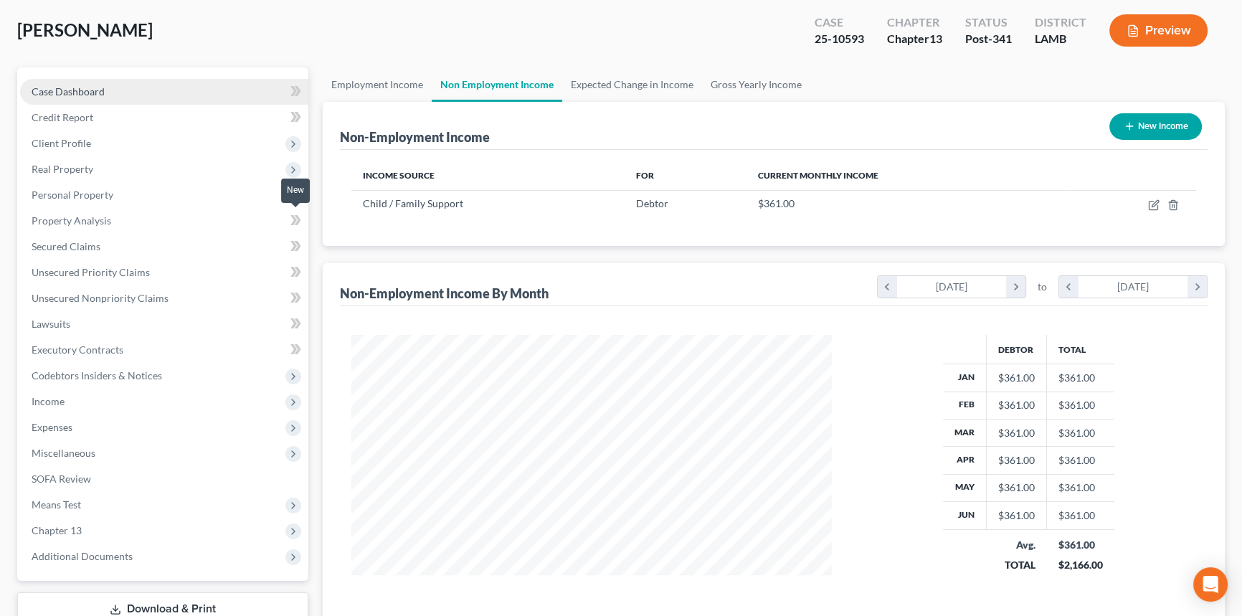
scroll to position [0, 0]
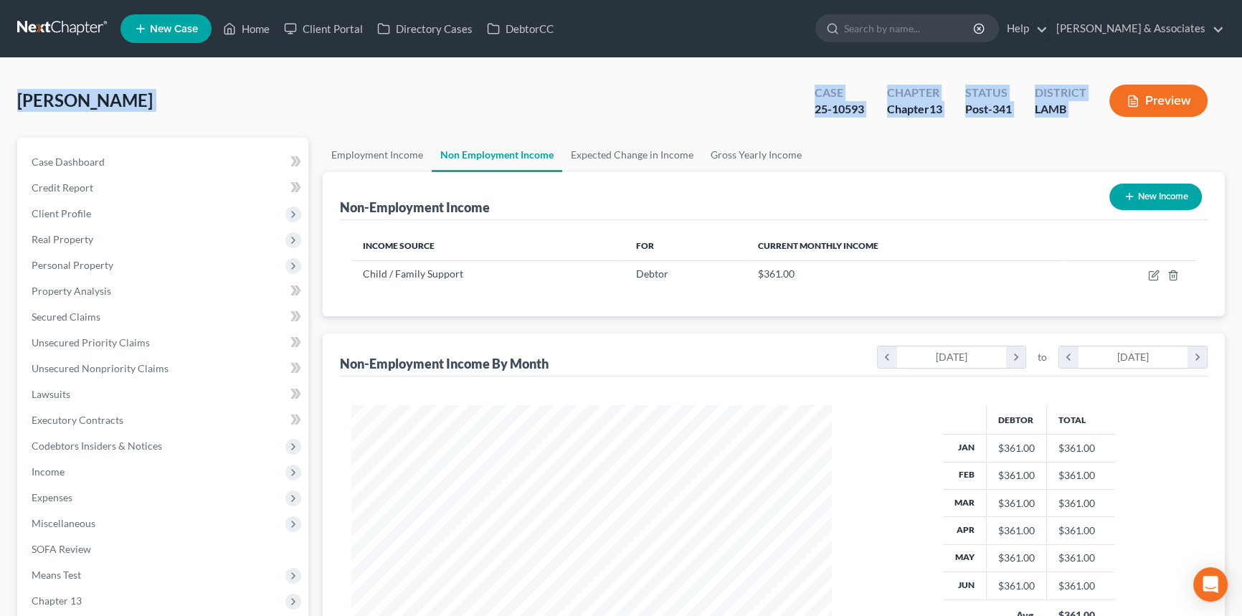
drag, startPoint x: 21, startPoint y: 103, endPoint x: 1134, endPoint y: 129, distance: 1113.5
click at [1134, 129] on div "Stevens, Tiffany Upgraded Case 25-10593 Chapter Chapter 13 Status Post-341 Dist…" at bounding box center [621, 106] width 1208 height 62
click at [455, 103] on div "Stevens, Tiffany Upgraded Case 25-10593 Chapter Chapter 13 Status Post-341 Dist…" at bounding box center [621, 106] width 1208 height 62
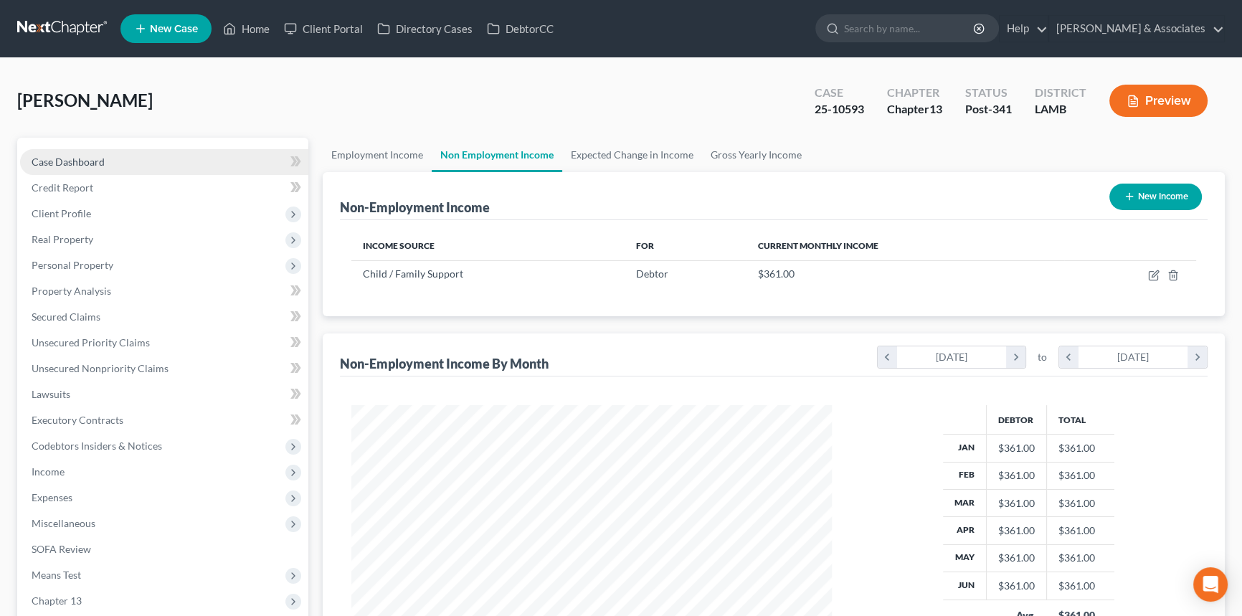
click at [181, 169] on link "Case Dashboard" at bounding box center [164, 162] width 288 height 26
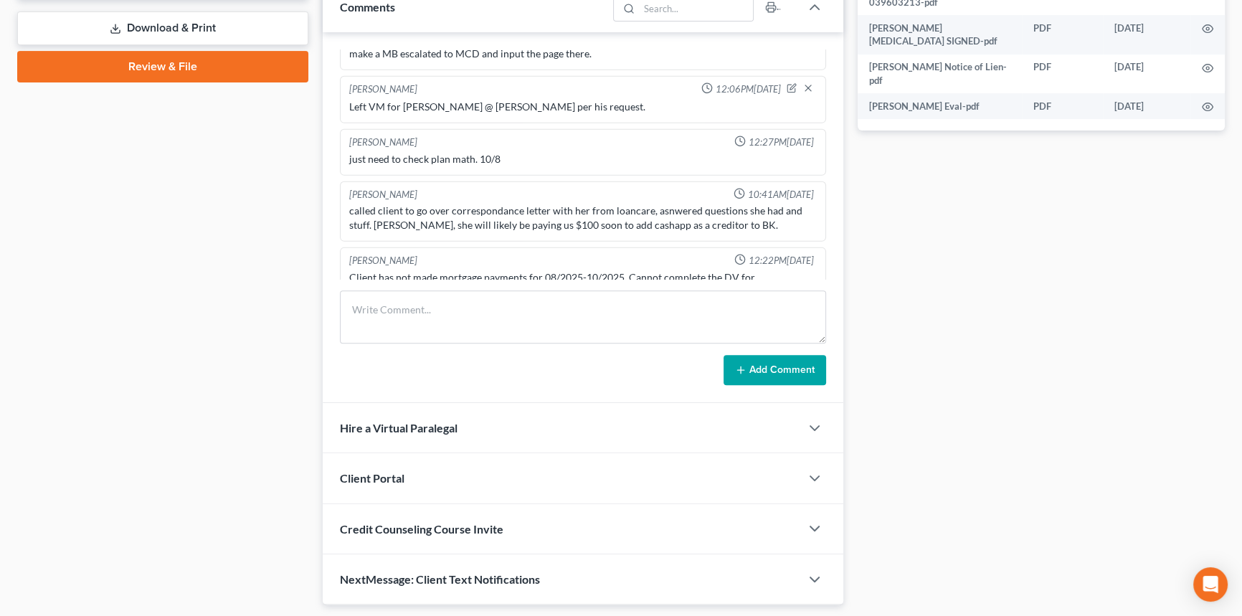
scroll to position [652, 0]
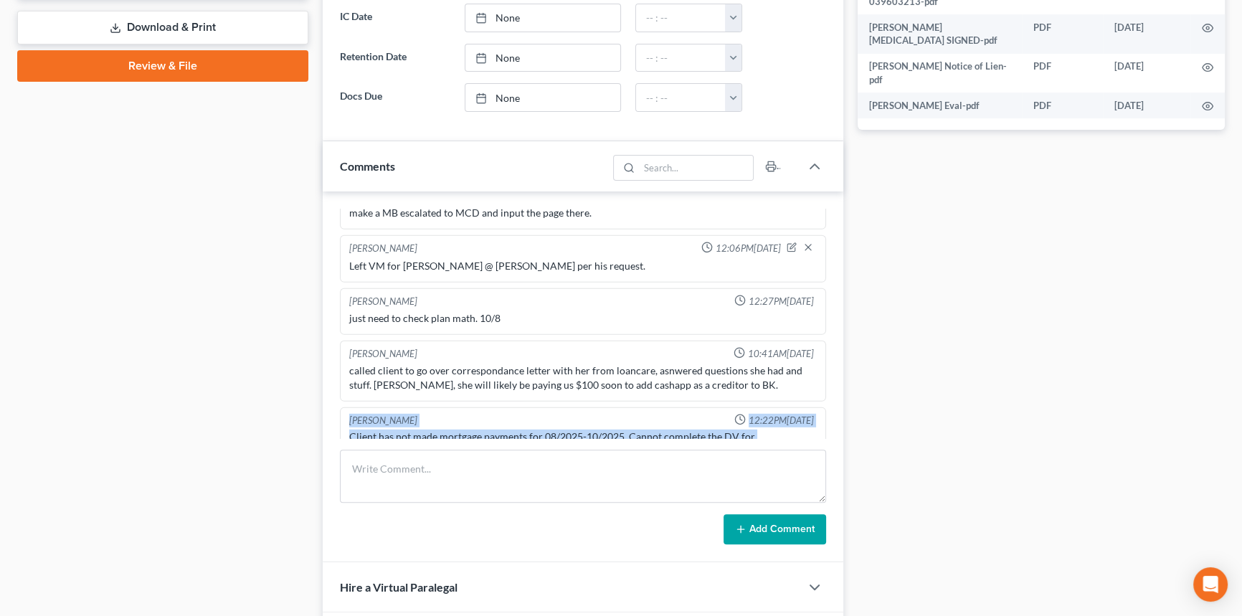
drag, startPoint x: 411, startPoint y: 376, endPoint x: 348, endPoint y: 337, distance: 74.1
click at [348, 407] on div "Tiffany Slaton 12:22PM, 10/07/2025 Client has not made mortgage payments for 08…" at bounding box center [583, 437] width 486 height 61
click at [348, 414] on div "Tiffany Slaton 12:22PM, 10/07/2025" at bounding box center [582, 421] width 473 height 14
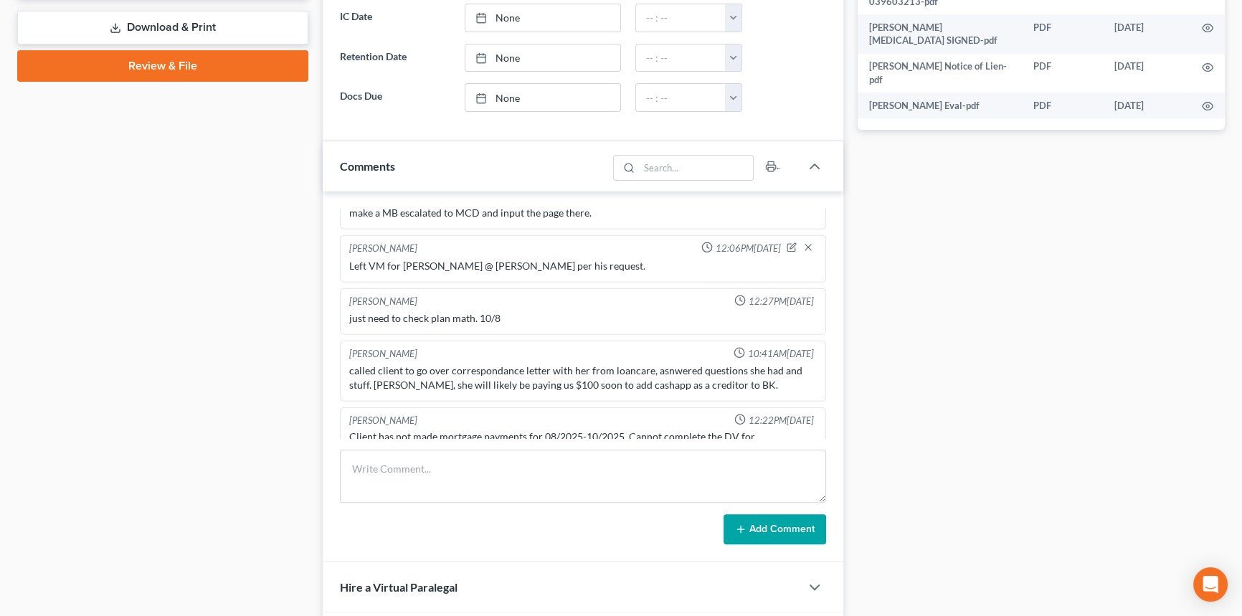
click at [355, 414] on div "[PERSON_NAME]" at bounding box center [383, 421] width 68 height 14
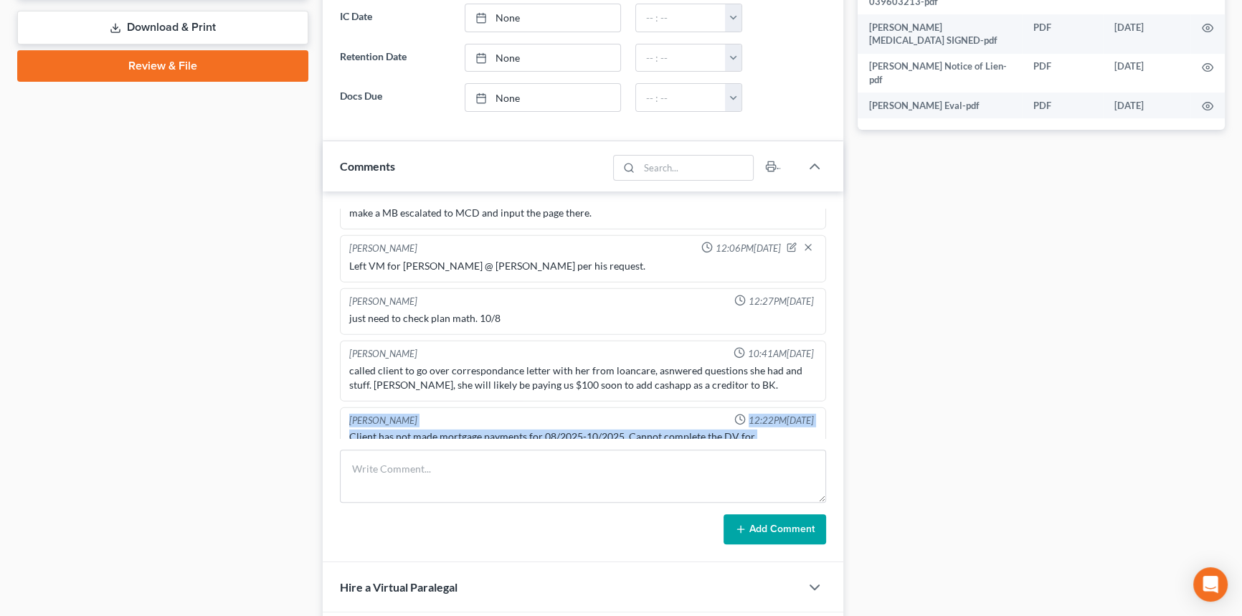
drag, startPoint x: 350, startPoint y: 337, endPoint x: 429, endPoint y: 370, distance: 85.5
click at [429, 407] on div "Tiffany Slaton 12:22PM, 10/07/2025 Client has not made mortgage payments for 08…" at bounding box center [583, 437] width 486 height 61
click at [429, 430] on div "Client has not made mortgage payments for 08/2025-10/2025. Cannot complete the …" at bounding box center [583, 444] width 468 height 29
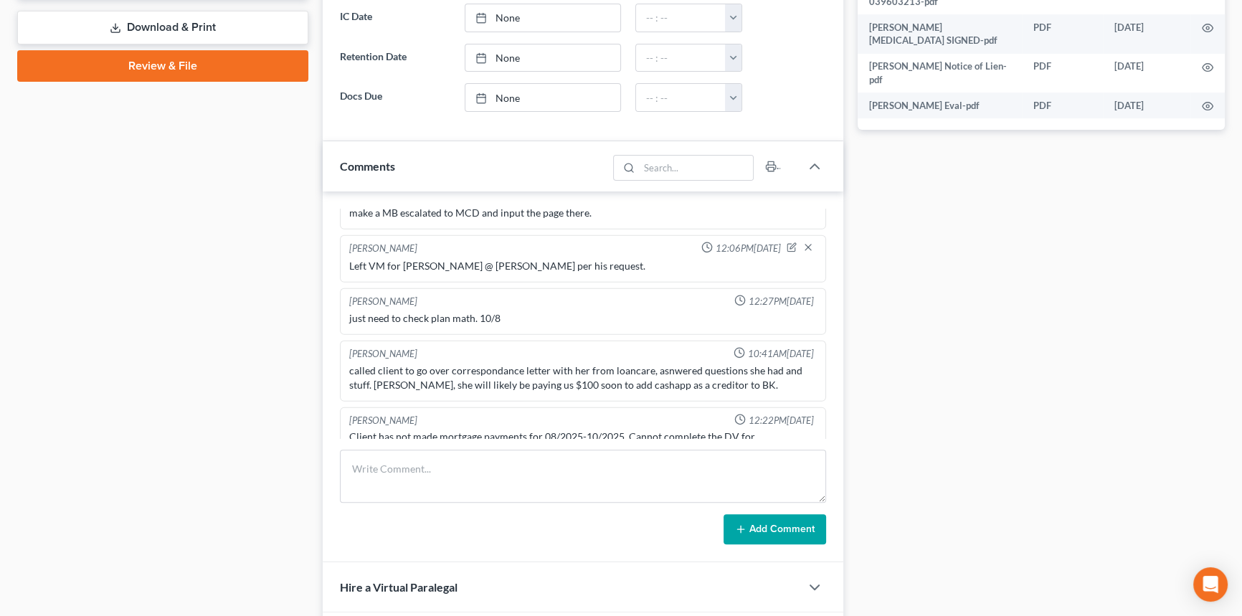
click at [336, 376] on div "Richard Prunick 10:55AM, 04/04/2025 Did eval with tiffany, income is too high f…" at bounding box center [583, 377] width 521 height 371
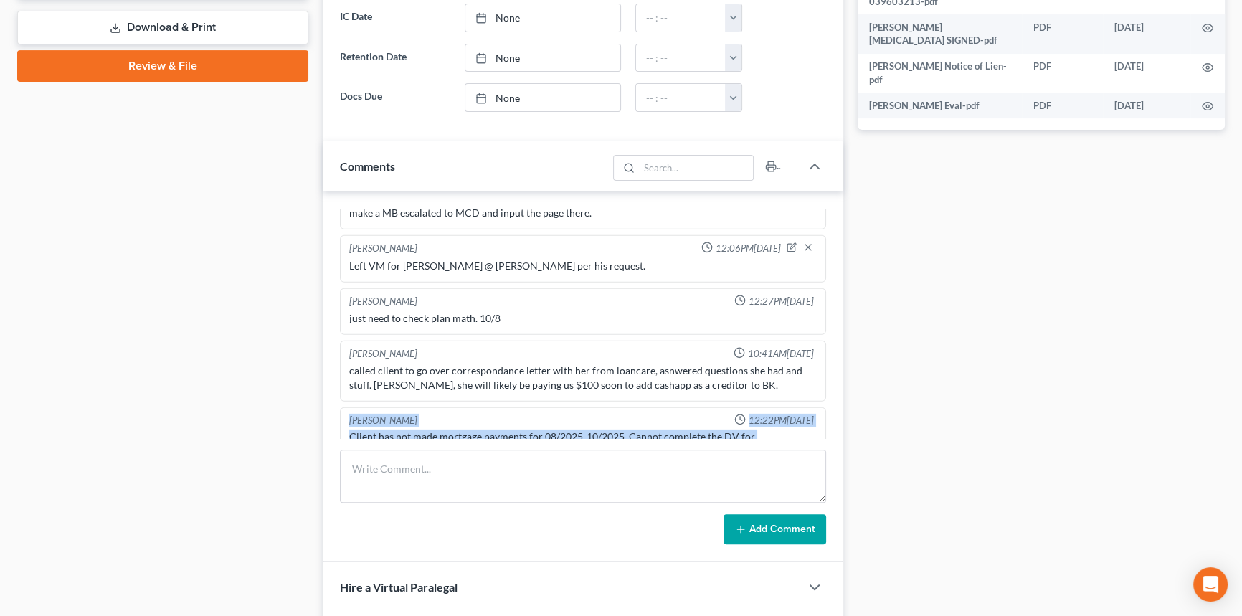
drag, startPoint x: 418, startPoint y: 377, endPoint x: 351, endPoint y: 333, distance: 80.8
click at [351, 407] on div "Tiffany Slaton 12:22PM, 10/07/2025 Client has not made mortgage payments for 08…" at bounding box center [583, 437] width 486 height 61
click at [351, 414] on div "[PERSON_NAME]" at bounding box center [383, 421] width 68 height 14
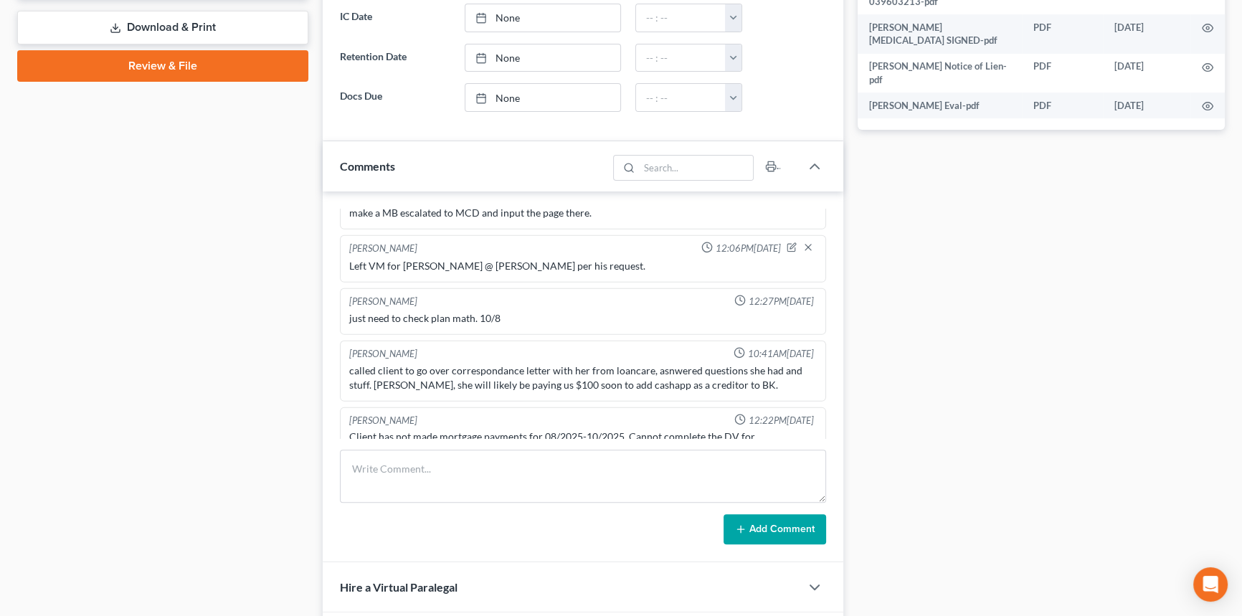
click at [419, 430] on div "Client has not made mortgage payments for 08/2025-10/2025. Cannot complete the …" at bounding box center [583, 444] width 468 height 29
click at [469, 473] on textarea at bounding box center [583, 476] width 486 height 53
click at [567, 496] on textarea at bounding box center [583, 476] width 486 height 53
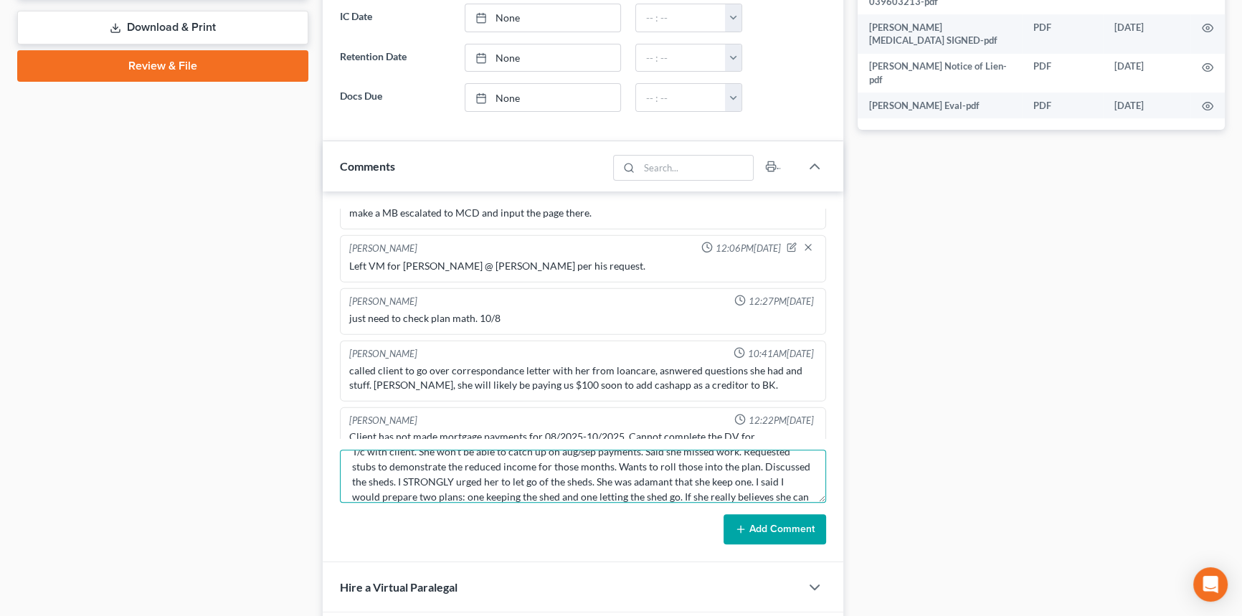
scroll to position [32, 0]
type textarea "T/c with client. She won't be able to catch up on aug/sep payments. Said she mi…"
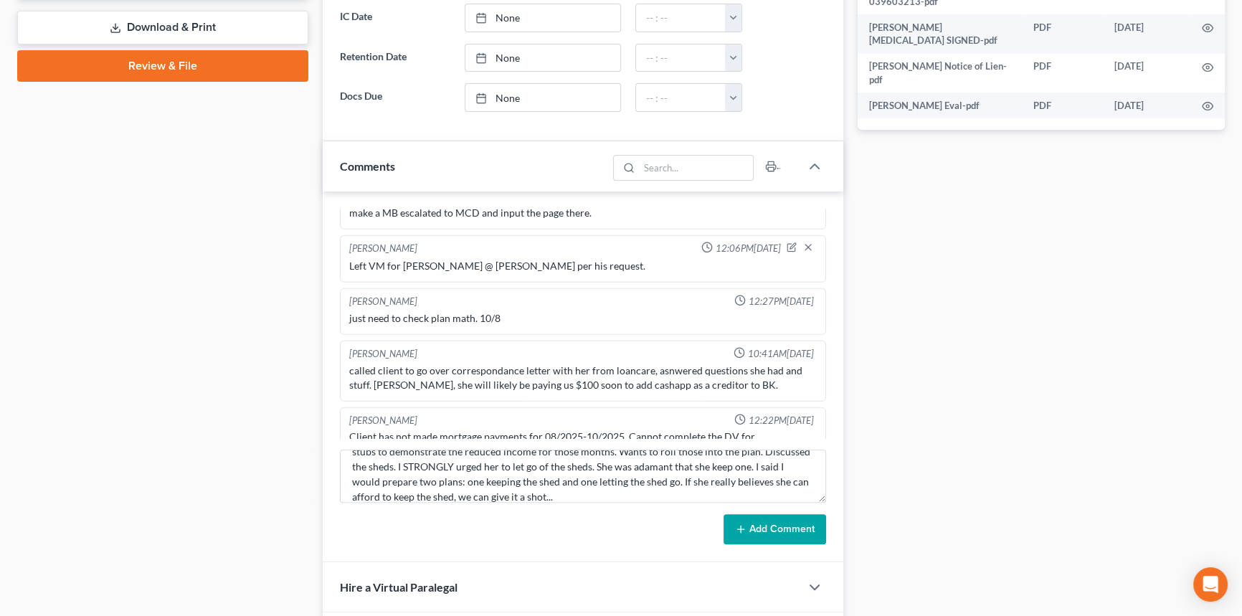
click at [751, 529] on button "Add Comment" at bounding box center [775, 529] width 103 height 30
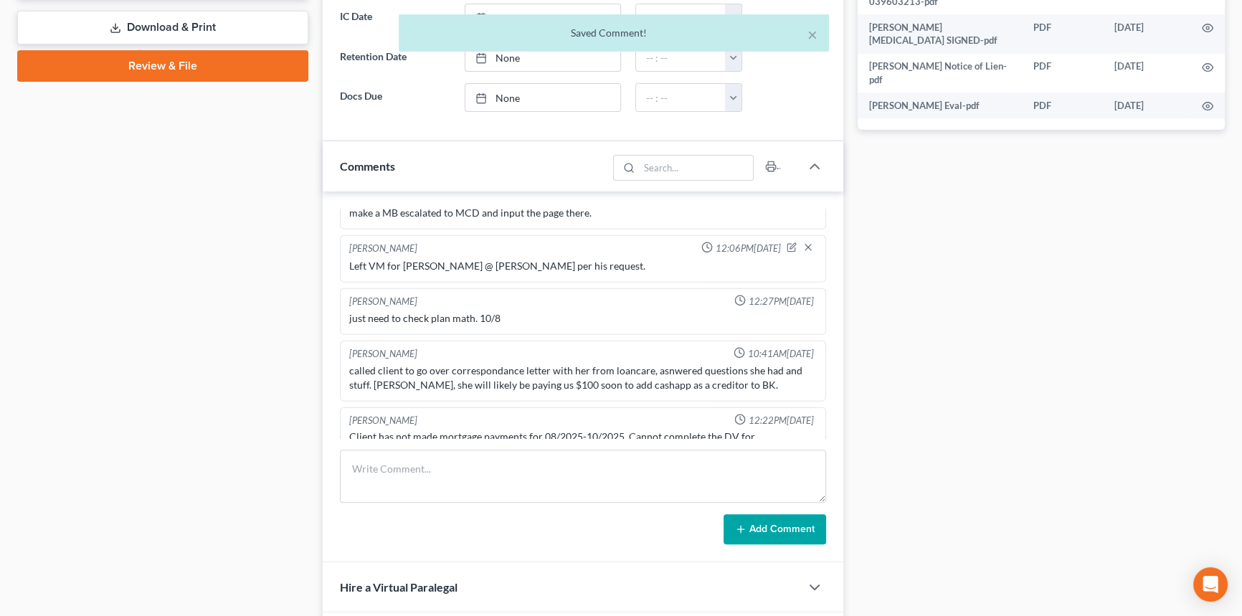
scroll to position [5876, 0]
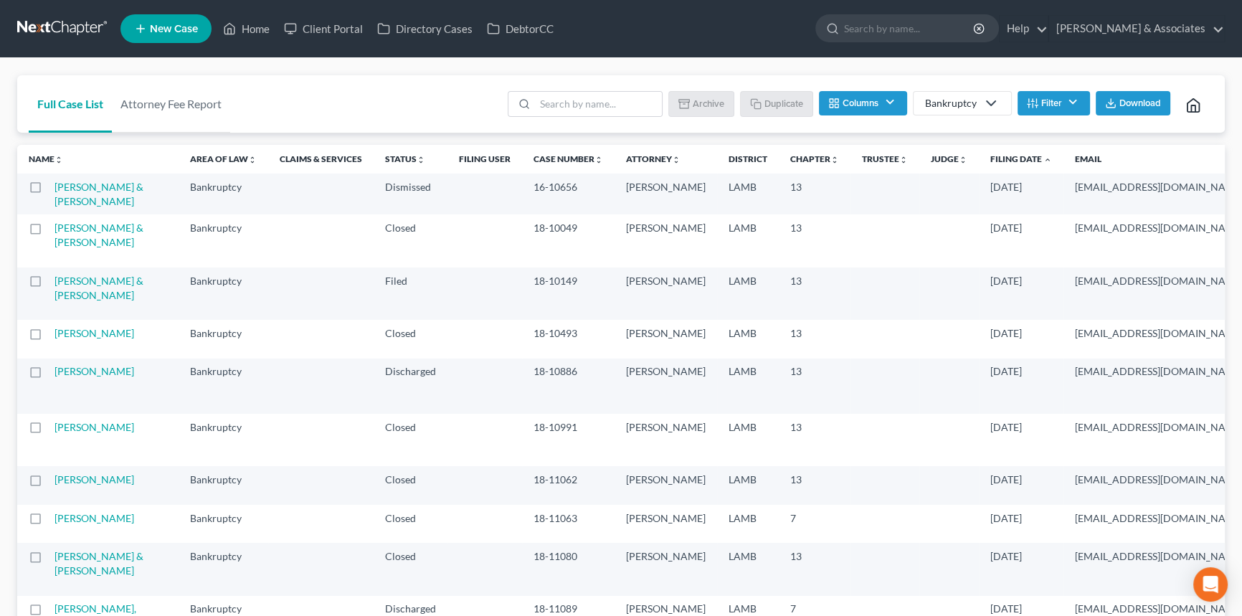
click at [68, 32] on link at bounding box center [63, 29] width 92 height 26
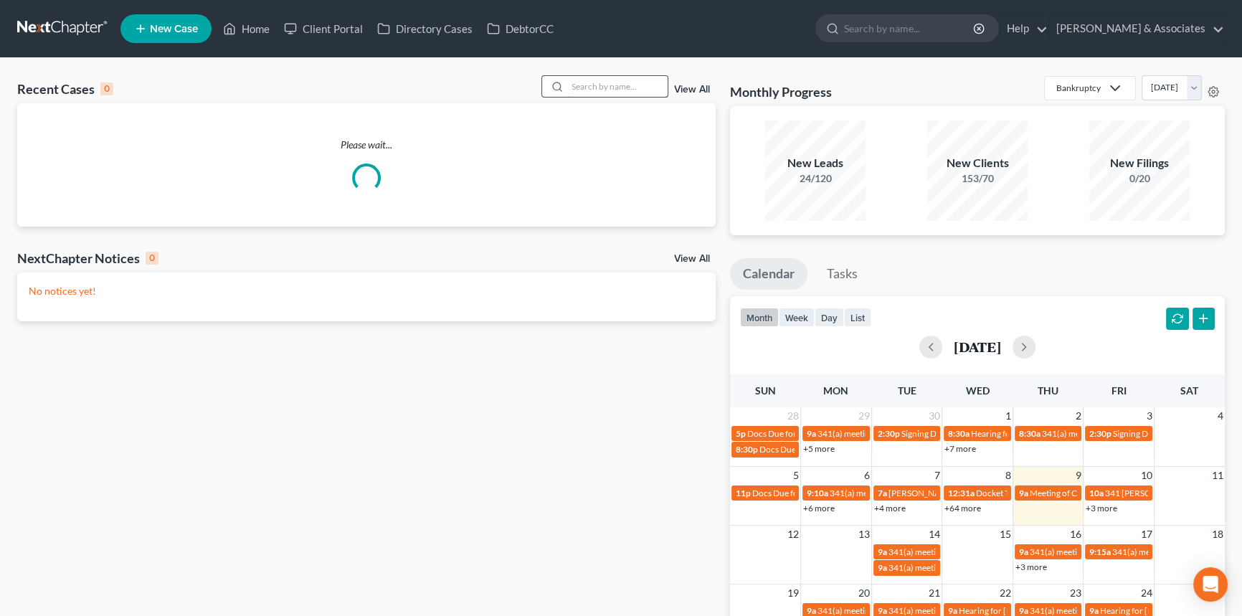
click at [597, 90] on input "search" at bounding box center [617, 86] width 100 height 21
type input "[PERSON_NAME]"
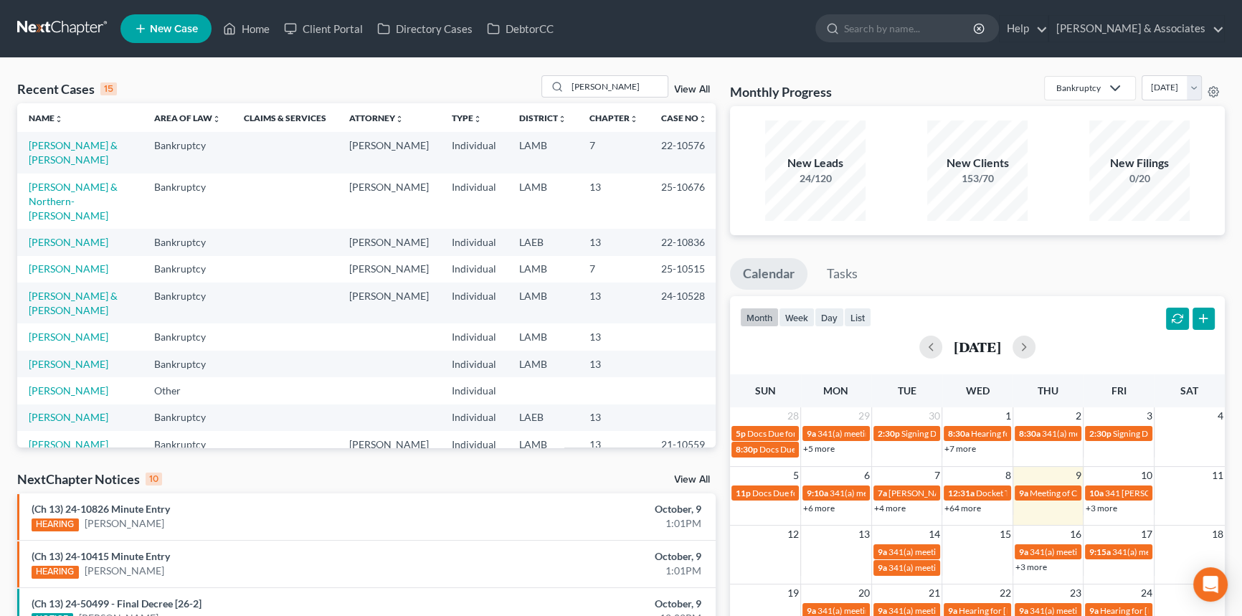
click at [72, 138] on td "[PERSON_NAME] & [PERSON_NAME]" at bounding box center [80, 152] width 126 height 41
click at [72, 144] on link "[PERSON_NAME] & [PERSON_NAME]" at bounding box center [73, 152] width 89 height 27
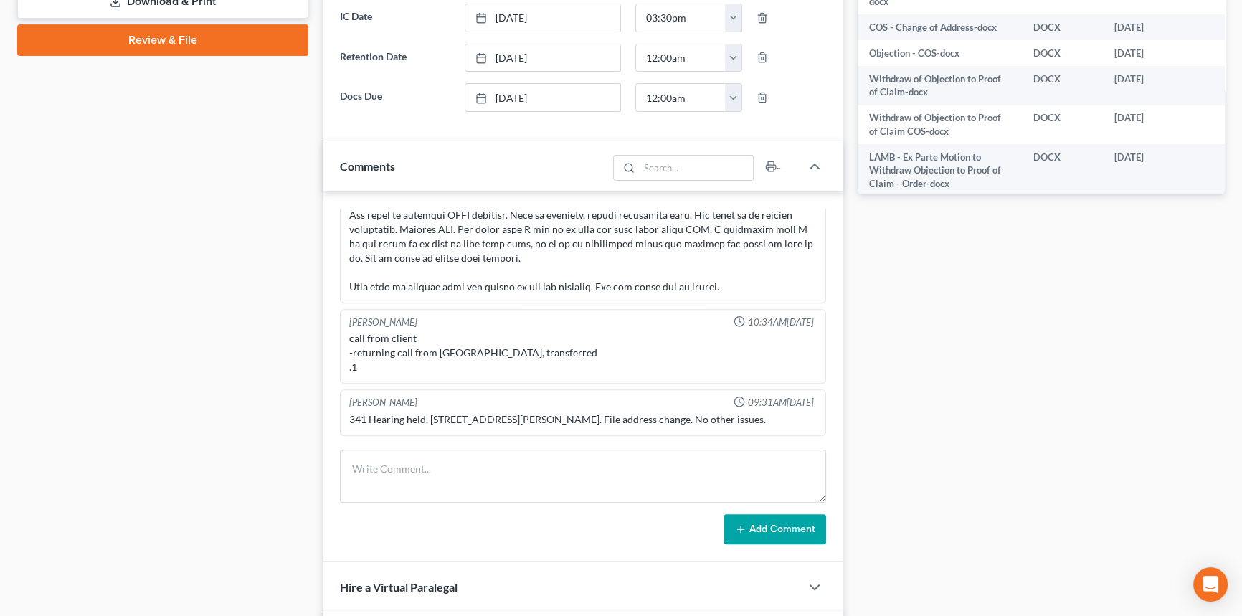
scroll to position [260, 0]
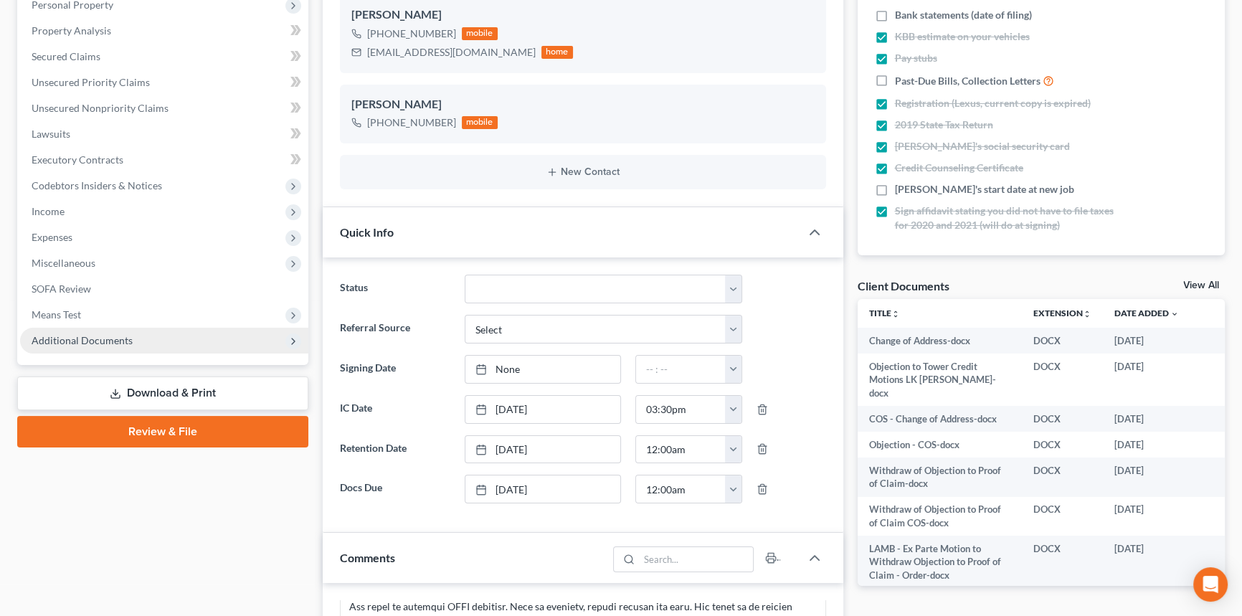
click at [95, 330] on span "Additional Documents" at bounding box center [164, 341] width 288 height 26
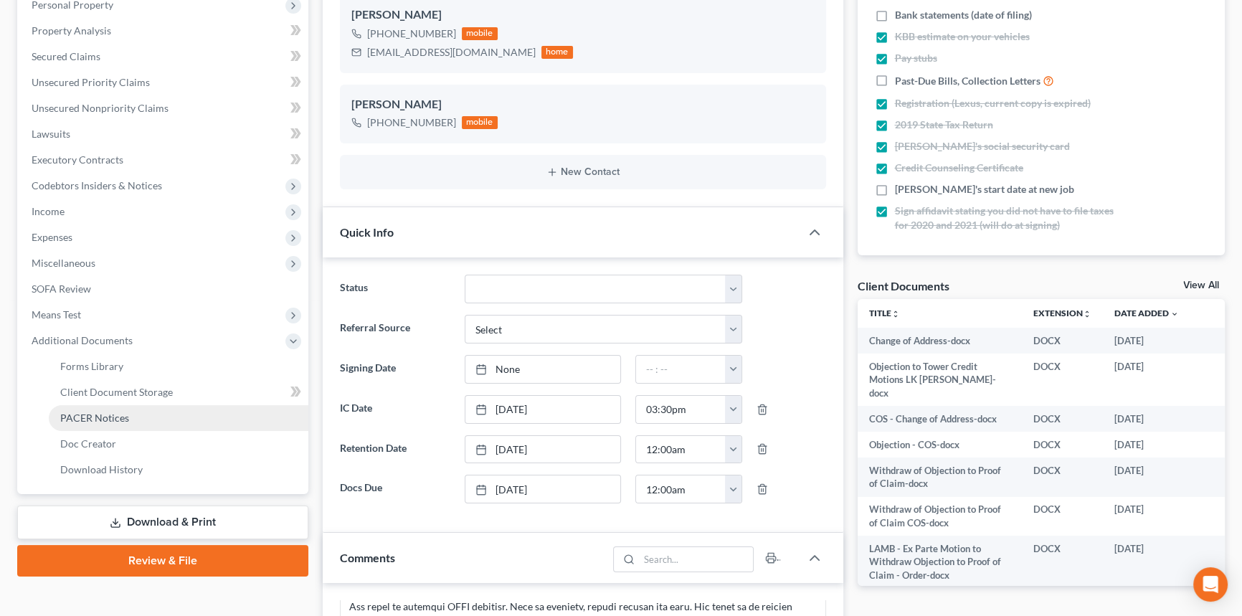
click at [115, 413] on span "PACER Notices" at bounding box center [94, 418] width 69 height 12
